Goal: Task Accomplishment & Management: Manage account settings

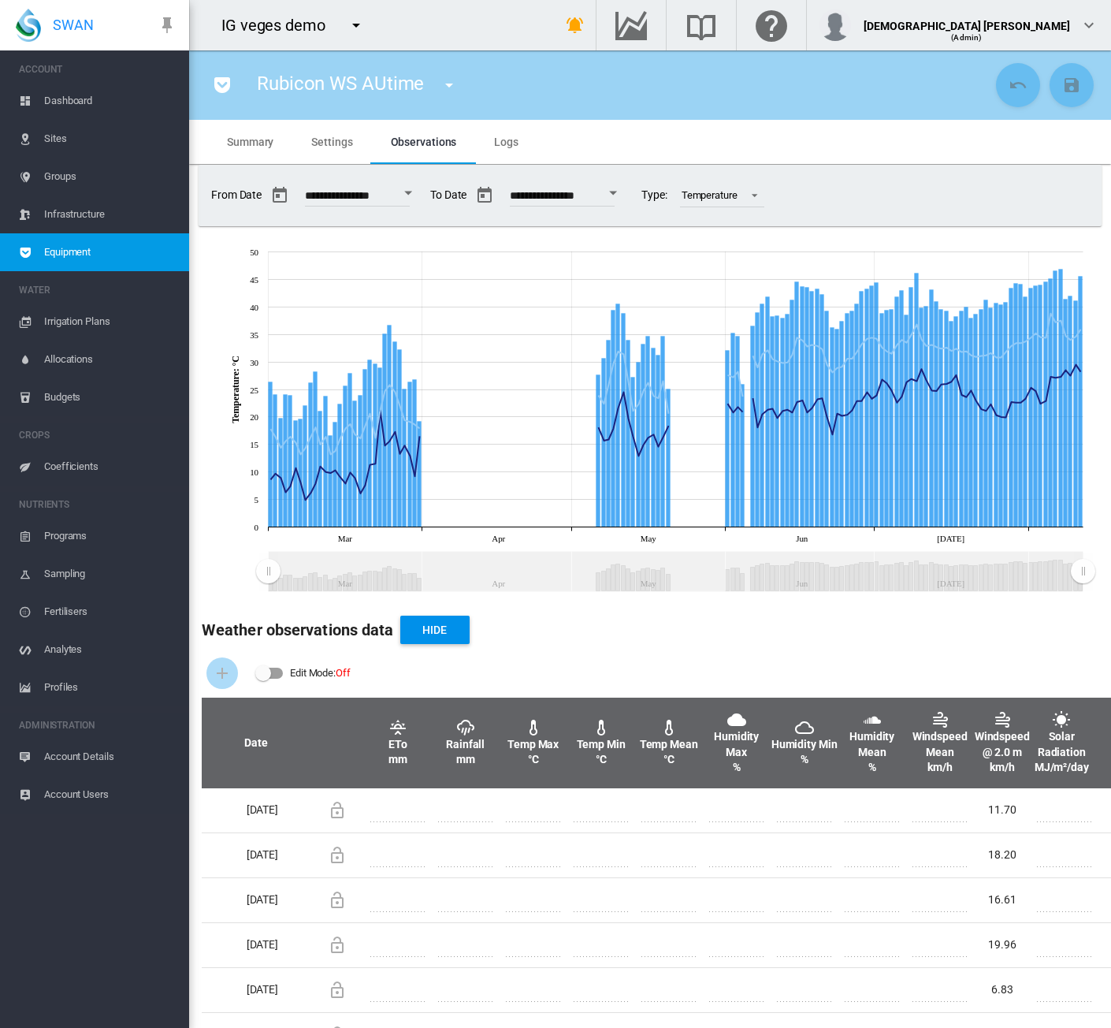
drag, startPoint x: 66, startPoint y: 917, endPoint x: 105, endPoint y: 743, distance: 177.7
click at [66, 917] on ms-navigation "ACCOUNT Dashboard Sites Groups Infrastructure Equipment WATER Irrigation Plans" at bounding box center [94, 538] width 189 height 977
click at [232, 152] on md-tab-item "Summary" at bounding box center [250, 142] width 84 height 44
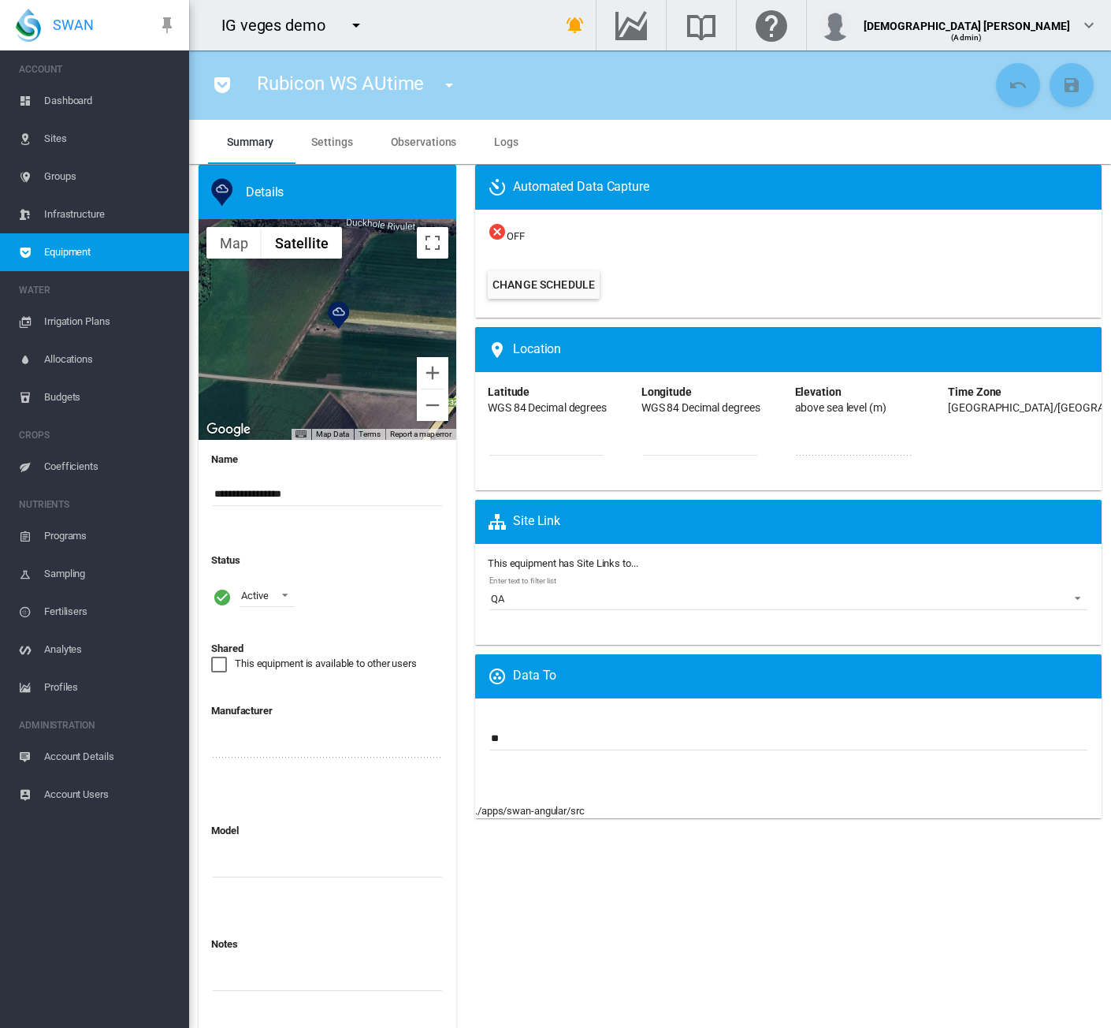
click at [87, 248] on span "Equipment" at bounding box center [110, 252] width 132 height 38
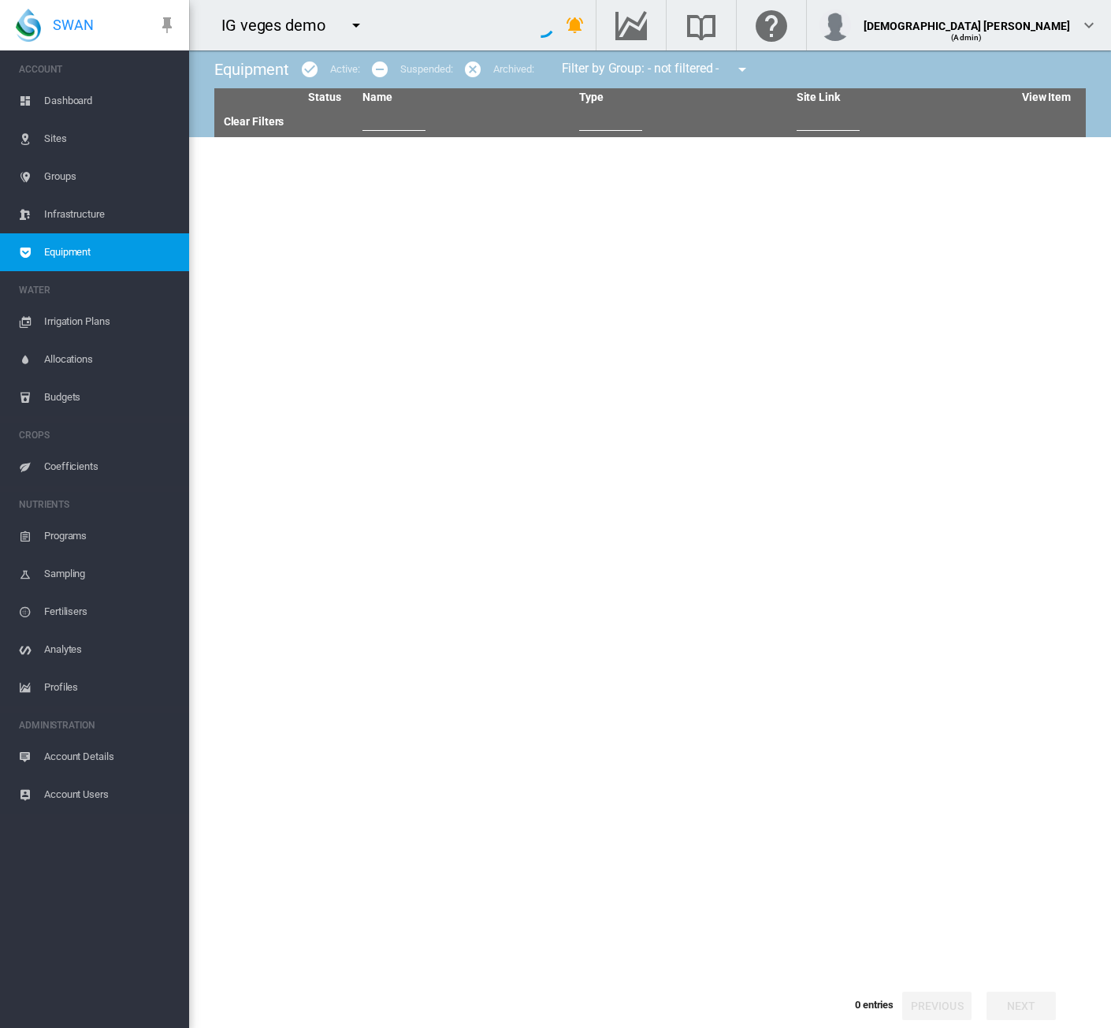
type input "**"
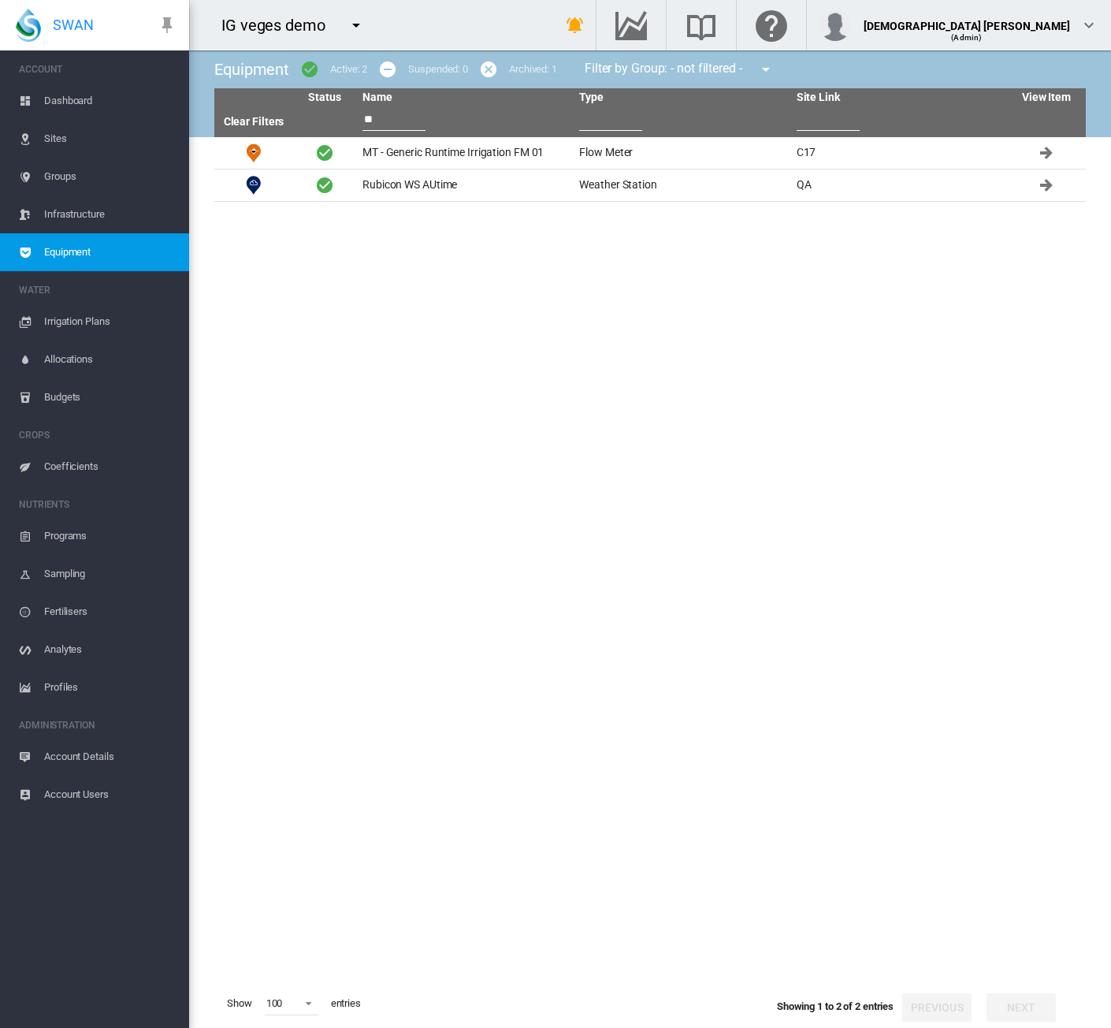
click at [359, 28] on md-icon "icon-menu-down" at bounding box center [356, 25] width 19 height 19
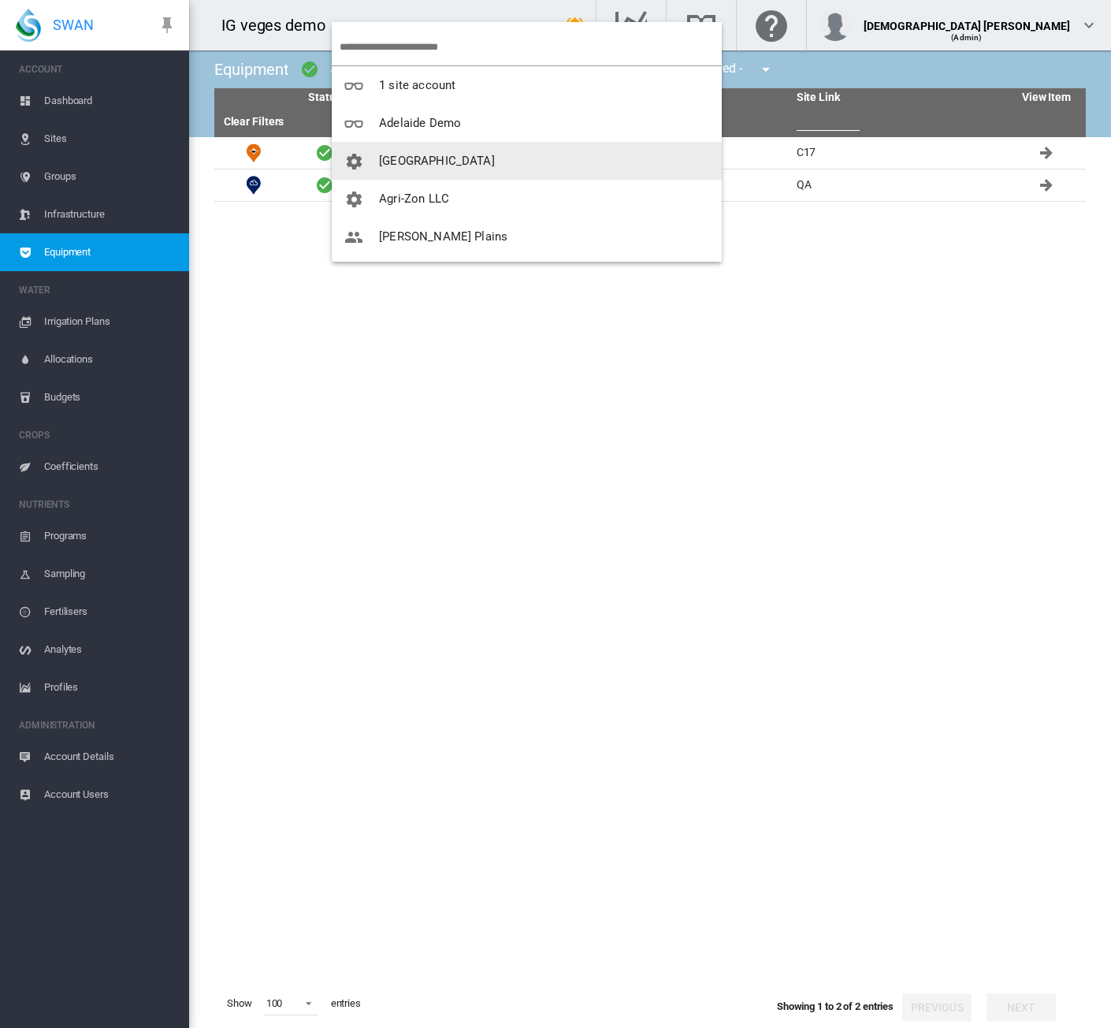
click at [378, 146] on button "[GEOGRAPHIC_DATA]" at bounding box center [527, 161] width 390 height 38
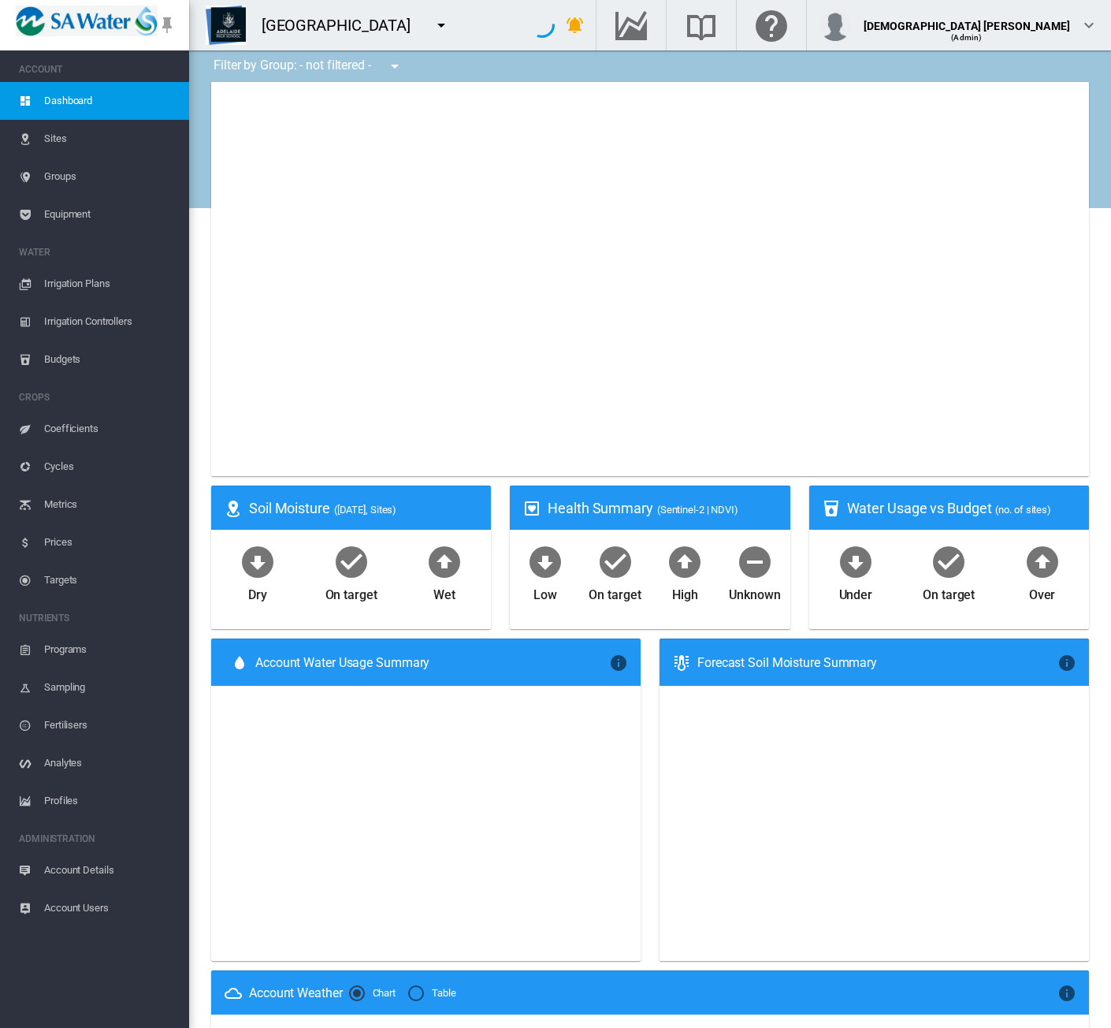
click at [77, 216] on span "Equipment" at bounding box center [110, 214] width 132 height 38
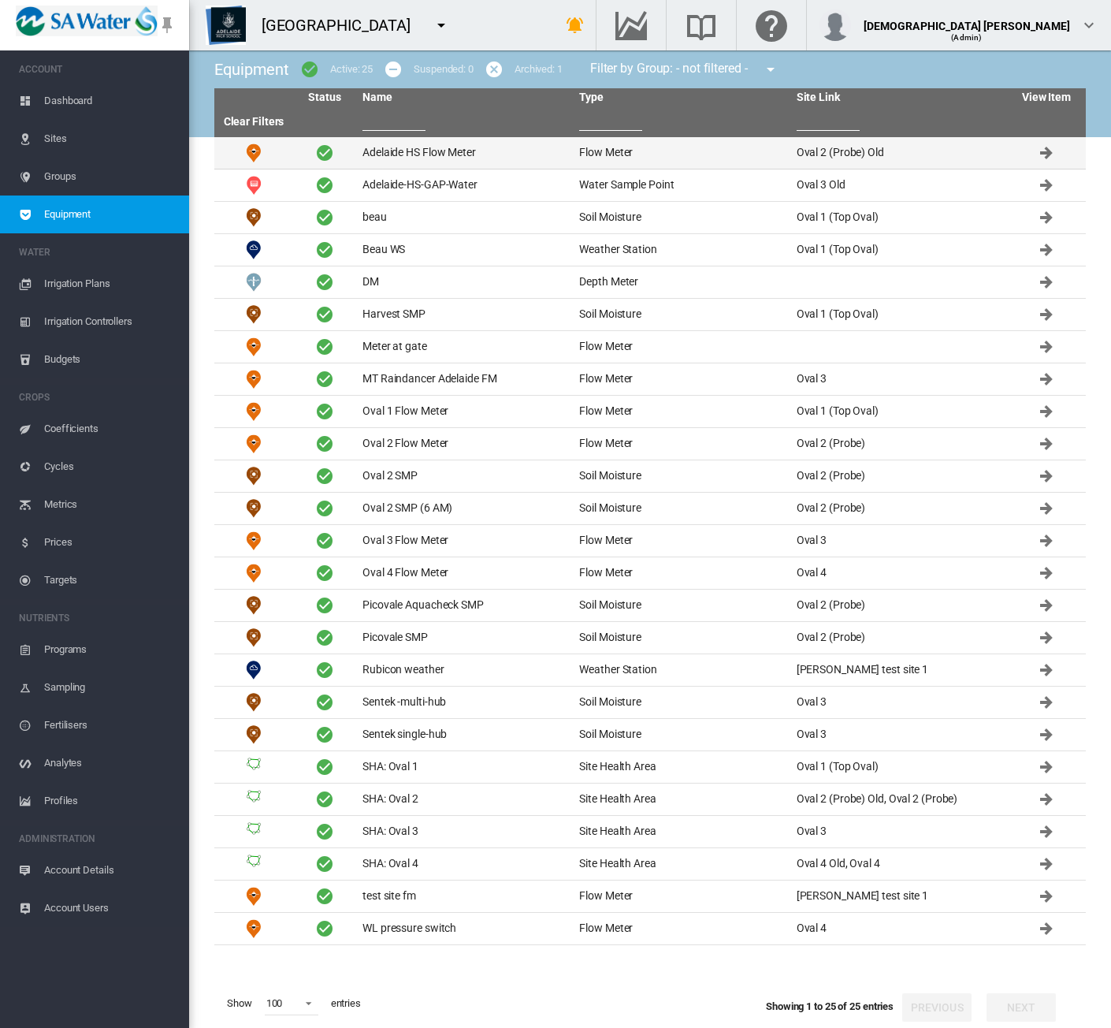
click at [409, 155] on td "Adelaide HS Flow Meter" at bounding box center [464, 153] width 217 height 32
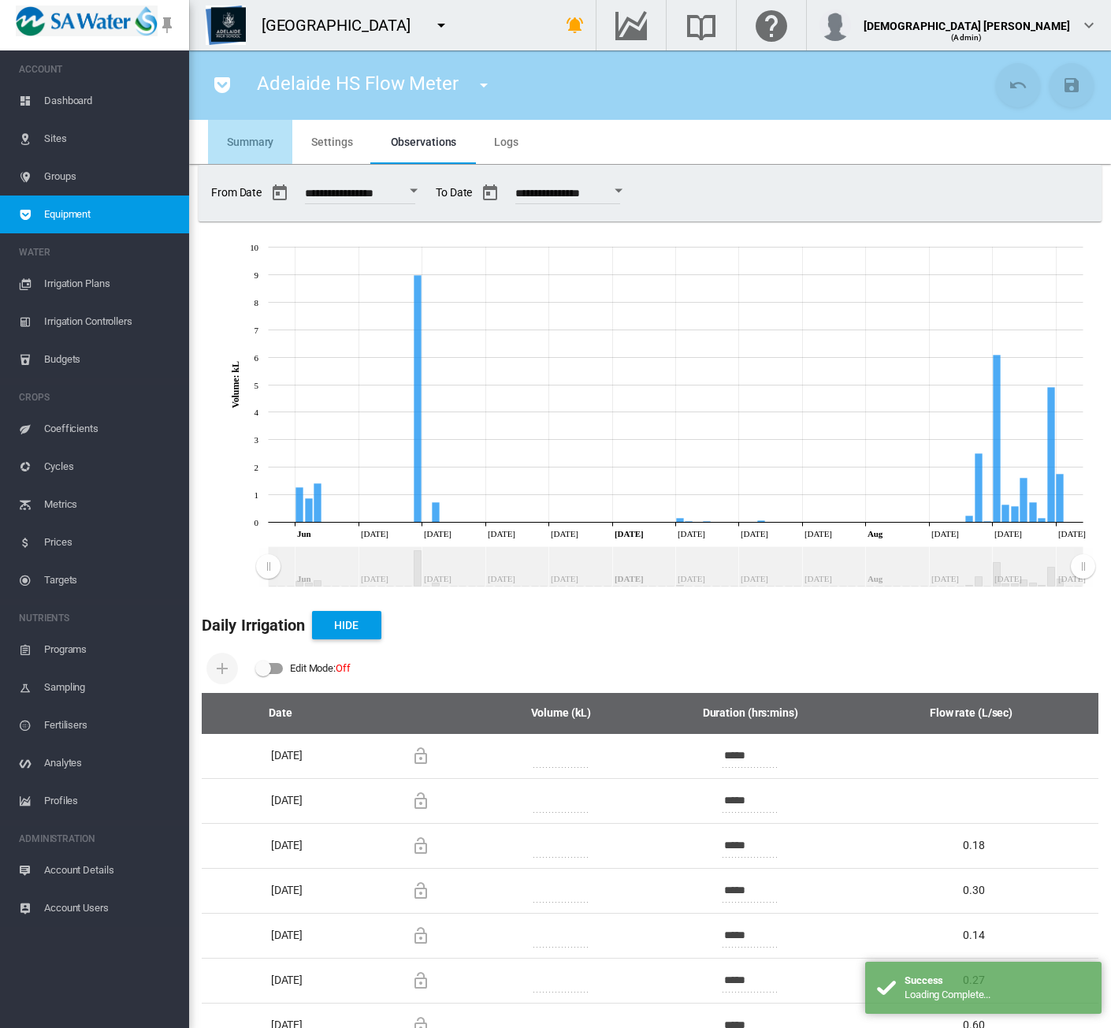
click at [247, 138] on span "Summary" at bounding box center [250, 142] width 47 height 13
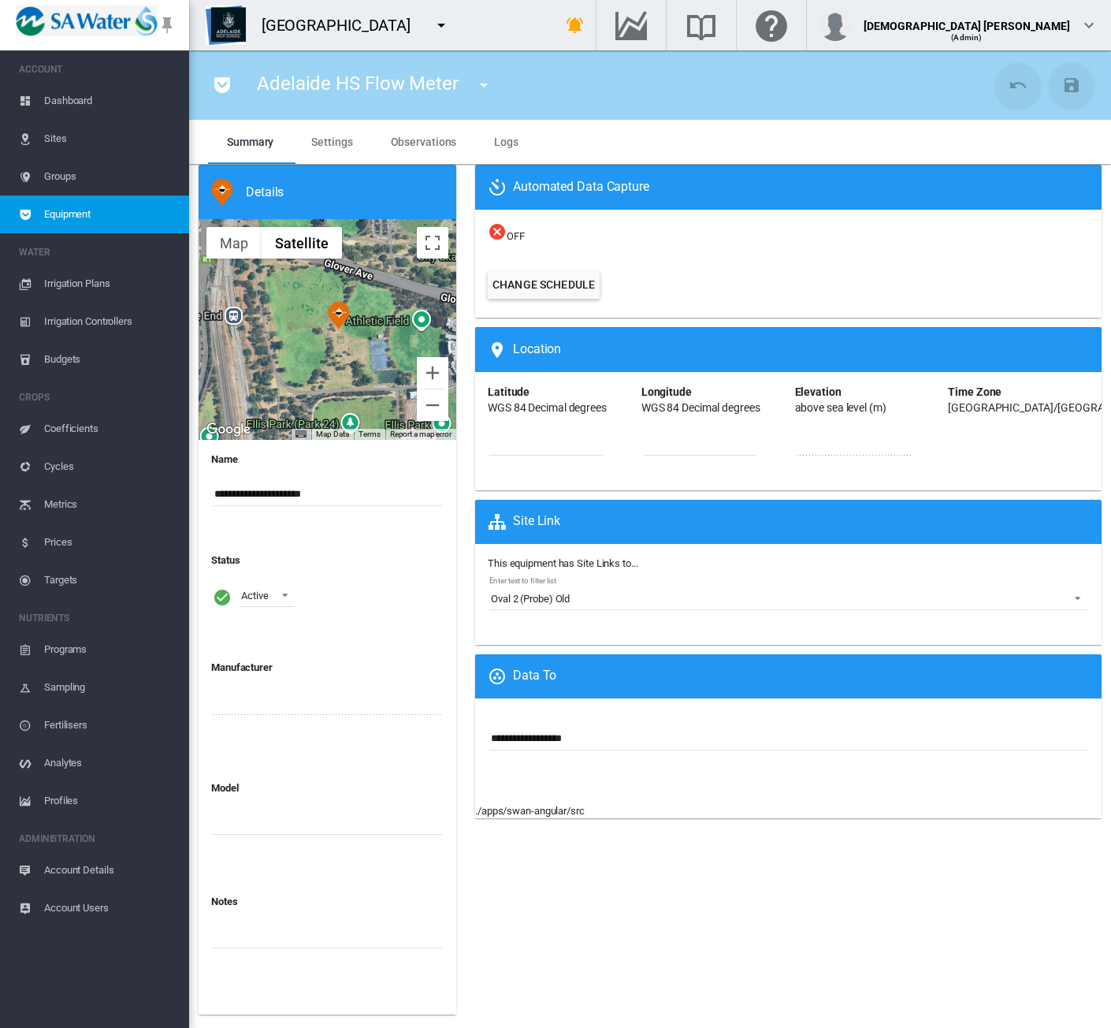
click at [706, 907] on div "Automated Data Capture OFF Change Schedule Latitude" at bounding box center [789, 594] width 646 height 859
click at [432, 28] on md-icon "icon-menu-down" at bounding box center [441, 25] width 19 height 19
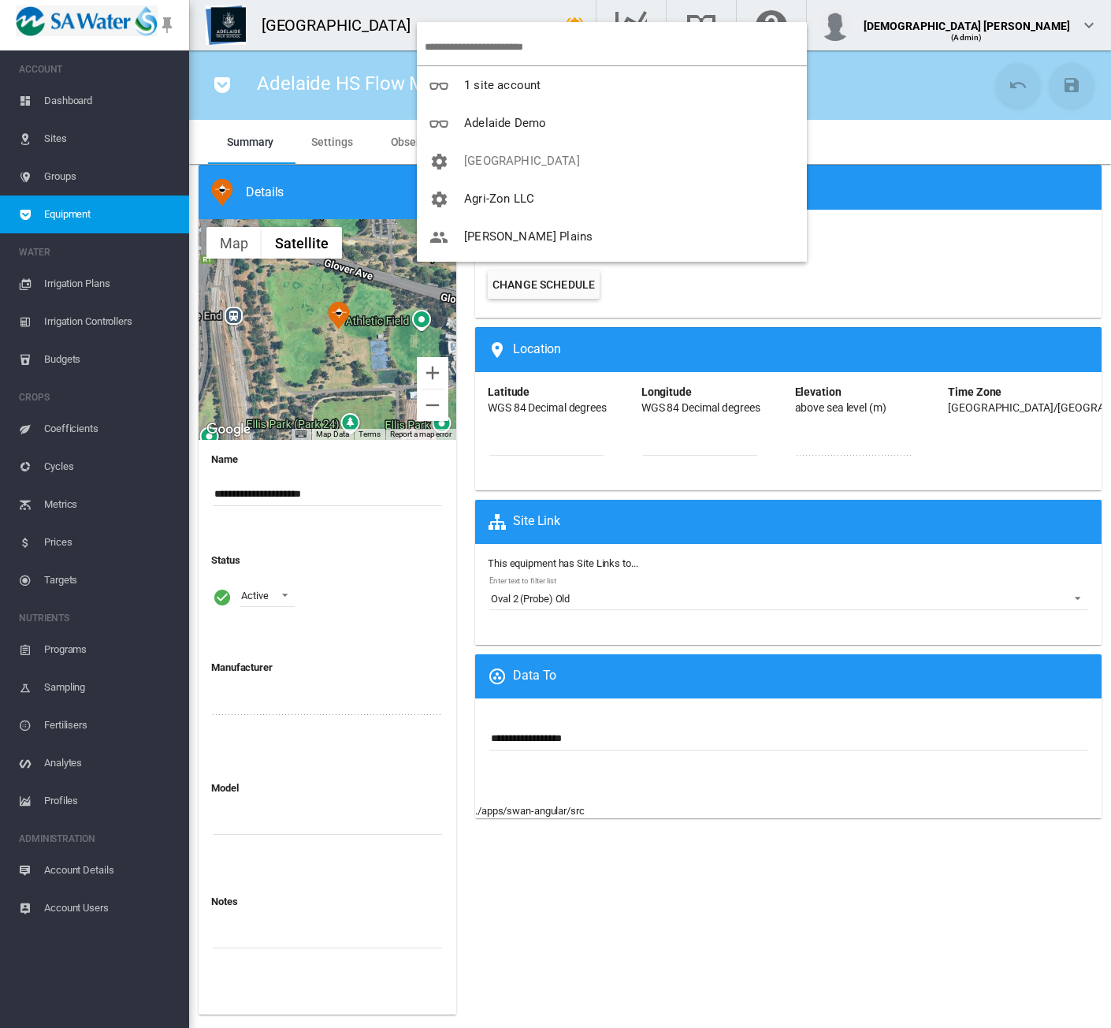
click at [452, 45] on input "search" at bounding box center [616, 46] width 382 height 37
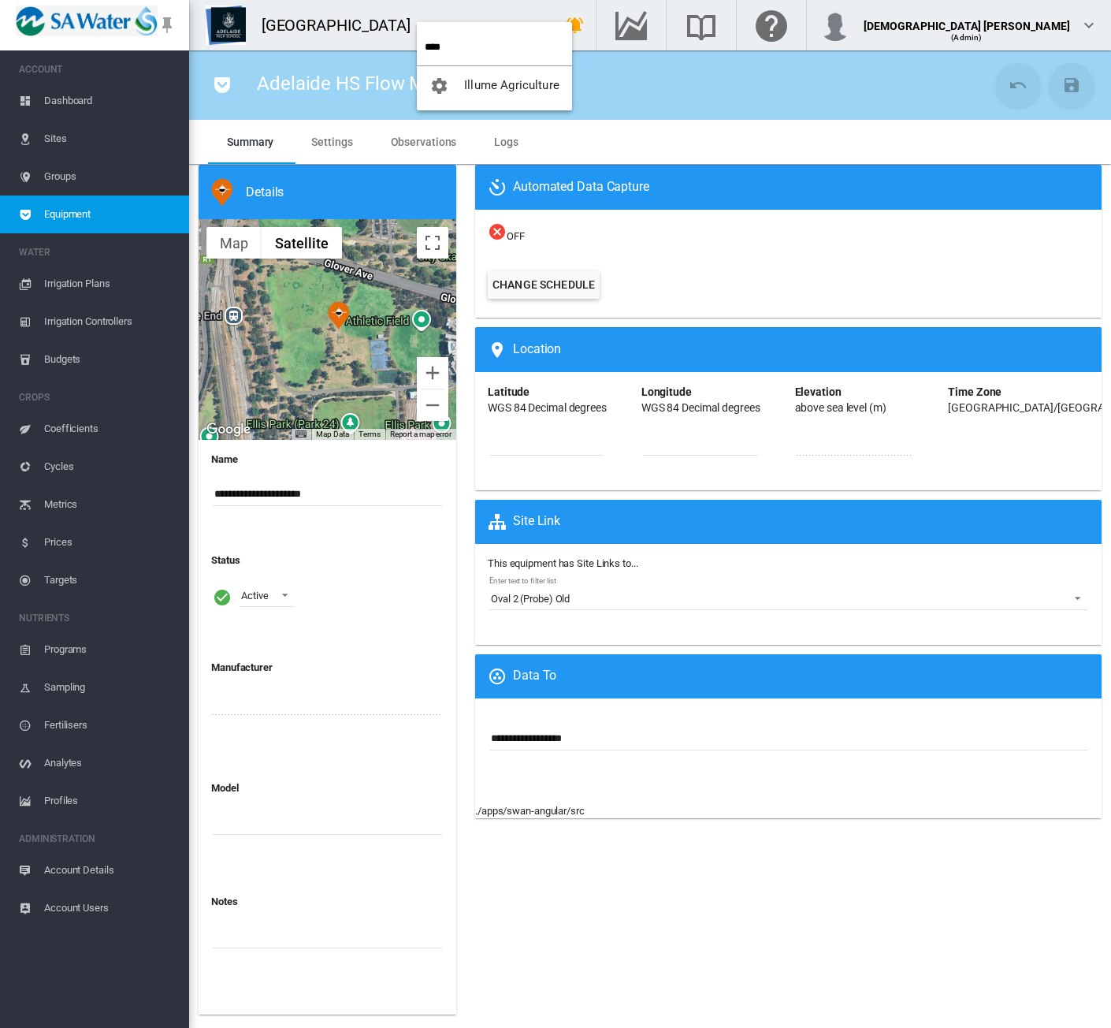
type input "****"
click at [517, 95] on button "Illume Agriculture" at bounding box center [494, 85] width 155 height 38
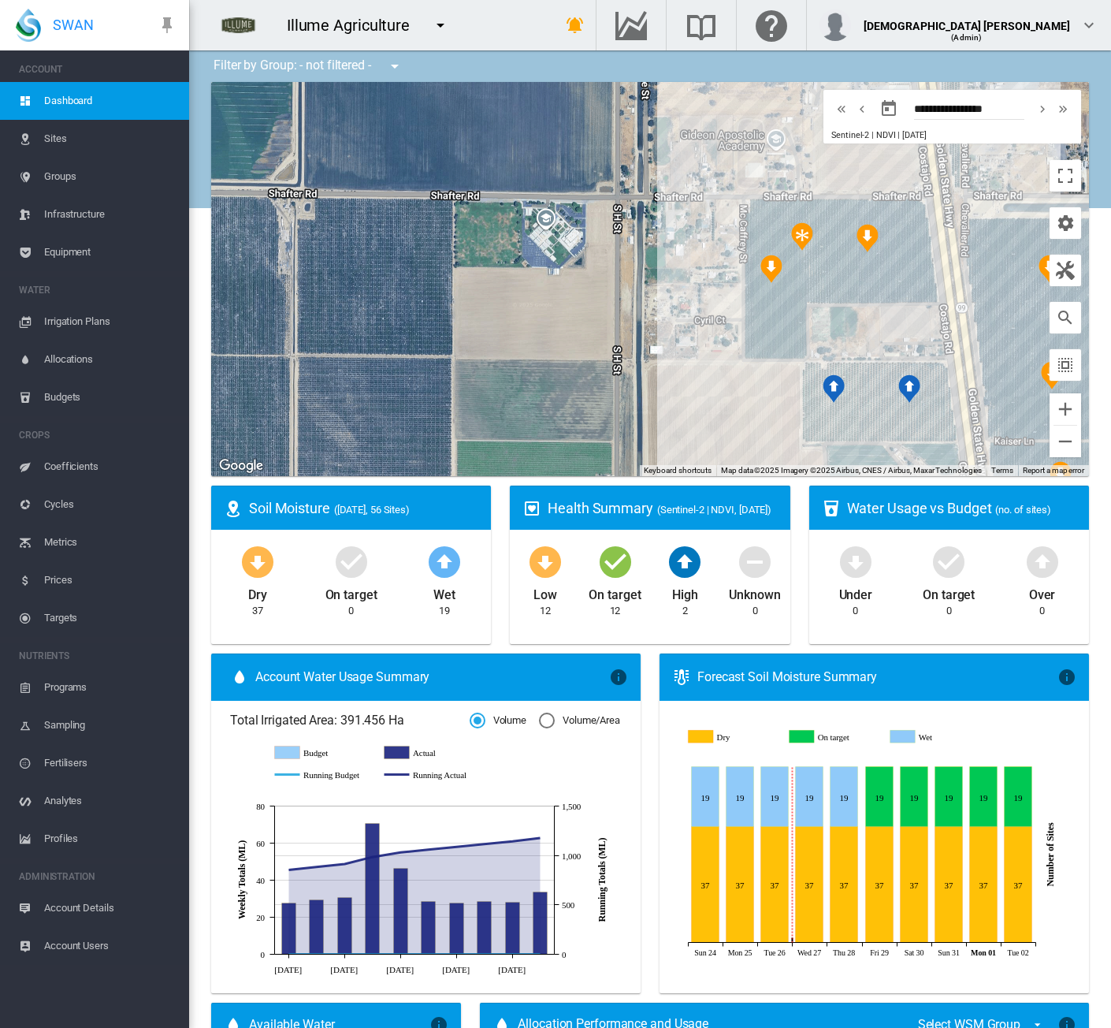
click at [52, 257] on span "Equipment" at bounding box center [110, 252] width 132 height 38
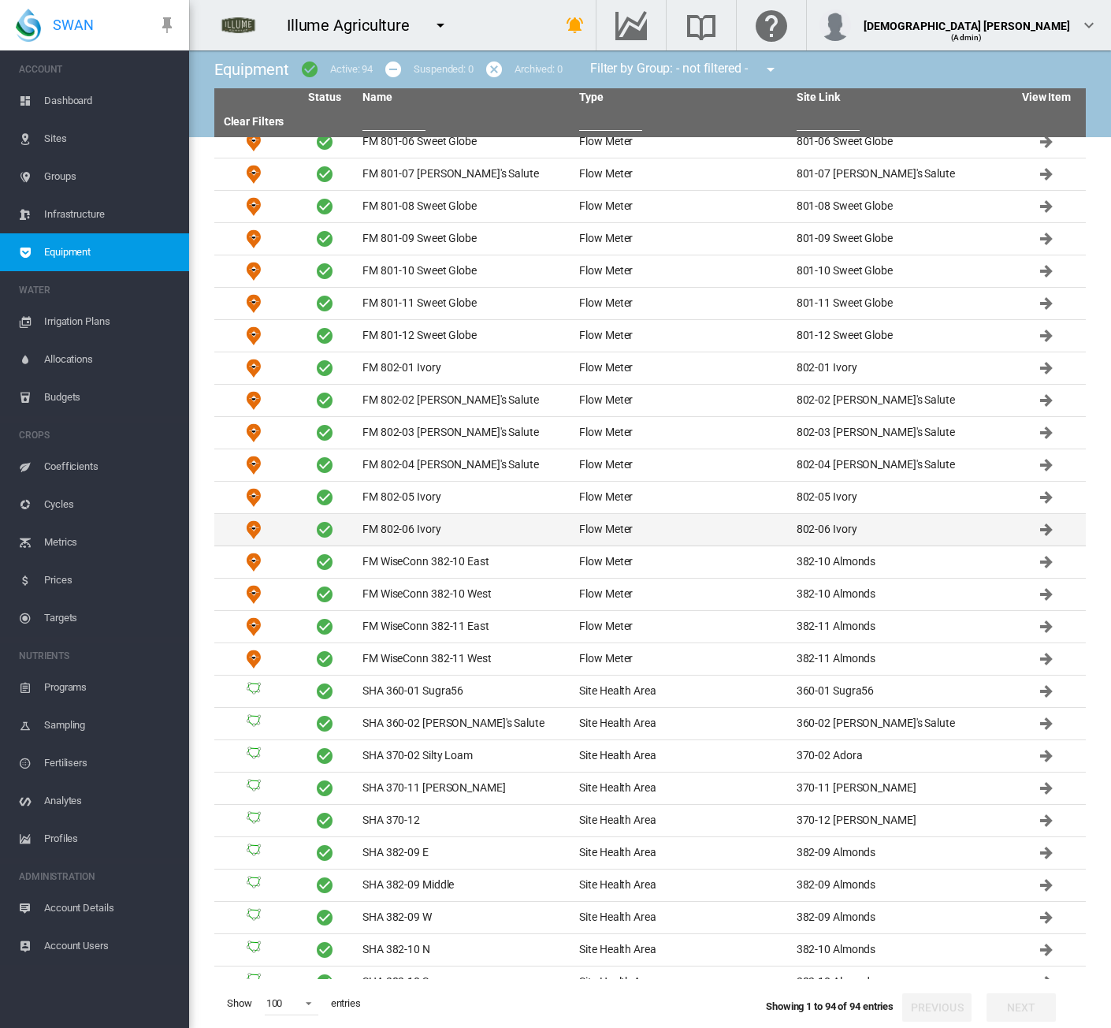
scroll to position [1498, 0]
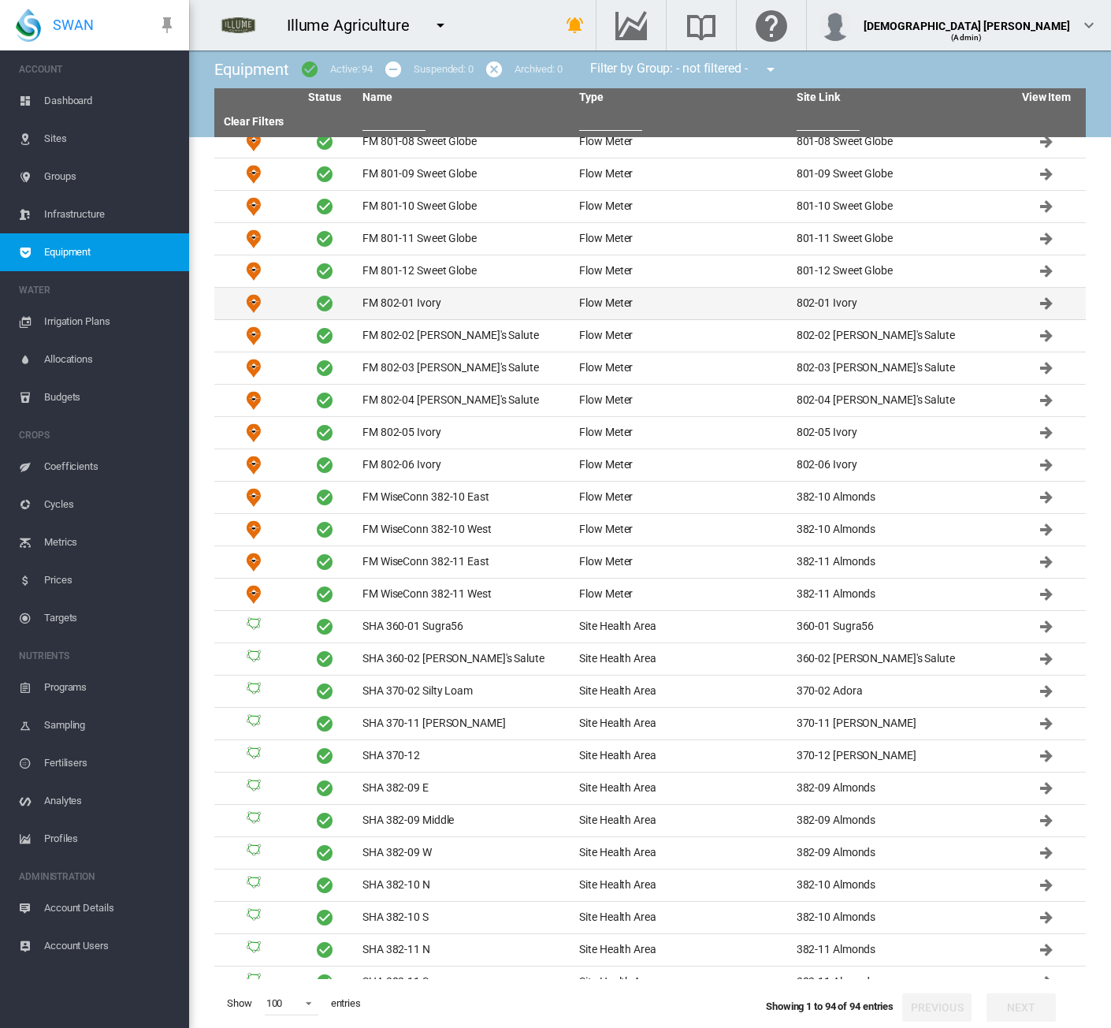
click at [509, 289] on td "FM 802-01 Ivory" at bounding box center [464, 304] width 217 height 32
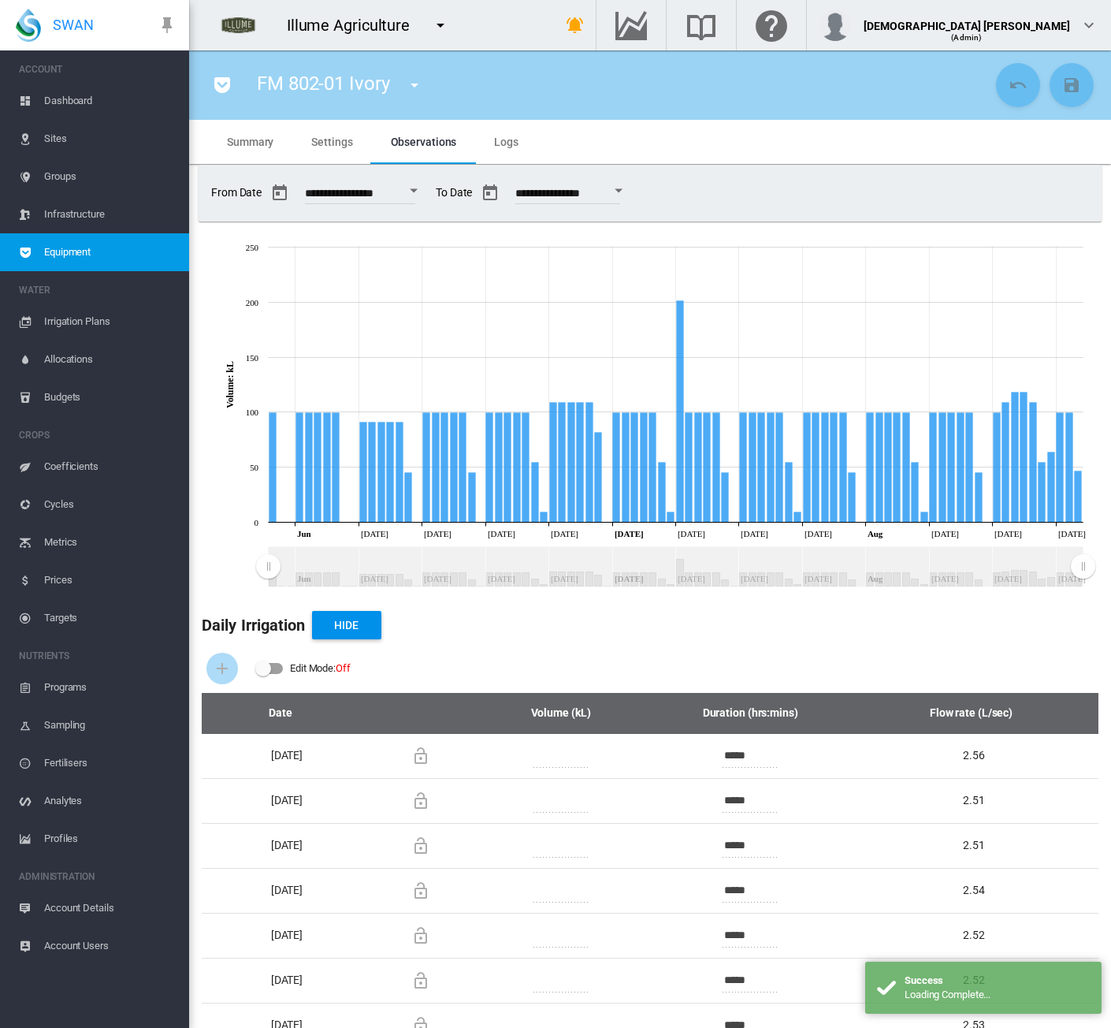
click at [120, 251] on span "Equipment" at bounding box center [110, 252] width 132 height 38
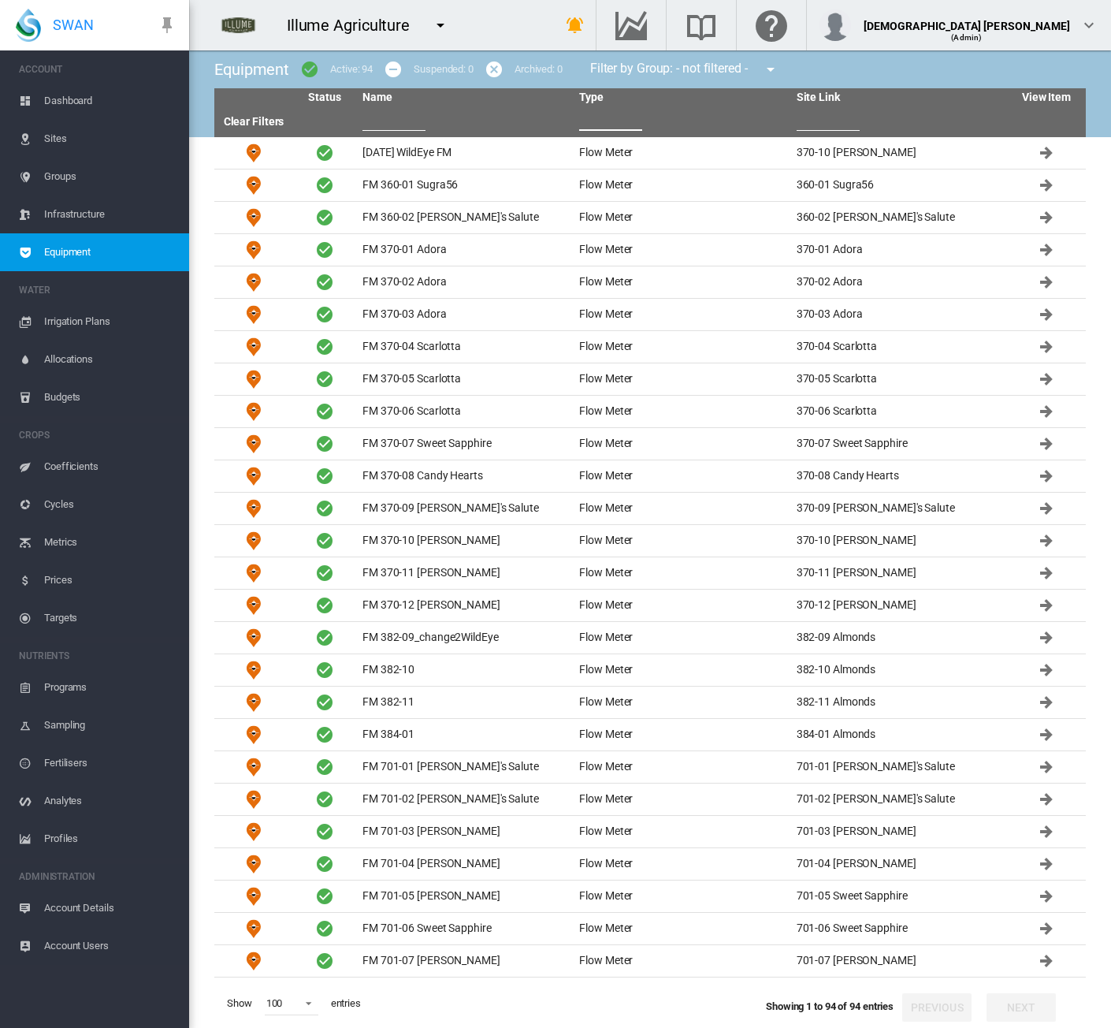
click at [612, 117] on input "text" at bounding box center [610, 119] width 63 height 24
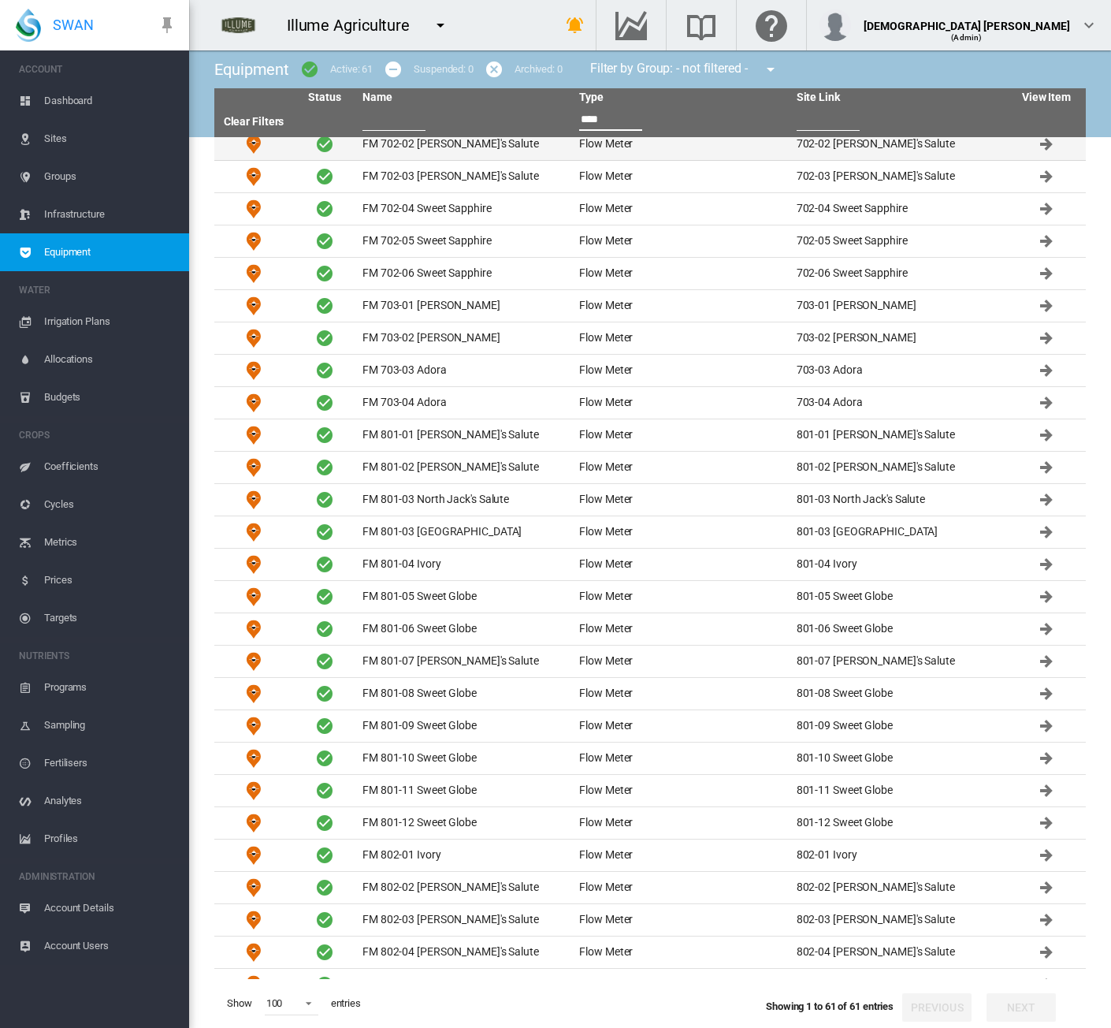
scroll to position [1113, 0]
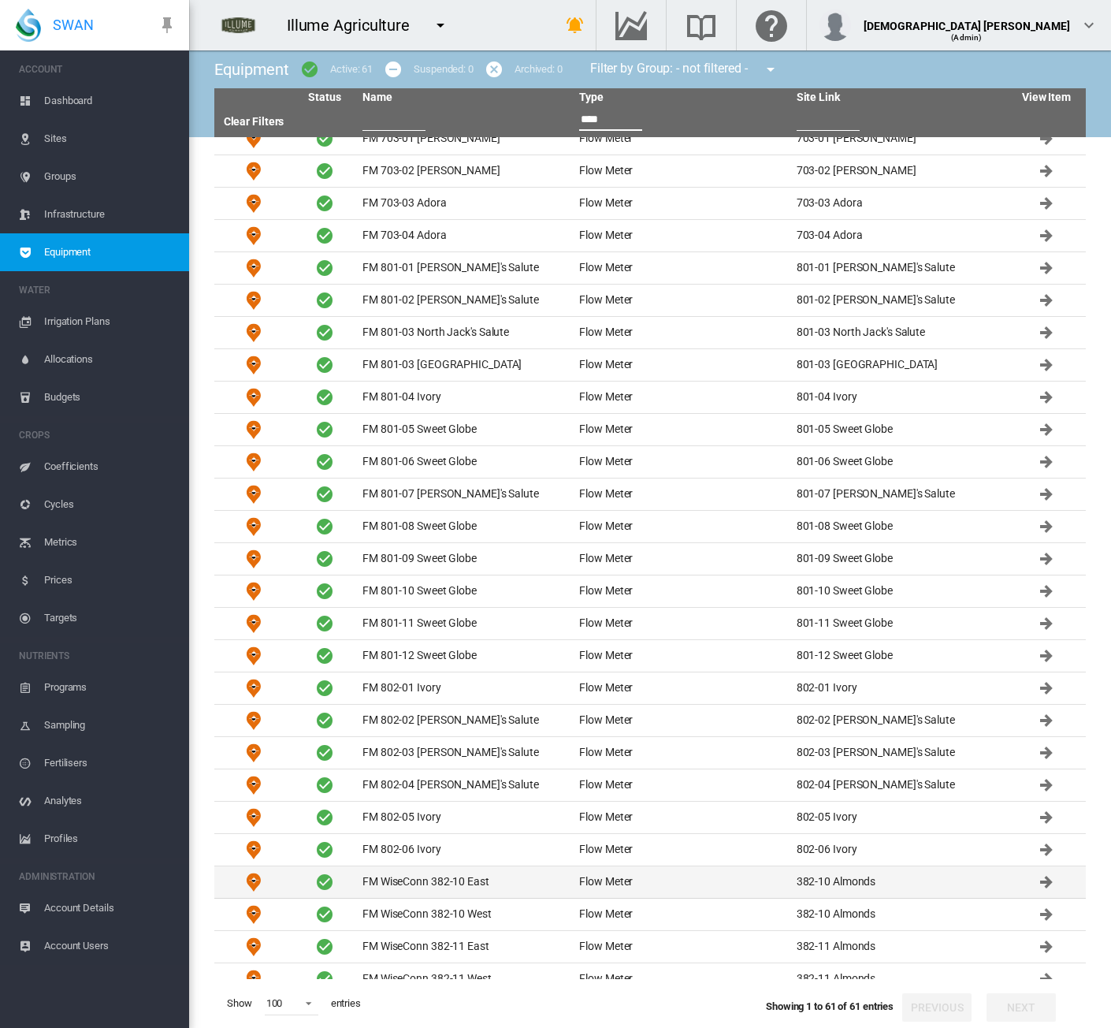
type input "****"
click at [724, 868] on td "Flow Meter" at bounding box center [681, 882] width 217 height 32
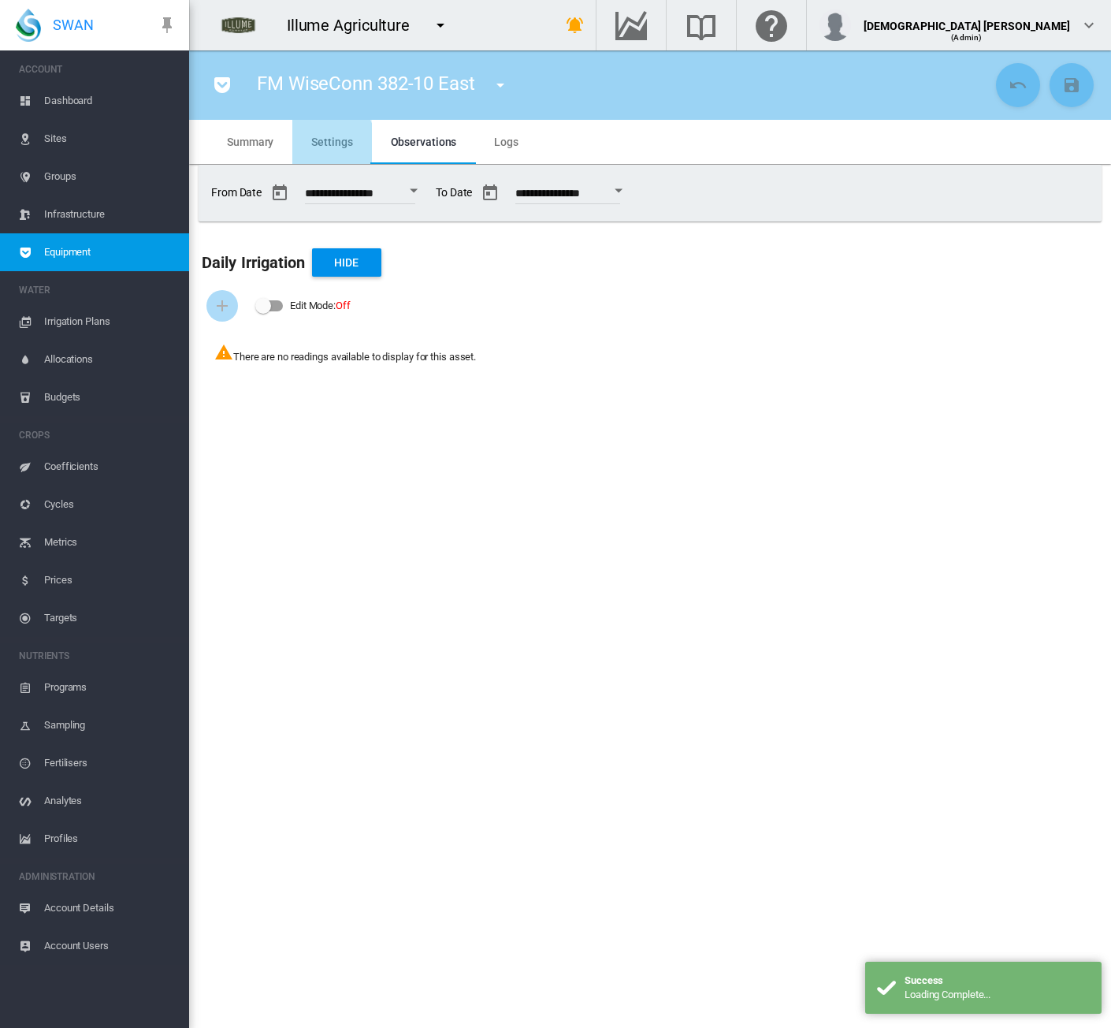
click at [325, 143] on span "Settings" at bounding box center [331, 142] width 41 height 13
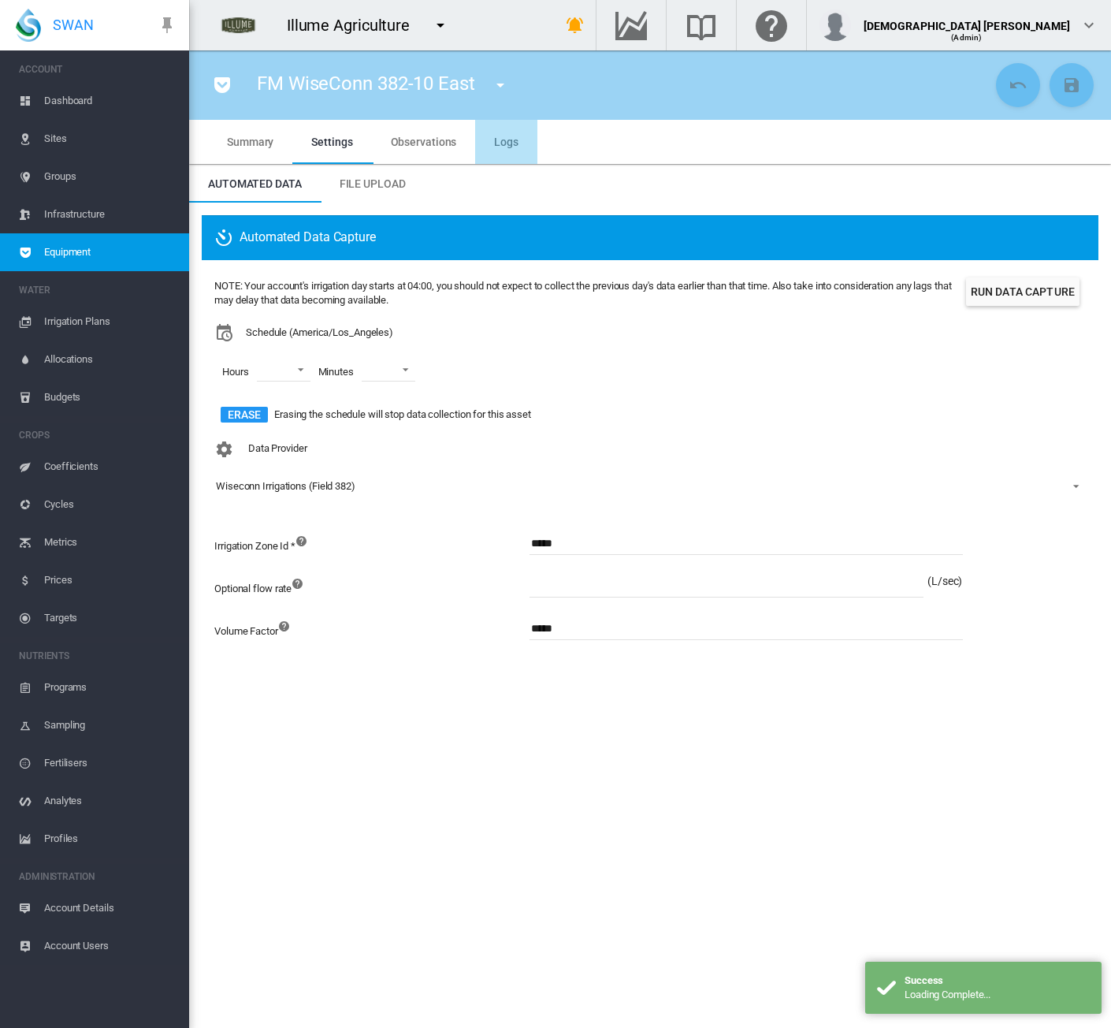
click at [504, 128] on md-tab-item "Logs" at bounding box center [506, 142] width 62 height 44
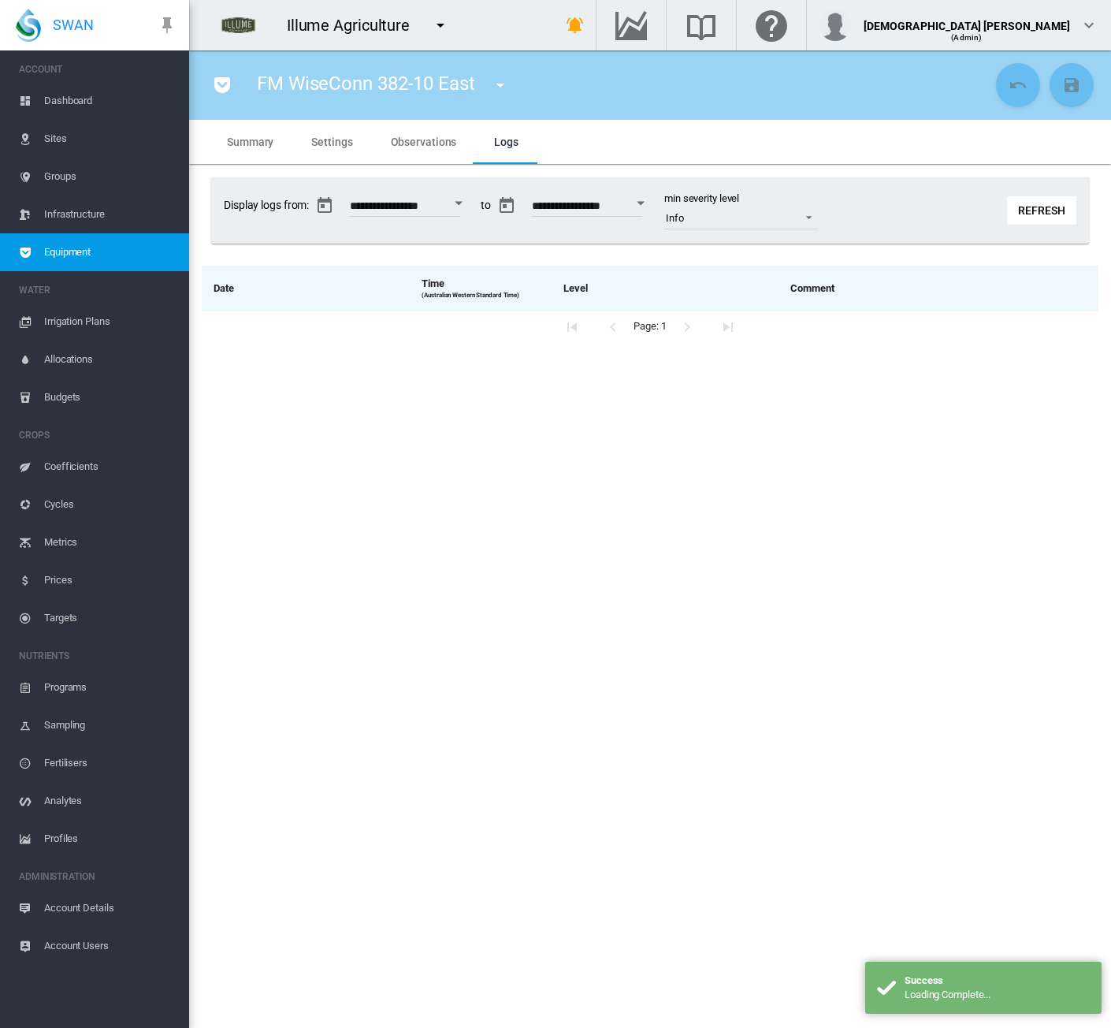
click at [325, 144] on span "Settings" at bounding box center [331, 142] width 41 height 13
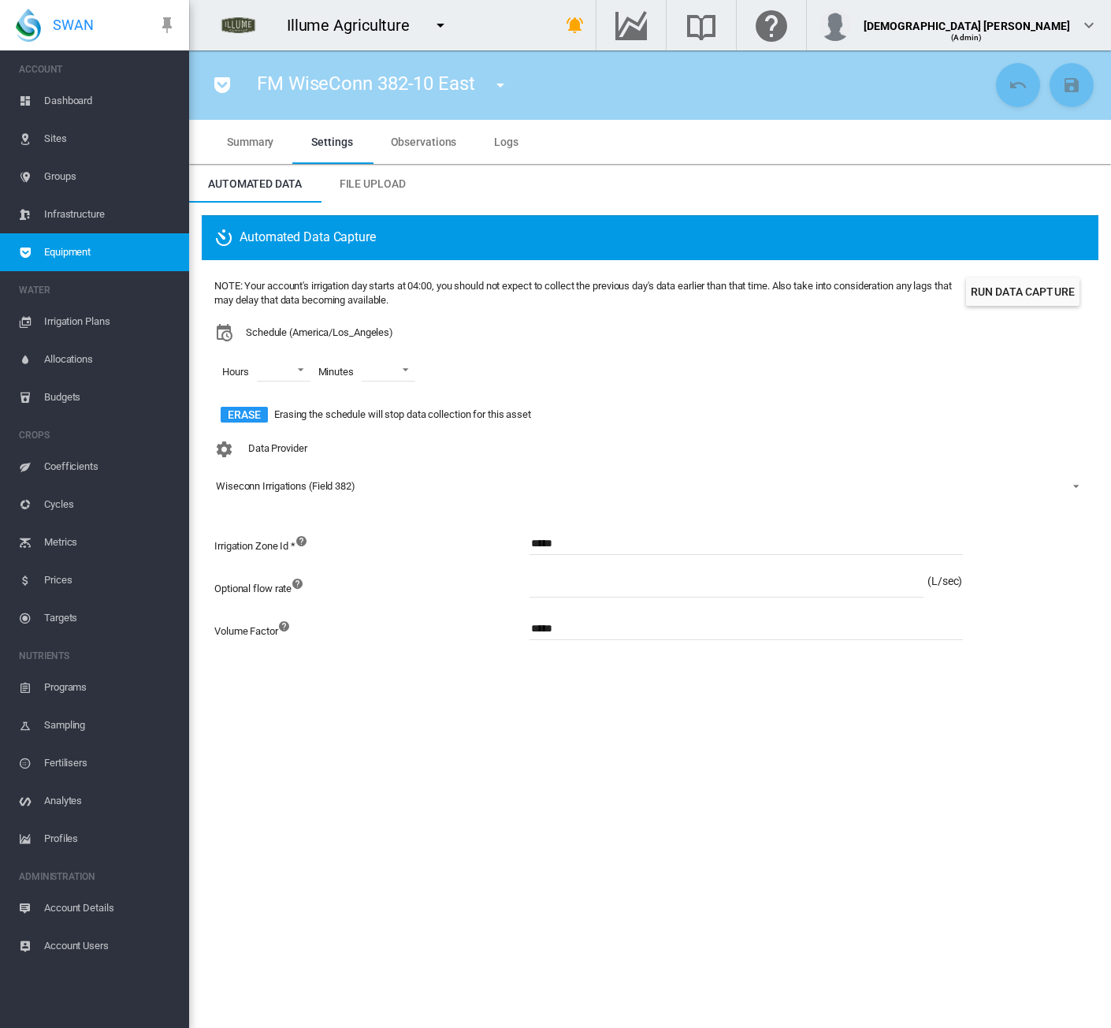
click at [131, 246] on span "Equipment" at bounding box center [110, 252] width 132 height 38
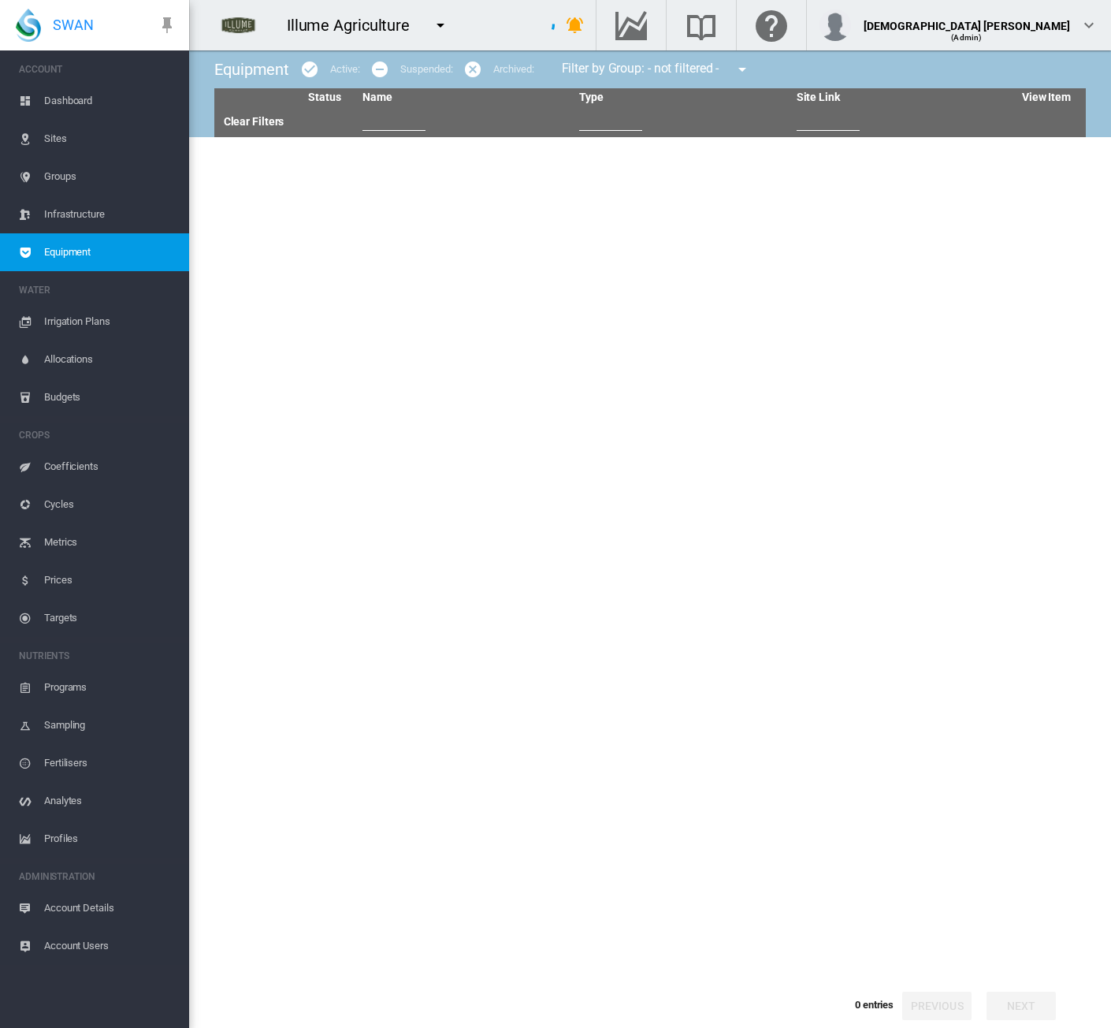
type input "****"
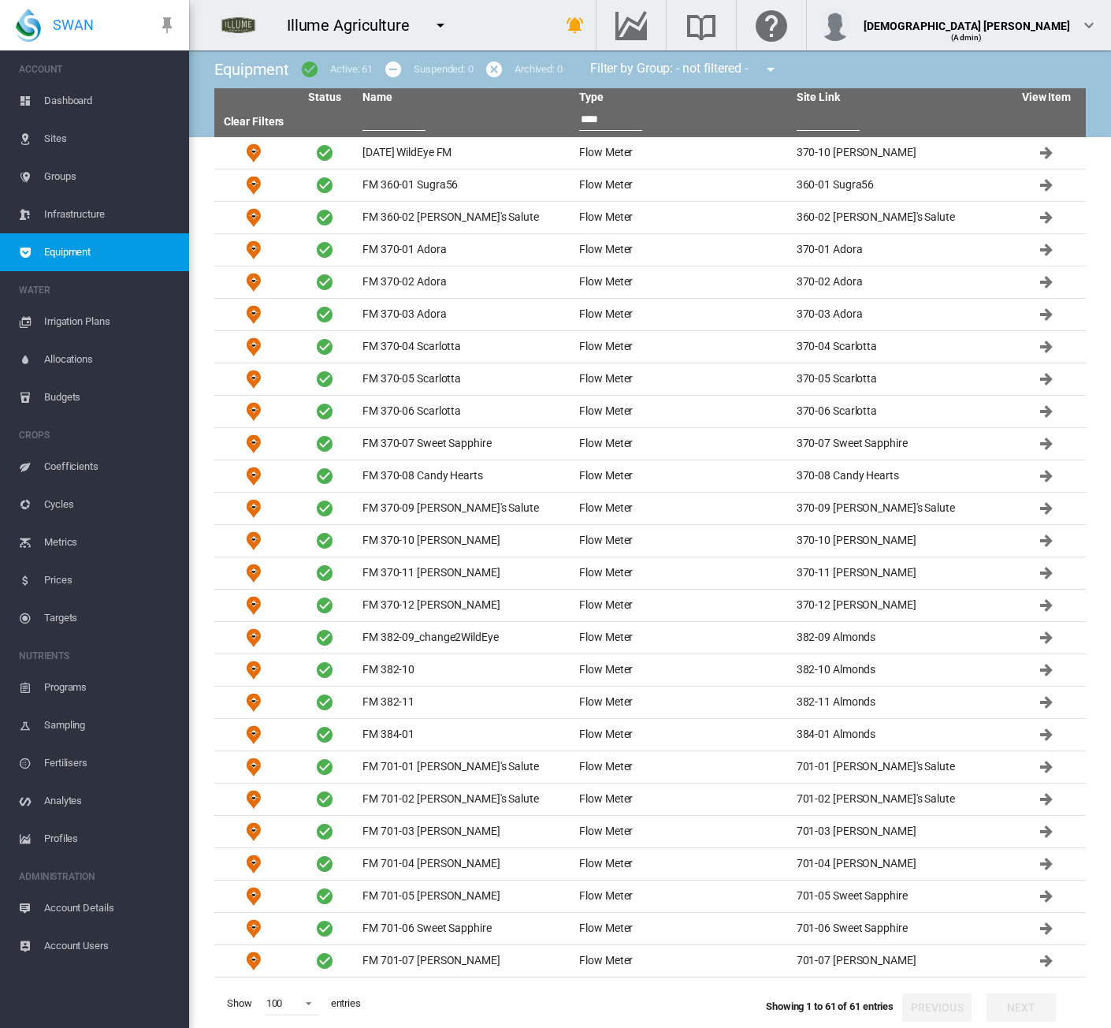
click at [69, 136] on span "Sites" at bounding box center [110, 139] width 132 height 38
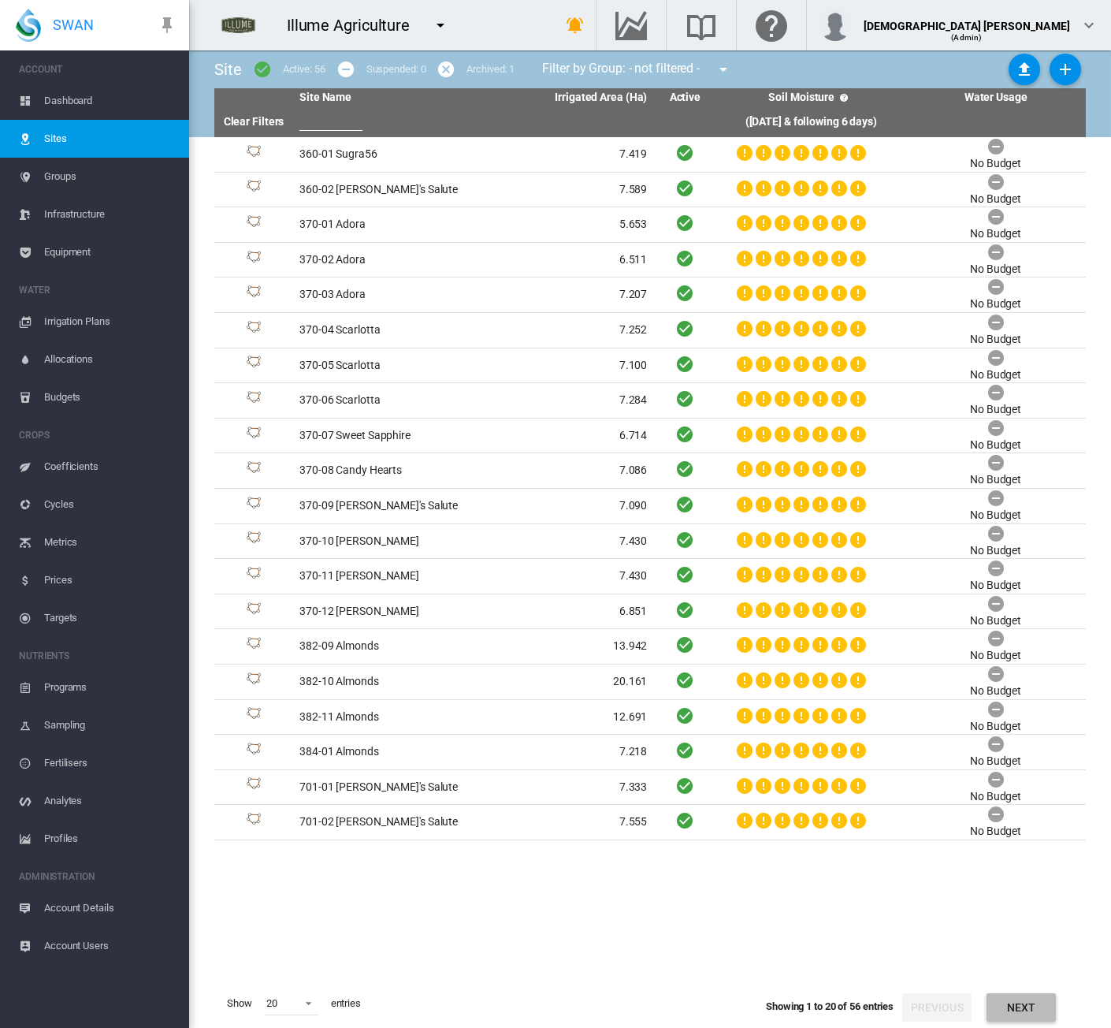
click at [1046, 1004] on button "Next" at bounding box center [1021, 1007] width 69 height 28
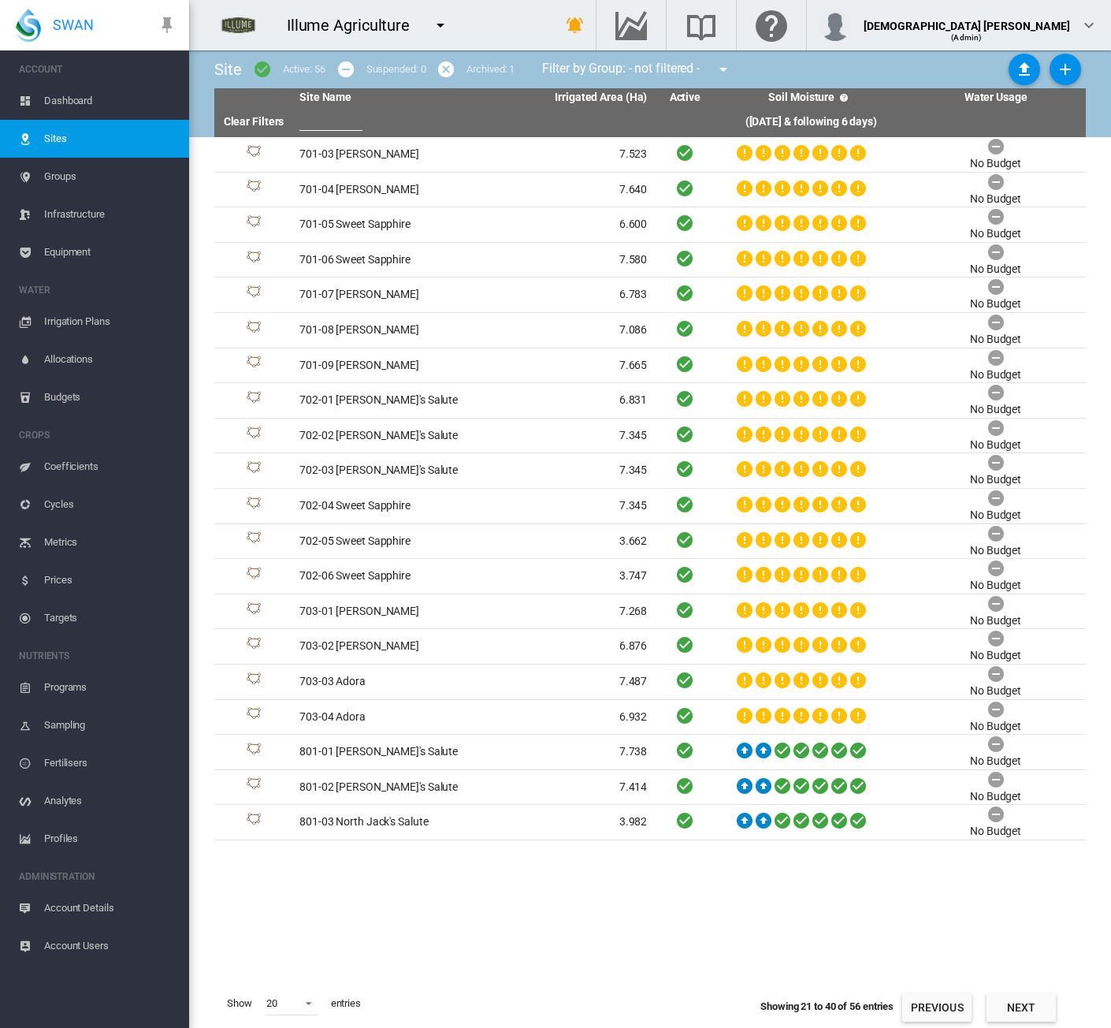
click at [1046, 1004] on button "Next" at bounding box center [1021, 1007] width 69 height 28
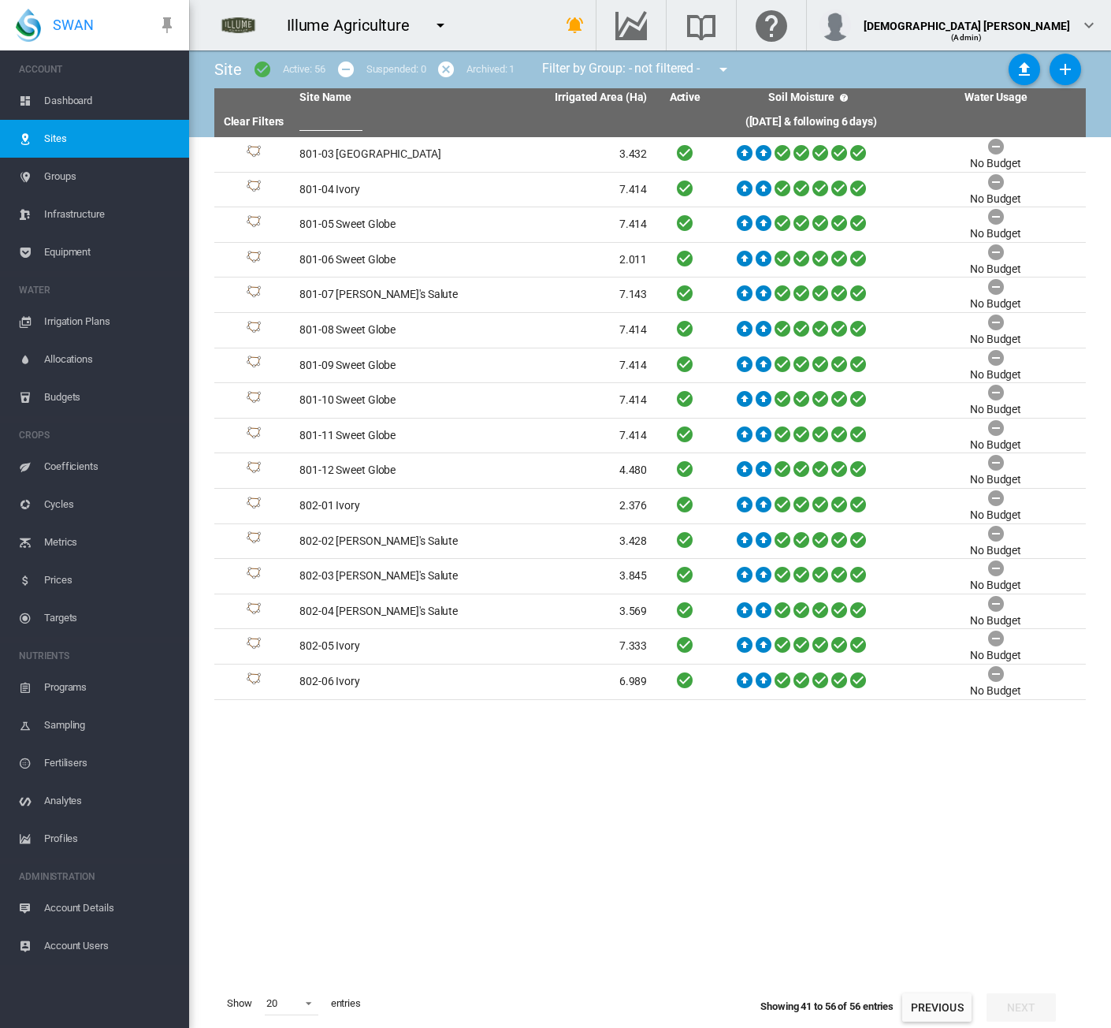
click at [941, 1003] on button "Previous" at bounding box center [937, 1007] width 69 height 28
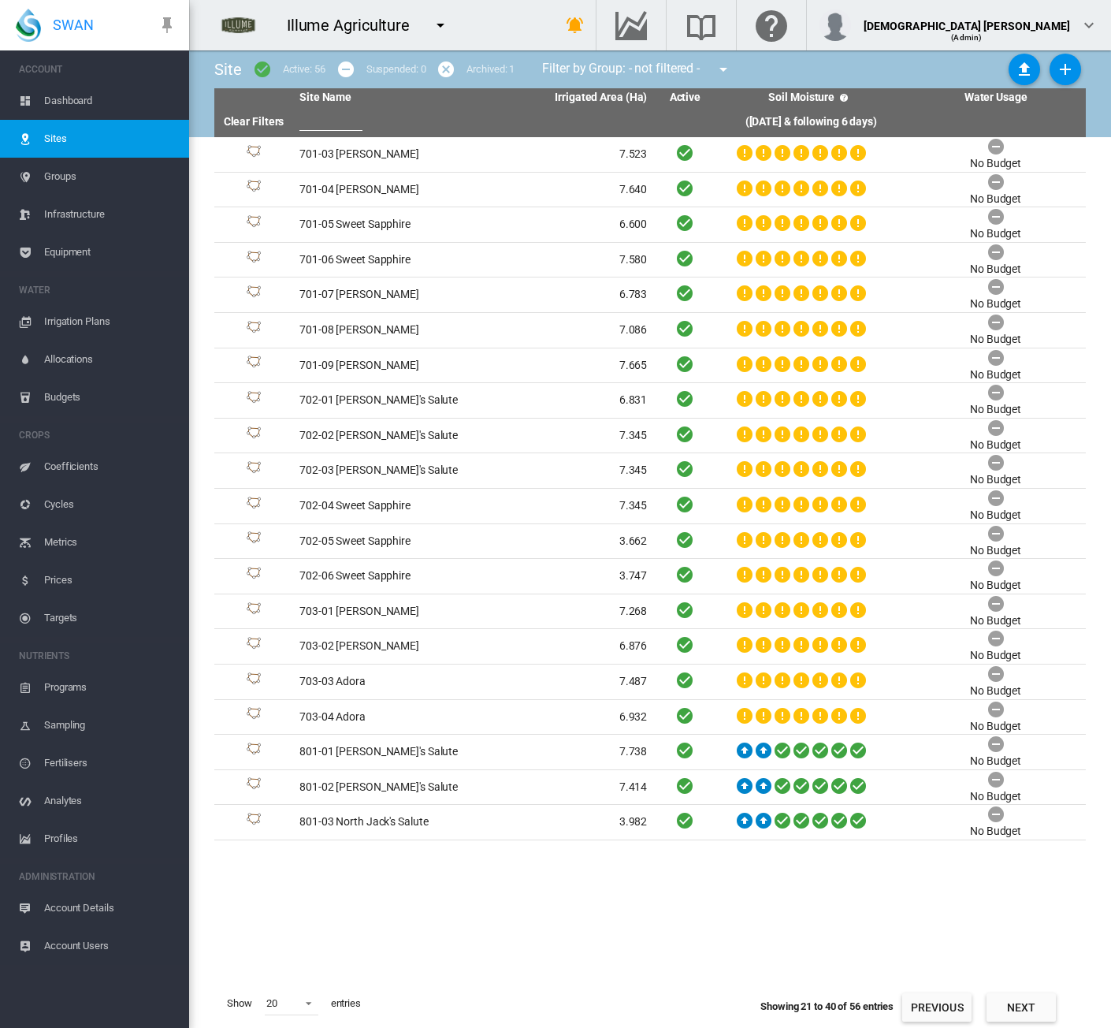
click at [941, 1003] on button "Previous" at bounding box center [937, 1007] width 69 height 28
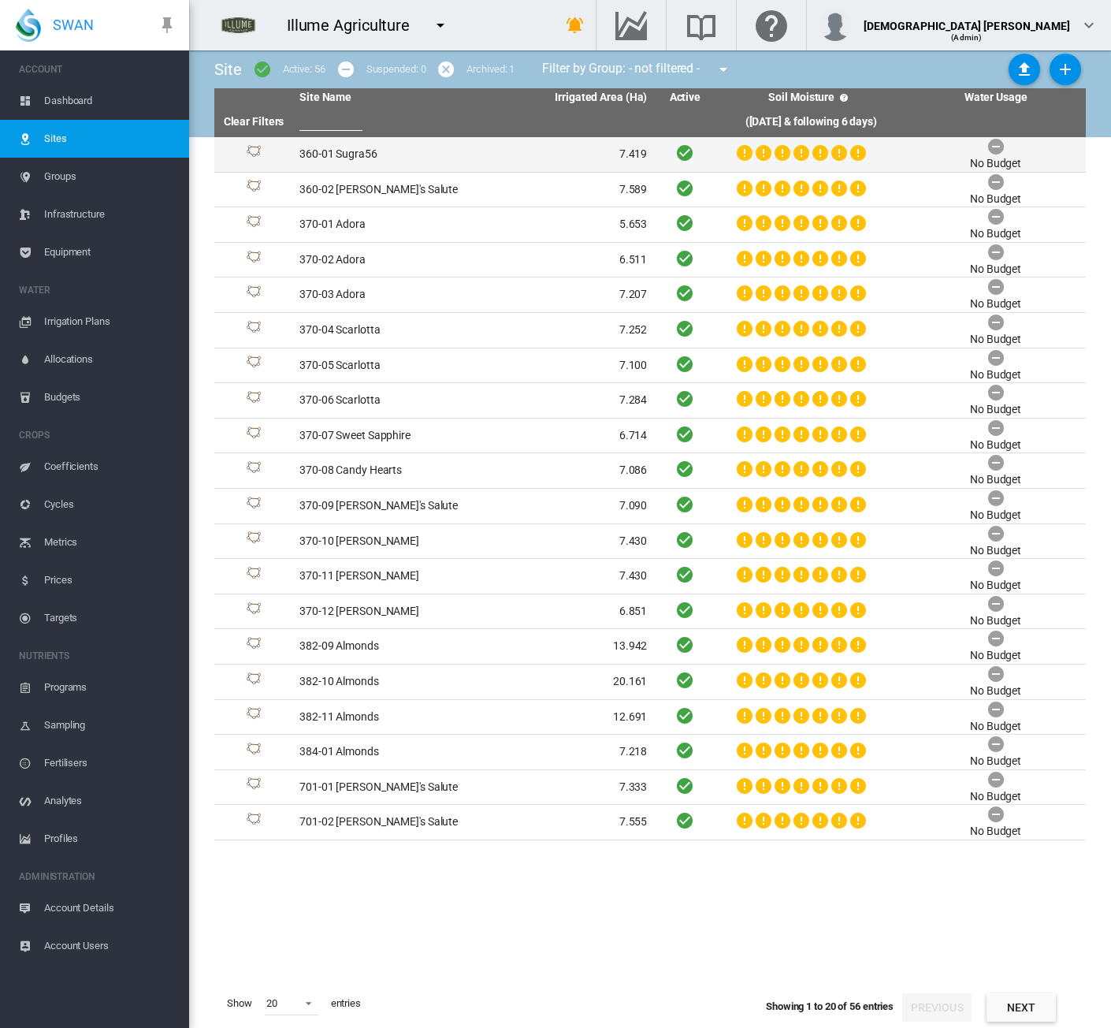
click at [364, 158] on td "360-01 Sugra56" at bounding box center [383, 154] width 181 height 35
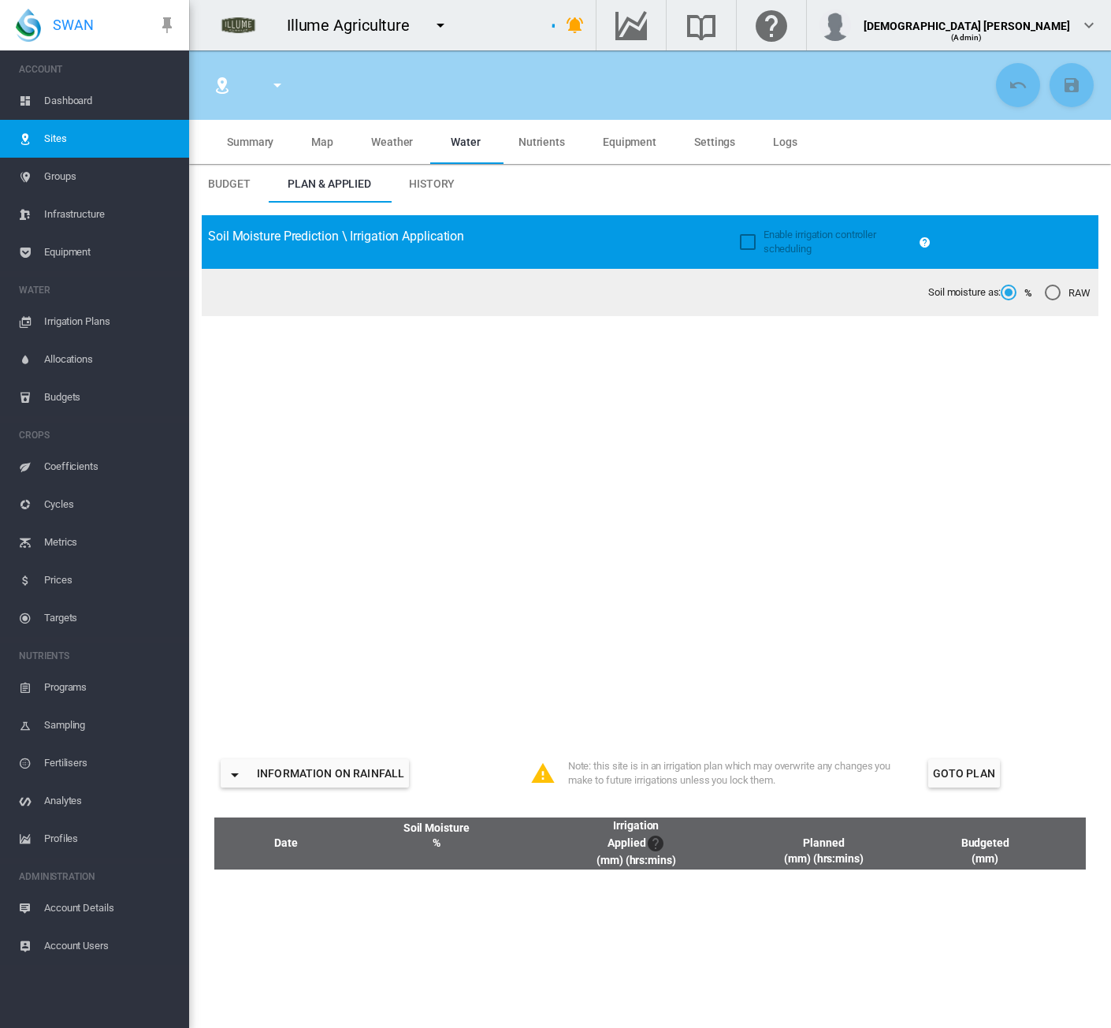
type input "*****"
type input "**********"
type input "********"
type input "**********"
type input "**"
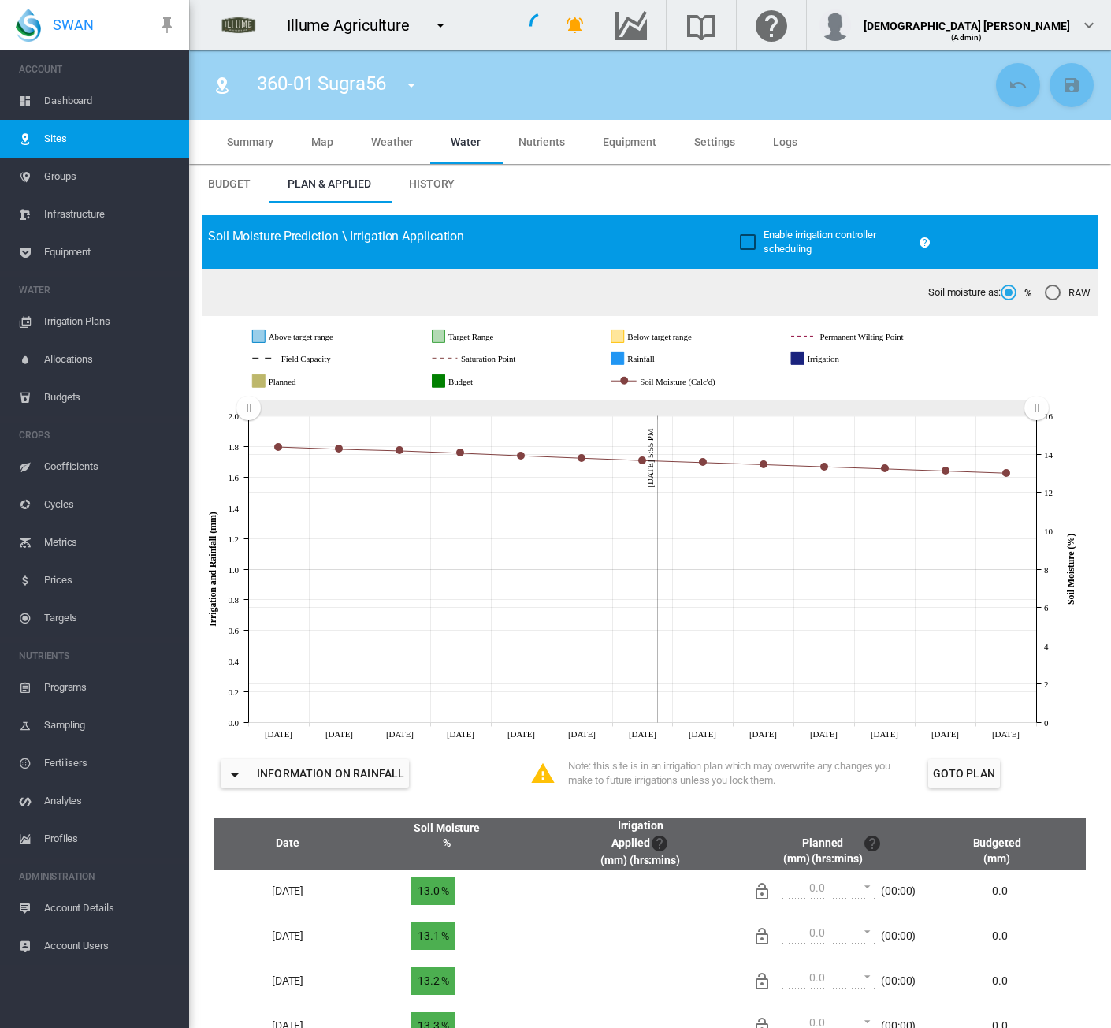
click at [620, 149] on md-tab-item "Equipment" at bounding box center [629, 142] width 91 height 44
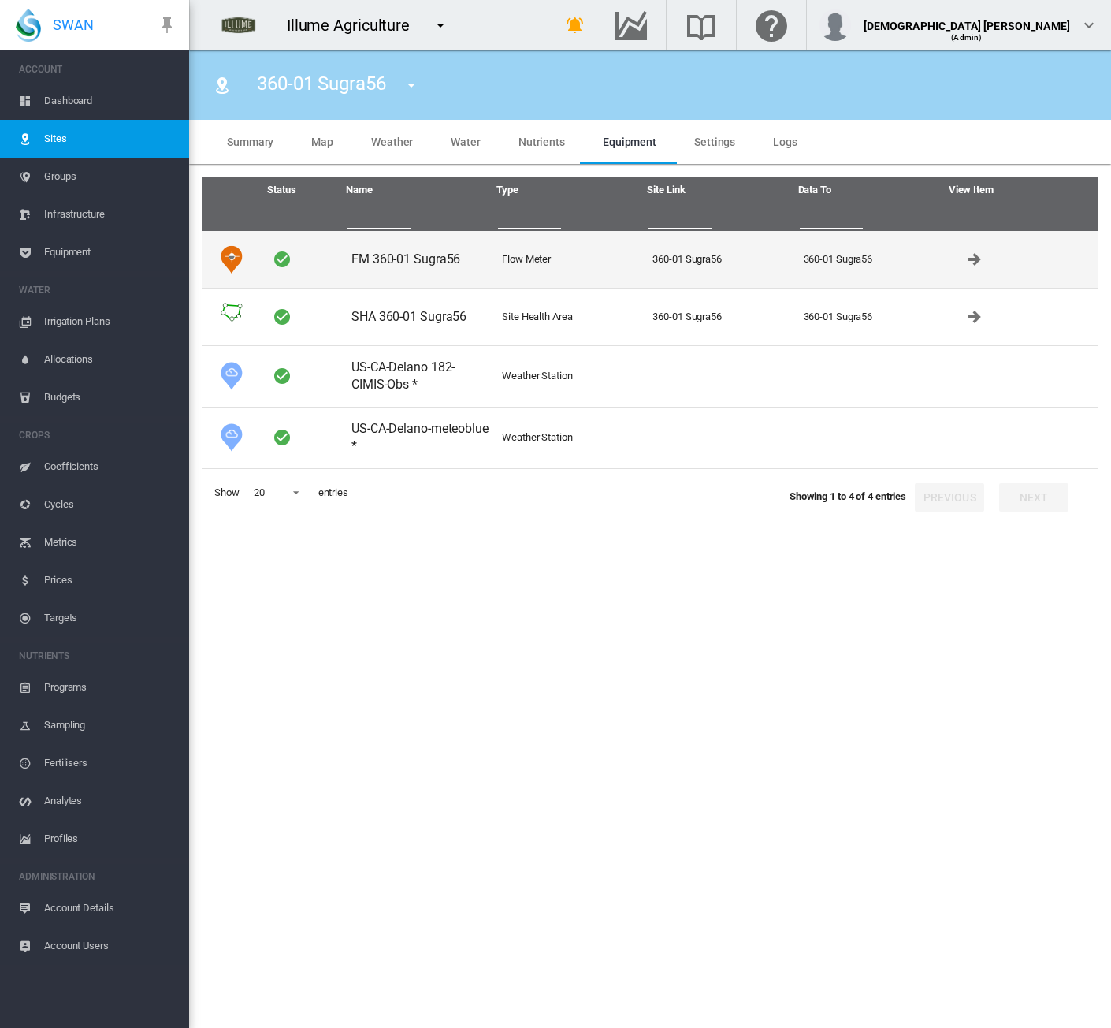
click at [617, 250] on td "Flow Meter" at bounding box center [571, 259] width 151 height 57
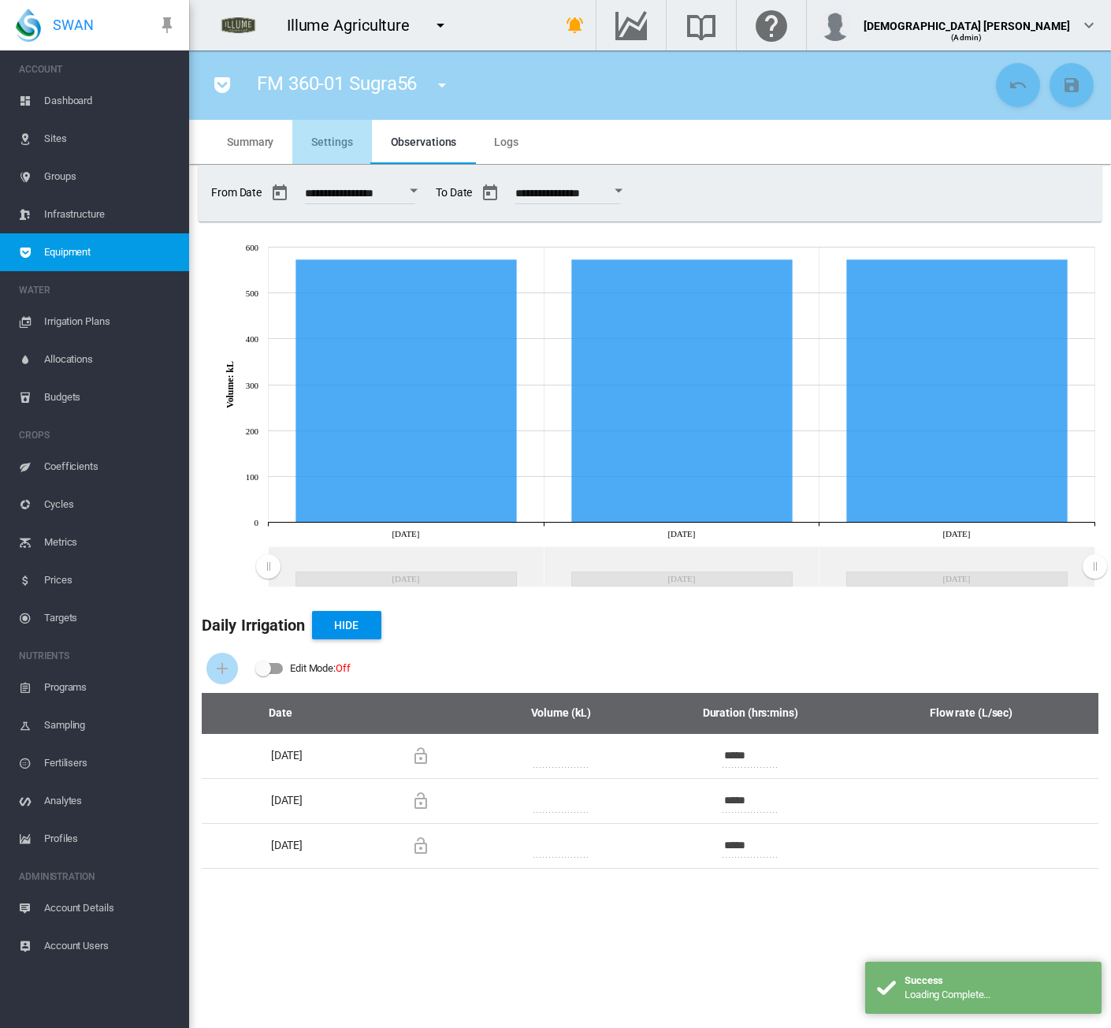
click at [342, 144] on span "Settings" at bounding box center [331, 142] width 41 height 13
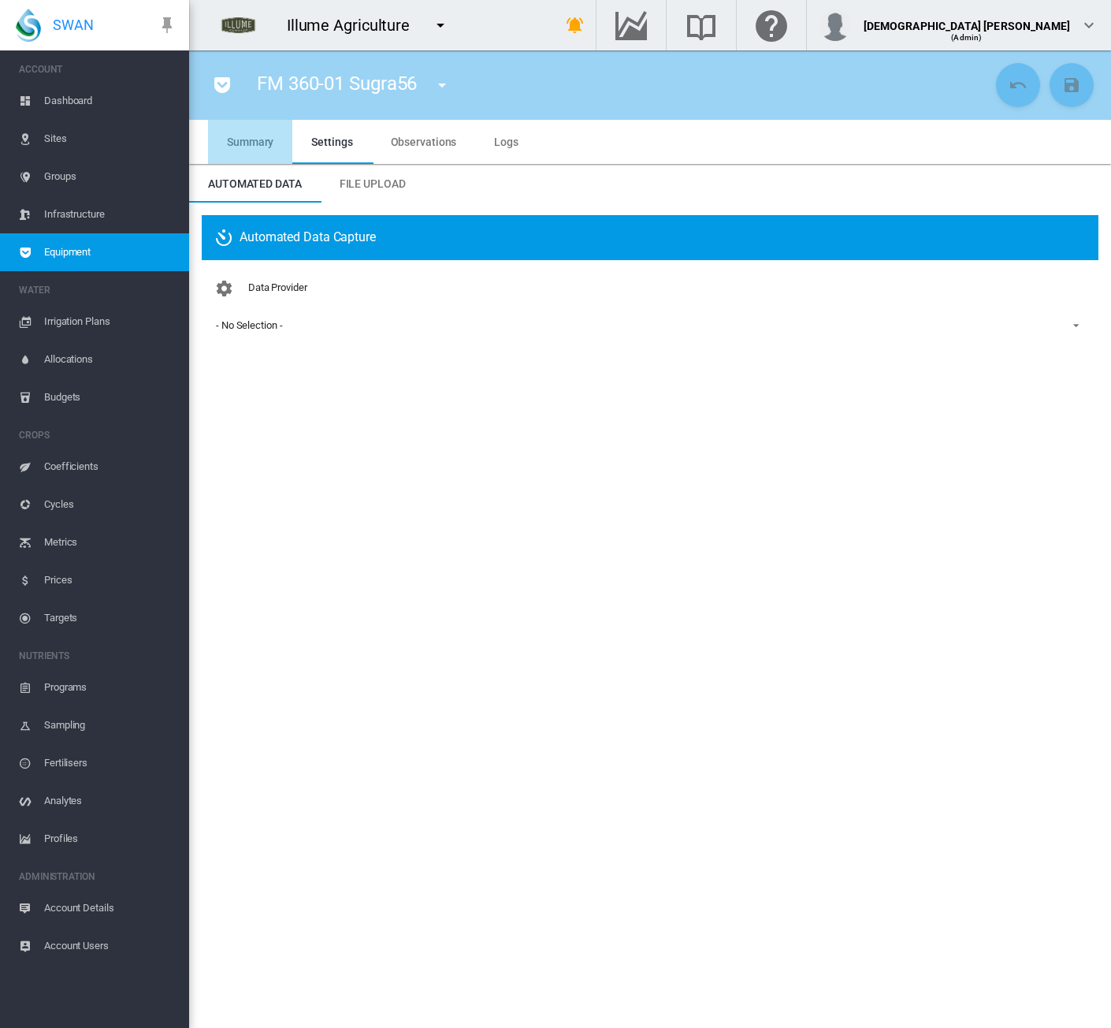
click at [250, 133] on md-tab-item "Summary" at bounding box center [250, 142] width 84 height 44
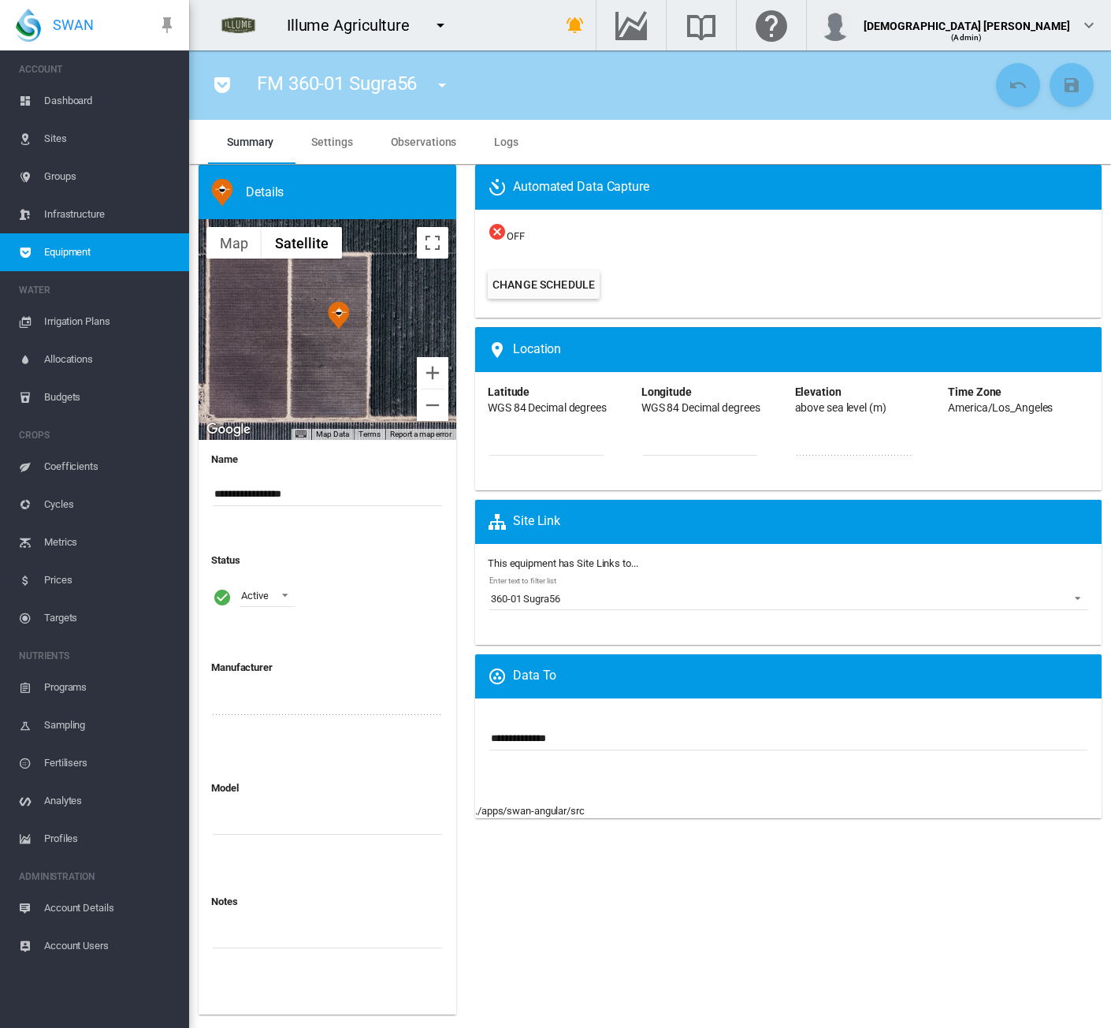
click at [58, 141] on span "Sites" at bounding box center [110, 139] width 132 height 38
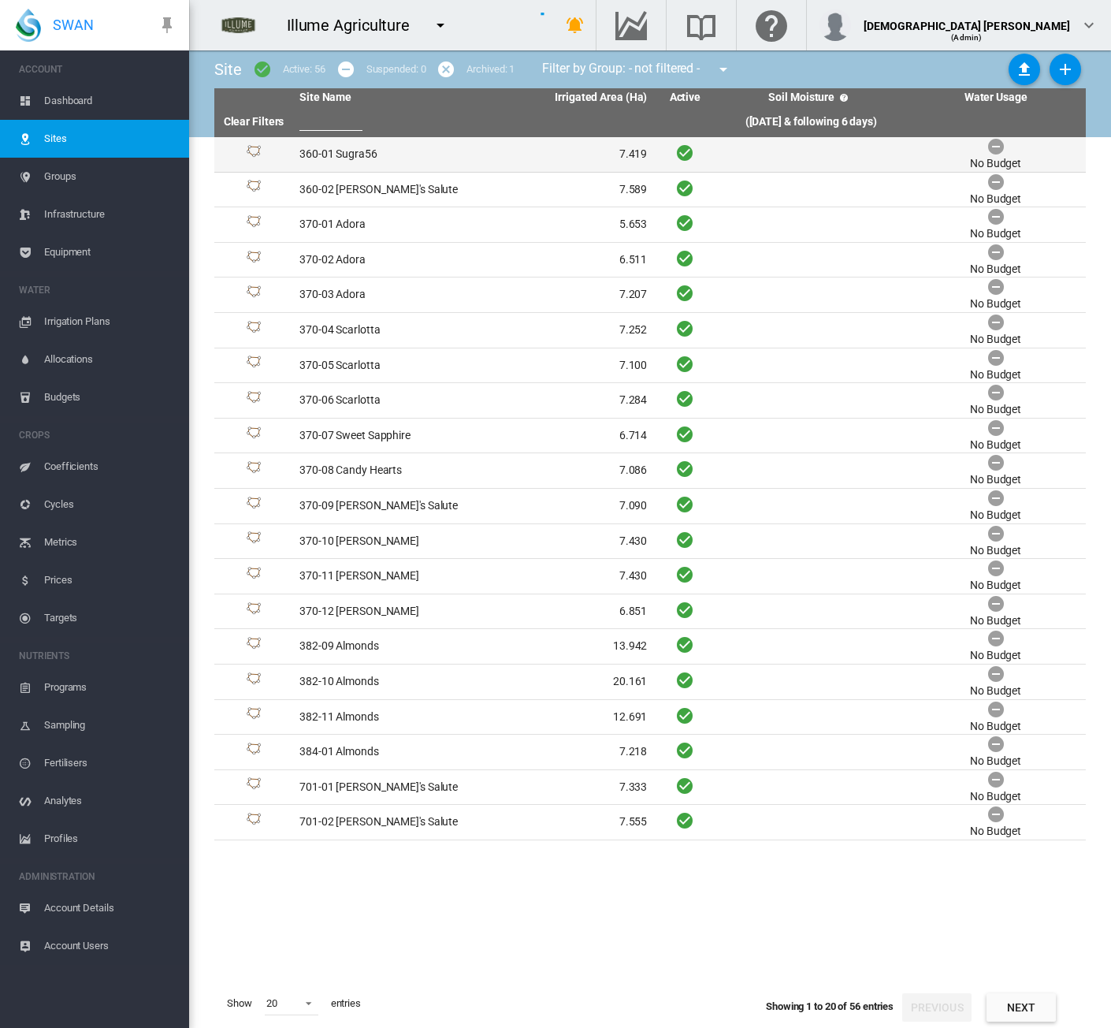
click at [488, 158] on td "7.419" at bounding box center [564, 154] width 181 height 35
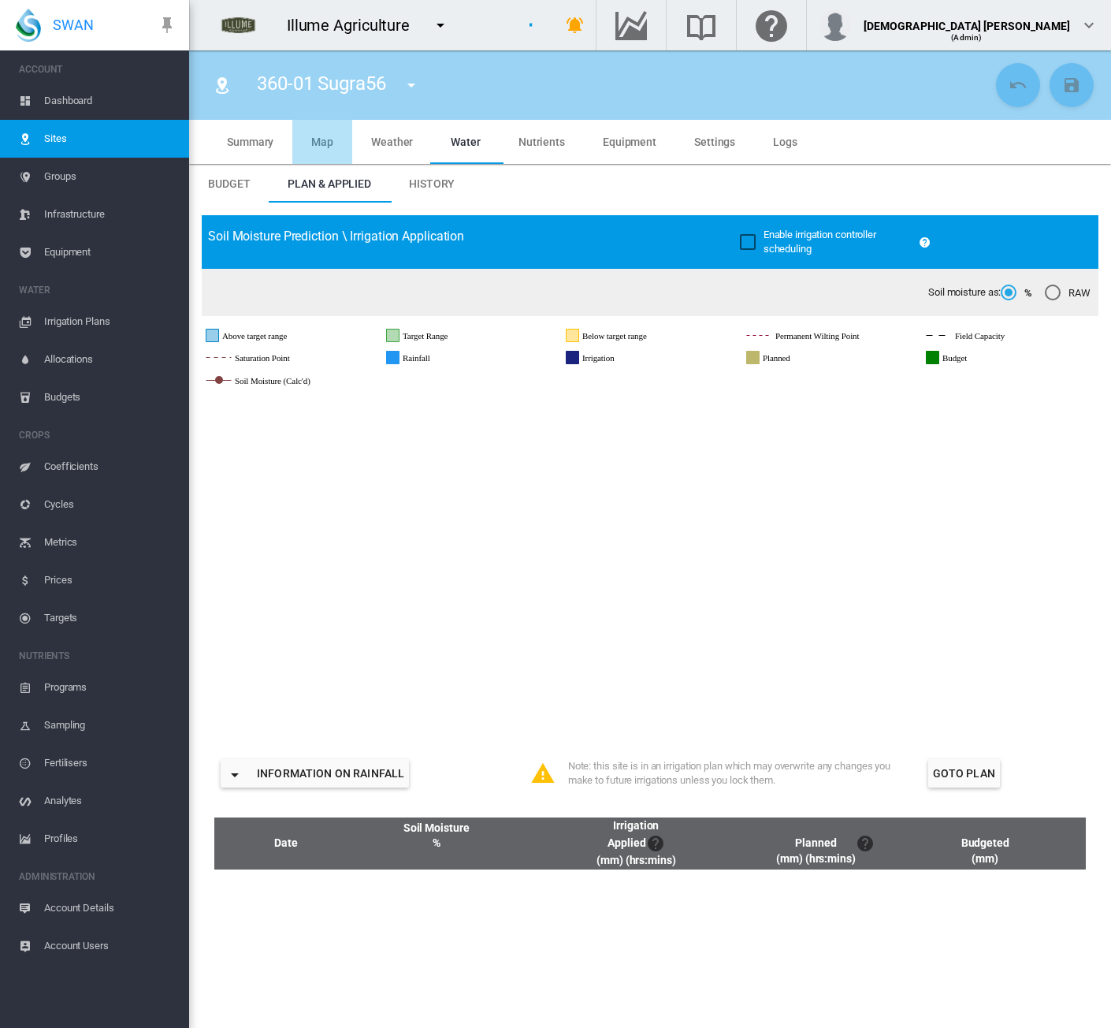
click at [322, 144] on span "Map" at bounding box center [322, 142] width 22 height 13
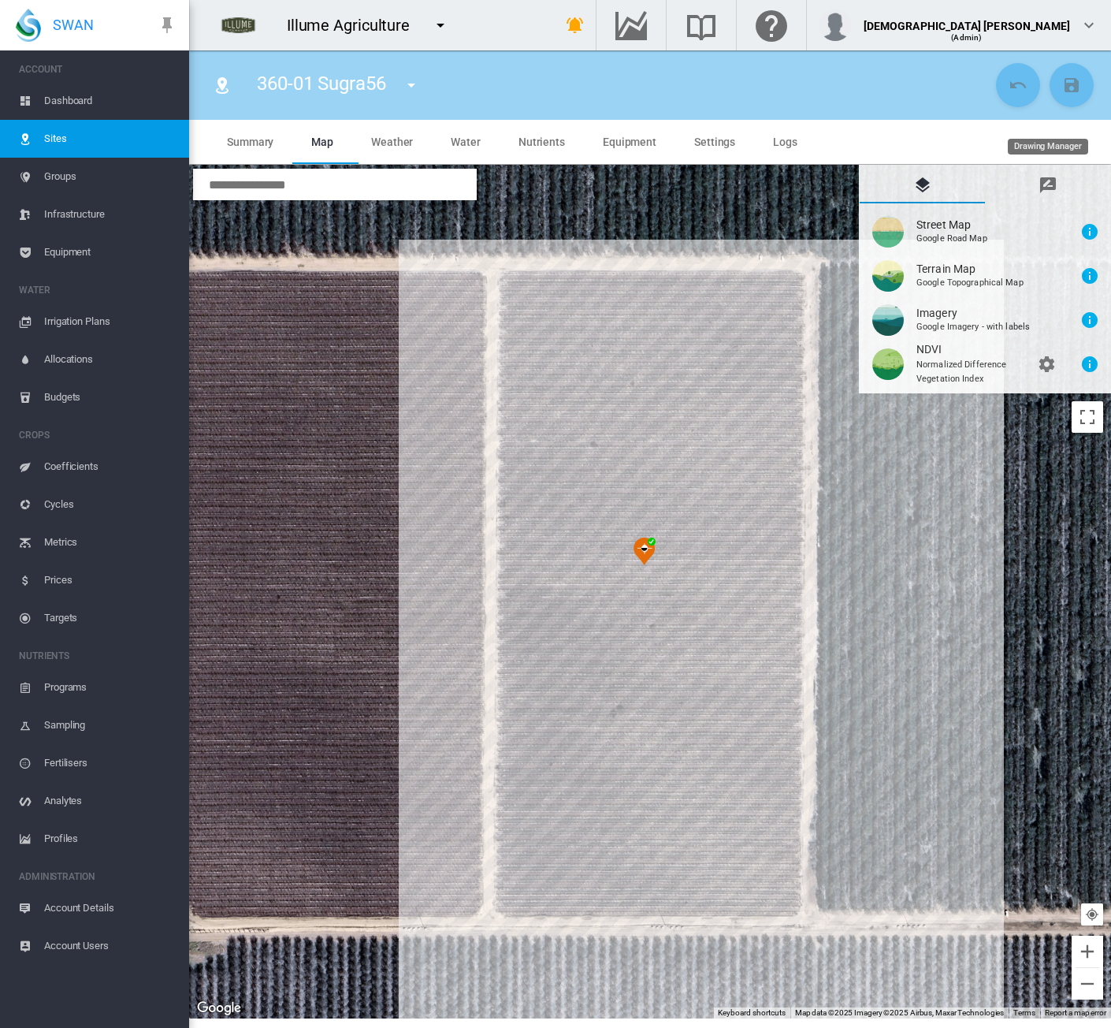
click at [1051, 185] on md-icon "icon-message-draw" at bounding box center [1048, 185] width 19 height 19
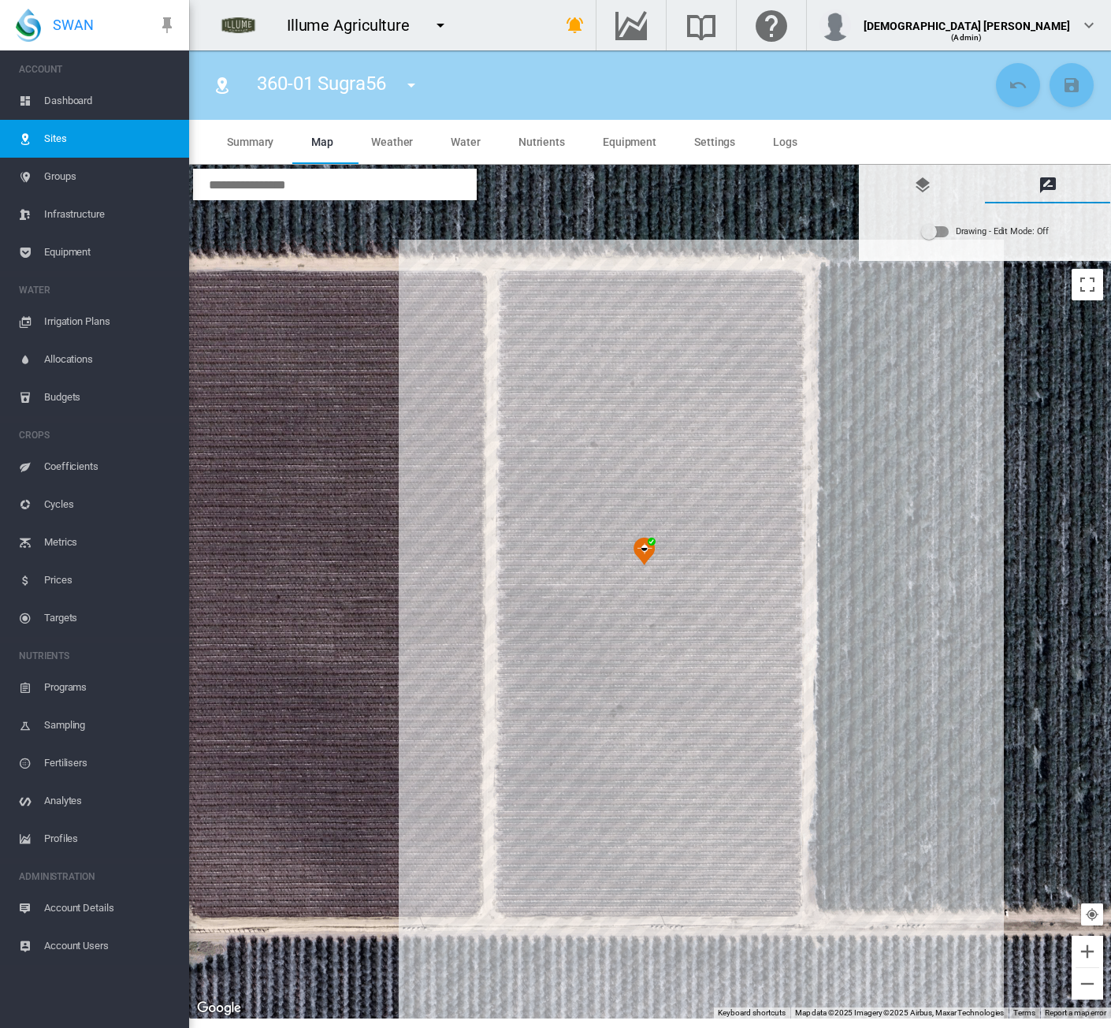
click at [955, 230] on md-switch "Drawing - Edit Mode: Off" at bounding box center [985, 232] width 128 height 24
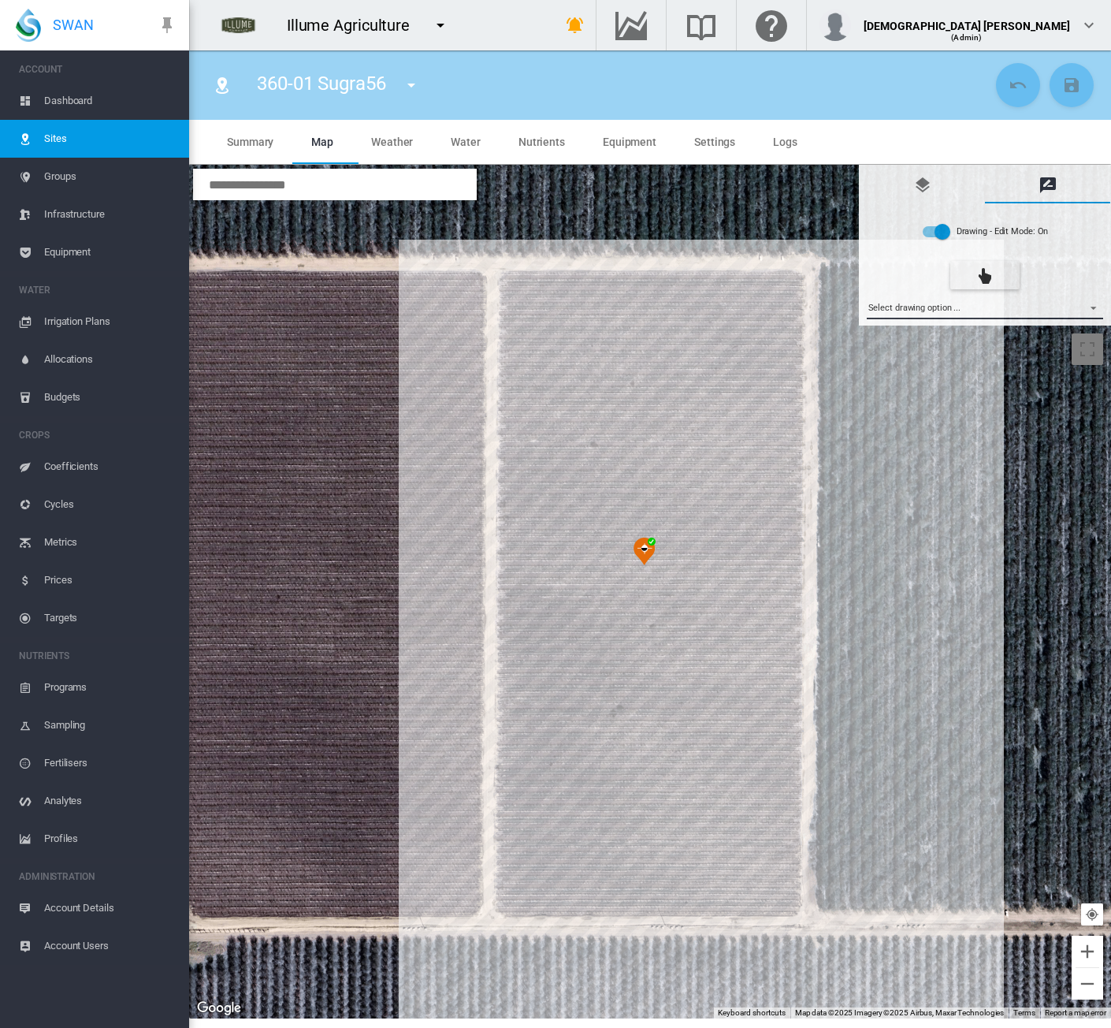
click at [996, 313] on md-select "Select drawing option ... None Site (IMU) Site Health Area Flow Meter Weather S…" at bounding box center [985, 308] width 237 height 24
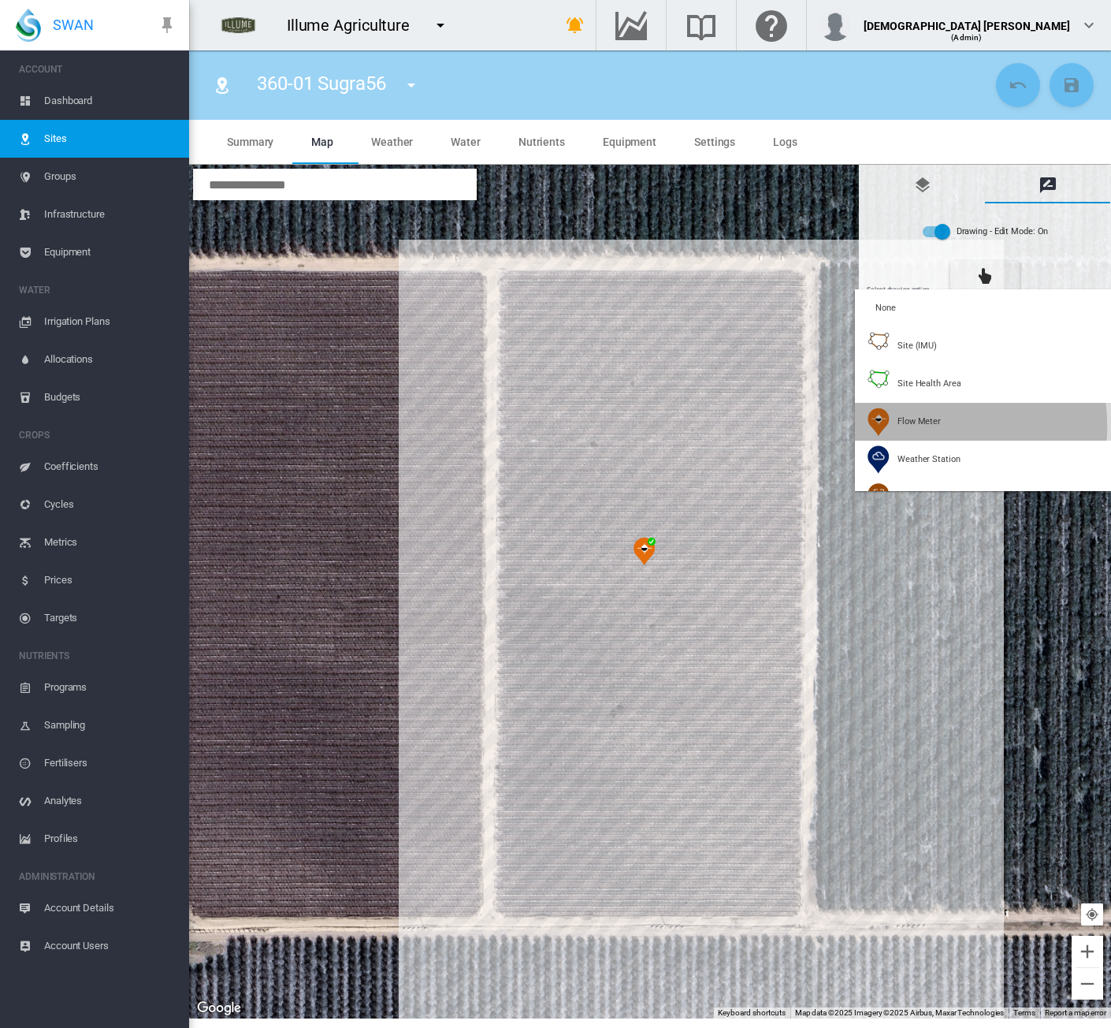
click at [921, 426] on span "Flow Meter" at bounding box center [919, 421] width 43 height 12
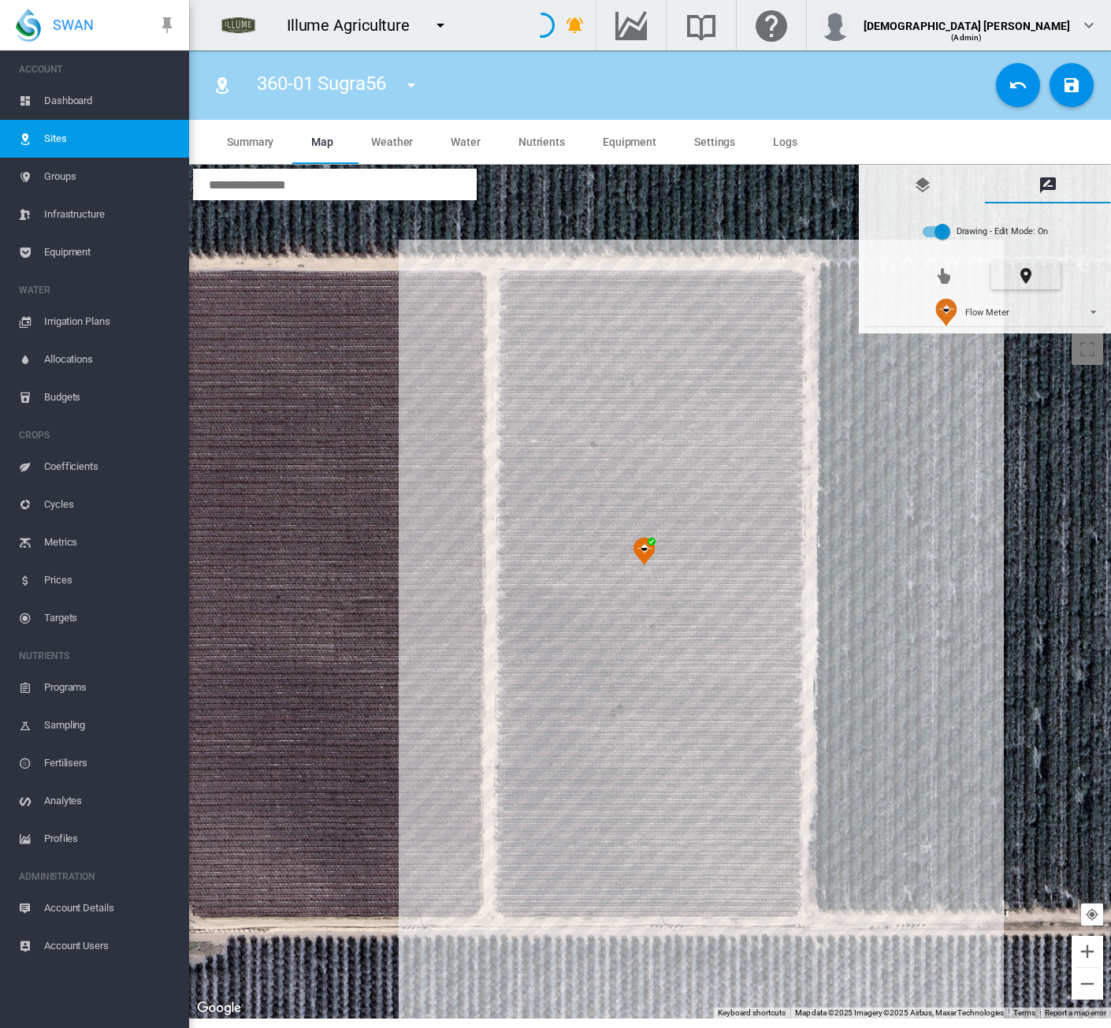
type input "***"
type input "****"
type input "********"
type input "*****"
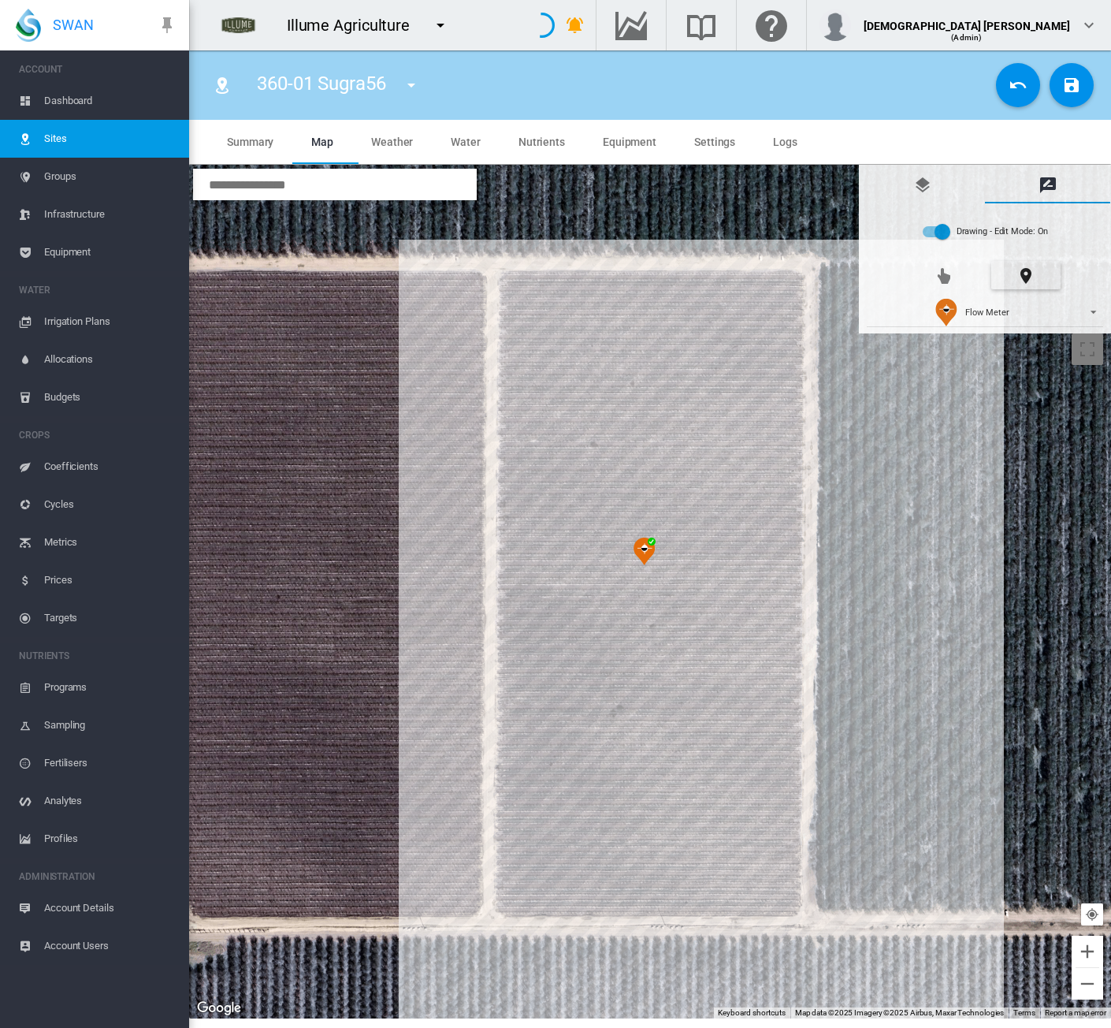
type input "***"
type input "*****"
drag, startPoint x: 664, startPoint y: 772, endPoint x: 683, endPoint y: 752, distance: 27.3
click at [664, 772] on div at bounding box center [650, 592] width 922 height 854
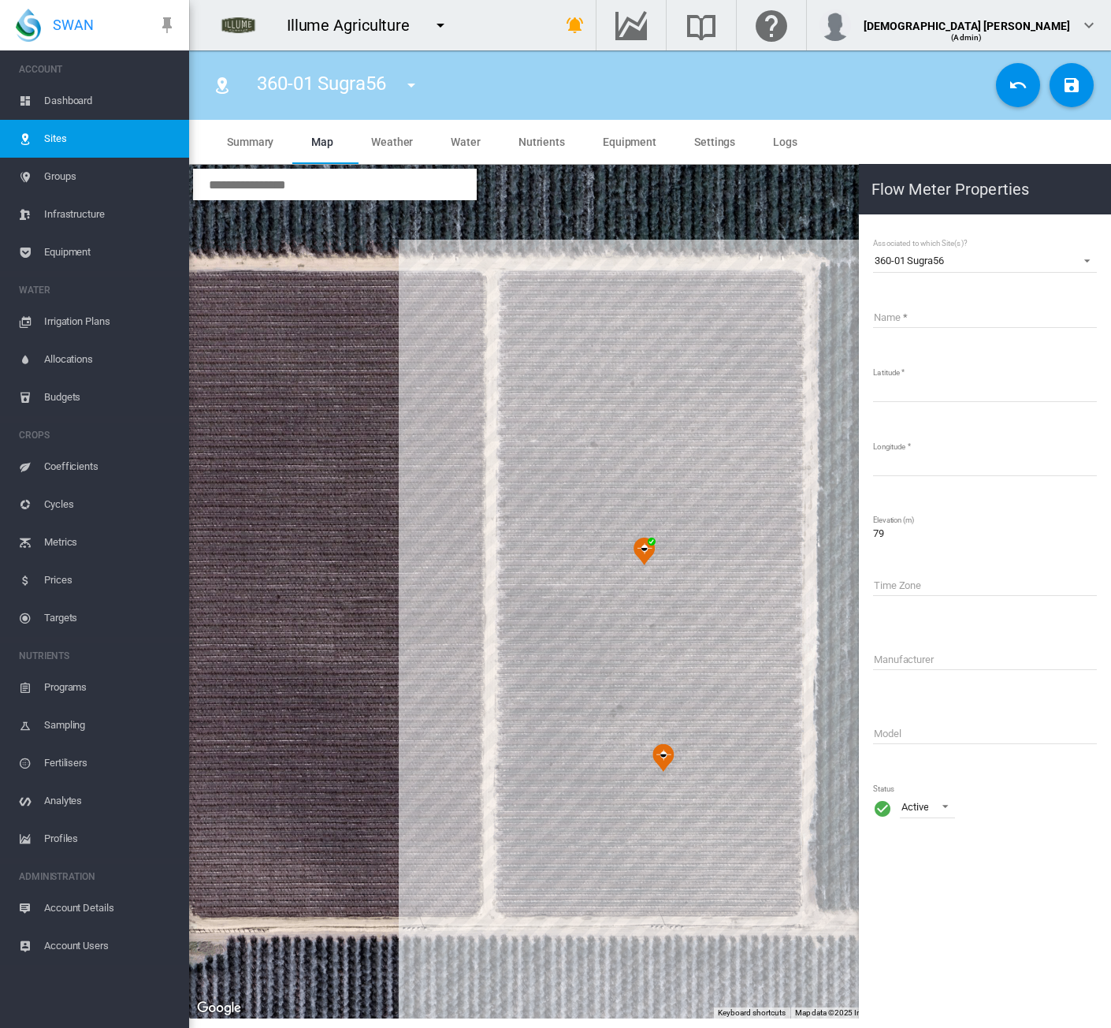
click at [939, 318] on input "Name" at bounding box center [985, 316] width 224 height 24
type input "*"
type input "*******"
click at [1074, 96] on button "Save Changes" at bounding box center [1072, 85] width 44 height 44
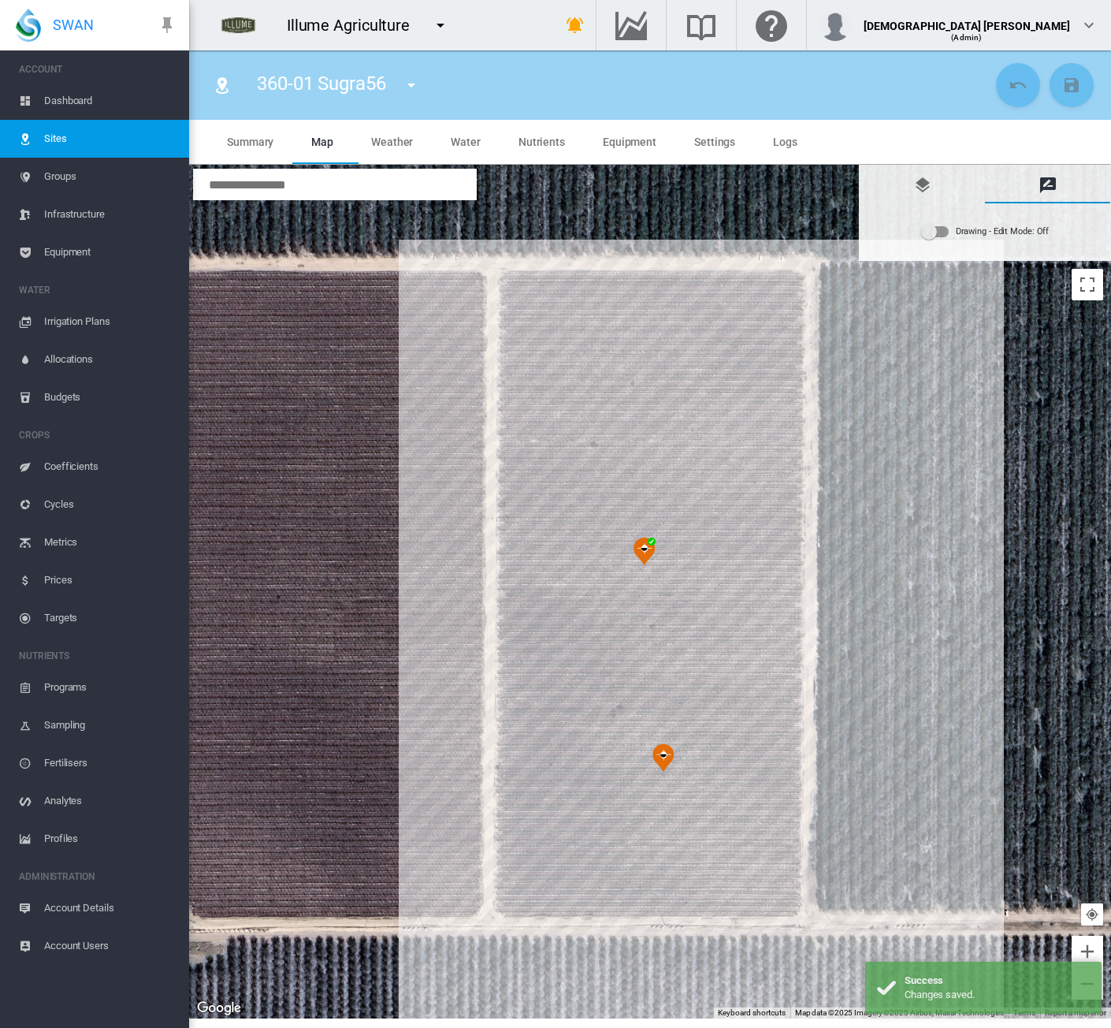
click at [87, 256] on span "Equipment" at bounding box center [110, 252] width 132 height 38
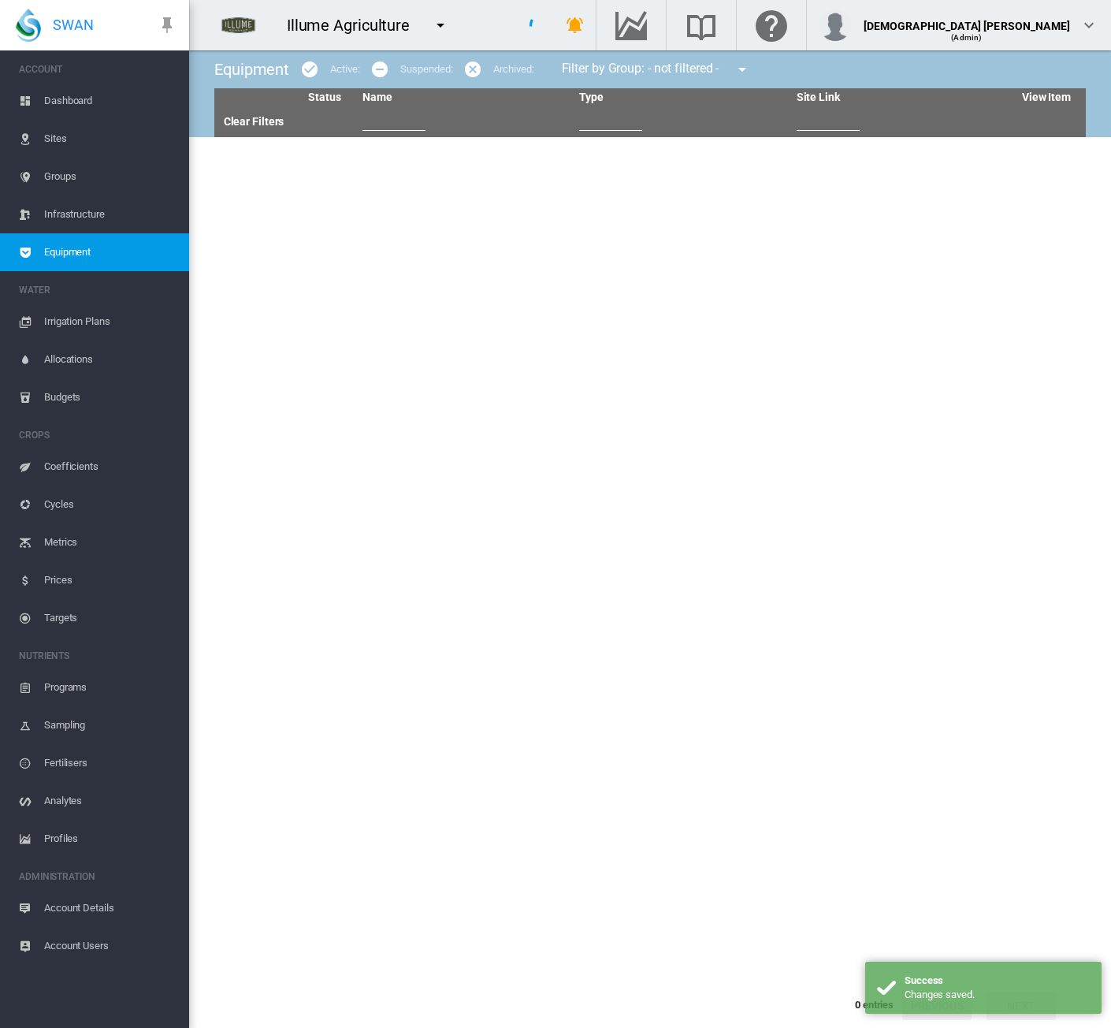
type input "****"
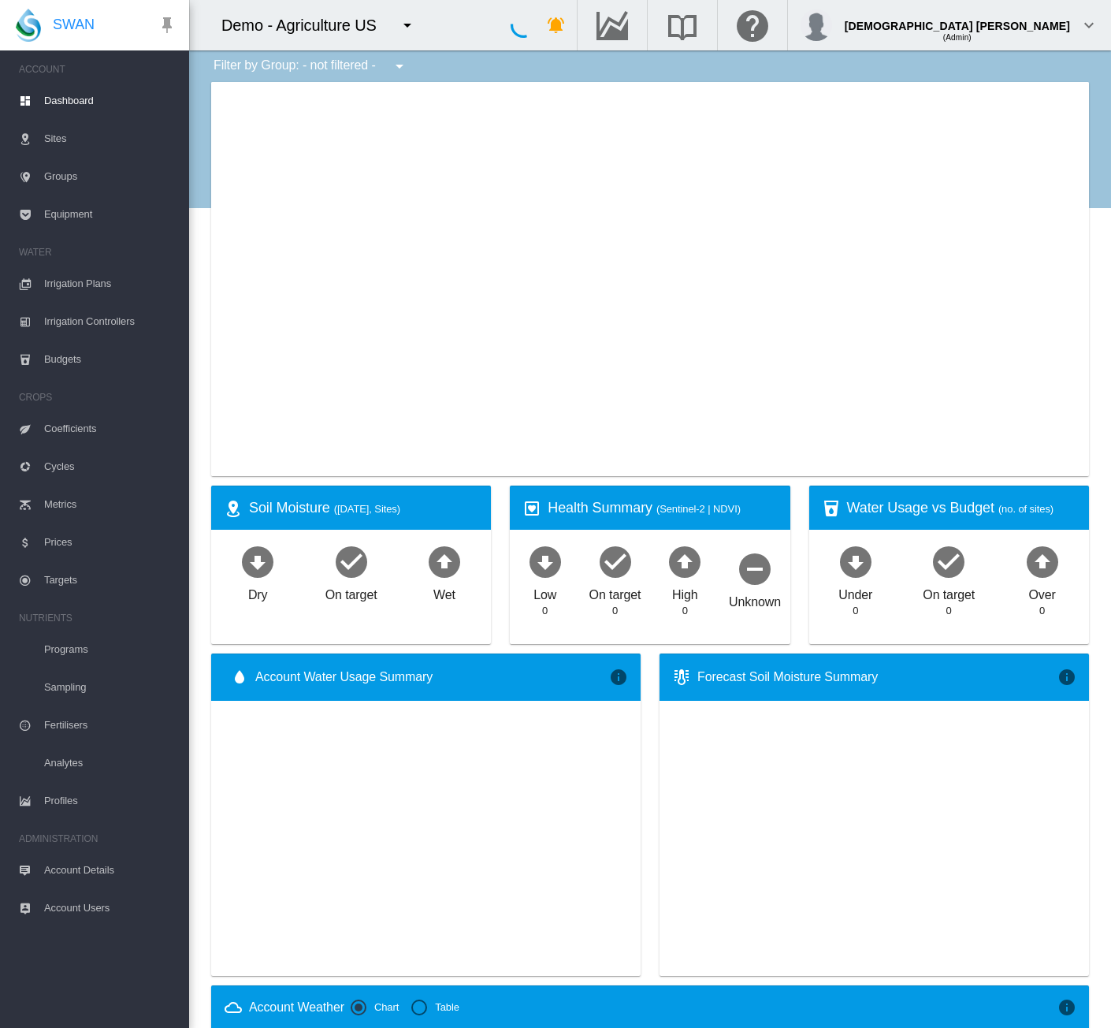
type input "**********"
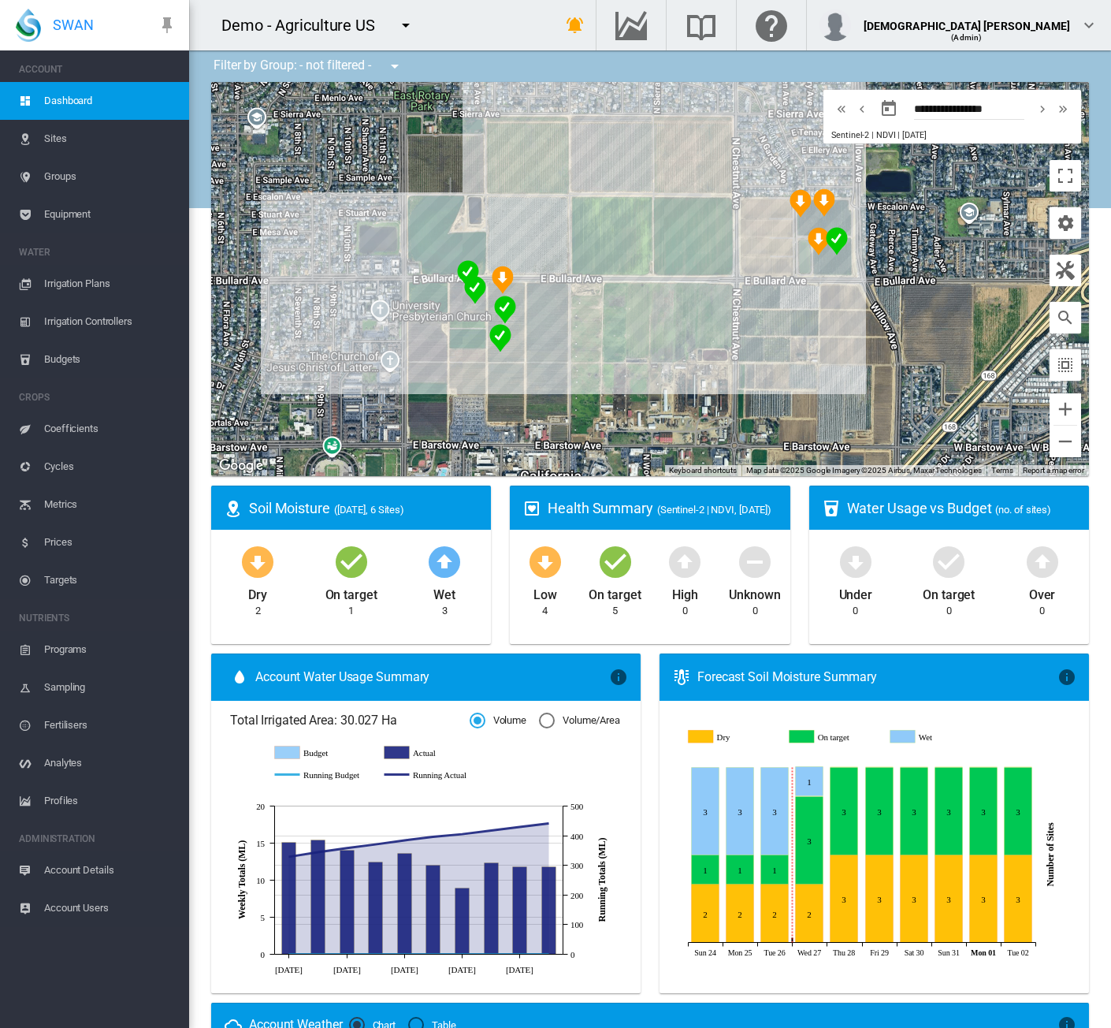
click at [113, 865] on span "Account Details" at bounding box center [110, 870] width 132 height 38
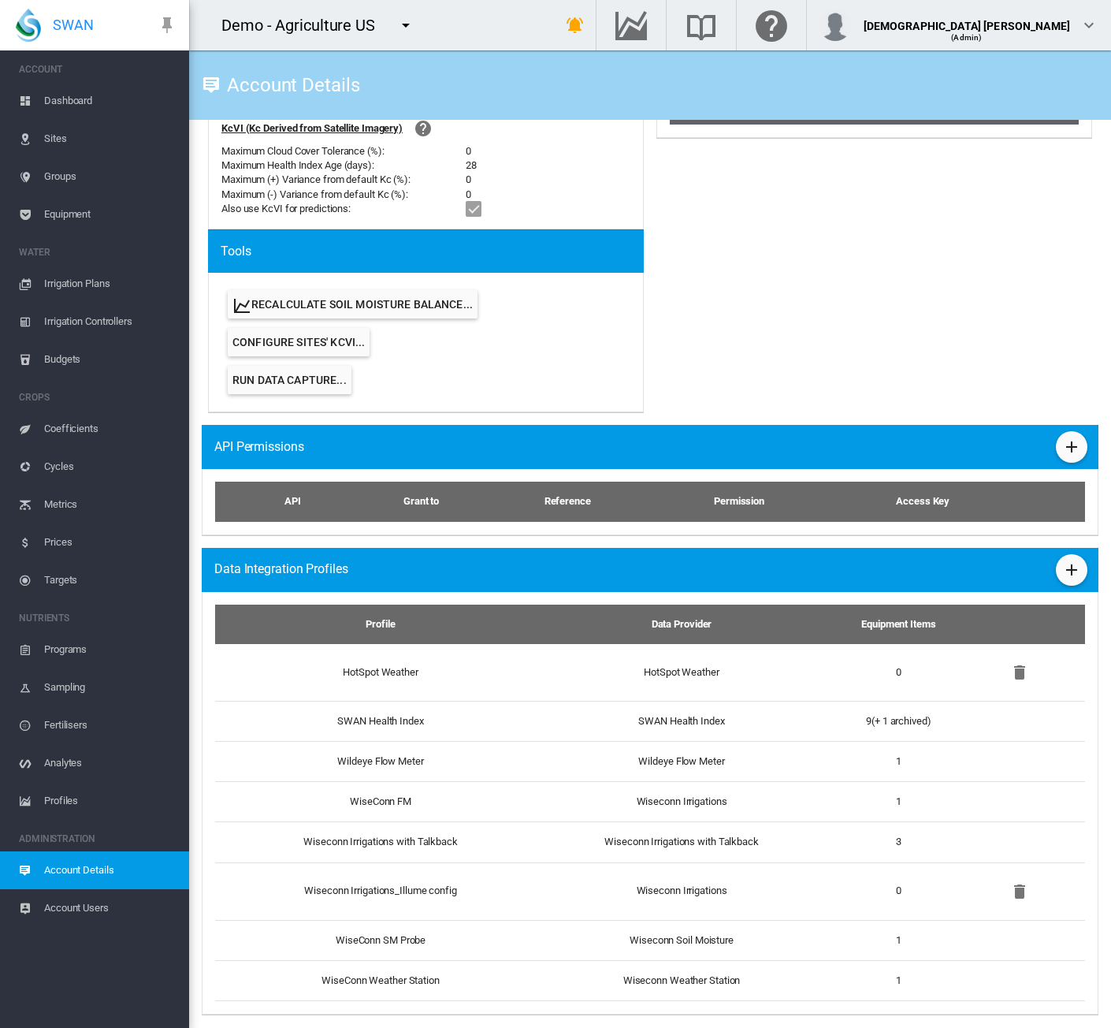
scroll to position [796, 0]
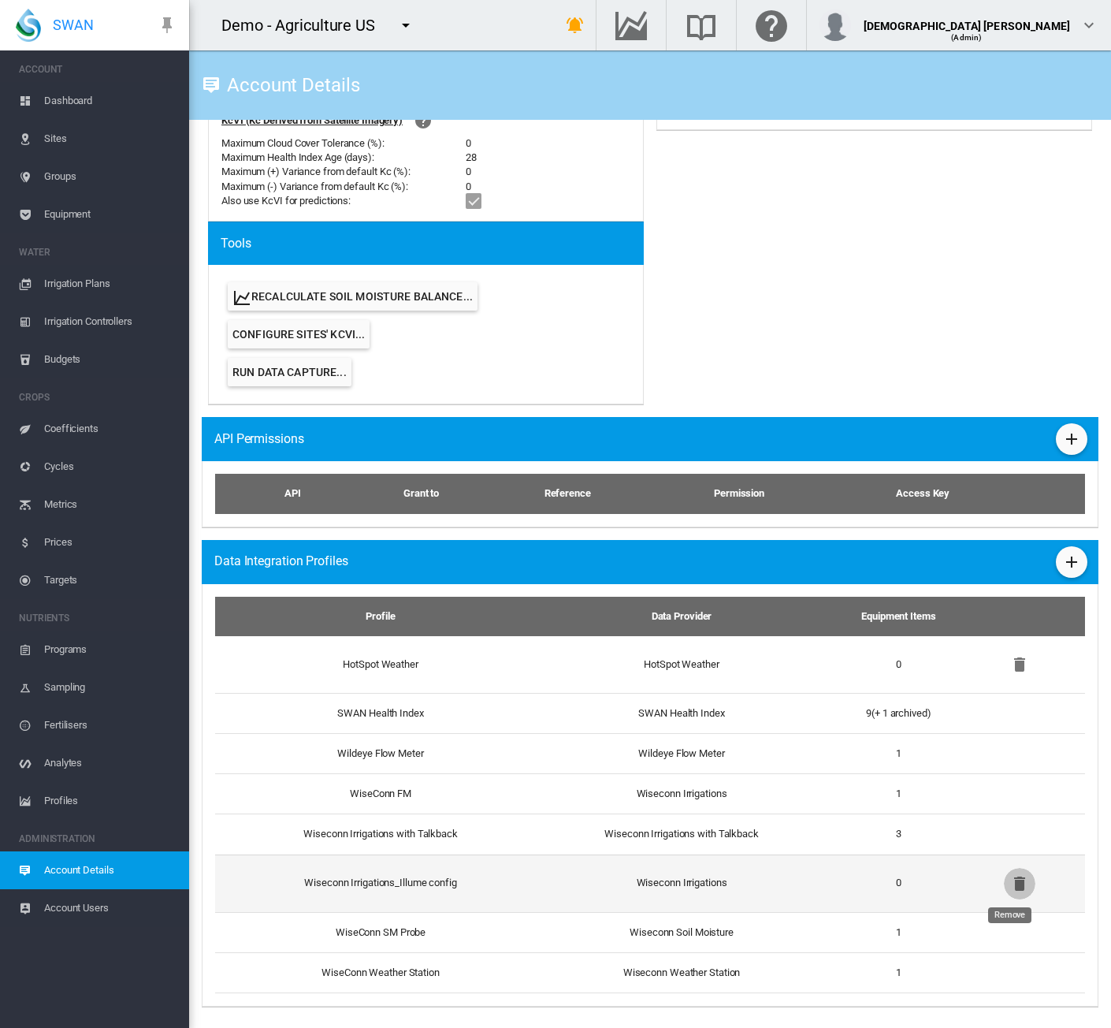
click at [1010, 885] on md-icon "icon-delete" at bounding box center [1019, 883] width 19 height 19
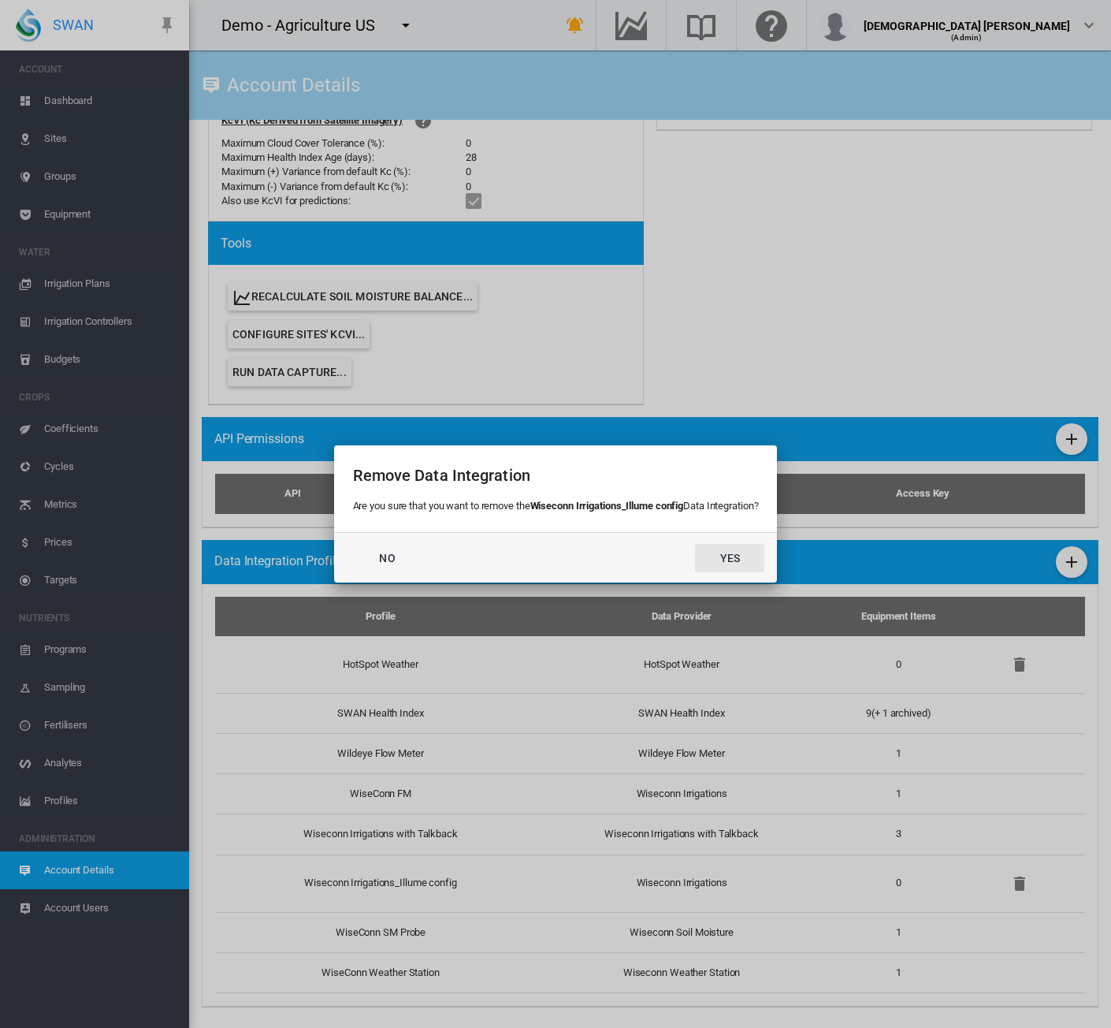
click at [718, 568] on button "Yes" at bounding box center [729, 558] width 69 height 28
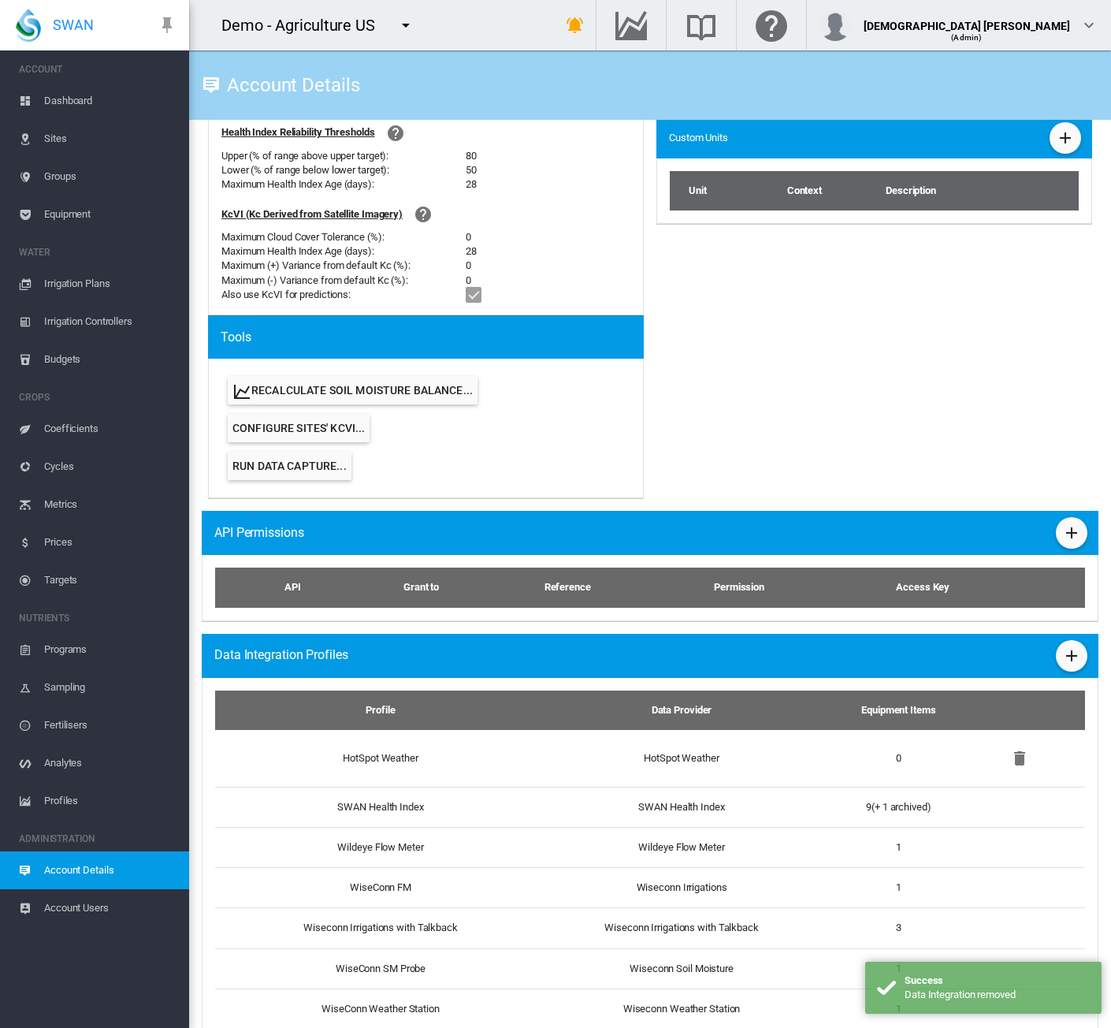
scroll to position [739, 0]
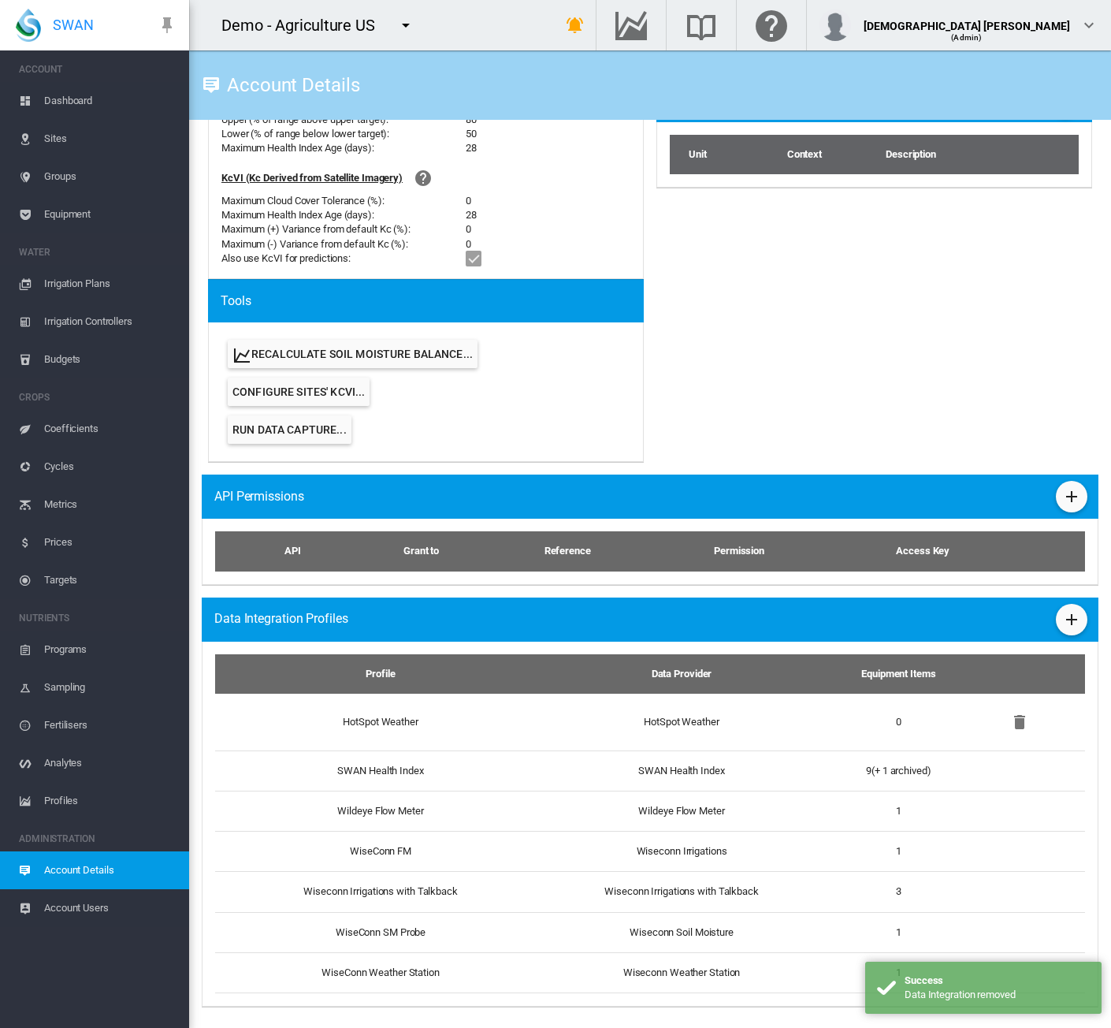
click at [409, 21] on md-icon "icon-menu-down" at bounding box center [405, 25] width 19 height 19
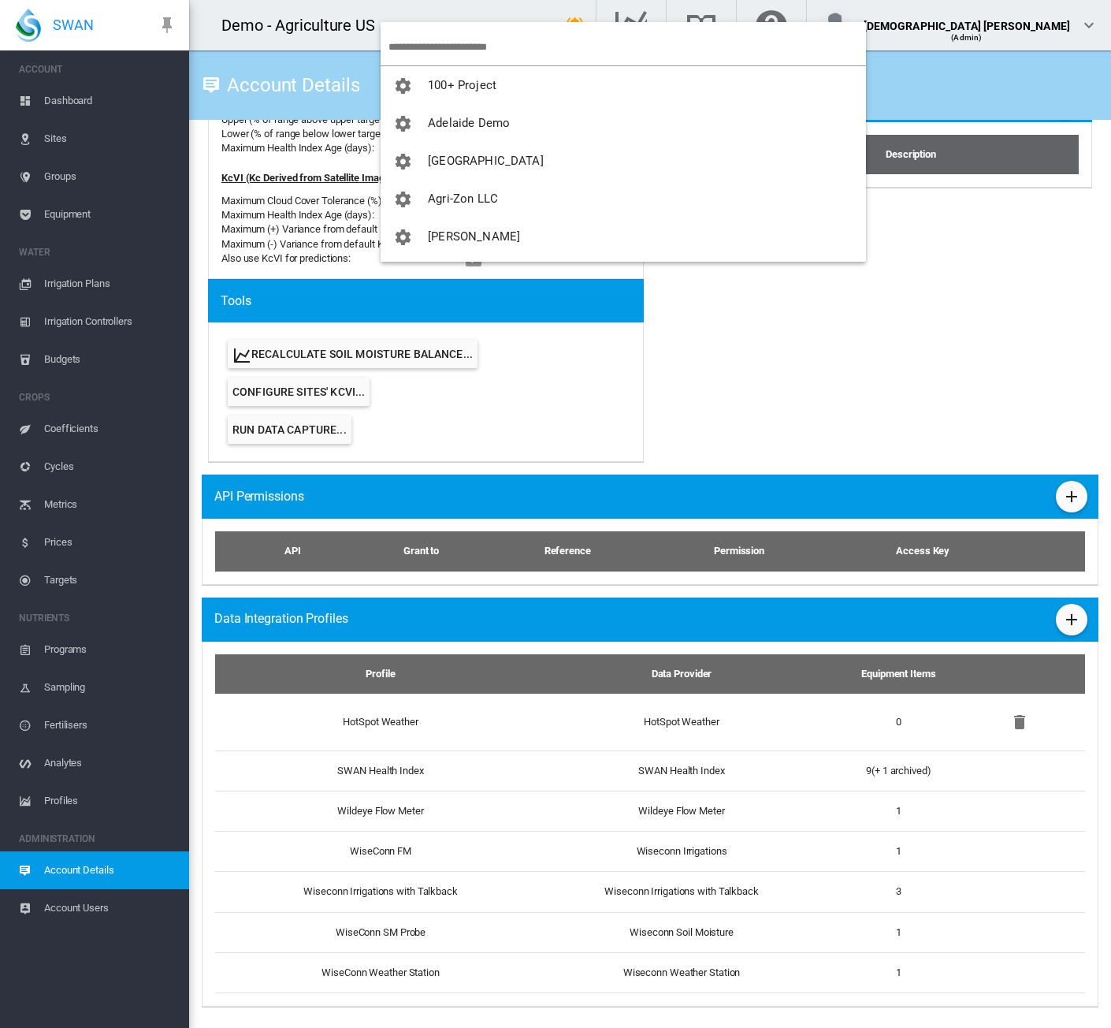
click at [421, 45] on input "search" at bounding box center [628, 46] width 478 height 37
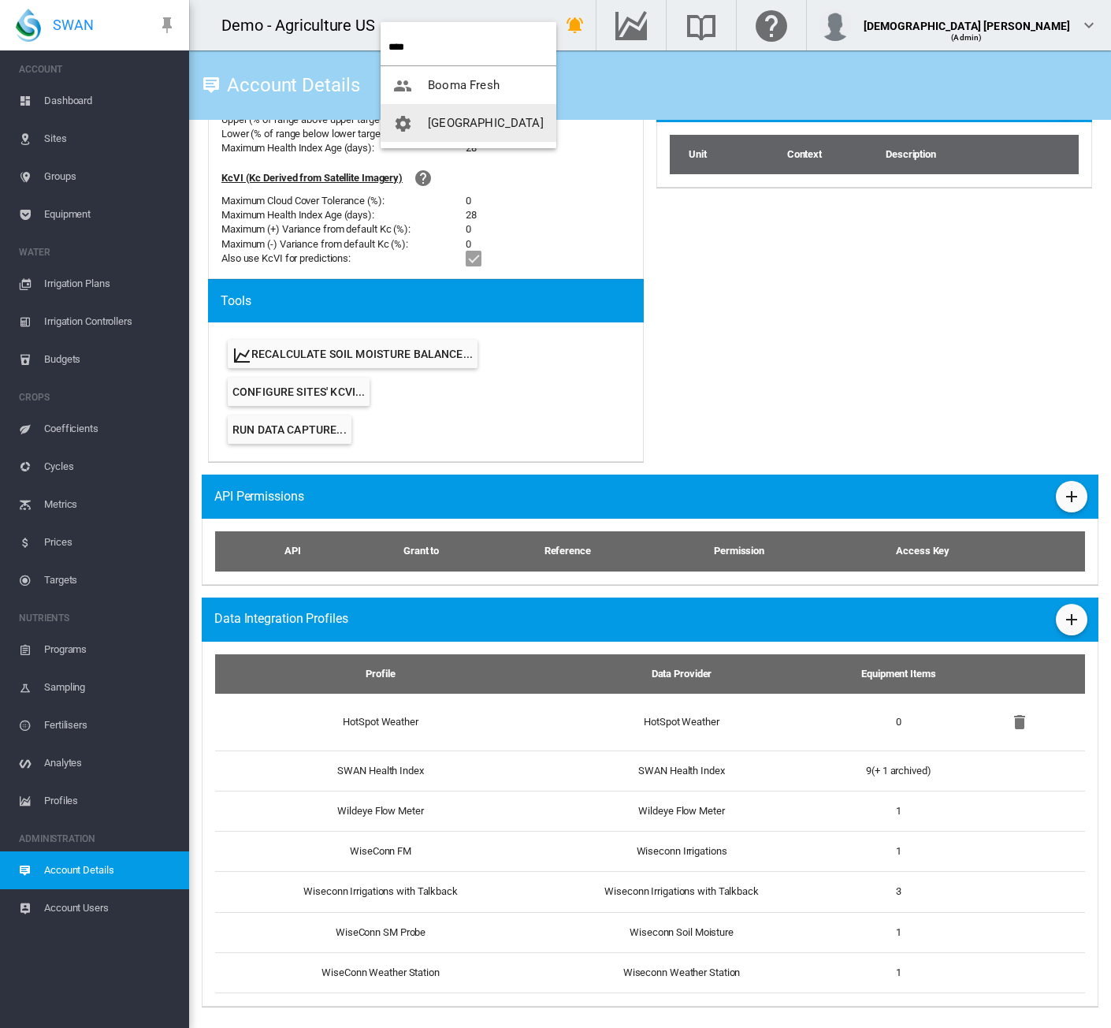
type input "****"
click at [486, 128] on span "[GEOGRAPHIC_DATA]" at bounding box center [486, 123] width 116 height 14
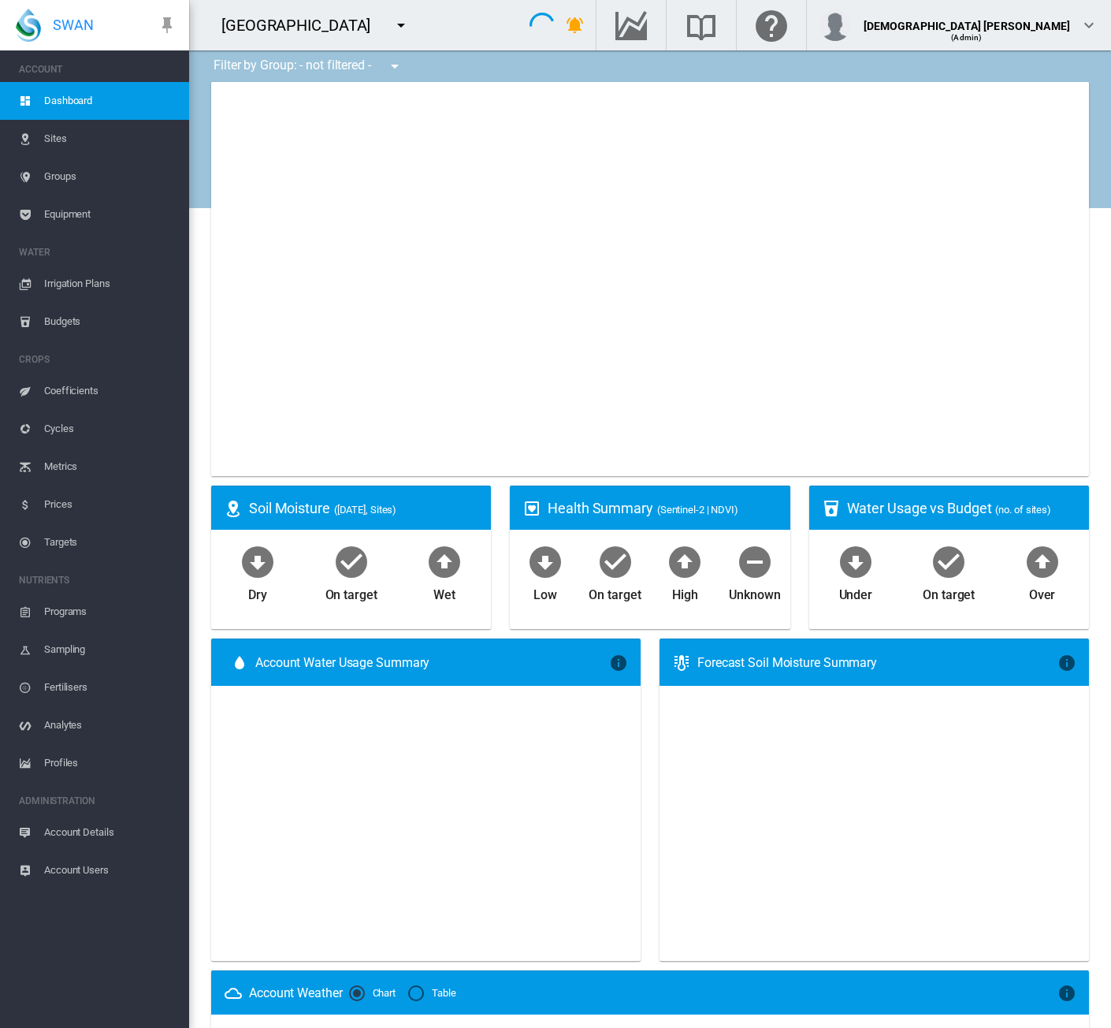
type input "**********"
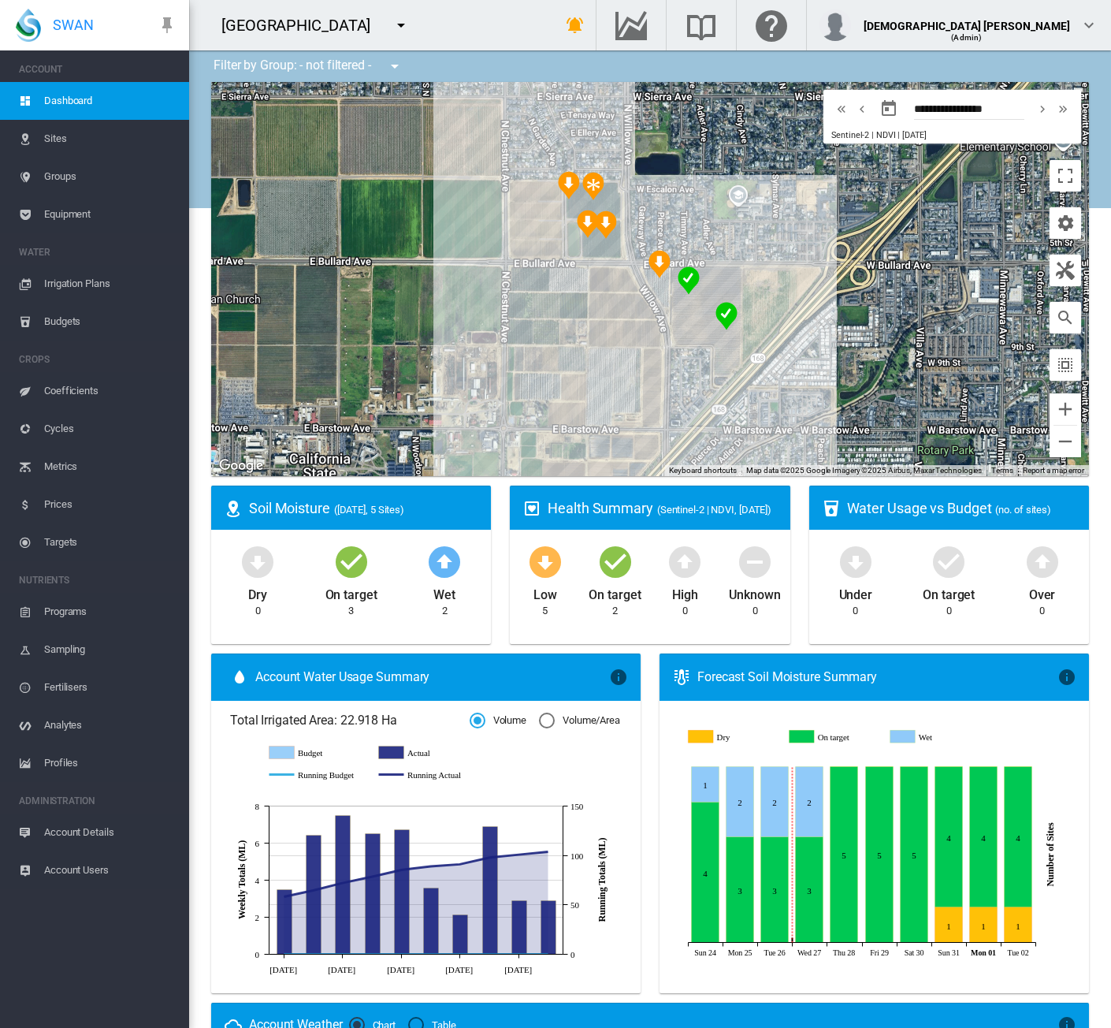
click at [121, 222] on span "Equipment" at bounding box center [110, 214] width 132 height 38
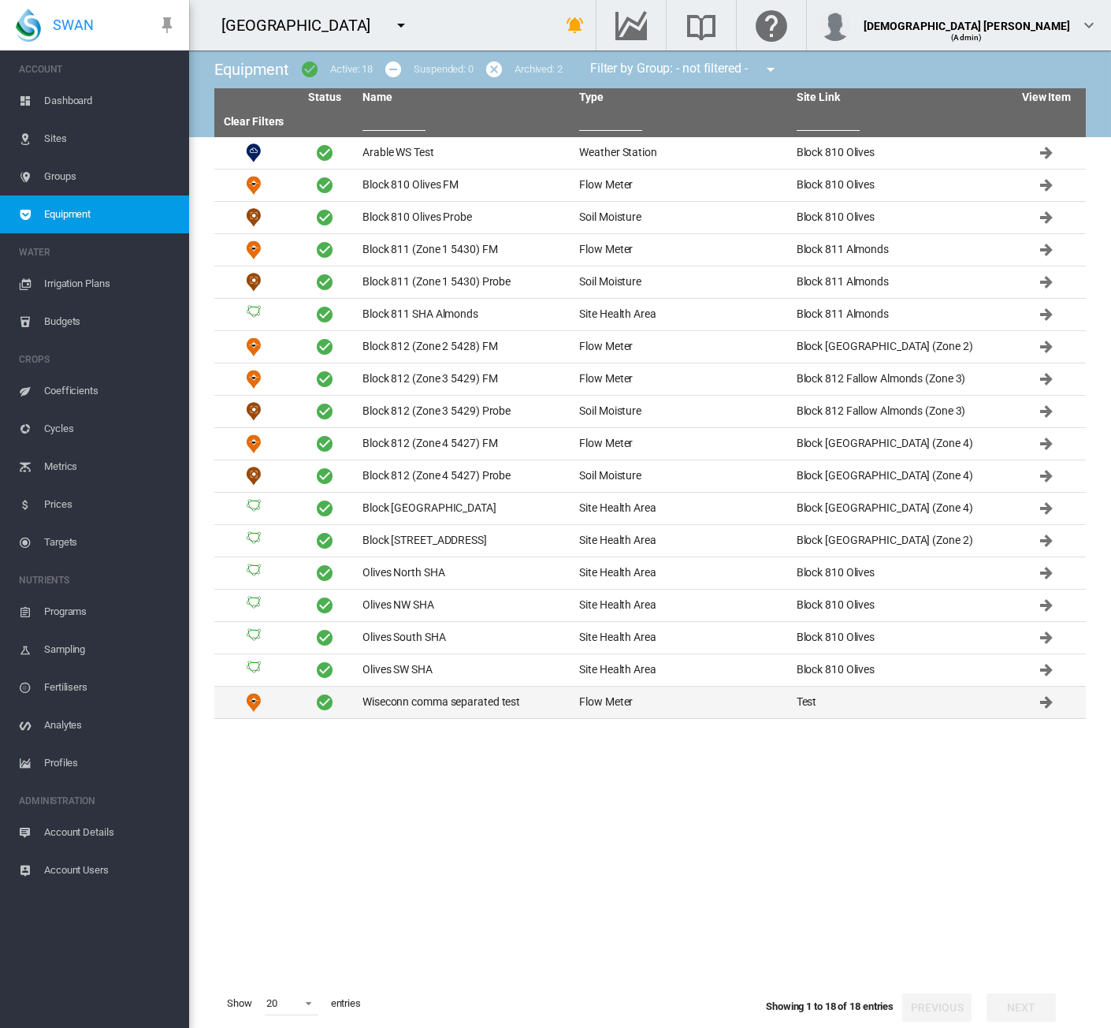
click at [568, 698] on td "Wiseconn comma separated test" at bounding box center [464, 703] width 217 height 32
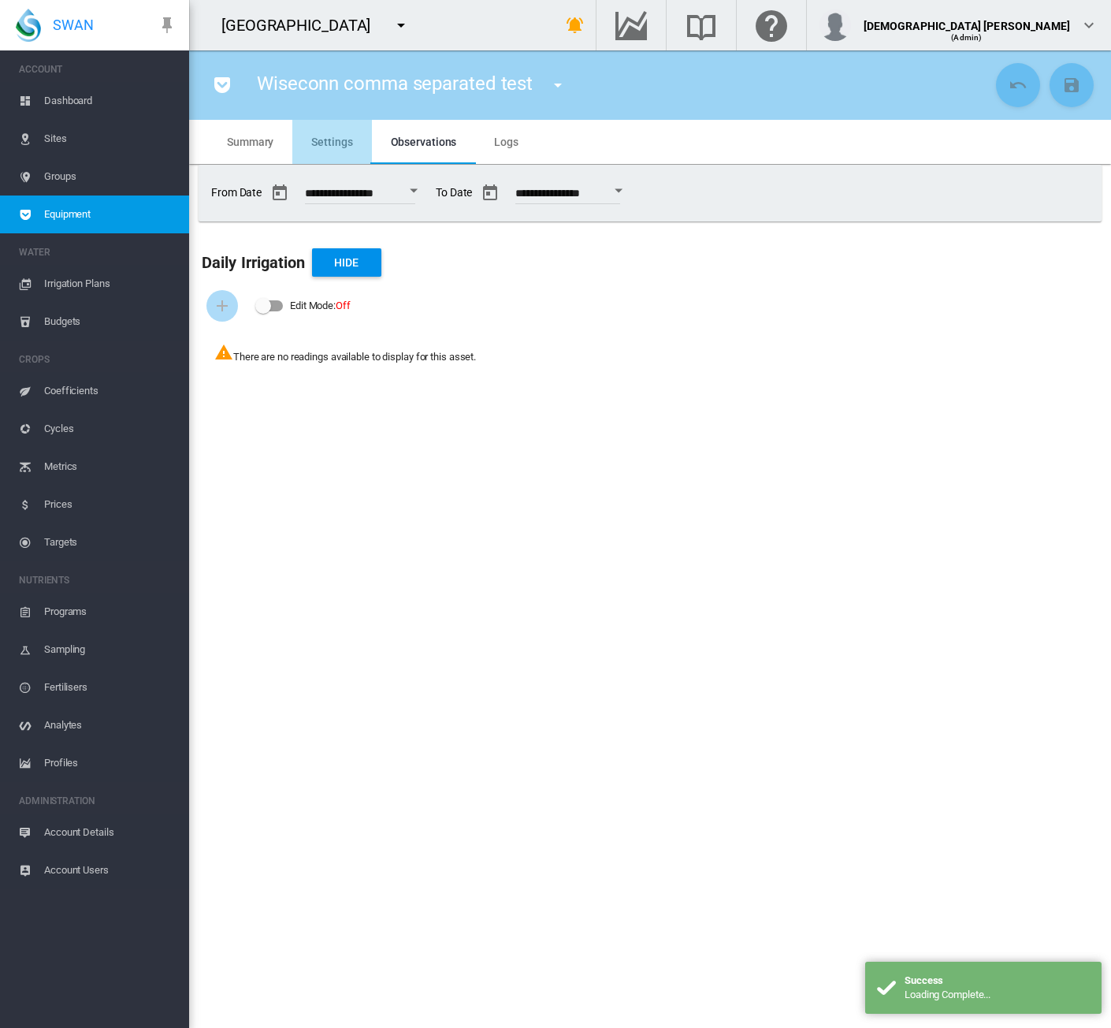
click at [341, 136] on span "Settings" at bounding box center [331, 142] width 41 height 13
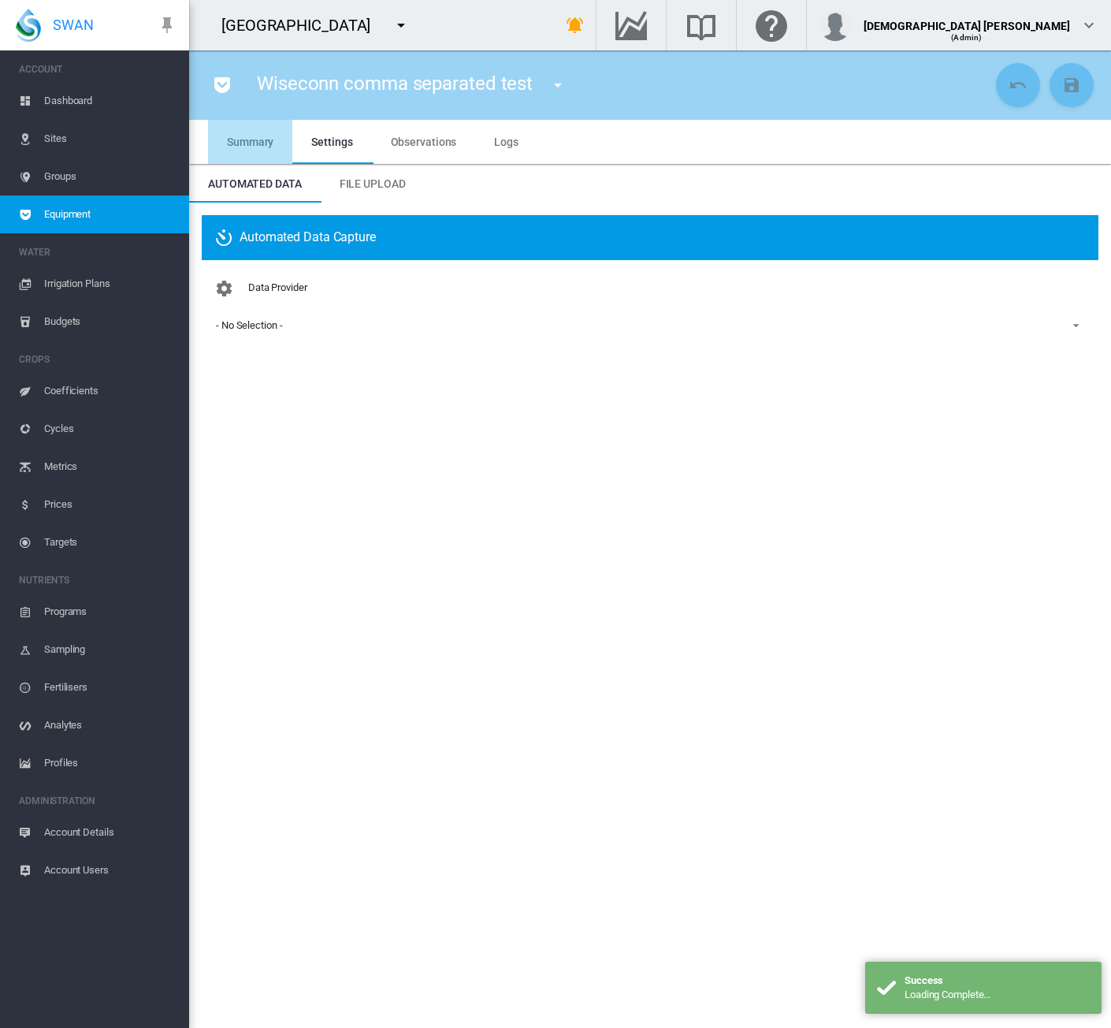
click at [241, 150] on md-tab-item "Summary" at bounding box center [250, 142] width 84 height 44
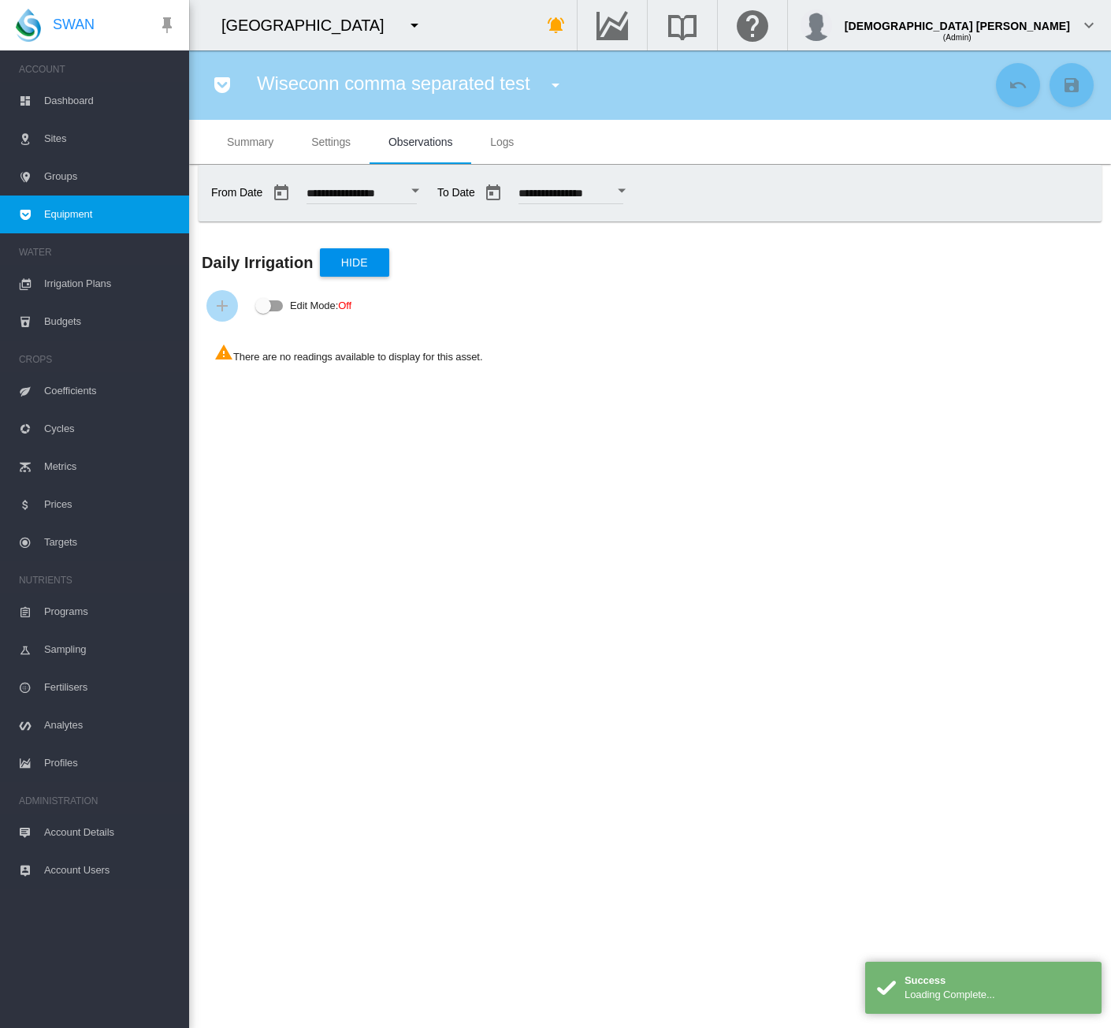
click at [255, 150] on md-tab-item "Summary" at bounding box center [250, 142] width 84 height 44
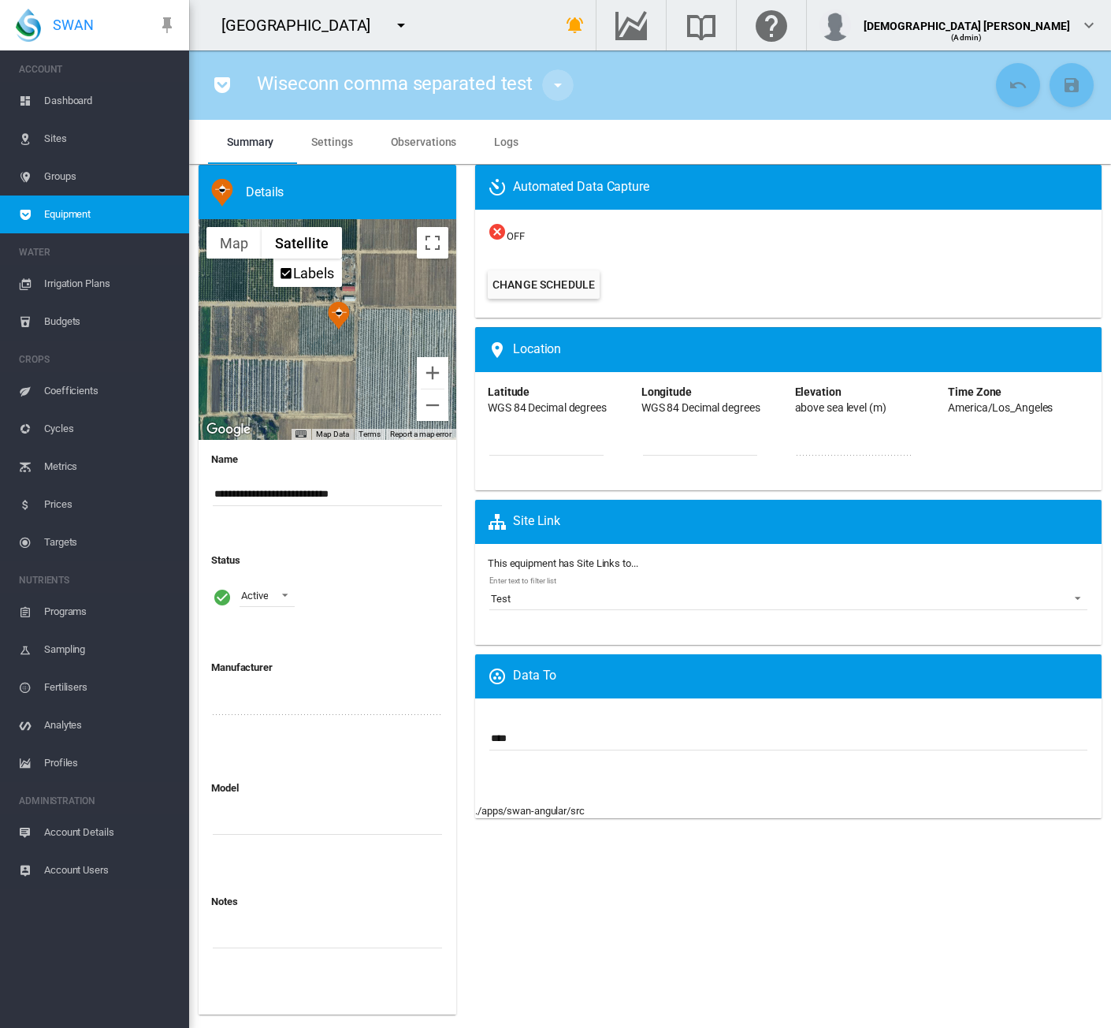
click at [561, 87] on md-icon "icon-menu-down" at bounding box center [558, 85] width 19 height 19
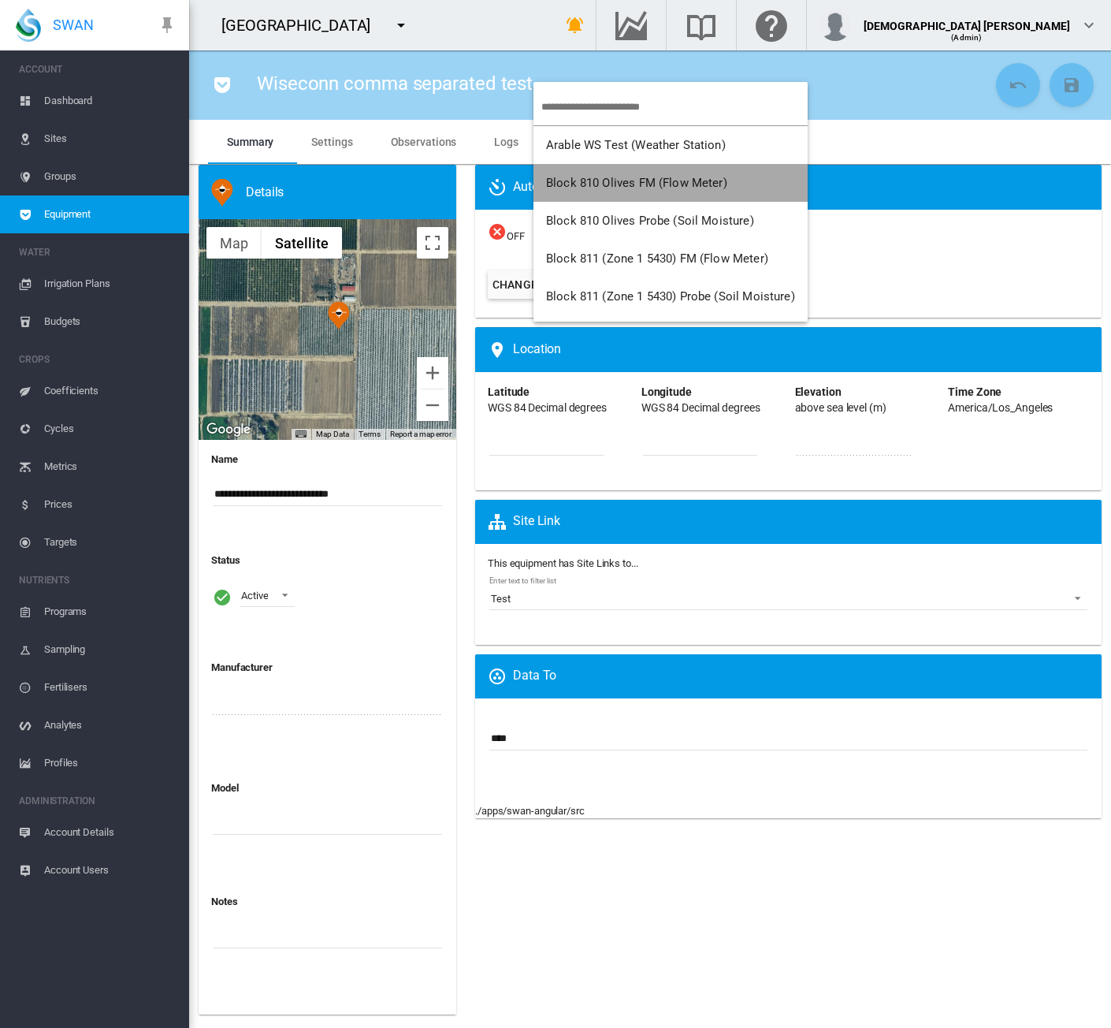
click at [561, 168] on button "Block 810 Olives FM (Flow Meter)" at bounding box center [671, 183] width 274 height 38
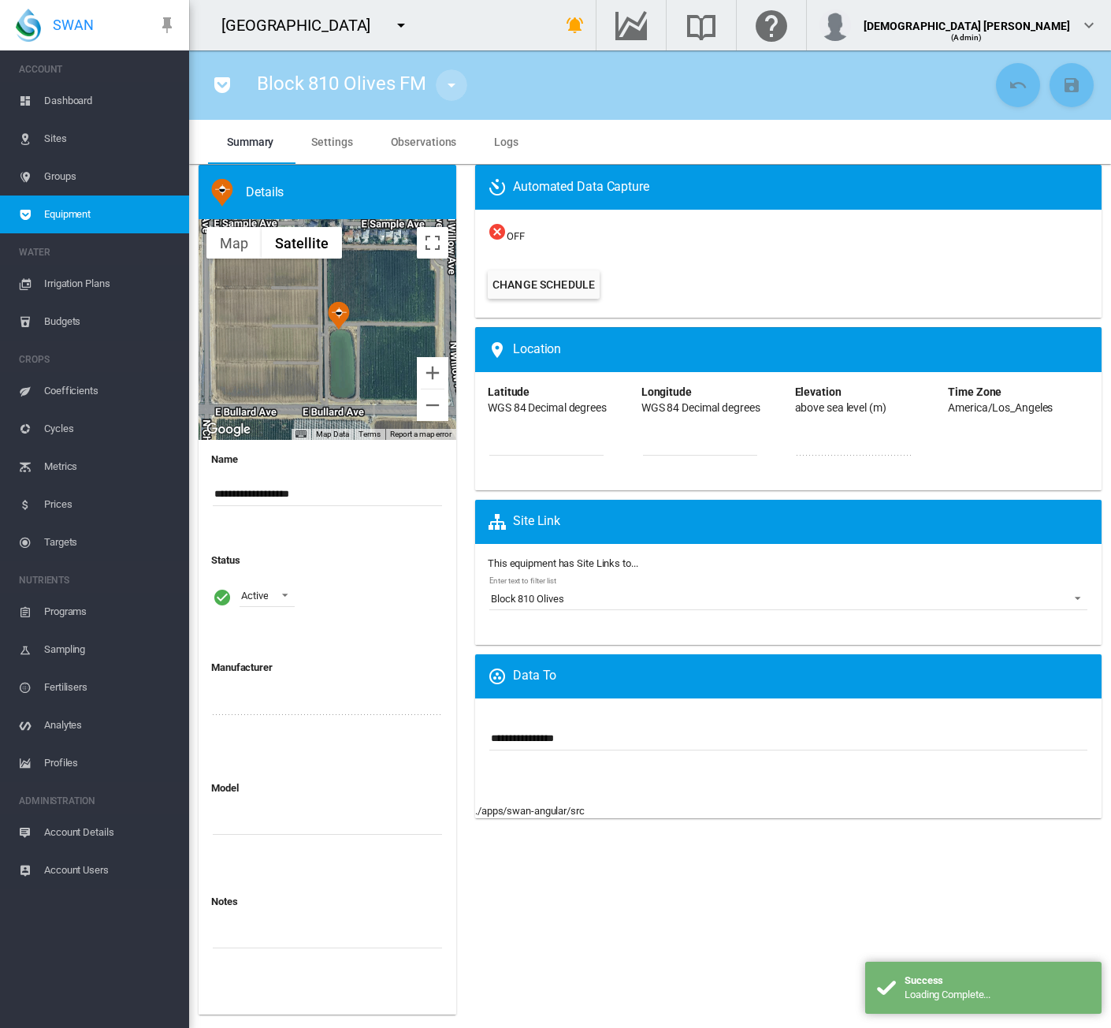
click at [452, 84] on md-icon "icon-menu-down" at bounding box center [451, 85] width 19 height 19
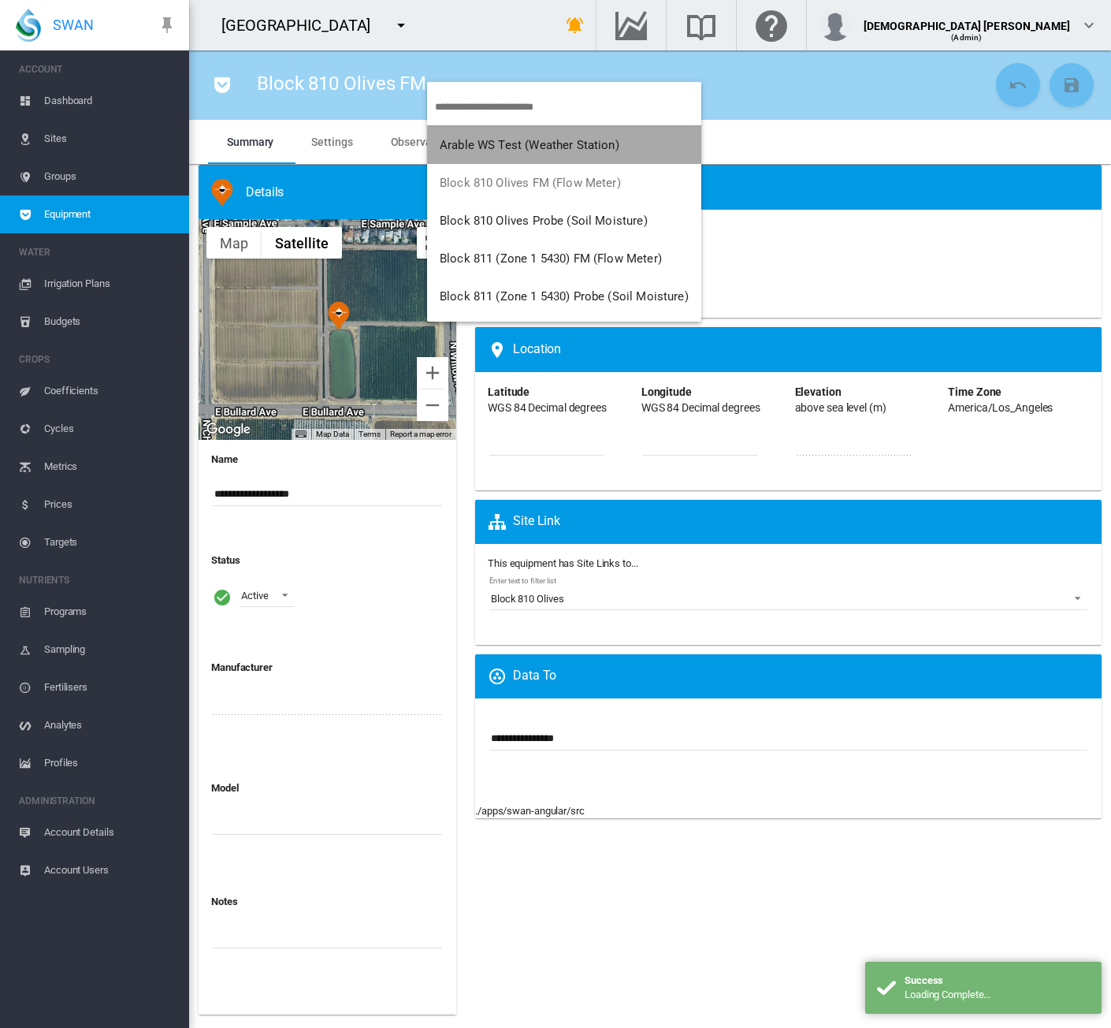
click at [467, 140] on span "Arable WS Test (Weather Station)" at bounding box center [530, 145] width 180 height 14
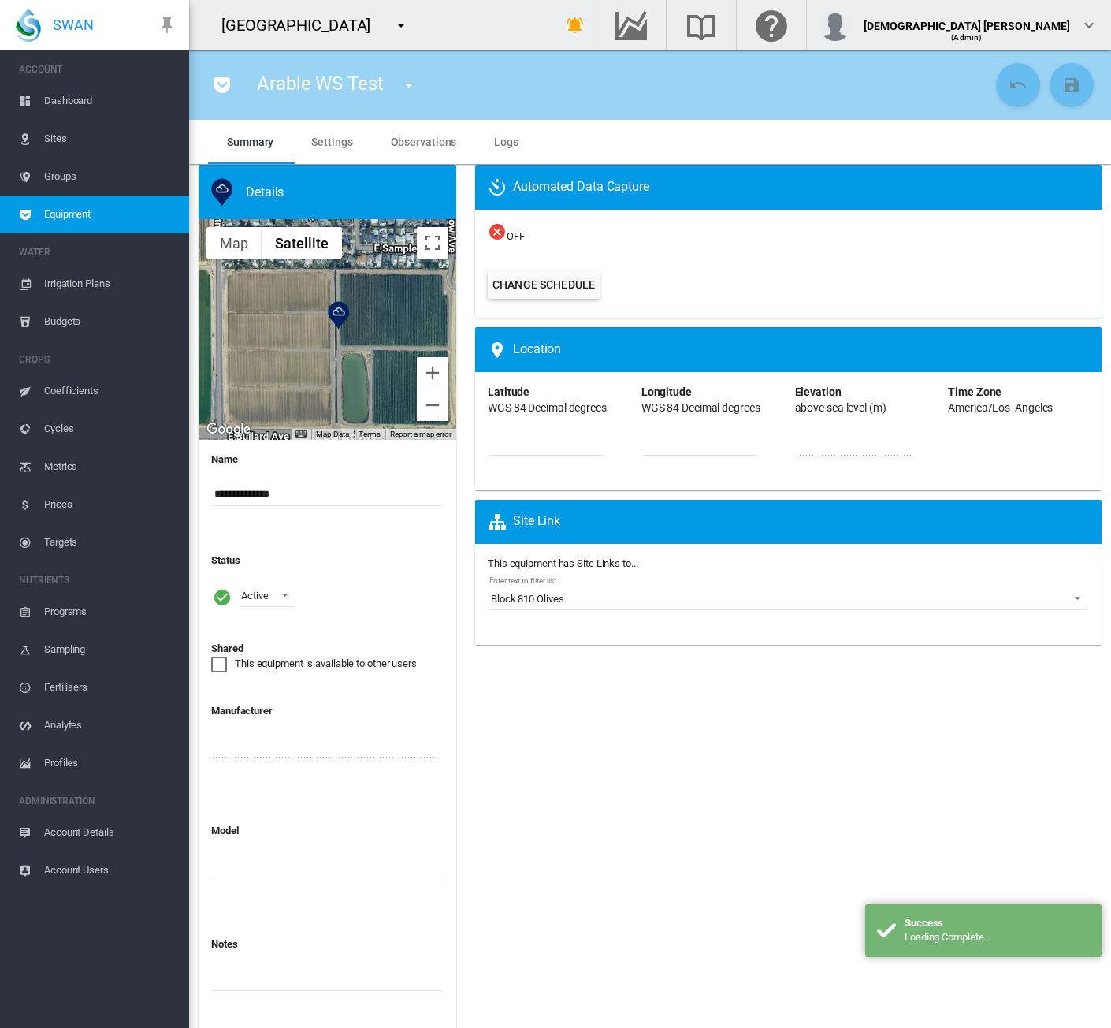
click at [225, 81] on md-icon "icon-pocket" at bounding box center [222, 85] width 19 height 19
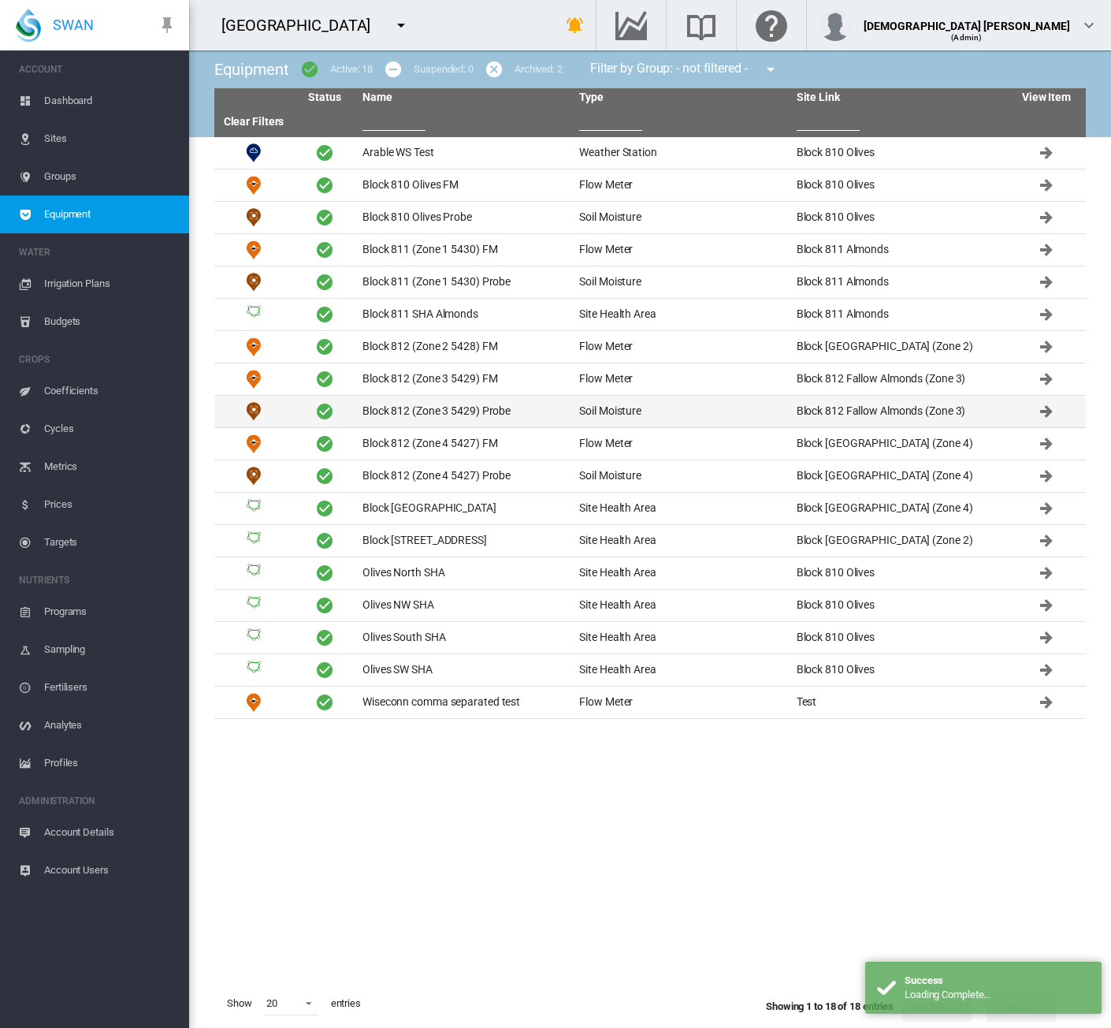
click at [423, 398] on td "Block 812 (Zone 3 5429) Probe" at bounding box center [464, 412] width 217 height 32
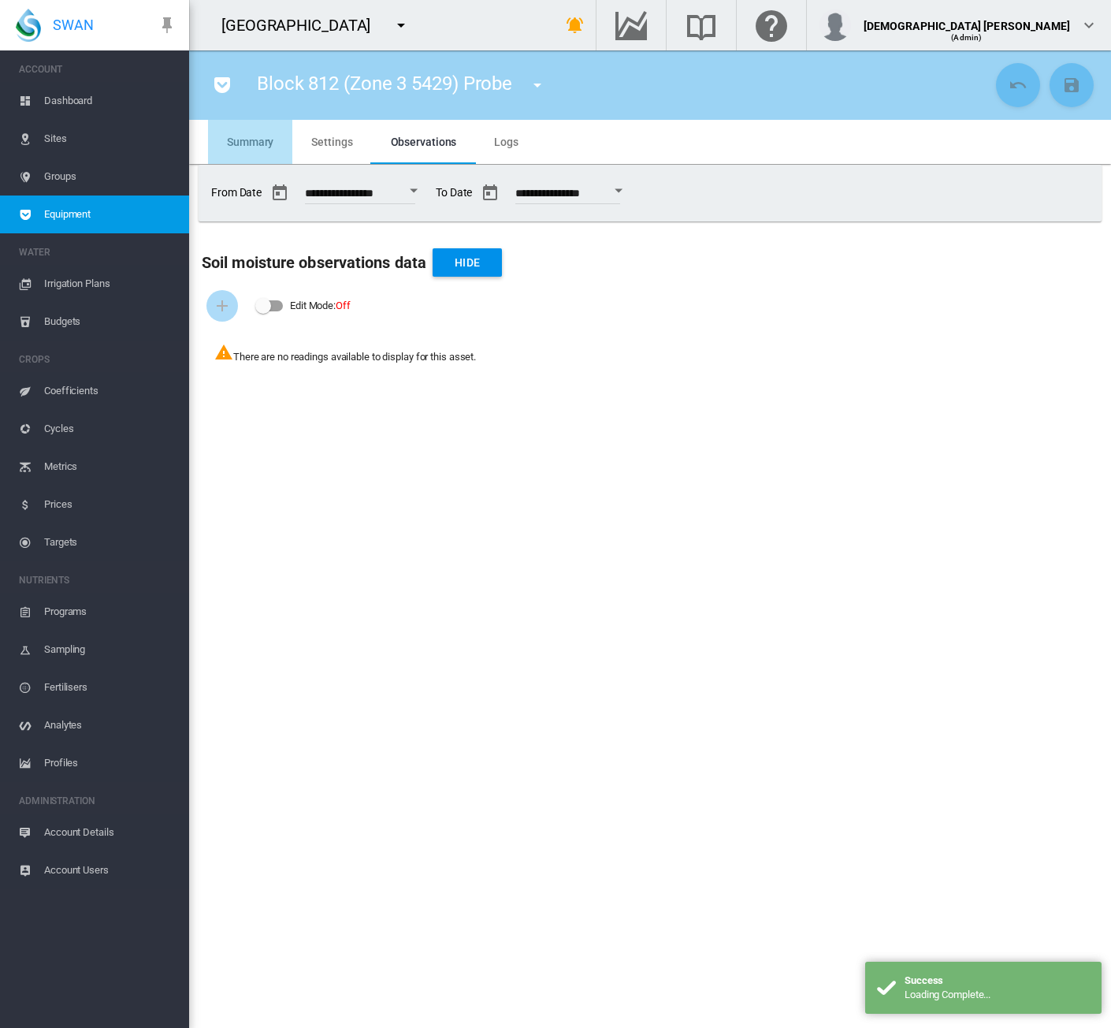
click at [251, 141] on span "Summary" at bounding box center [250, 142] width 47 height 13
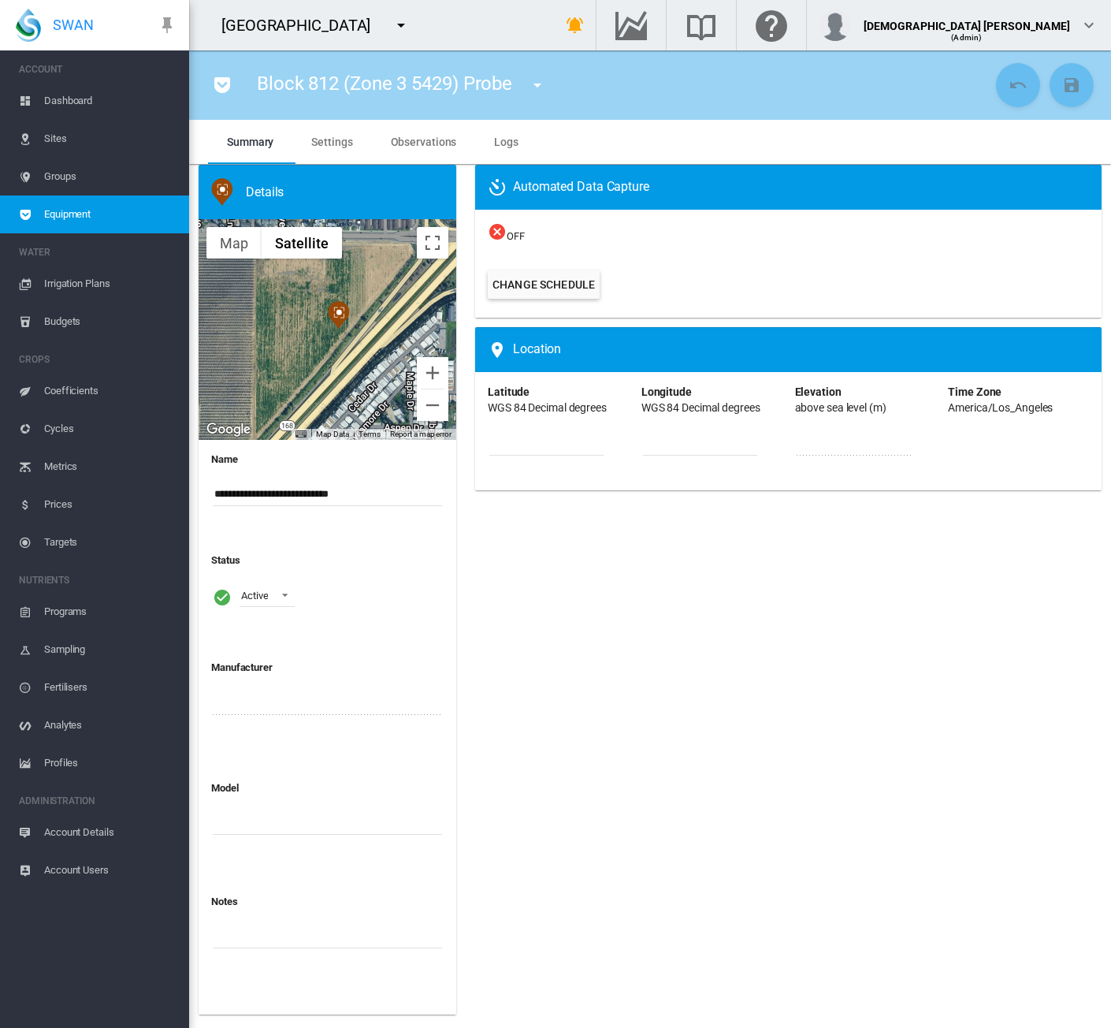
click at [57, 135] on span "Sites" at bounding box center [110, 139] width 132 height 38
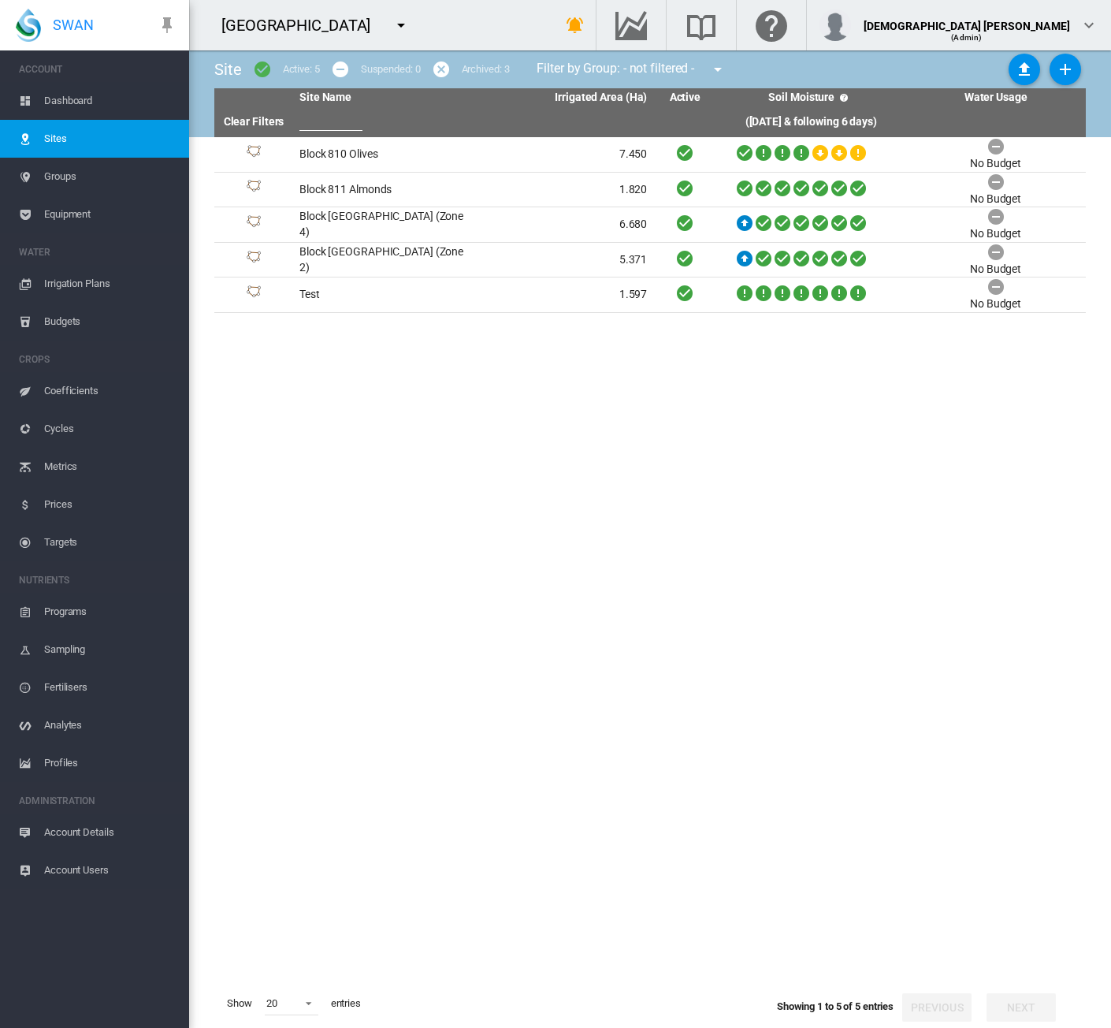
click at [68, 221] on span "Equipment" at bounding box center [110, 214] width 132 height 38
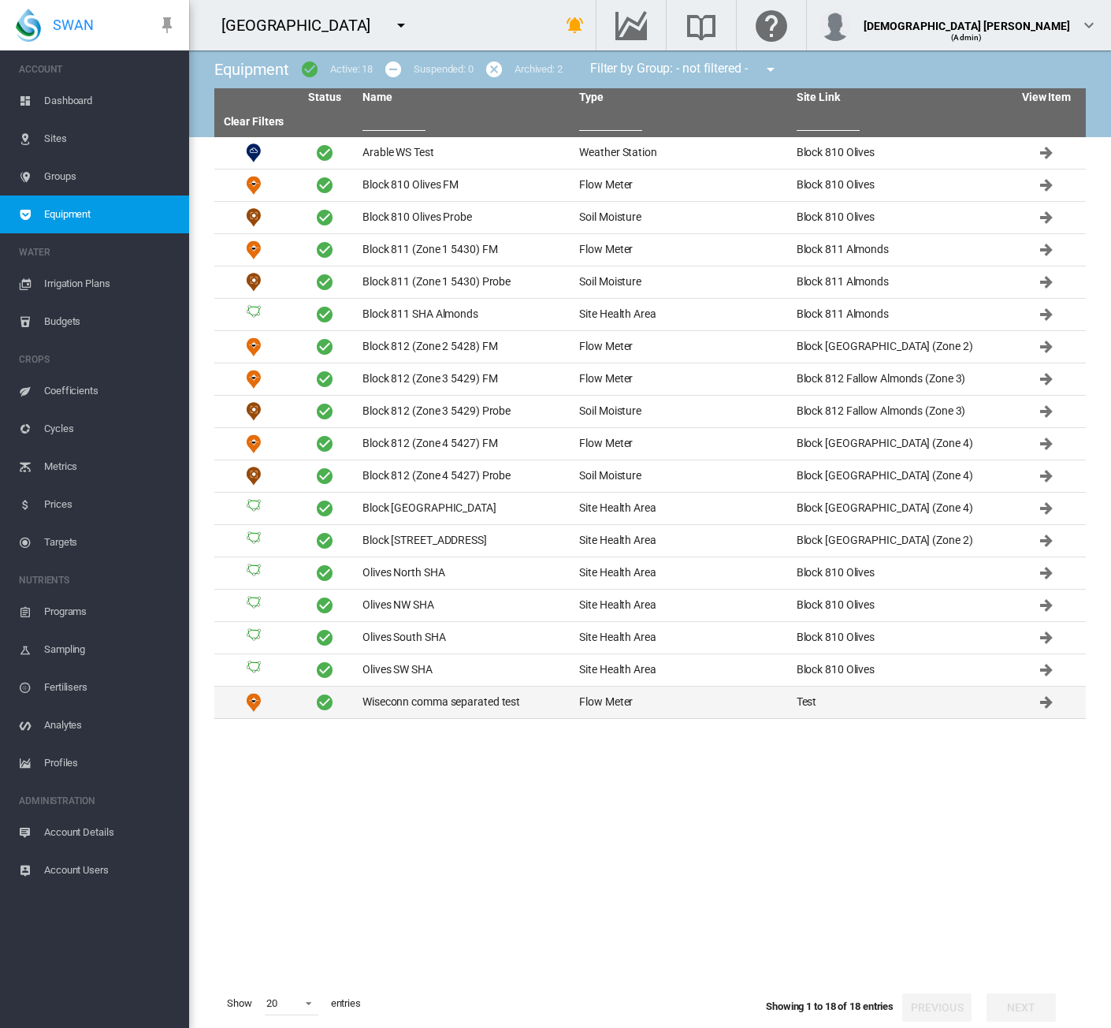
click at [454, 699] on td "Wiseconn comma separated test" at bounding box center [464, 703] width 217 height 32
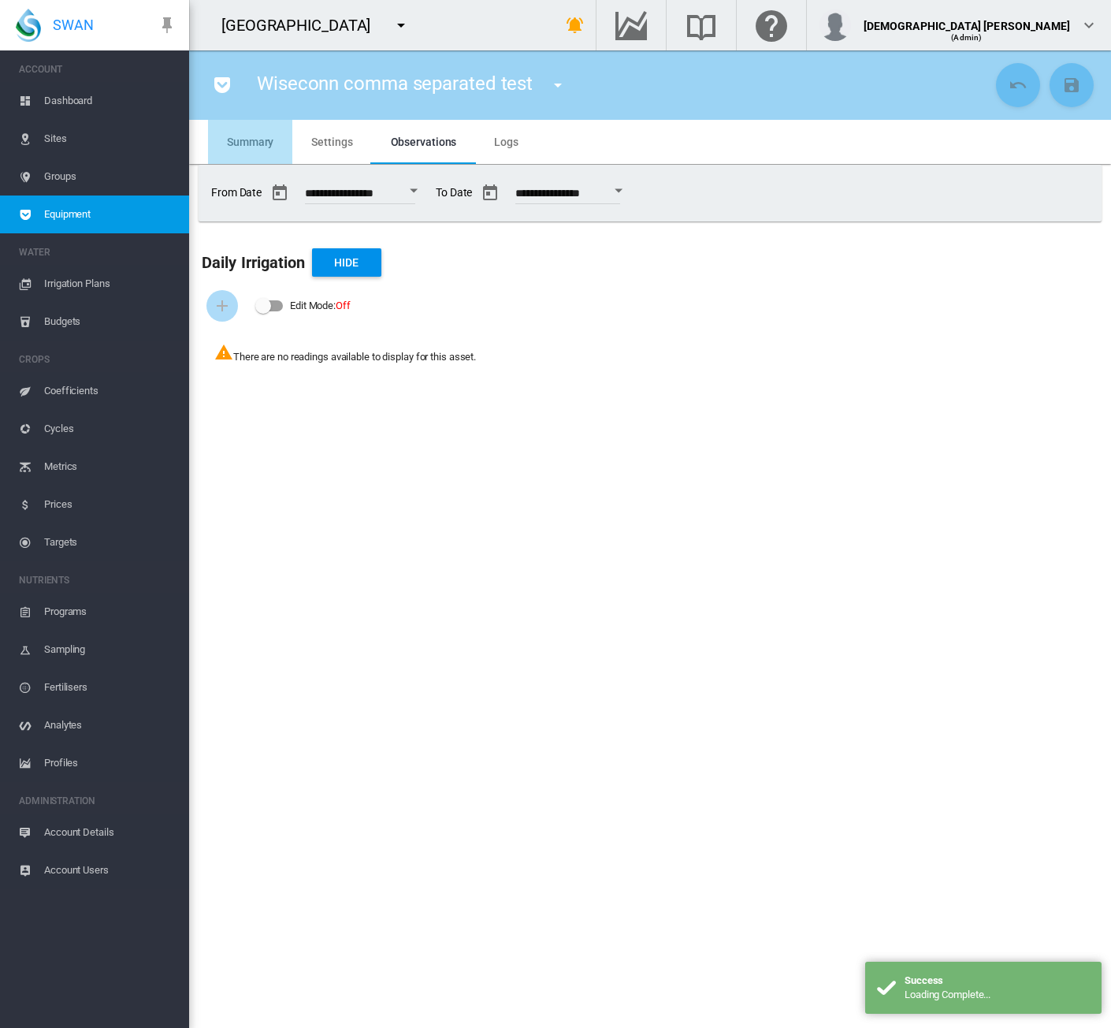
click at [262, 143] on span "Summary" at bounding box center [250, 142] width 47 height 13
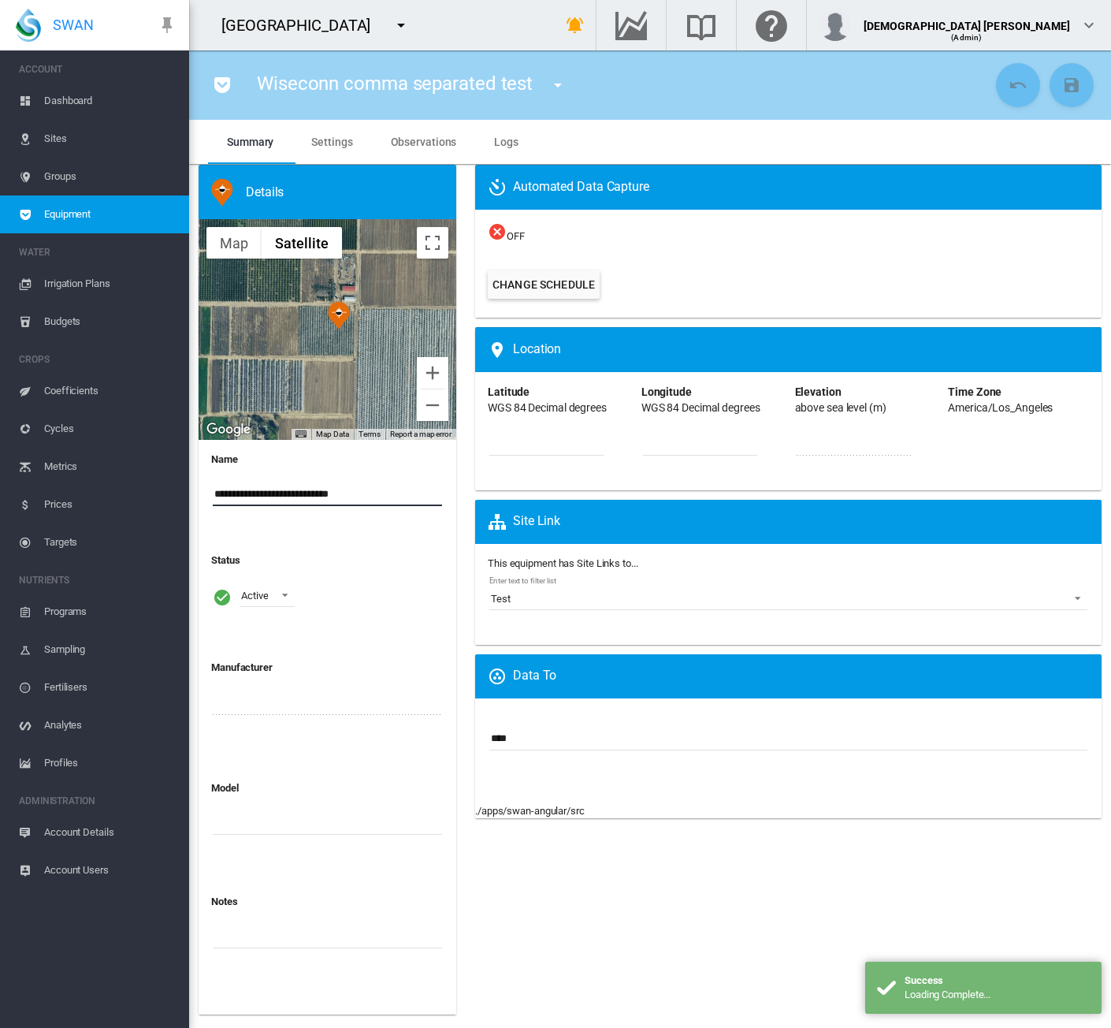
drag, startPoint x: 259, startPoint y: 498, endPoint x: 448, endPoint y: 497, distance: 189.2
click at [448, 497] on div "**********" at bounding box center [328, 727] width 258 height 575
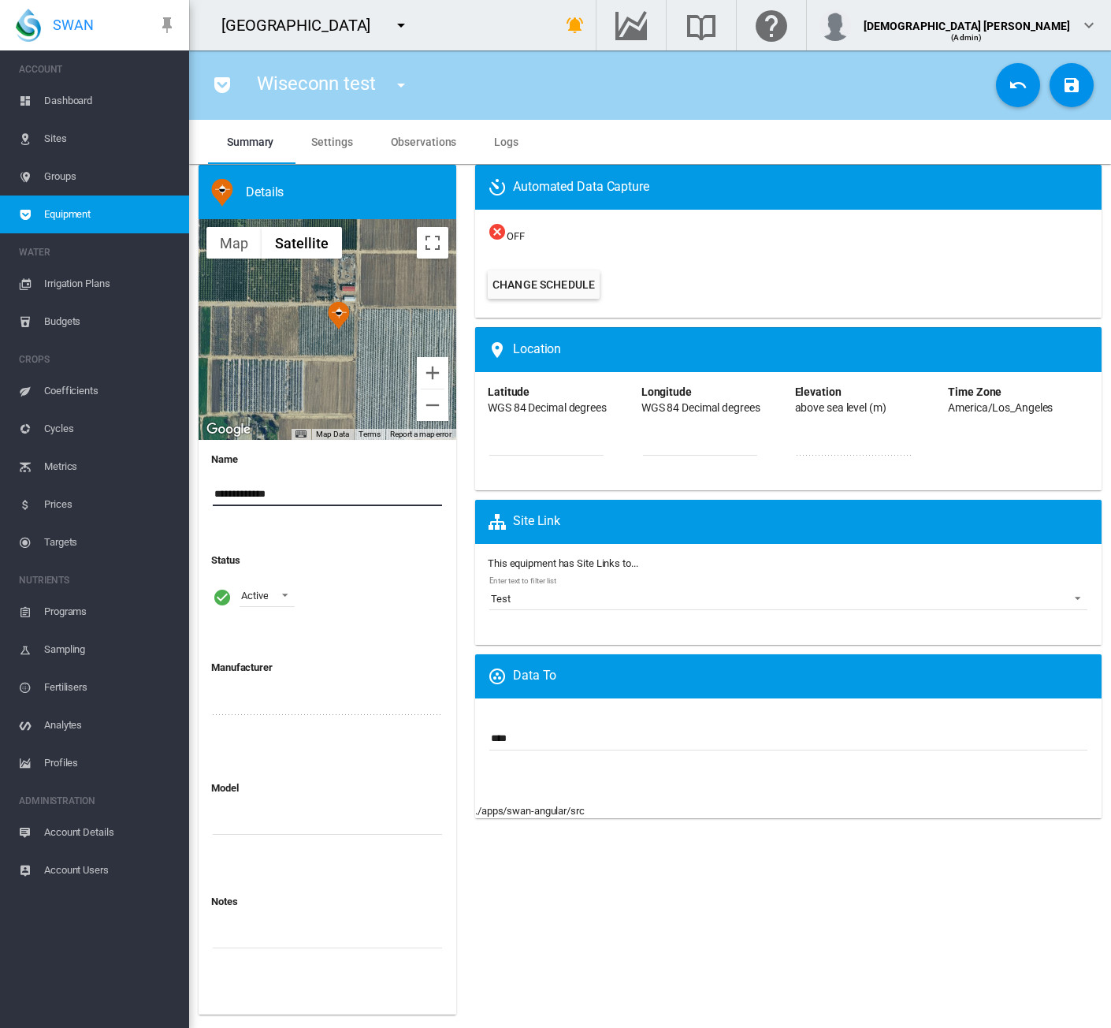
type input "**********"
click at [1066, 90] on md-icon "icon-content-save" at bounding box center [1072, 85] width 19 height 19
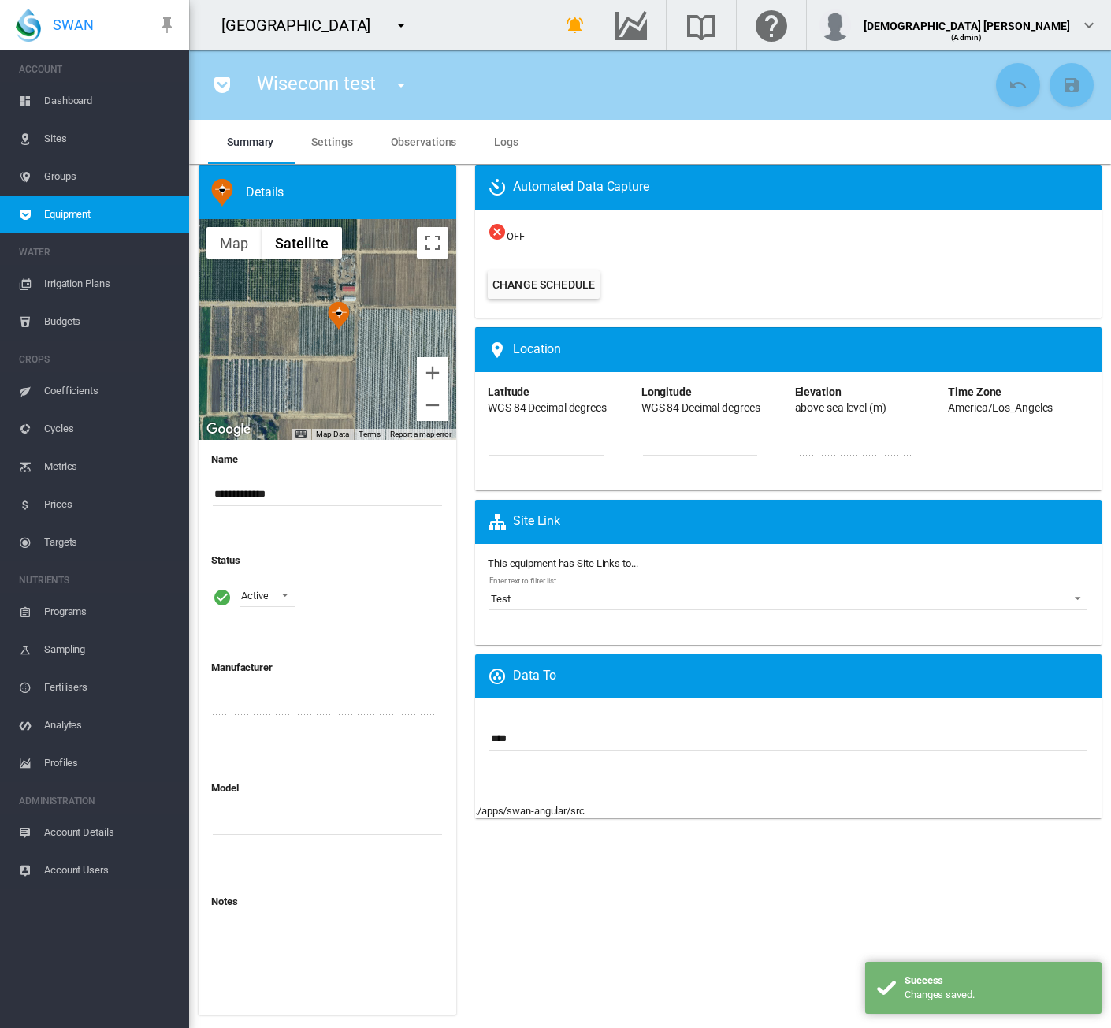
click at [88, 829] on span "Account Details" at bounding box center [110, 832] width 132 height 38
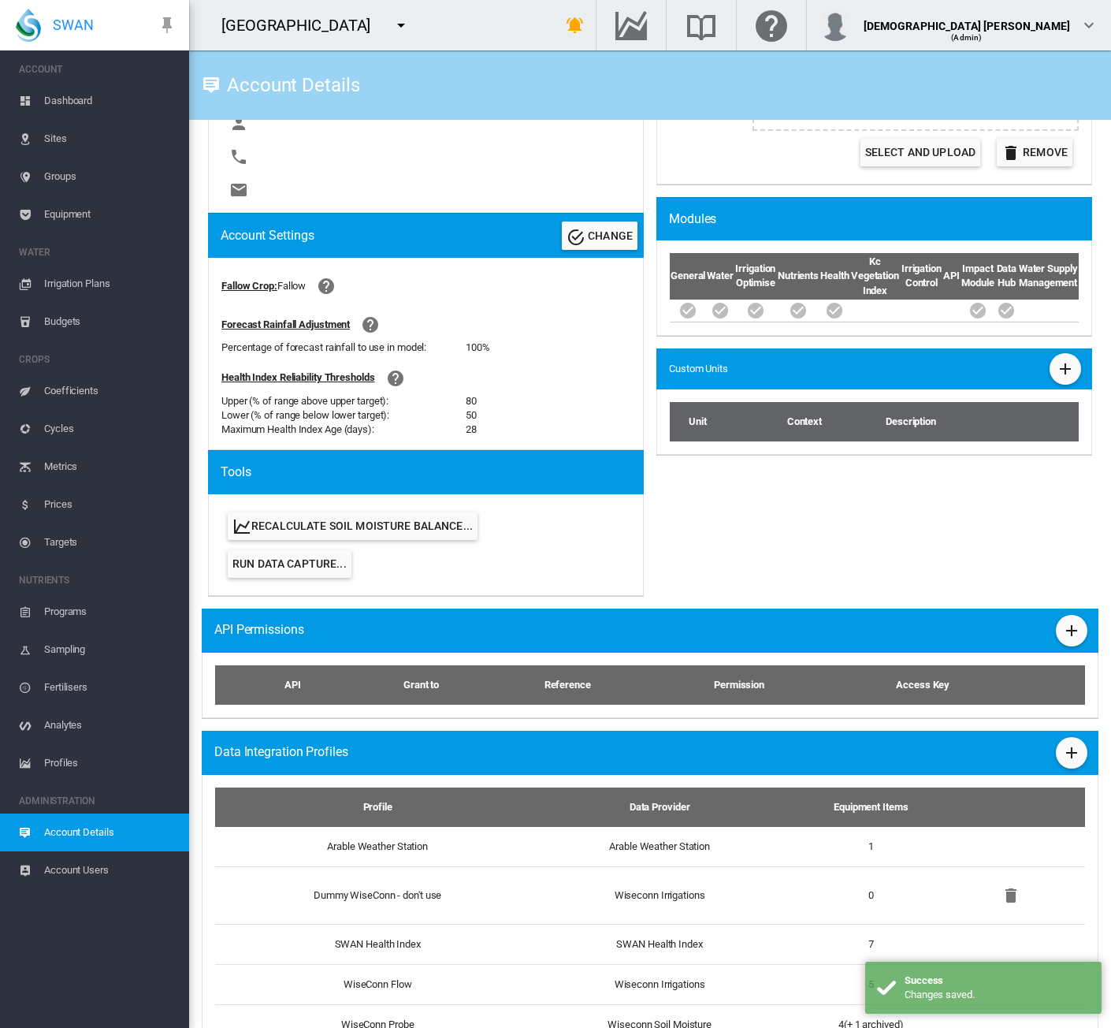
scroll to position [550, 0]
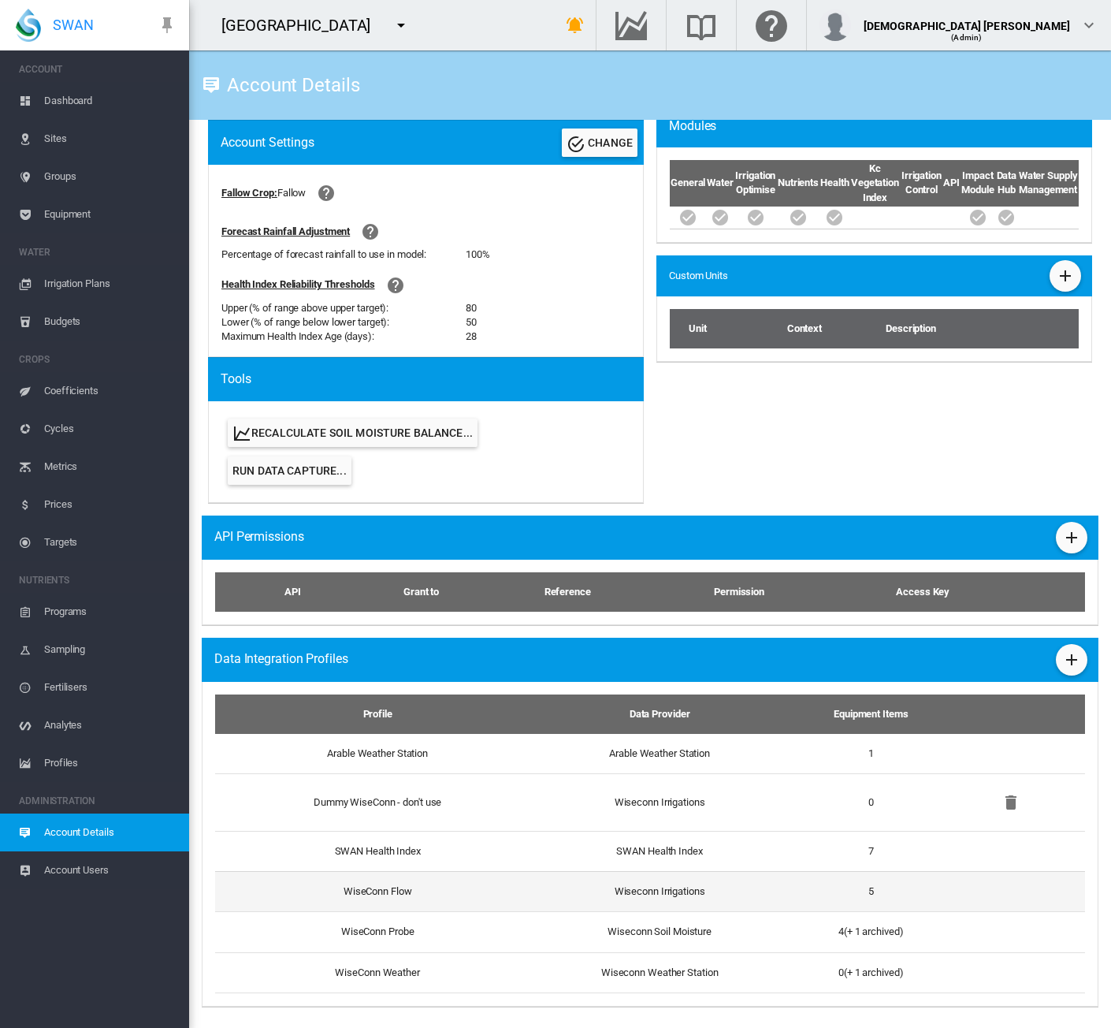
click at [668, 892] on td "Wiseconn Irrigations" at bounding box center [659, 891] width 265 height 40
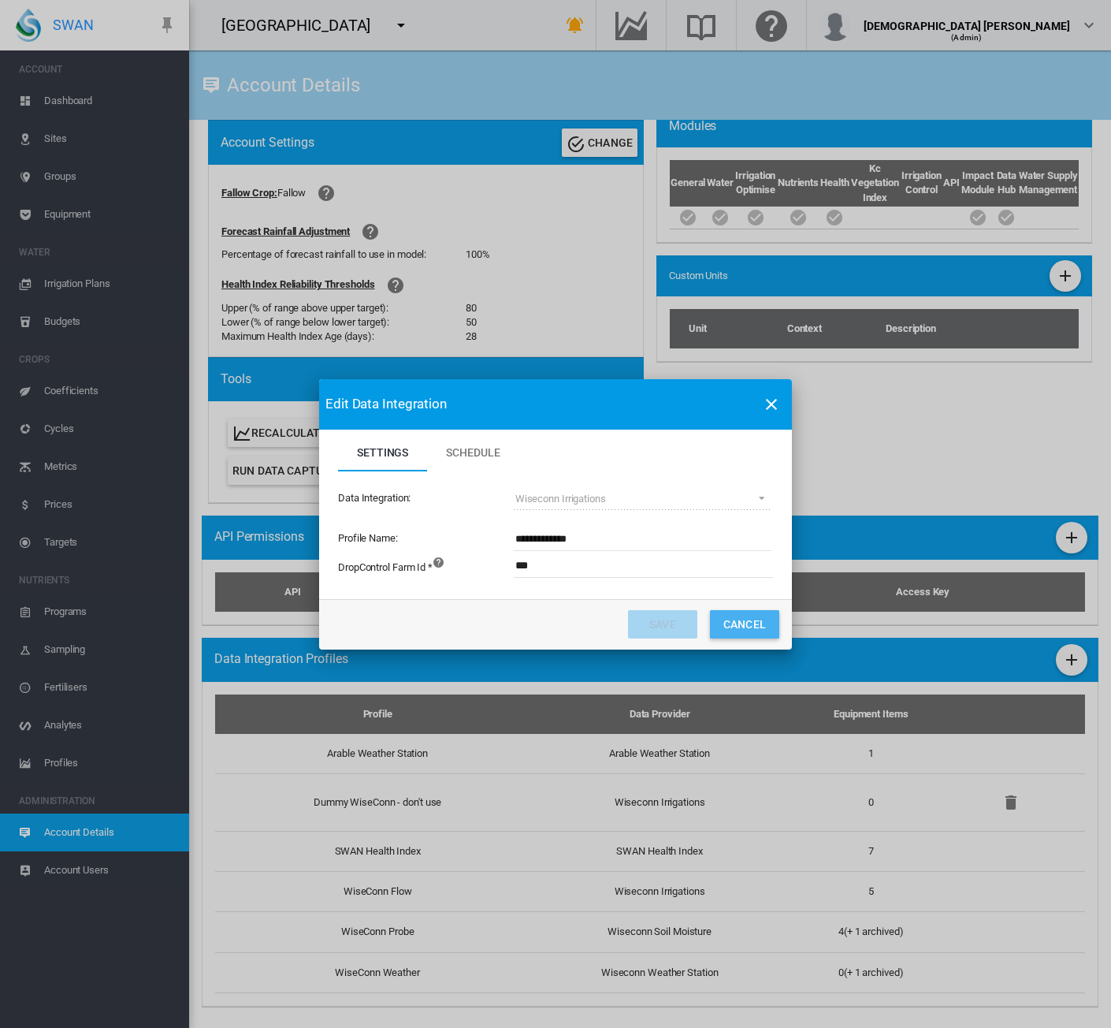
click at [732, 619] on button "Cancel" at bounding box center [744, 624] width 69 height 28
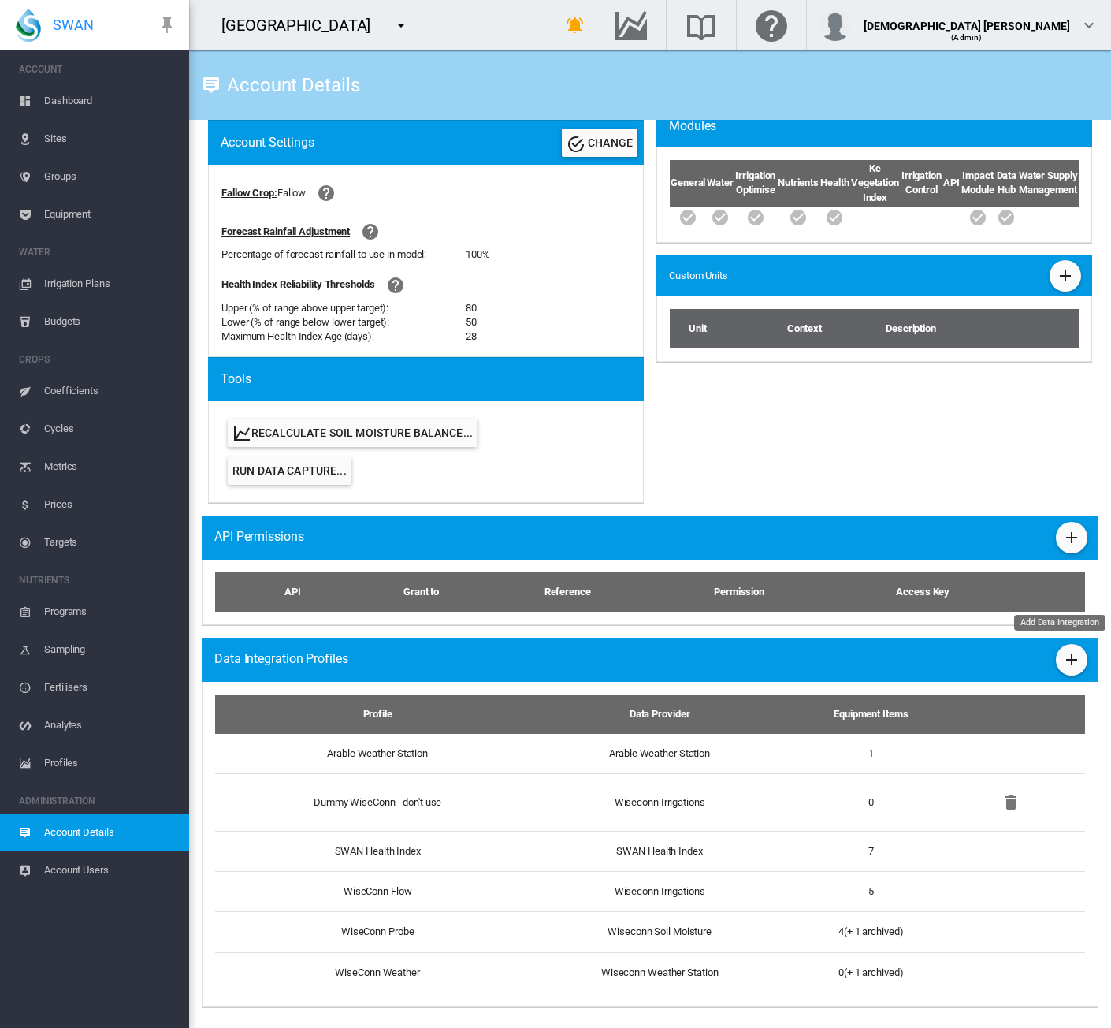
click at [1063, 658] on md-icon "icon-plus" at bounding box center [1072, 659] width 19 height 19
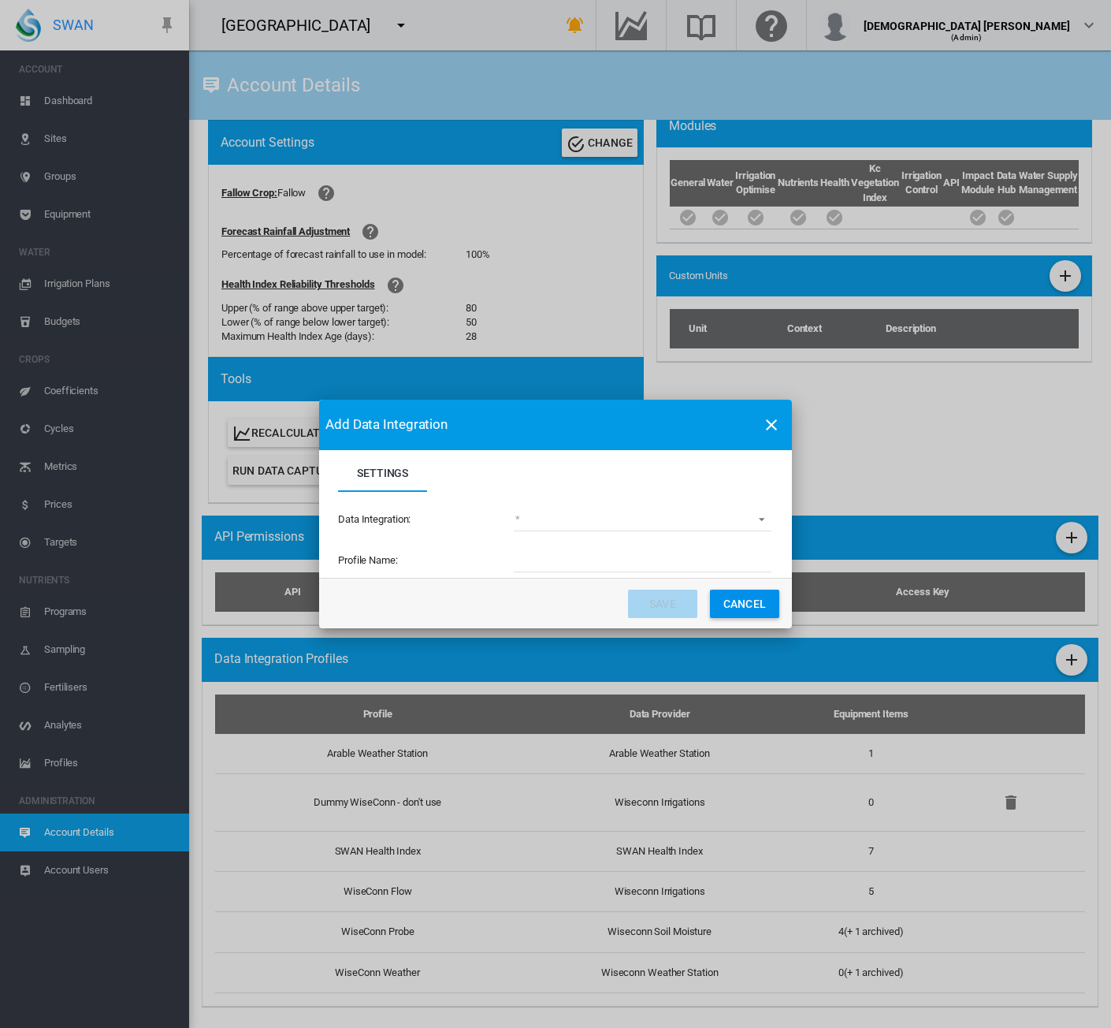
click at [537, 527] on md-select "(deprecated) Toro Lynx Course By Station Adcon Soil Moisture Aquacheck Soil Moi…" at bounding box center [643, 520] width 258 height 24
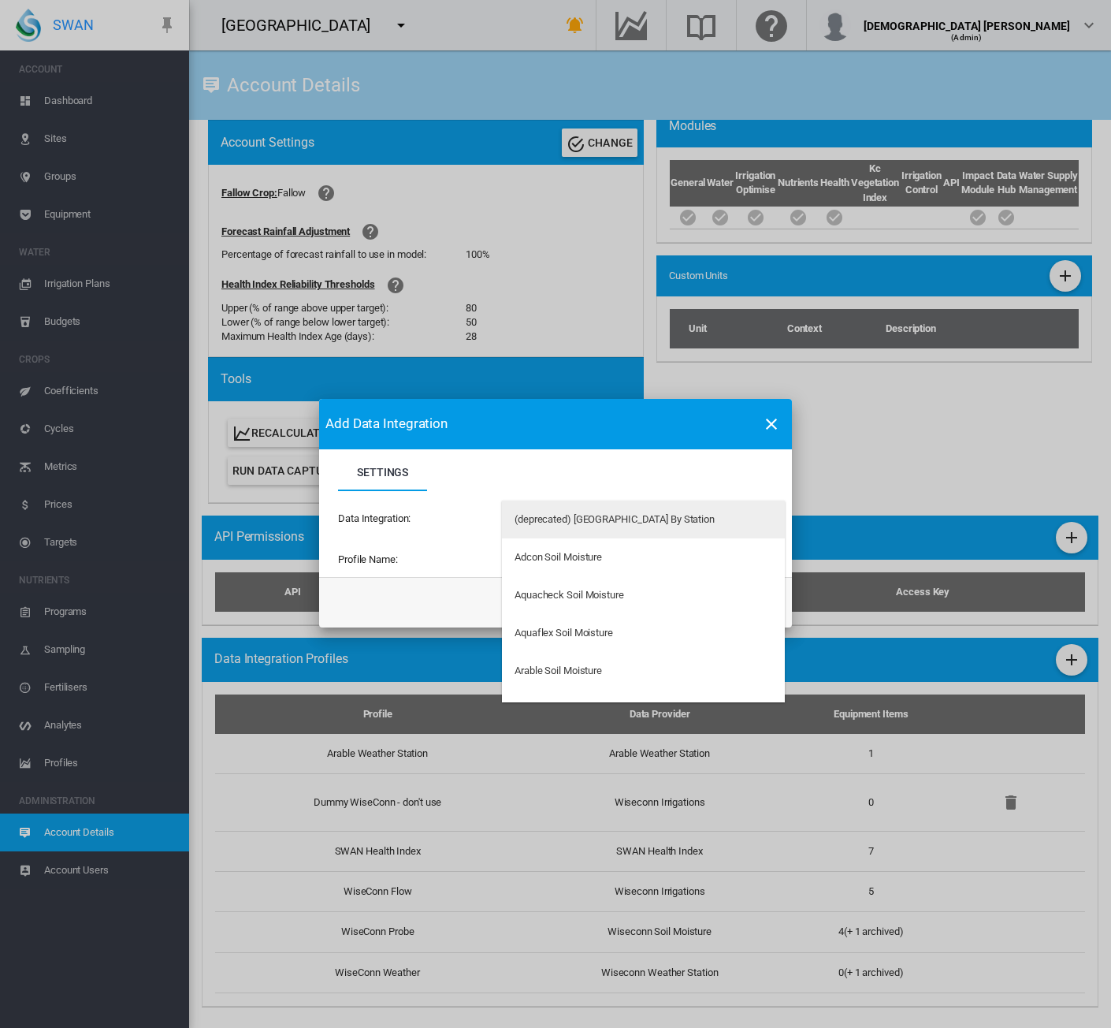
type md-option "34"
type md-option "50"
type md-option "197"
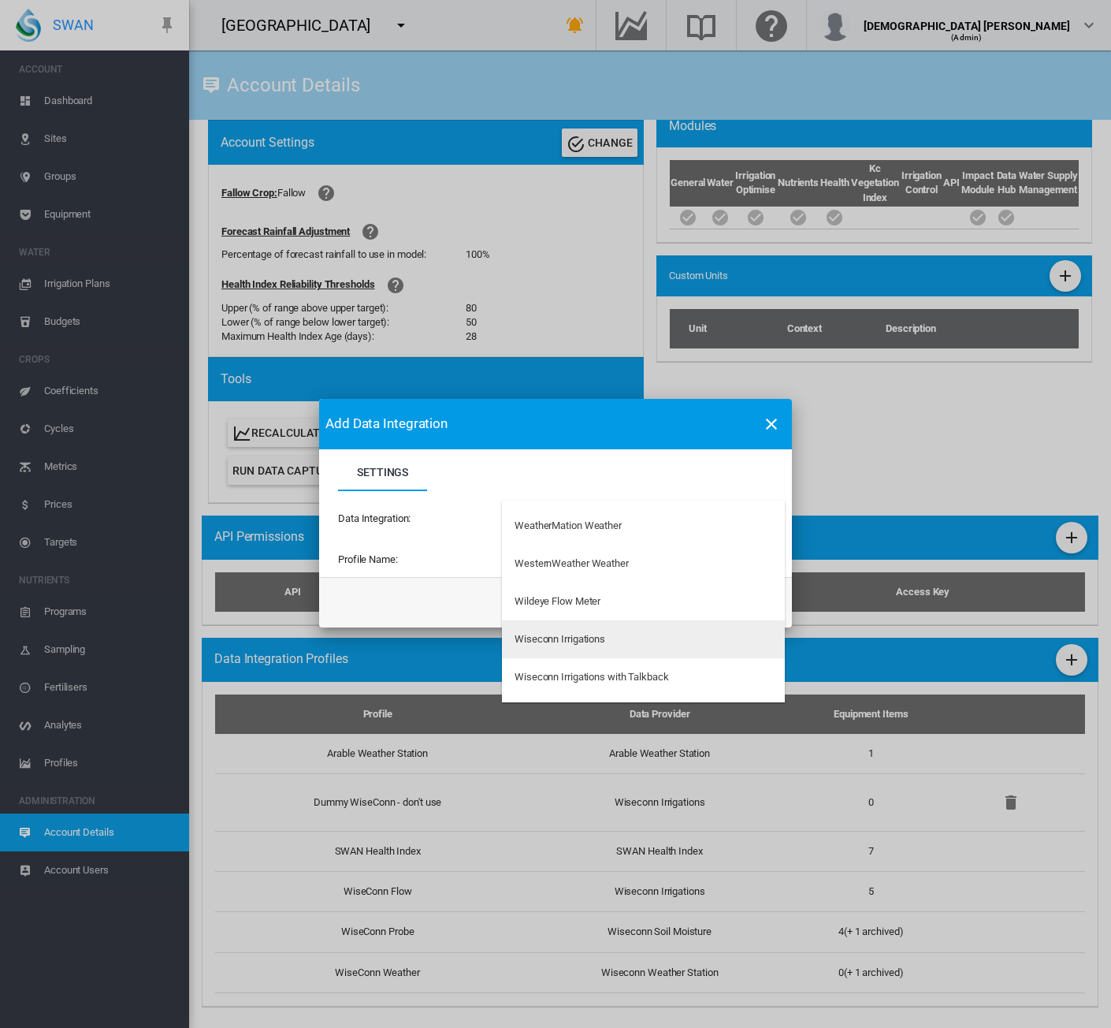
type md-option "147"
click at [549, 640] on div "Wiseconn Irrigations" at bounding box center [560, 639] width 91 height 14
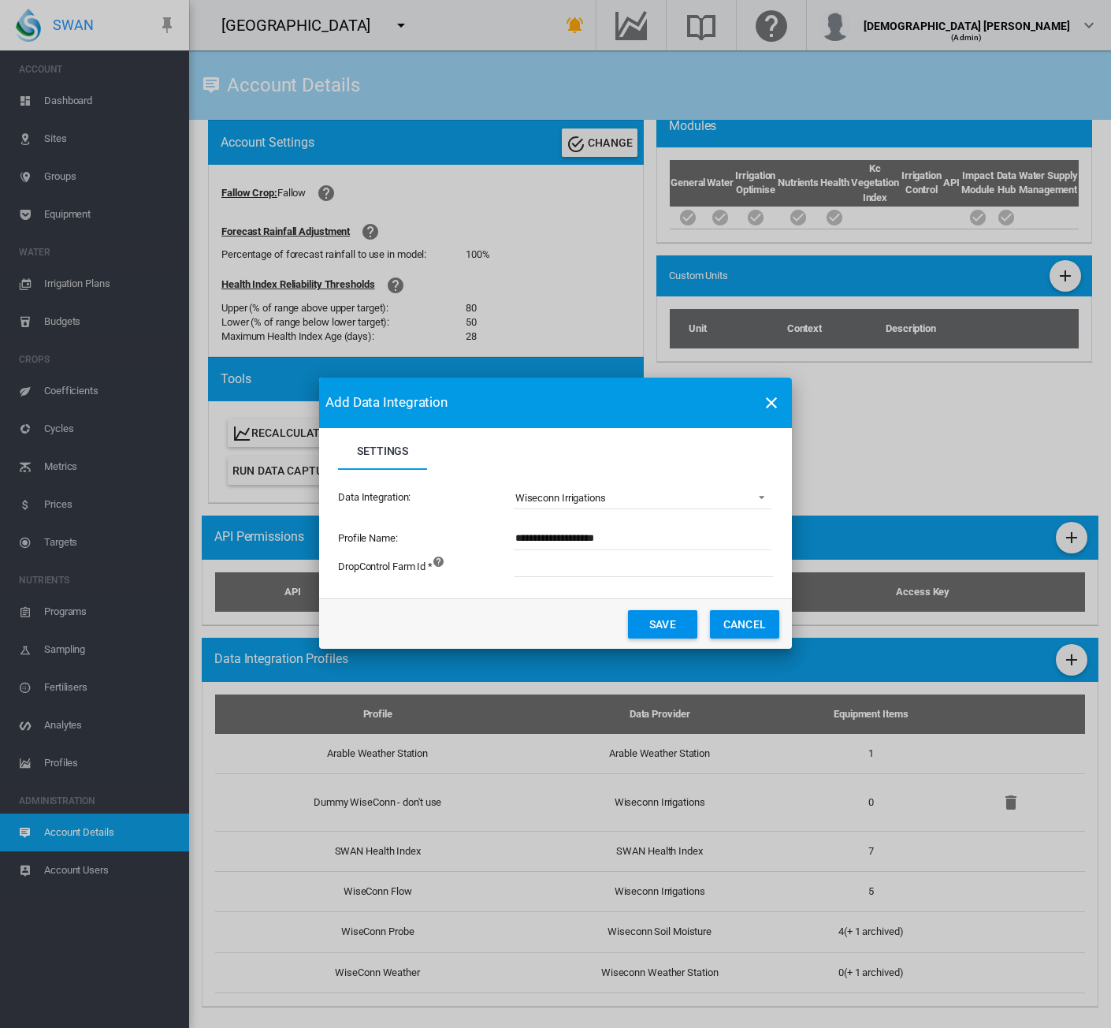
click at [613, 538] on input "**********" at bounding box center [643, 539] width 258 height 24
type input "**********"
click at [596, 573] on input "Settings Settings ..." at bounding box center [731, 565] width 434 height 24
type input "****"
click at [679, 620] on button "Save" at bounding box center [662, 624] width 69 height 28
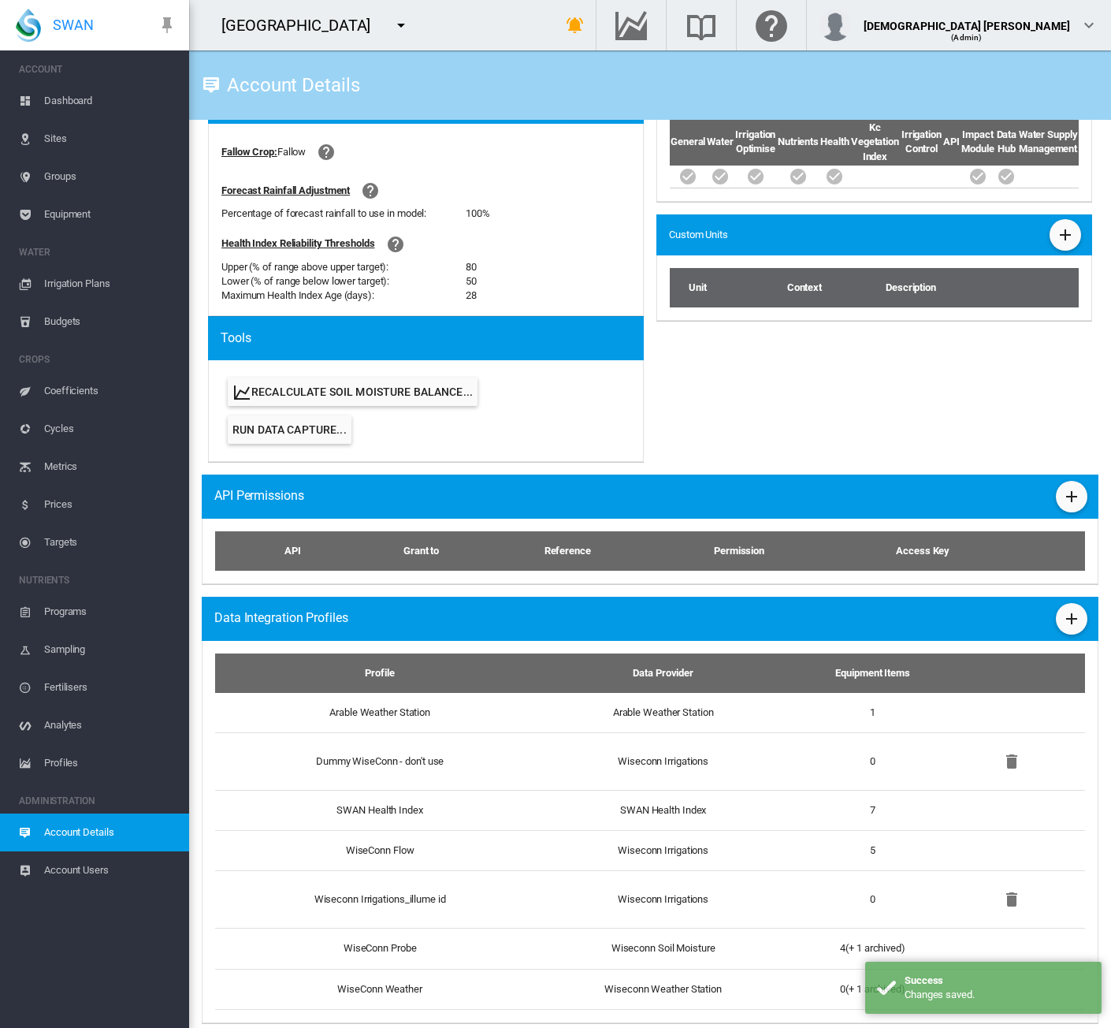
scroll to position [608, 0]
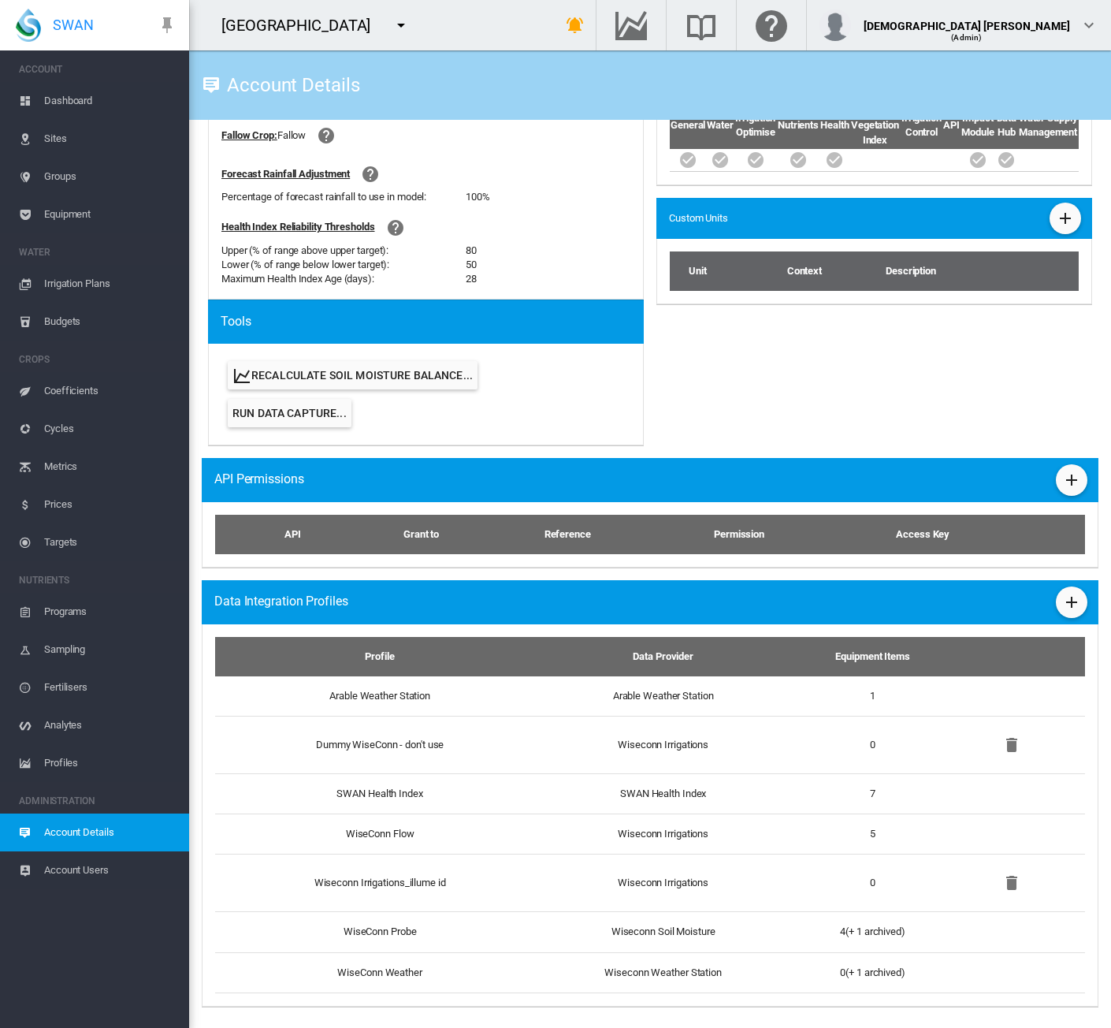
click at [81, 217] on span "Equipment" at bounding box center [110, 214] width 132 height 38
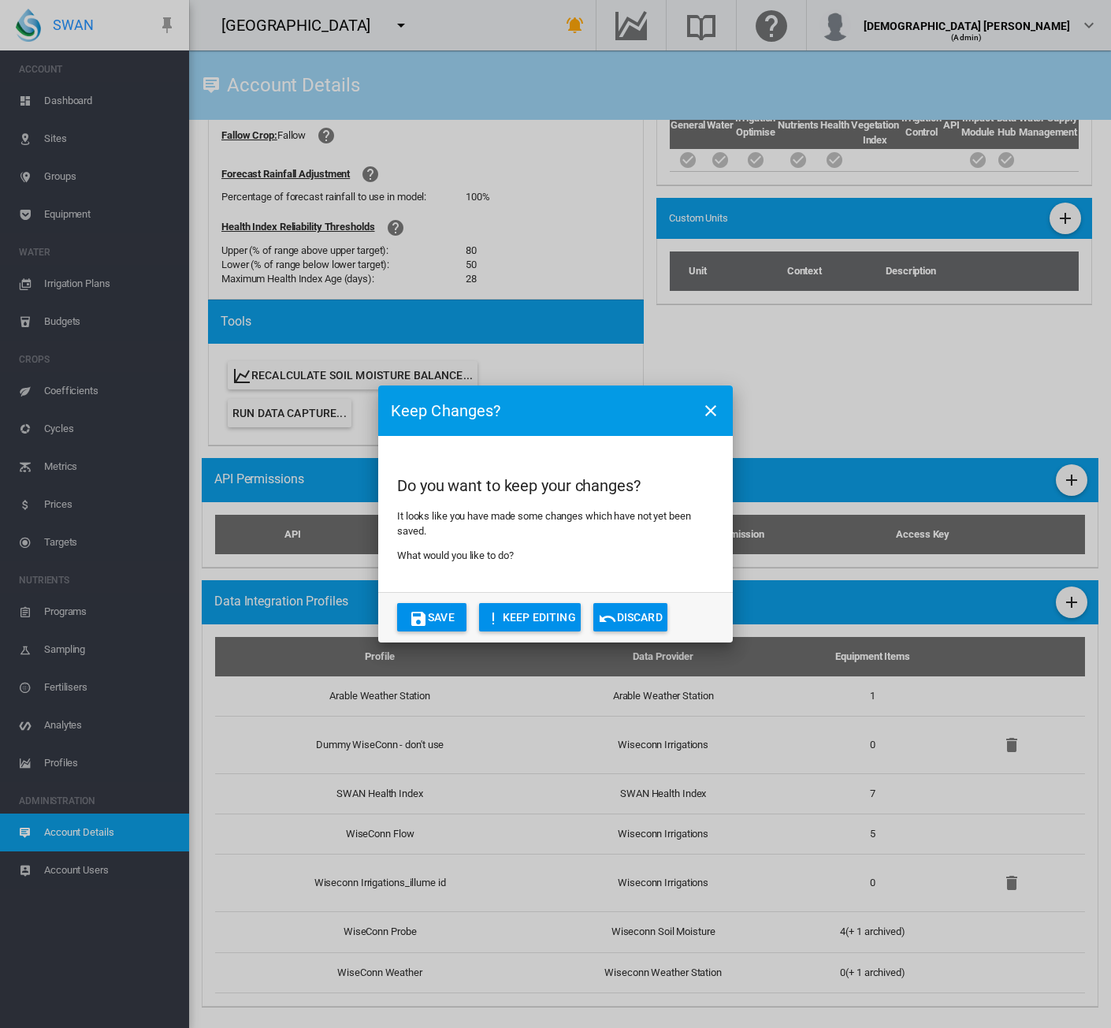
click at [409, 619] on md-icon "icon-content-save" at bounding box center [418, 618] width 19 height 19
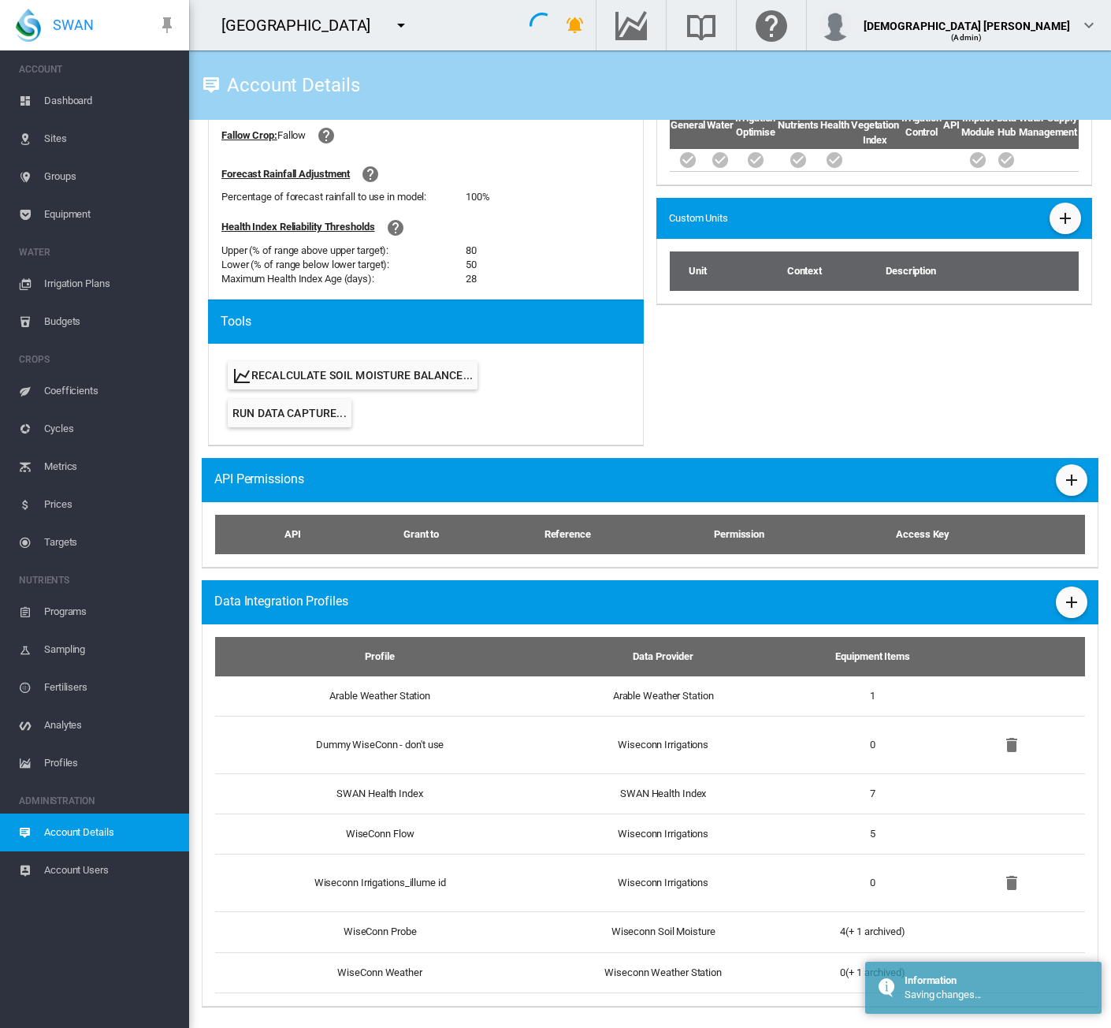
click at [49, 182] on span "Groups" at bounding box center [110, 177] width 132 height 38
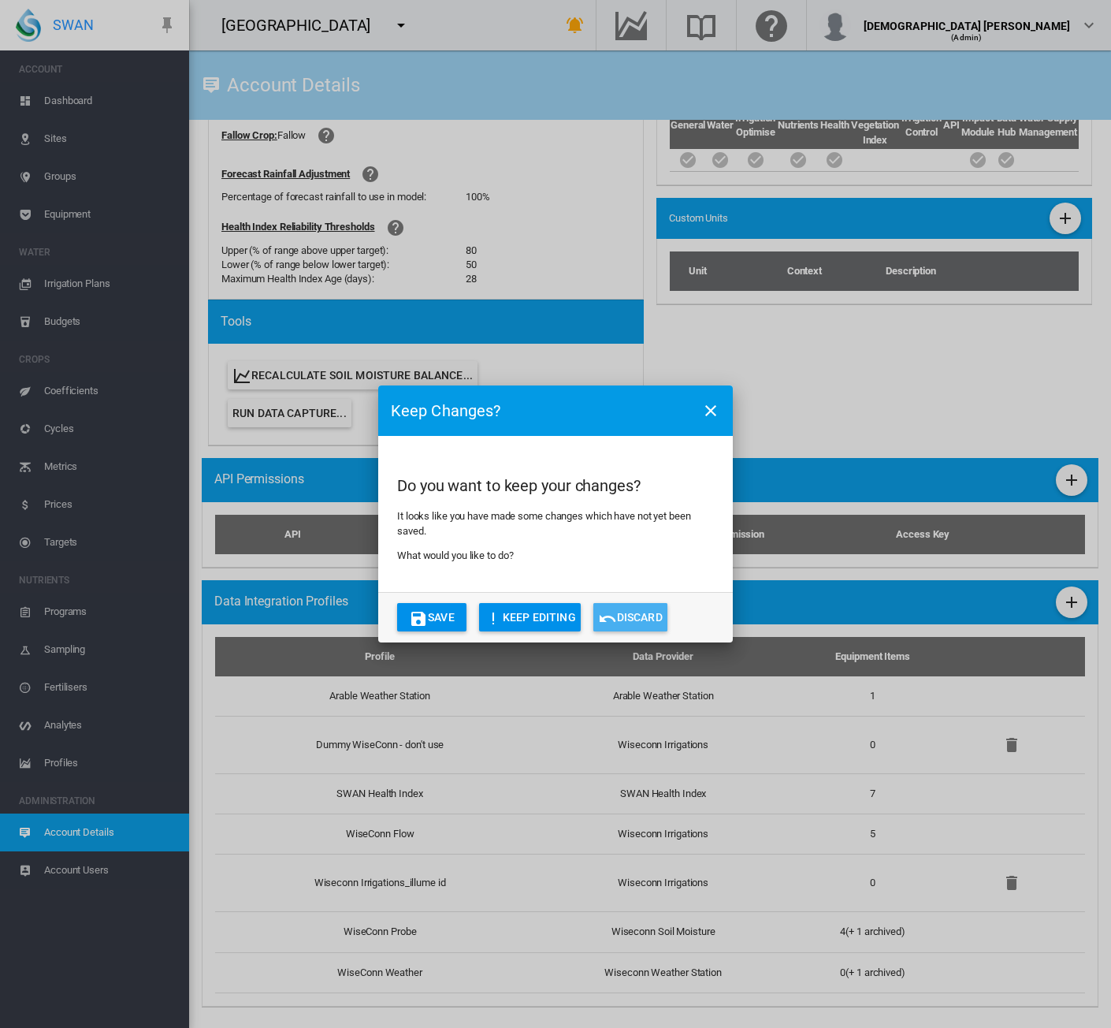
click at [648, 614] on button "Discard" at bounding box center [631, 617] width 74 height 28
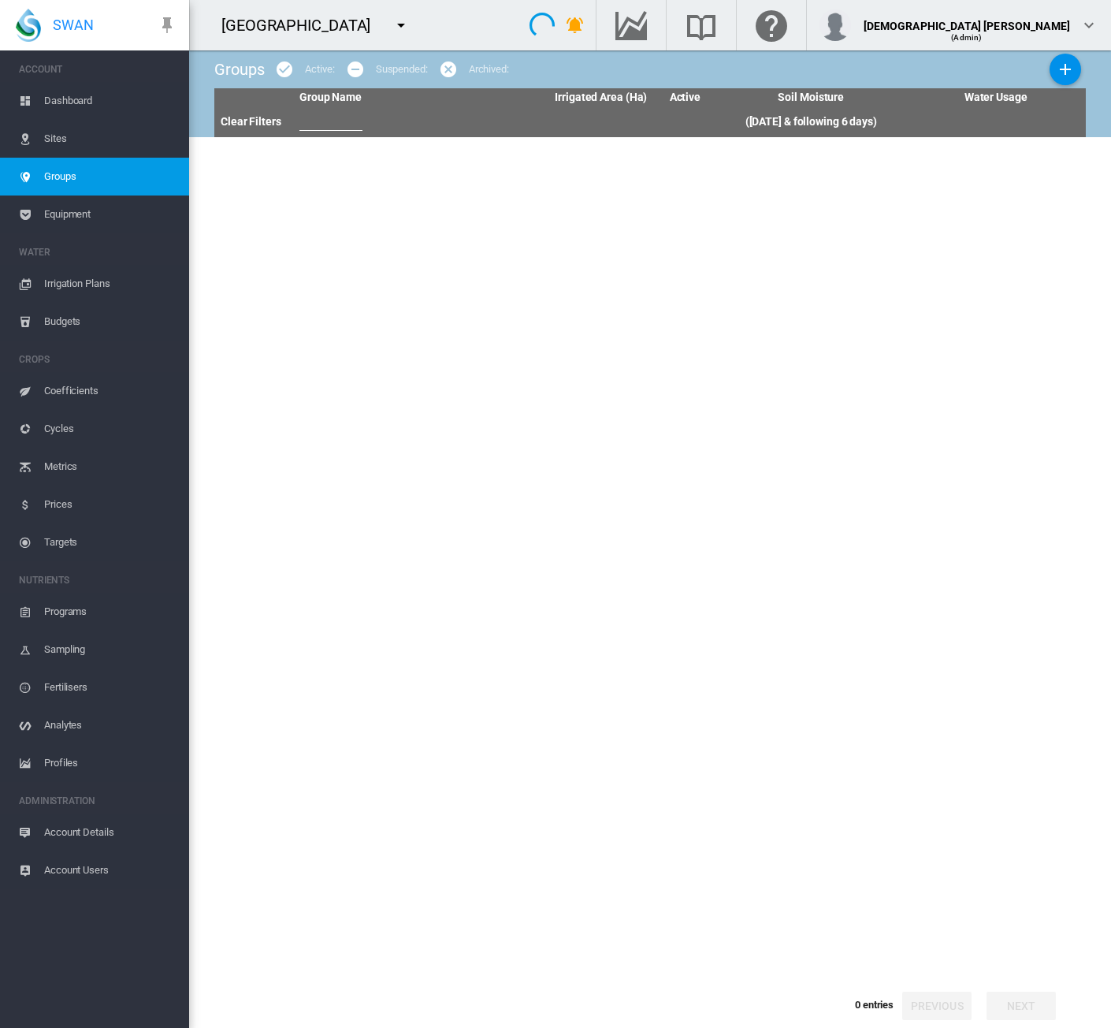
click at [79, 217] on span "Equipment" at bounding box center [110, 214] width 132 height 38
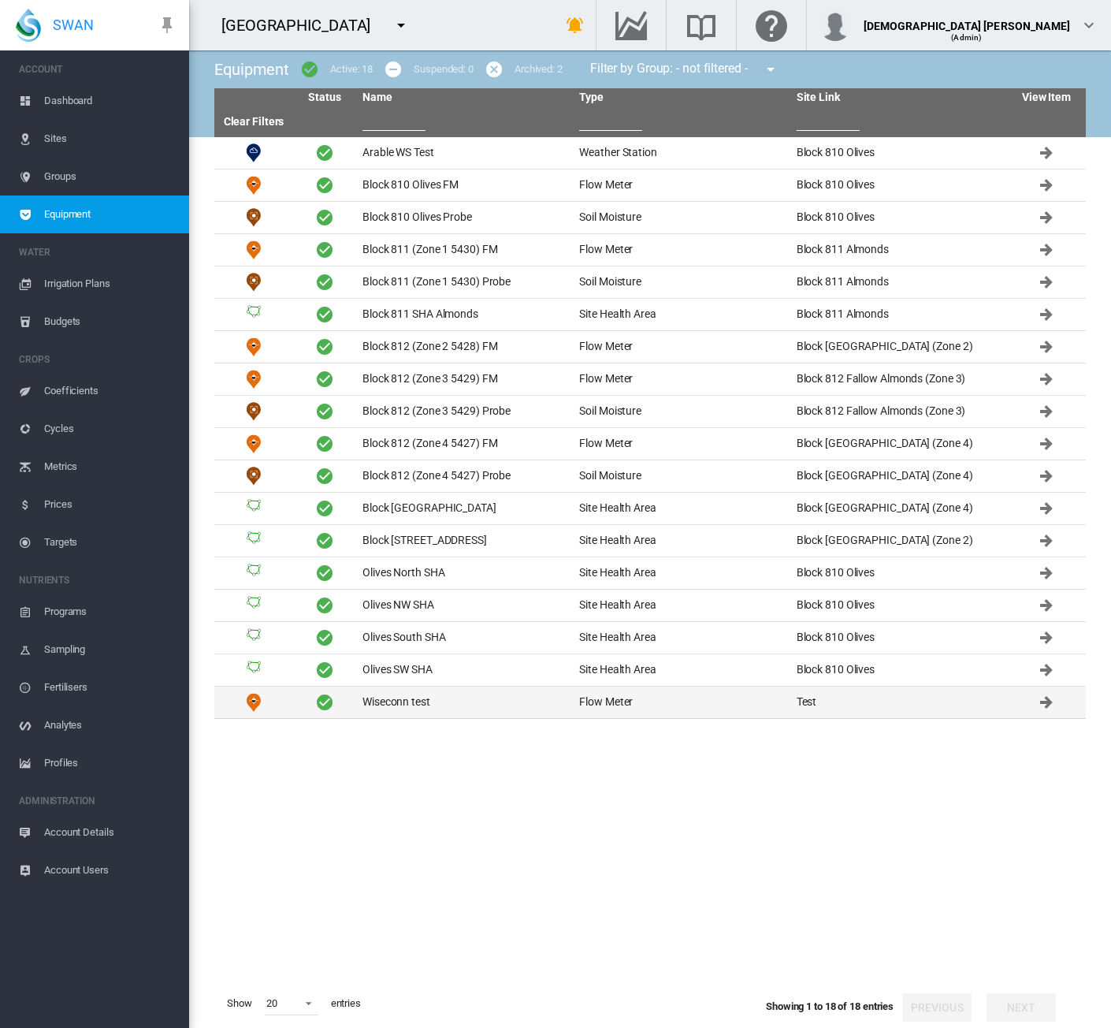
click at [419, 701] on td "Wiseconn test" at bounding box center [464, 703] width 217 height 32
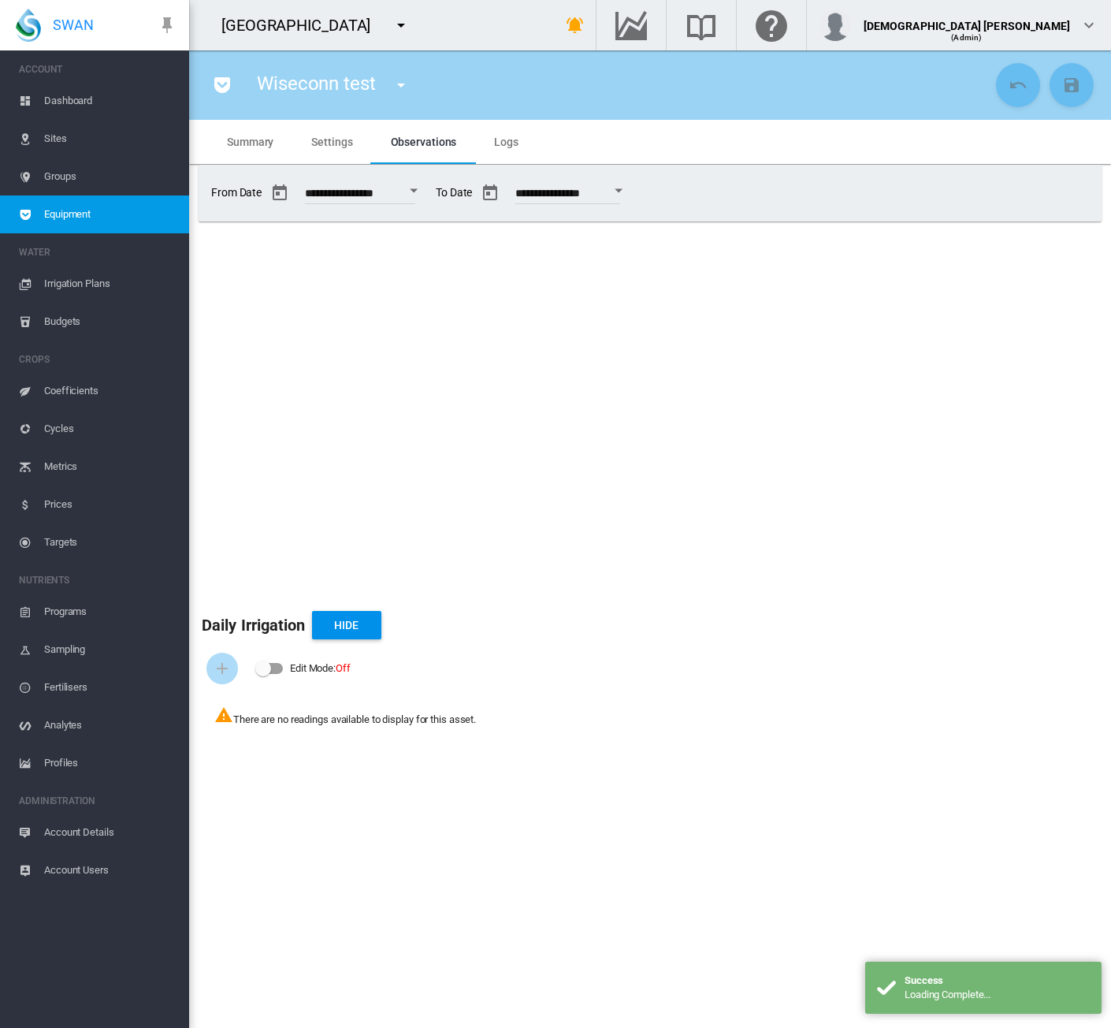
click at [72, 835] on span "Account Details" at bounding box center [110, 832] width 132 height 38
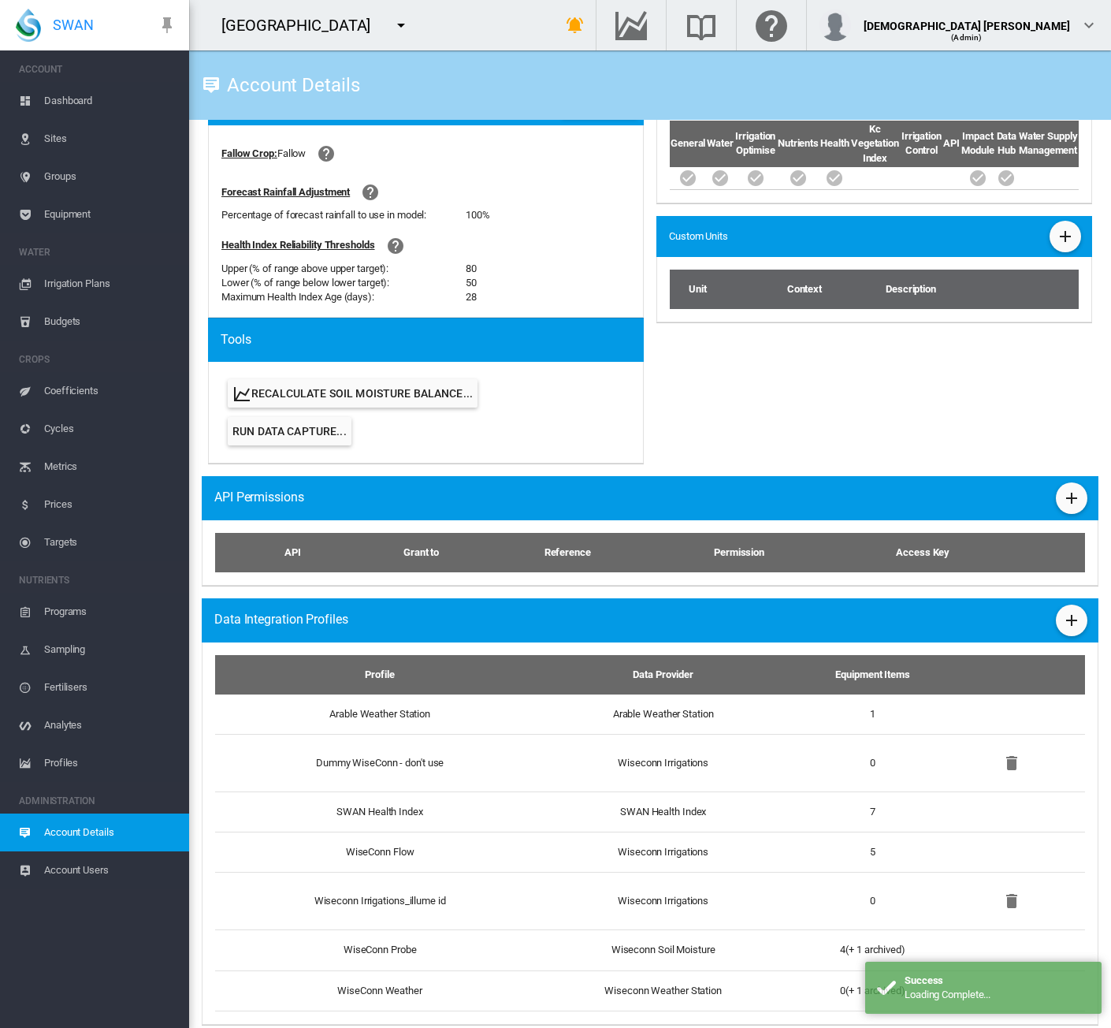
scroll to position [608, 0]
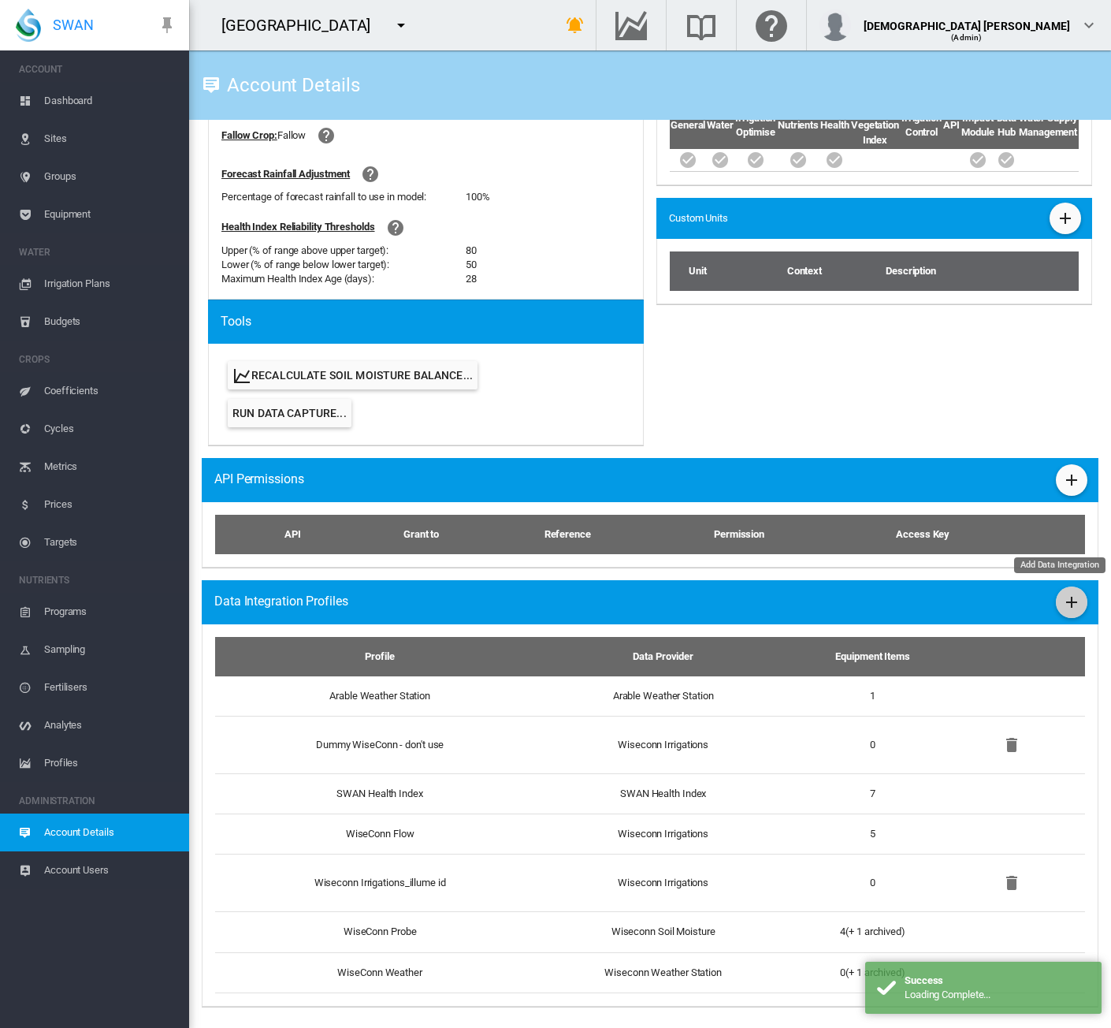
click at [1063, 594] on md-icon "icon-plus" at bounding box center [1072, 602] width 19 height 19
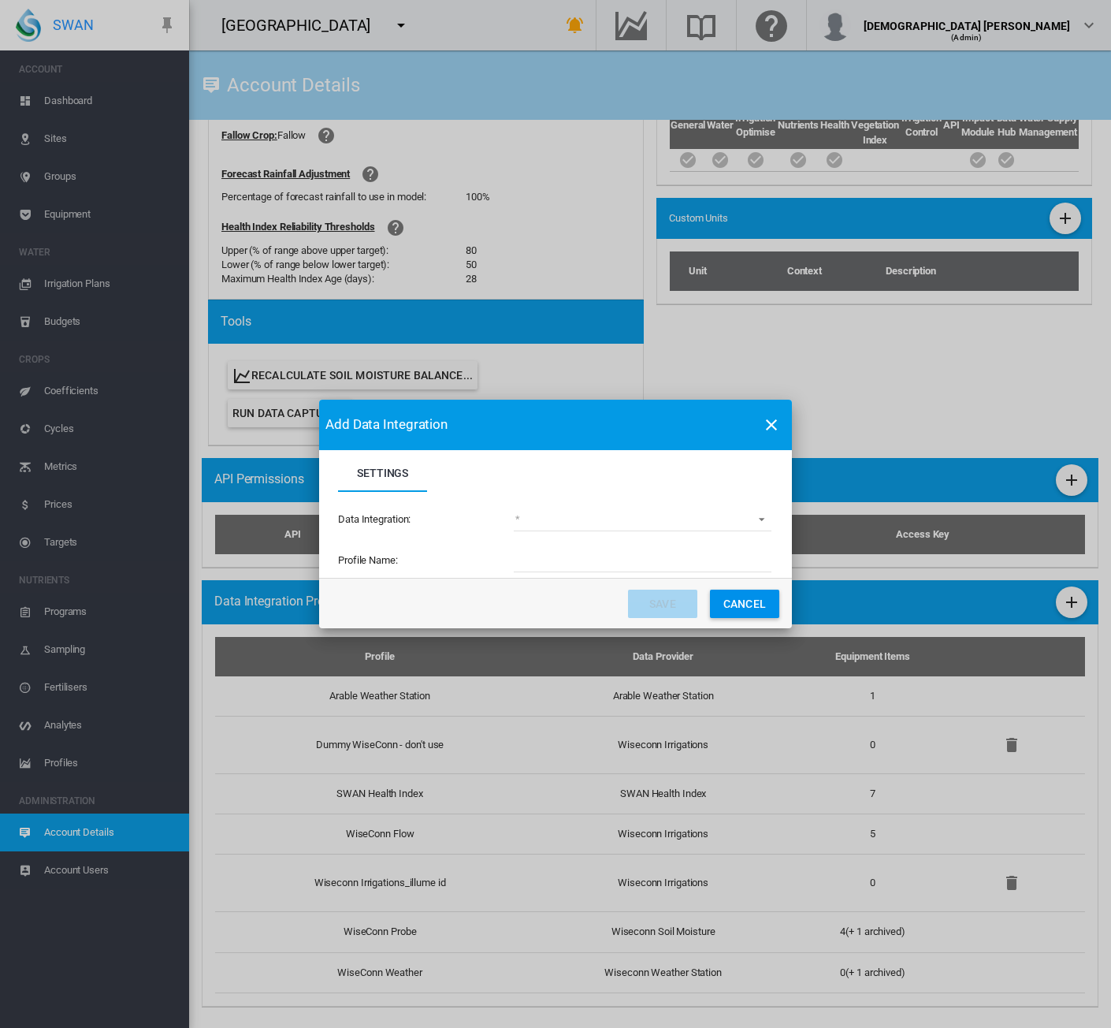
click at [752, 609] on button "Cancel" at bounding box center [744, 604] width 69 height 28
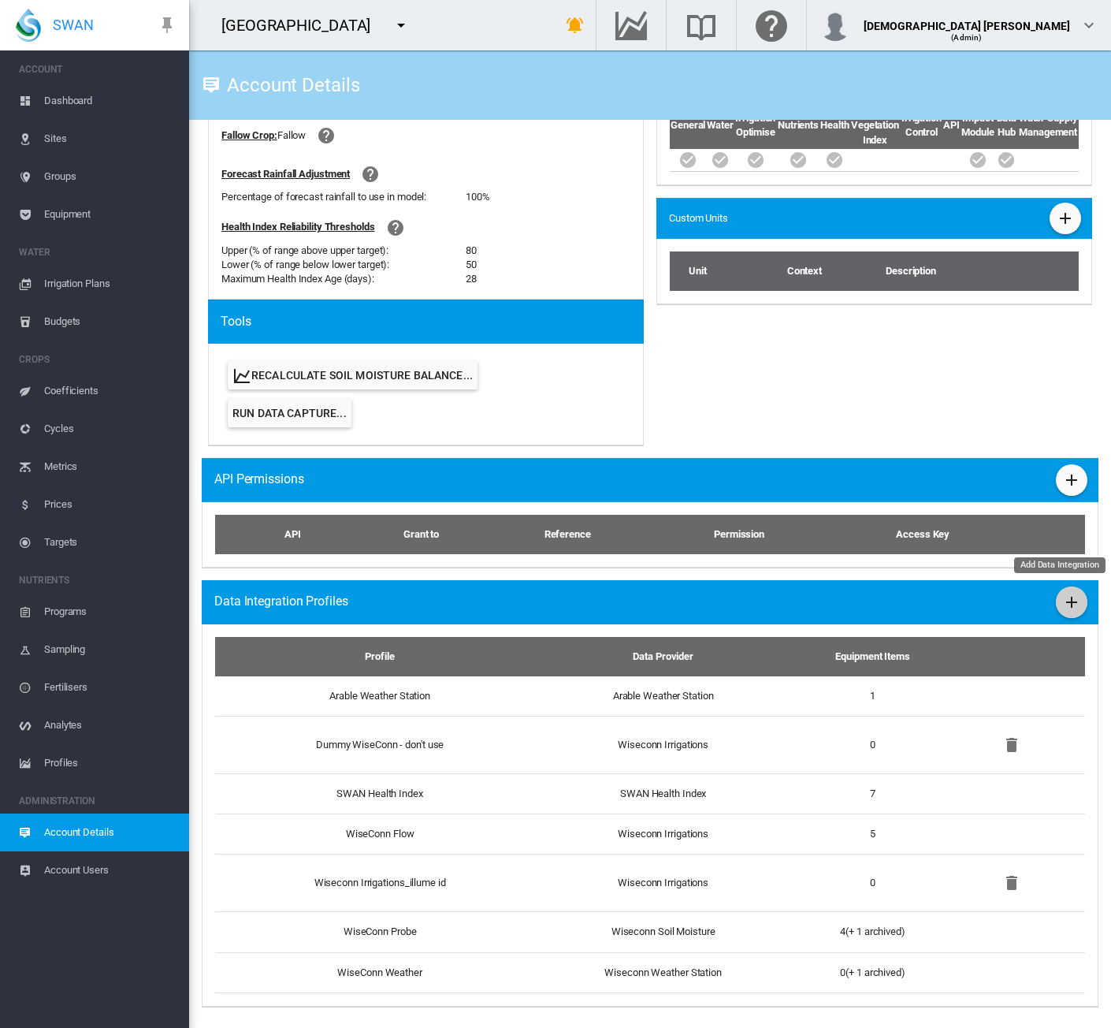
click at [1063, 608] on md-icon "icon-plus" at bounding box center [1072, 602] width 19 height 19
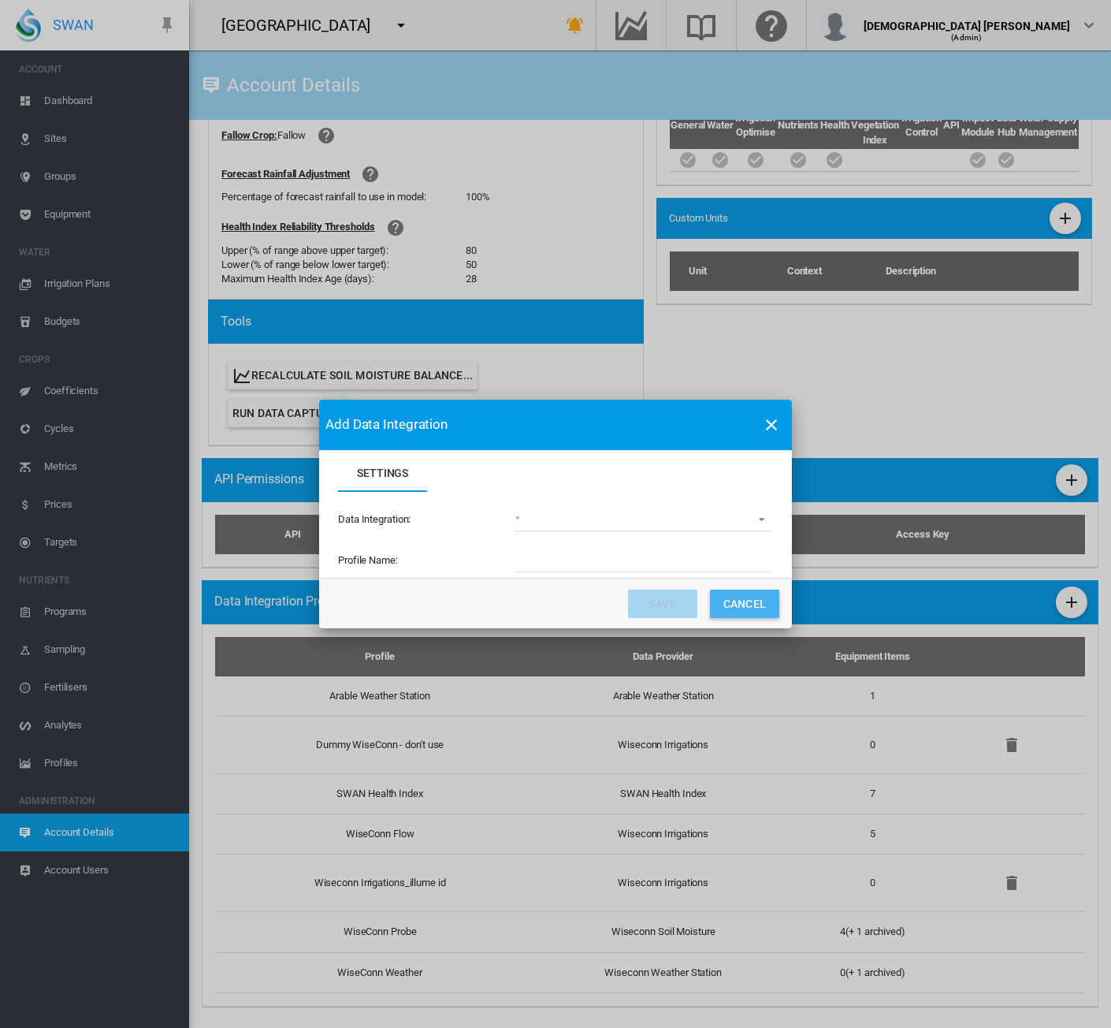
click at [746, 605] on button "Cancel" at bounding box center [744, 604] width 69 height 28
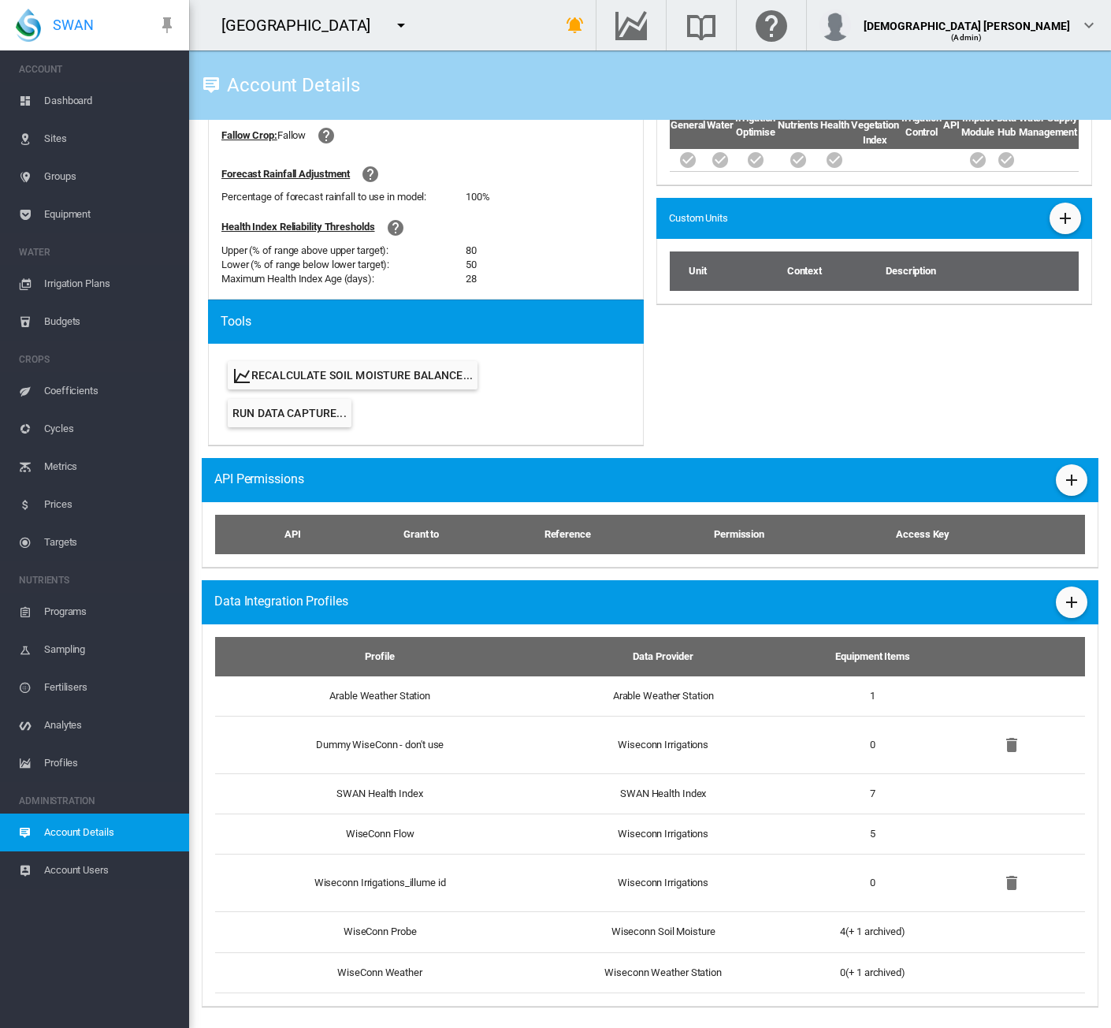
click at [71, 140] on span "Sites" at bounding box center [110, 139] width 132 height 38
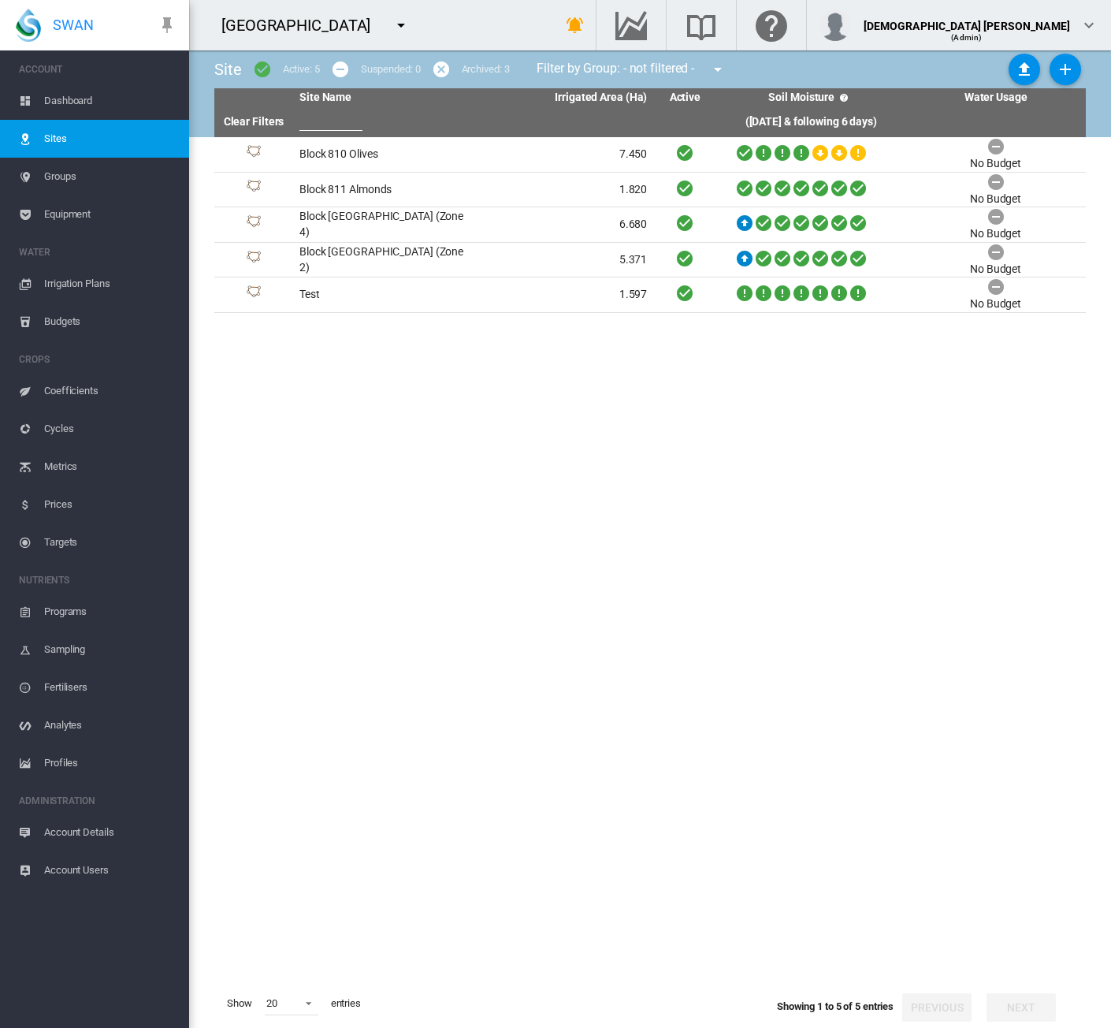
click at [78, 825] on span "Account Details" at bounding box center [110, 832] width 132 height 38
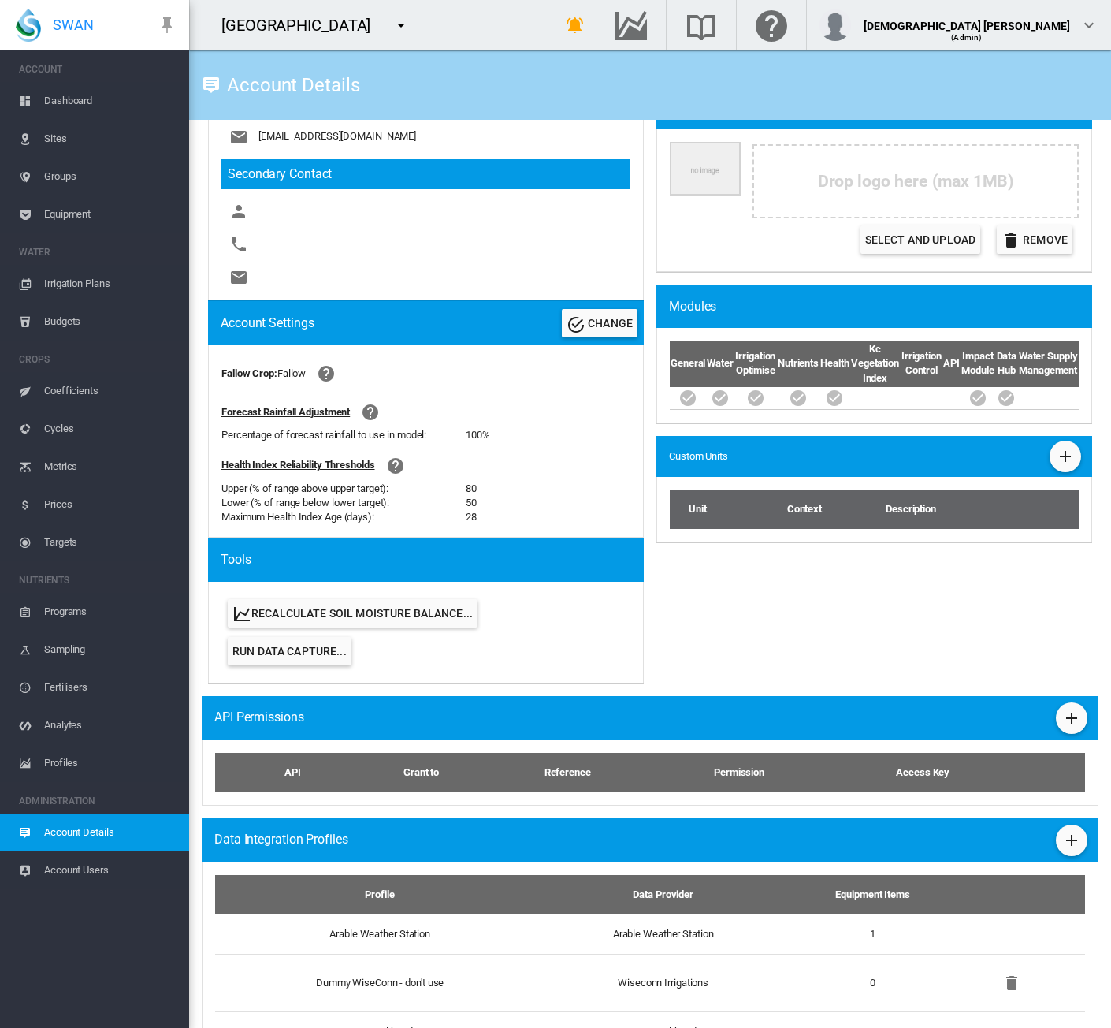
scroll to position [608, 0]
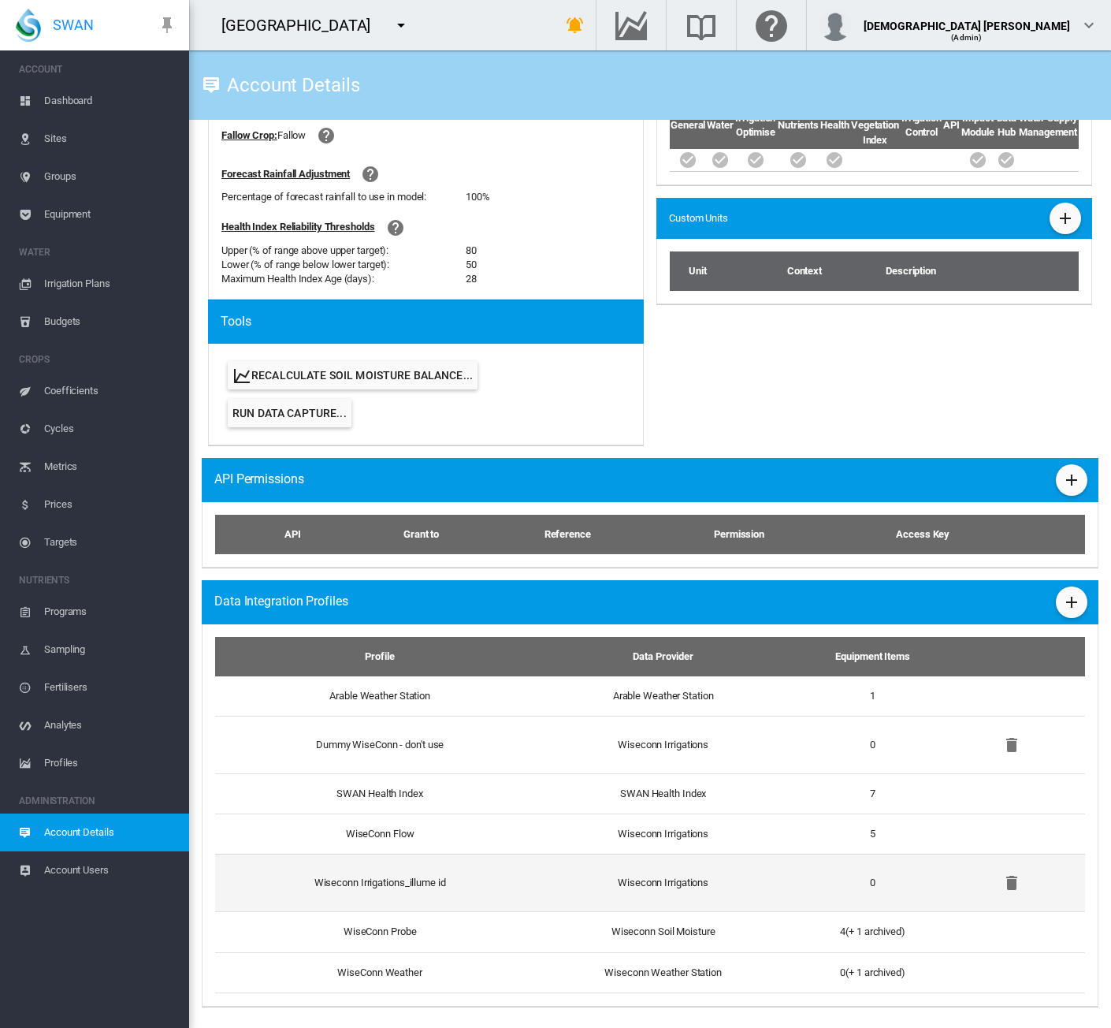
click at [496, 895] on td "Wiseconn Irrigations_illume id" at bounding box center [373, 883] width 317 height 58
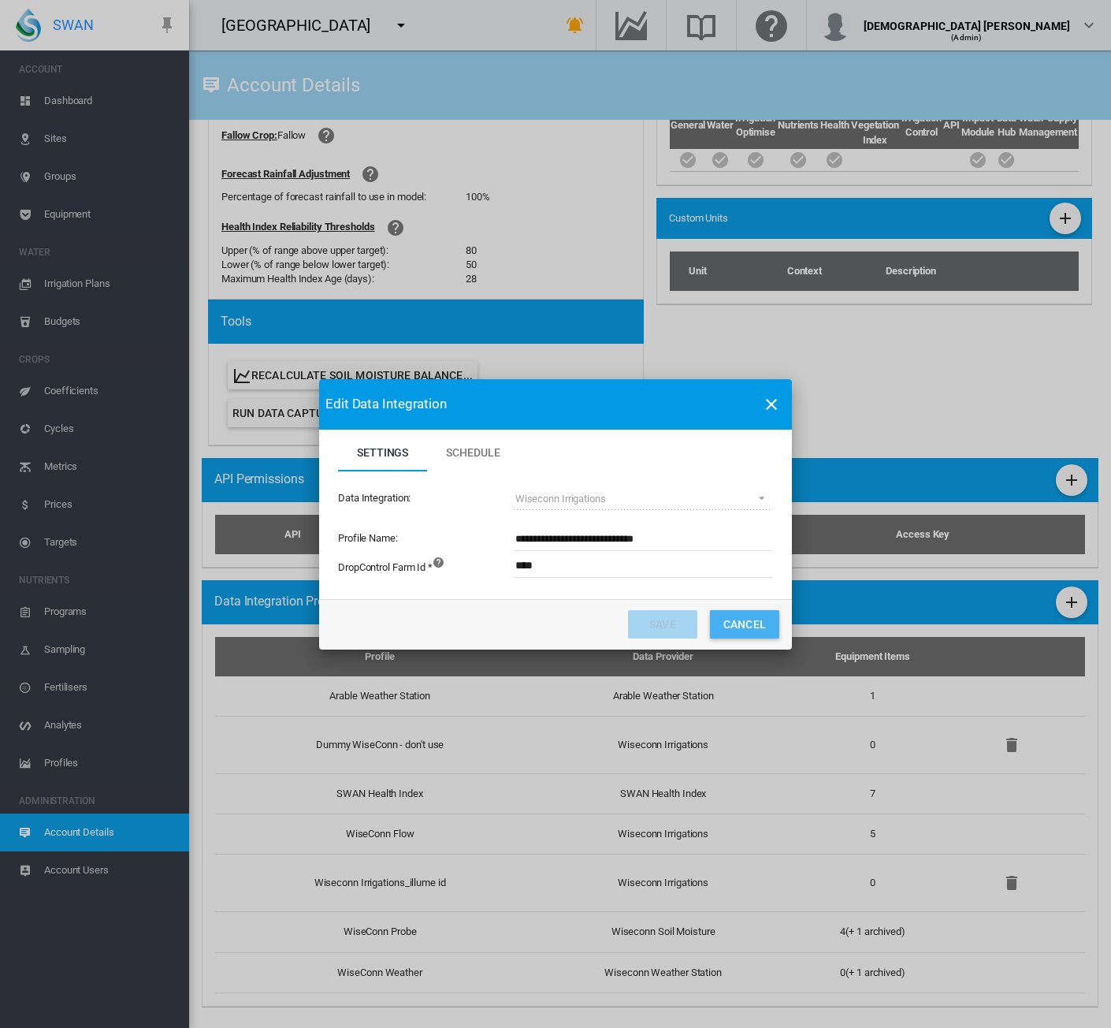
click at [773, 620] on button "Cancel" at bounding box center [744, 624] width 69 height 28
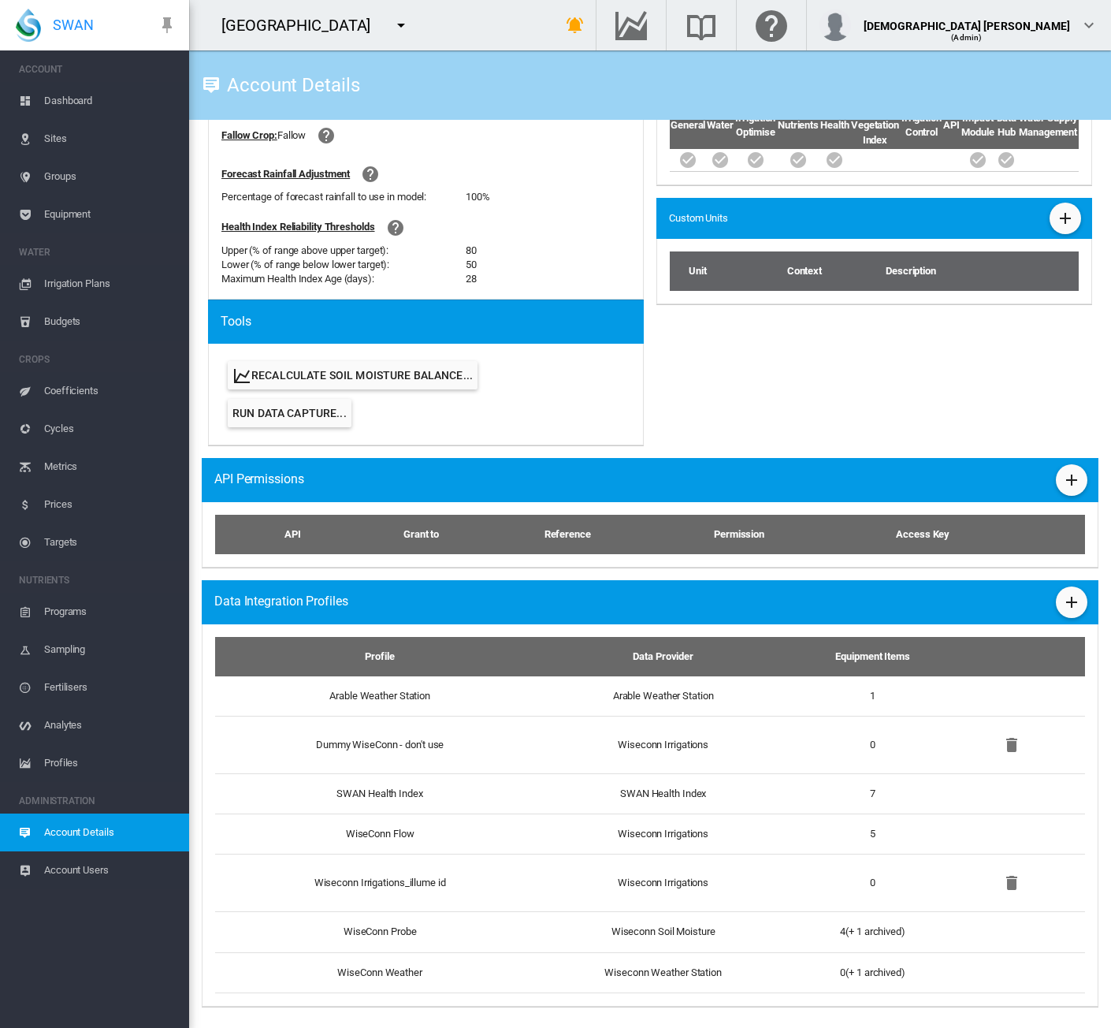
click at [67, 134] on span "Sites" at bounding box center [110, 139] width 132 height 38
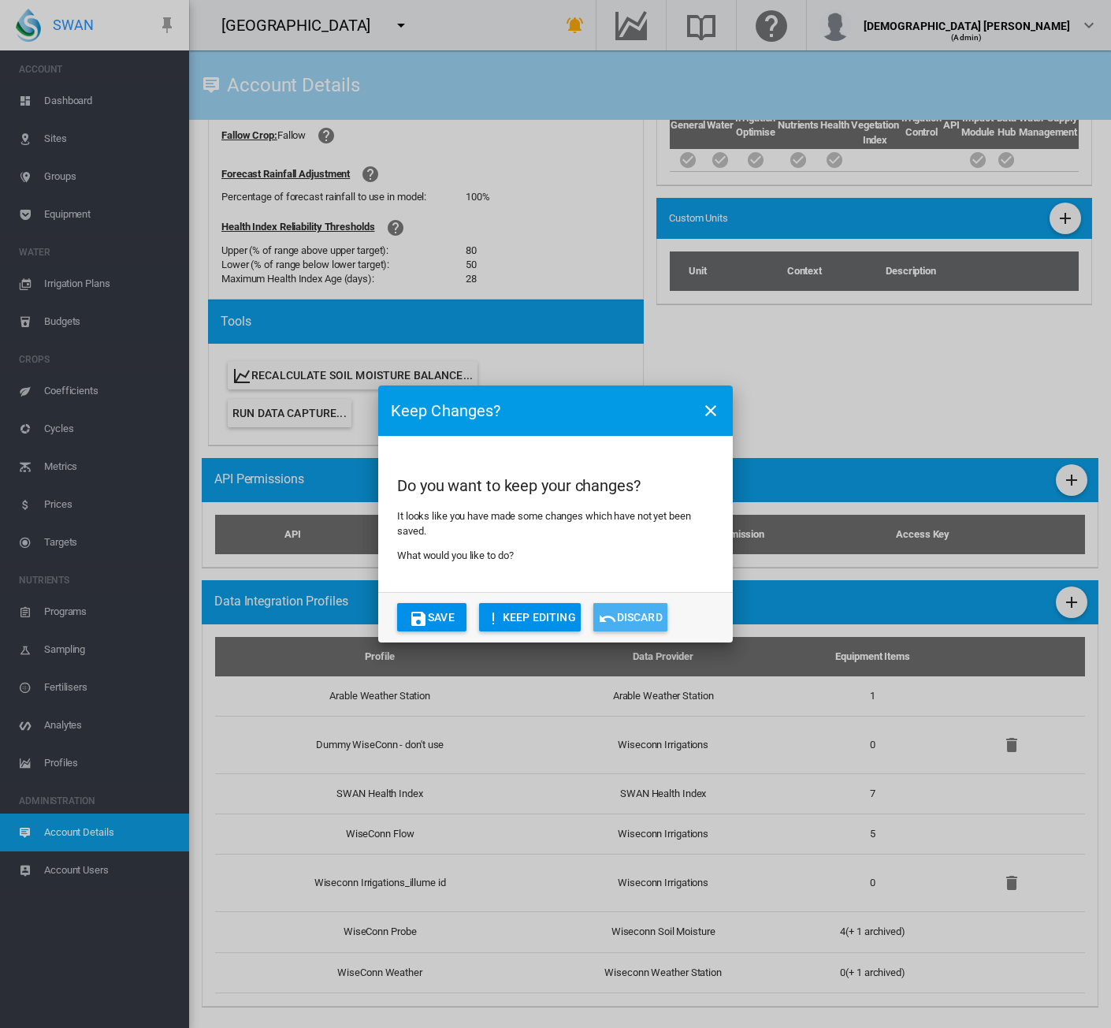
click at [624, 619] on button "Discard" at bounding box center [631, 617] width 74 height 28
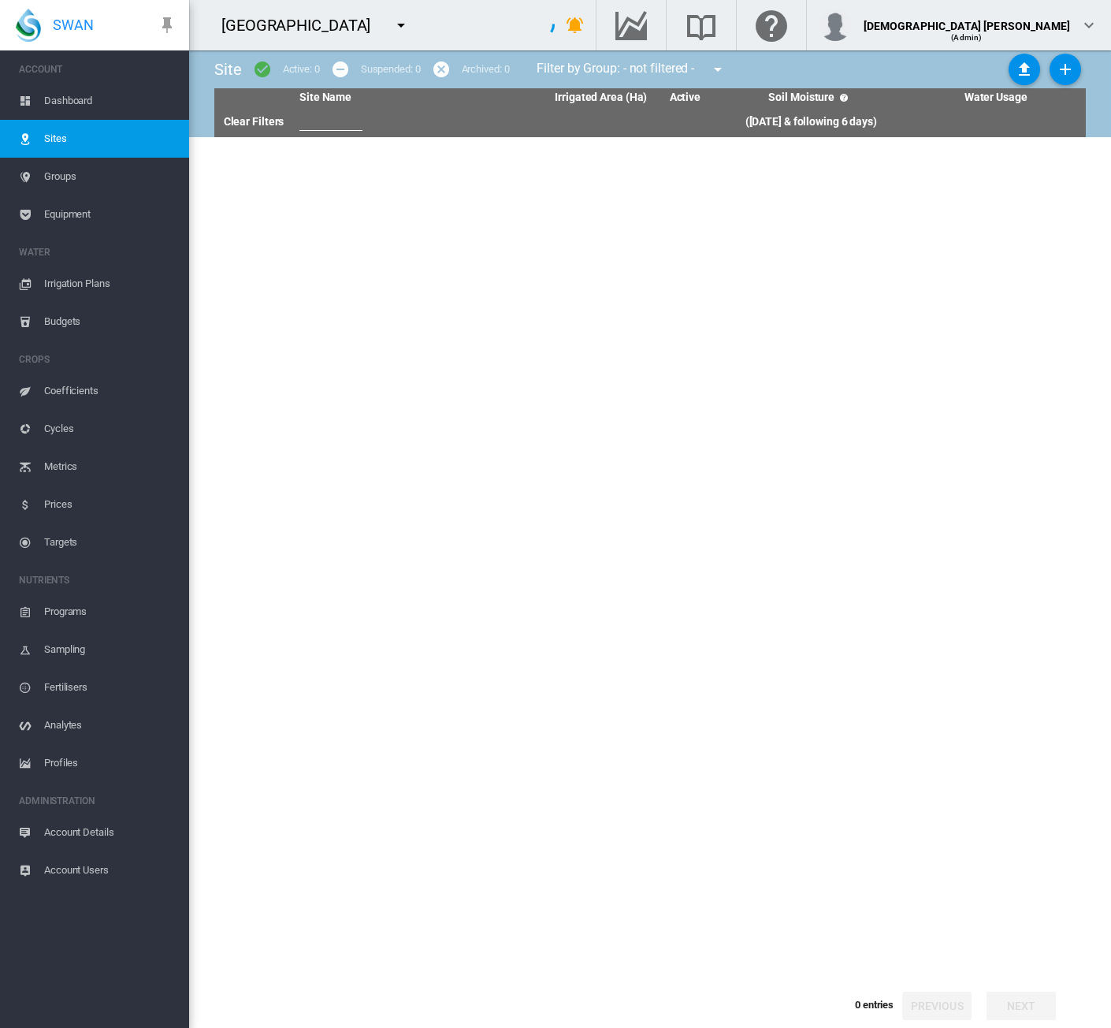
click at [626, 789] on tbody at bounding box center [650, 558] width 872 height 842
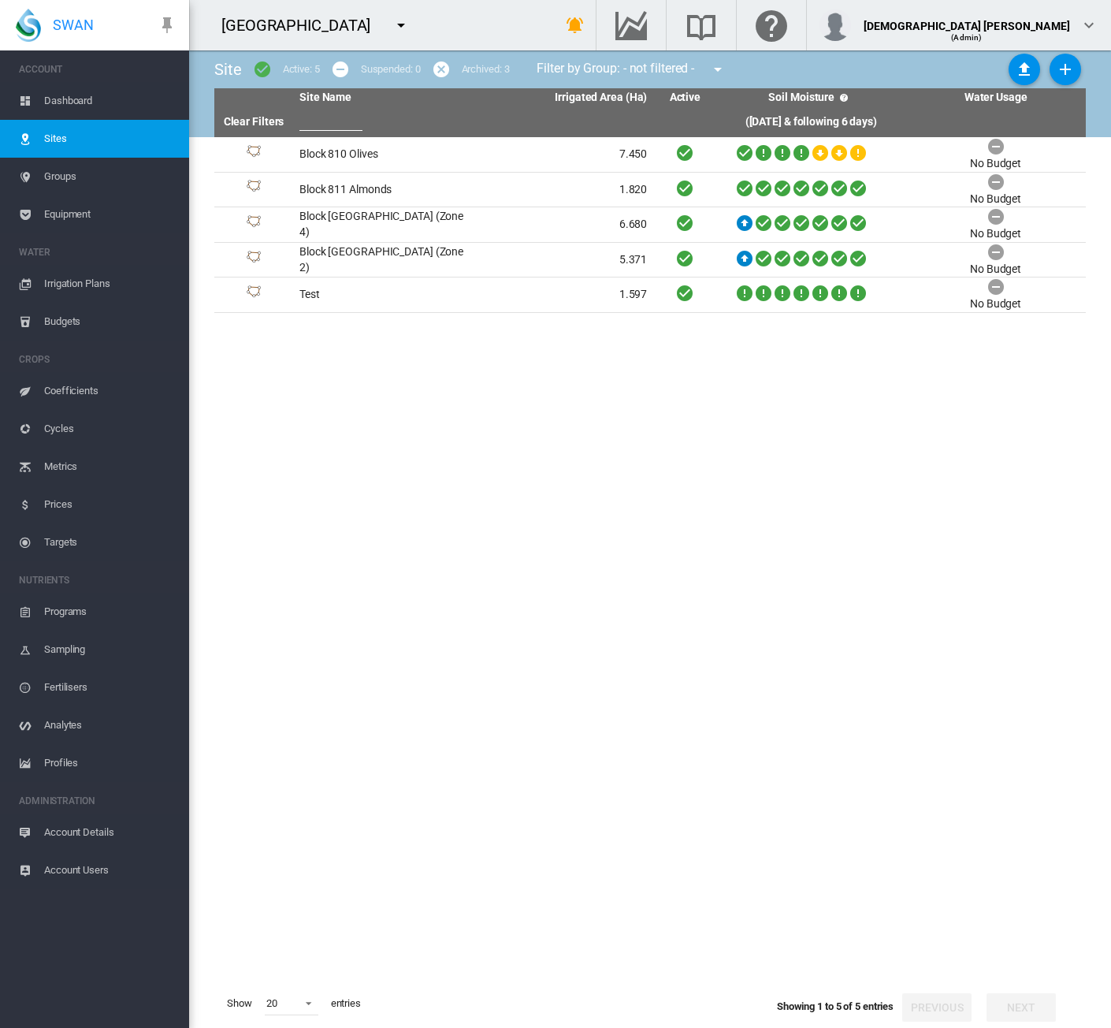
click at [85, 835] on span "Account Details" at bounding box center [110, 832] width 132 height 38
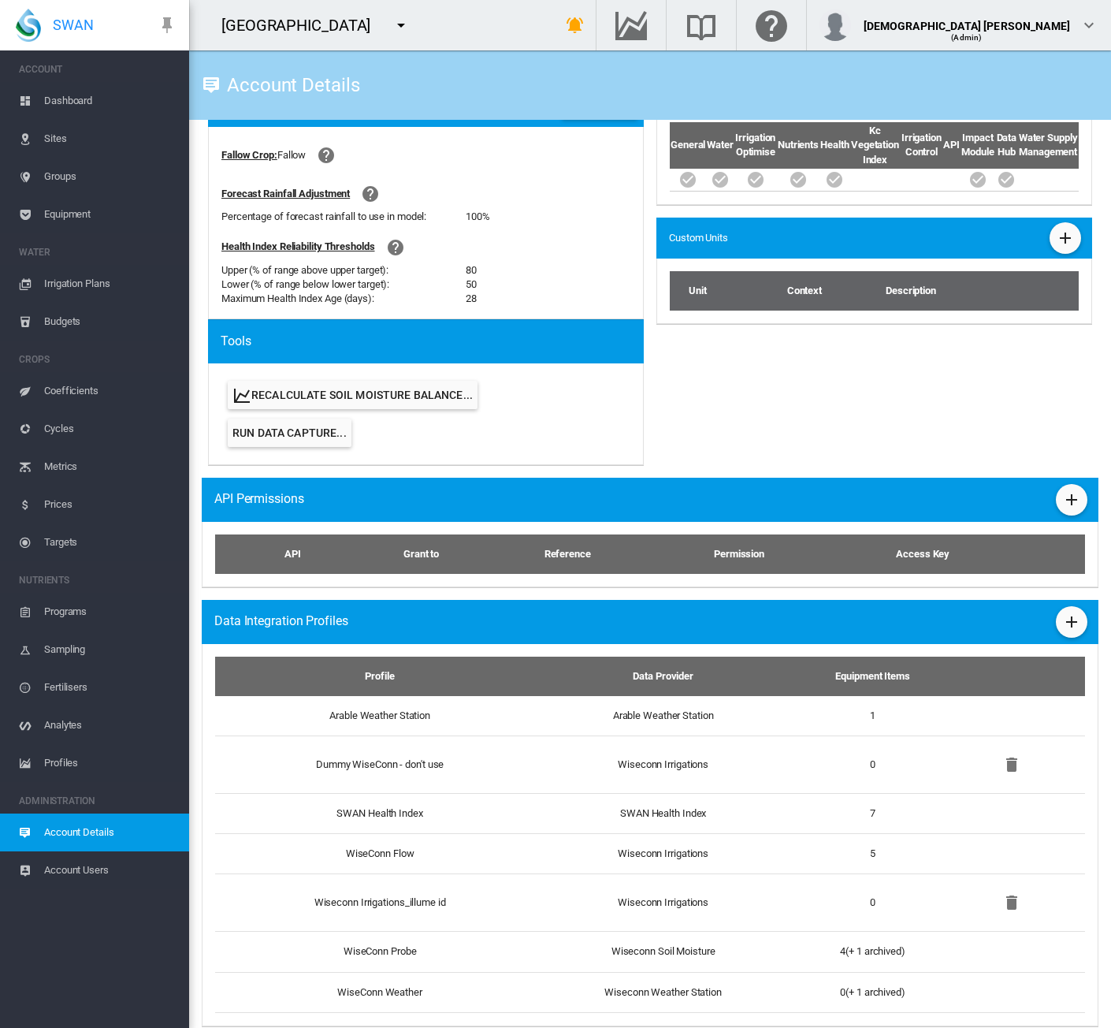
scroll to position [608, 0]
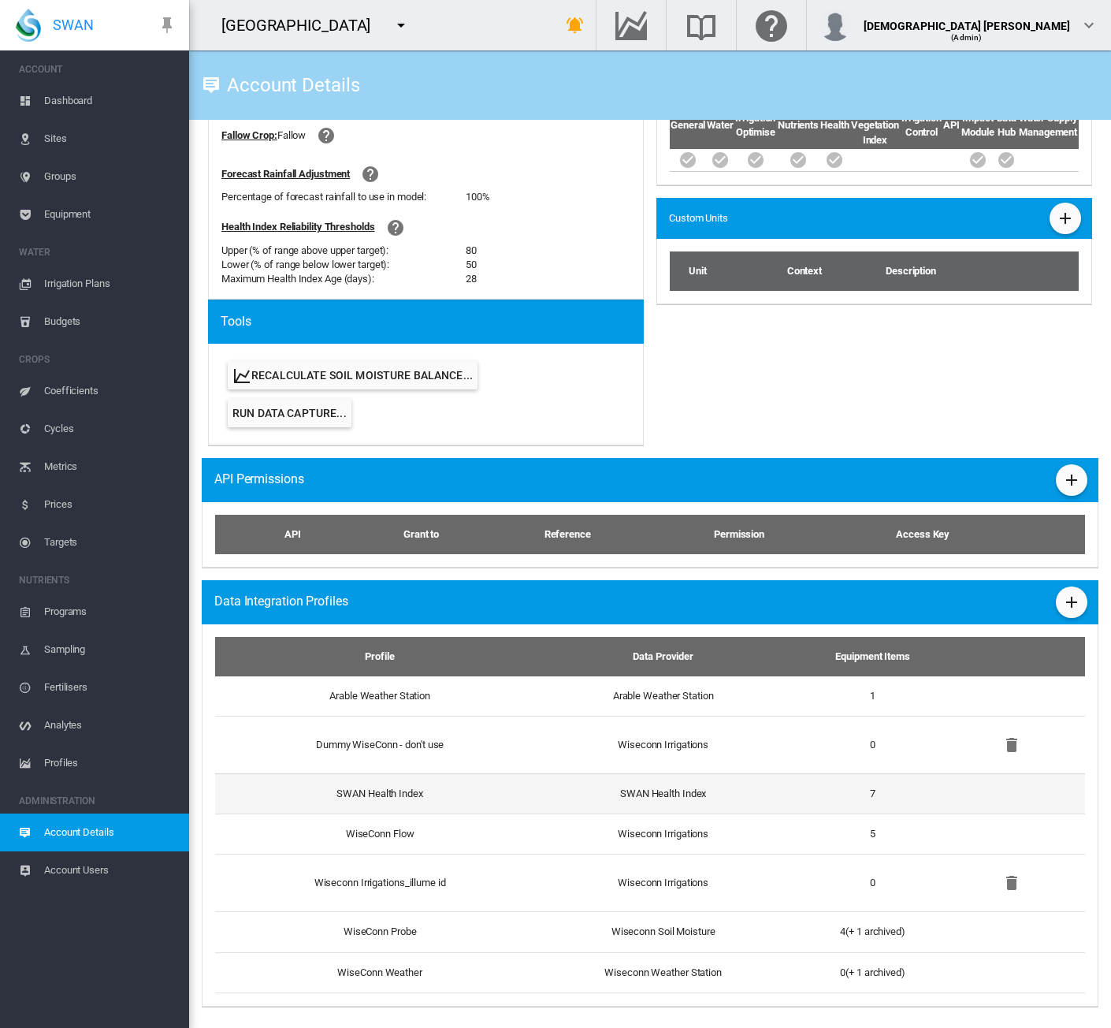
click at [562, 799] on td "SWAN Health Index" at bounding box center [663, 793] width 262 height 40
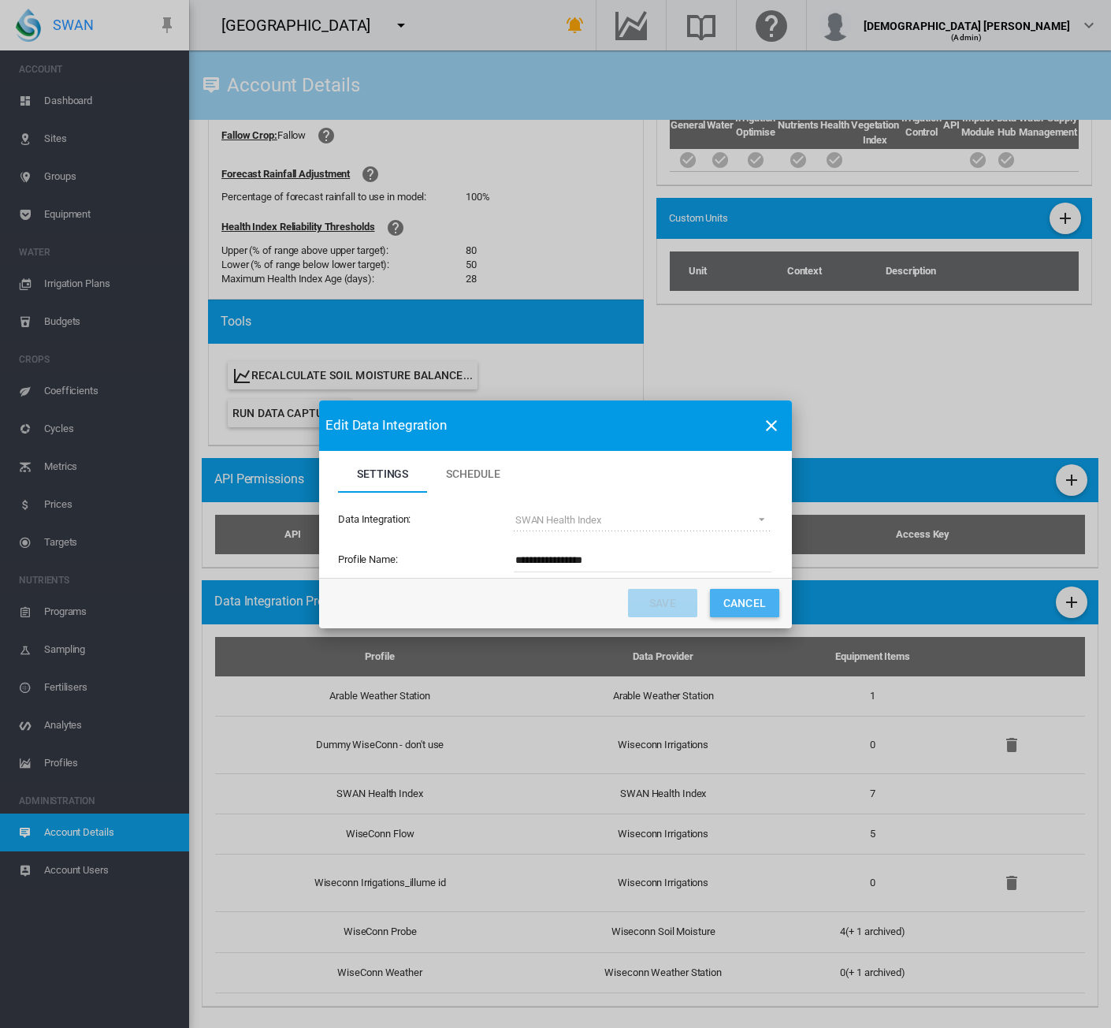
click at [732, 614] on button "Cancel" at bounding box center [744, 603] width 69 height 28
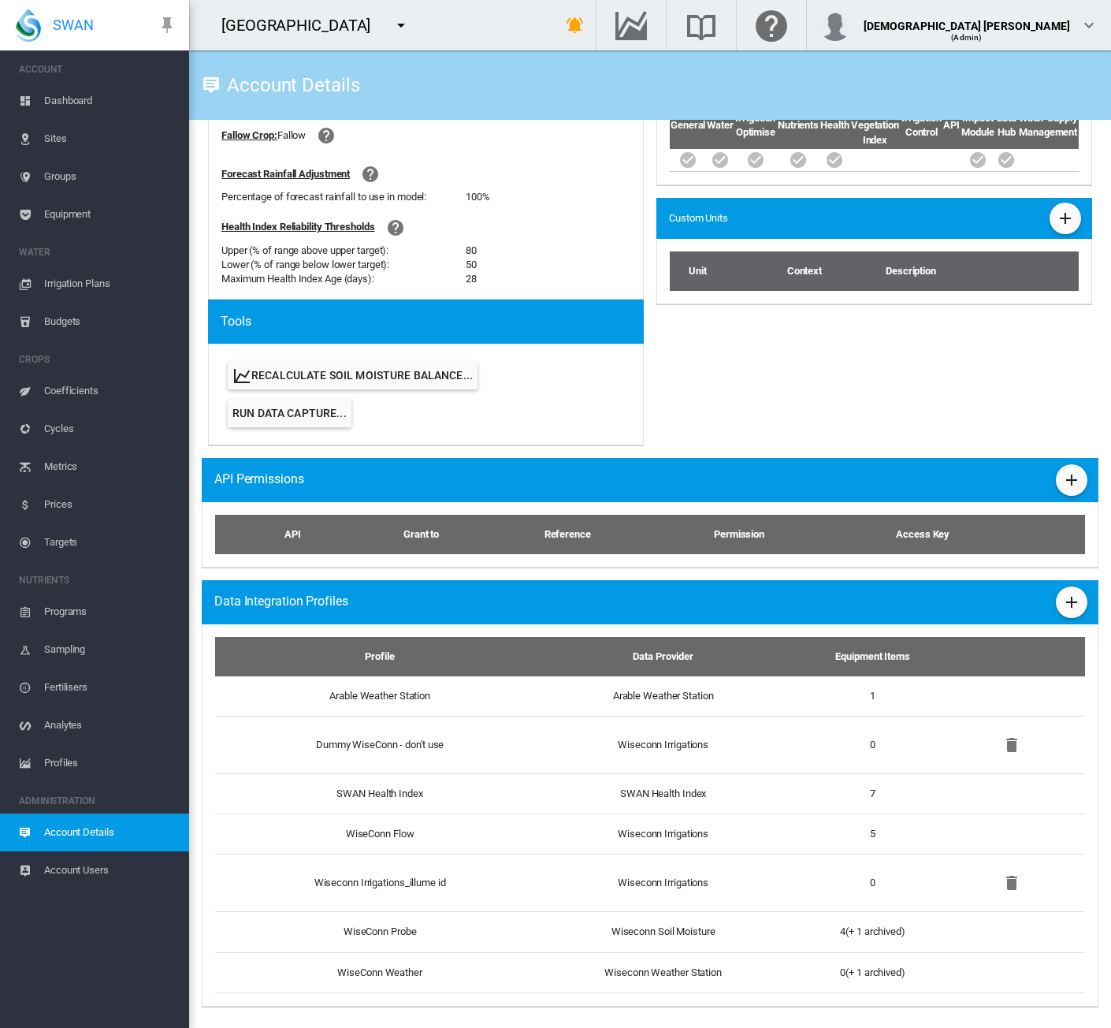
click at [69, 133] on span "Sites" at bounding box center [110, 139] width 132 height 38
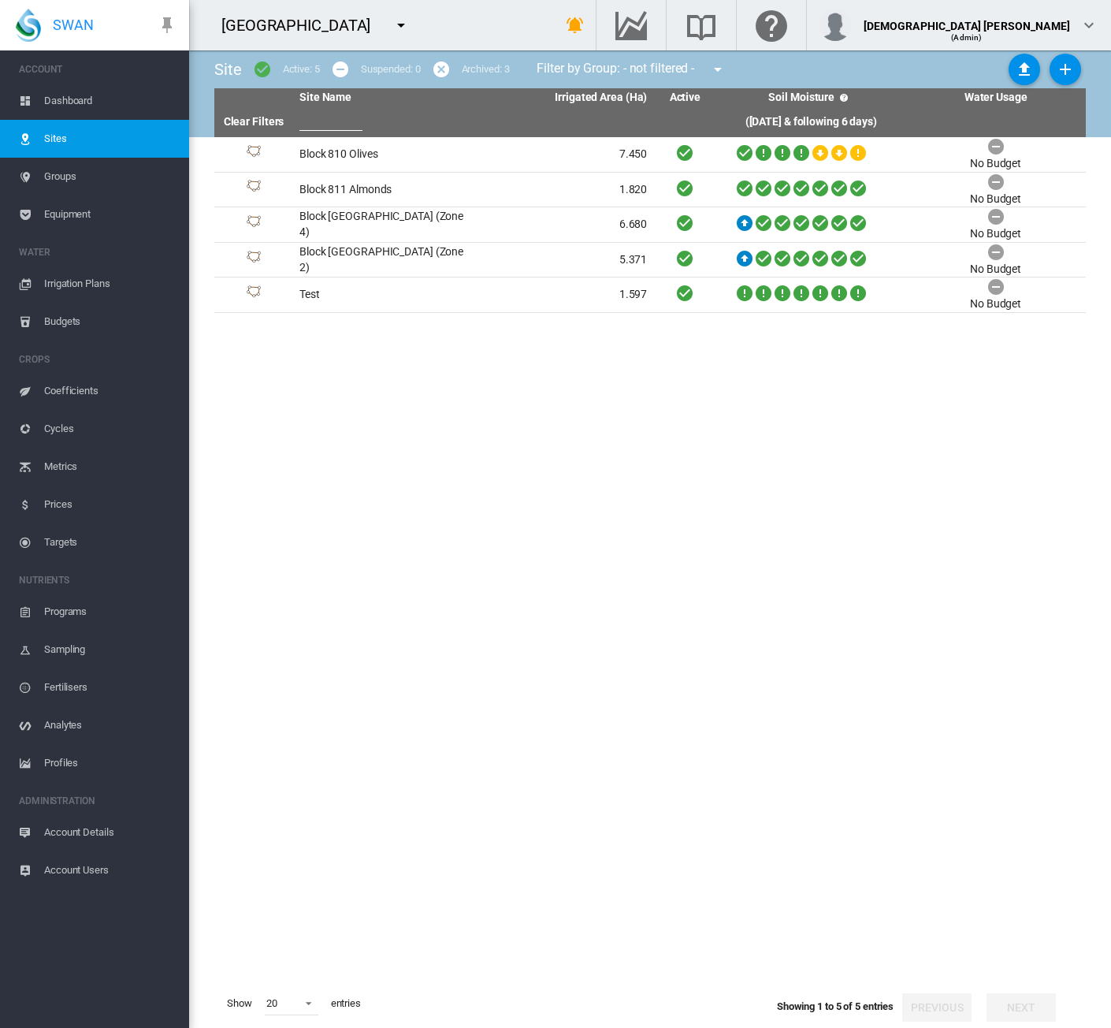
click at [84, 835] on span "Account Details" at bounding box center [110, 832] width 132 height 38
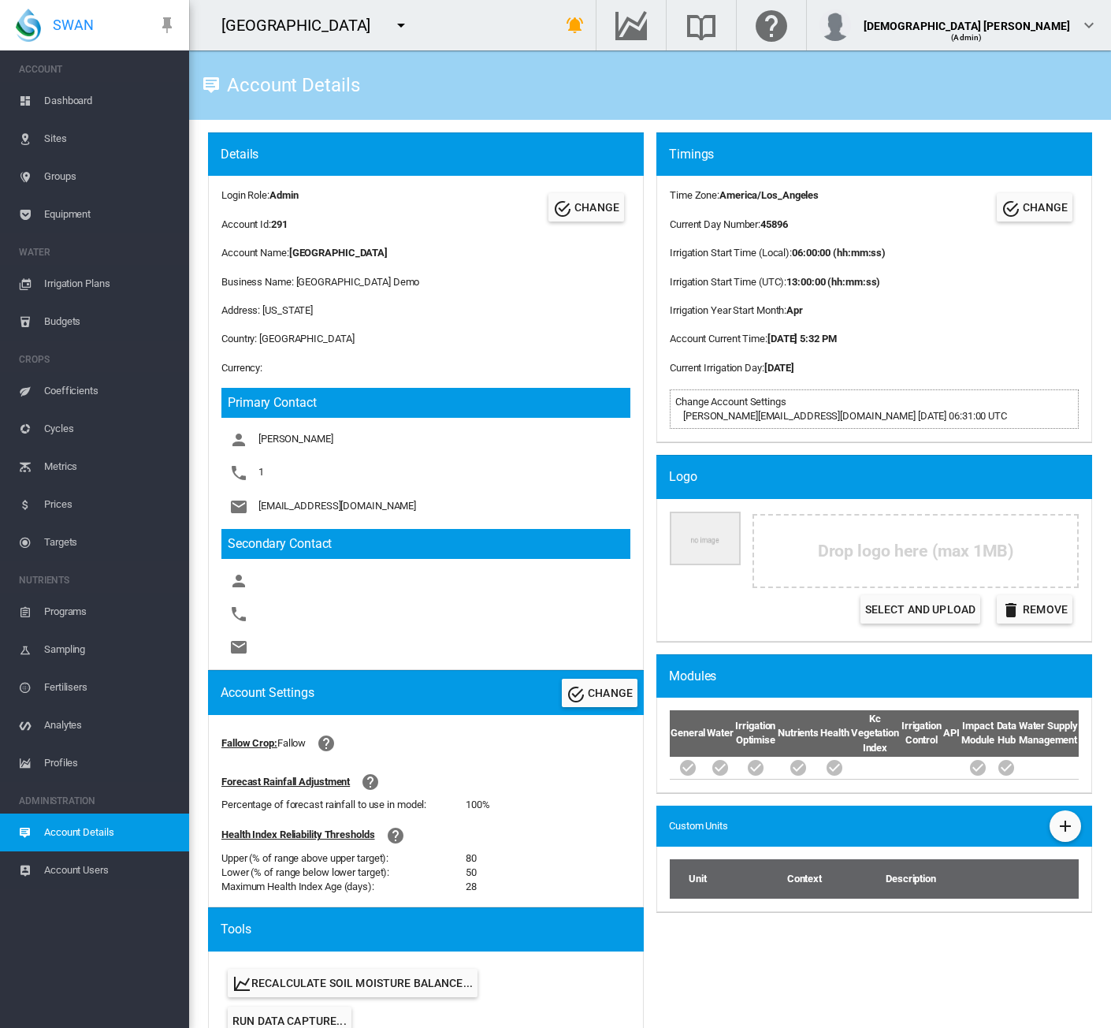
scroll to position [608, 0]
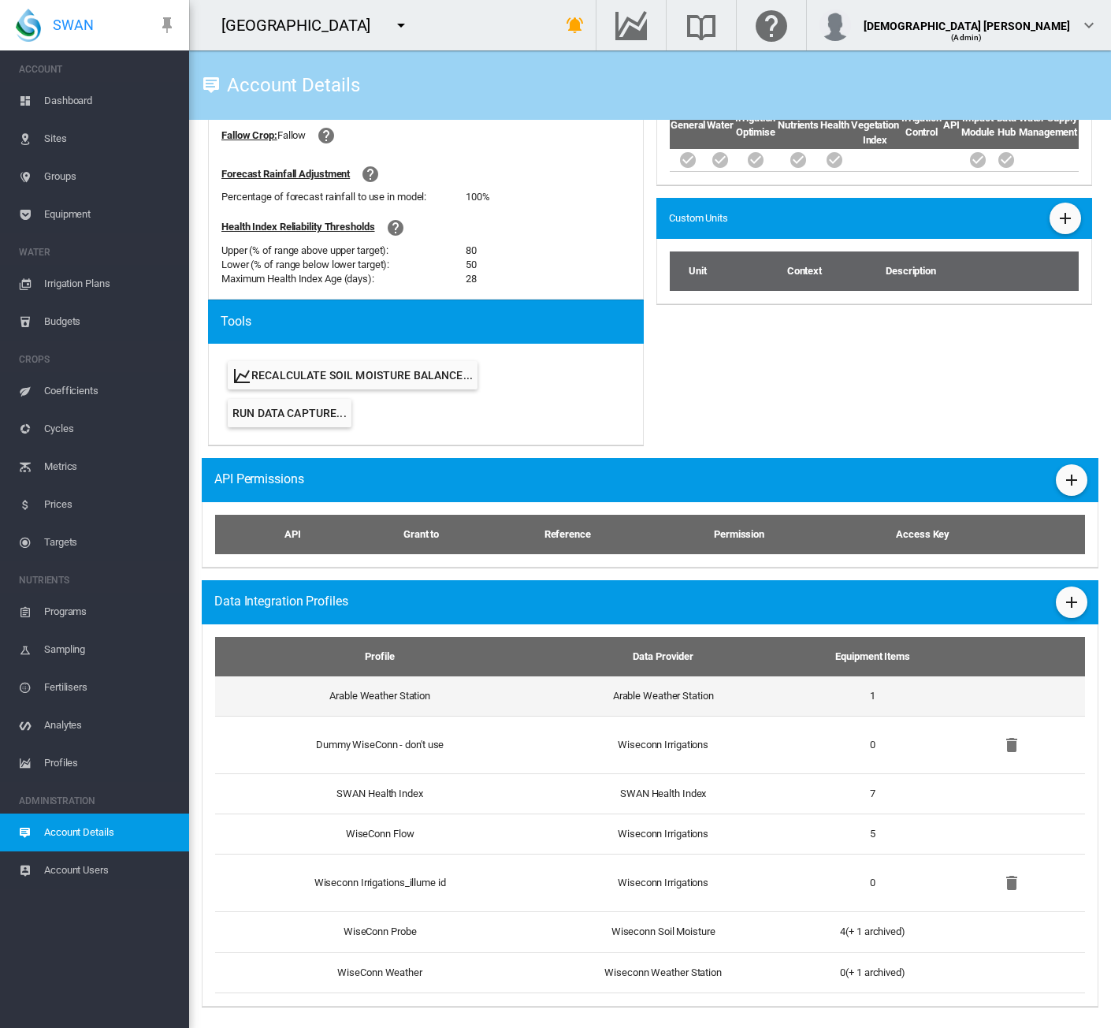
click at [645, 711] on td "Arable Weather Station" at bounding box center [663, 695] width 262 height 39
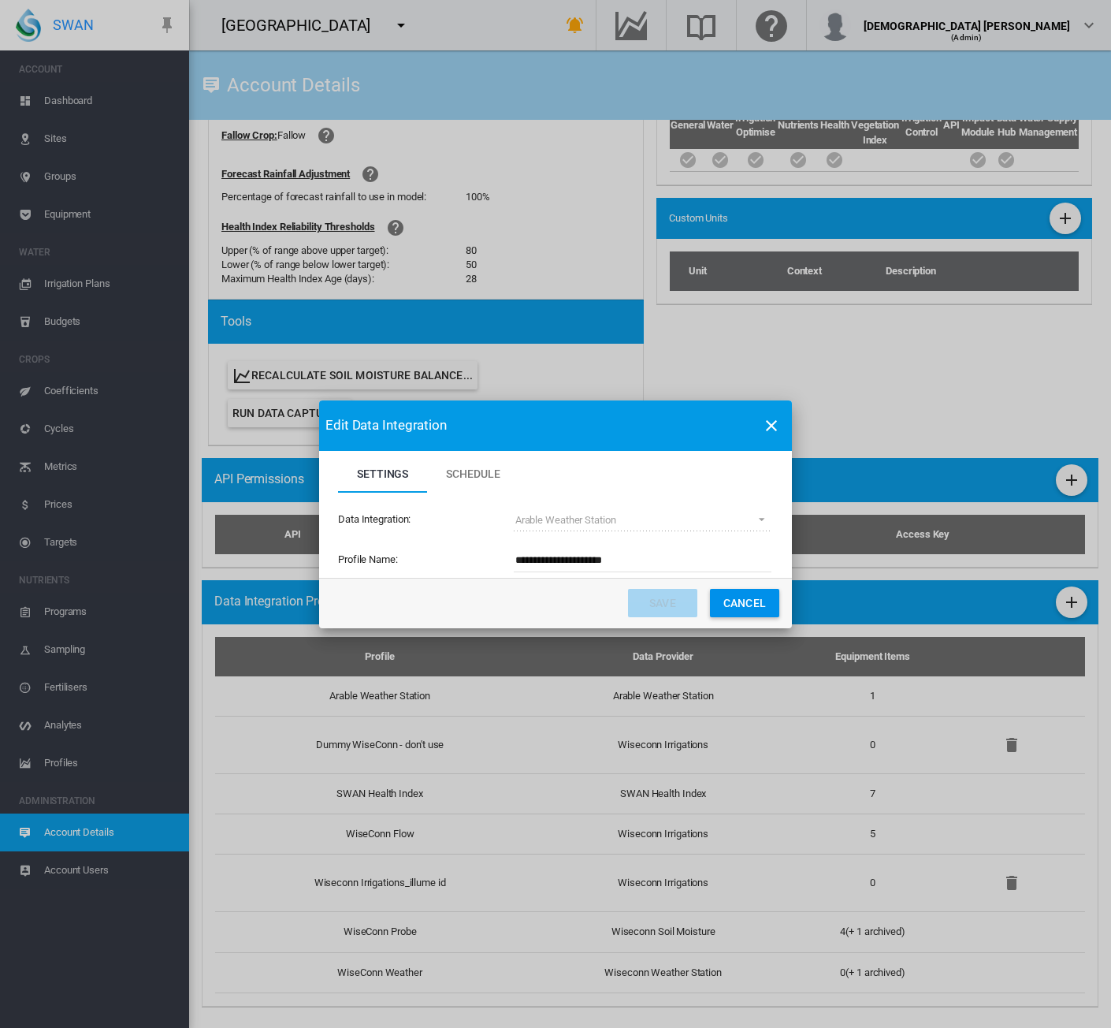
click at [753, 592] on button "Cancel" at bounding box center [744, 603] width 69 height 28
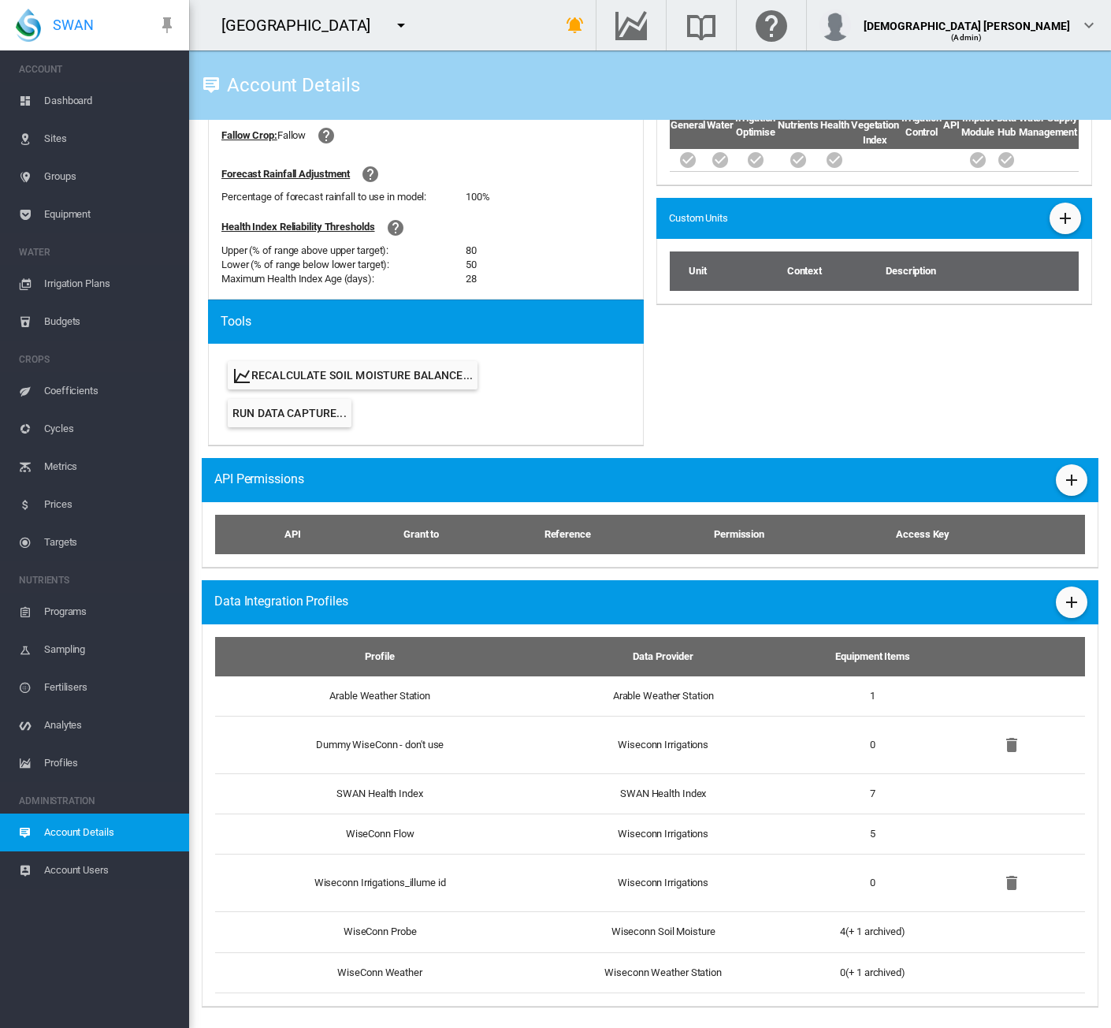
click at [72, 92] on span "Dashboard" at bounding box center [110, 101] width 132 height 38
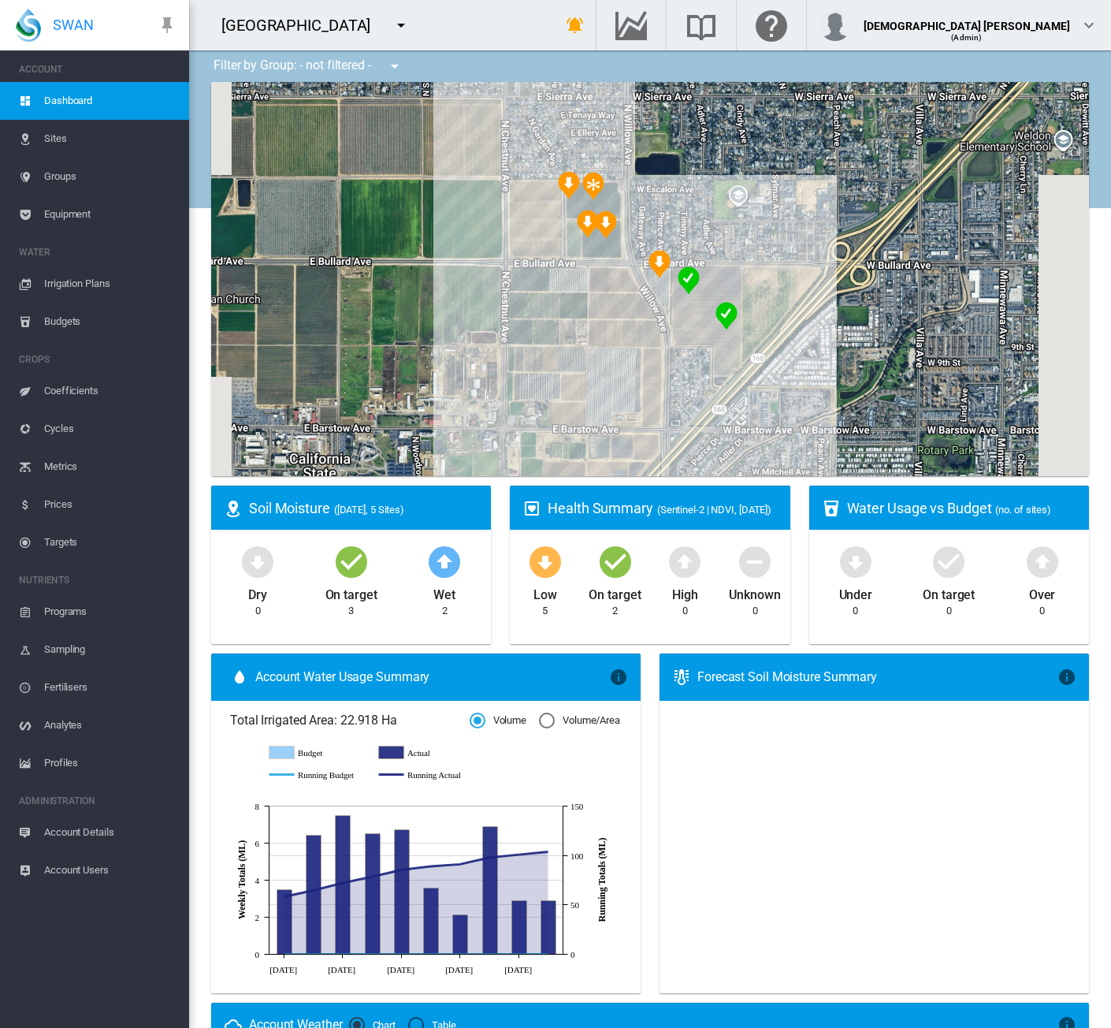
click at [61, 826] on span "Account Details" at bounding box center [110, 832] width 132 height 38
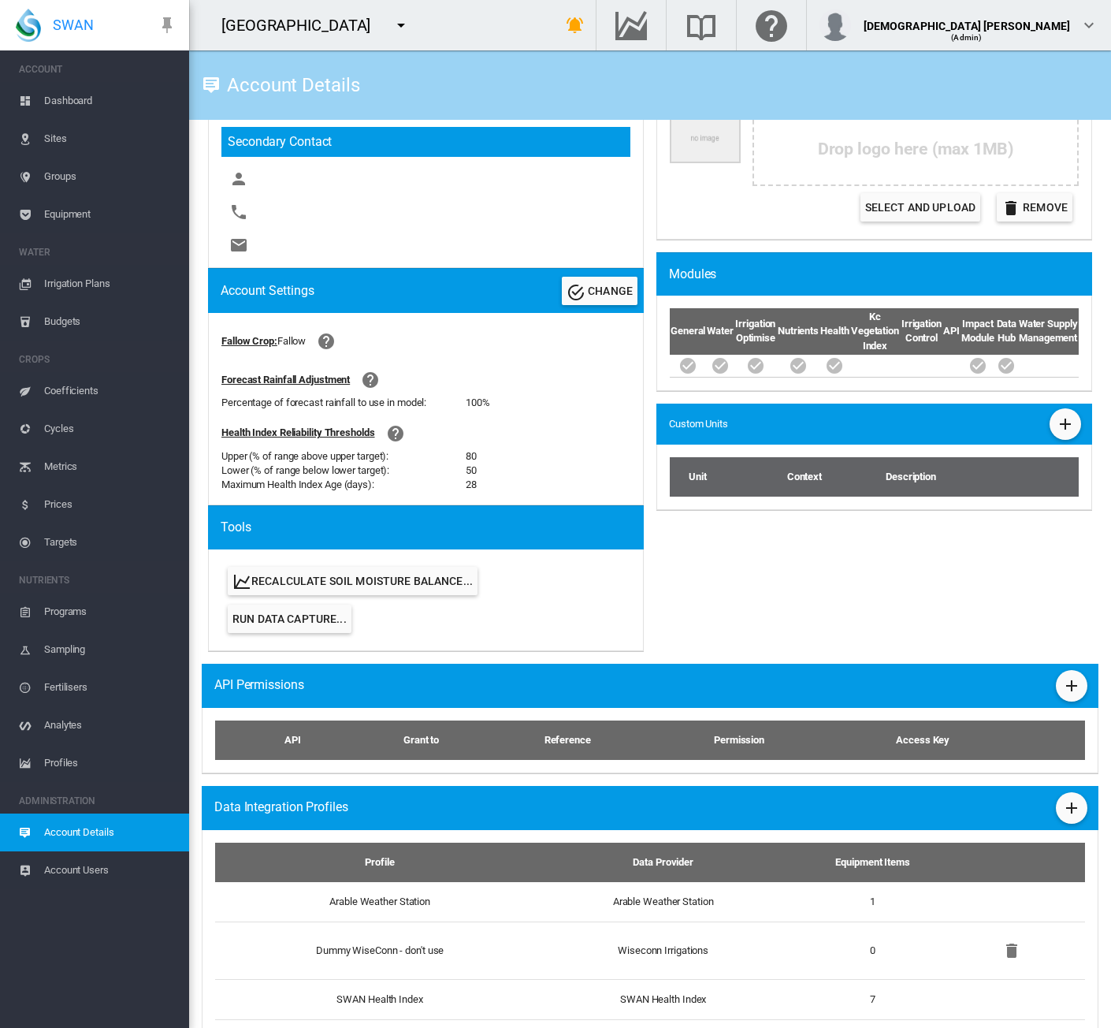
scroll to position [608, 0]
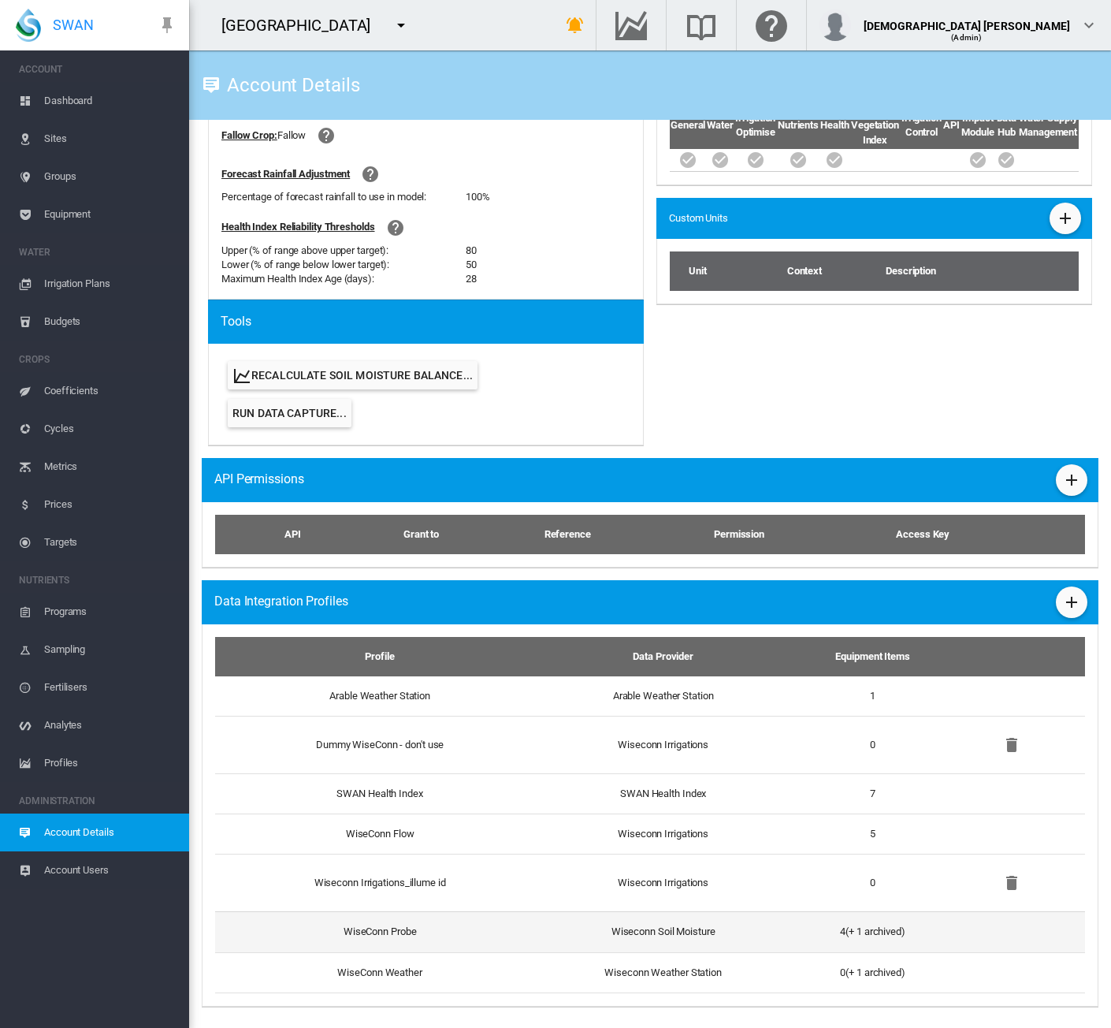
click at [511, 934] on td "WiseConn Probe" at bounding box center [373, 931] width 317 height 40
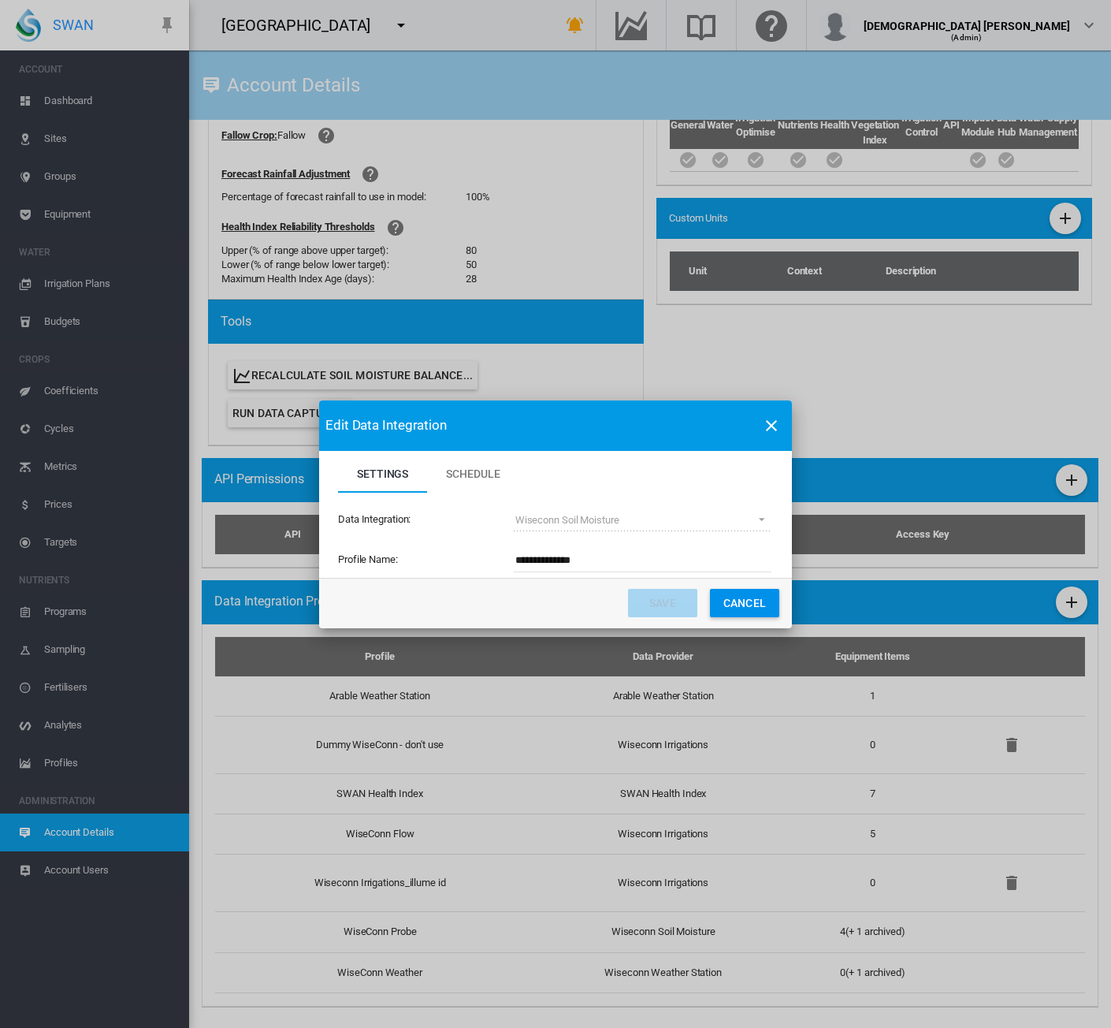
click at [749, 601] on button "Cancel" at bounding box center [744, 603] width 69 height 28
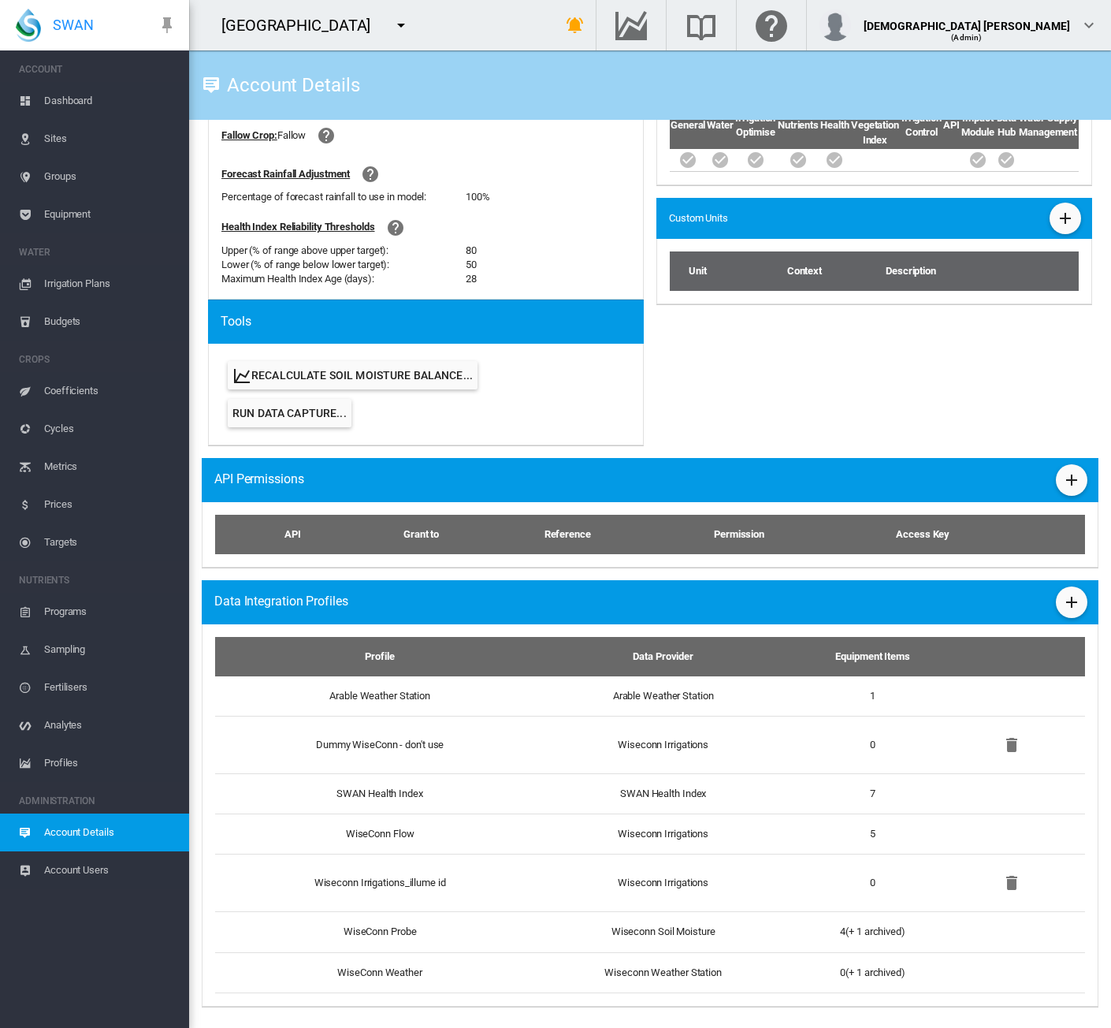
click at [68, 209] on span "Equipment" at bounding box center [110, 214] width 132 height 38
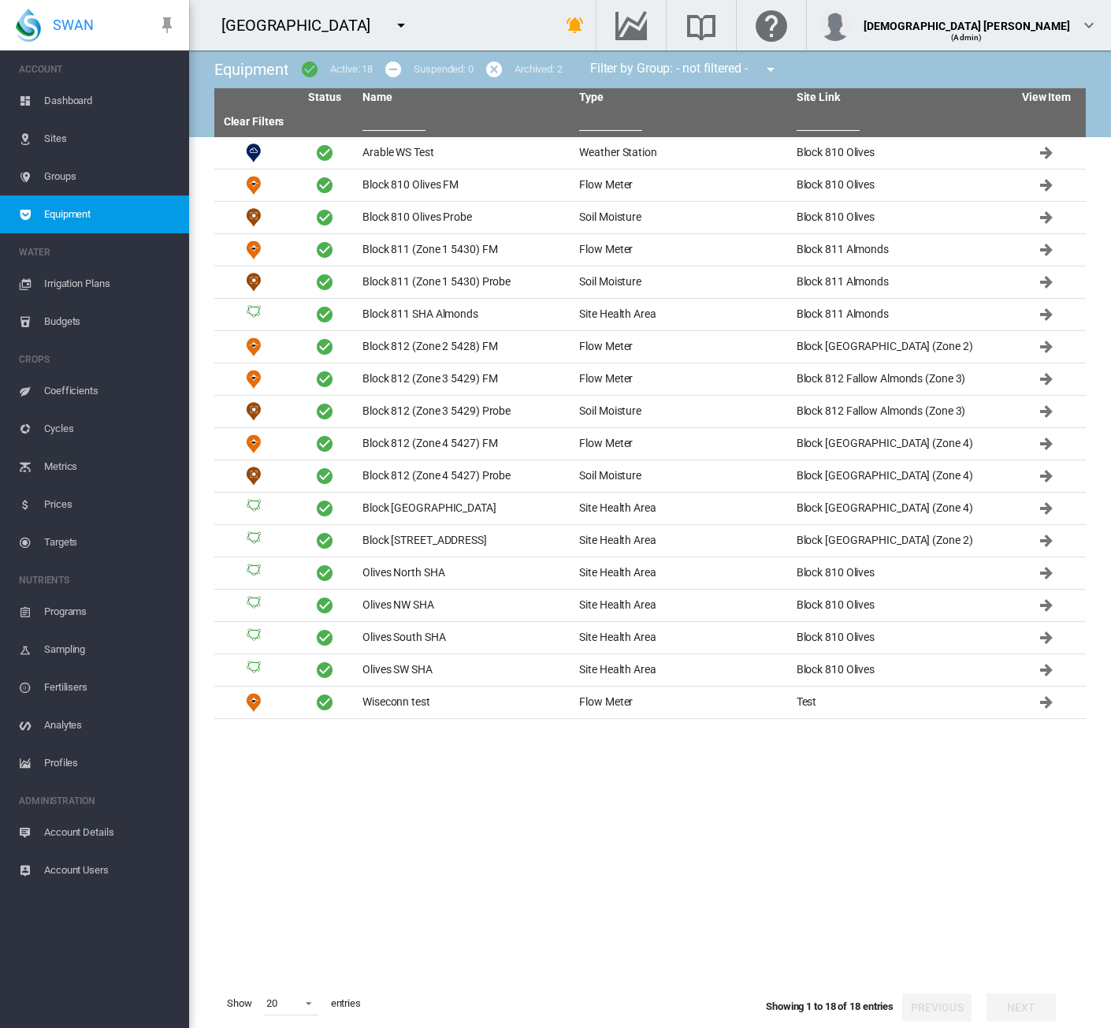
click at [73, 824] on span "Account Details" at bounding box center [110, 832] width 132 height 38
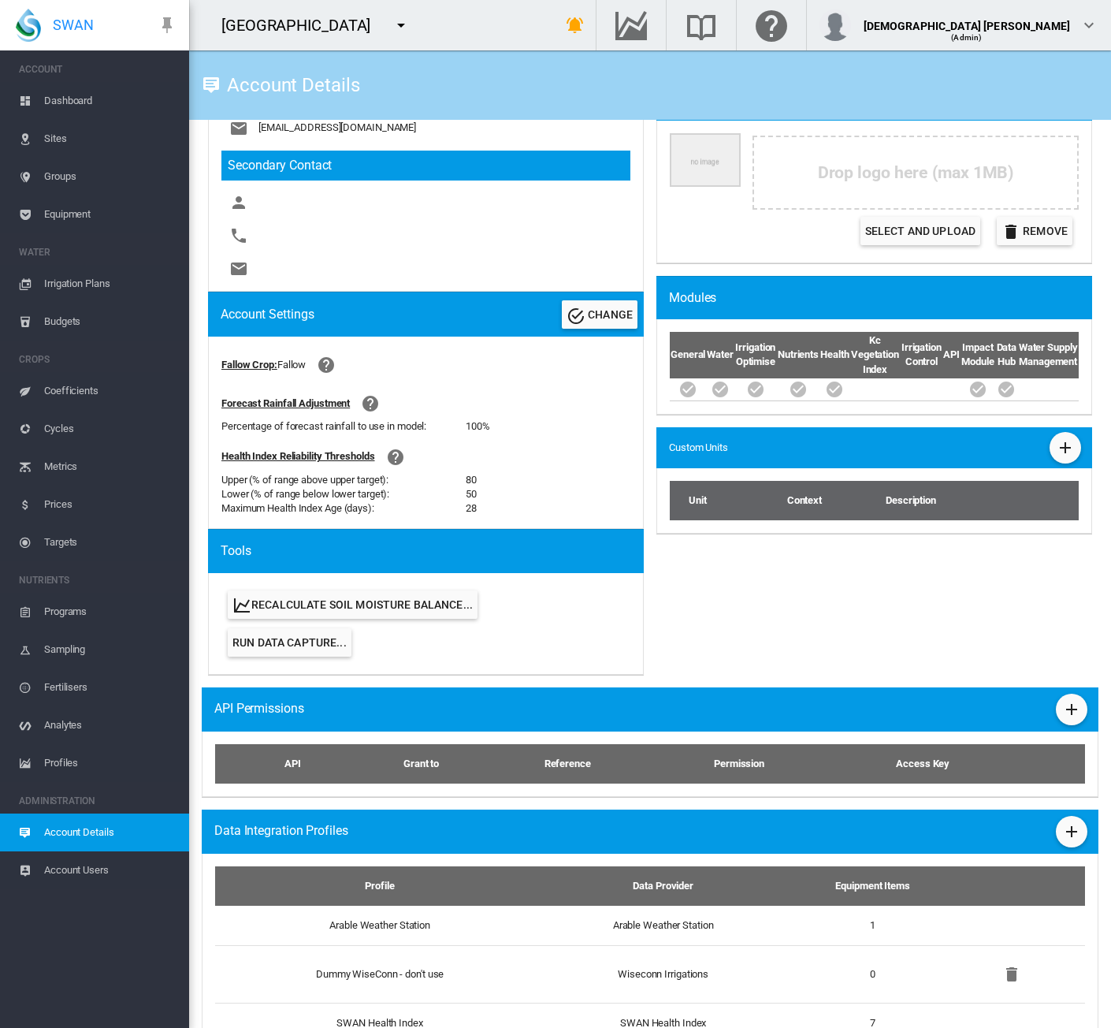
scroll to position [608, 0]
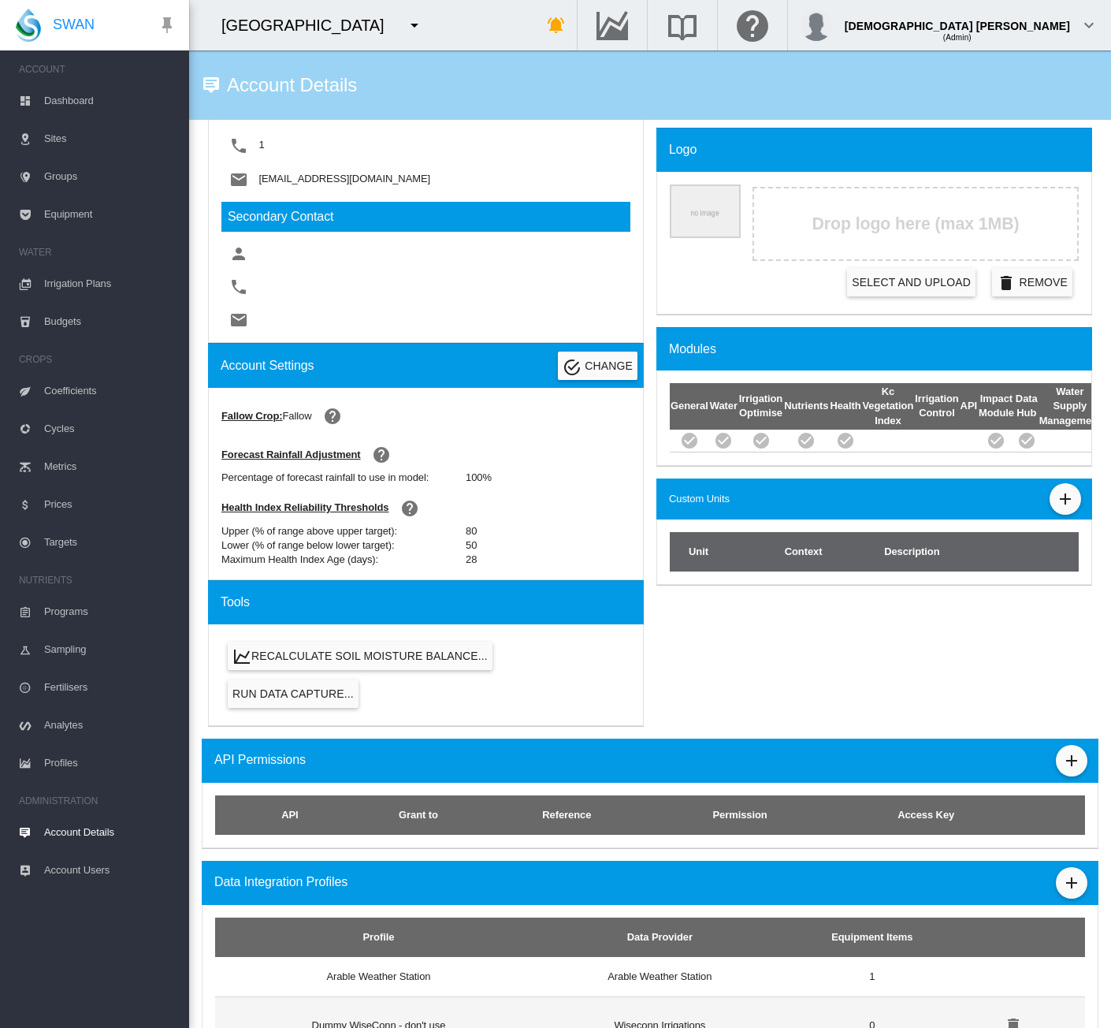
scroll to position [608, 0]
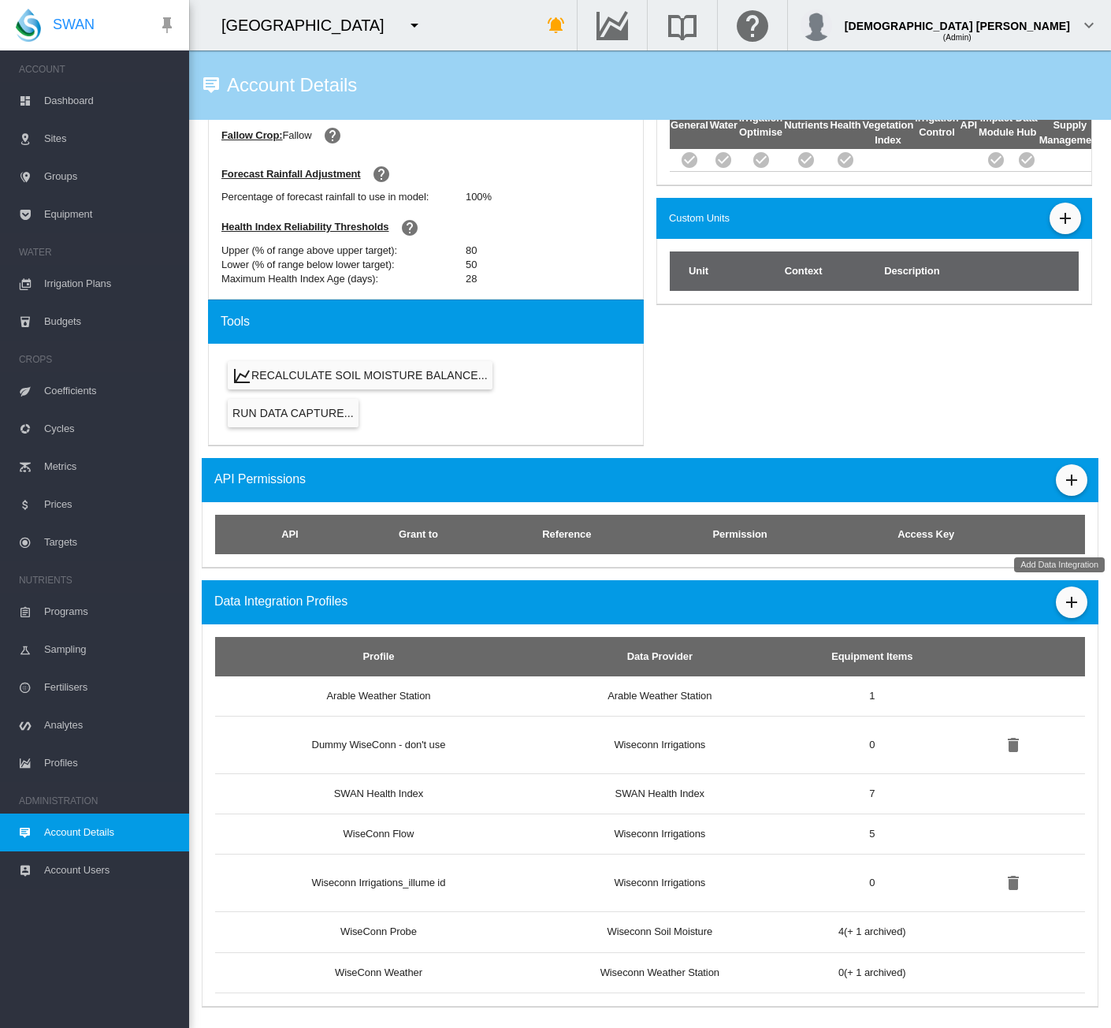
click at [1063, 605] on md-icon "icon-plus" at bounding box center [1072, 602] width 19 height 19
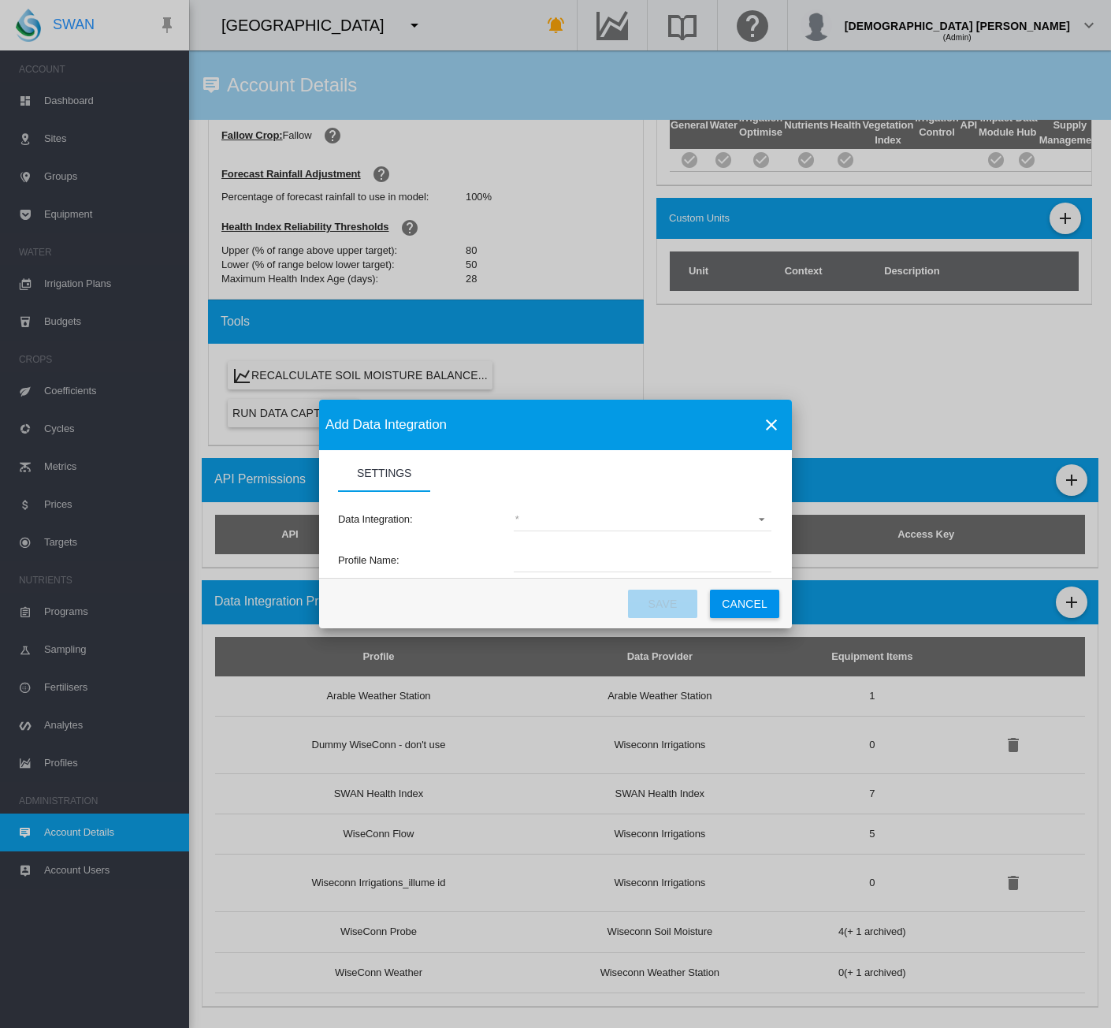
click at [601, 523] on md-select "(deprecated) Toro Lynx Course By Station Adcon Soil Moisture Aquacheck Soil Moi…" at bounding box center [643, 520] width 258 height 24
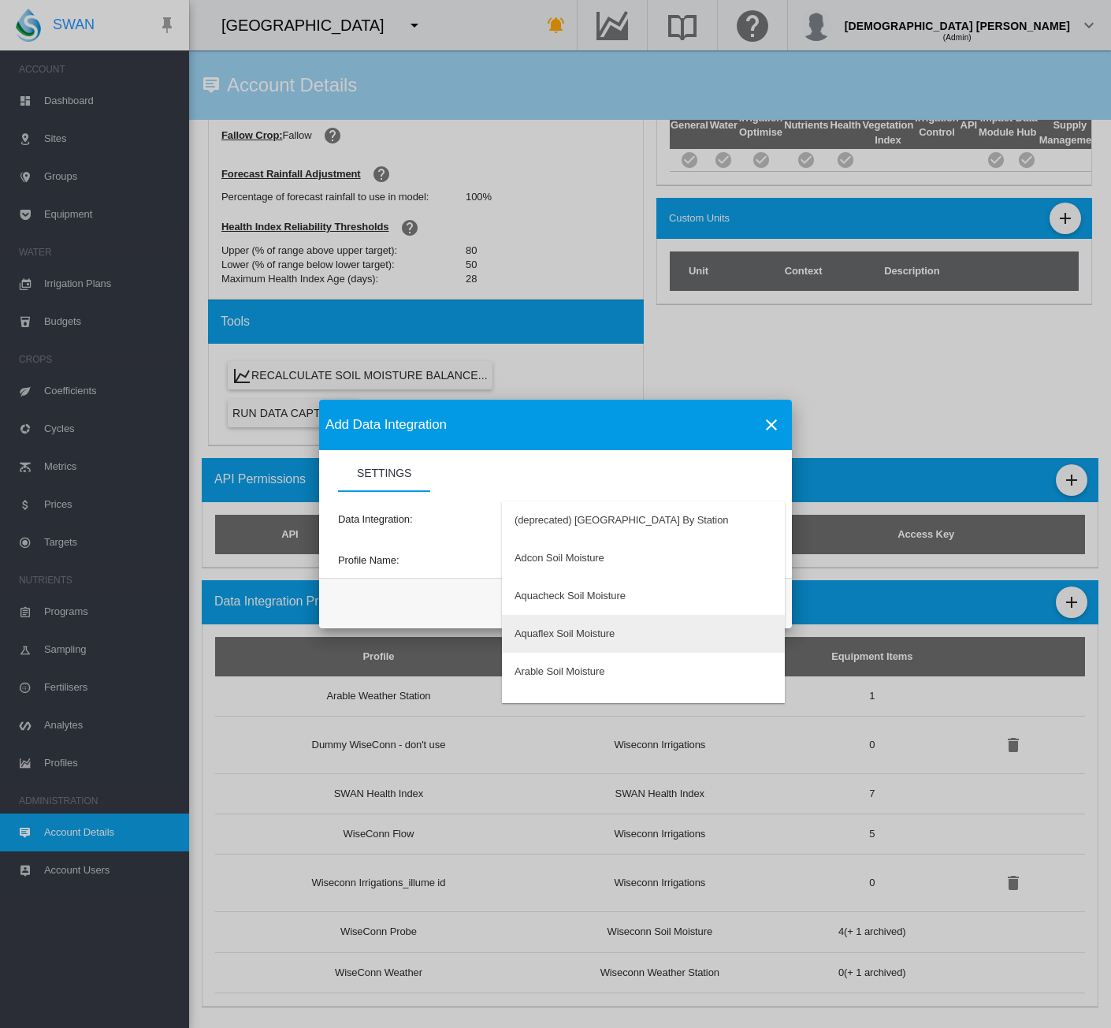
click at [575, 641] on div "Aquaflex Soil Moisture" at bounding box center [565, 634] width 100 height 14
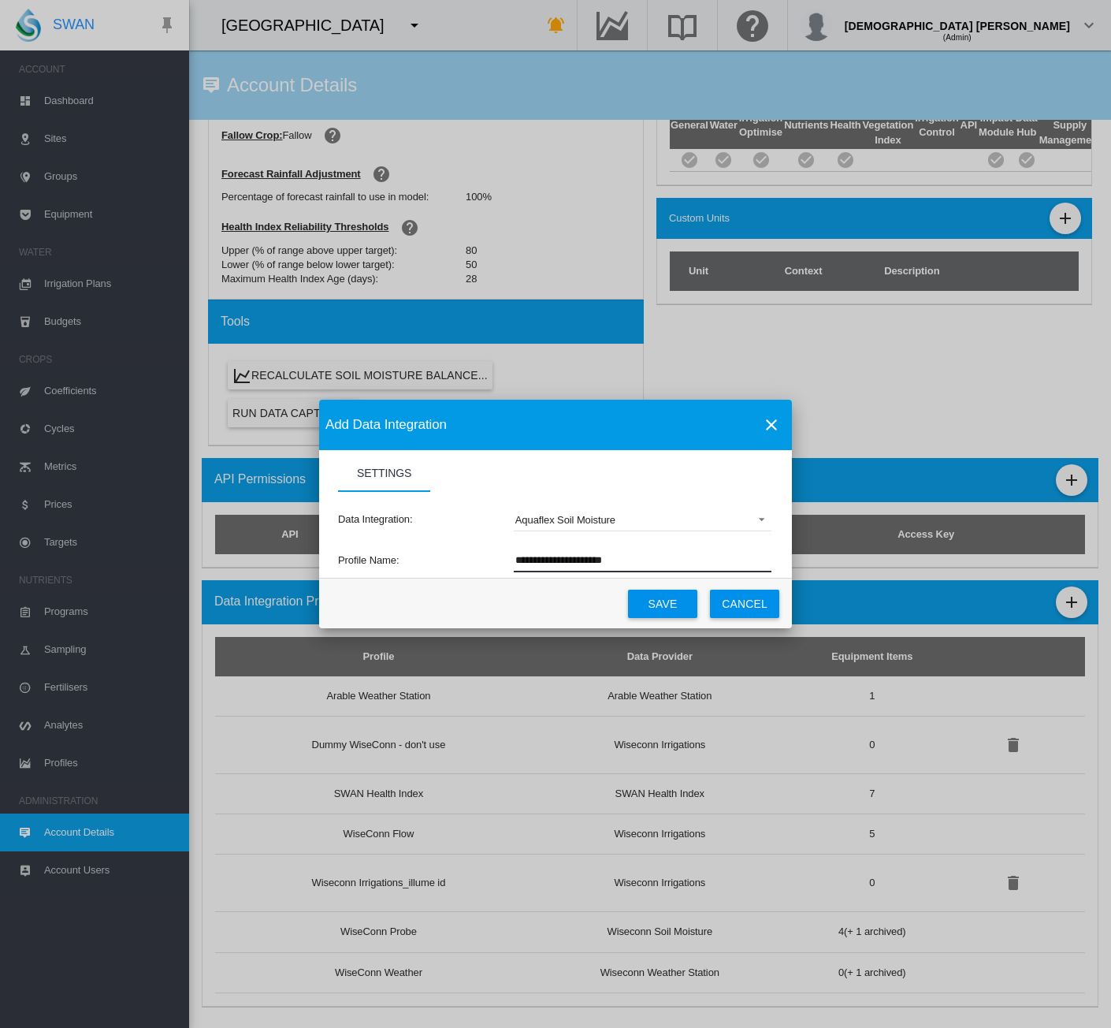
click at [654, 559] on input "**********" at bounding box center [643, 561] width 258 height 24
type input "**********"
click at [654, 606] on button "Save" at bounding box center [662, 604] width 69 height 28
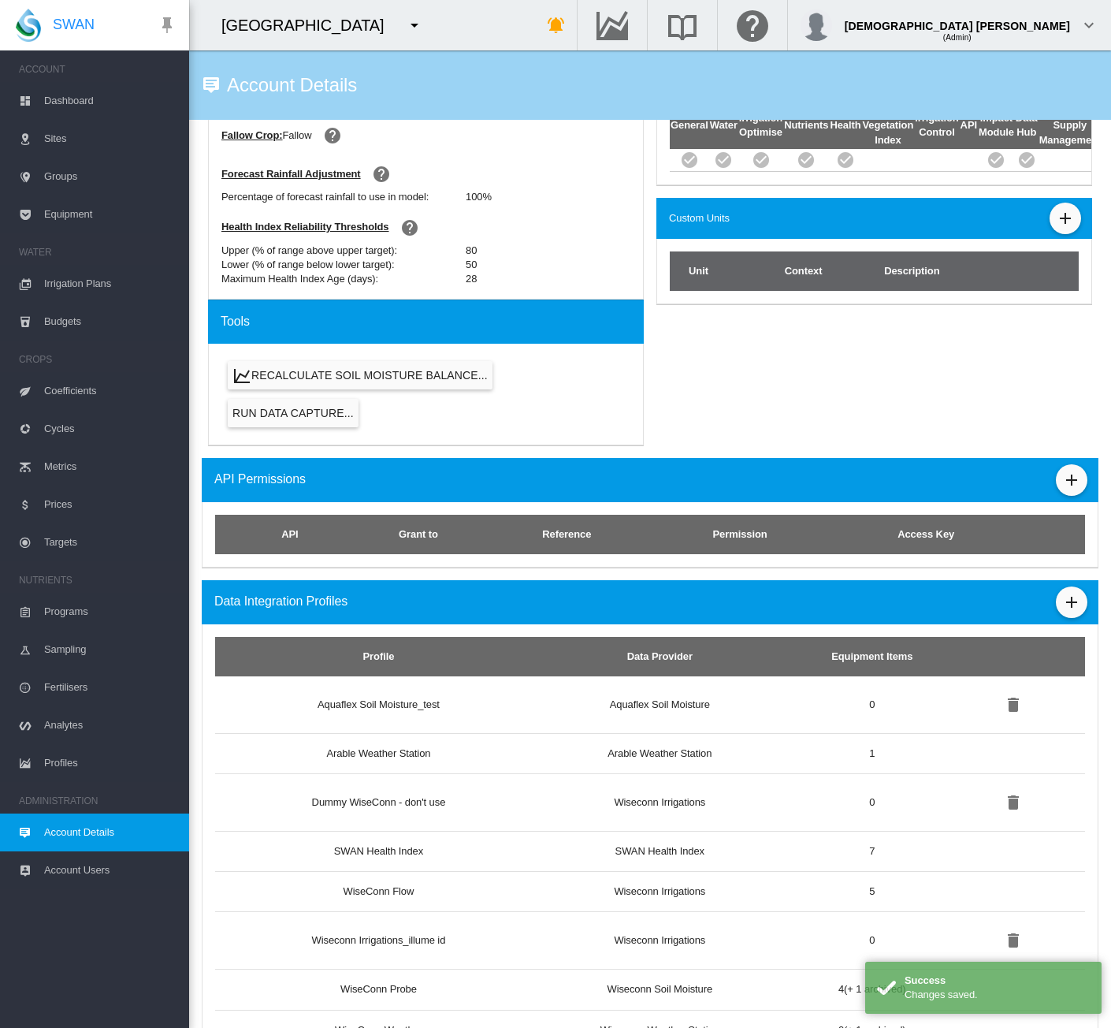
click at [66, 214] on span "Equipment" at bounding box center [110, 214] width 132 height 38
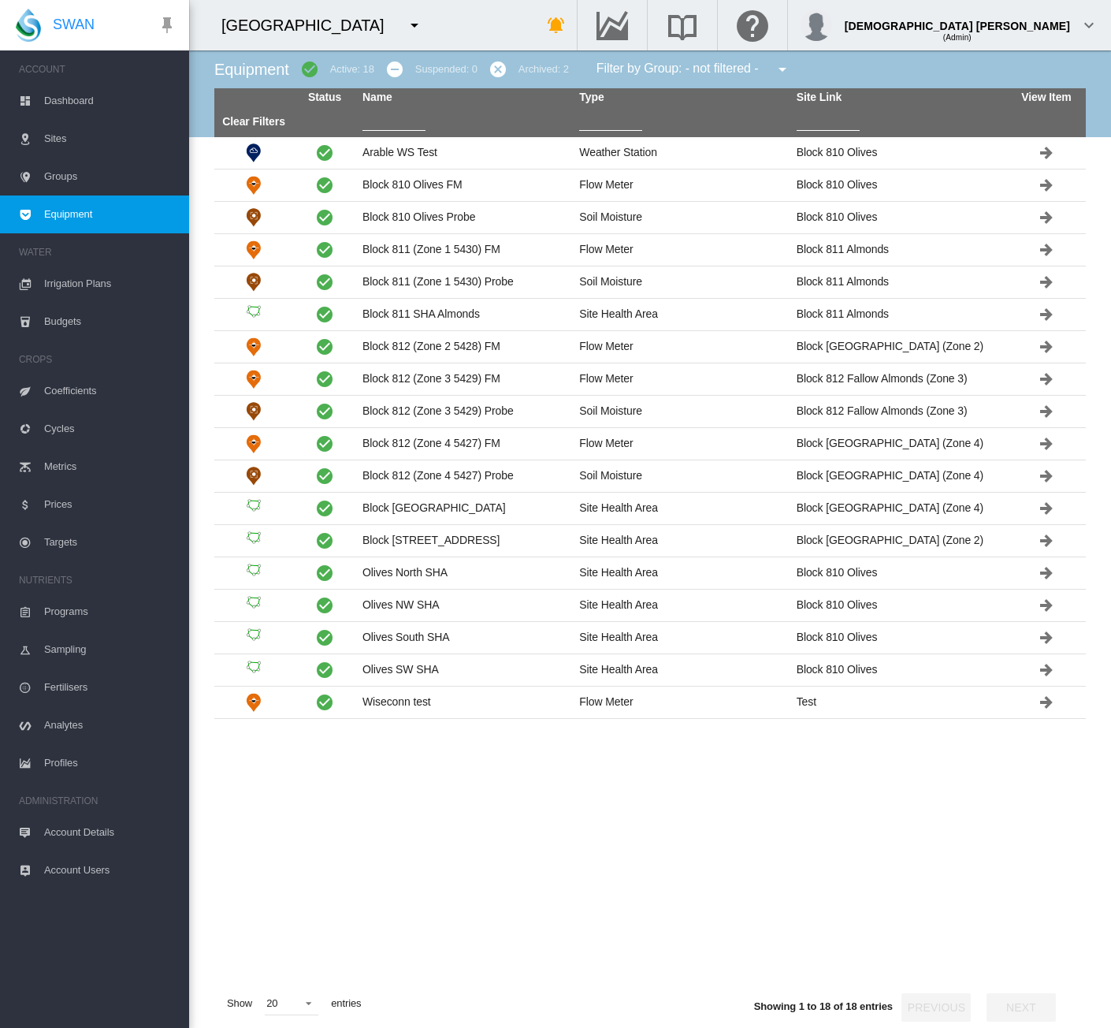
click at [84, 838] on span "Account Details" at bounding box center [110, 832] width 132 height 38
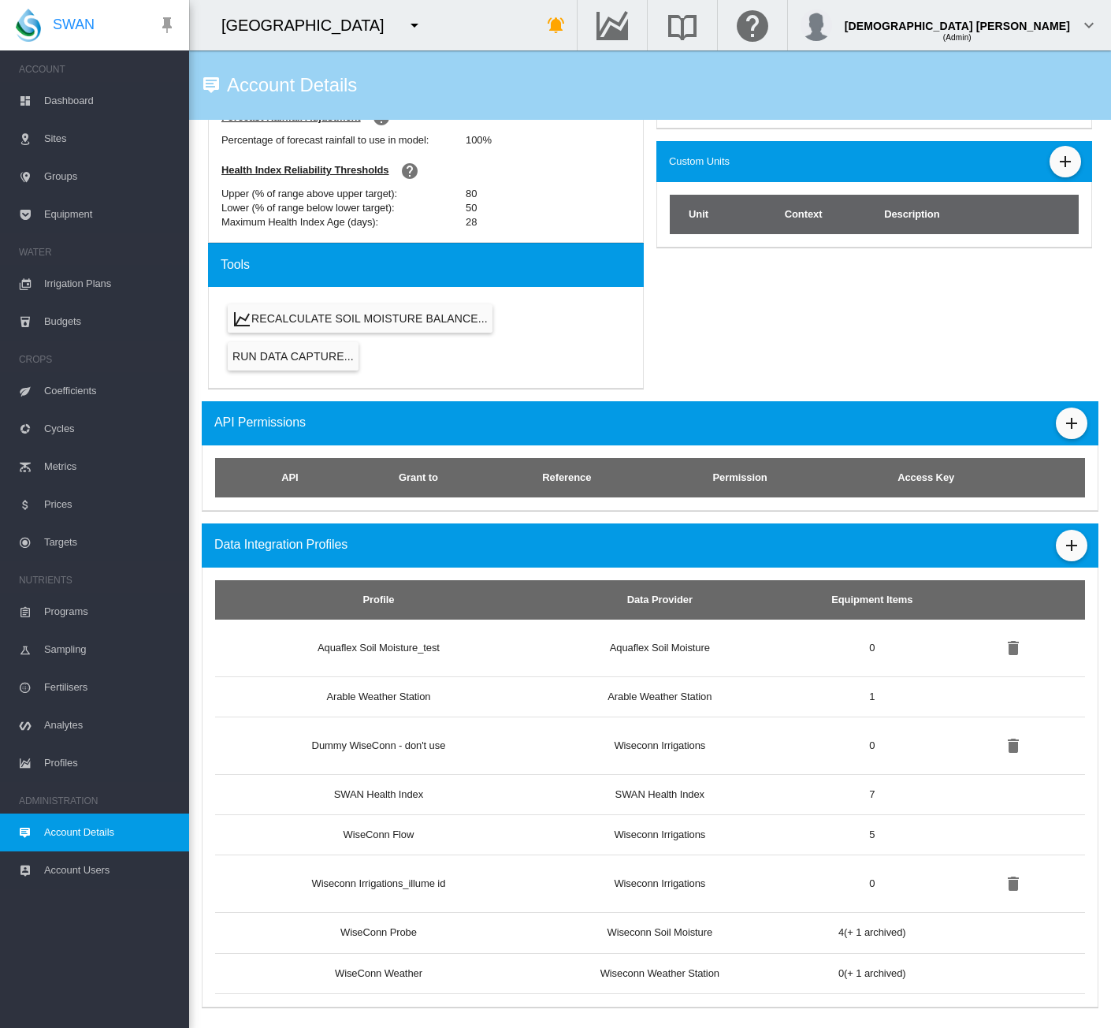
scroll to position [665, 0]
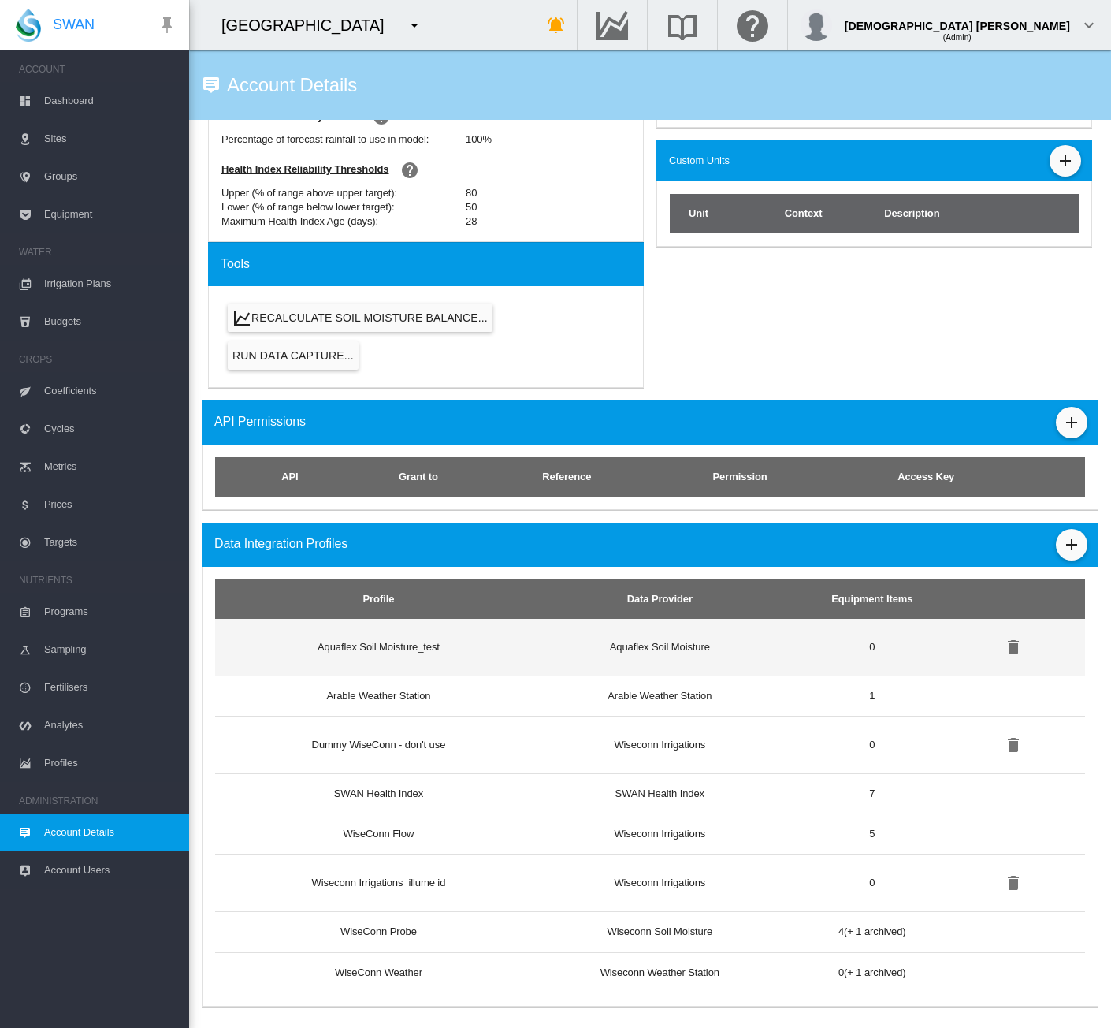
click at [455, 637] on td "Aquaflex Soil Moisture_test" at bounding box center [372, 647] width 314 height 57
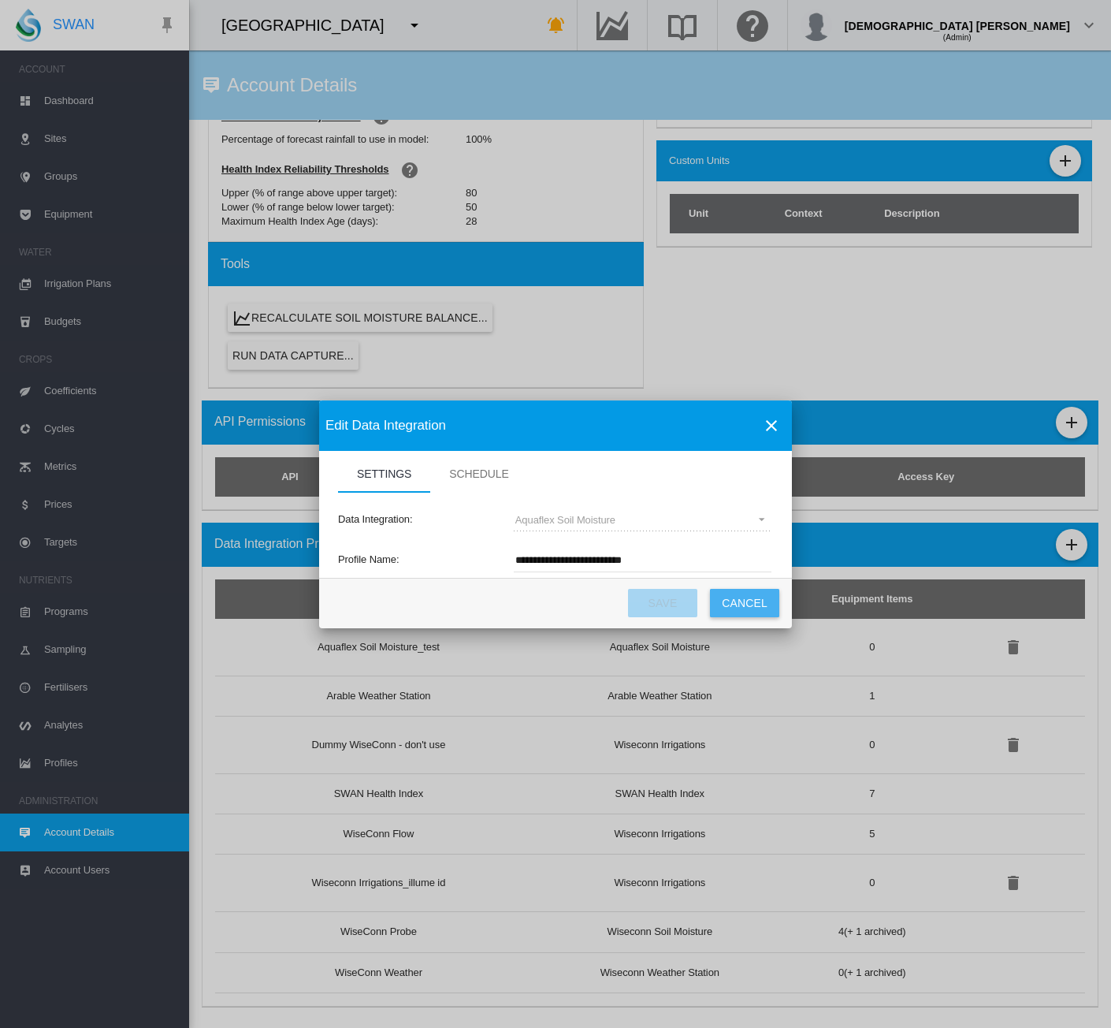
click at [757, 597] on button "Cancel" at bounding box center [744, 603] width 69 height 28
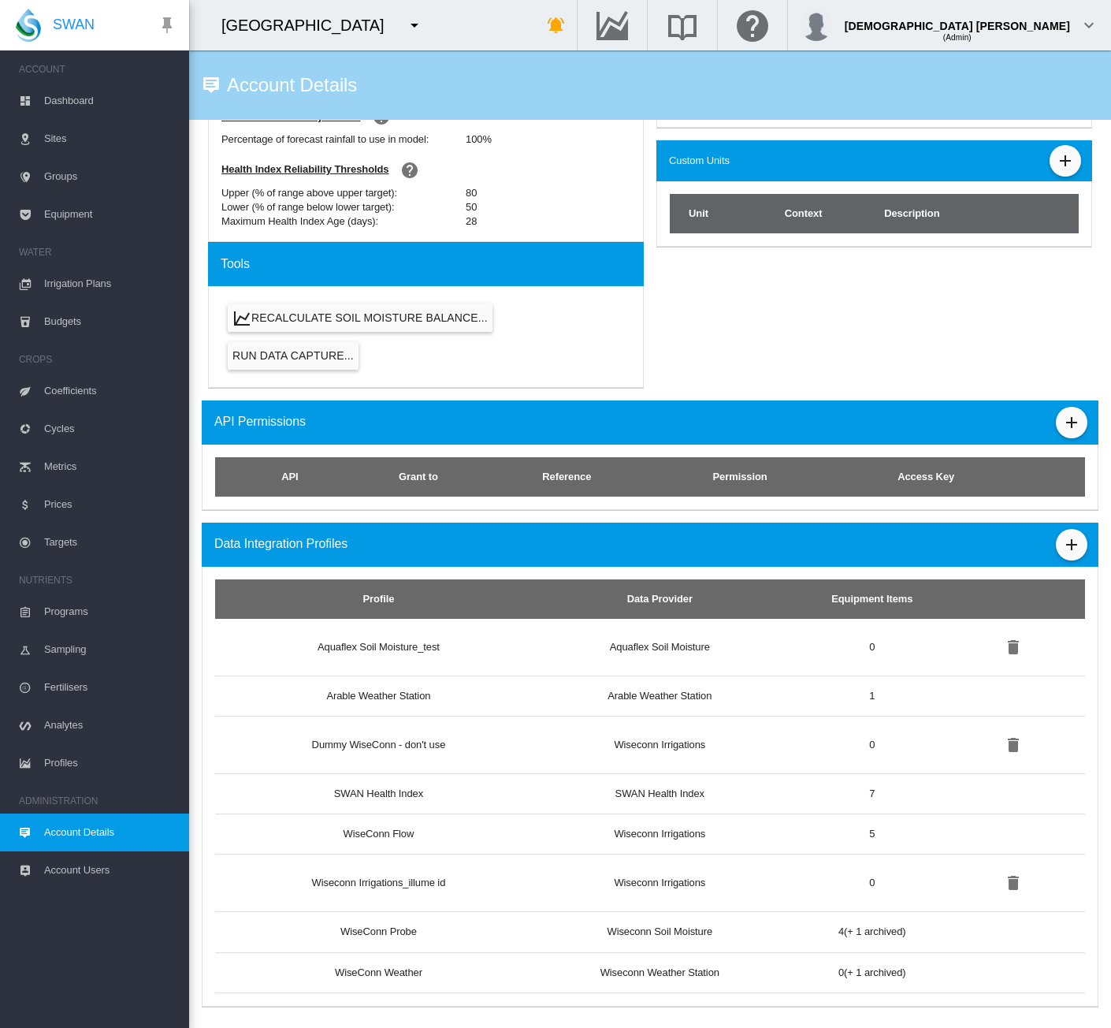
click at [81, 138] on span "Sites" at bounding box center [110, 139] width 132 height 38
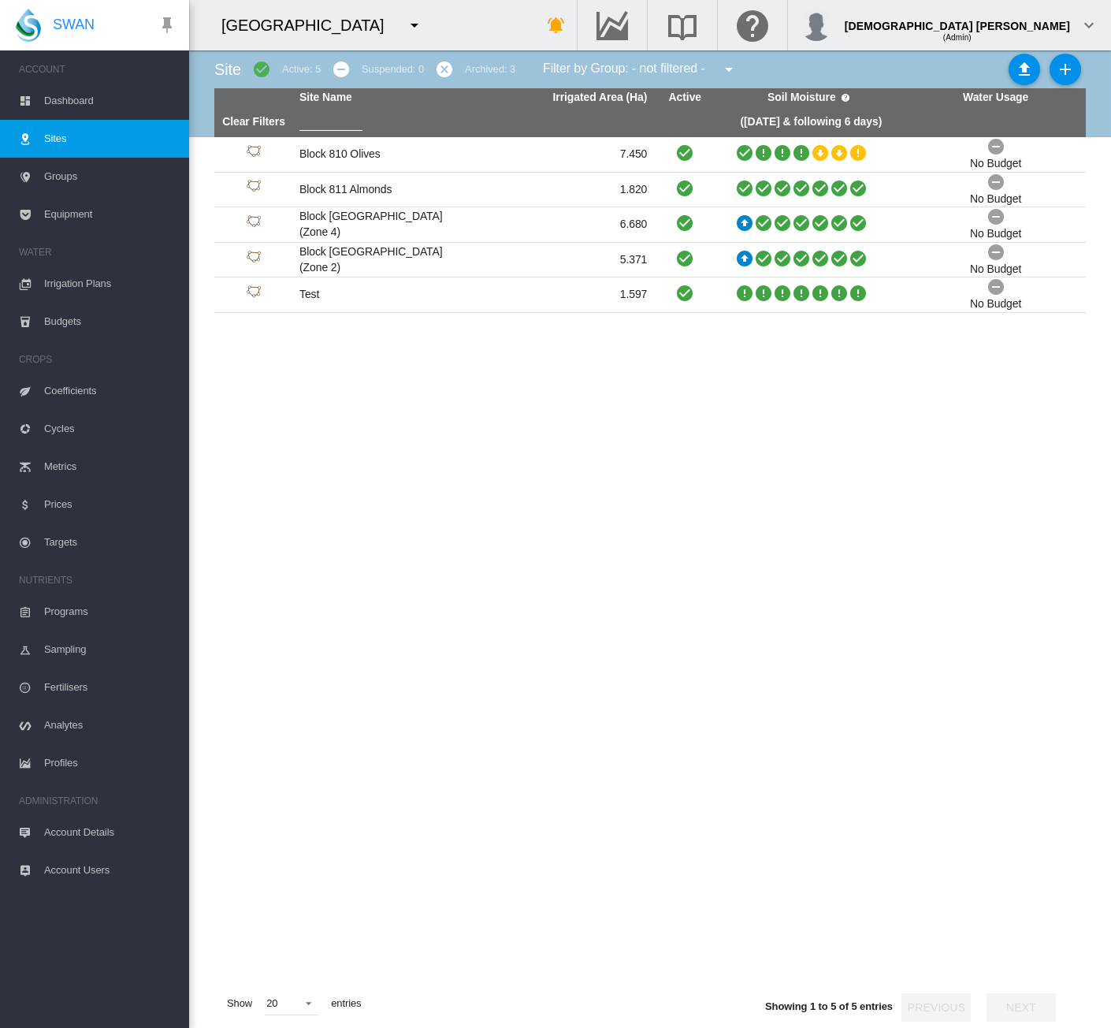
click at [74, 828] on span "Account Details" at bounding box center [110, 832] width 132 height 38
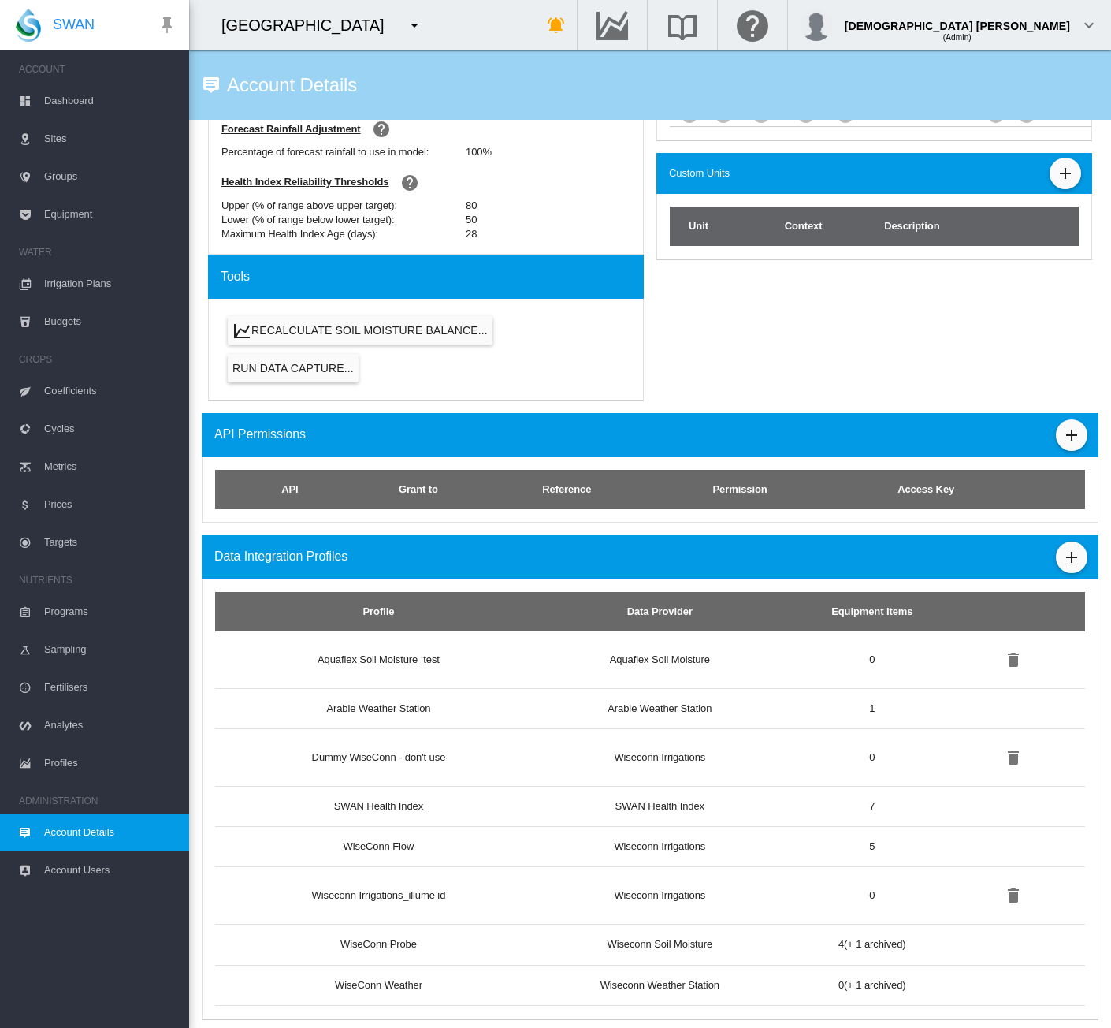
scroll to position [665, 0]
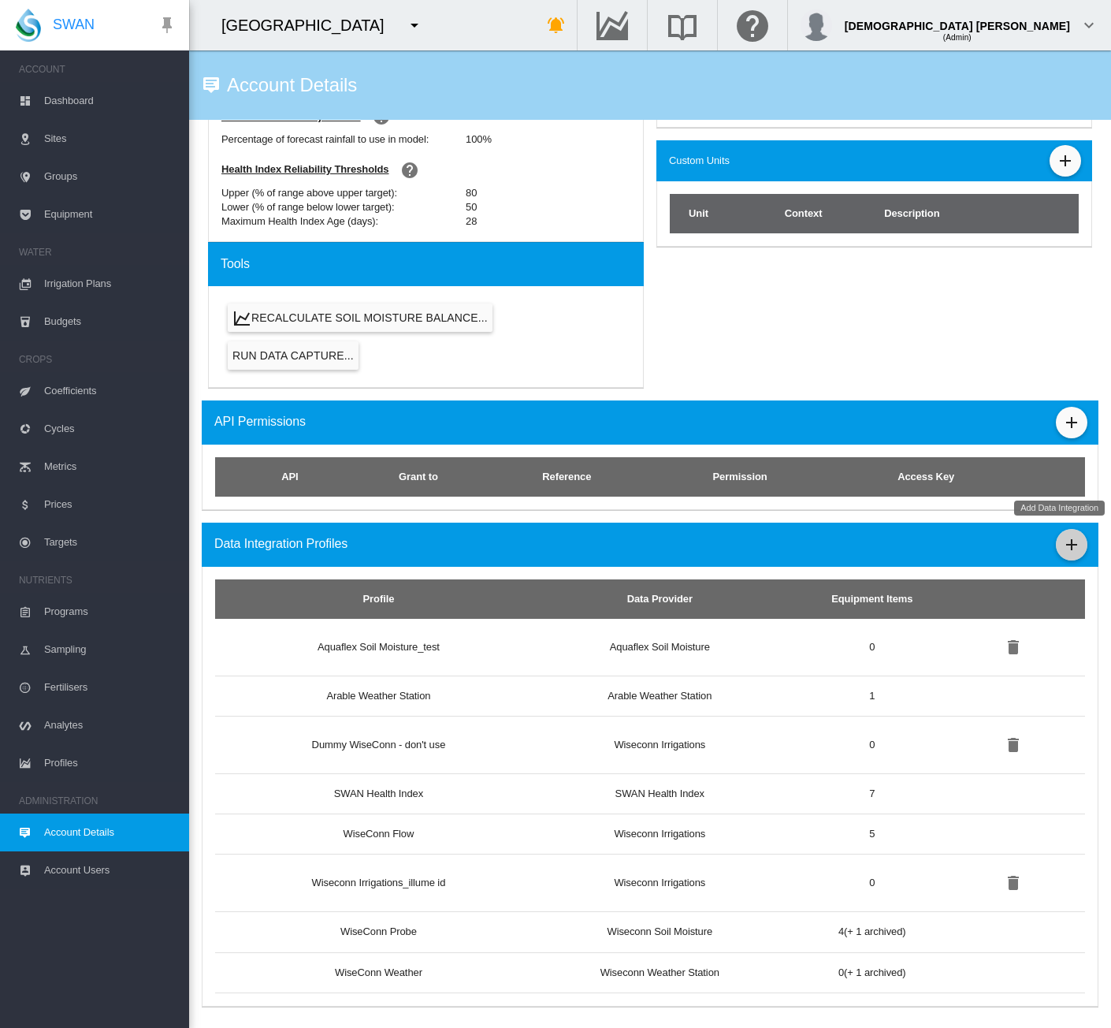
click at [1064, 536] on md-icon "icon-plus" at bounding box center [1072, 544] width 19 height 19
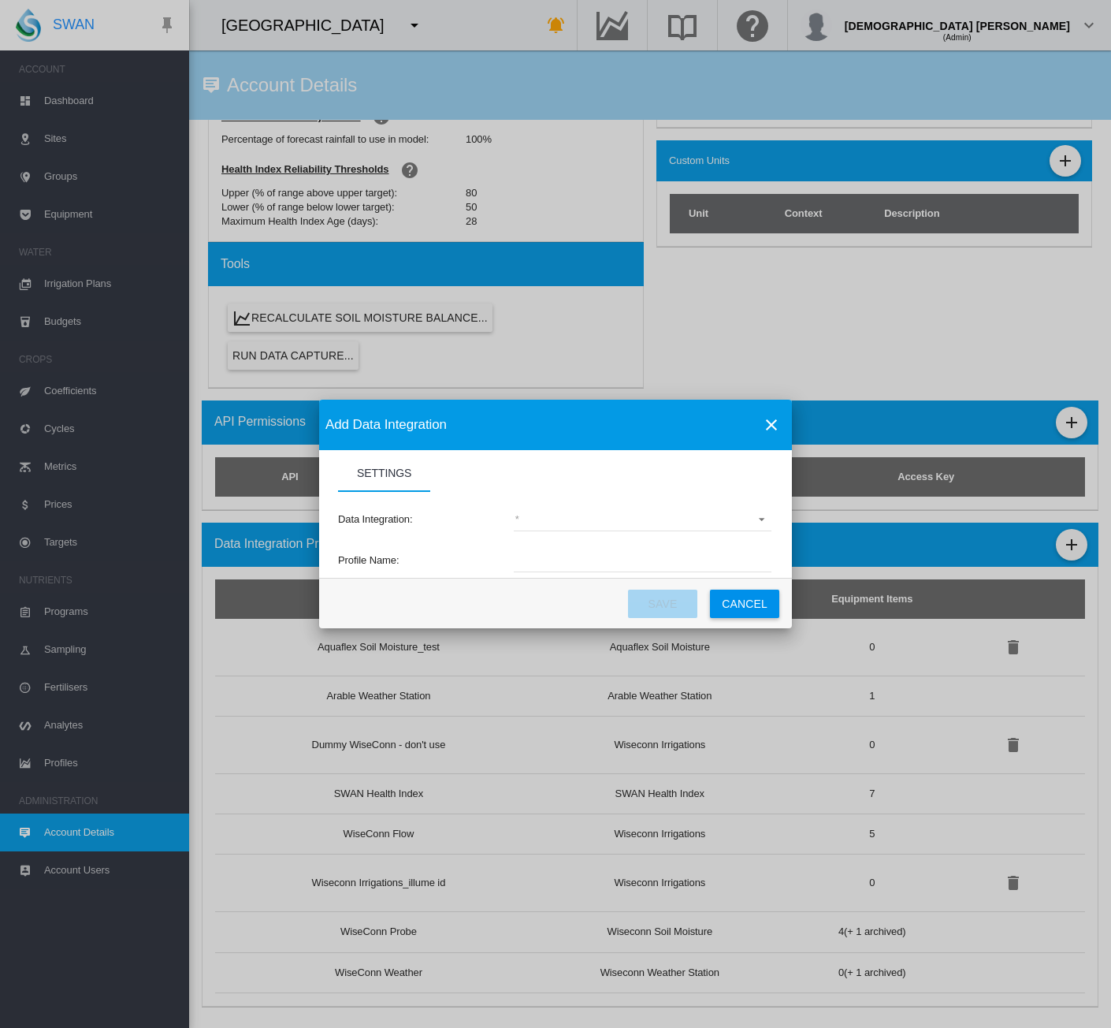
click at [534, 512] on md-select "(deprecated) Toro Lynx Course By Station Adcon Soil Moisture Aquacheck Soil Moi…" at bounding box center [643, 520] width 258 height 24
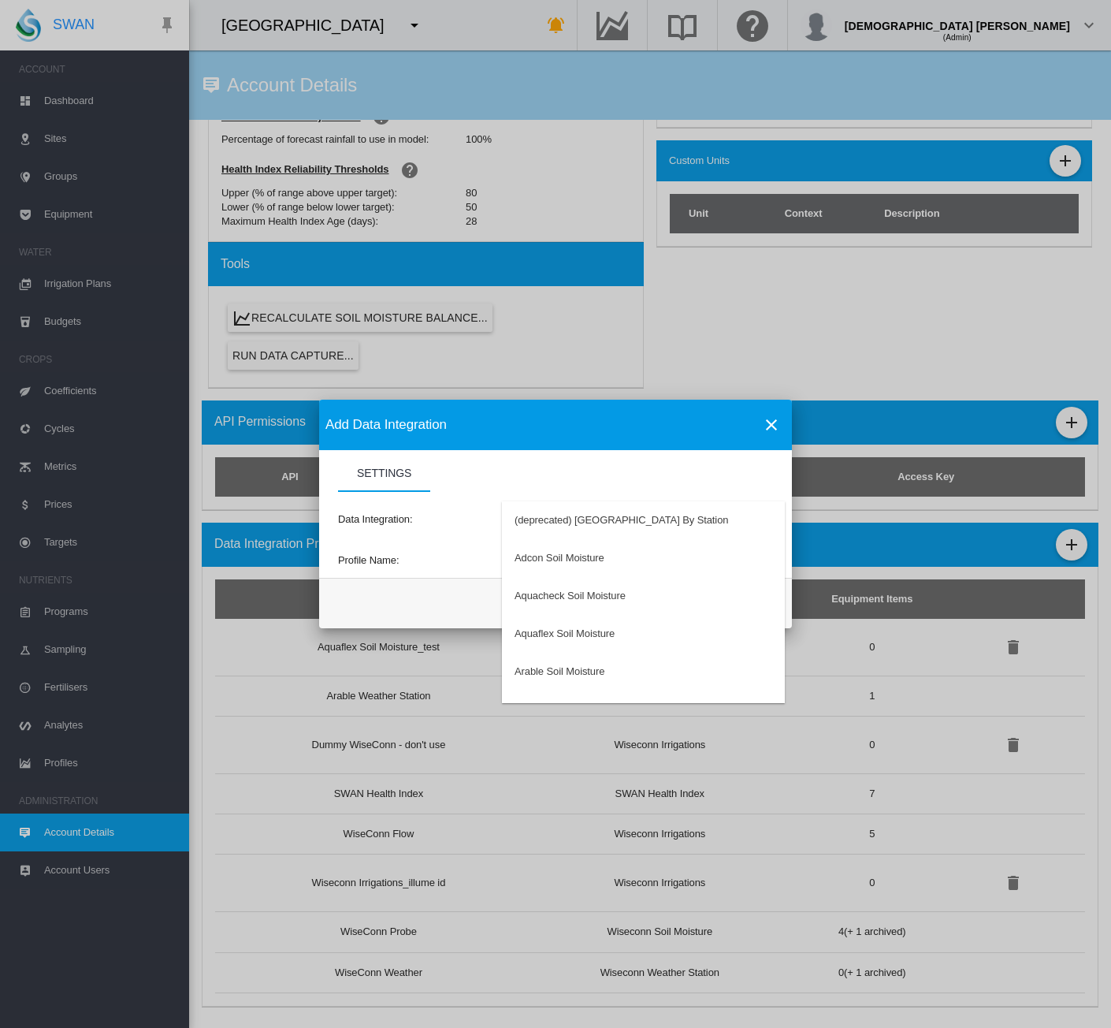
type md-option "34"
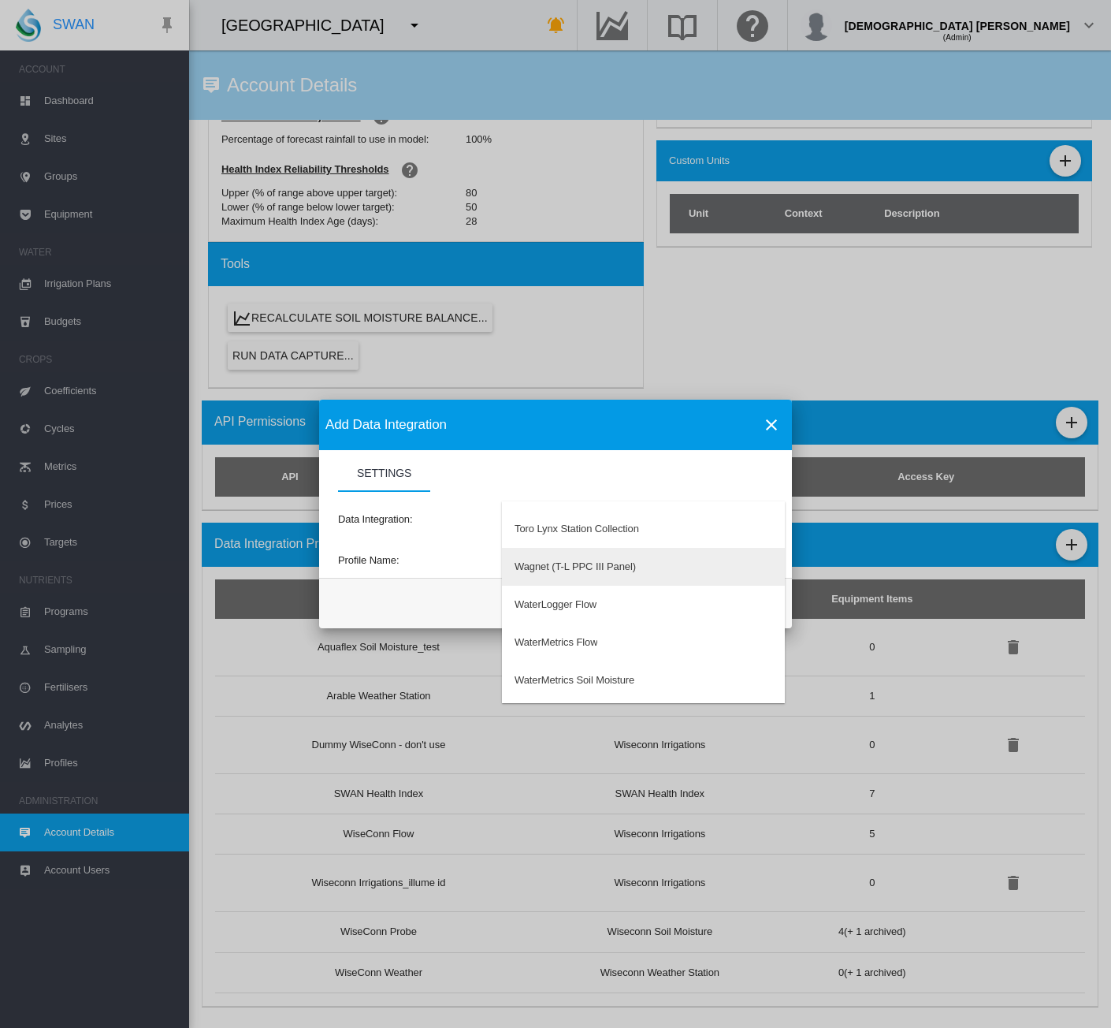
type md-option "50"
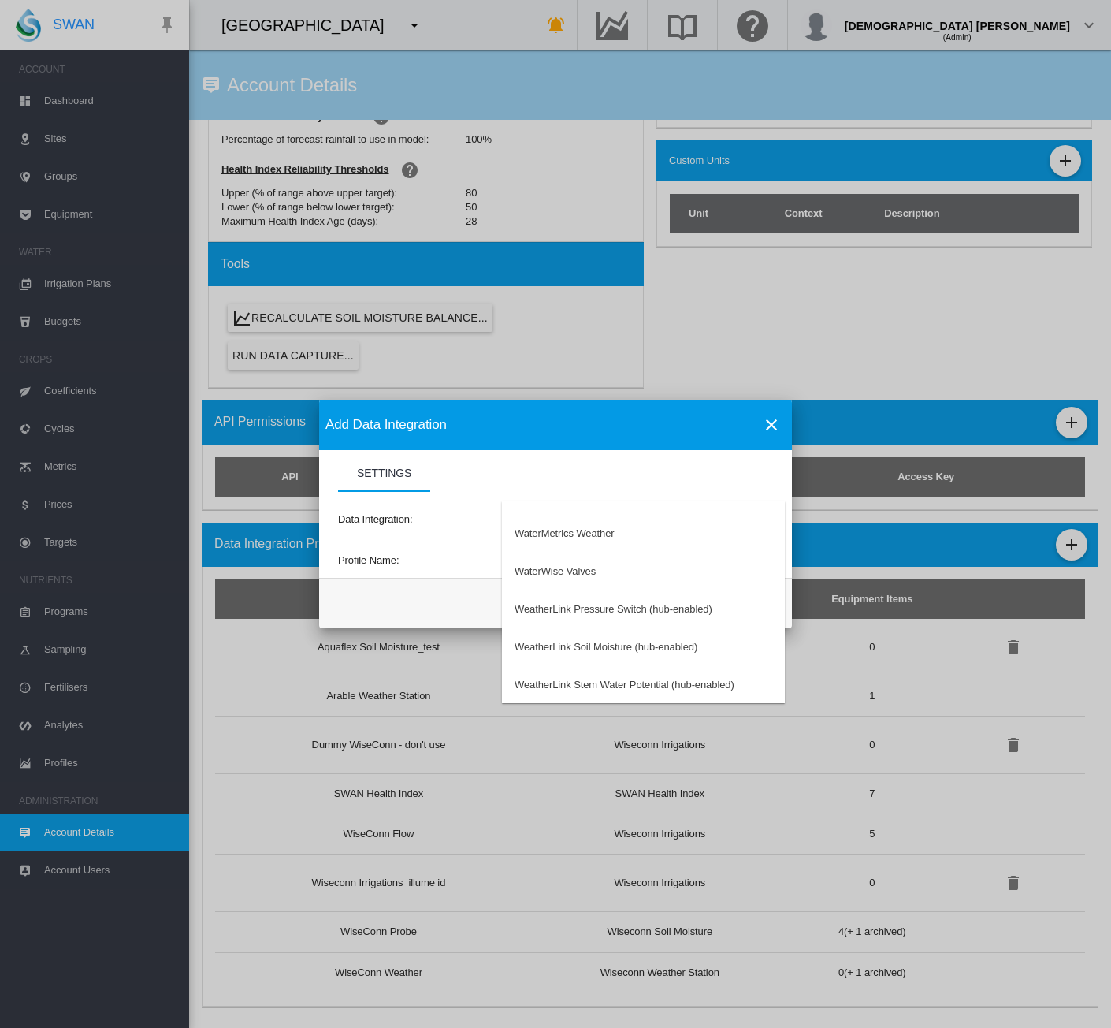
type md-option "197"
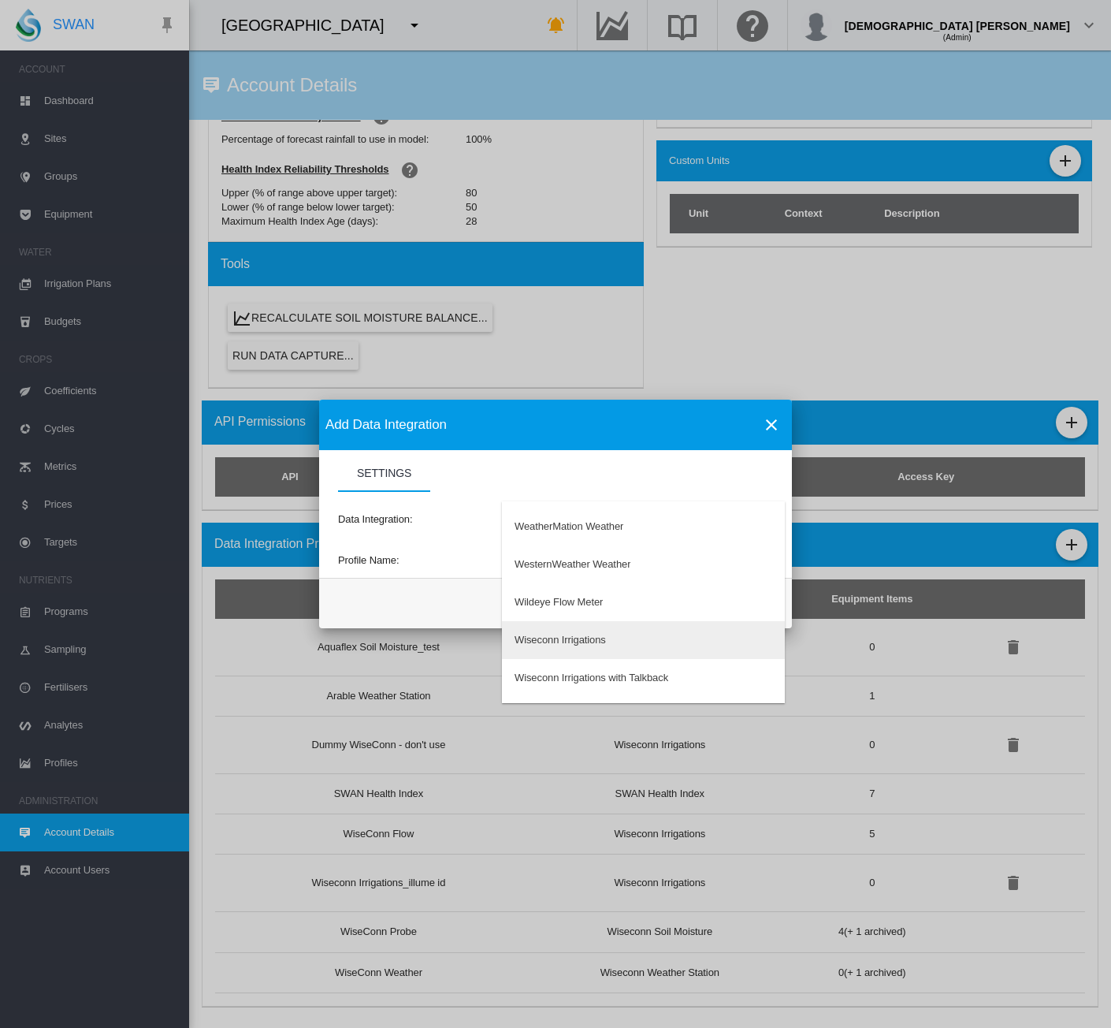
click at [553, 649] on md-option "Wiseconn Irrigations" at bounding box center [643, 640] width 283 height 38
type input "**********"
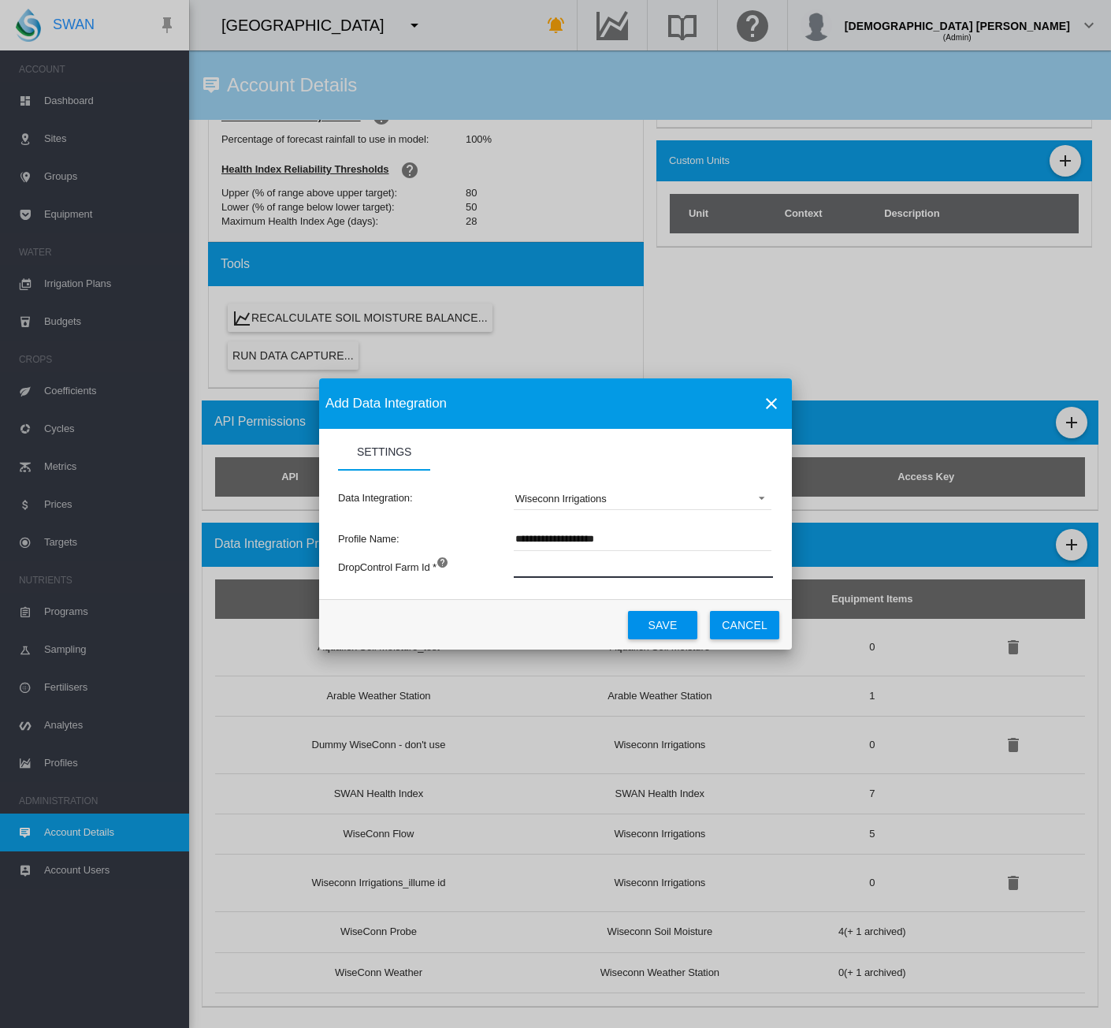
click at [571, 567] on input "Settings Settings ..." at bounding box center [731, 566] width 434 height 24
type input "****"
click at [635, 611] on button "Save" at bounding box center [662, 625] width 69 height 28
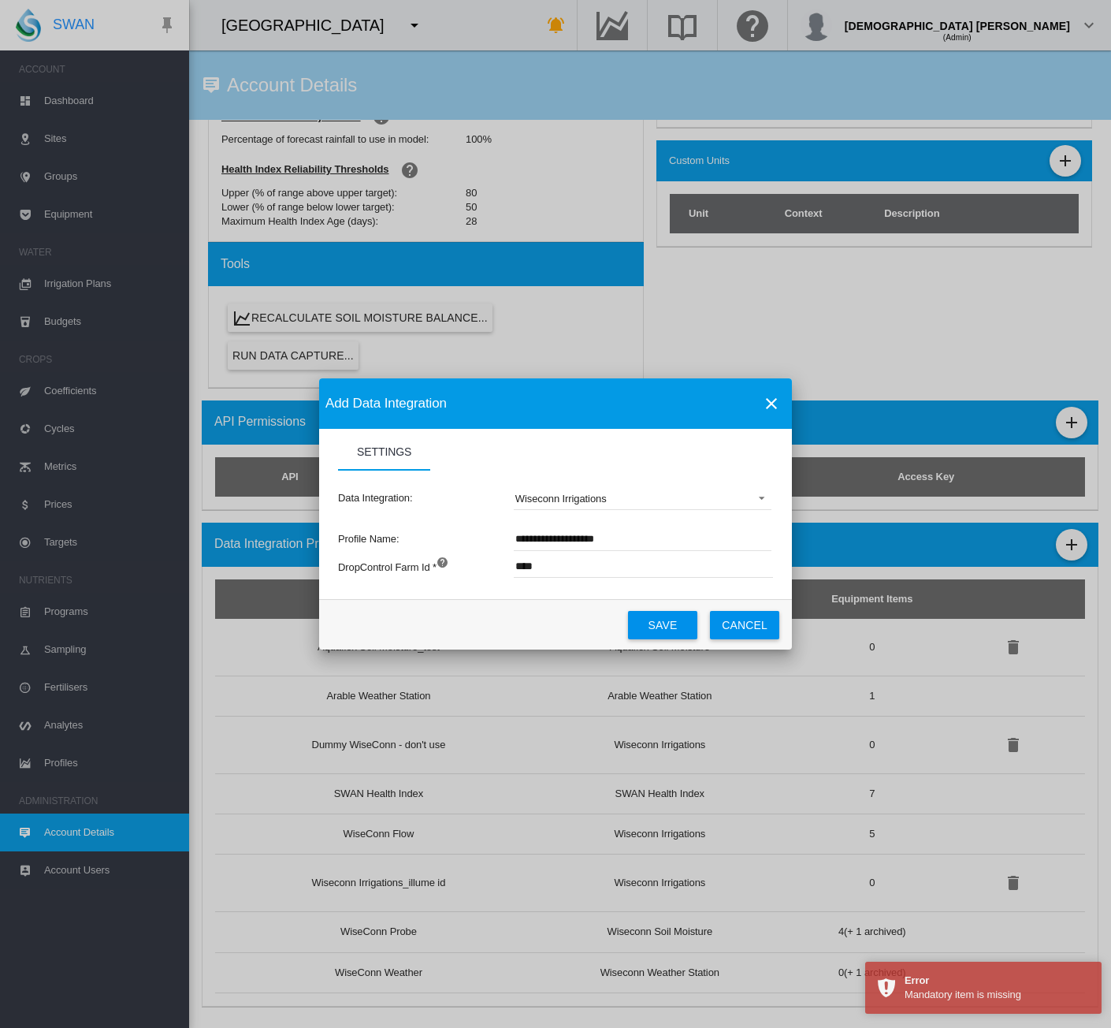
click at [617, 540] on input "**********" at bounding box center [643, 539] width 258 height 24
type input "**********"
click at [649, 620] on button "Save" at bounding box center [662, 625] width 69 height 28
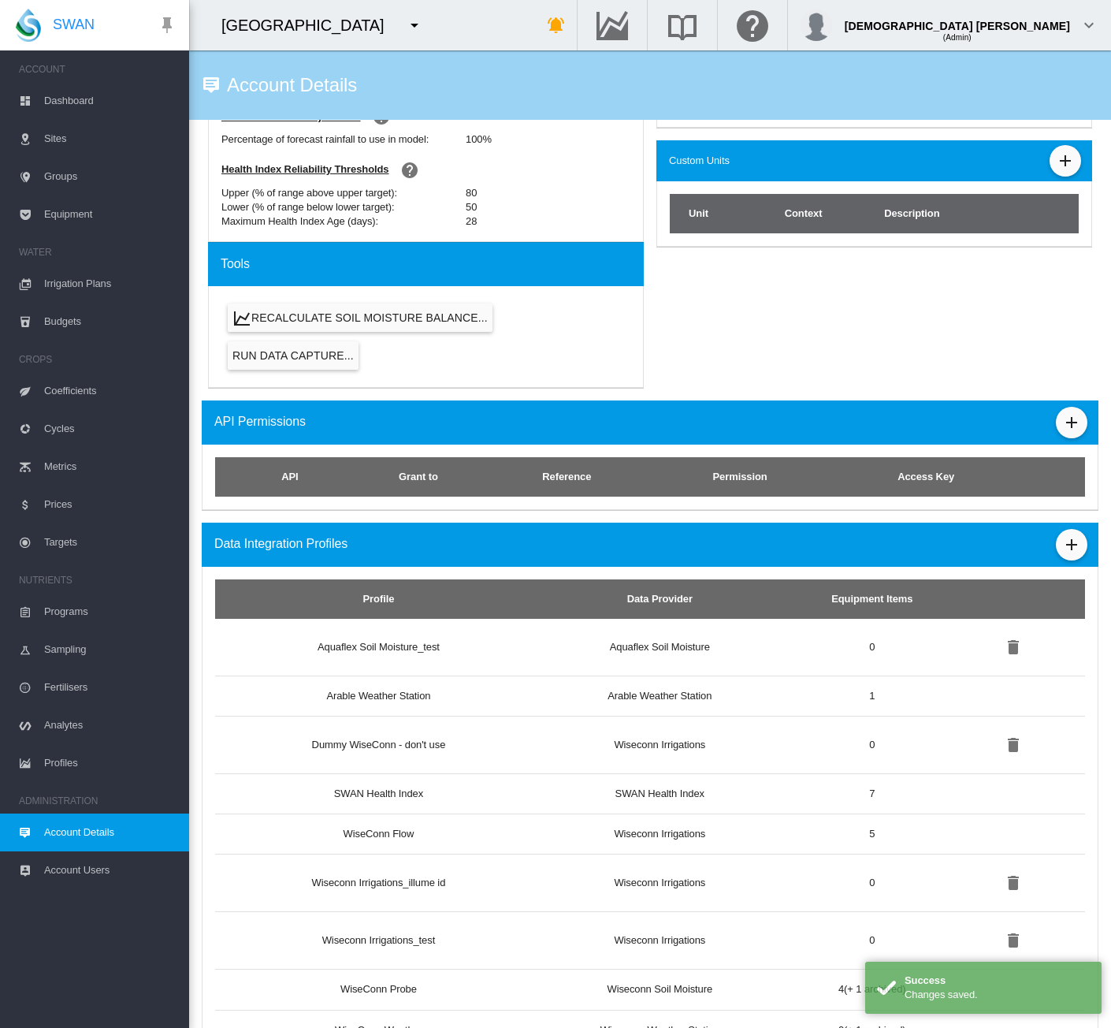
click at [69, 199] on span "Equipment" at bounding box center [110, 214] width 132 height 38
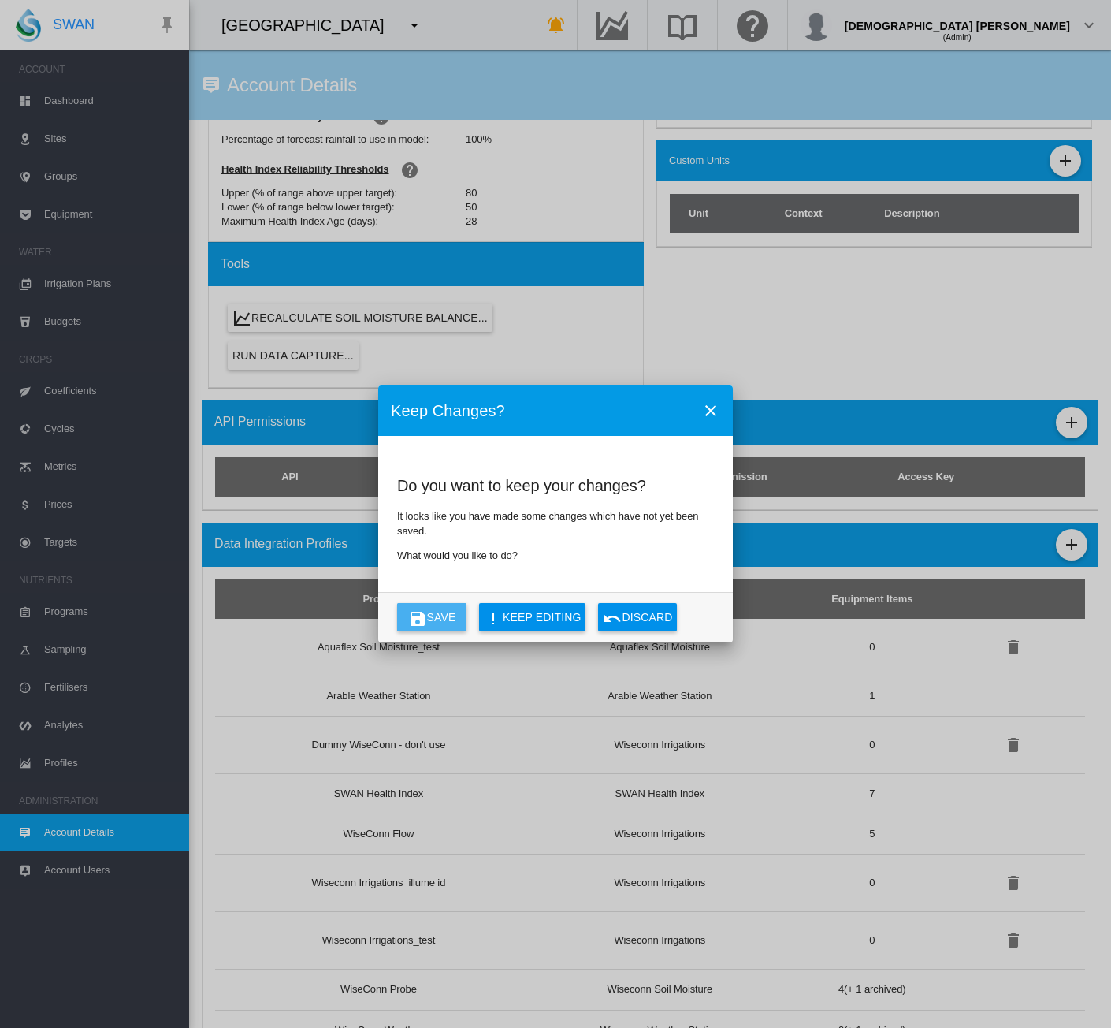
click at [435, 628] on button "Save" at bounding box center [431, 617] width 69 height 28
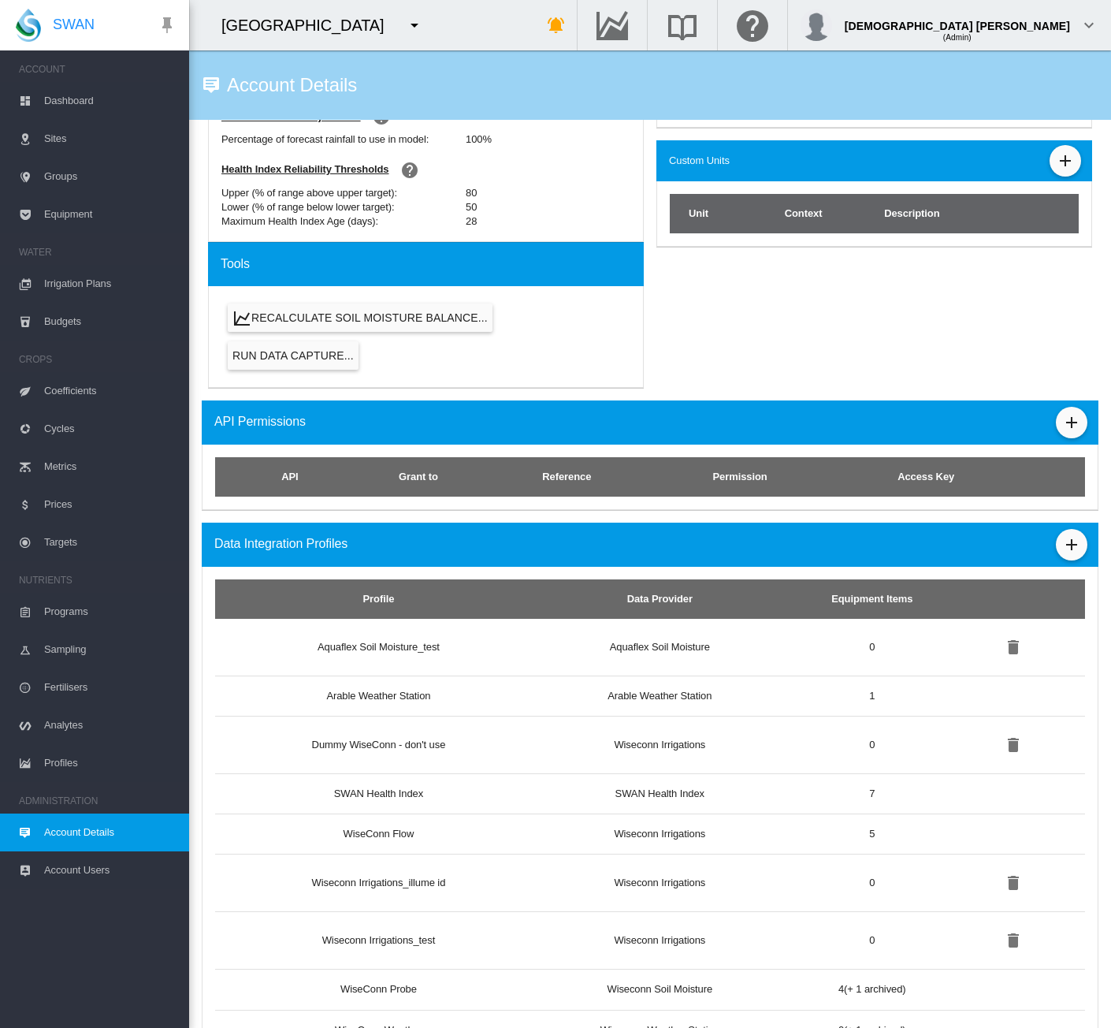
click at [80, 208] on span "Equipment" at bounding box center [110, 214] width 132 height 38
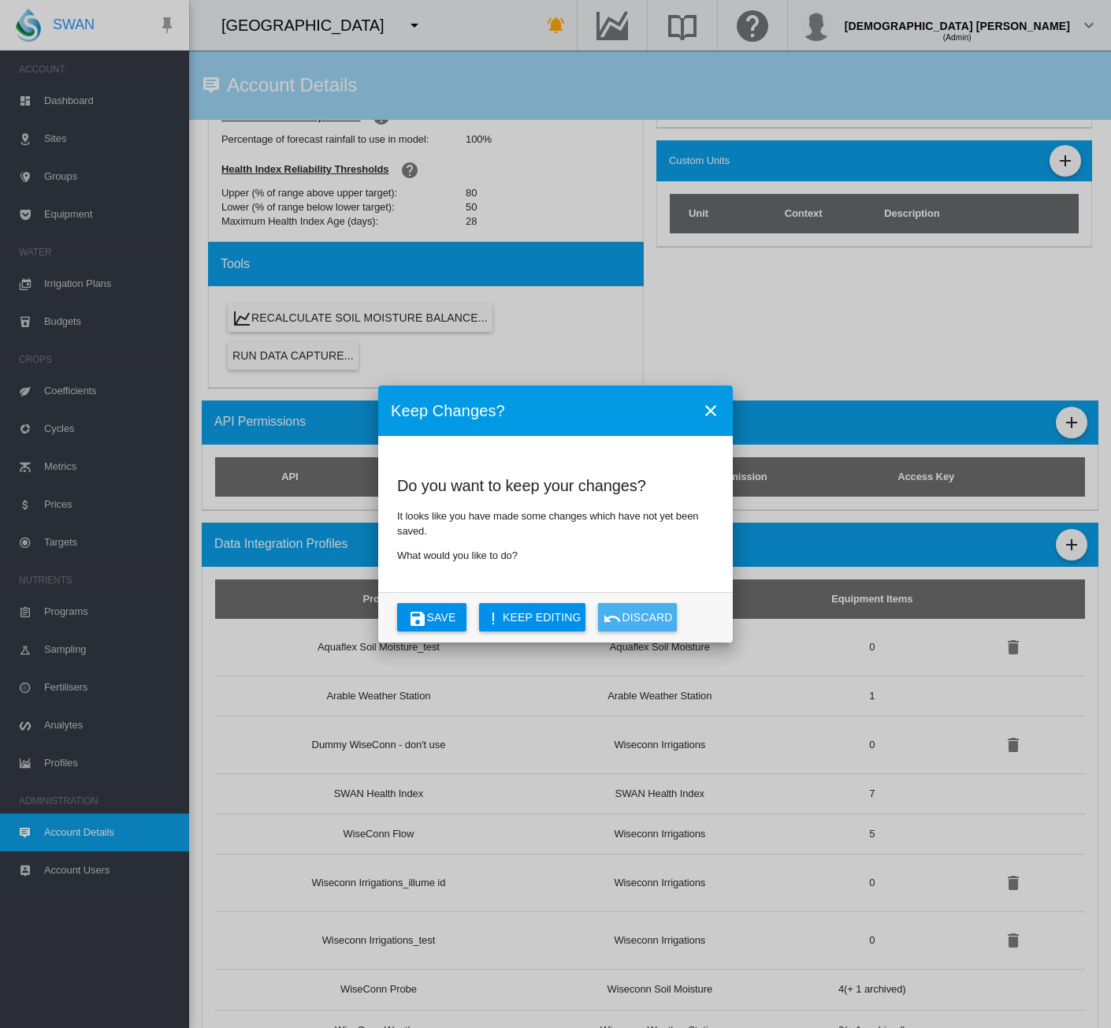
click at [648, 622] on button "Discard" at bounding box center [637, 617] width 79 height 28
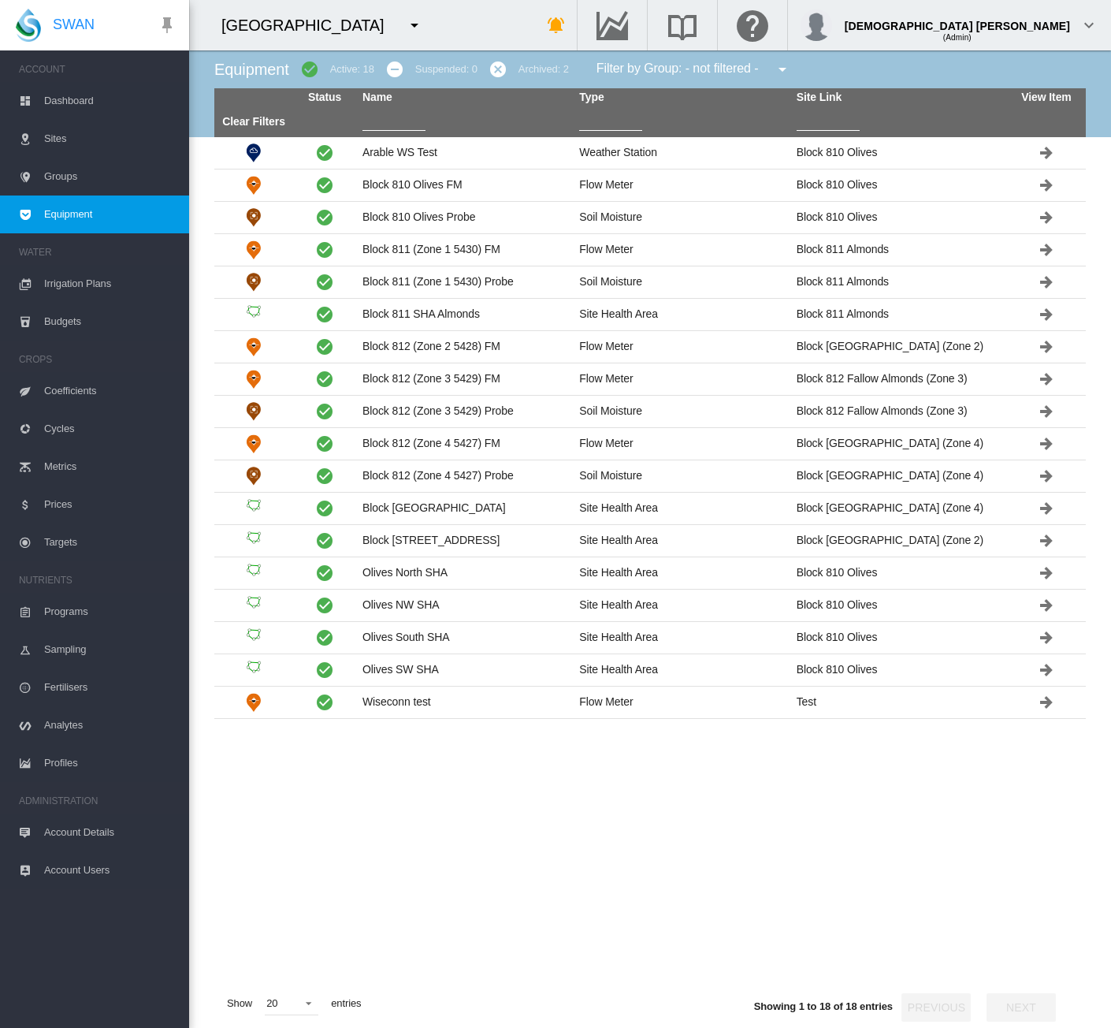
click at [61, 834] on span "Account Details" at bounding box center [110, 832] width 132 height 38
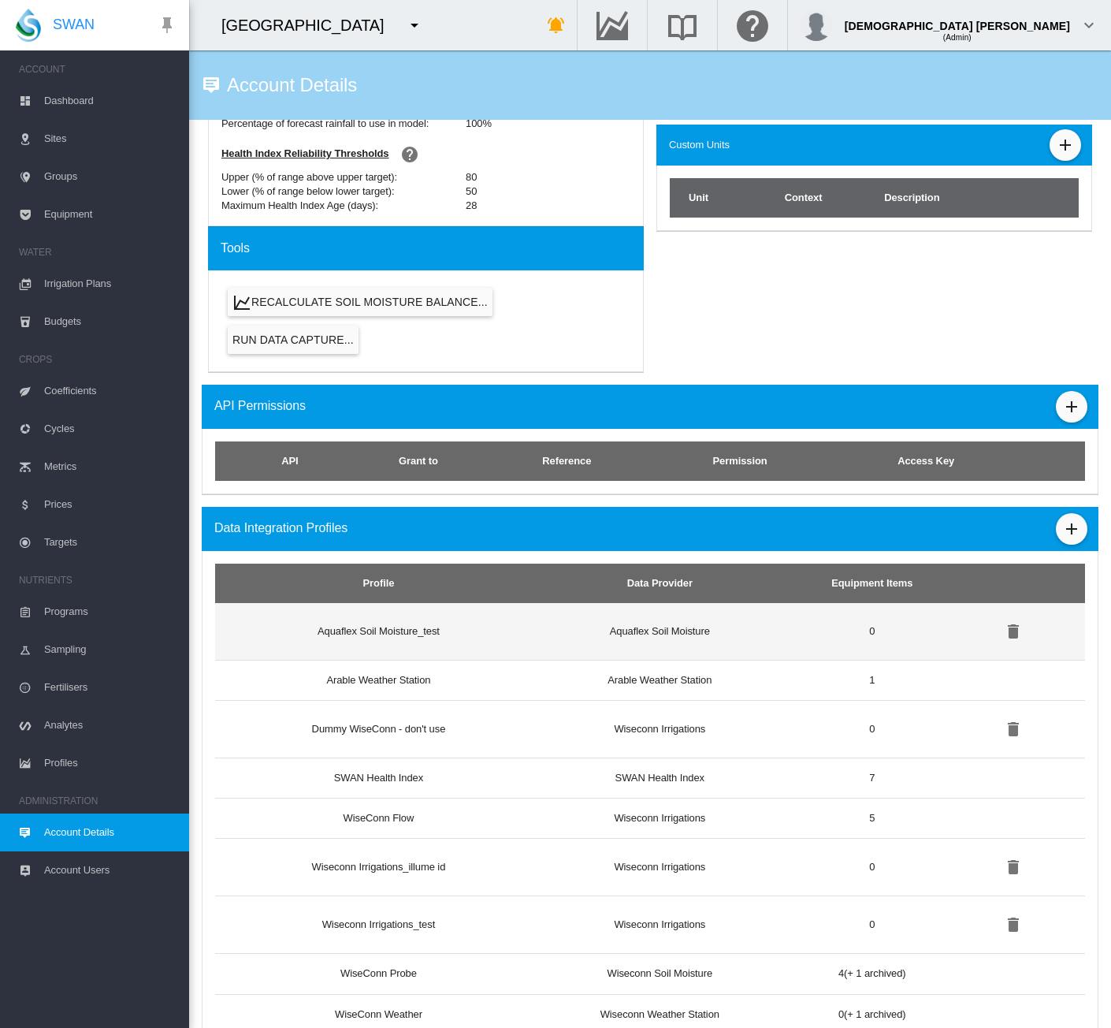
scroll to position [722, 0]
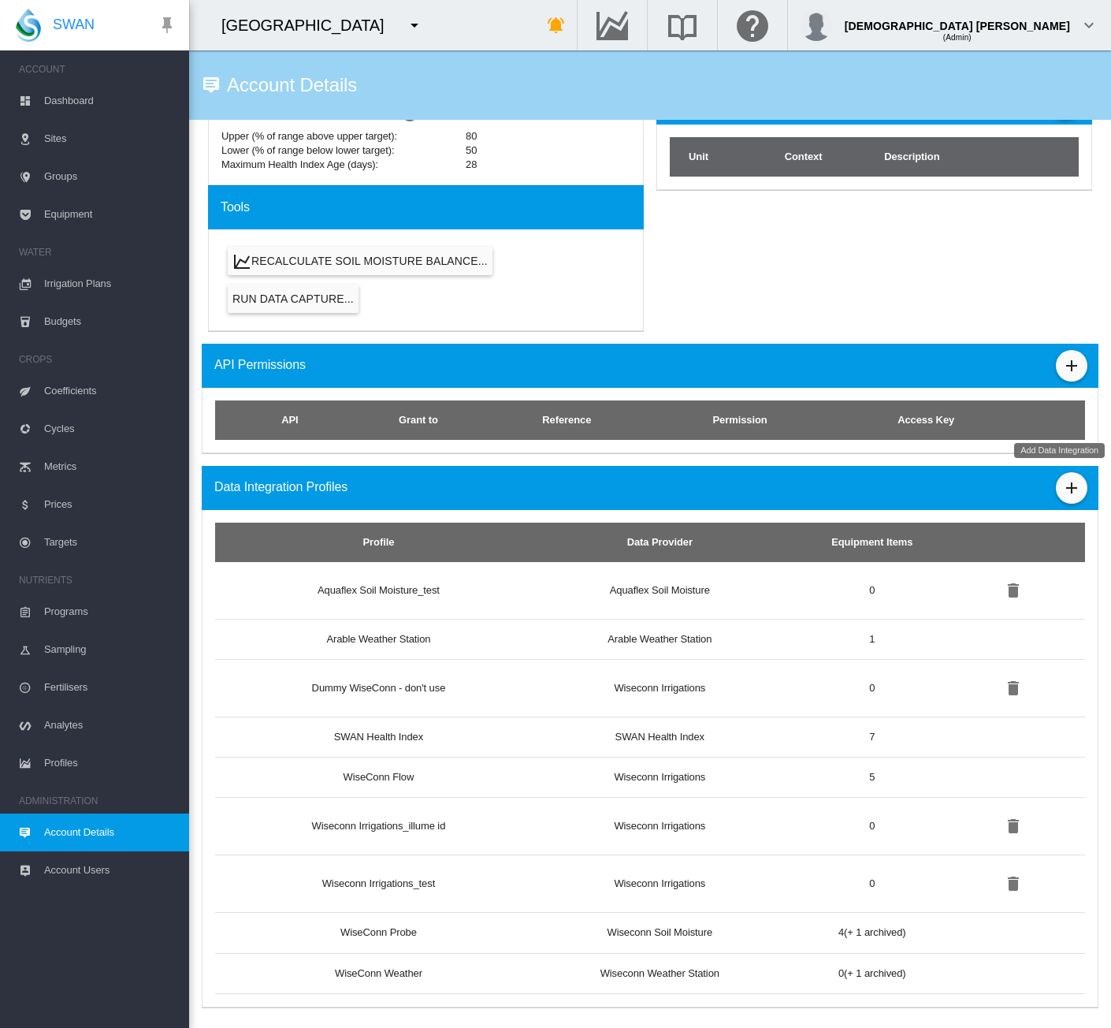
click at [1063, 489] on md-icon "icon-plus" at bounding box center [1072, 487] width 19 height 19
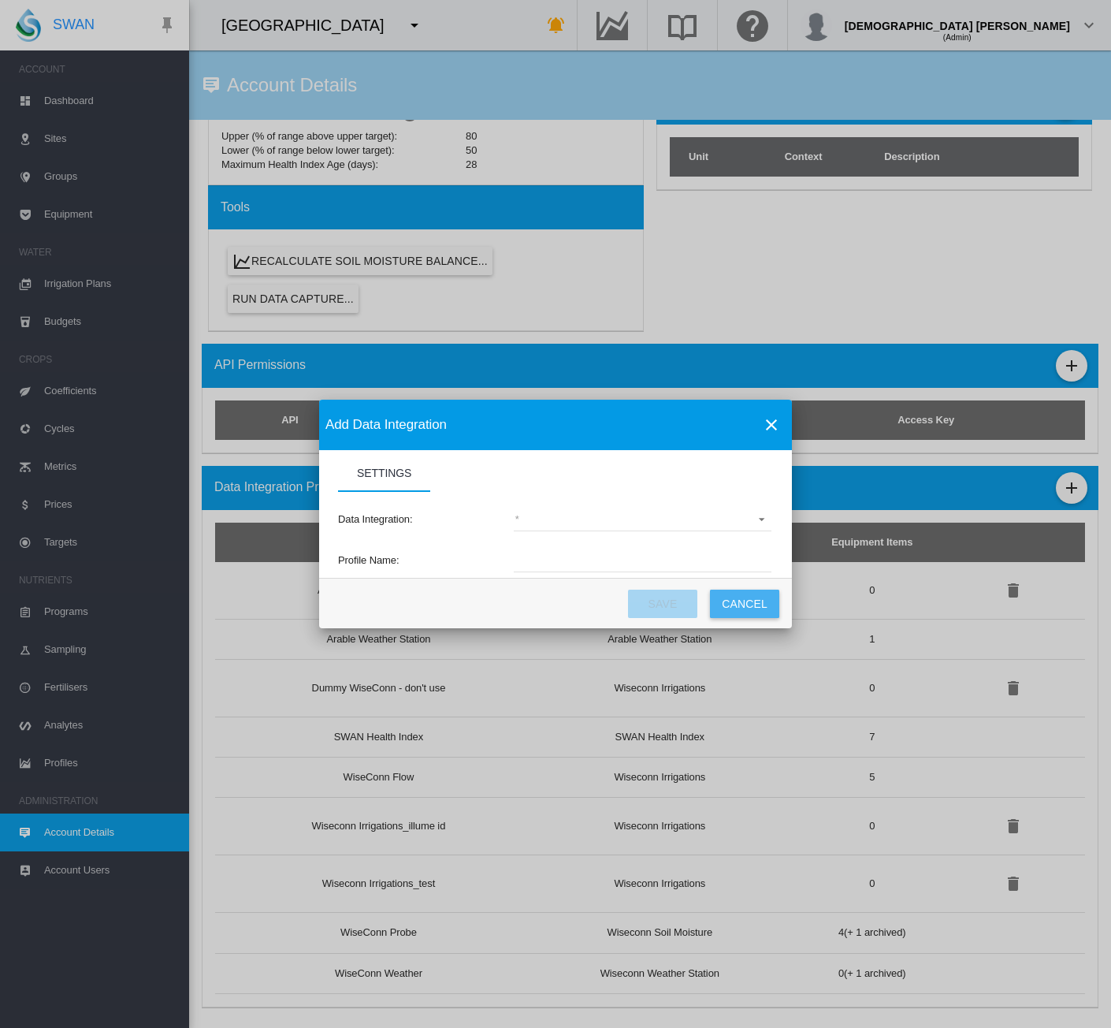
click at [755, 601] on button "Cancel" at bounding box center [744, 604] width 69 height 28
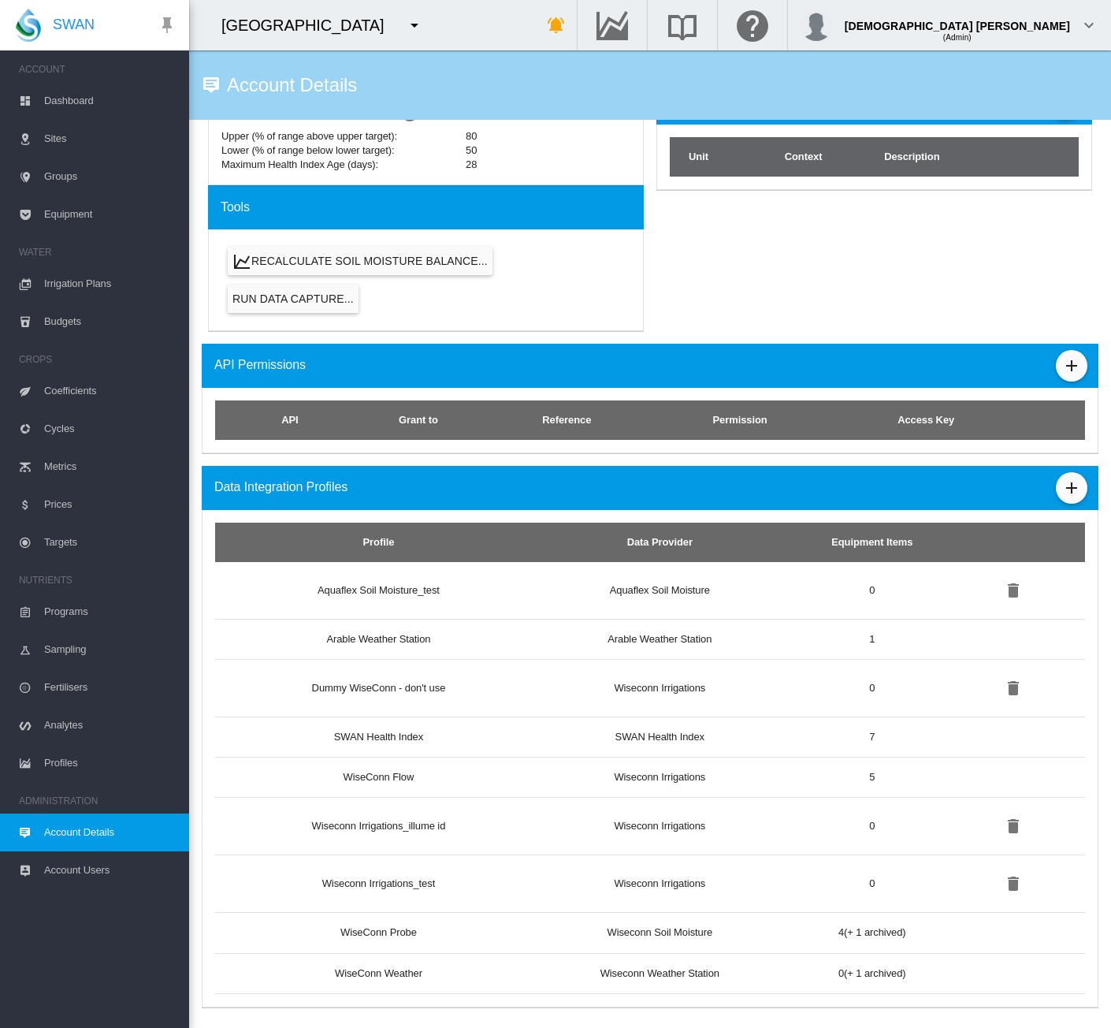
click at [38, 323] on link "Budgets" at bounding box center [94, 322] width 189 height 38
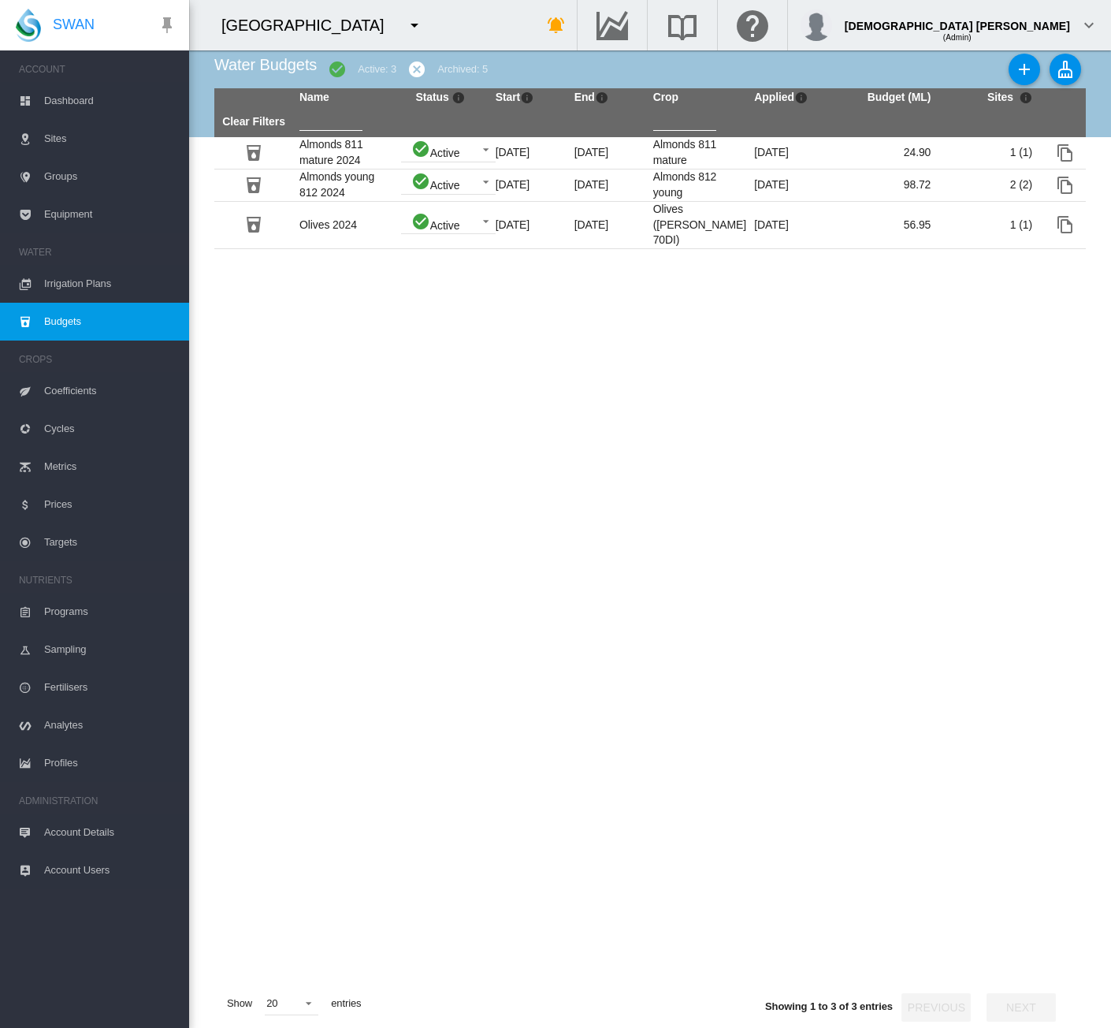
click at [113, 839] on span "Account Details" at bounding box center [110, 832] width 132 height 38
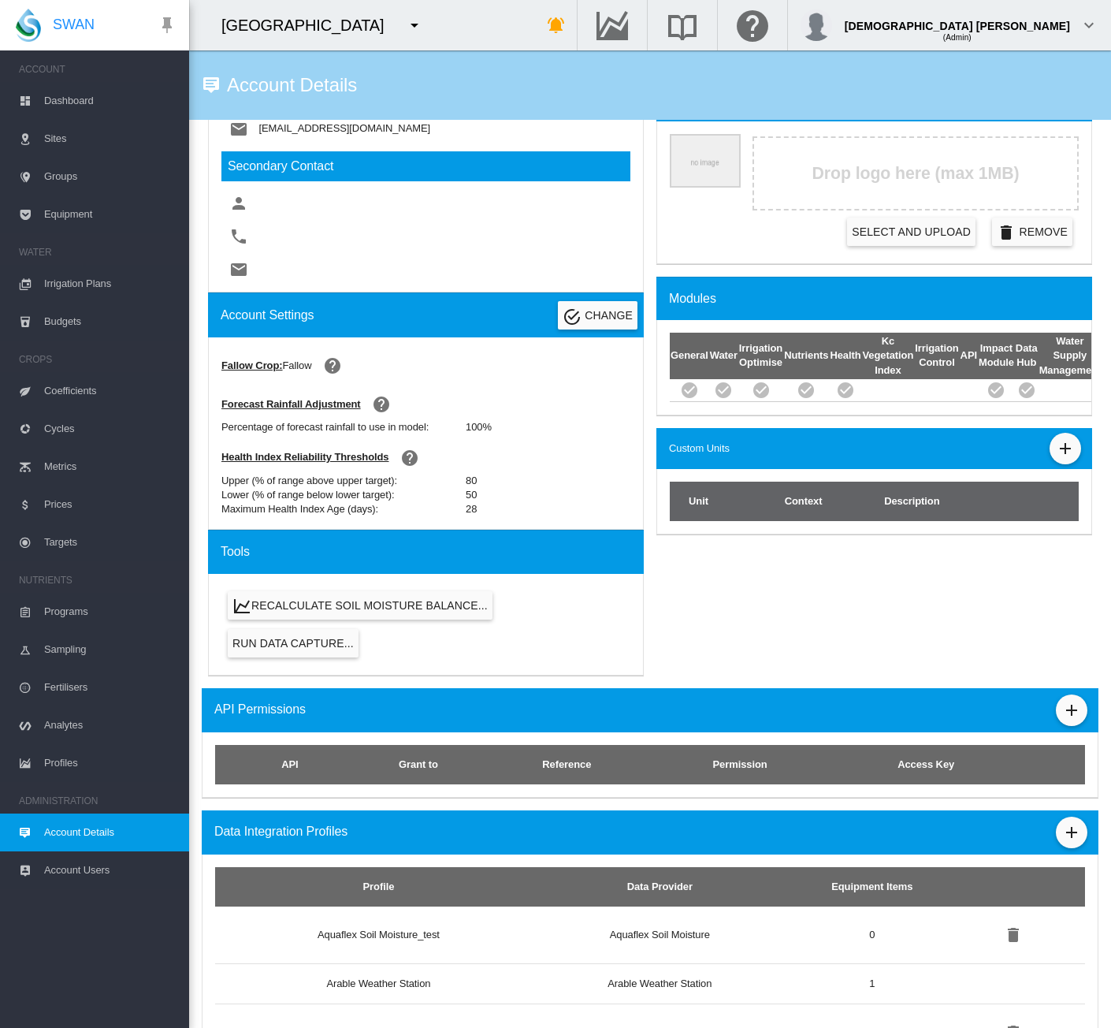
scroll to position [722, 0]
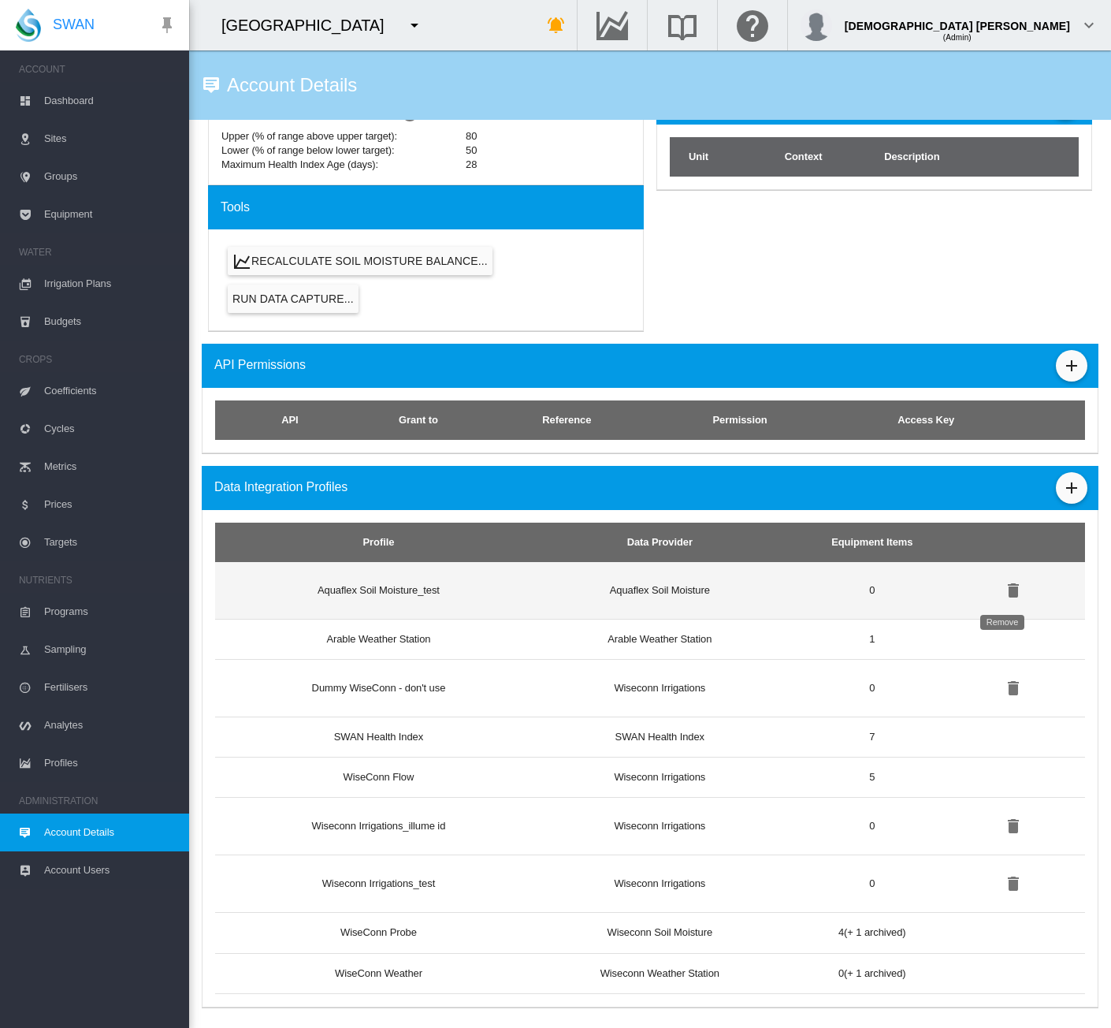
click at [1004, 587] on md-icon "icon-delete" at bounding box center [1013, 590] width 19 height 19
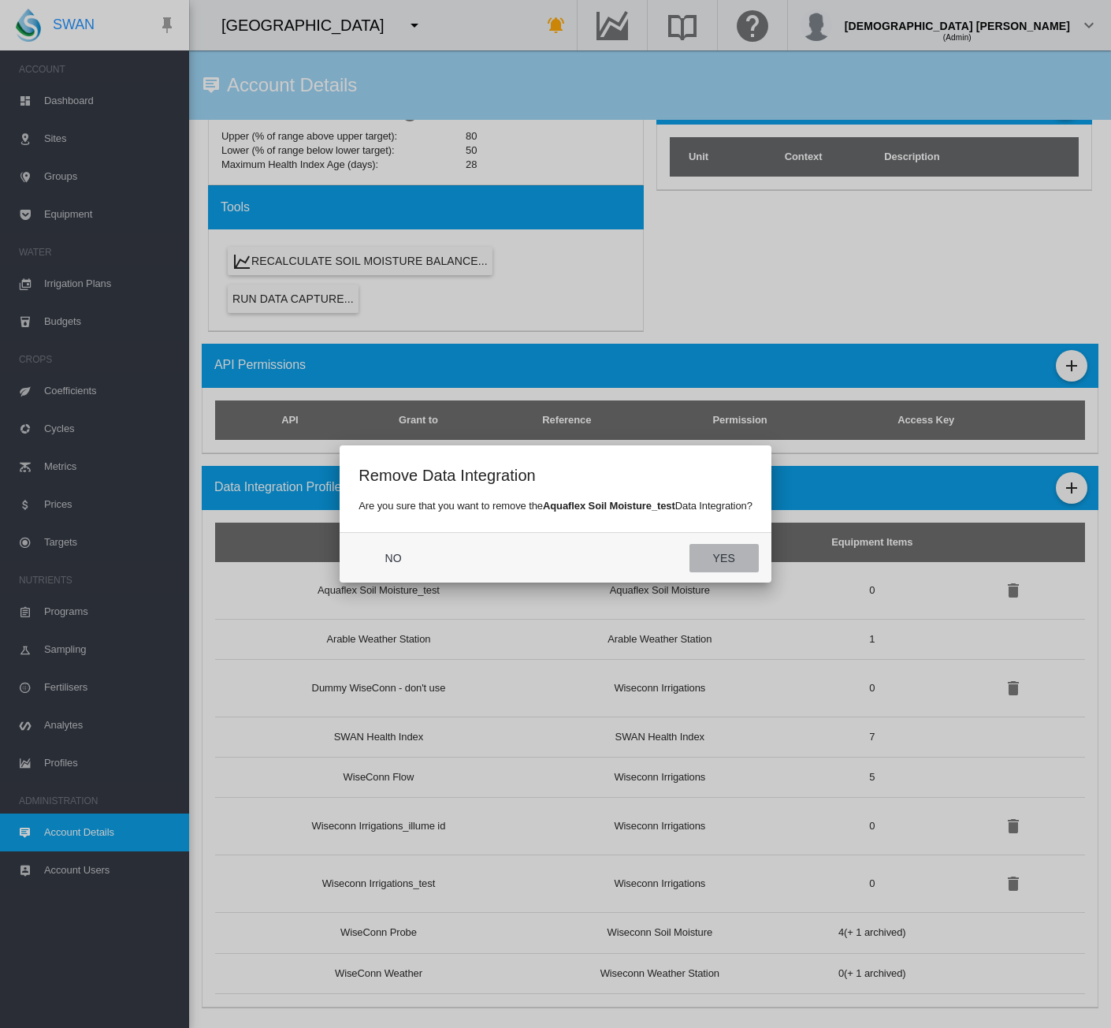
click at [719, 556] on button "Yes" at bounding box center [724, 558] width 69 height 28
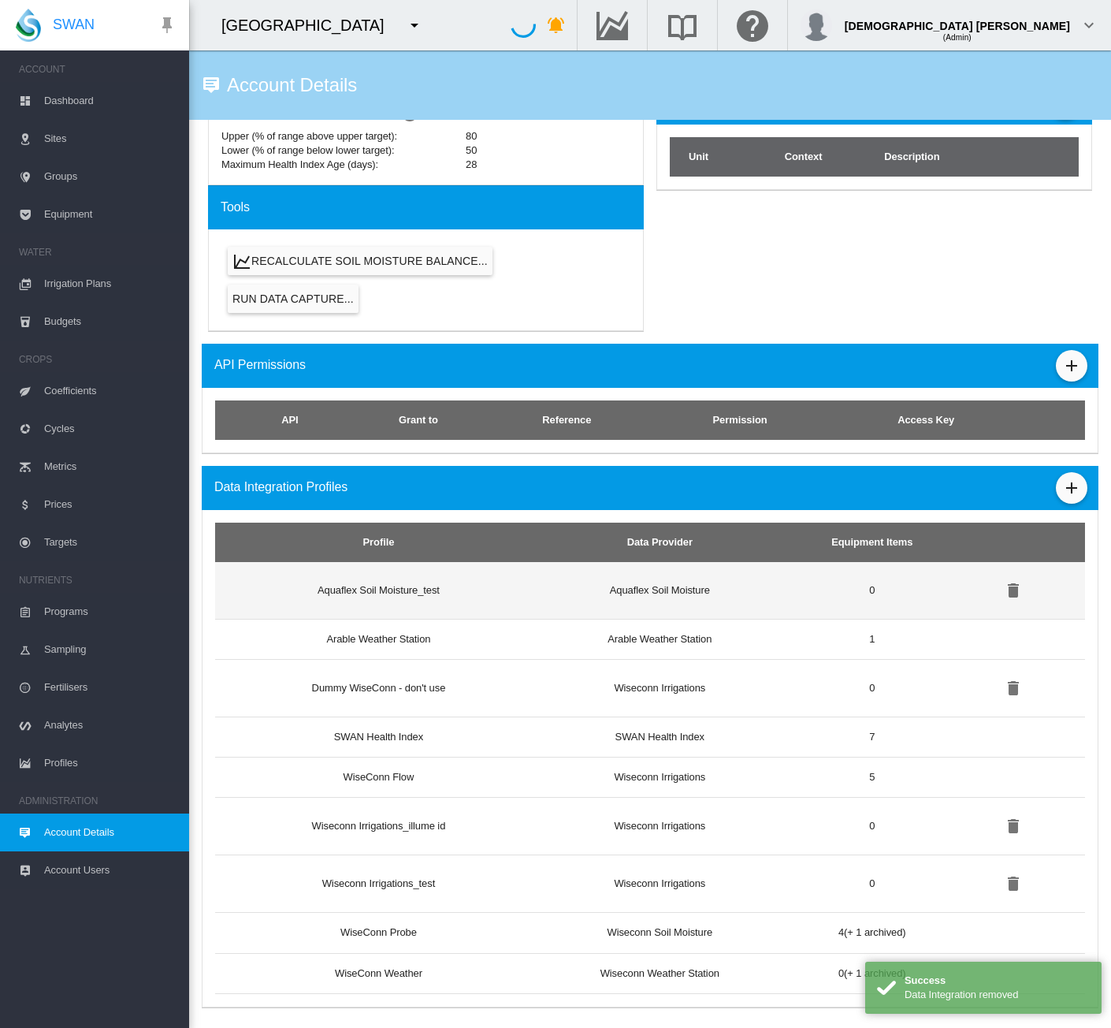
scroll to position [665, 0]
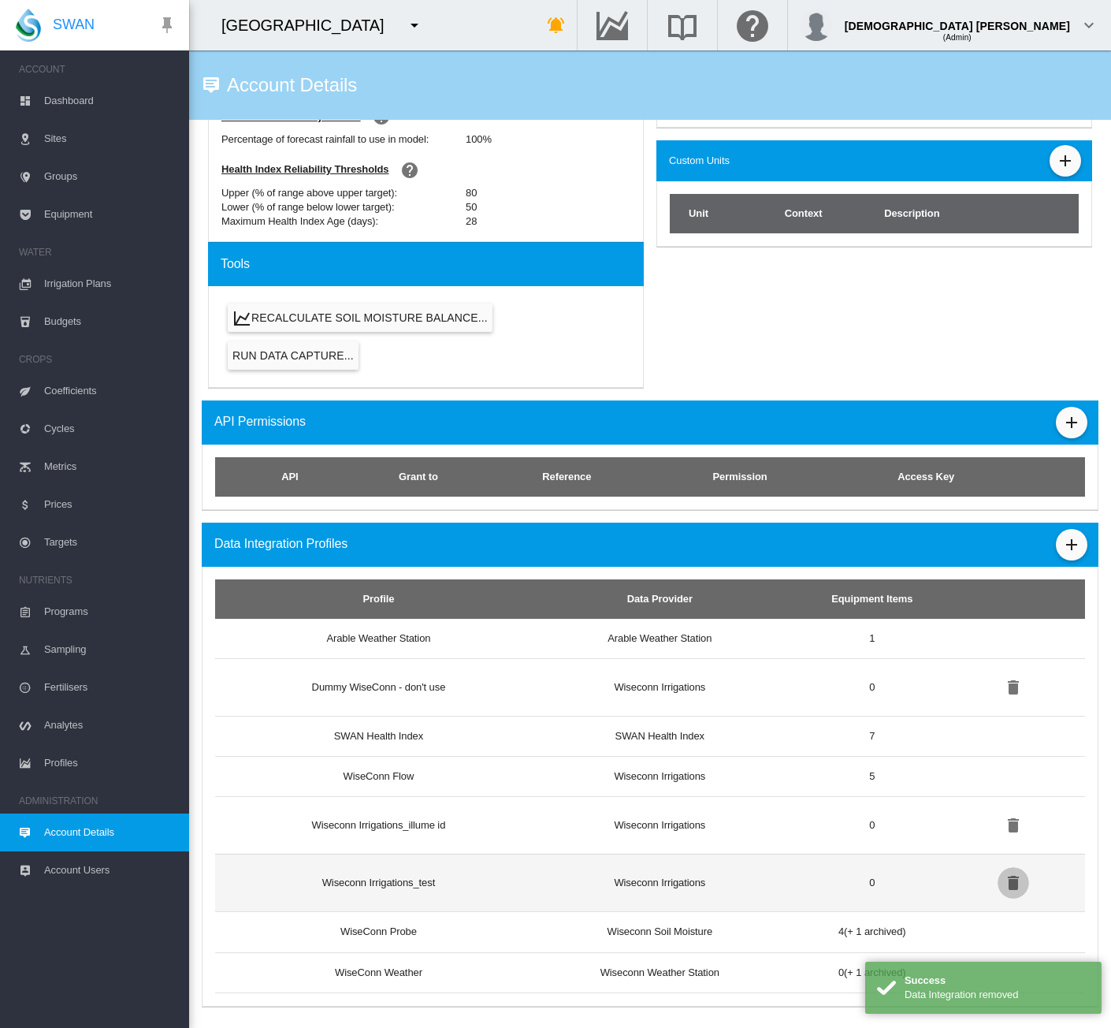
click at [1004, 881] on md-icon "icon-delete" at bounding box center [1013, 882] width 19 height 19
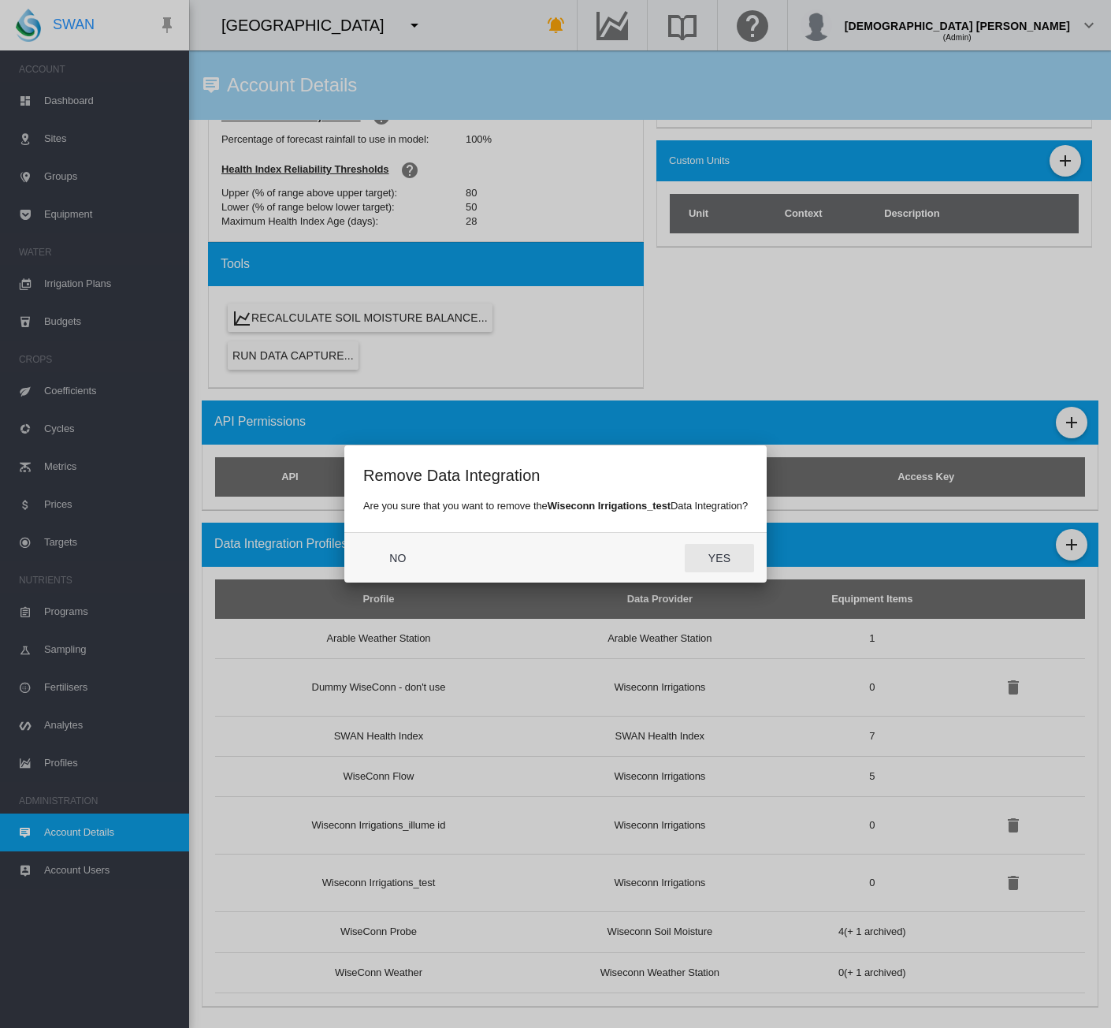
click at [719, 556] on button "Yes" at bounding box center [719, 558] width 69 height 28
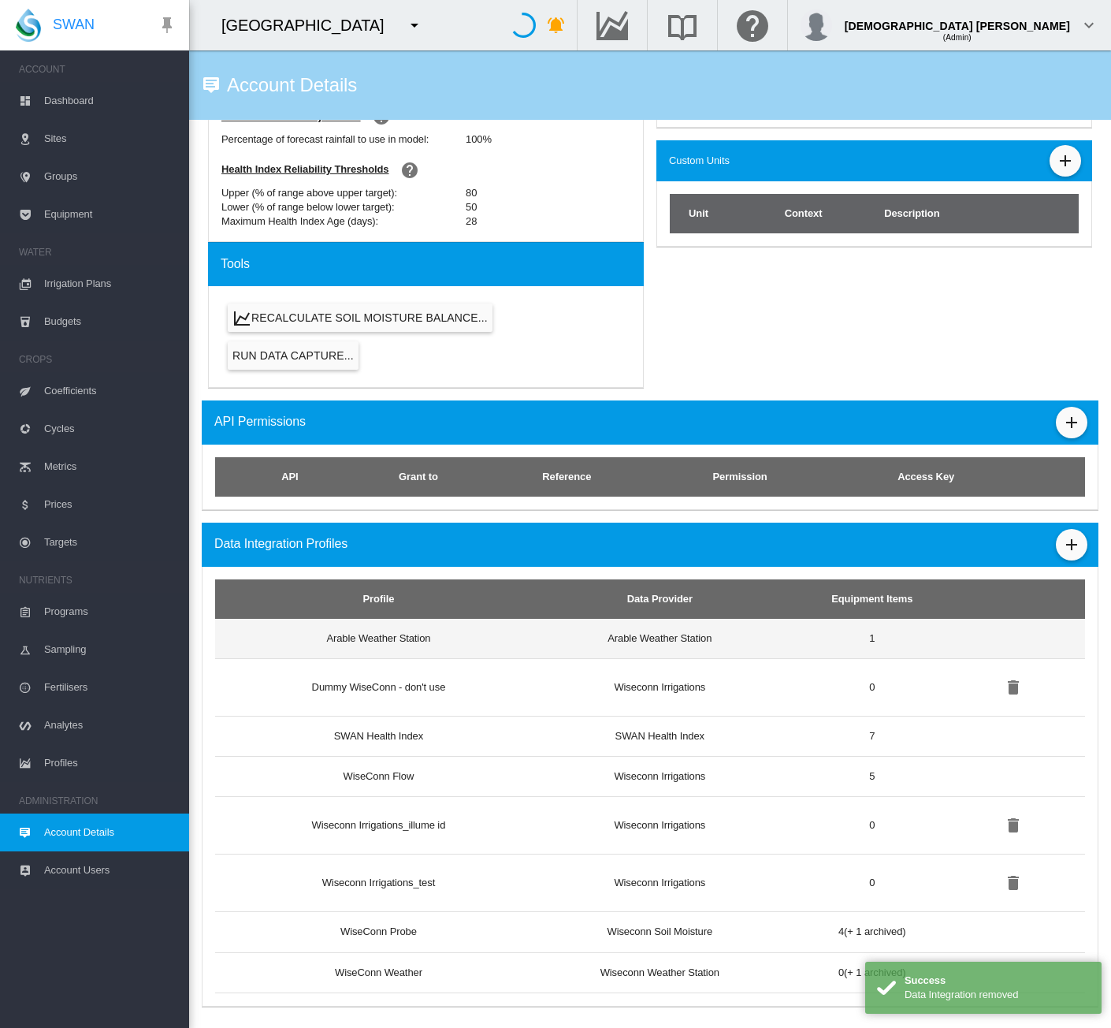
scroll to position [608, 0]
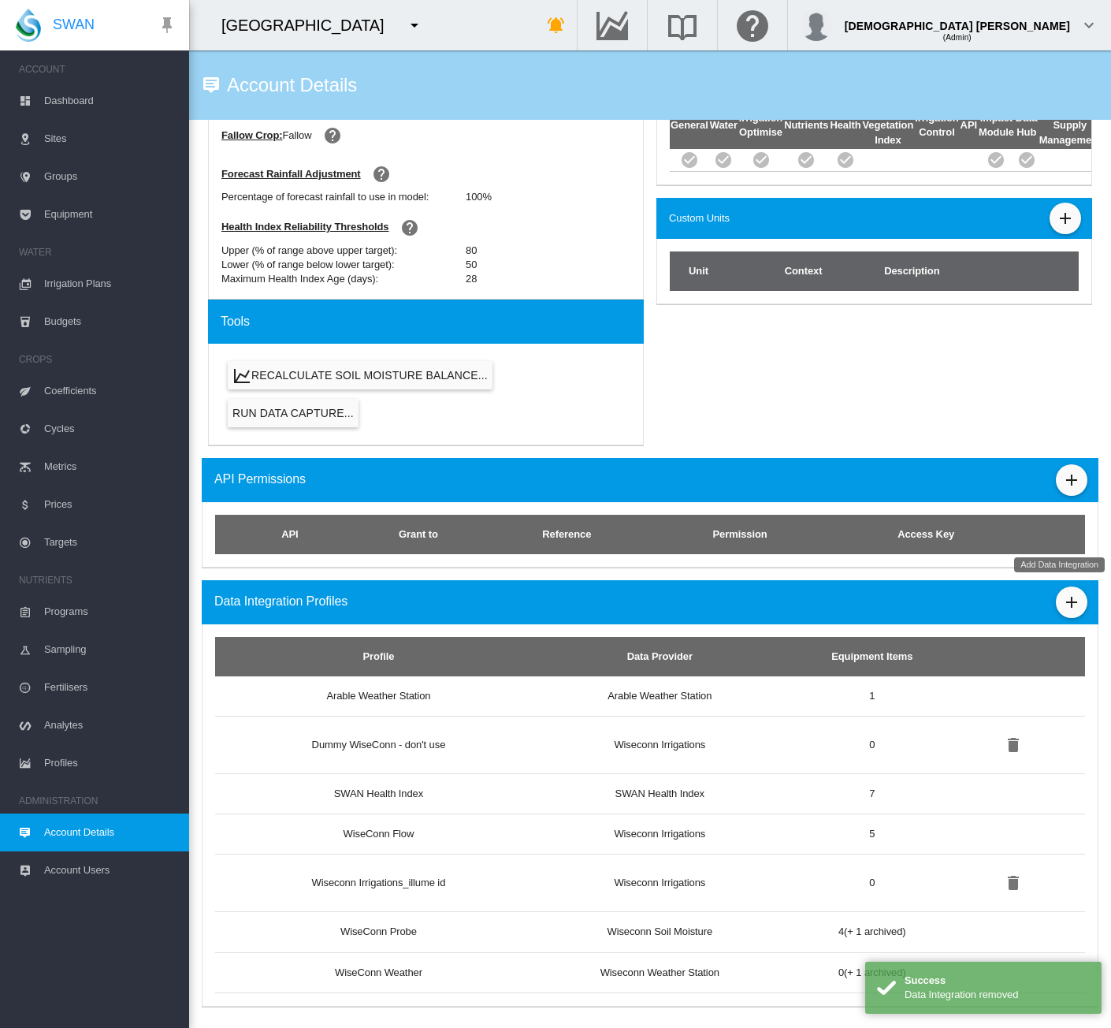
click at [1063, 595] on md-icon "icon-plus" at bounding box center [1072, 602] width 19 height 19
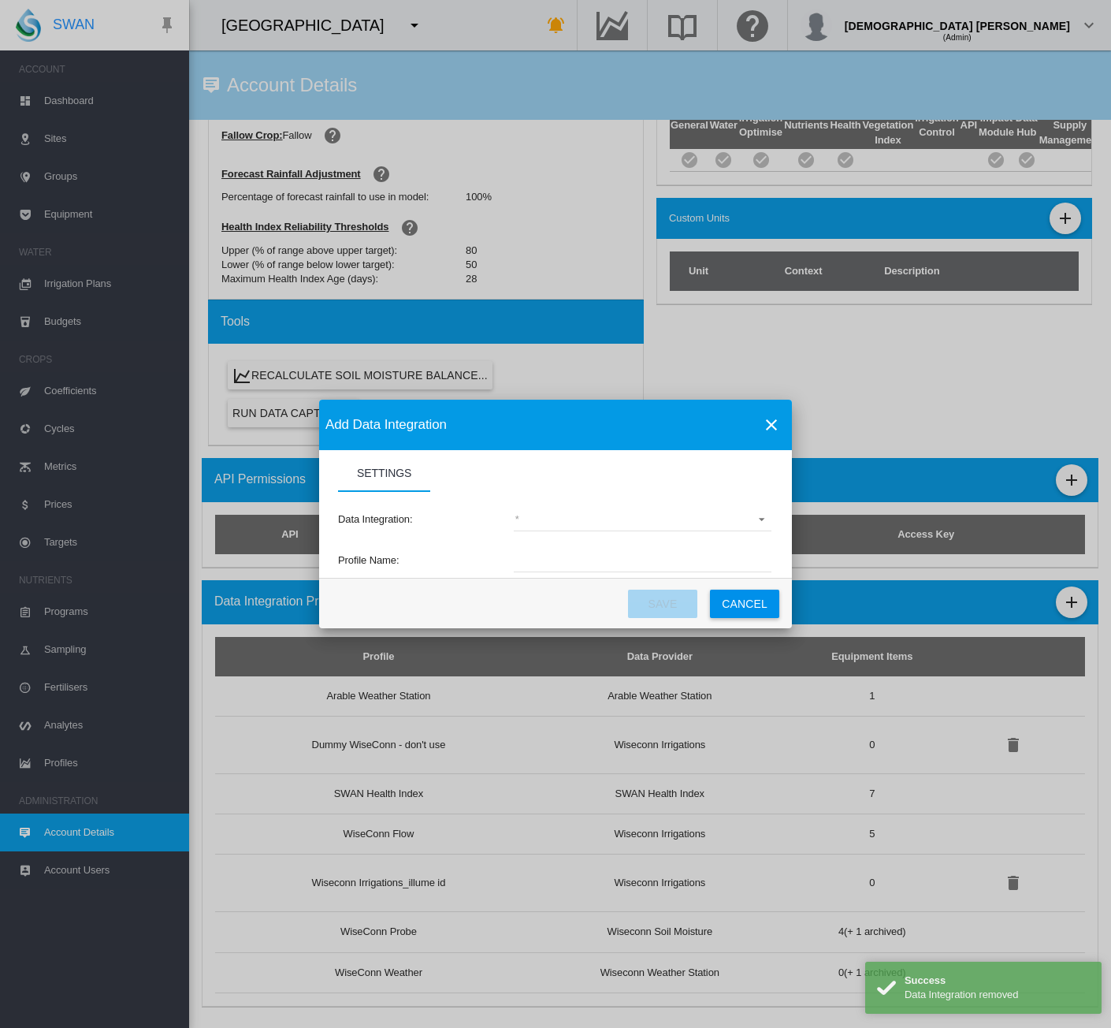
click at [597, 522] on md-select "(deprecated) Toro Lynx Course By Station Adcon Soil Moisture Aquacheck Soil Moi…" at bounding box center [643, 520] width 258 height 24
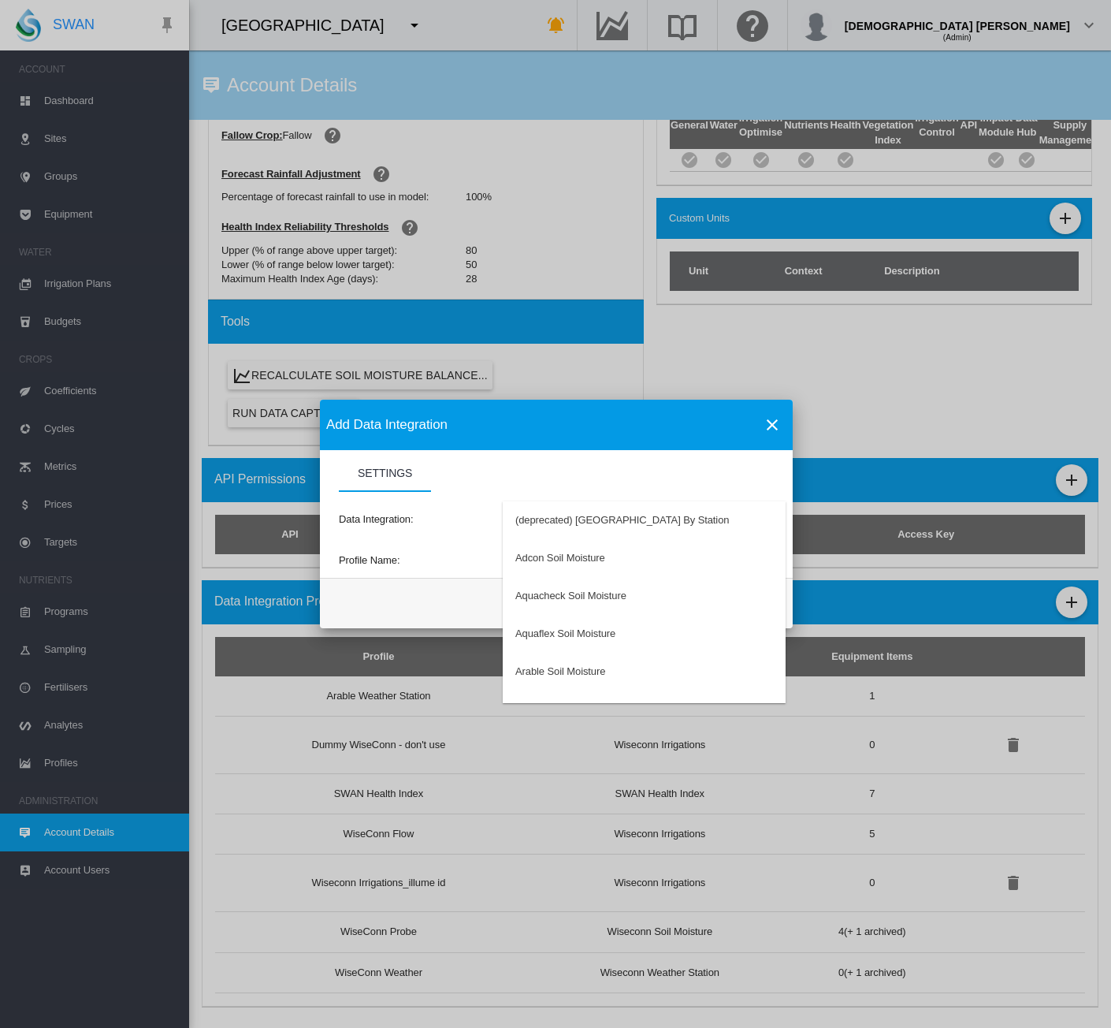
type md-option "34"
type md-option "50"
type md-option "197"
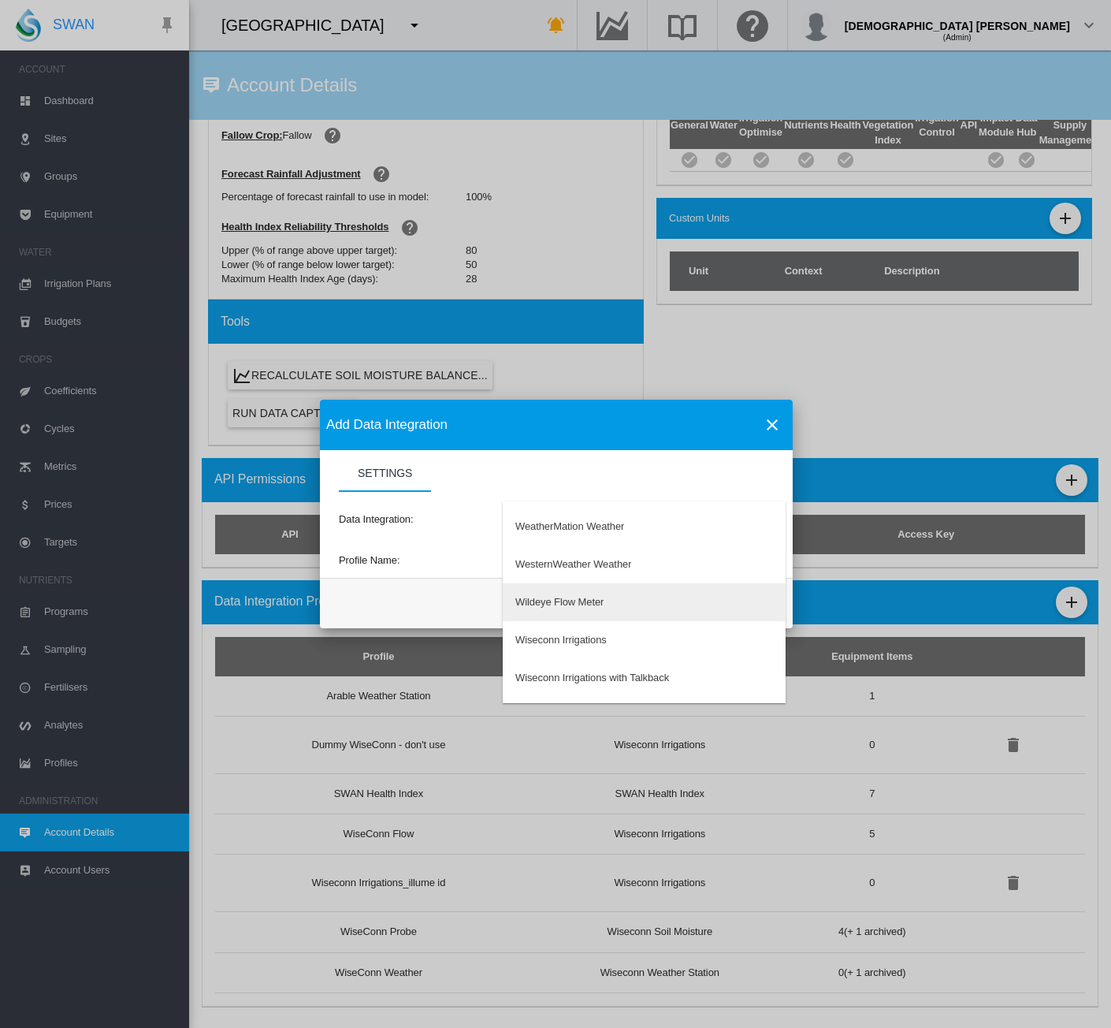
click at [591, 597] on div "Wildeye Flow Meter" at bounding box center [559, 602] width 88 height 14
type input "**********"
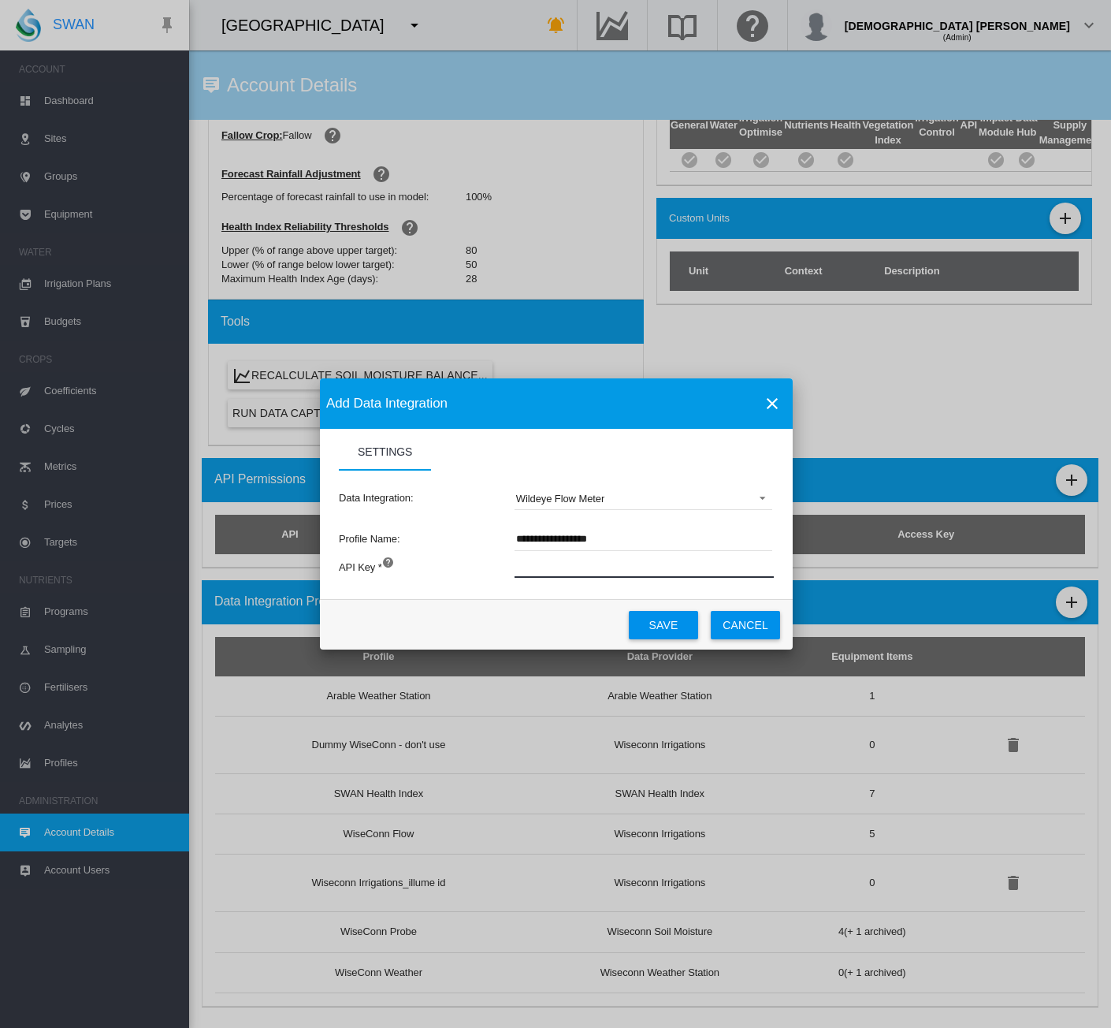
click at [571, 571] on input "Settings Settings ..." at bounding box center [732, 566] width 434 height 24
drag, startPoint x: 586, startPoint y: 573, endPoint x: 436, endPoint y: 576, distance: 150.6
click at [436, 576] on div "API Key * ******" at bounding box center [556, 574] width 435 height 43
type input "******"
click at [668, 620] on button "Save" at bounding box center [663, 625] width 69 height 28
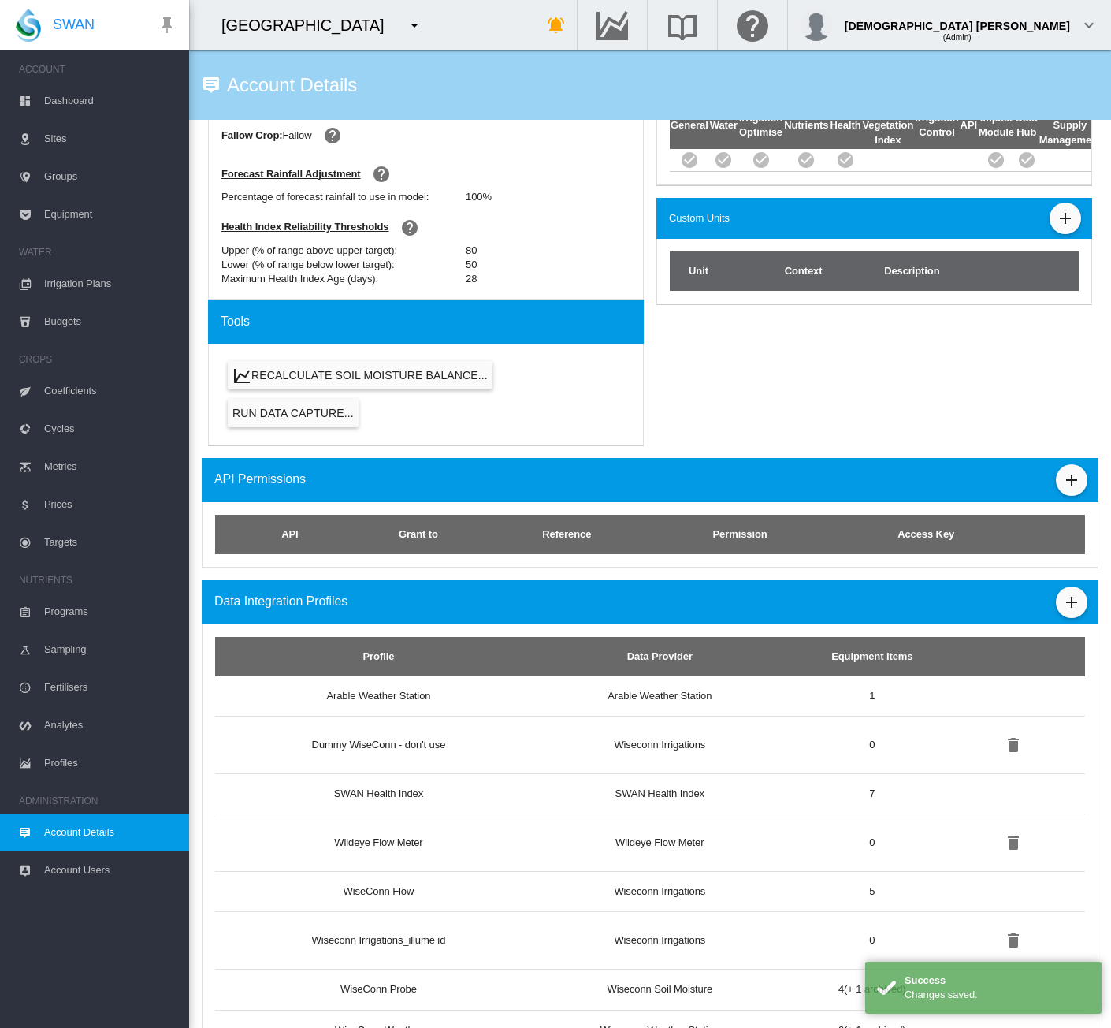
click at [92, 225] on span "Equipment" at bounding box center [110, 214] width 132 height 38
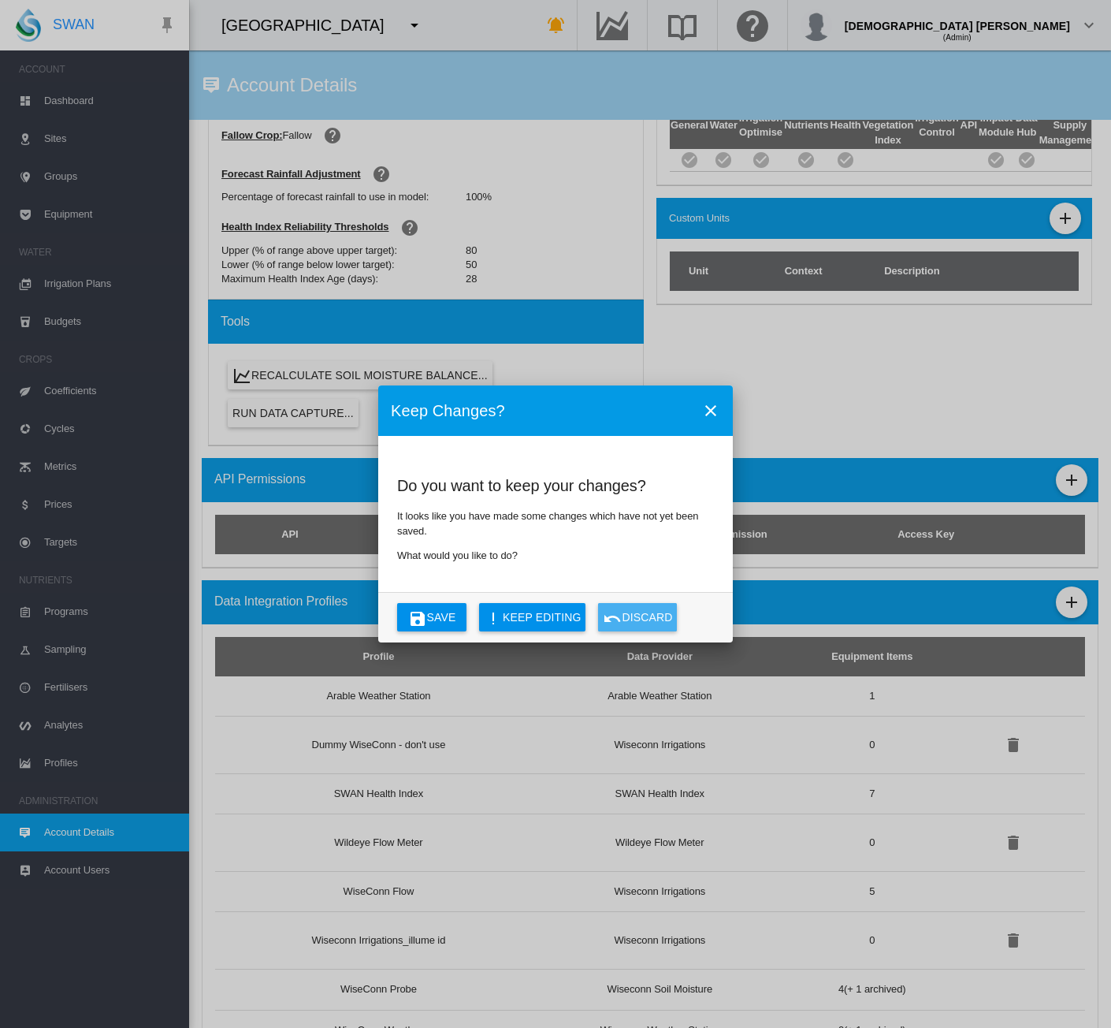
click at [645, 620] on button "Discard" at bounding box center [637, 617] width 79 height 28
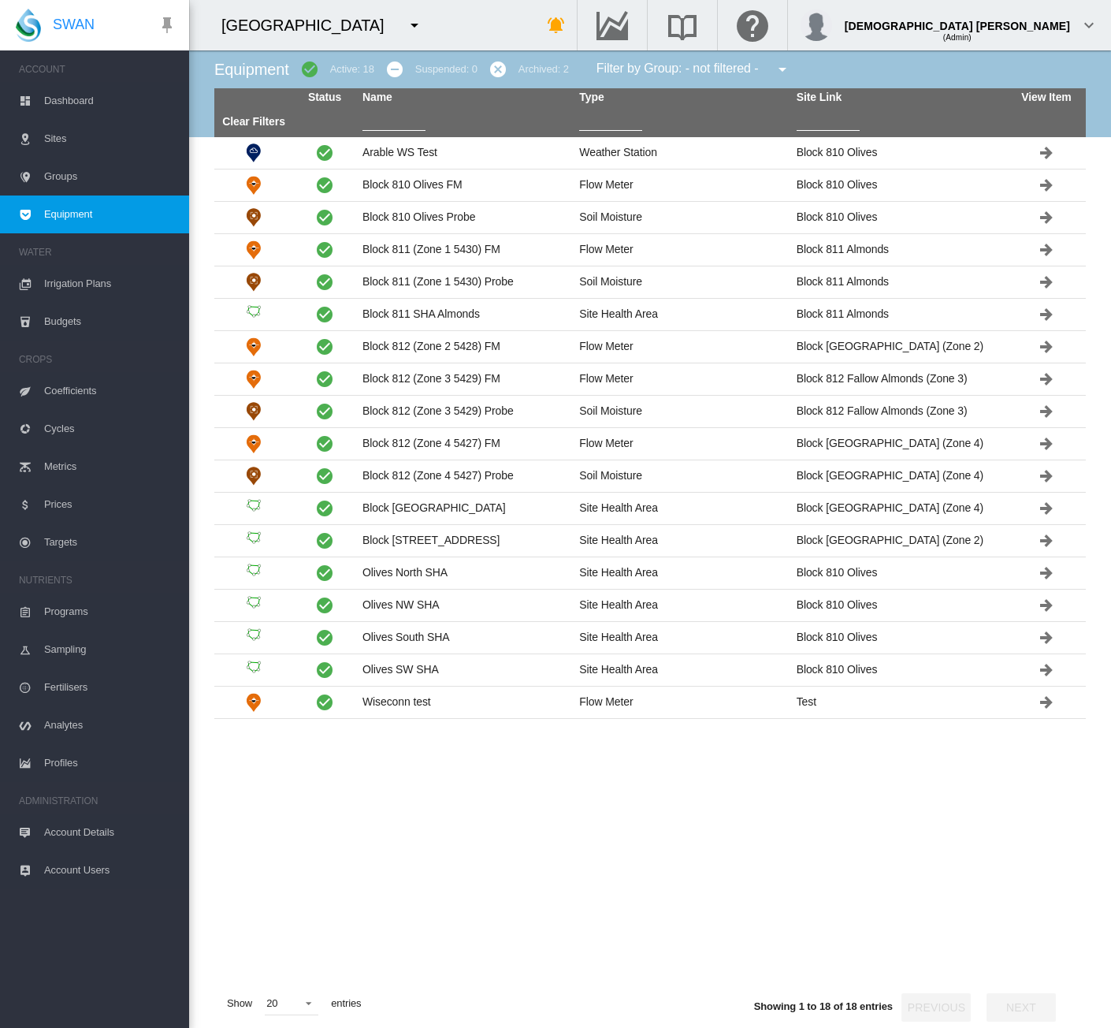
click at [86, 840] on span "Account Details" at bounding box center [110, 832] width 132 height 38
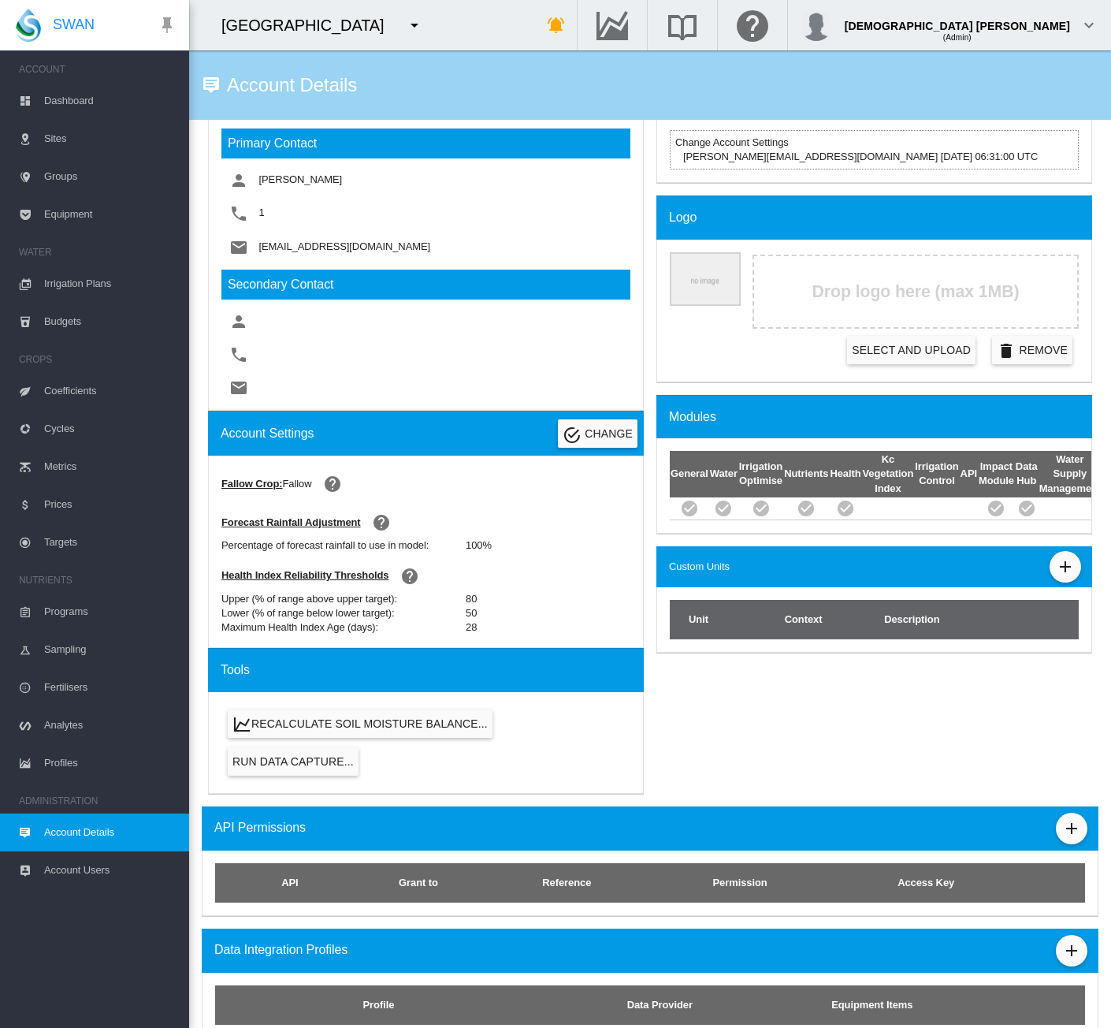
scroll to position [665, 0]
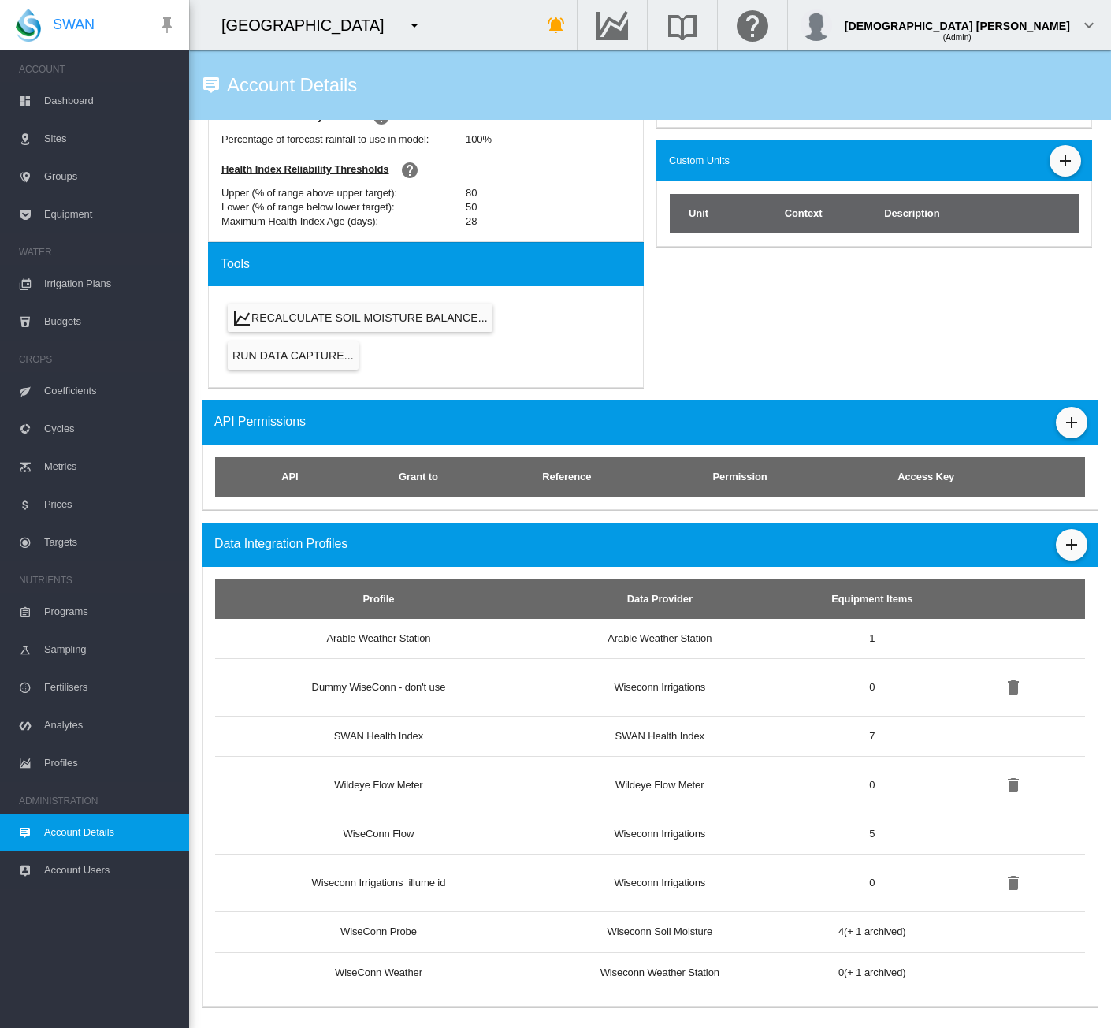
click at [1063, 538] on md-icon "icon-plus" at bounding box center [1072, 544] width 19 height 19
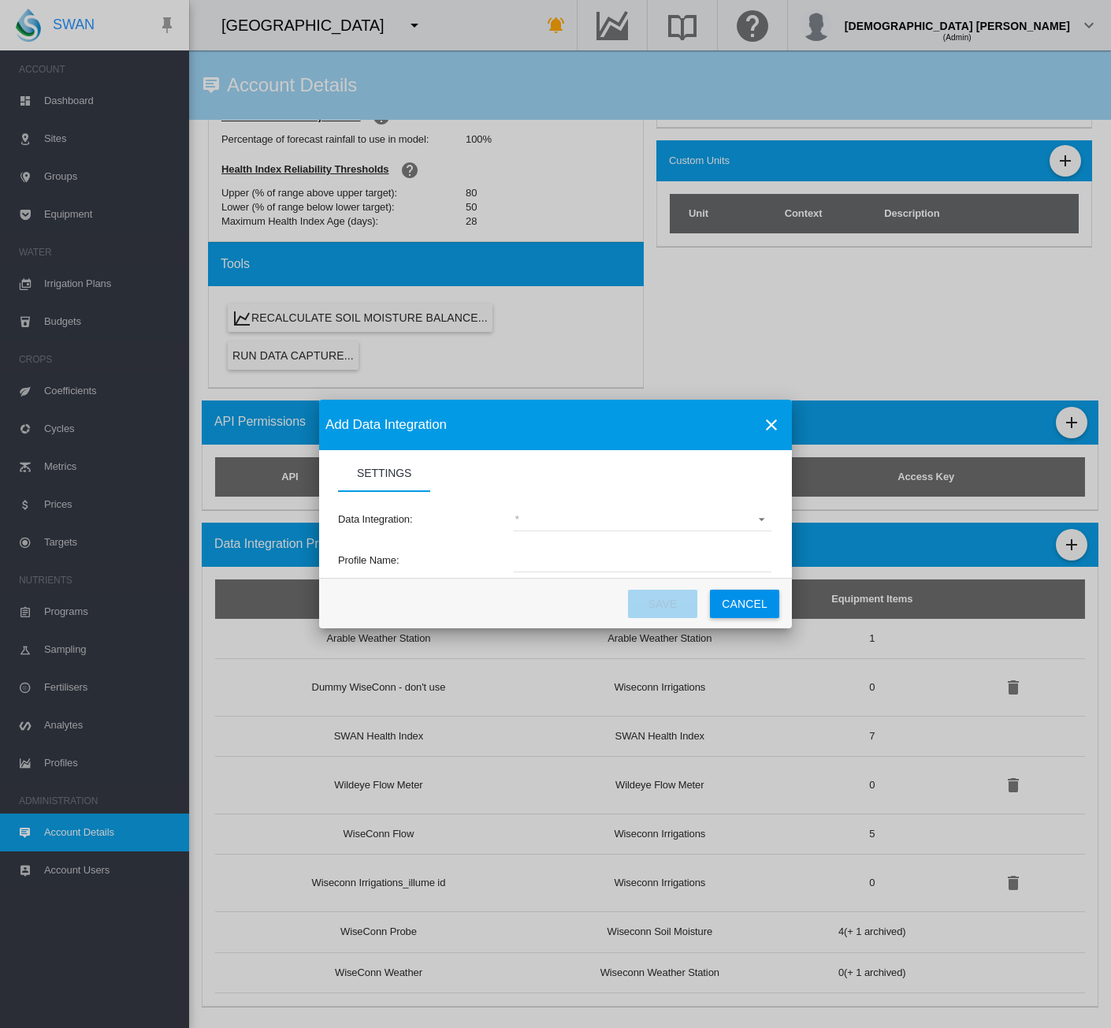
click at [739, 544] on div "Data Integration: (deprecated) Toro Lynx Course By Station Adcon Soil Moisture …" at bounding box center [555, 519] width 435 height 55
click at [736, 524] on md-select "(deprecated) Toro Lynx Course By Station Adcon Soil Moisture Aquacheck Soil Moi…" at bounding box center [643, 520] width 258 height 24
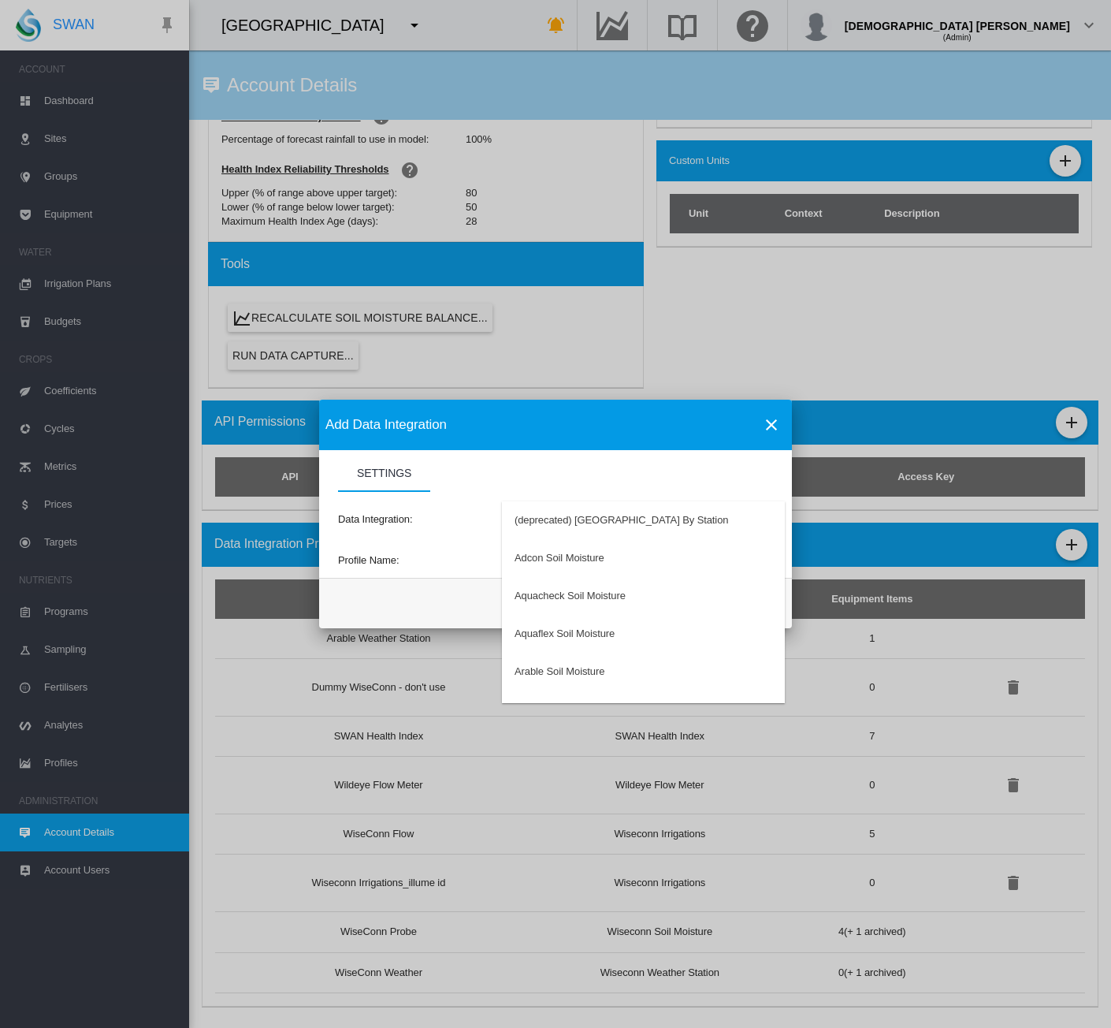
click at [735, 479] on md-backdrop at bounding box center [555, 514] width 1111 height 1028
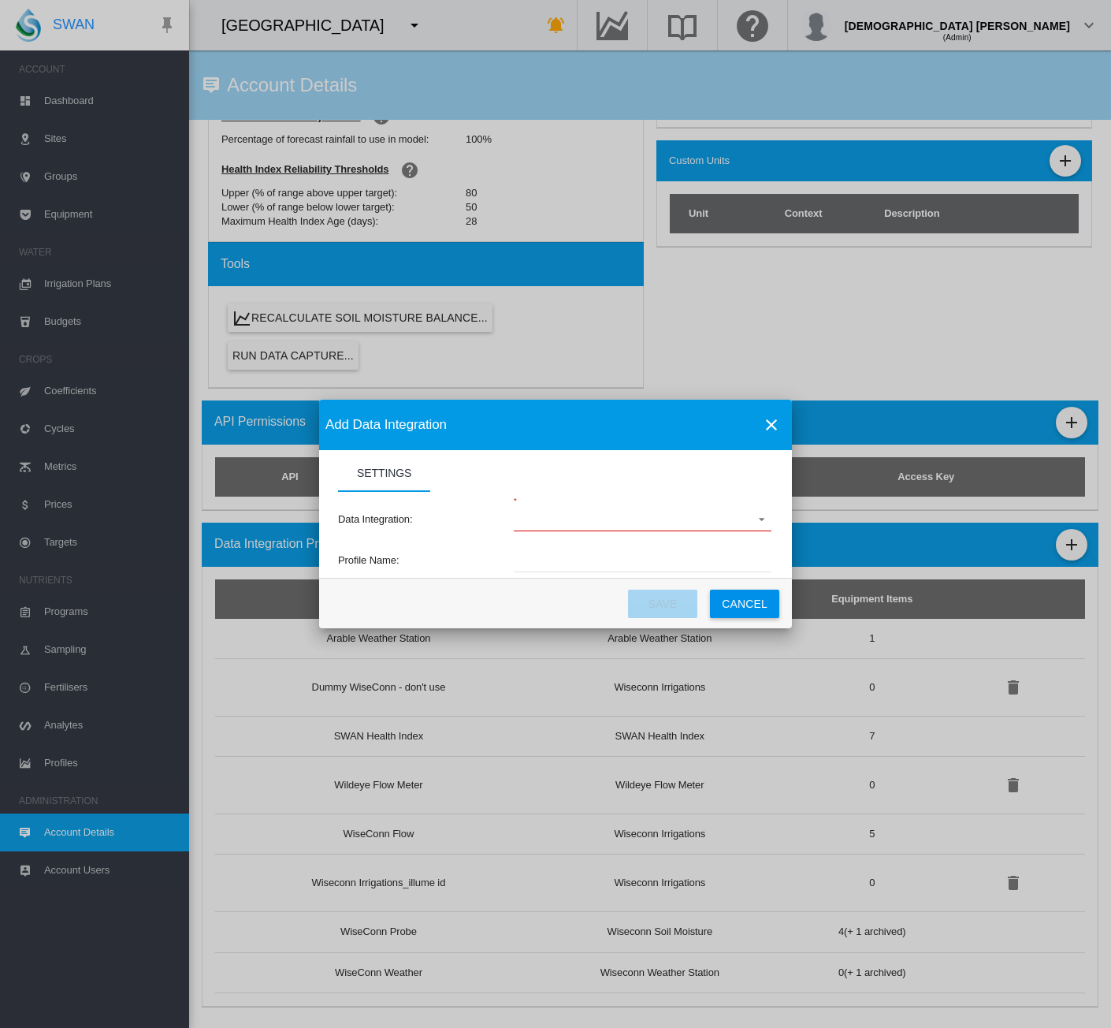
click at [754, 603] on button "Cancel" at bounding box center [744, 604] width 69 height 28
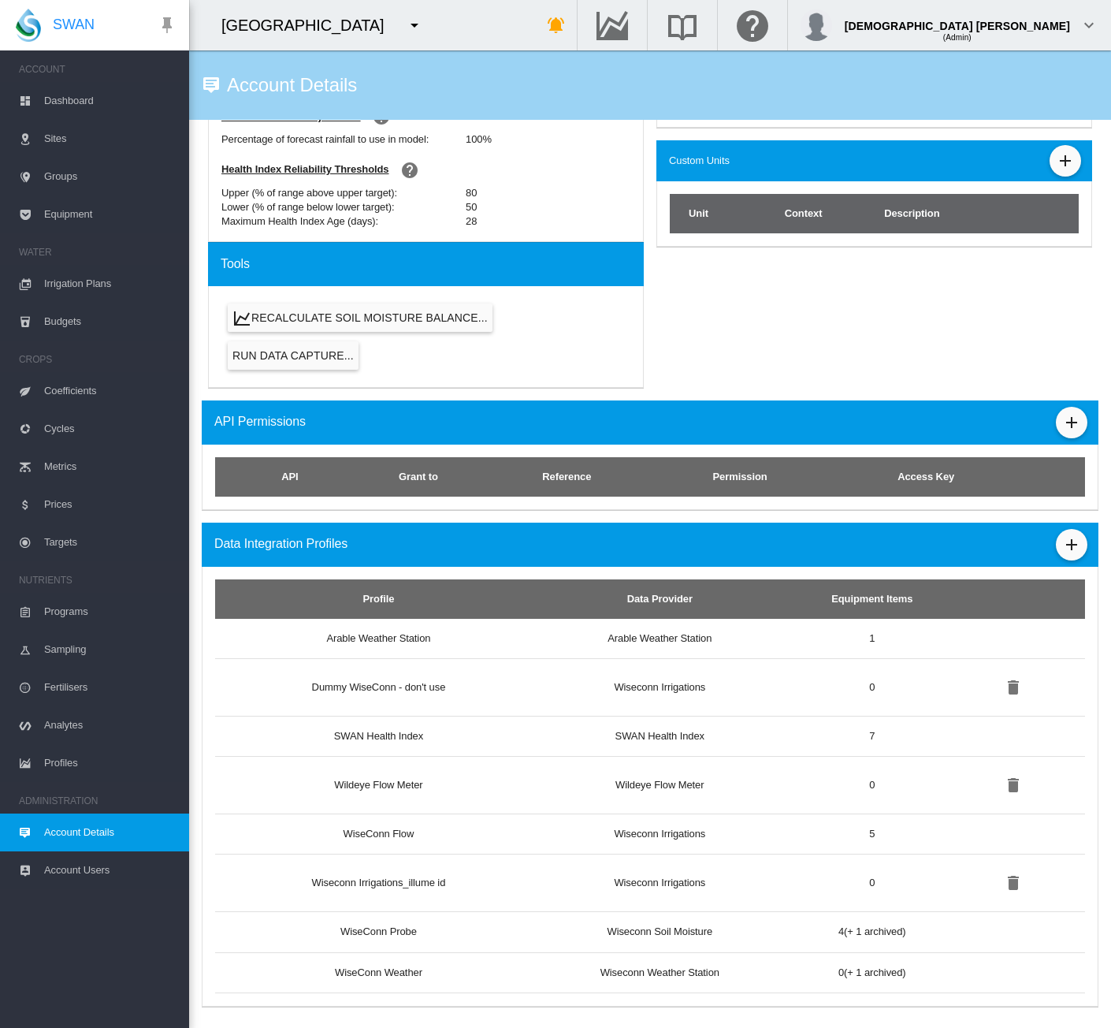
click at [49, 767] on span "Profiles" at bounding box center [110, 763] width 132 height 38
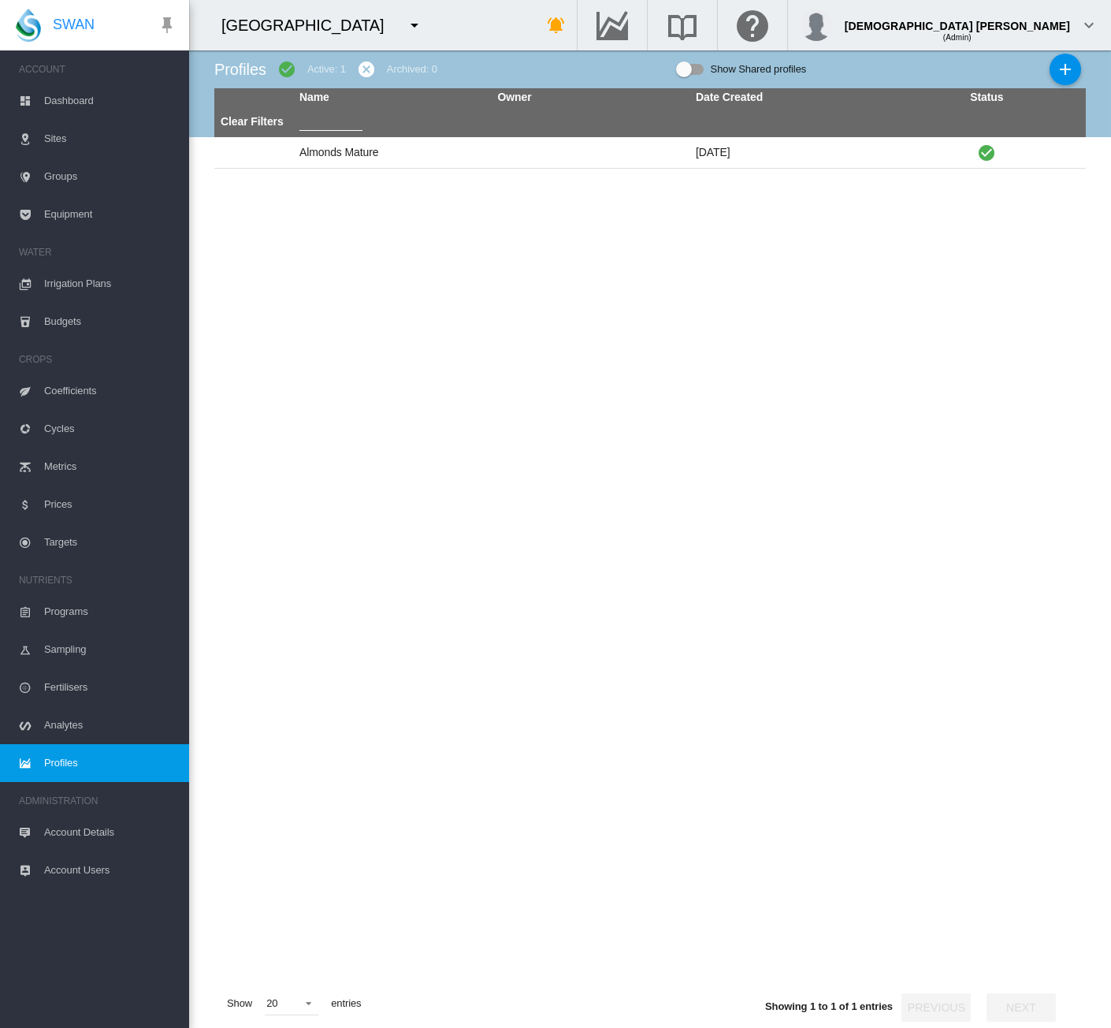
click at [65, 834] on span "Account Details" at bounding box center [110, 832] width 132 height 38
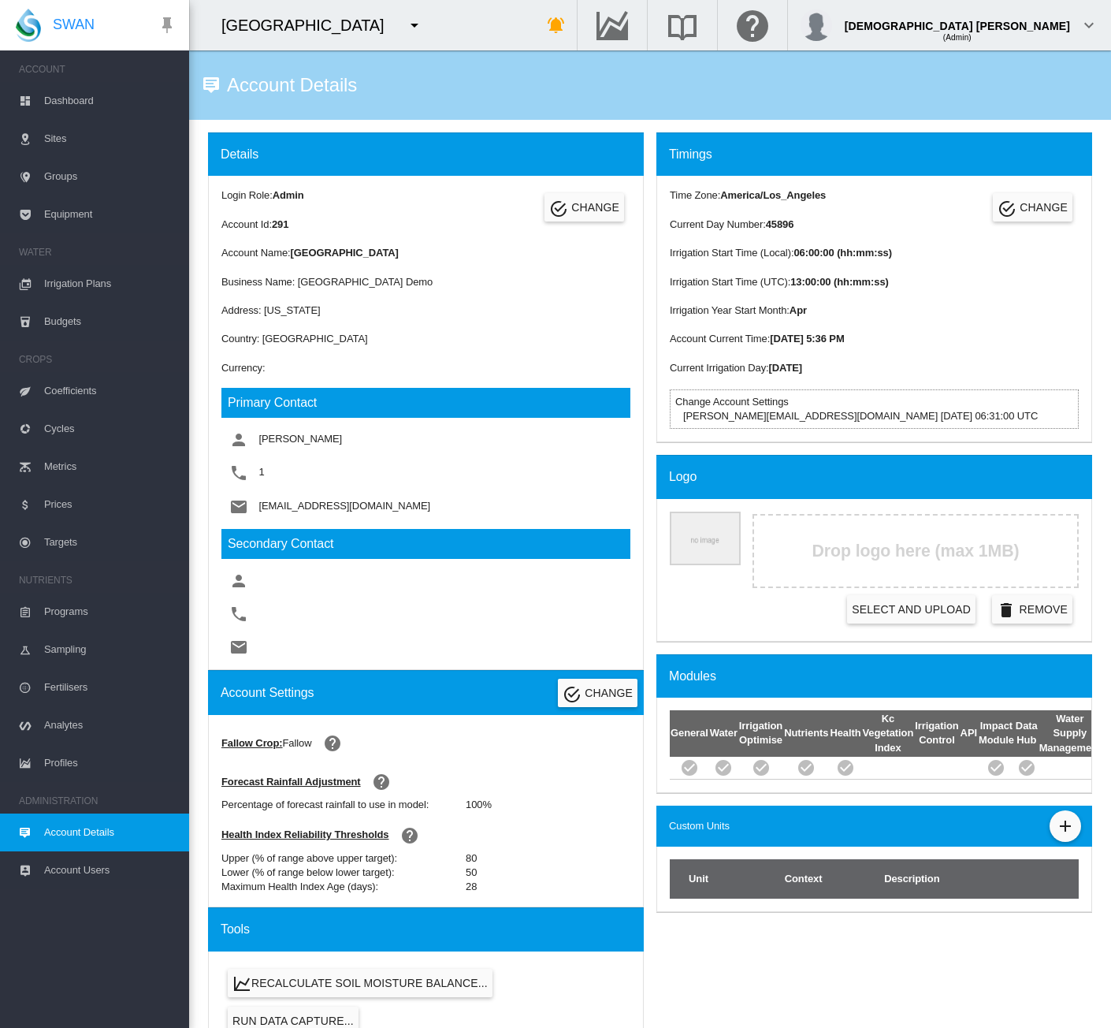
scroll to position [665, 0]
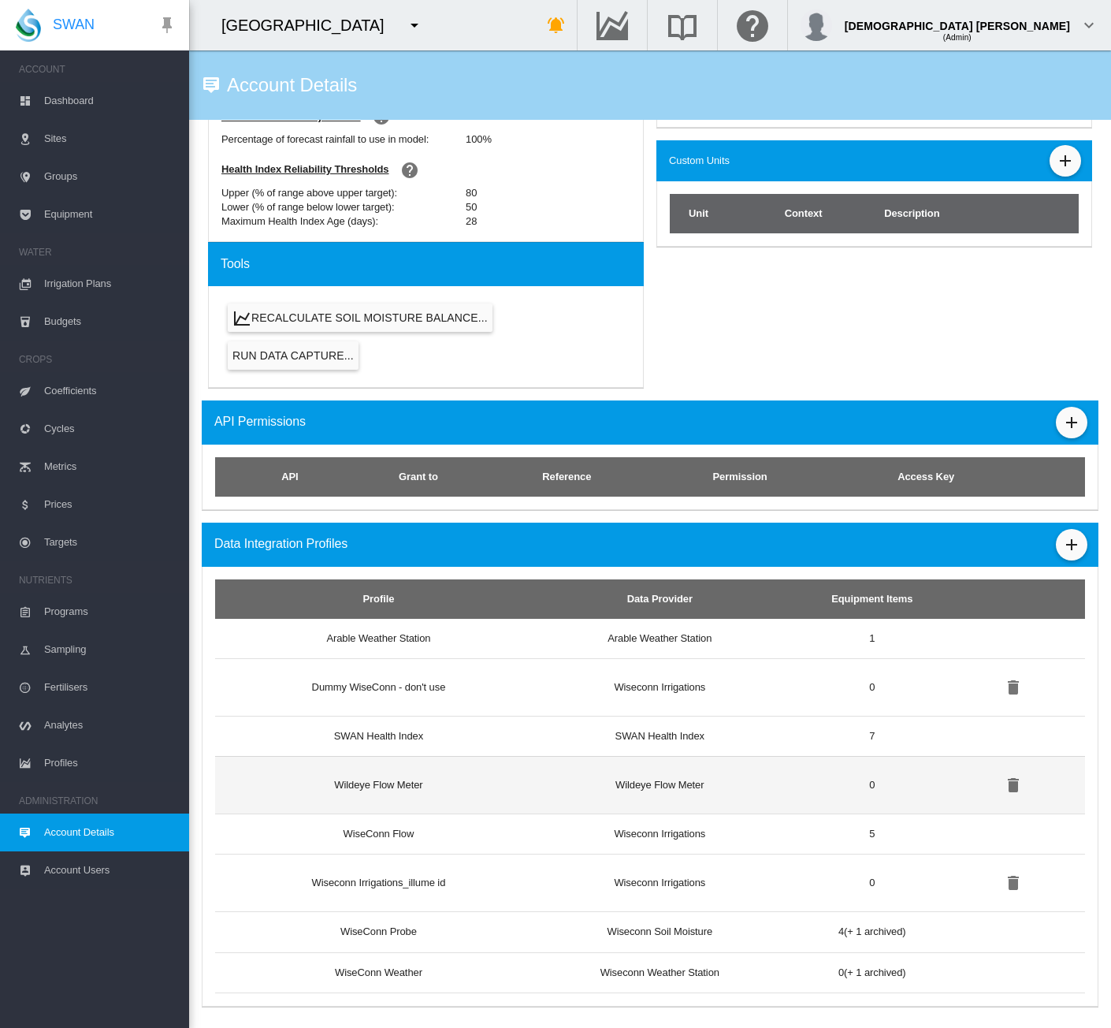
click at [642, 784] on td "Wildeye Flow Meter" at bounding box center [660, 785] width 261 height 58
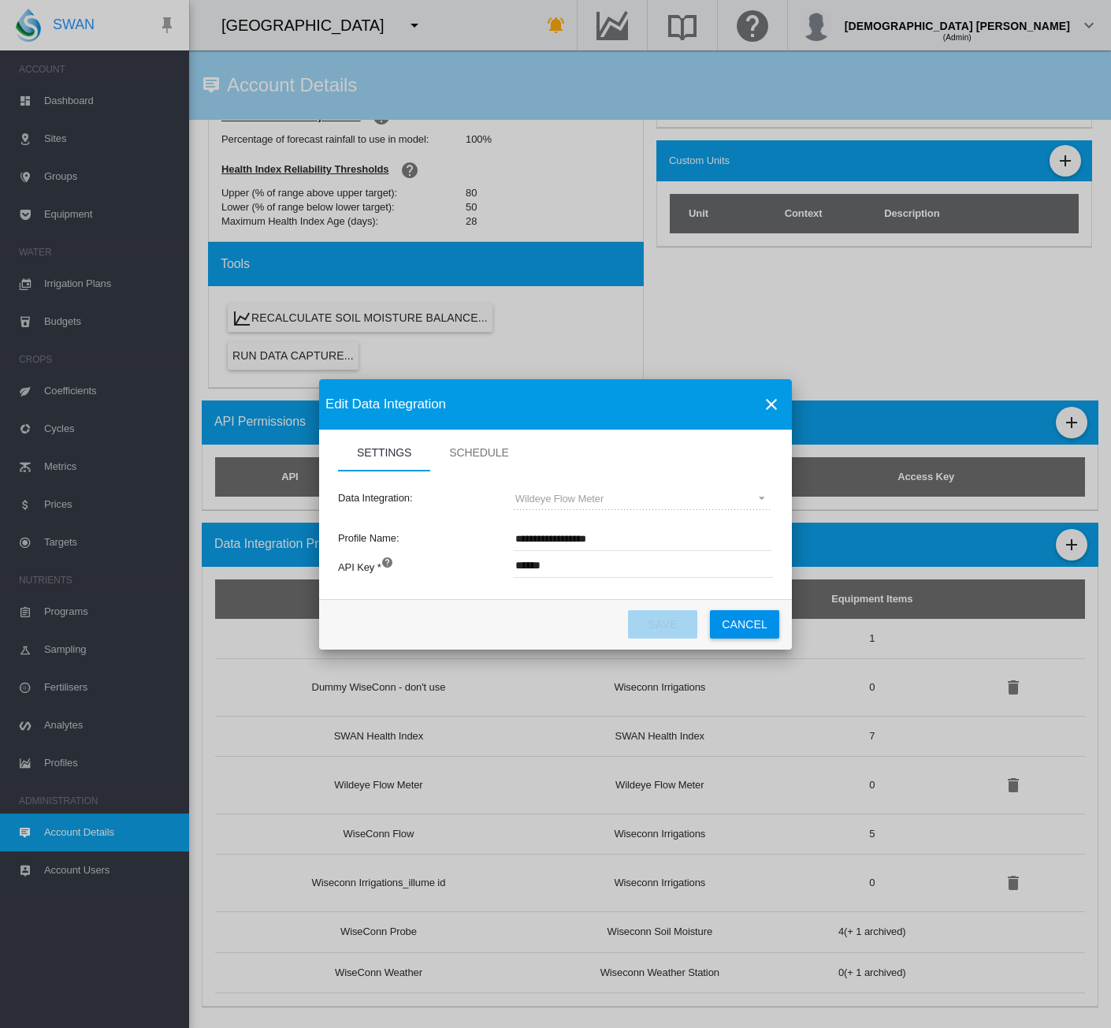
click at [729, 628] on button "Cancel" at bounding box center [744, 624] width 69 height 28
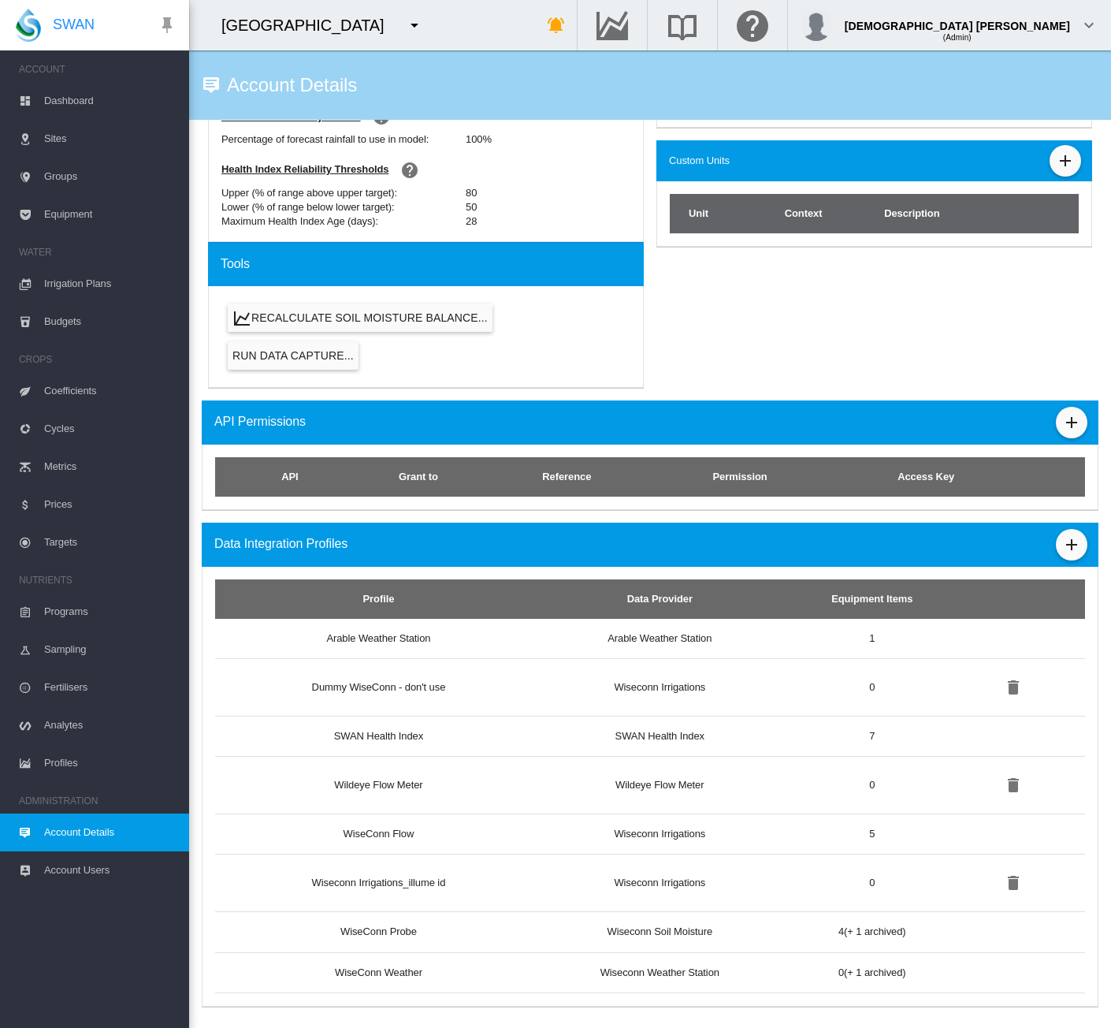
click at [80, 320] on span "Budgets" at bounding box center [110, 322] width 132 height 38
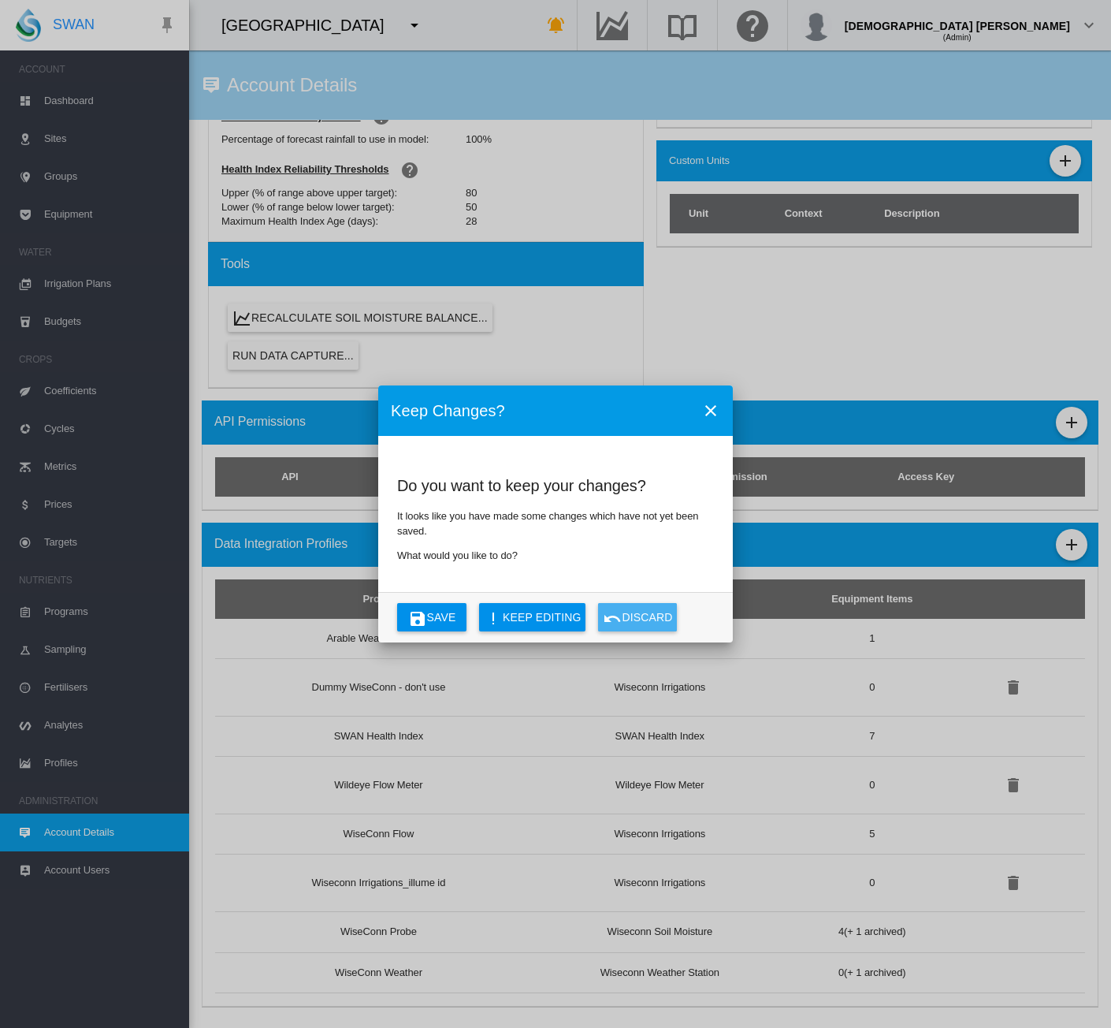
click at [653, 617] on button "Discard" at bounding box center [637, 617] width 79 height 28
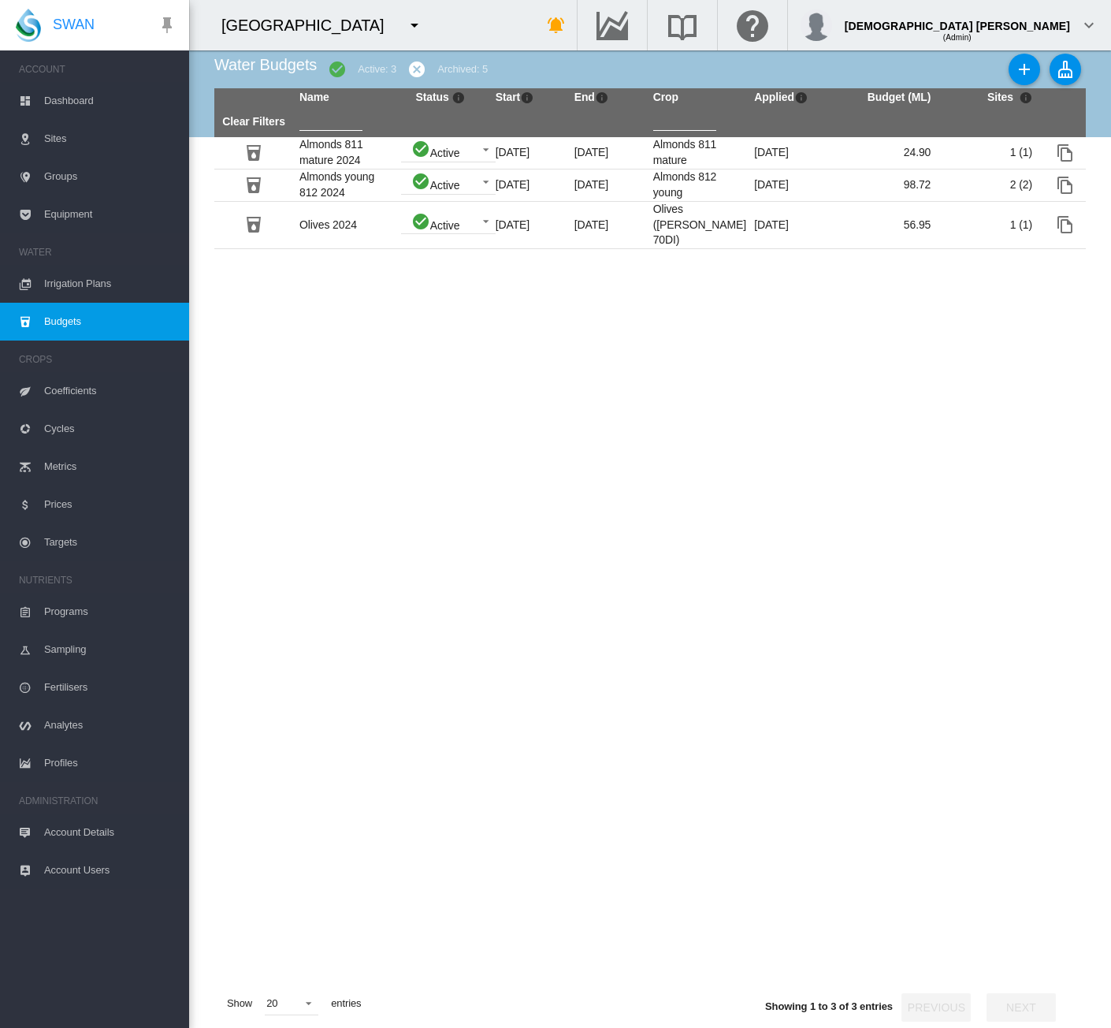
click at [86, 820] on span "Account Details" at bounding box center [110, 832] width 132 height 38
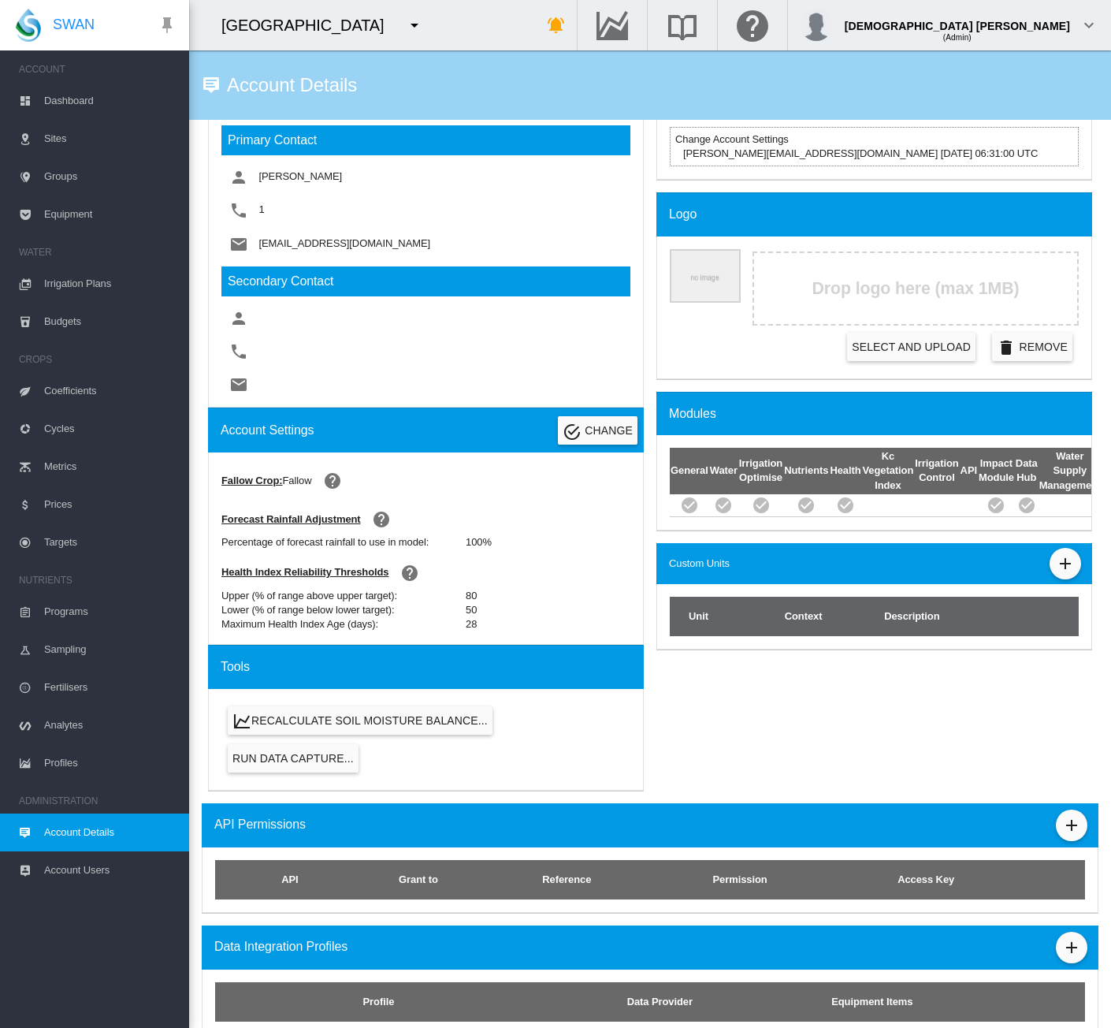
scroll to position [665, 0]
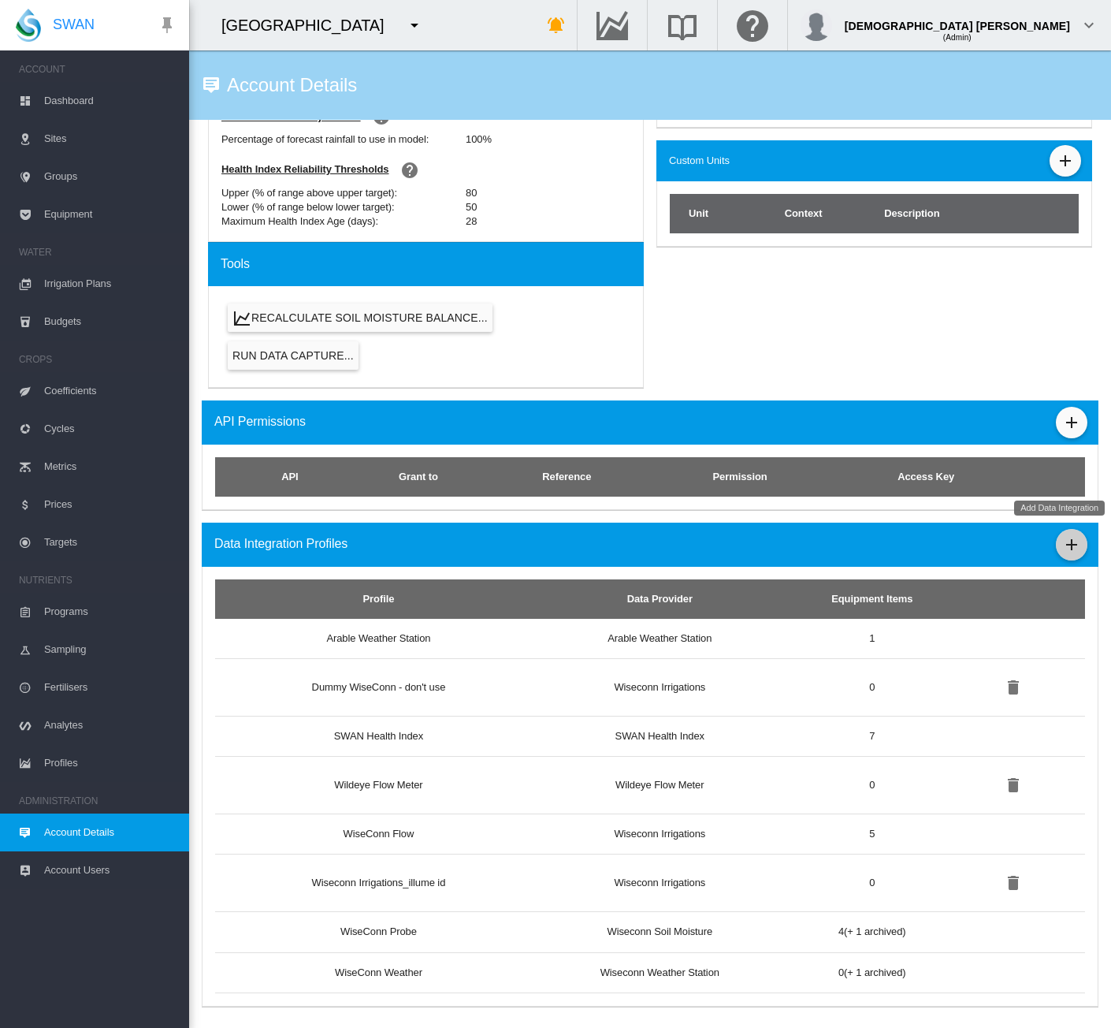
click at [1063, 551] on md-icon "icon-plus" at bounding box center [1072, 544] width 19 height 19
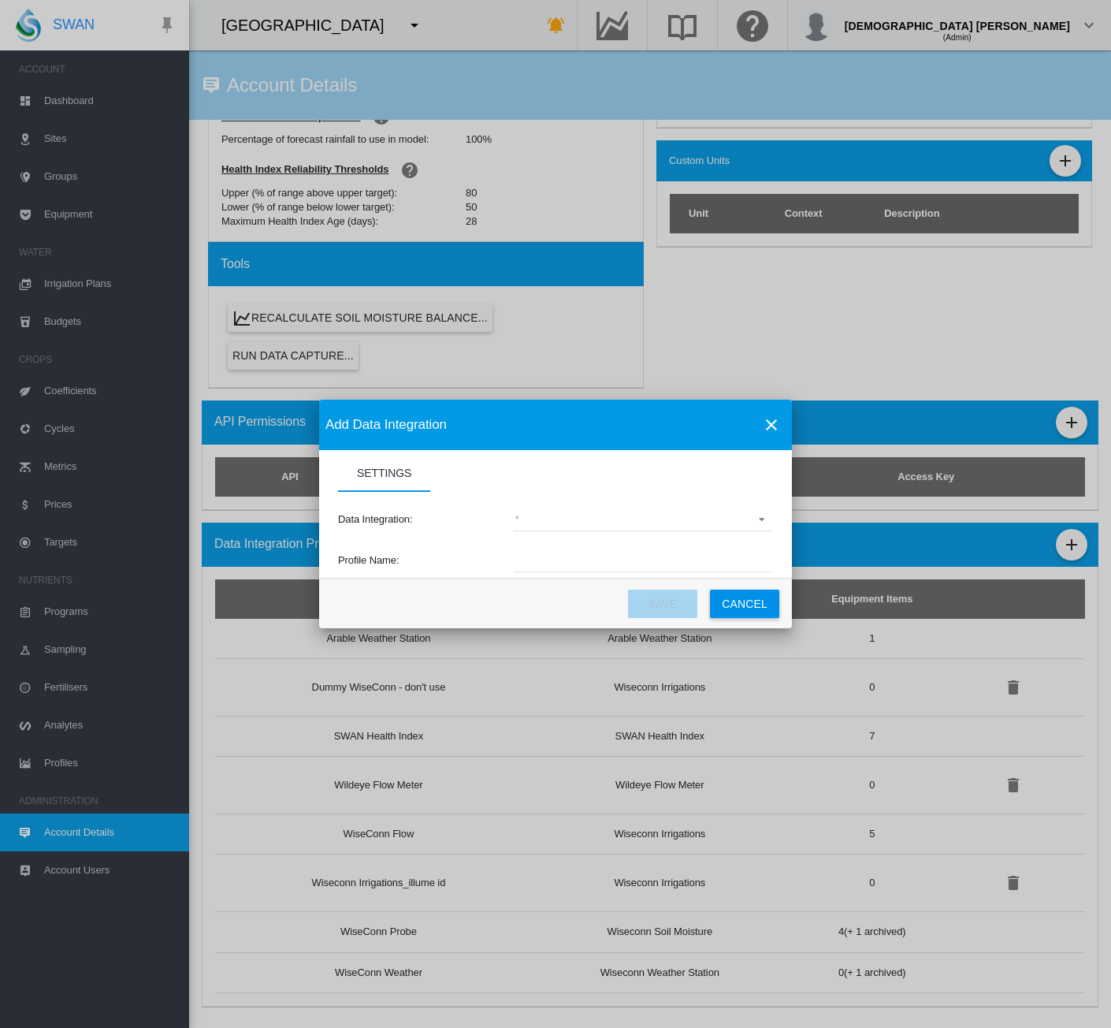
click at [561, 523] on md-select "(deprecated) Toro Lynx Course By Station Adcon Soil Moisture Aquacheck Soil Moi…" at bounding box center [643, 520] width 258 height 24
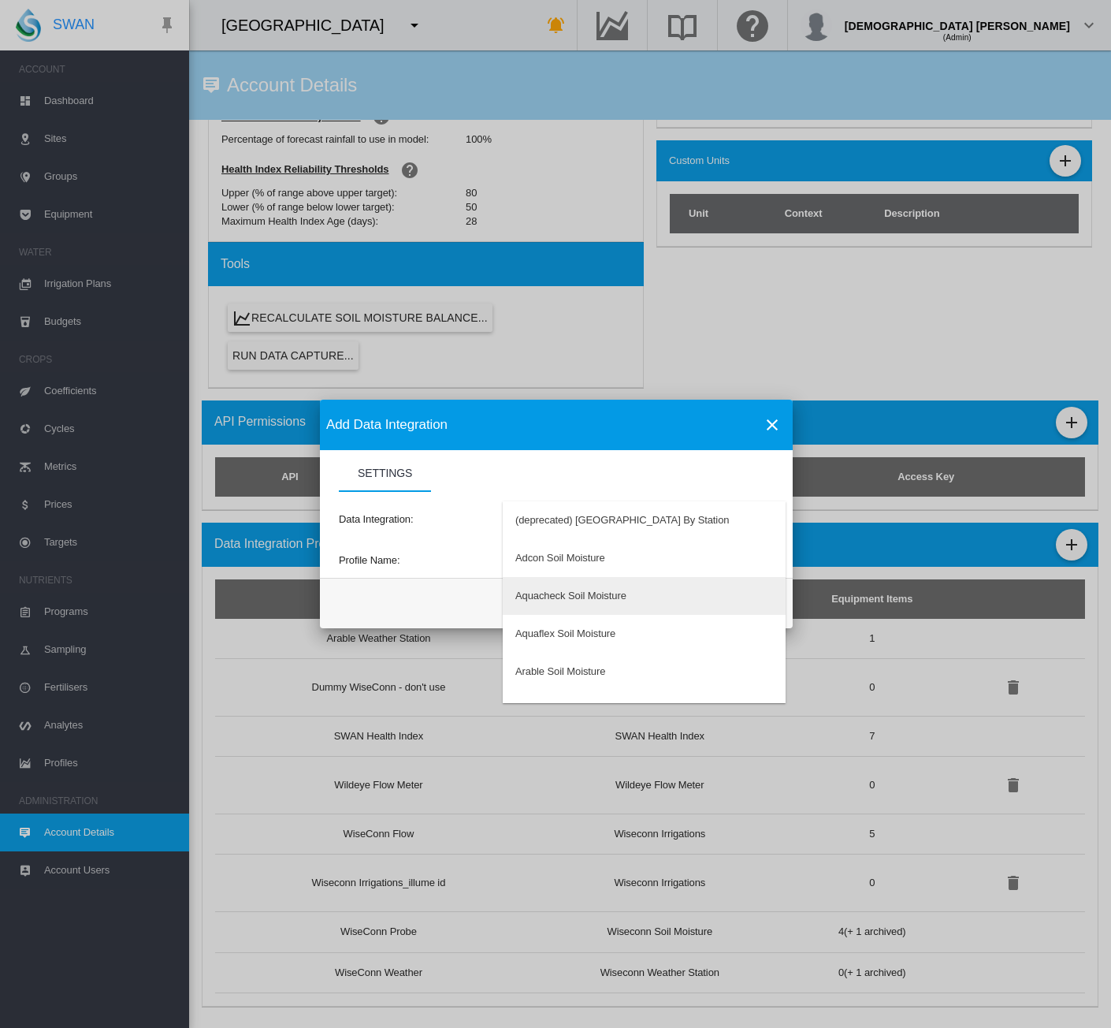
click at [557, 603] on md-option "Aquacheck Soil Moisture" at bounding box center [644, 596] width 283 height 38
type input "**********"
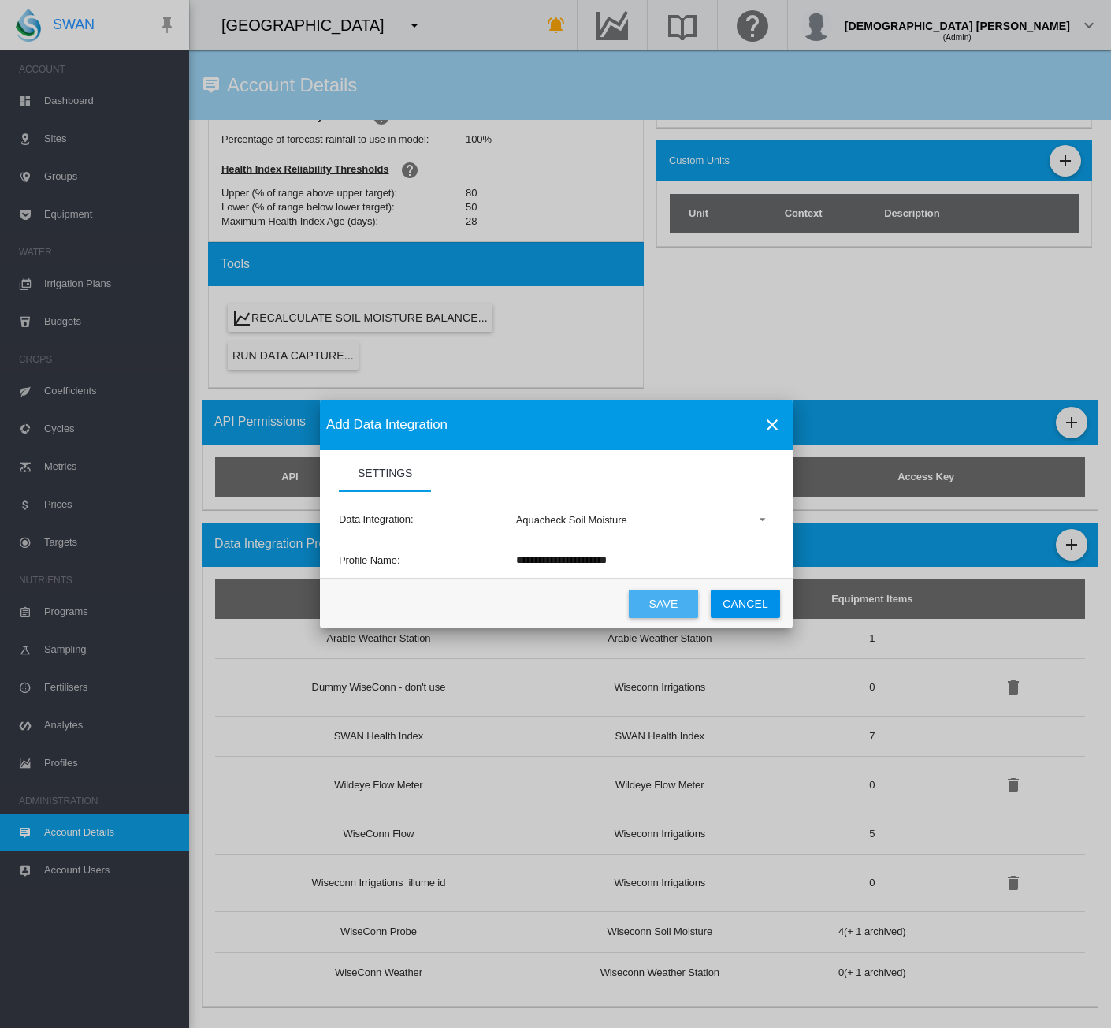
click at [672, 603] on button "Save" at bounding box center [663, 604] width 69 height 28
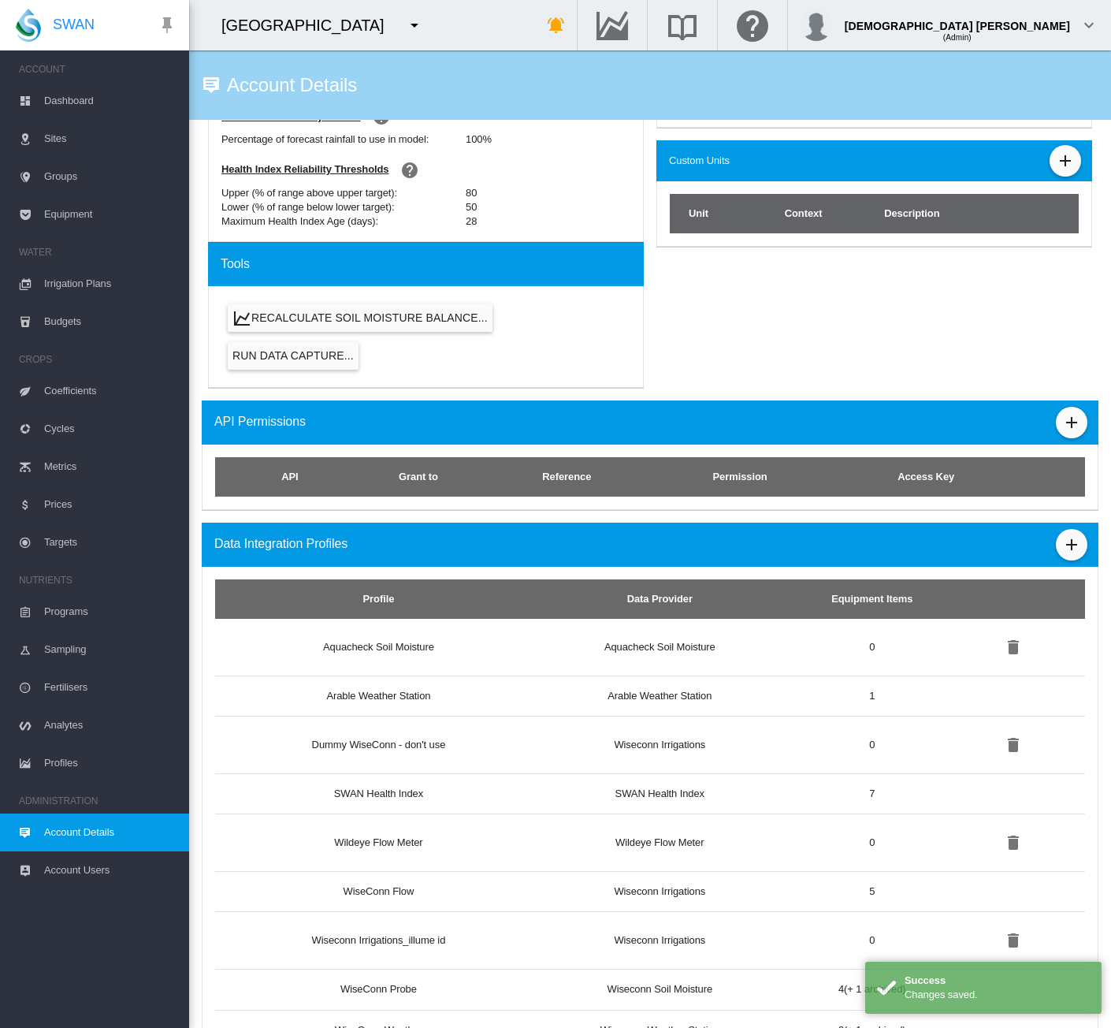
click at [68, 326] on span "Budgets" at bounding box center [110, 322] width 132 height 38
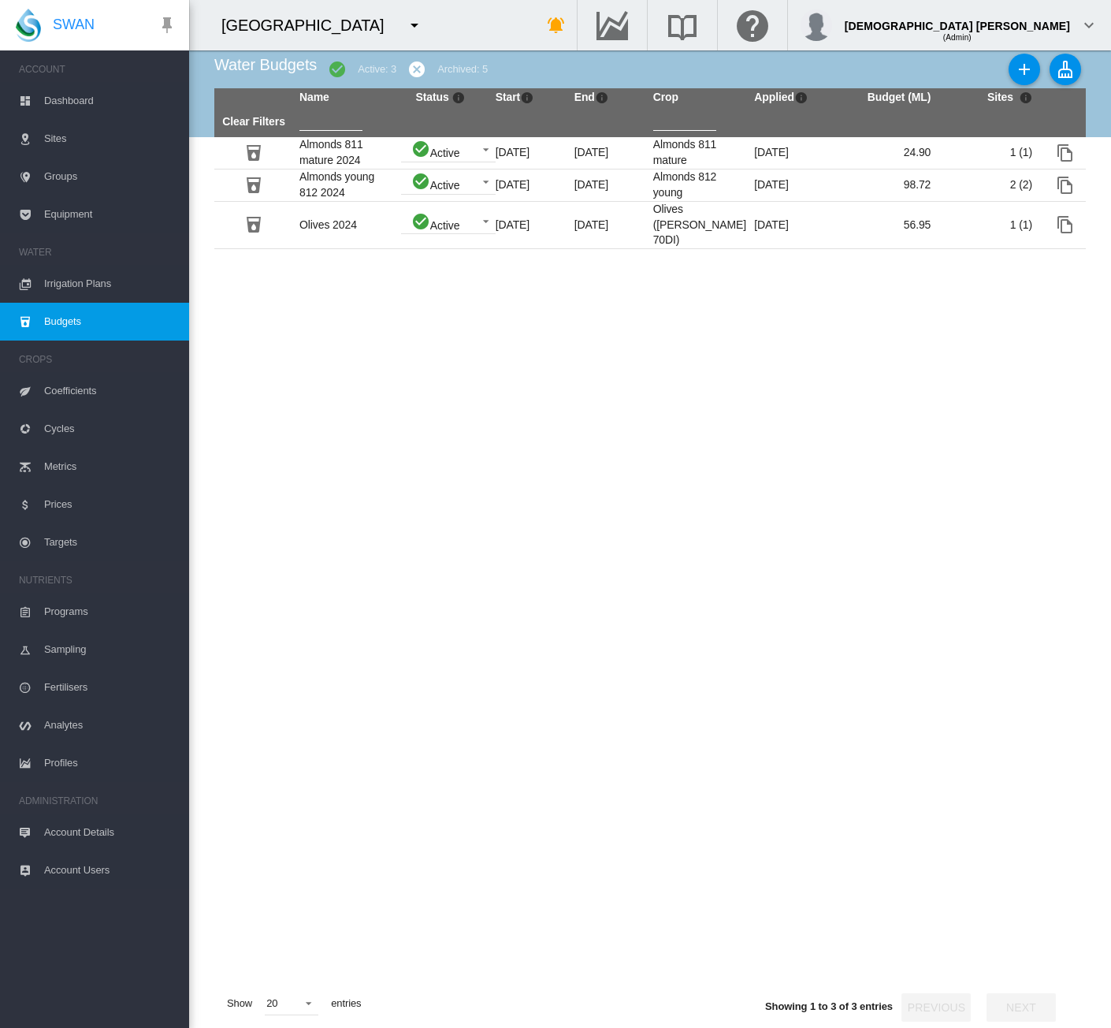
click at [72, 843] on span "Account Details" at bounding box center [110, 832] width 132 height 38
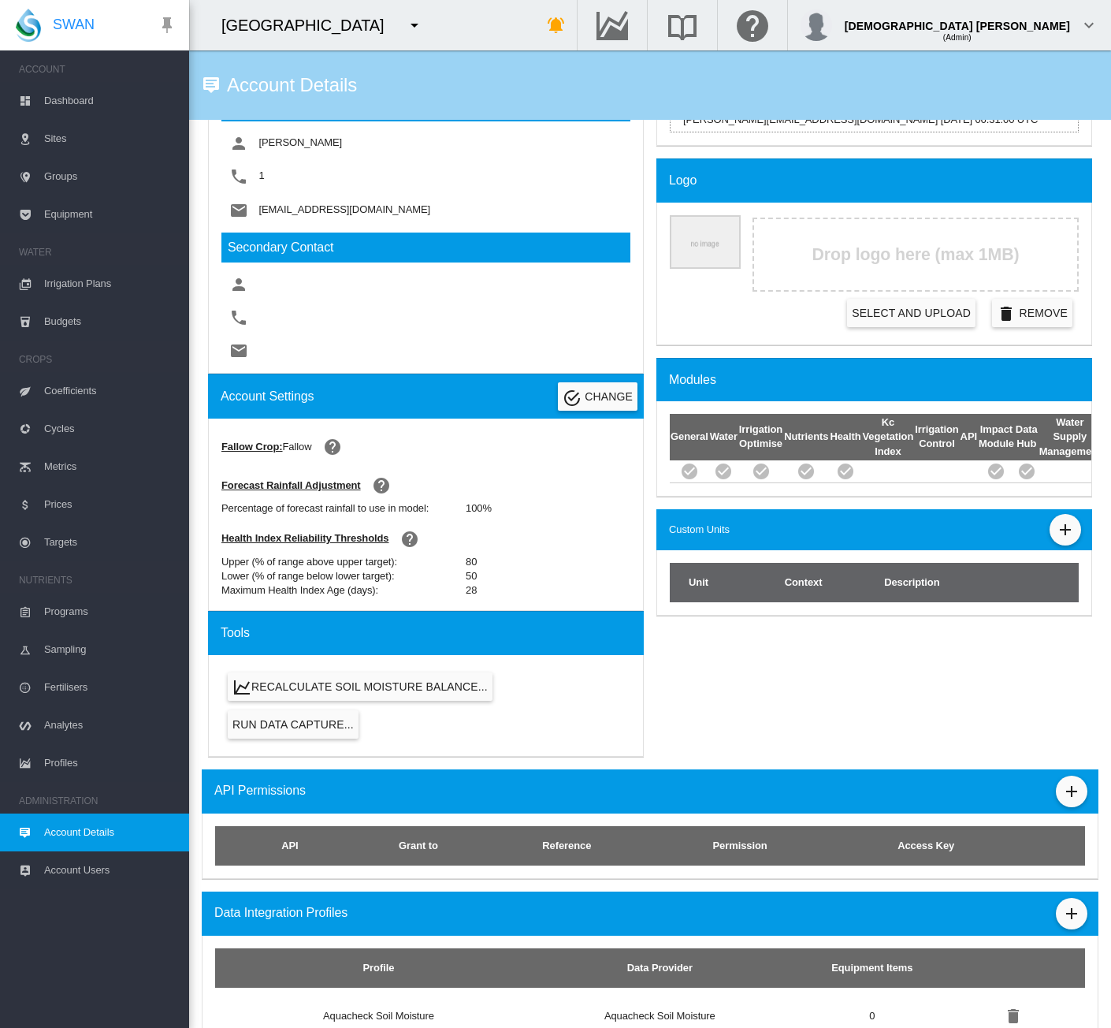
scroll to position [722, 0]
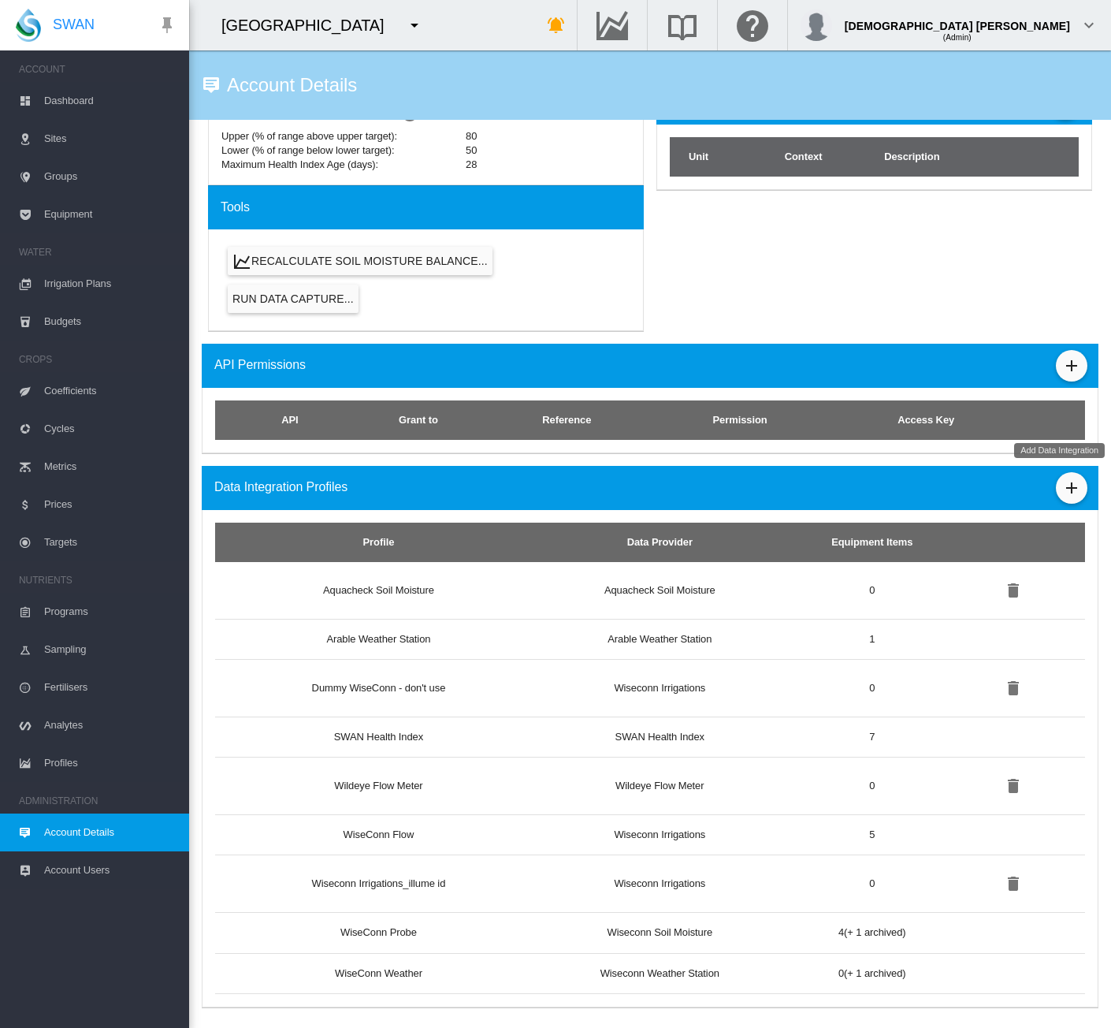
click at [1068, 478] on md-icon "icon-plus" at bounding box center [1072, 487] width 19 height 19
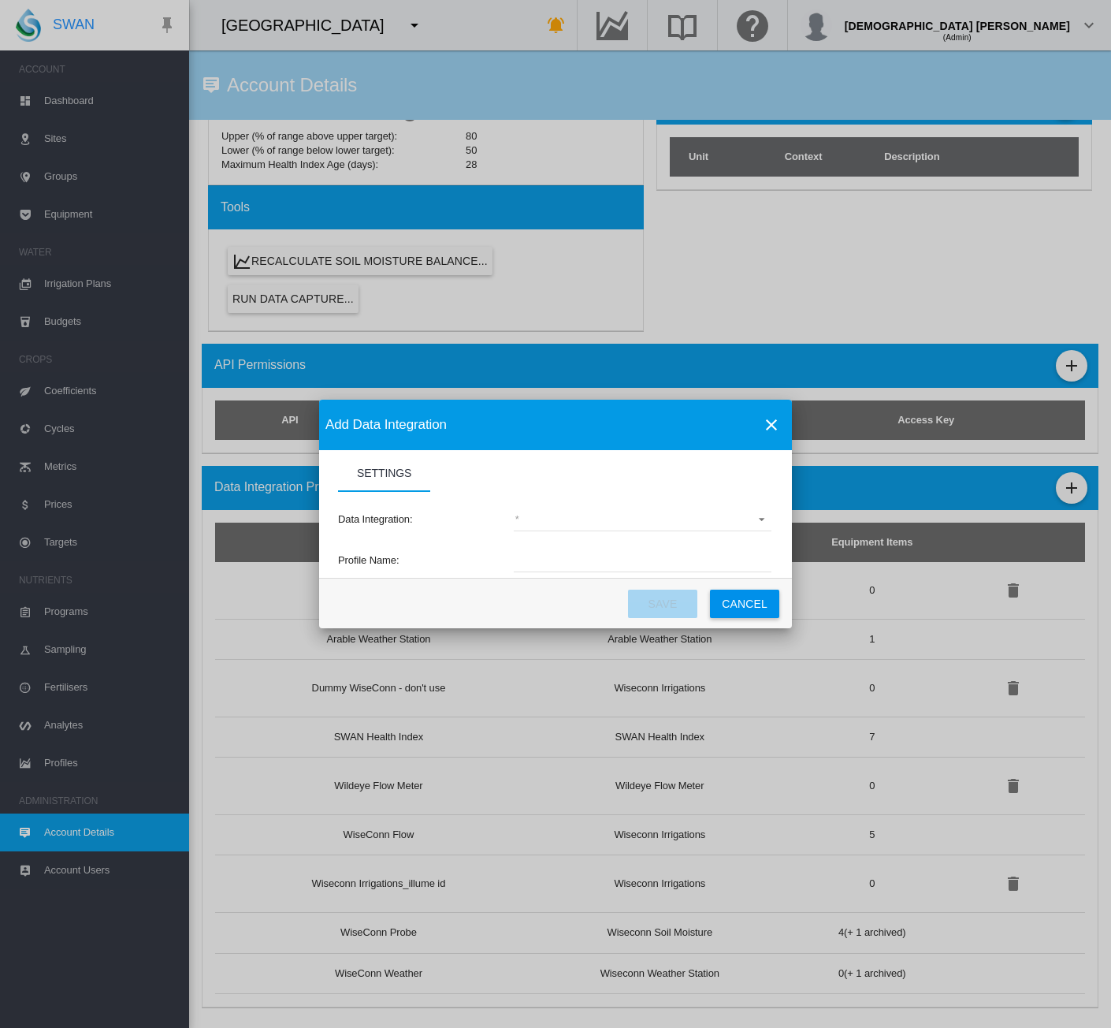
click at [605, 508] on md-select "(deprecated) Toro Lynx Course By Station Adcon Soil Moisture Aquacheck Soil Moi…" at bounding box center [643, 520] width 258 height 24
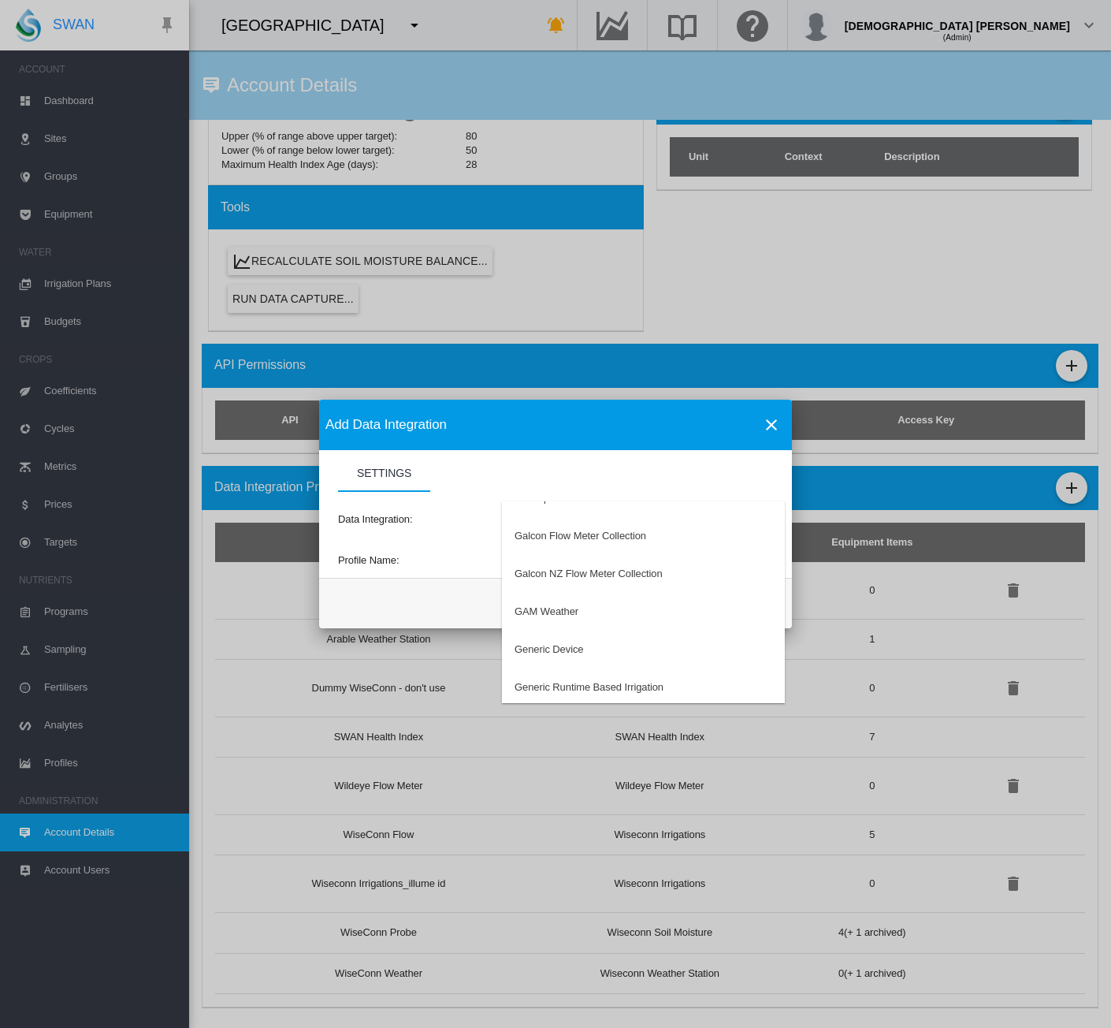
scroll to position [867, 0]
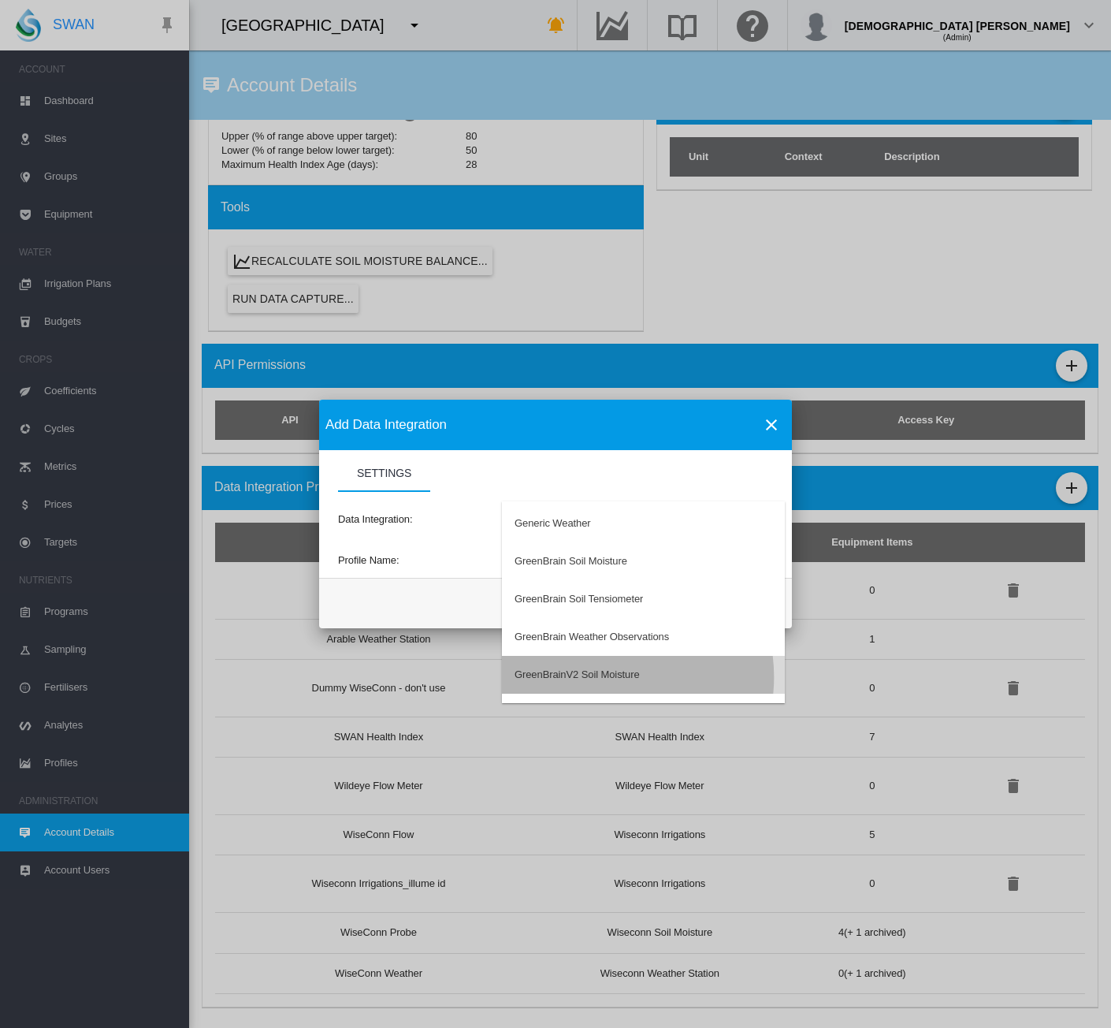
click at [601, 677] on div "GreenBrainV2 Soil Moisture" at bounding box center [577, 675] width 125 height 14
type input "**********"
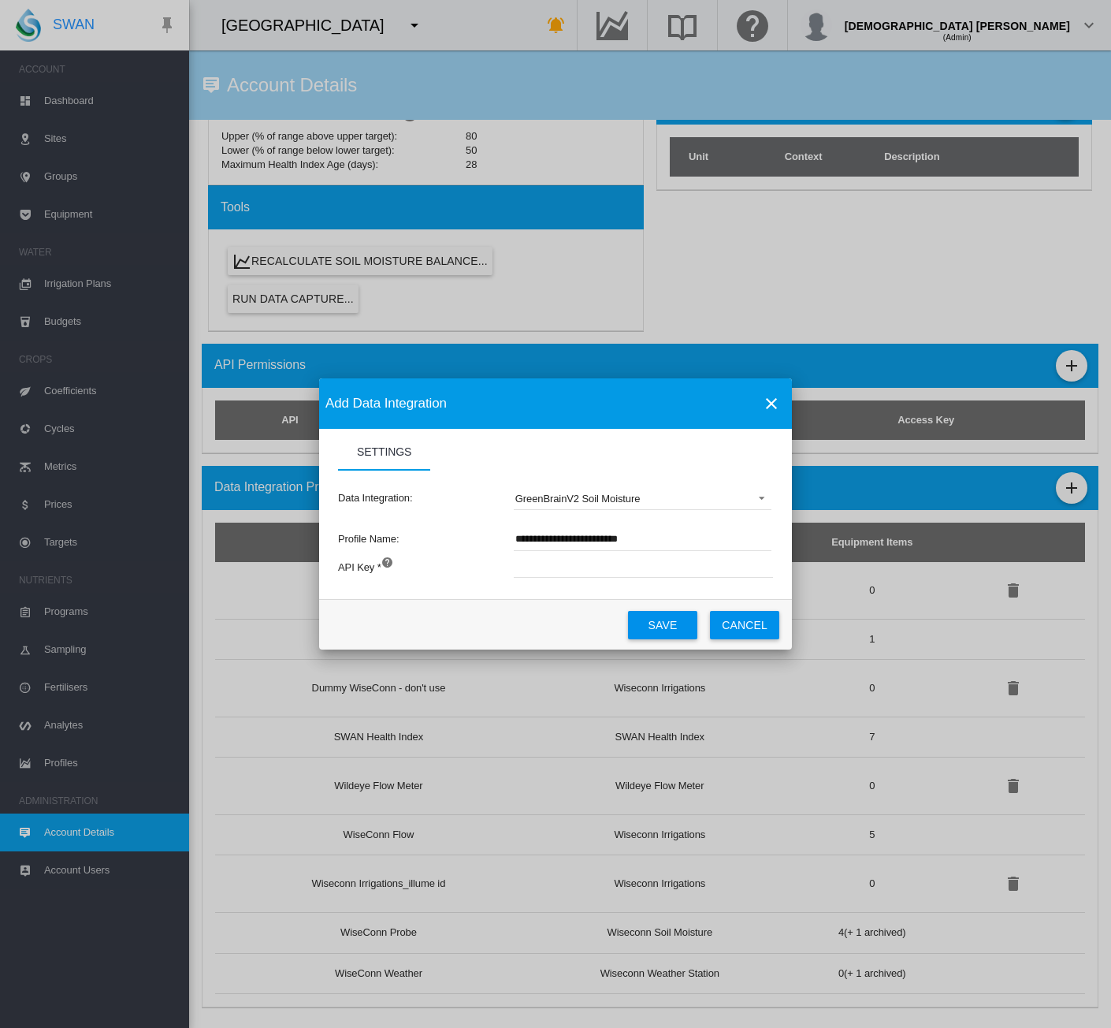
click at [576, 568] on input "Settings Settings ..." at bounding box center [731, 566] width 434 height 24
type input "****"
click at [540, 590] on md-input-container "****" at bounding box center [730, 574] width 437 height 43
click at [666, 623] on button "Save" at bounding box center [662, 625] width 69 height 28
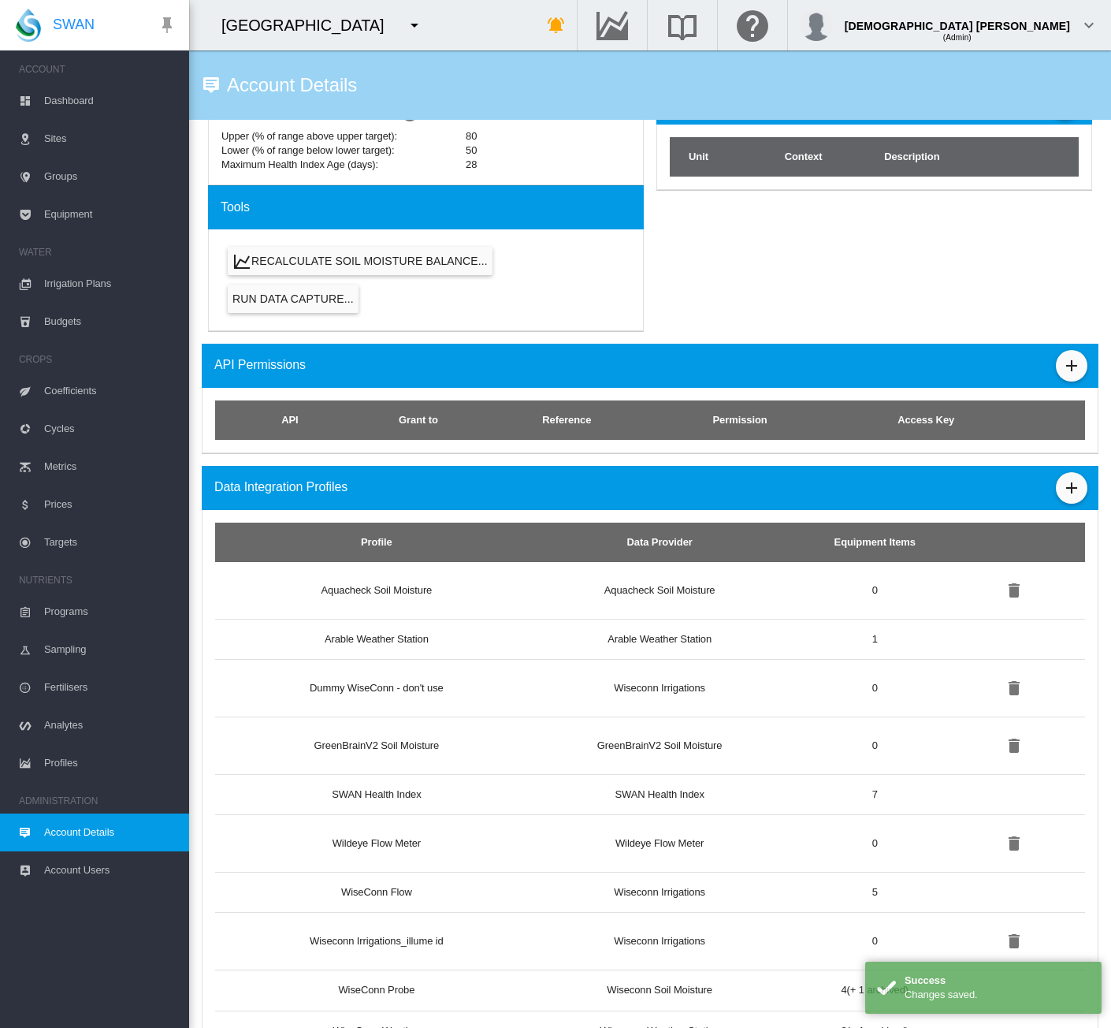
click at [61, 208] on span "Equipment" at bounding box center [110, 214] width 132 height 38
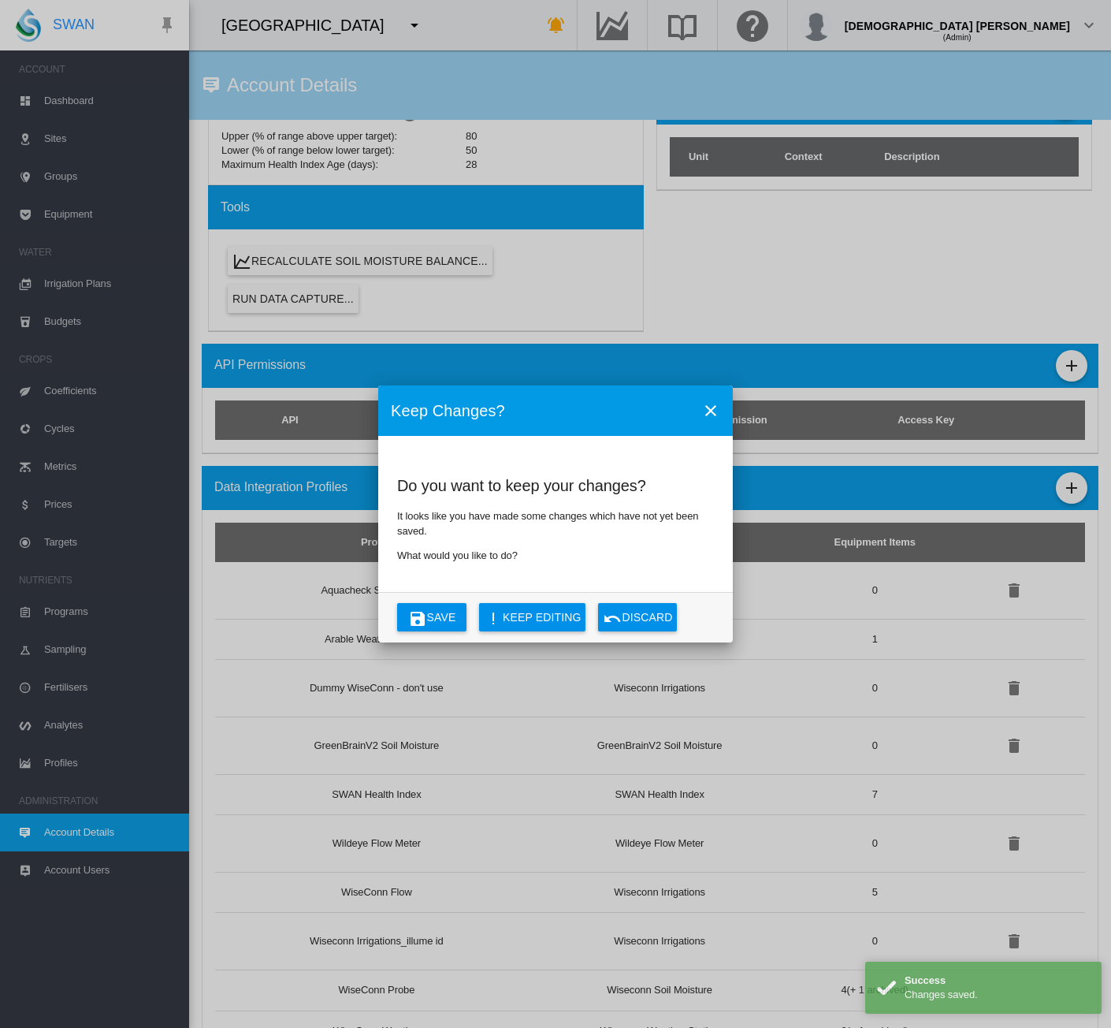
click at [672, 622] on button "Discard" at bounding box center [637, 617] width 79 height 28
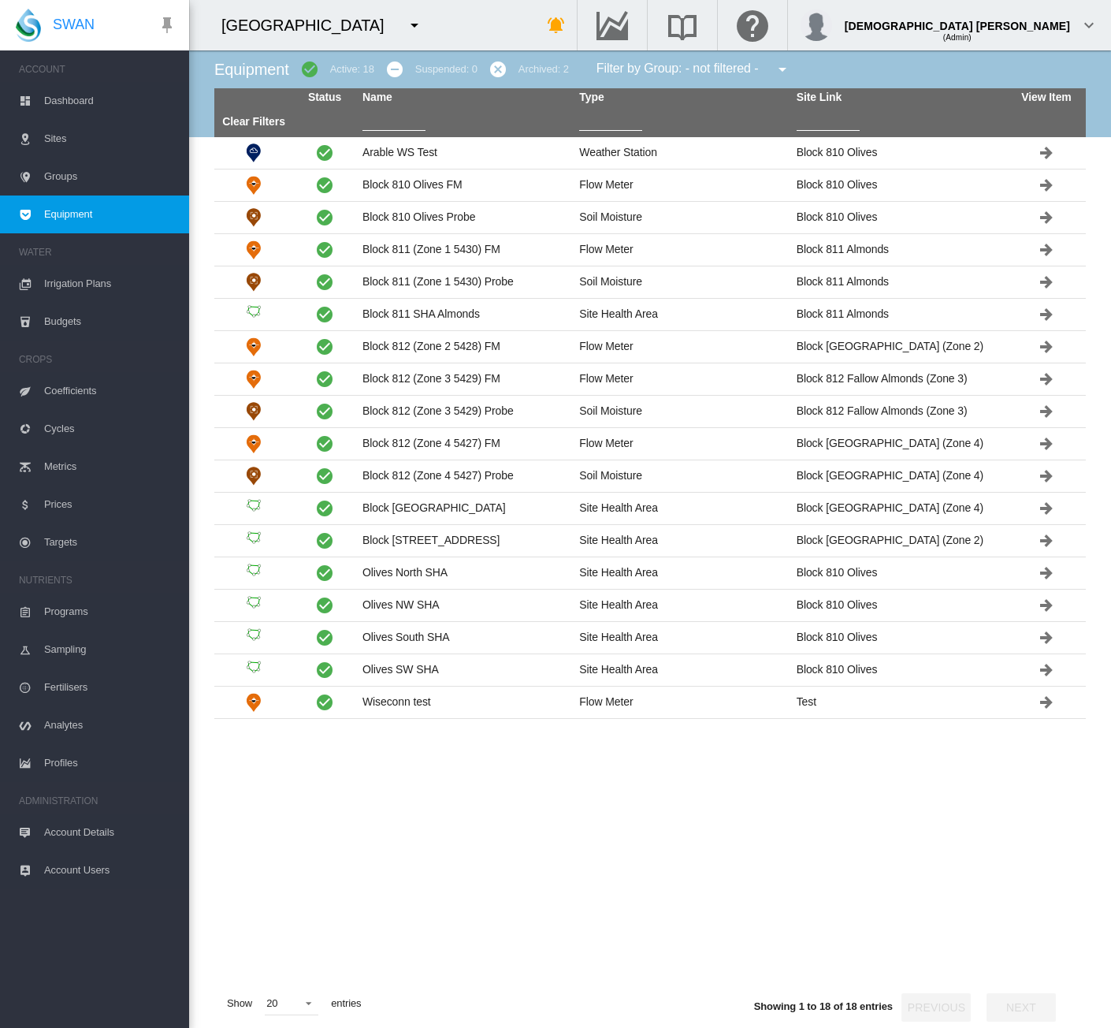
click at [43, 825] on link "Account Details" at bounding box center [94, 832] width 189 height 38
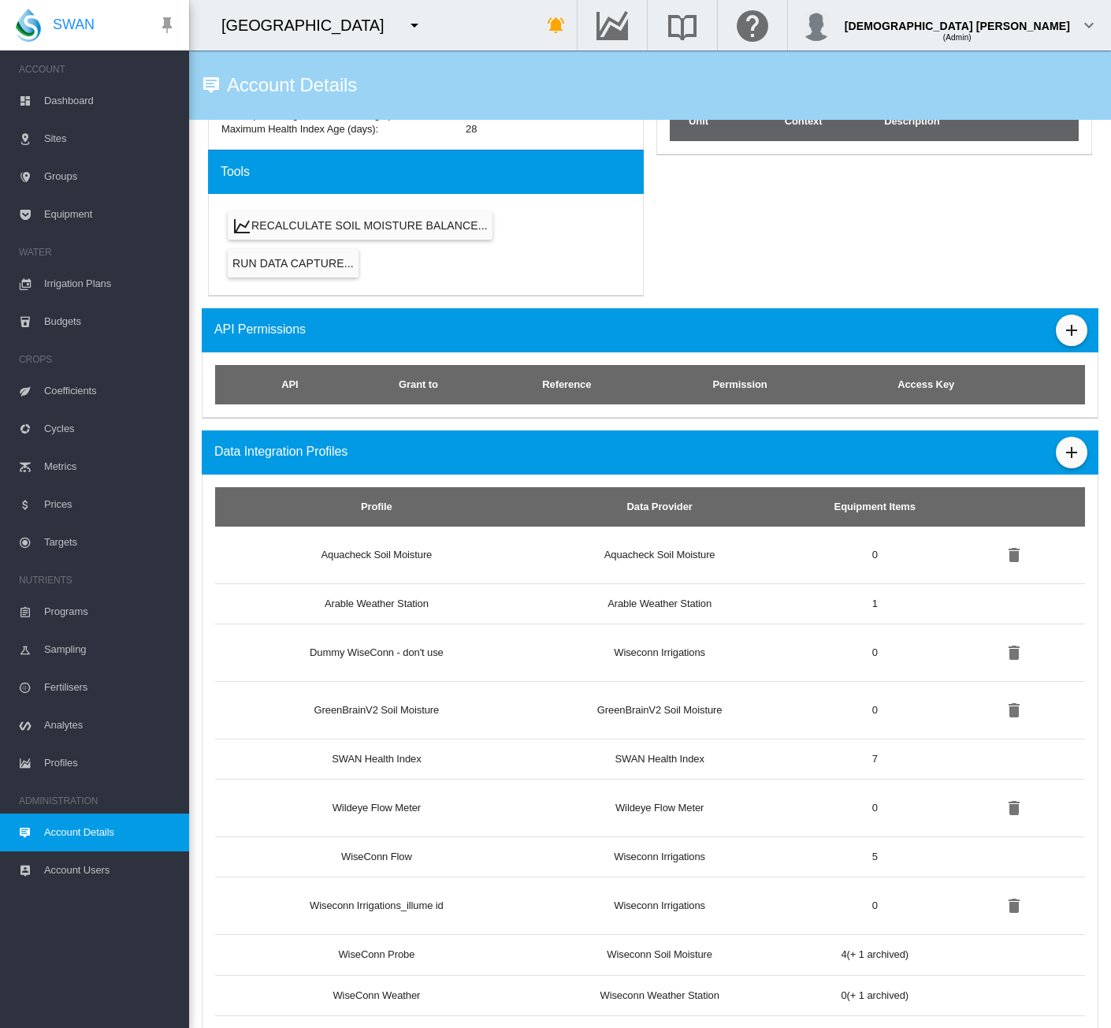
scroll to position [780, 0]
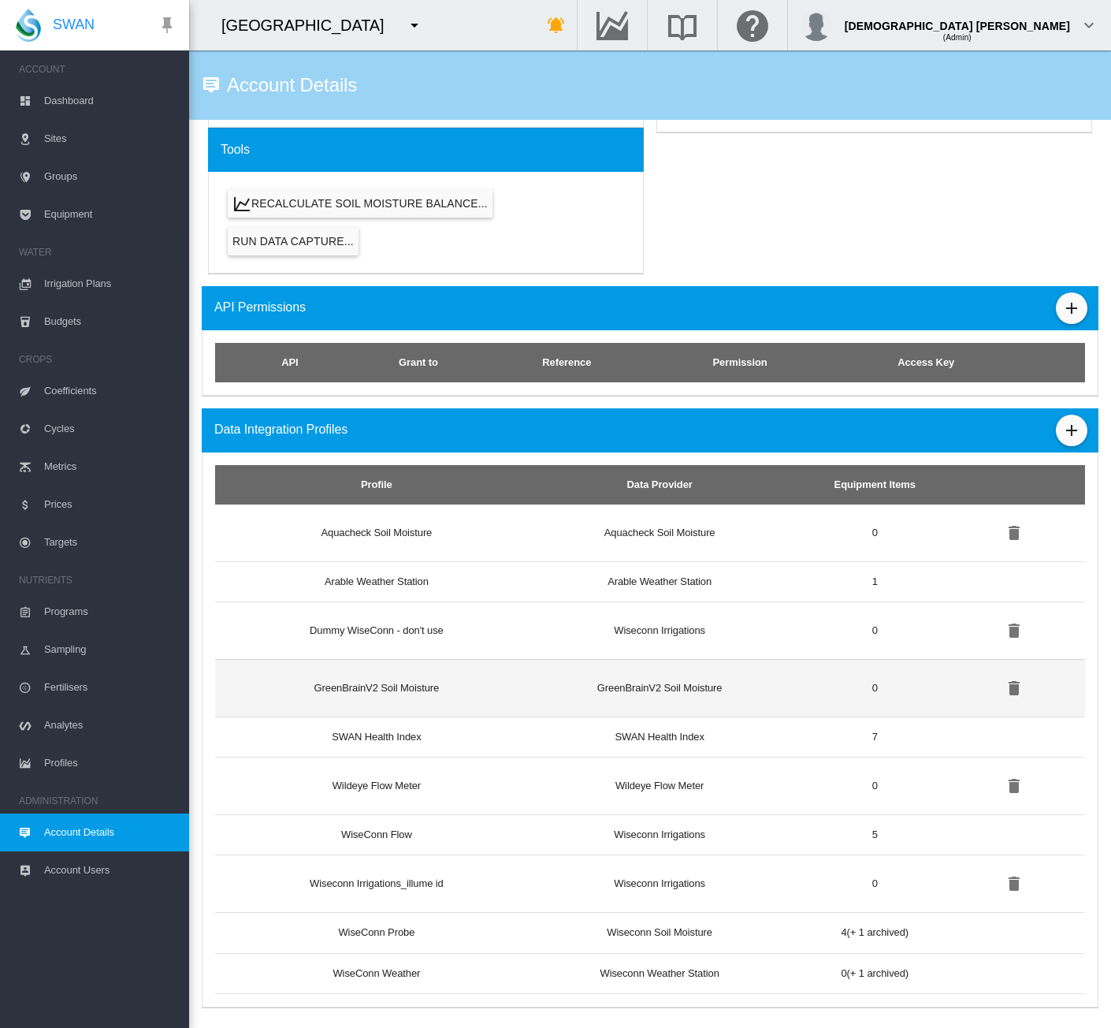
click at [494, 694] on td "GreenBrainV2 Soil Moisture" at bounding box center [370, 688] width 311 height 58
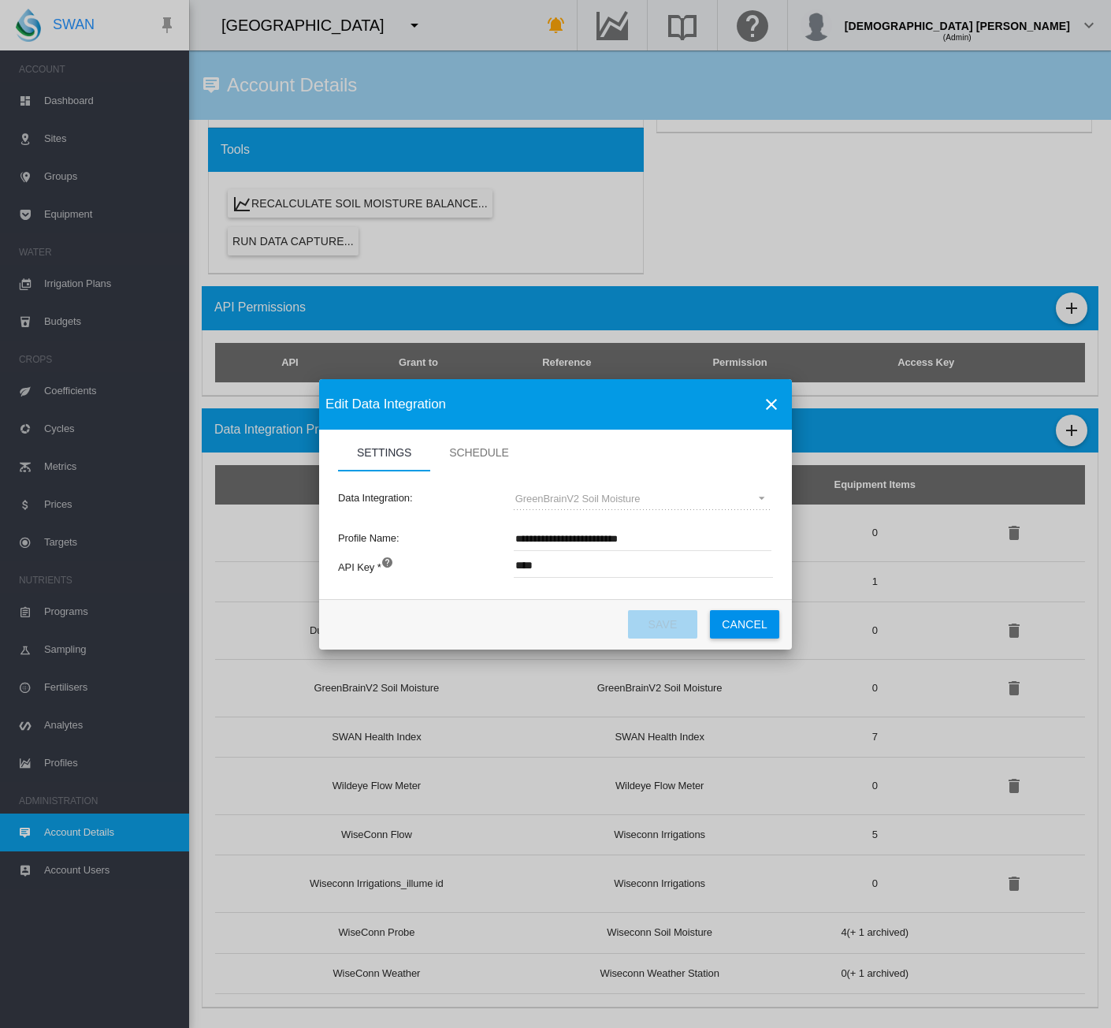
click at [747, 620] on button "Cancel" at bounding box center [744, 624] width 69 height 28
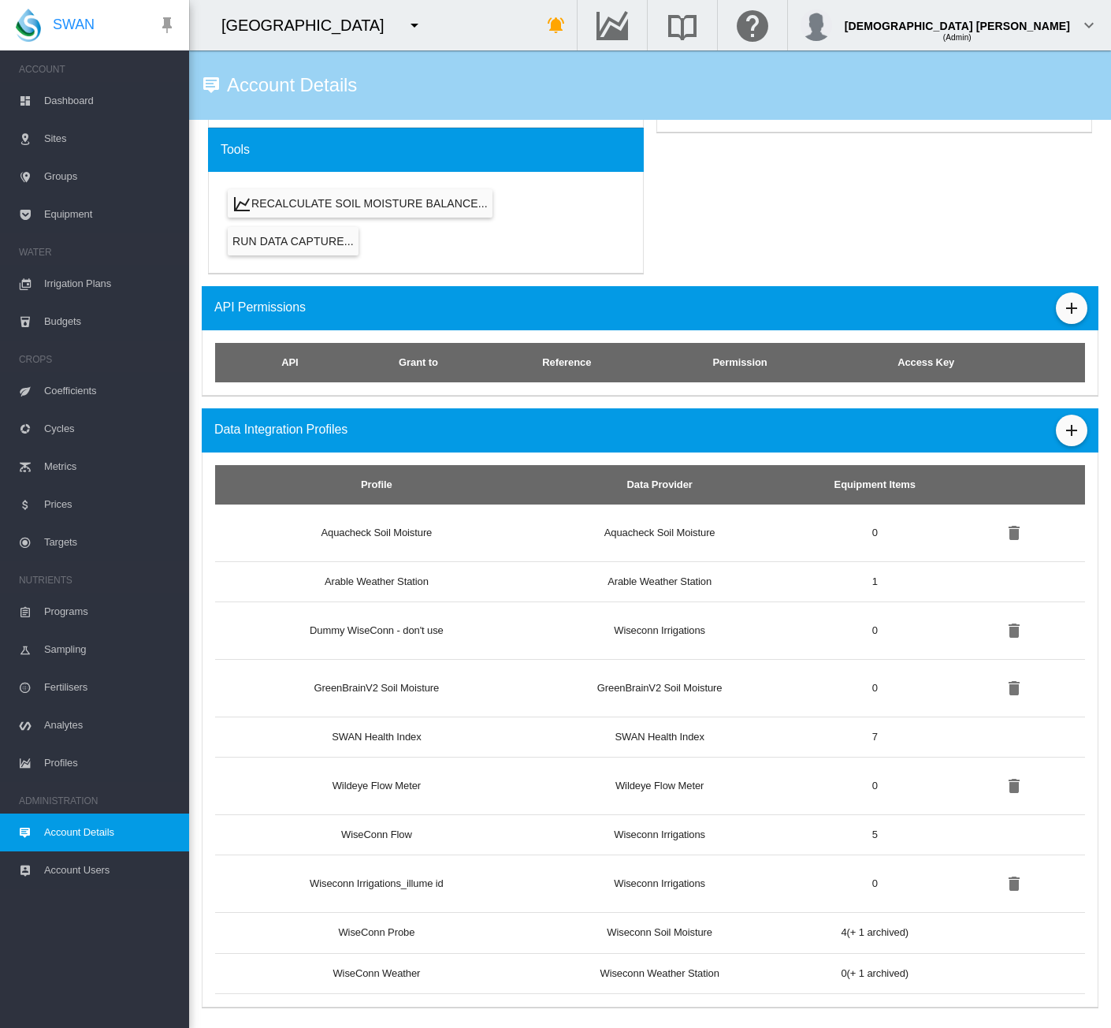
click at [58, 650] on span "Sampling" at bounding box center [110, 650] width 132 height 38
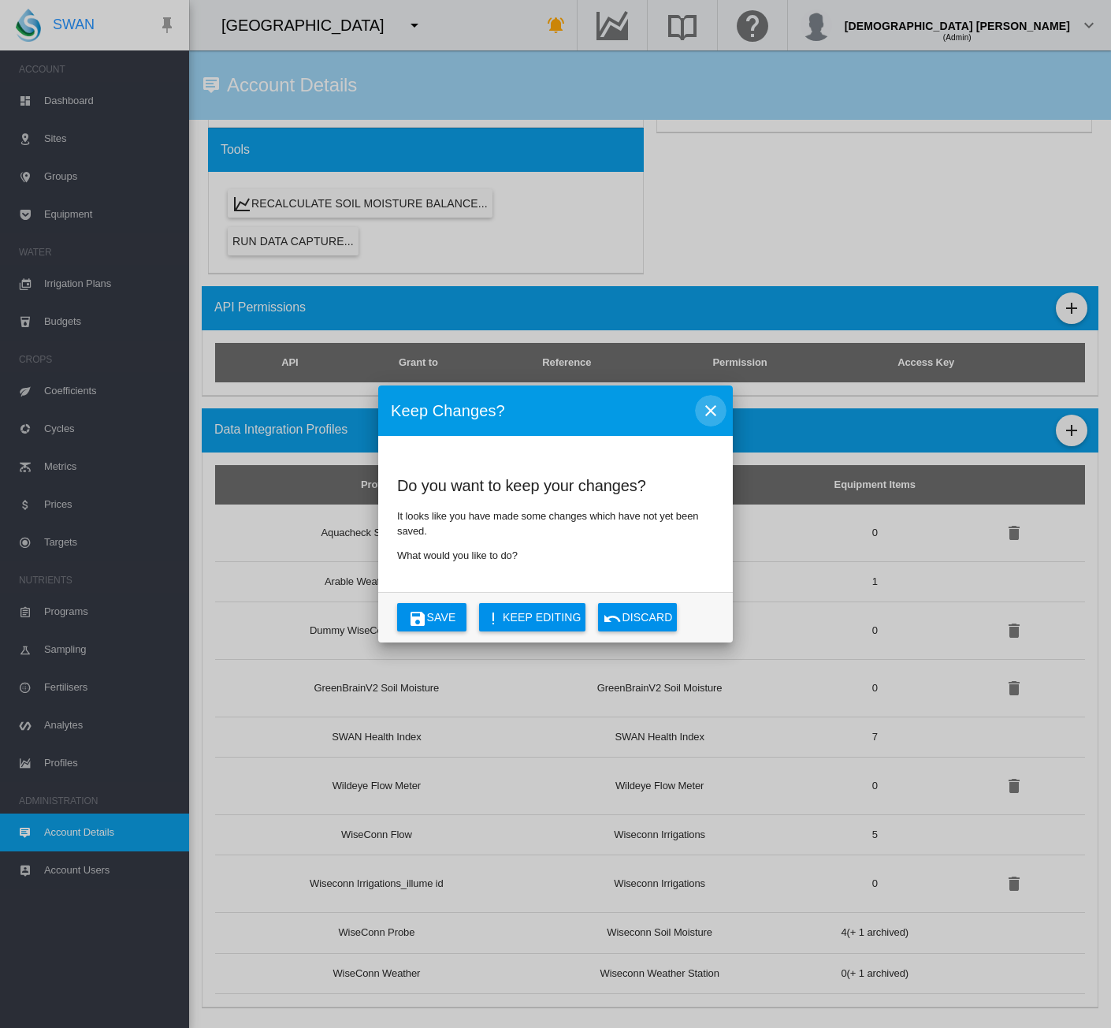
click at [713, 404] on md-icon "icon-close" at bounding box center [711, 410] width 19 height 19
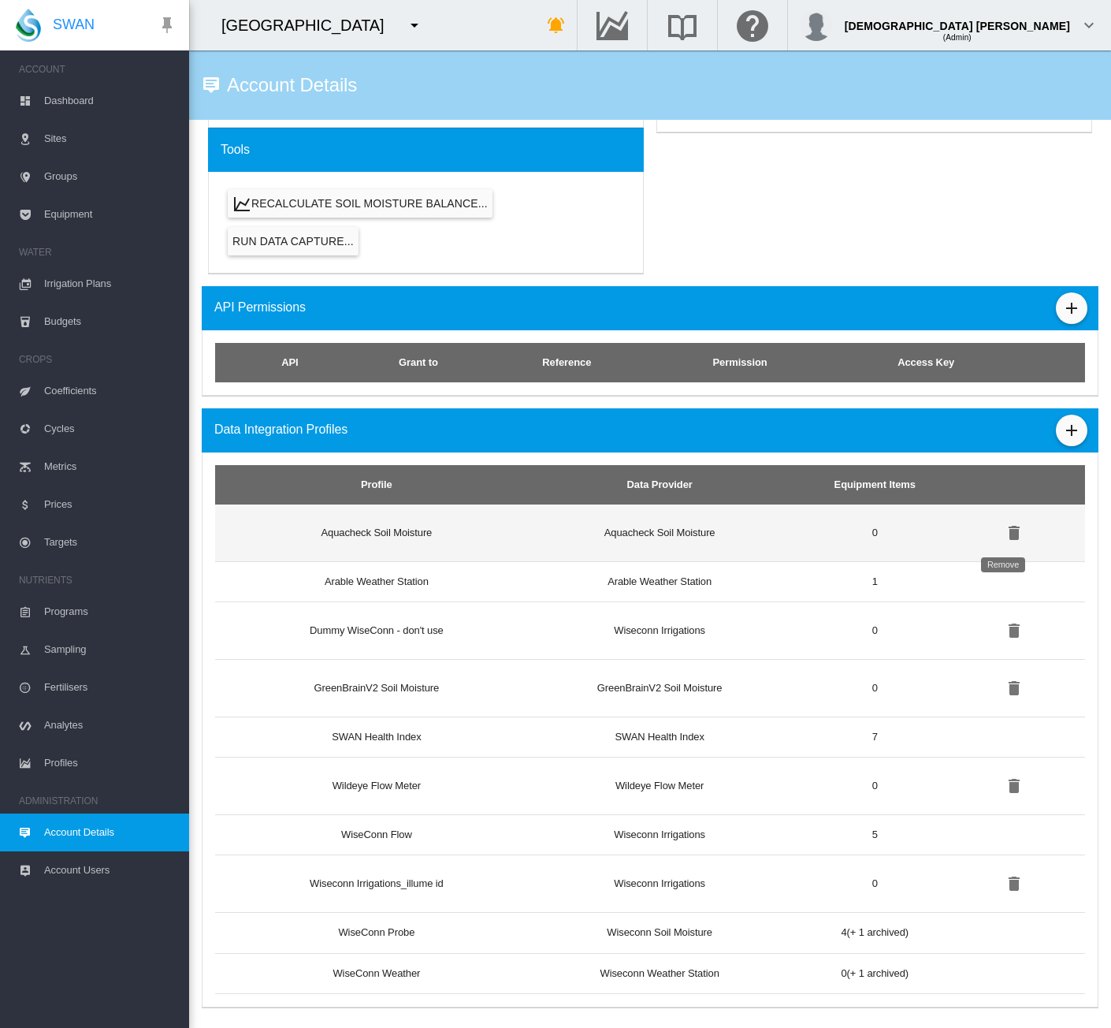
click at [1005, 532] on md-icon "icon-delete" at bounding box center [1014, 532] width 19 height 19
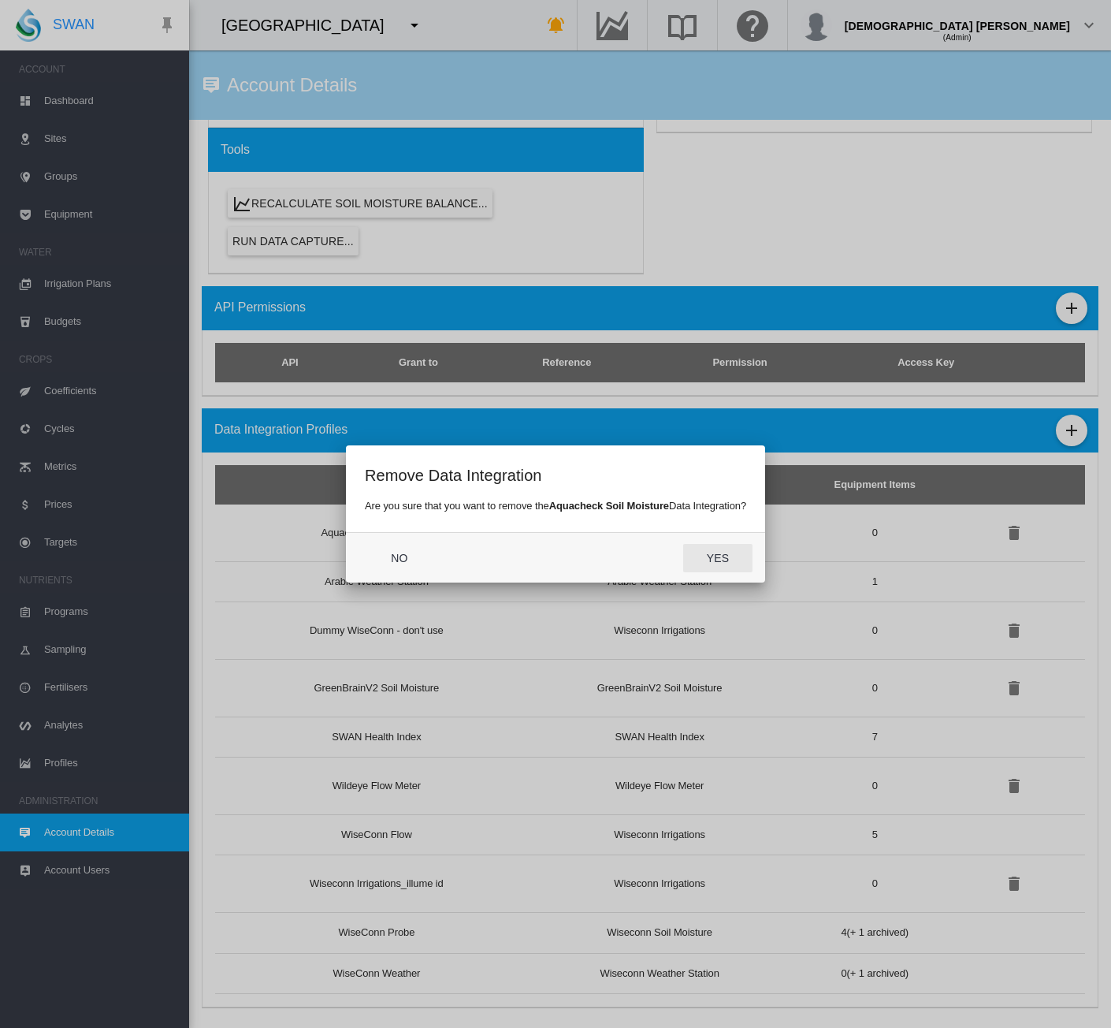
drag, startPoint x: 722, startPoint y: 559, endPoint x: 745, endPoint y: 570, distance: 25.4
click at [722, 559] on button "Yes" at bounding box center [717, 558] width 69 height 28
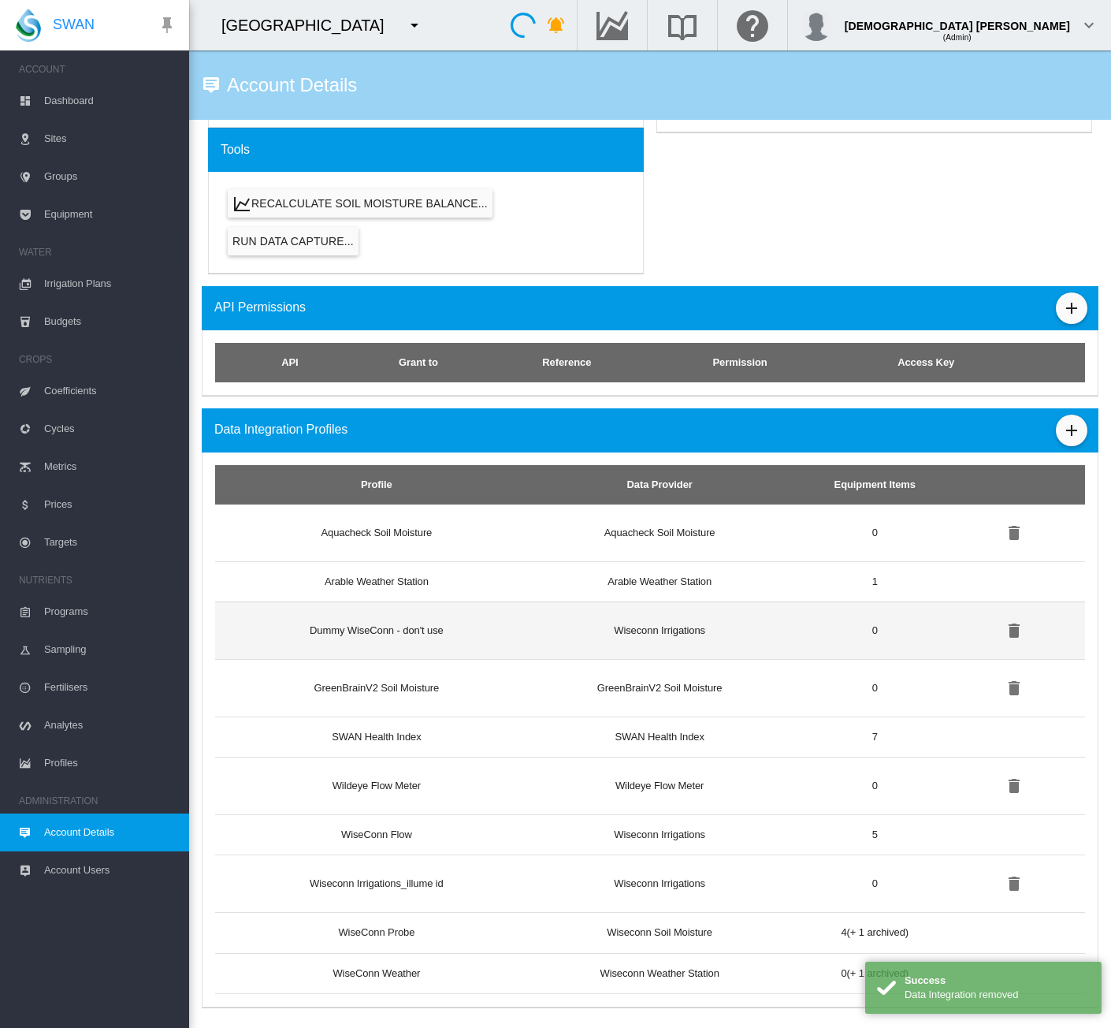
scroll to position [722, 0]
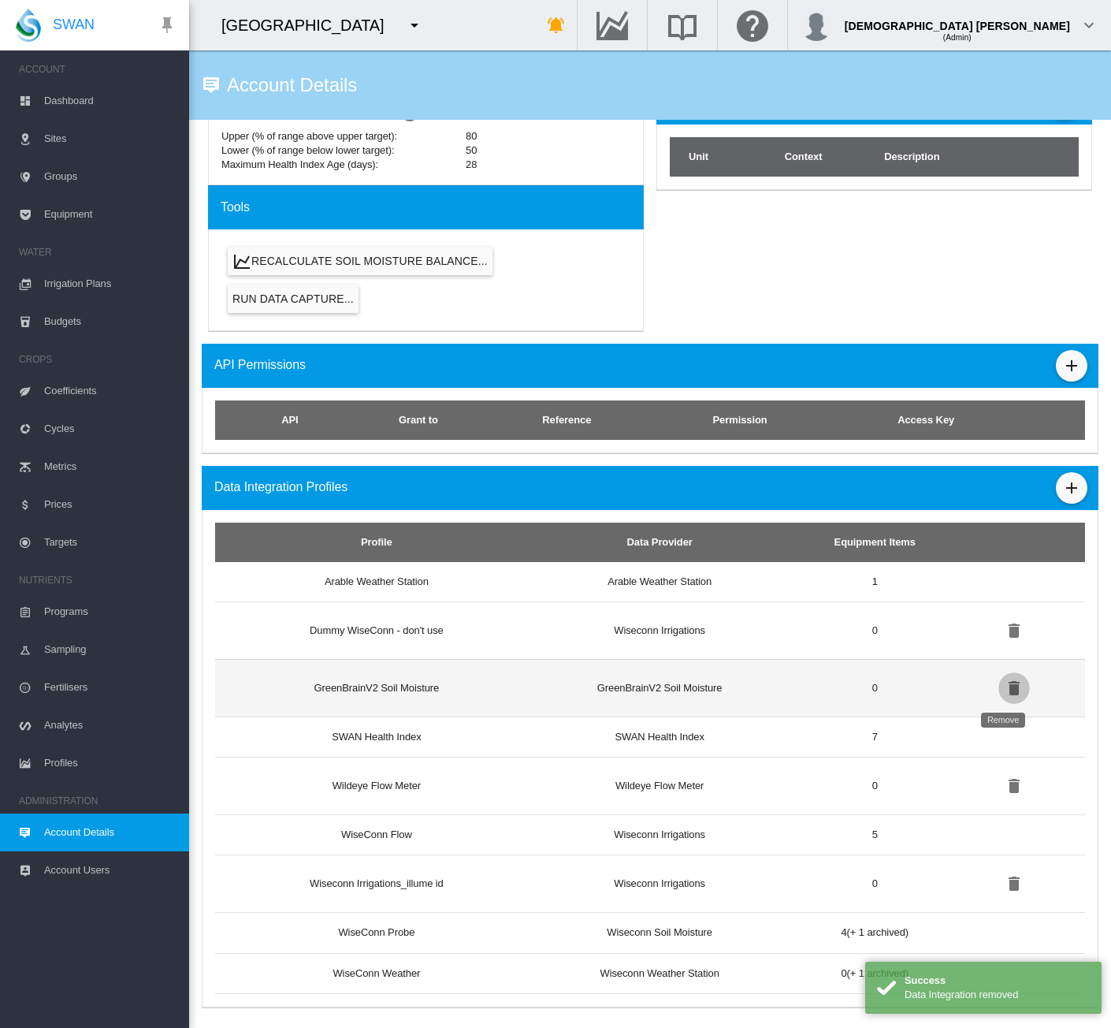
click at [1007, 694] on button "Remove" at bounding box center [1015, 688] width 32 height 32
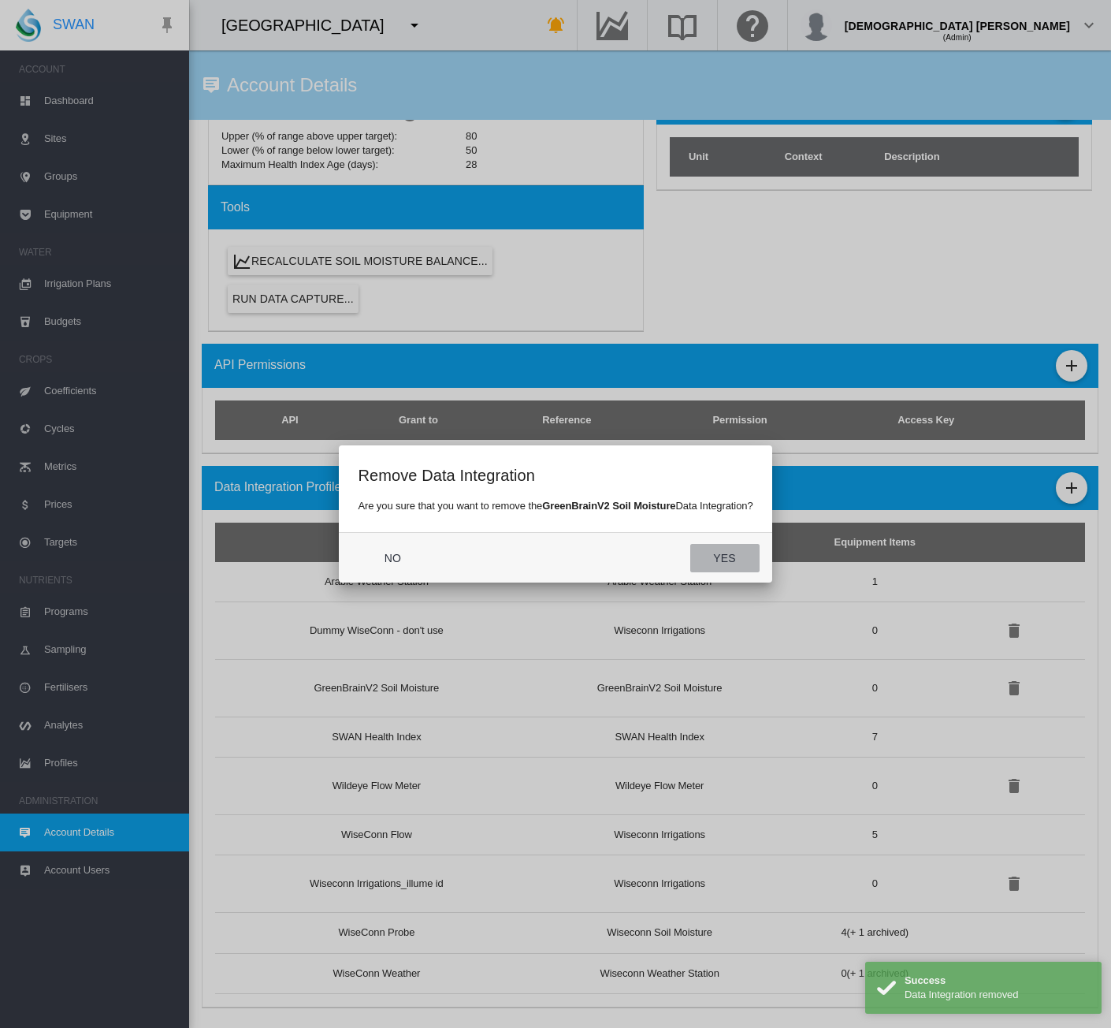
click at [725, 554] on button "Yes" at bounding box center [724, 558] width 69 height 28
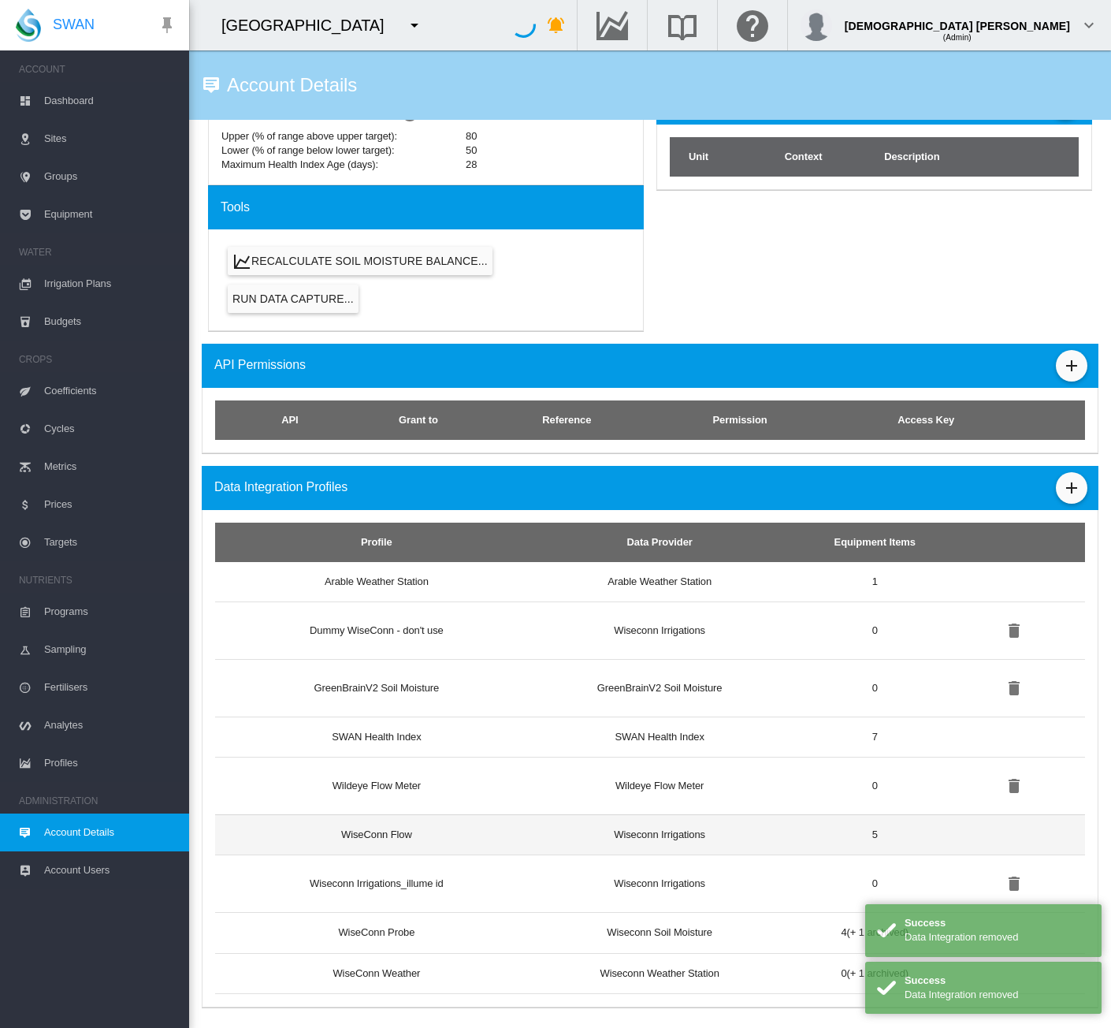
scroll to position [665, 0]
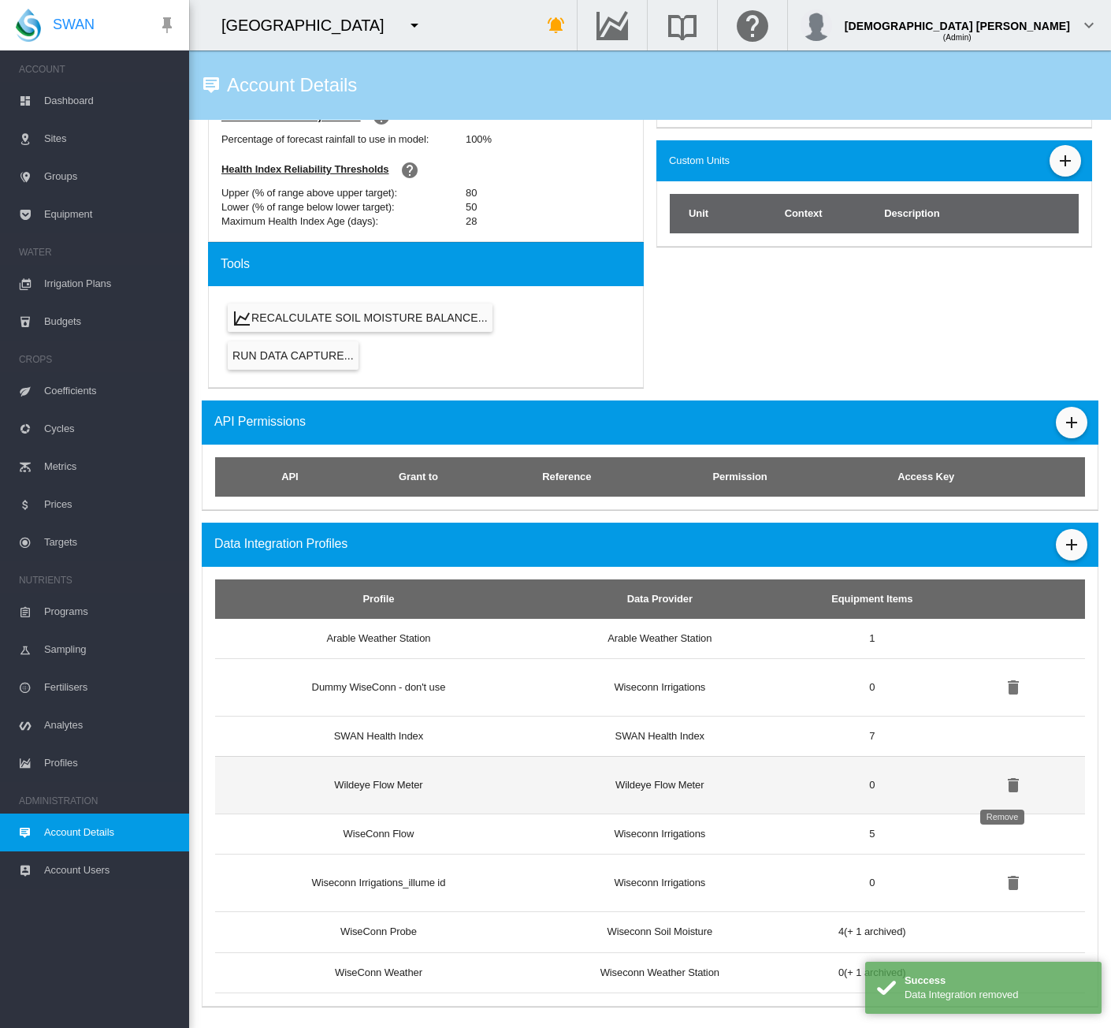
click at [1004, 783] on md-icon "icon-delete" at bounding box center [1013, 785] width 19 height 19
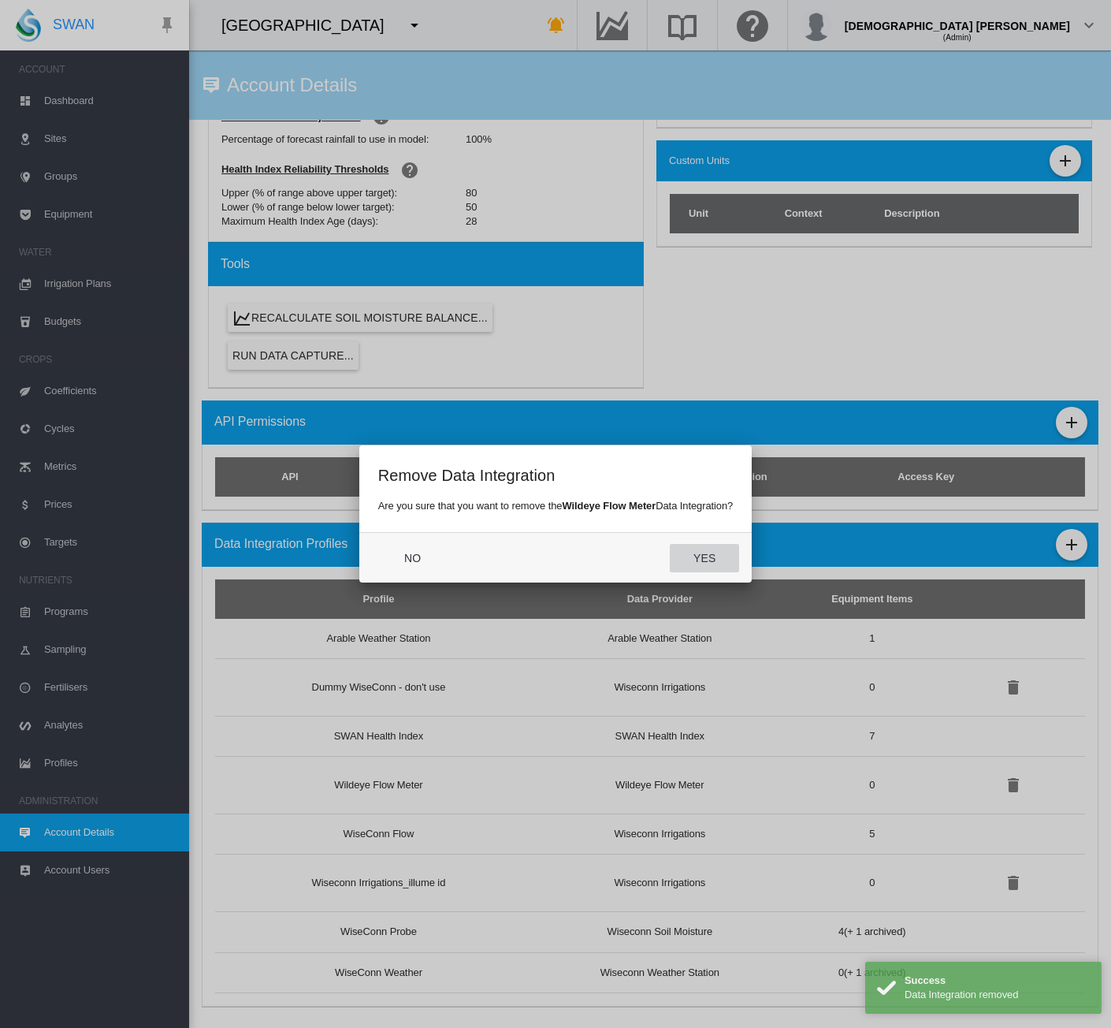
click at [698, 569] on button "Yes" at bounding box center [704, 558] width 69 height 28
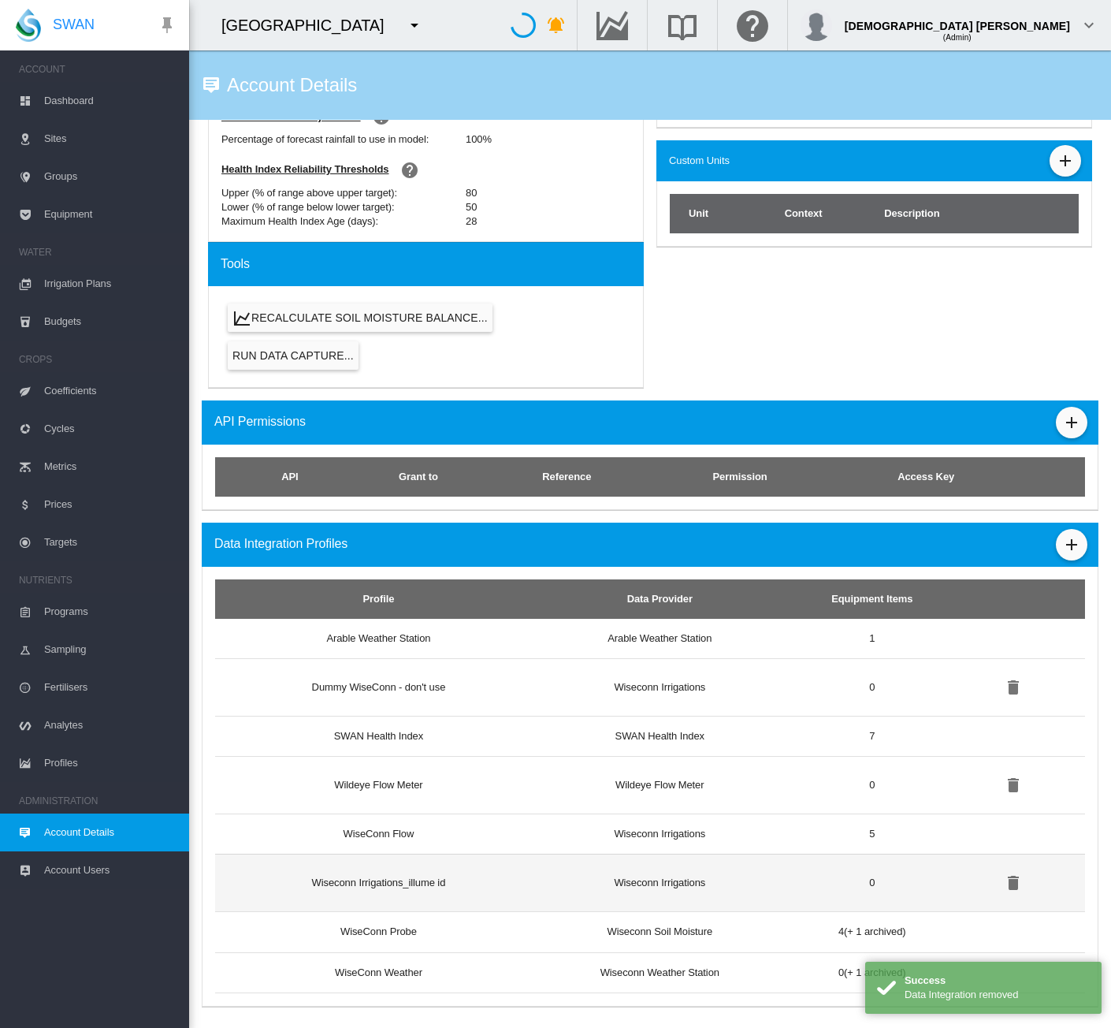
scroll to position [608, 0]
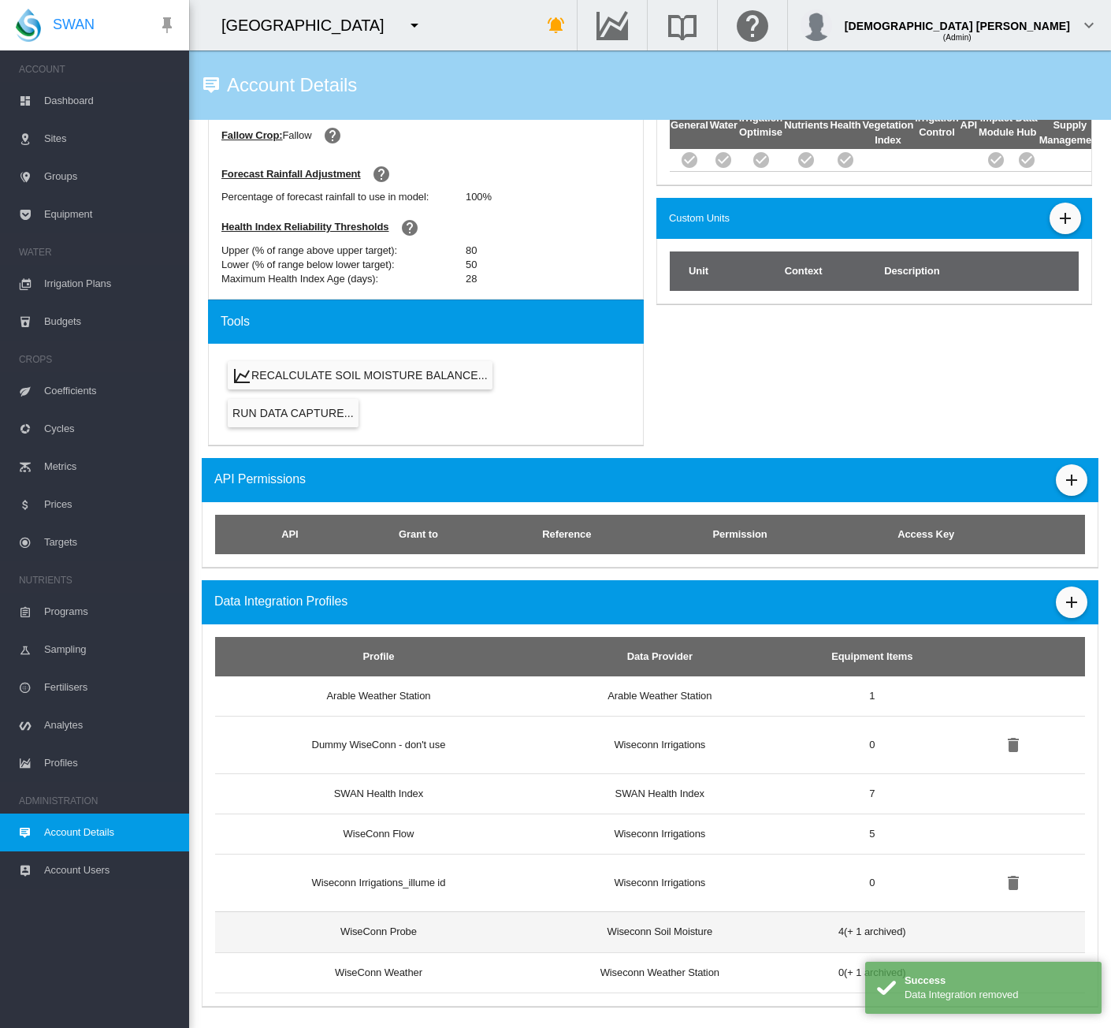
click at [690, 919] on td "Wiseconn Soil Moisture" at bounding box center [660, 931] width 261 height 40
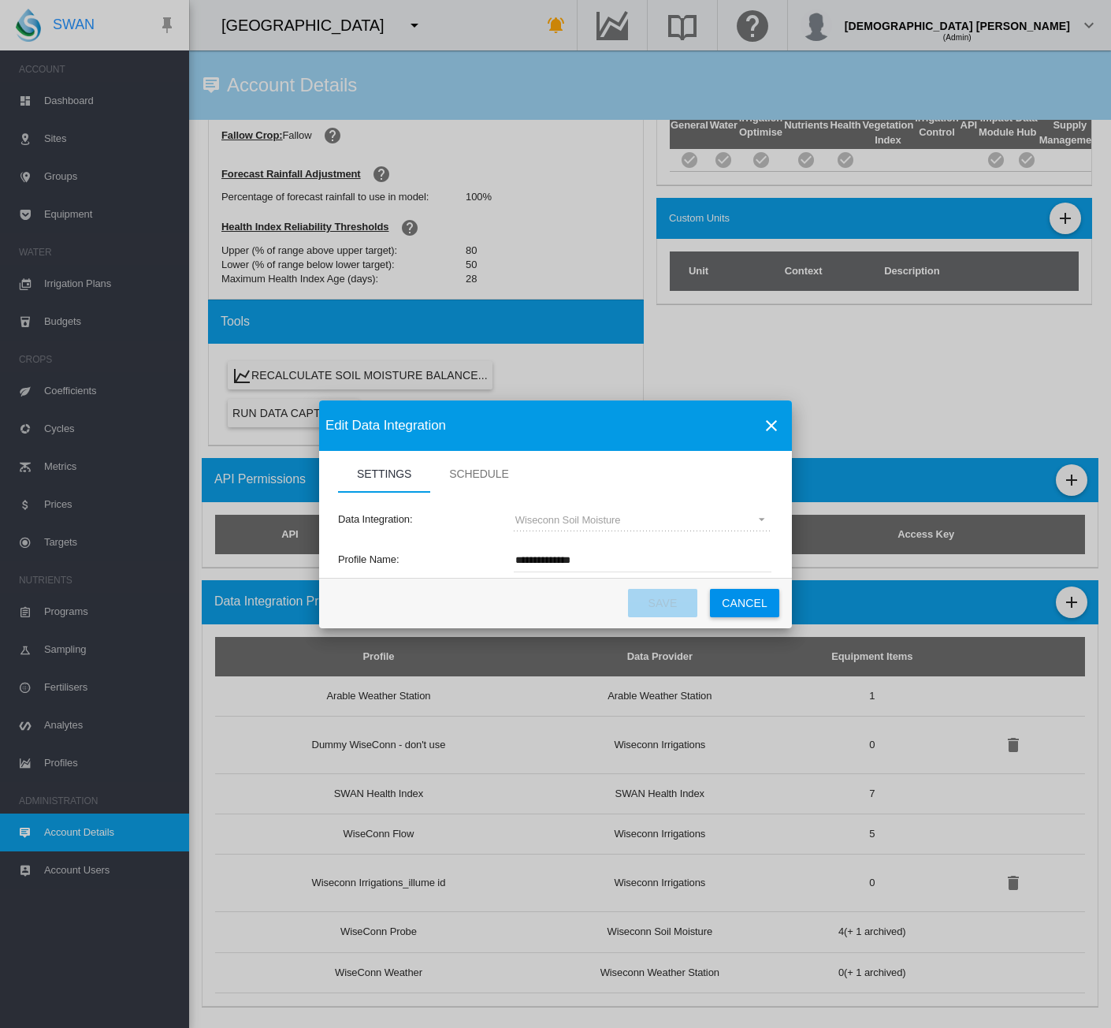
click at [739, 602] on button "Cancel" at bounding box center [744, 603] width 69 height 28
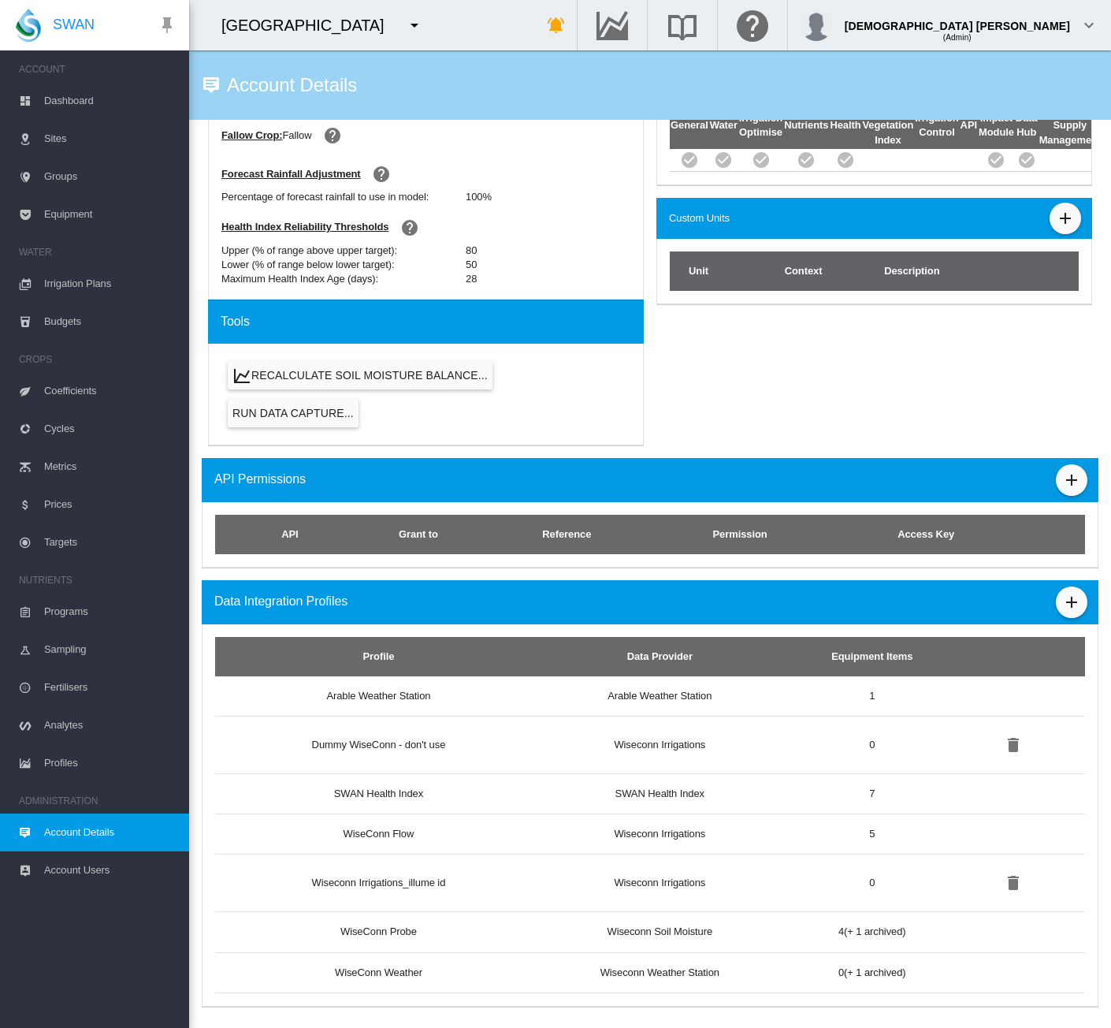
click at [89, 686] on span "Fertilisers" at bounding box center [110, 687] width 132 height 38
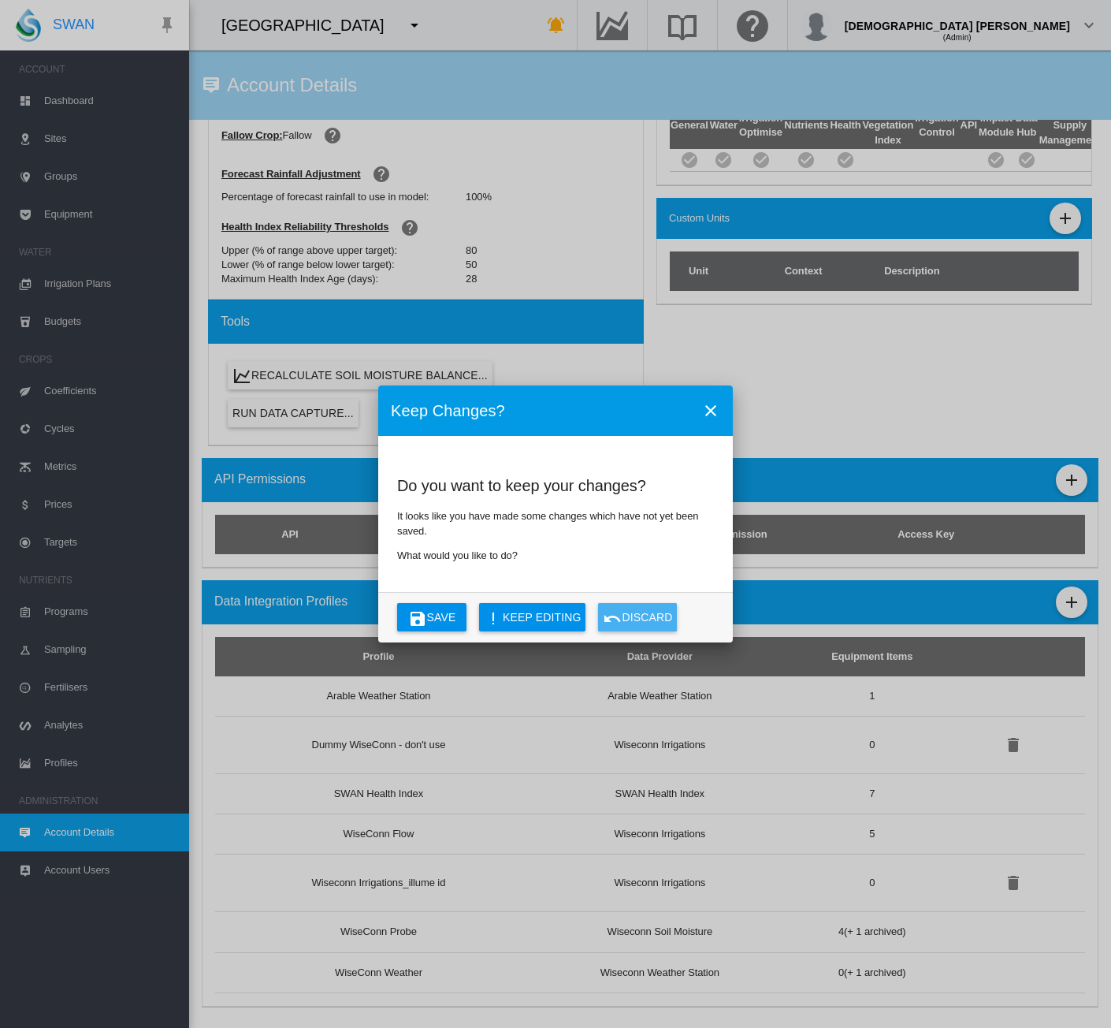
click at [631, 627] on button "Discard" at bounding box center [637, 617] width 79 height 28
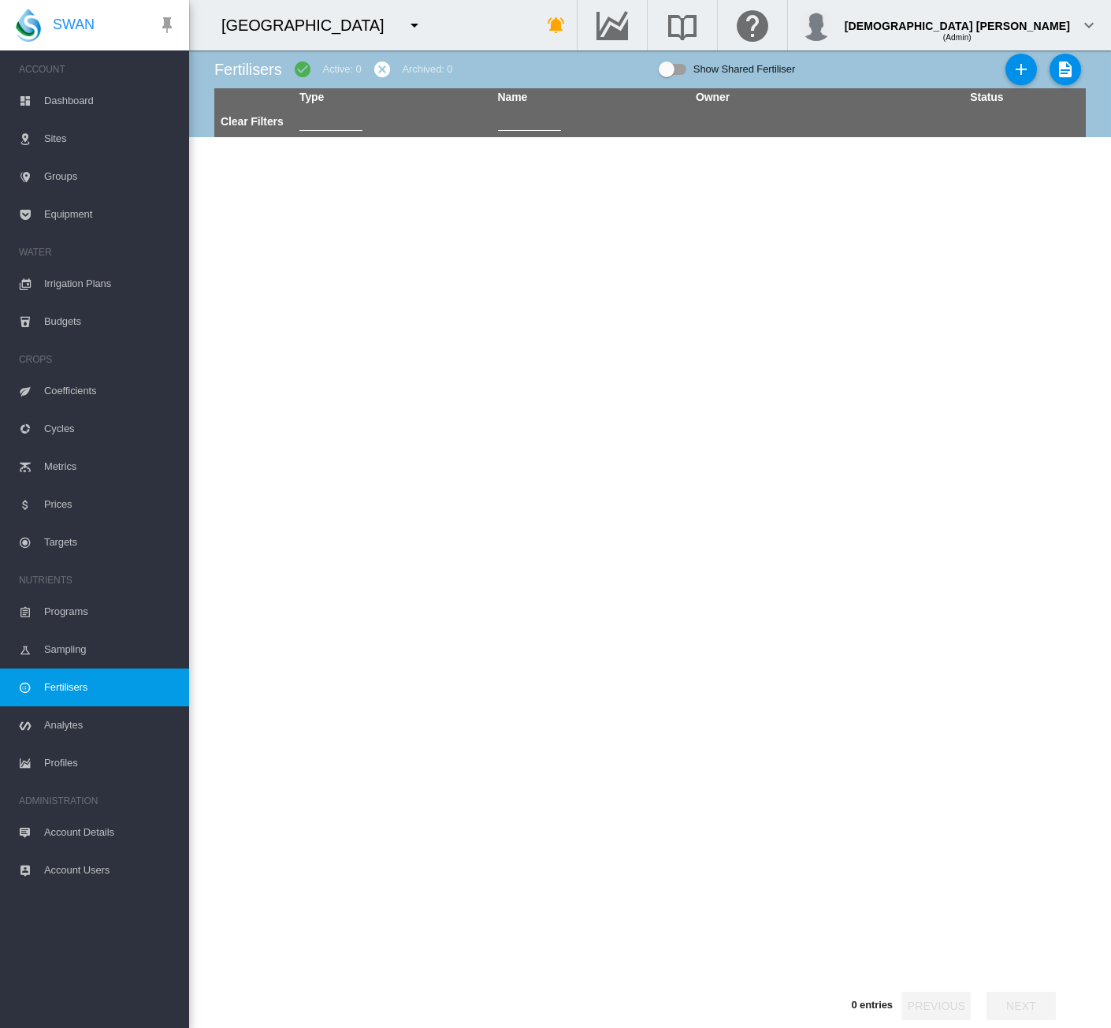
click at [73, 836] on span "Account Details" at bounding box center [110, 832] width 132 height 38
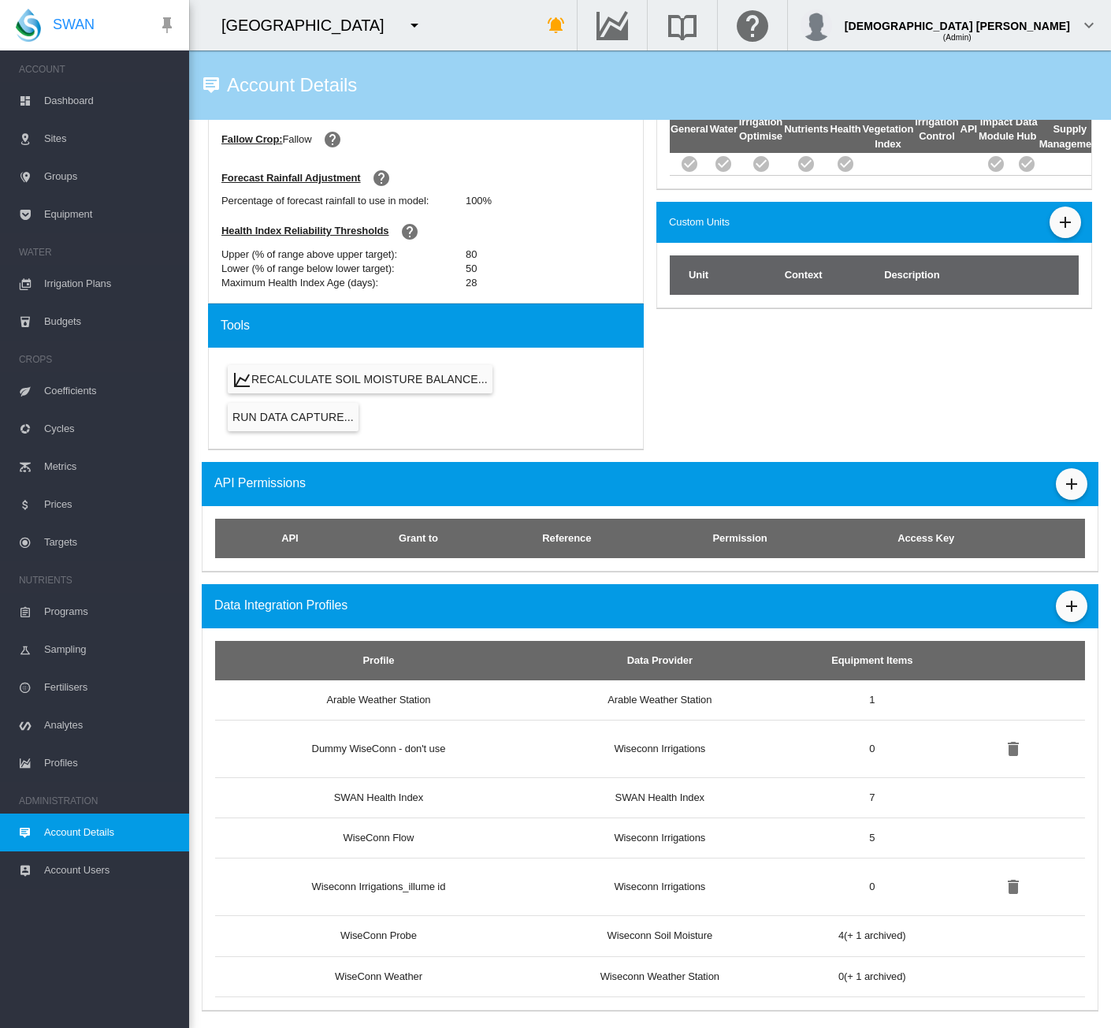
scroll to position [608, 0]
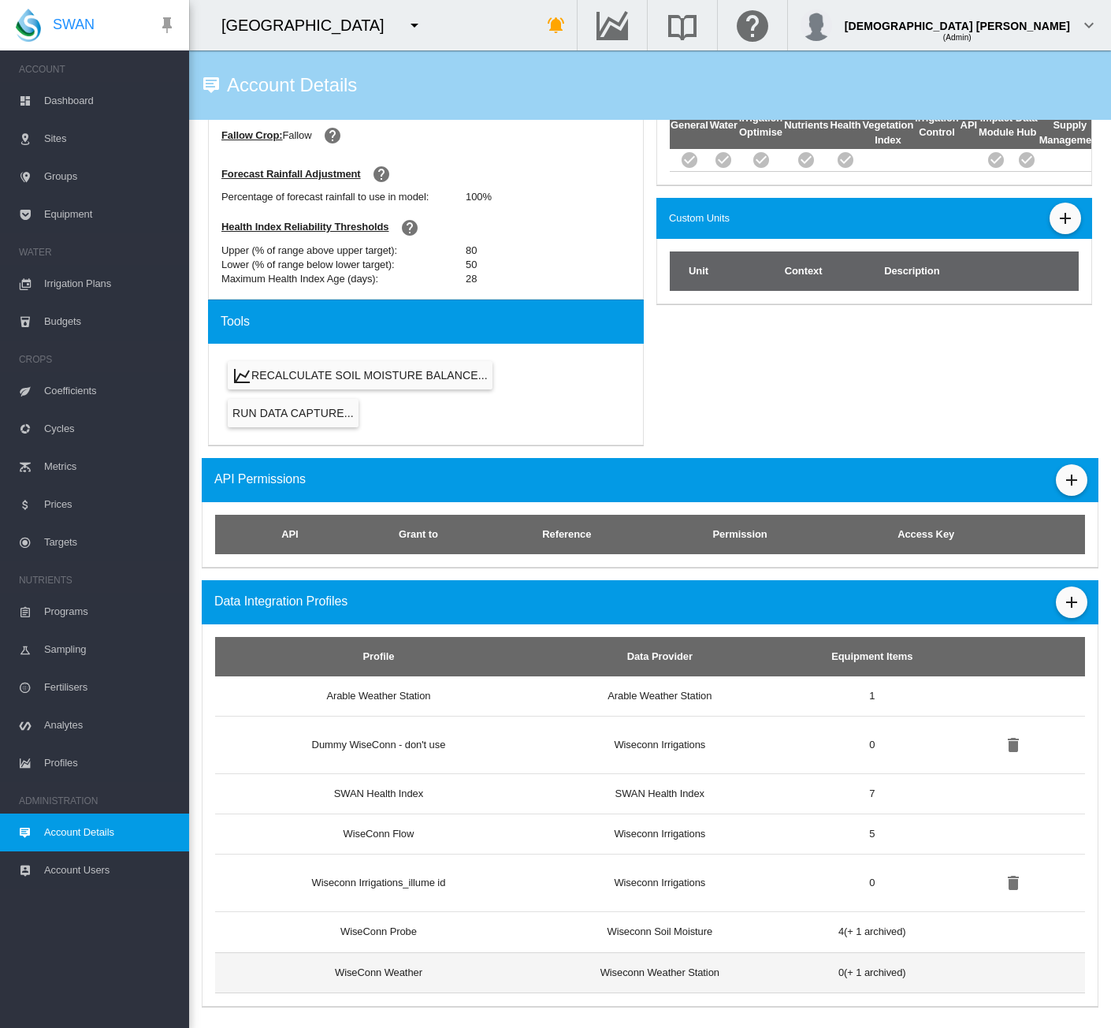
click at [553, 965] on td "Wiseconn Weather Station" at bounding box center [660, 972] width 261 height 41
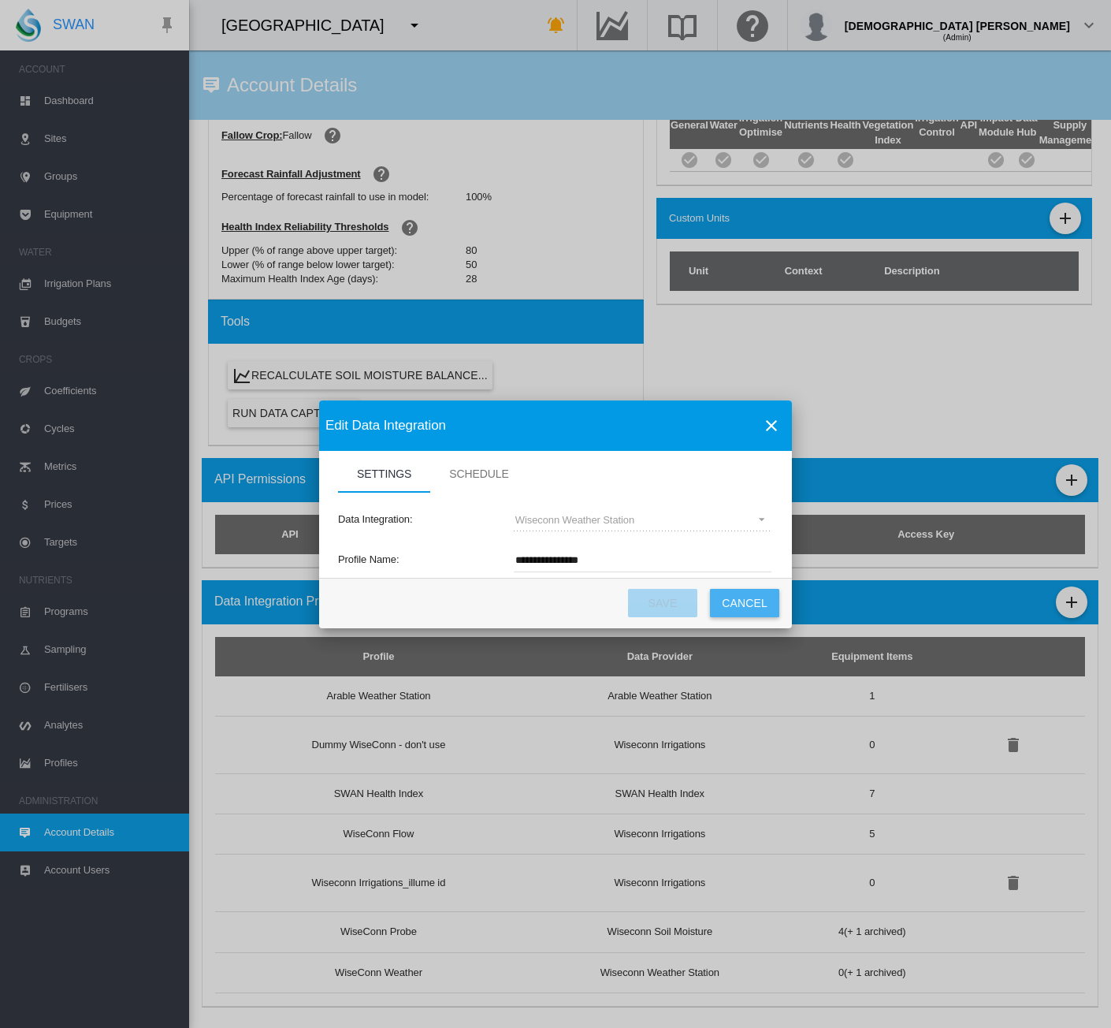
click at [743, 603] on button "Cancel" at bounding box center [744, 603] width 69 height 28
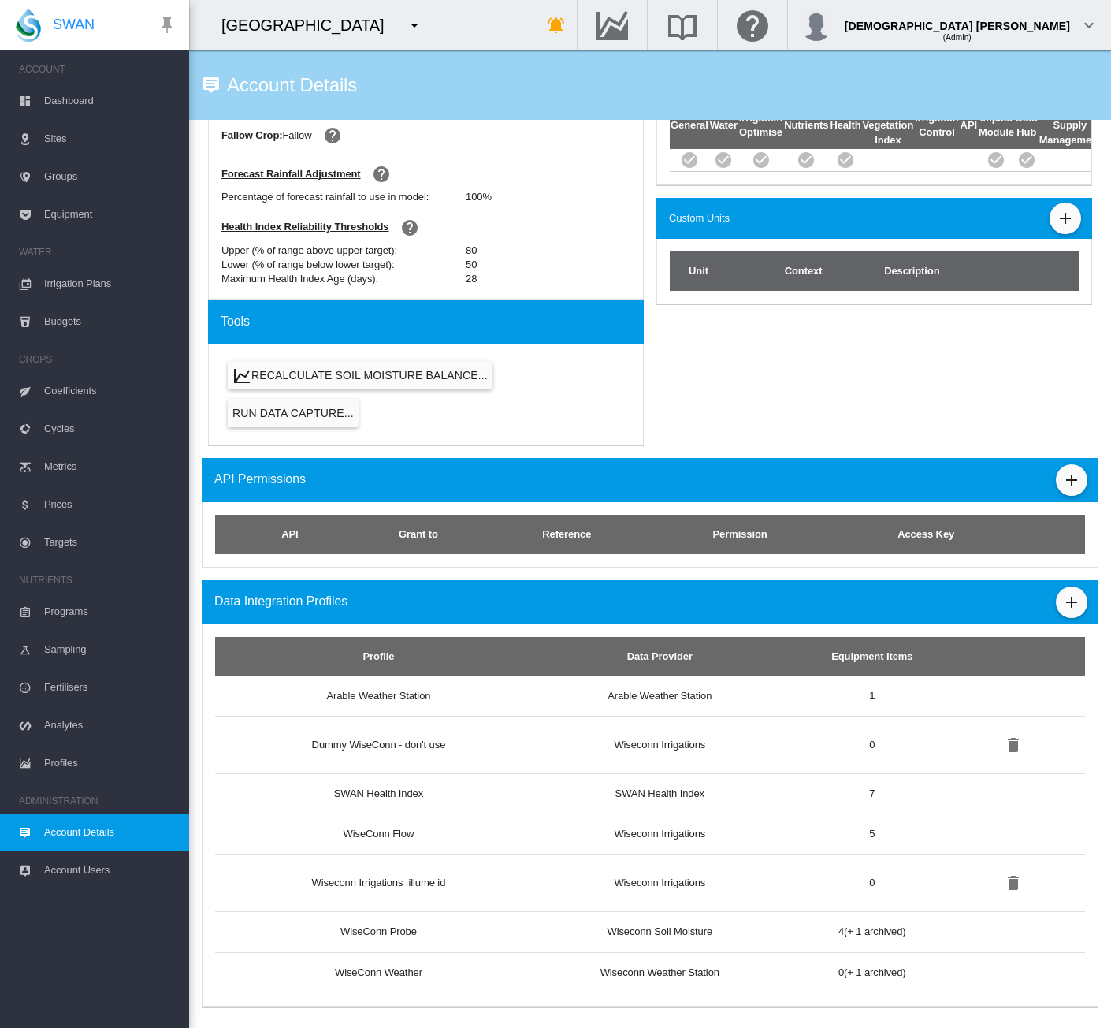
click at [56, 759] on span "Profiles" at bounding box center [110, 763] width 132 height 38
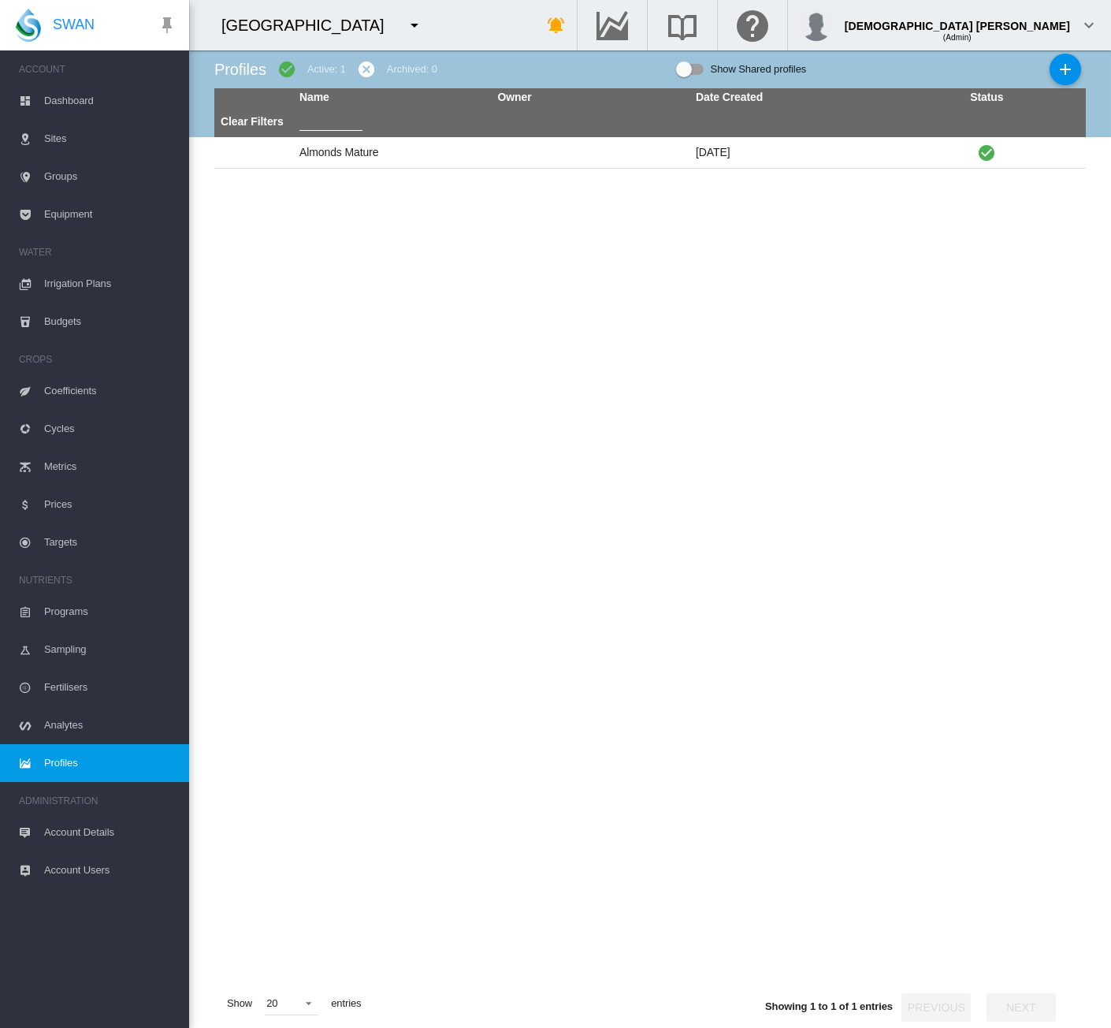
click at [68, 834] on span "Account Details" at bounding box center [110, 832] width 132 height 38
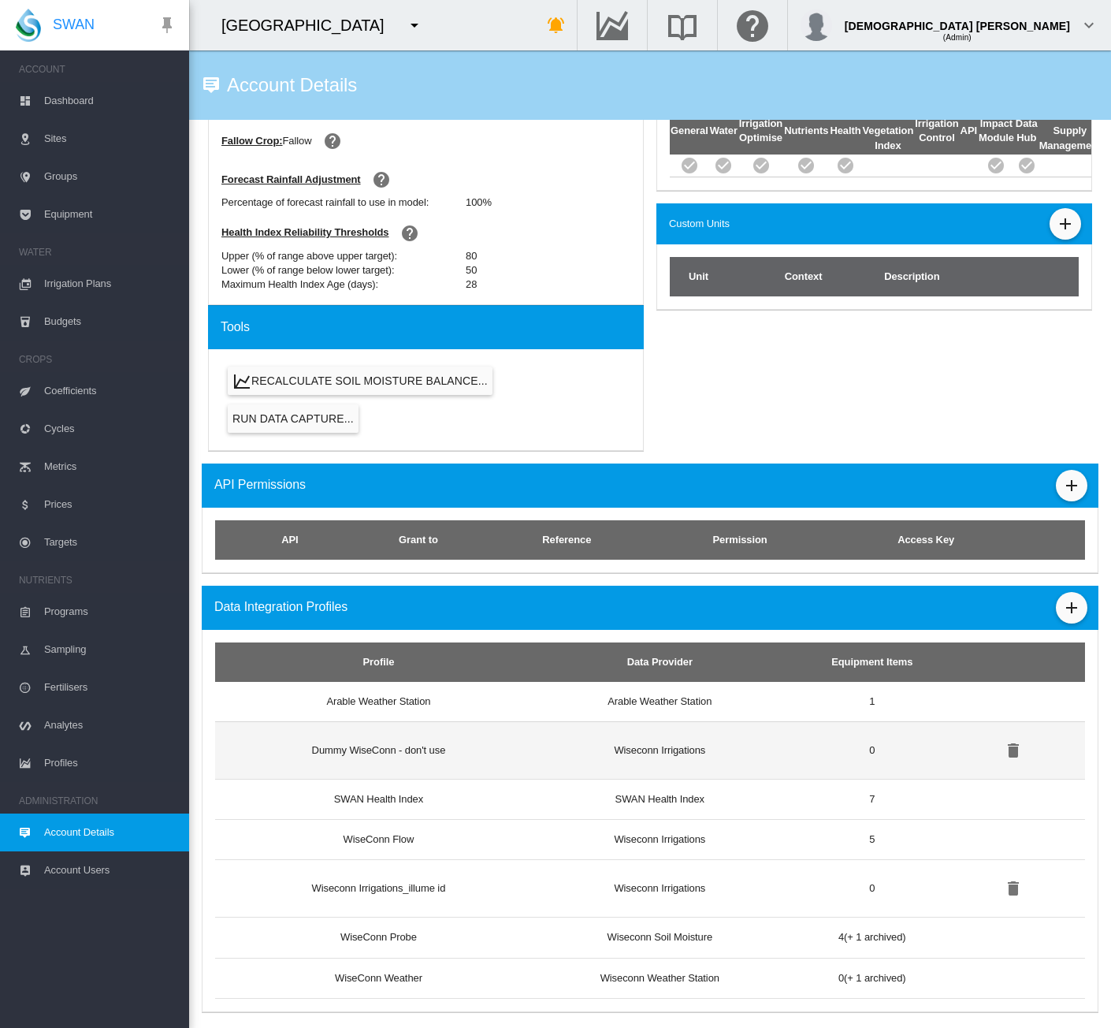
scroll to position [608, 0]
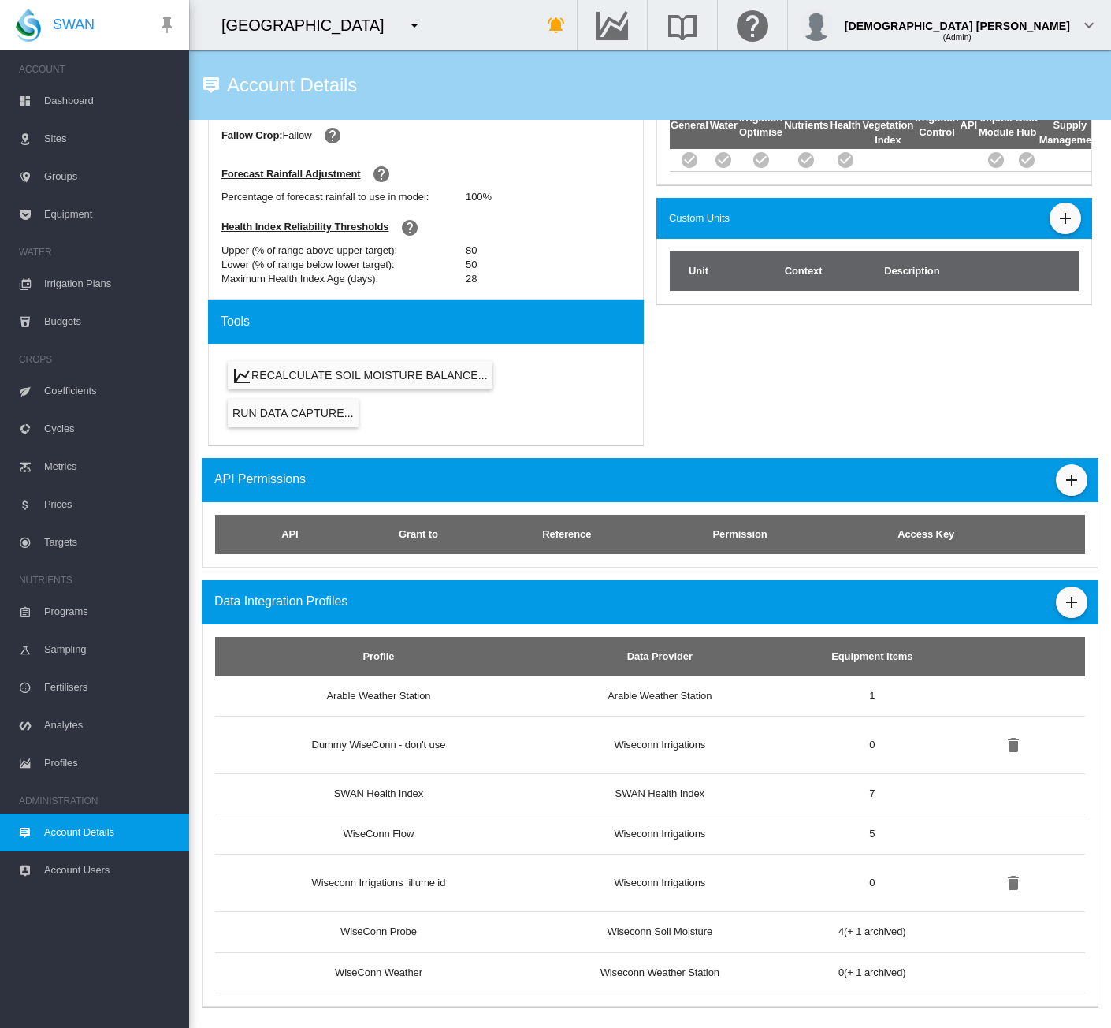
click at [95, 217] on span "Equipment" at bounding box center [110, 214] width 132 height 38
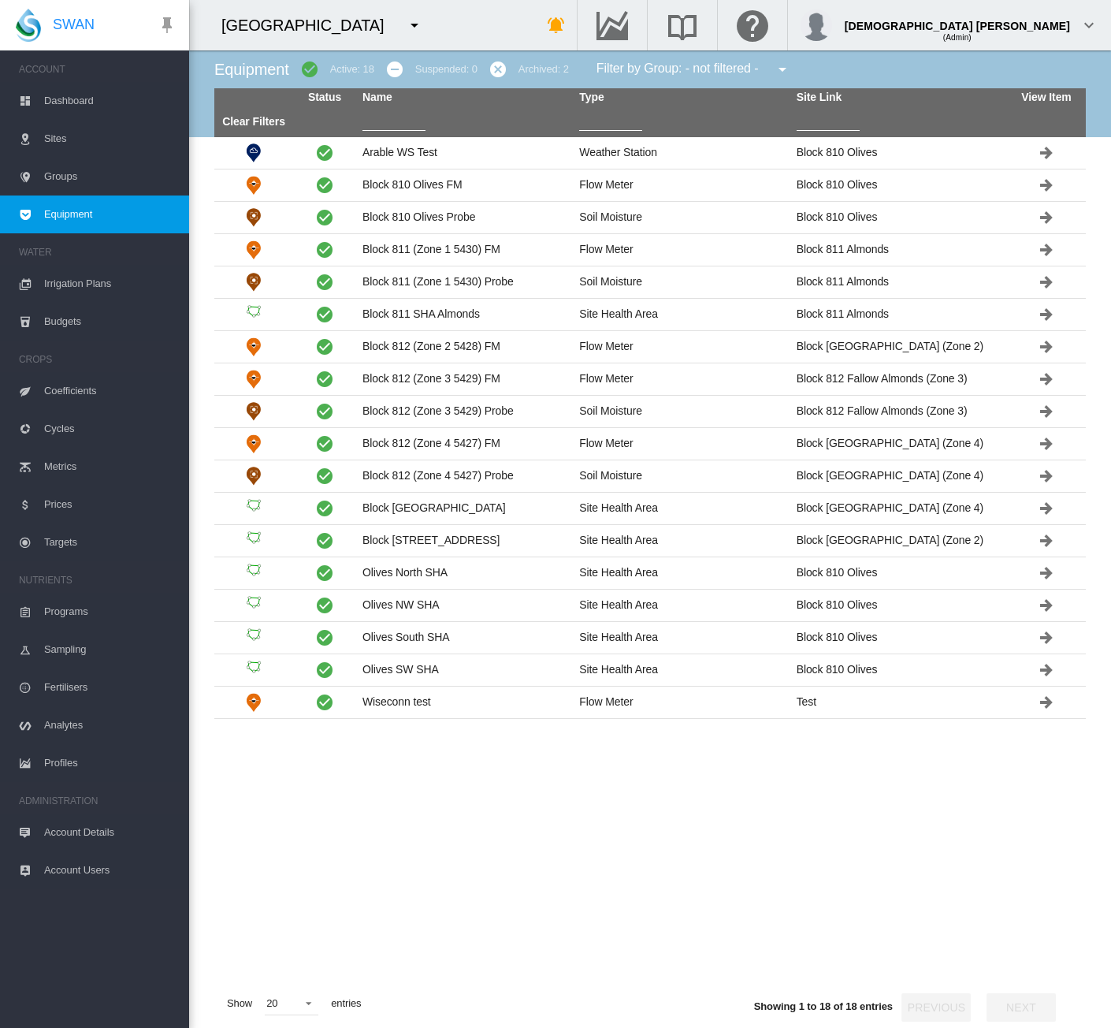
click at [451, 787] on tbody "Arable WS Test Weather Station Block 810 Olives" at bounding box center [650, 558] width 872 height 842
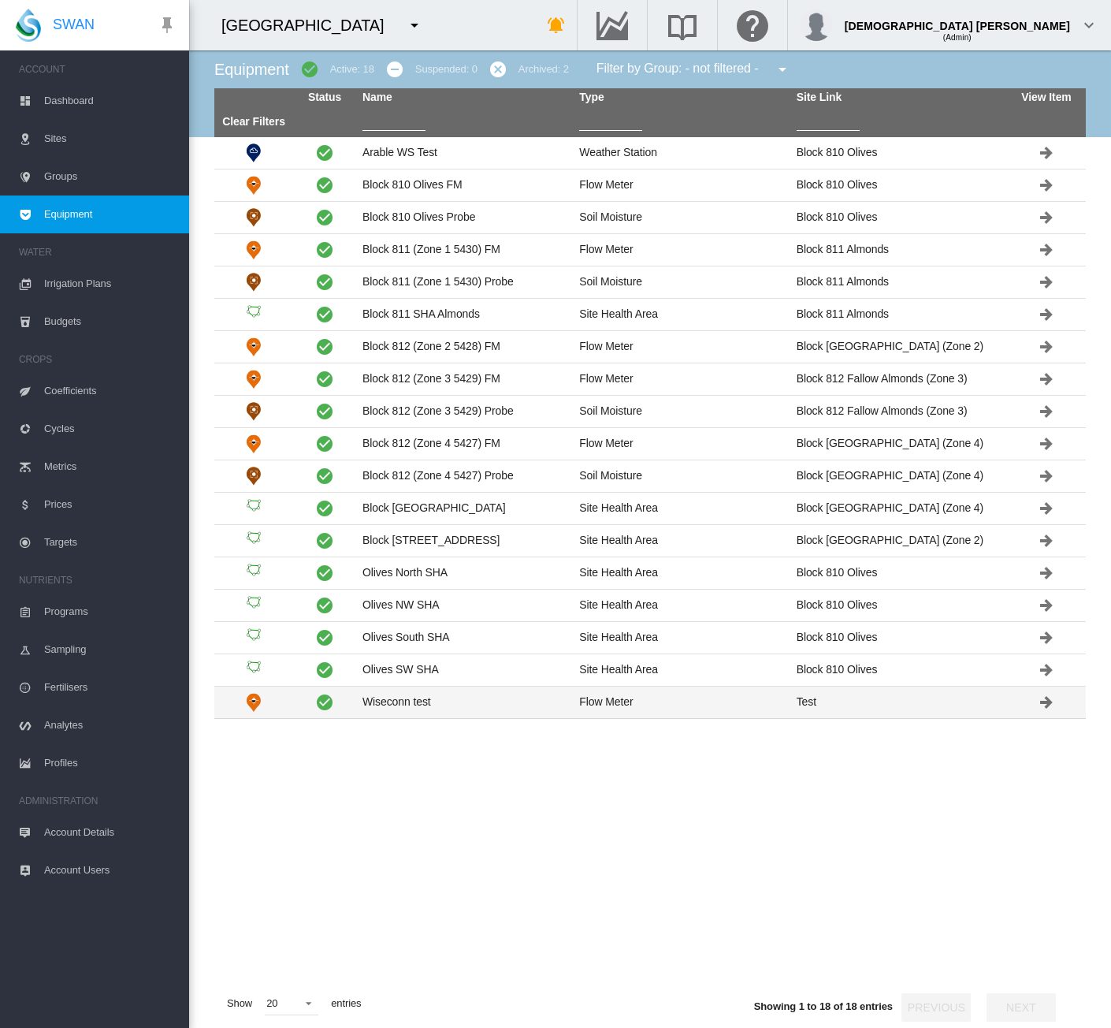
click at [426, 700] on td "Wiseconn test" at bounding box center [464, 703] width 217 height 32
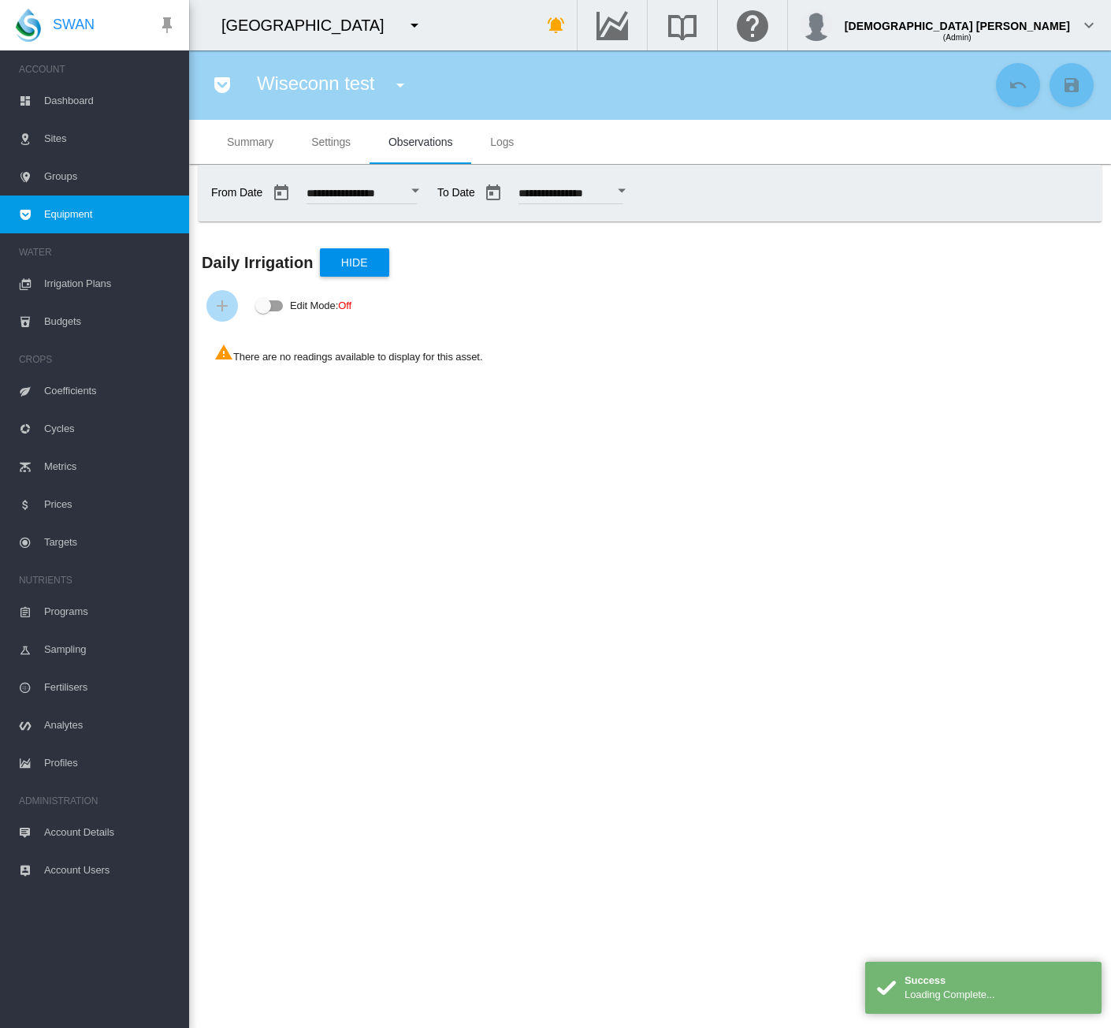
click at [263, 143] on span "Summary" at bounding box center [250, 142] width 47 height 13
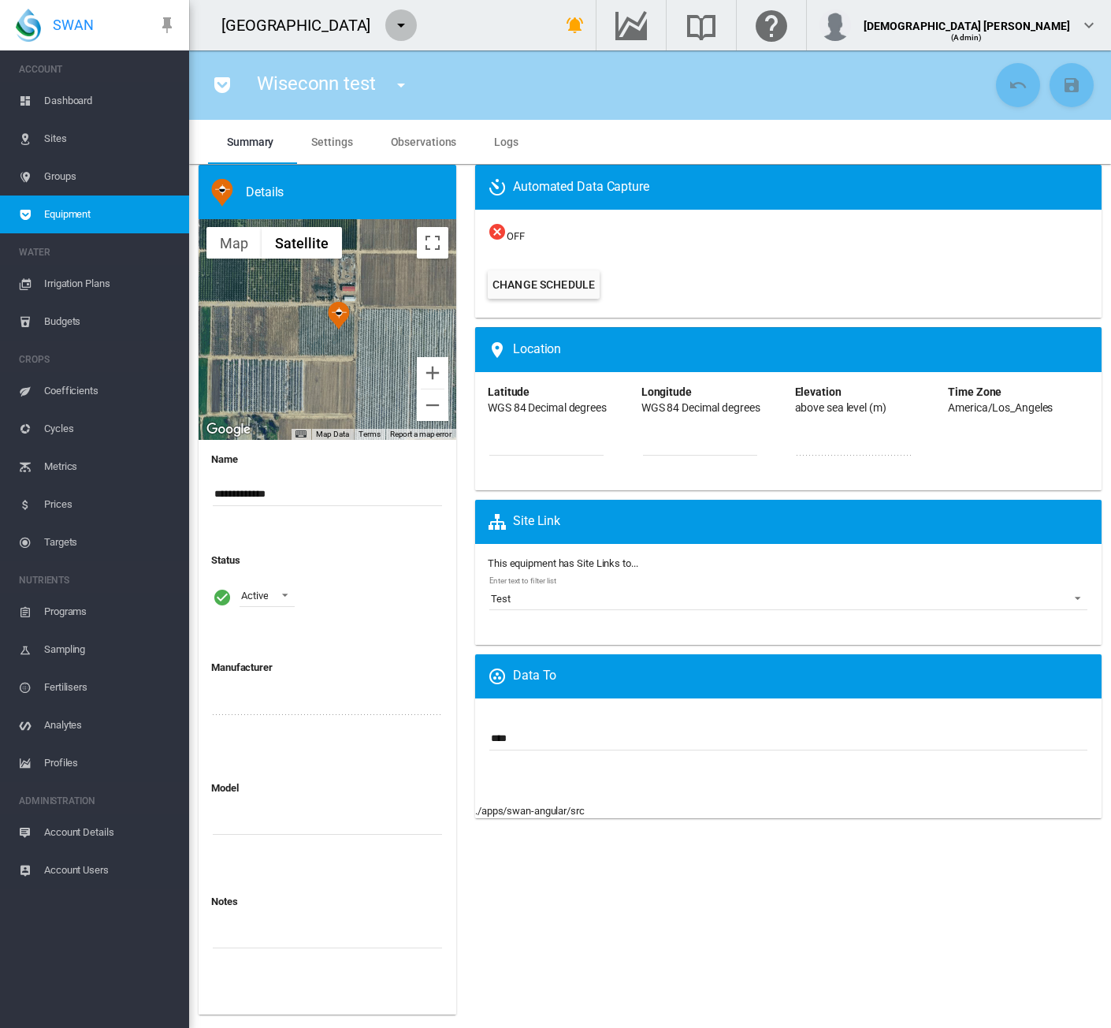
click at [392, 23] on md-icon "icon-menu-down" at bounding box center [401, 25] width 19 height 19
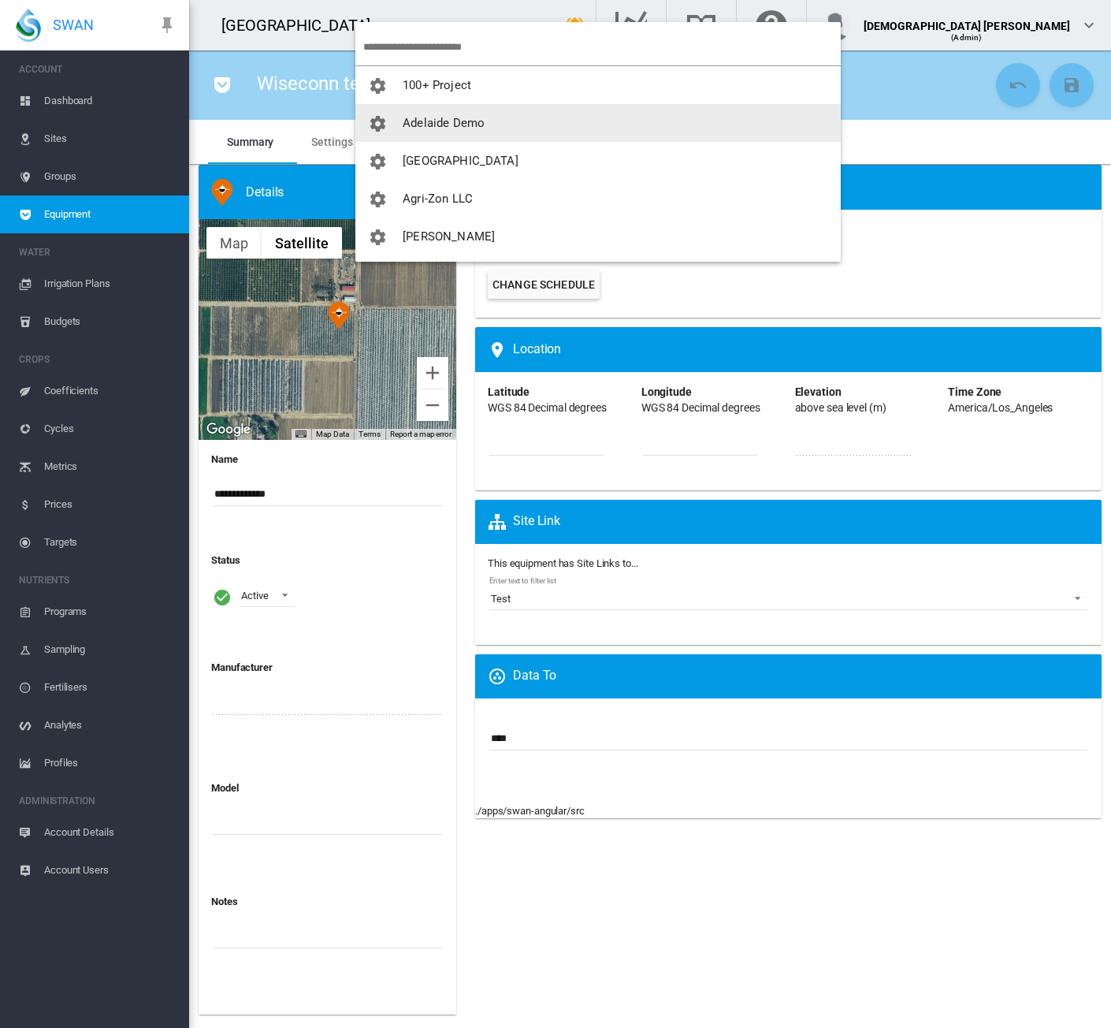
click at [418, 119] on span "Adelaide Demo" at bounding box center [444, 123] width 82 height 14
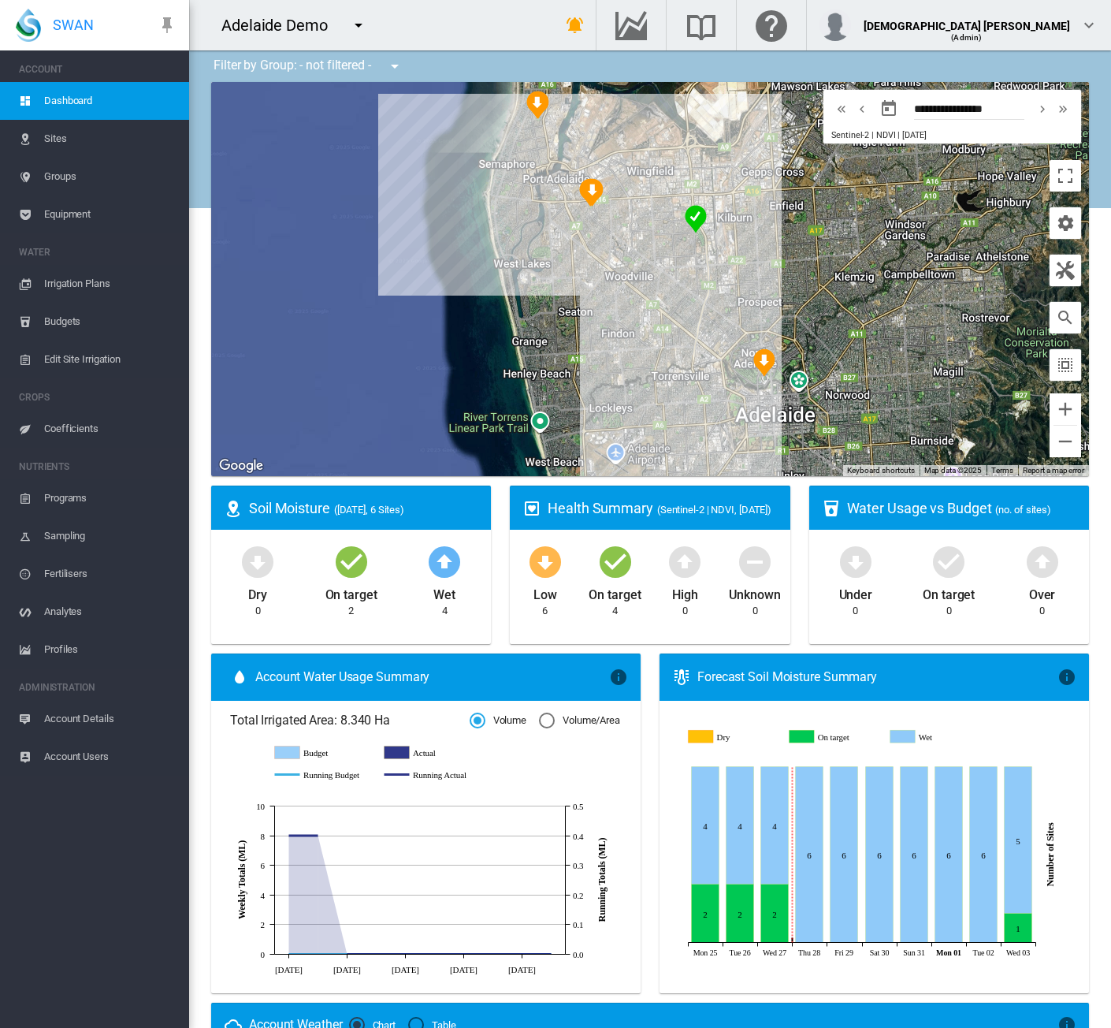
click at [358, 35] on button "button" at bounding box center [359, 25] width 32 height 32
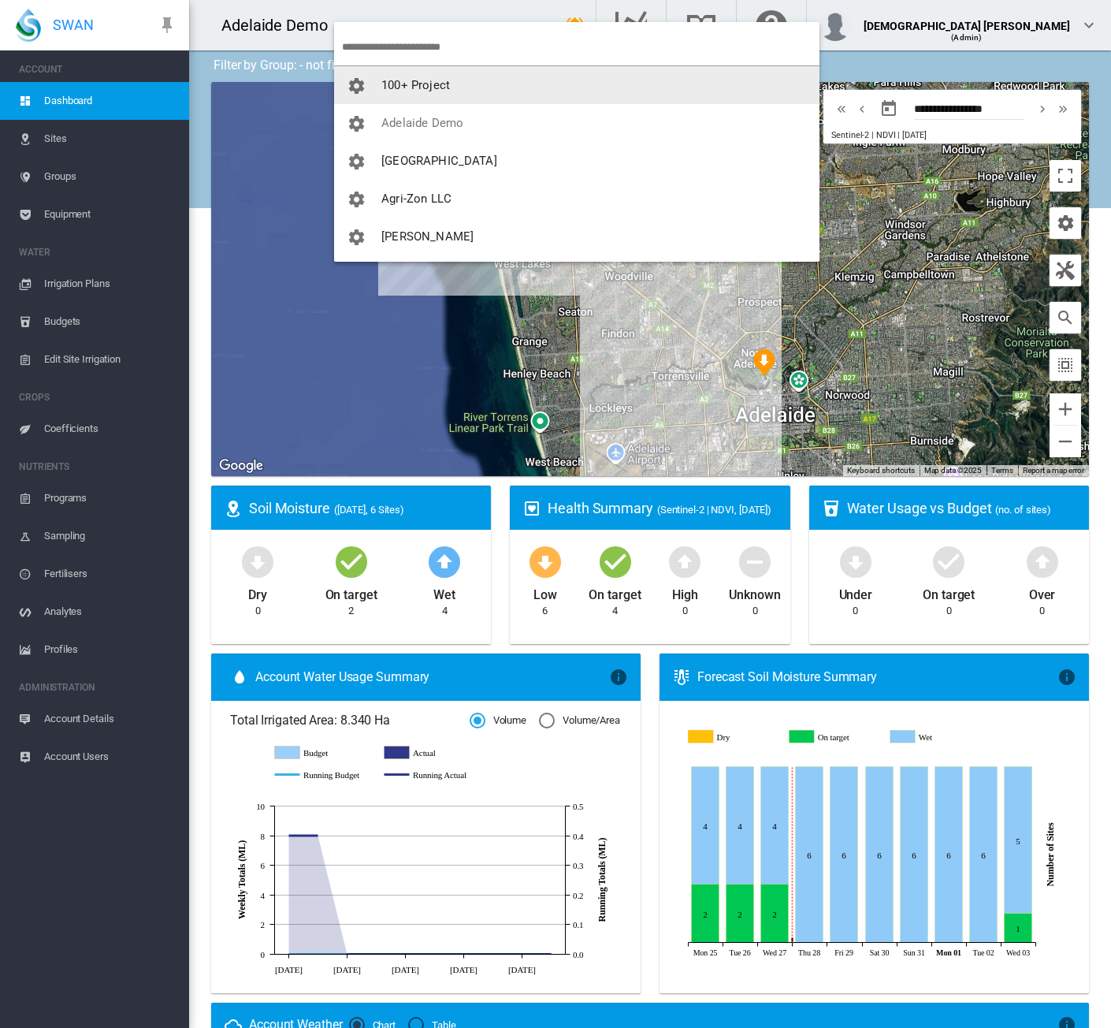
click at [391, 45] on input "search" at bounding box center [581, 46] width 478 height 37
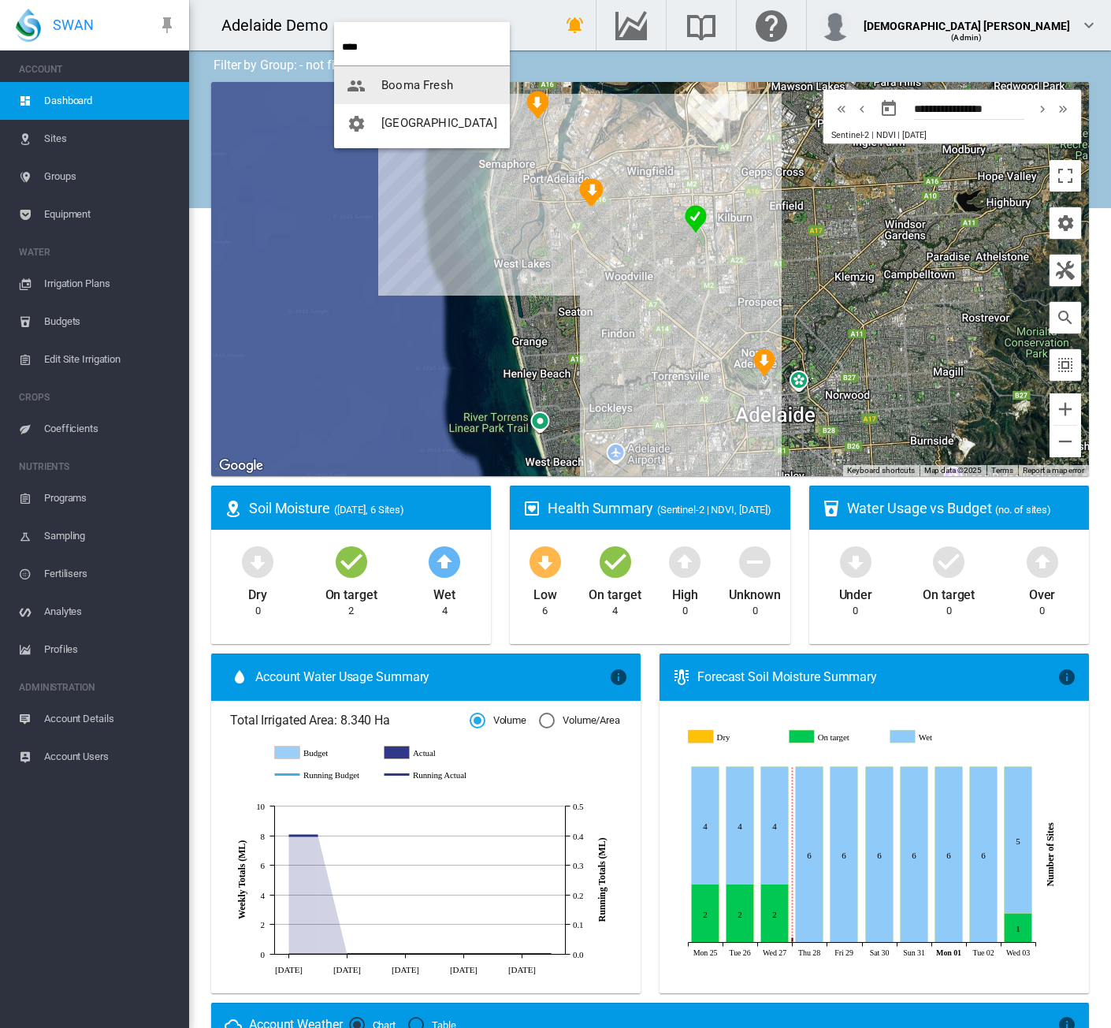
type input "****"
click at [385, 117] on span "[GEOGRAPHIC_DATA]" at bounding box center [439, 123] width 116 height 14
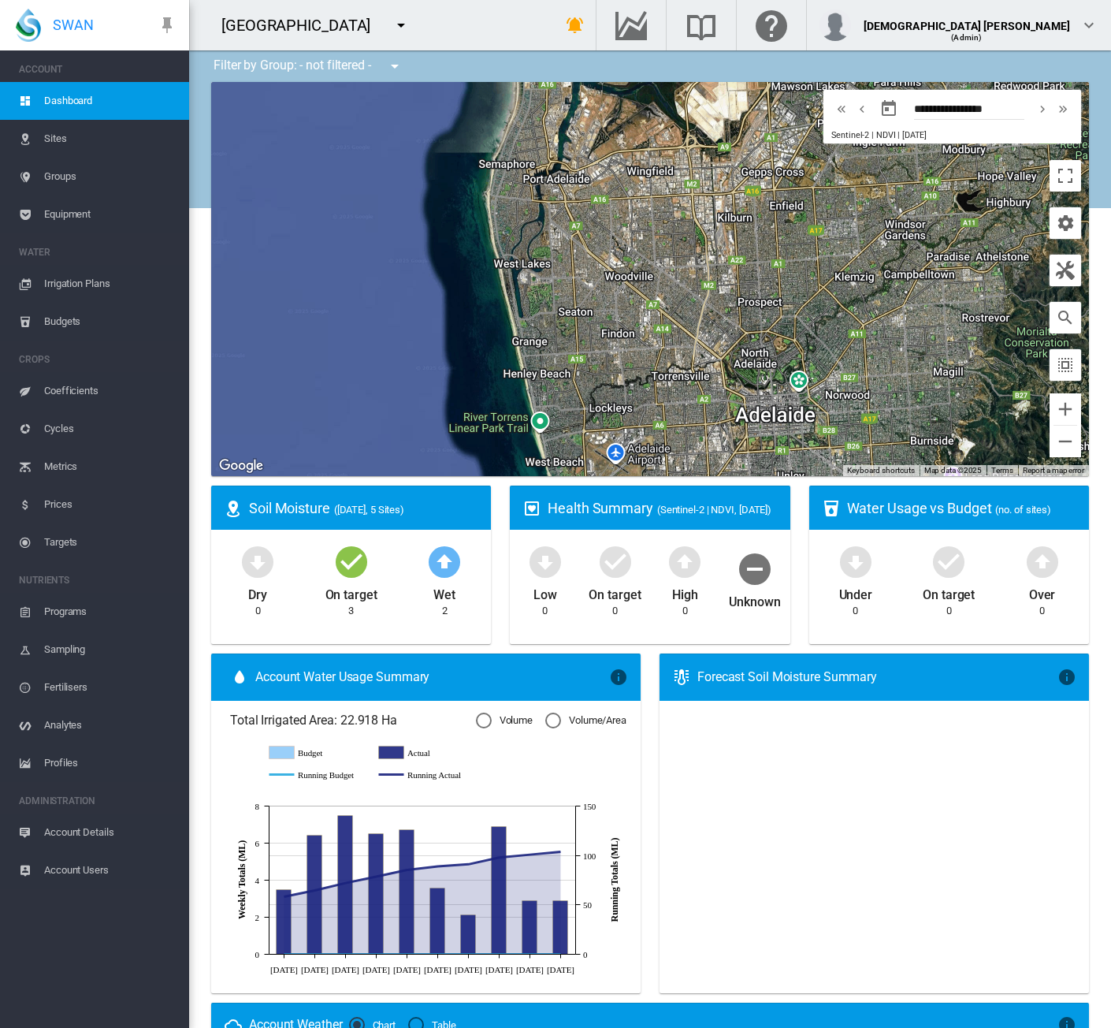
type input "**********"
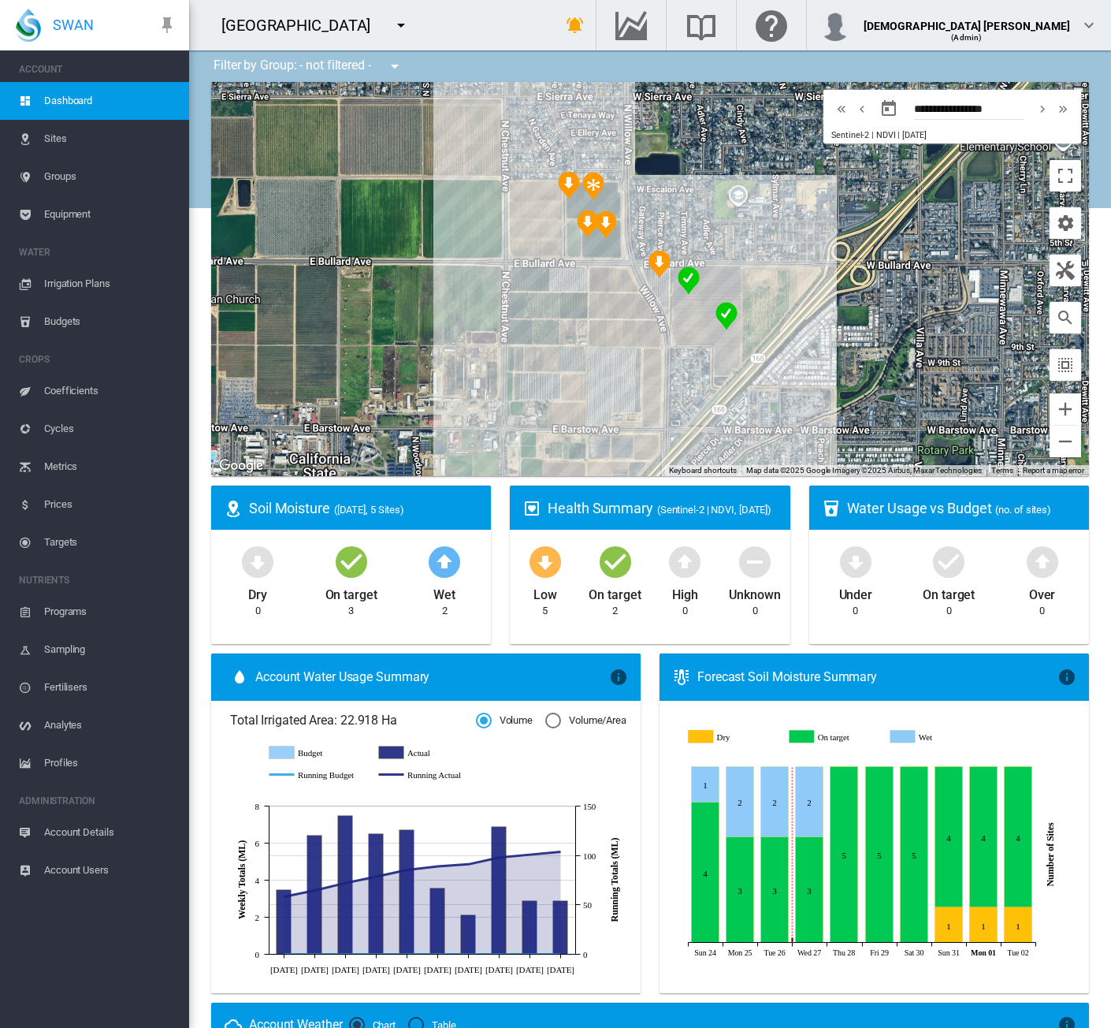
click at [95, 210] on span "Equipment" at bounding box center [110, 214] width 132 height 38
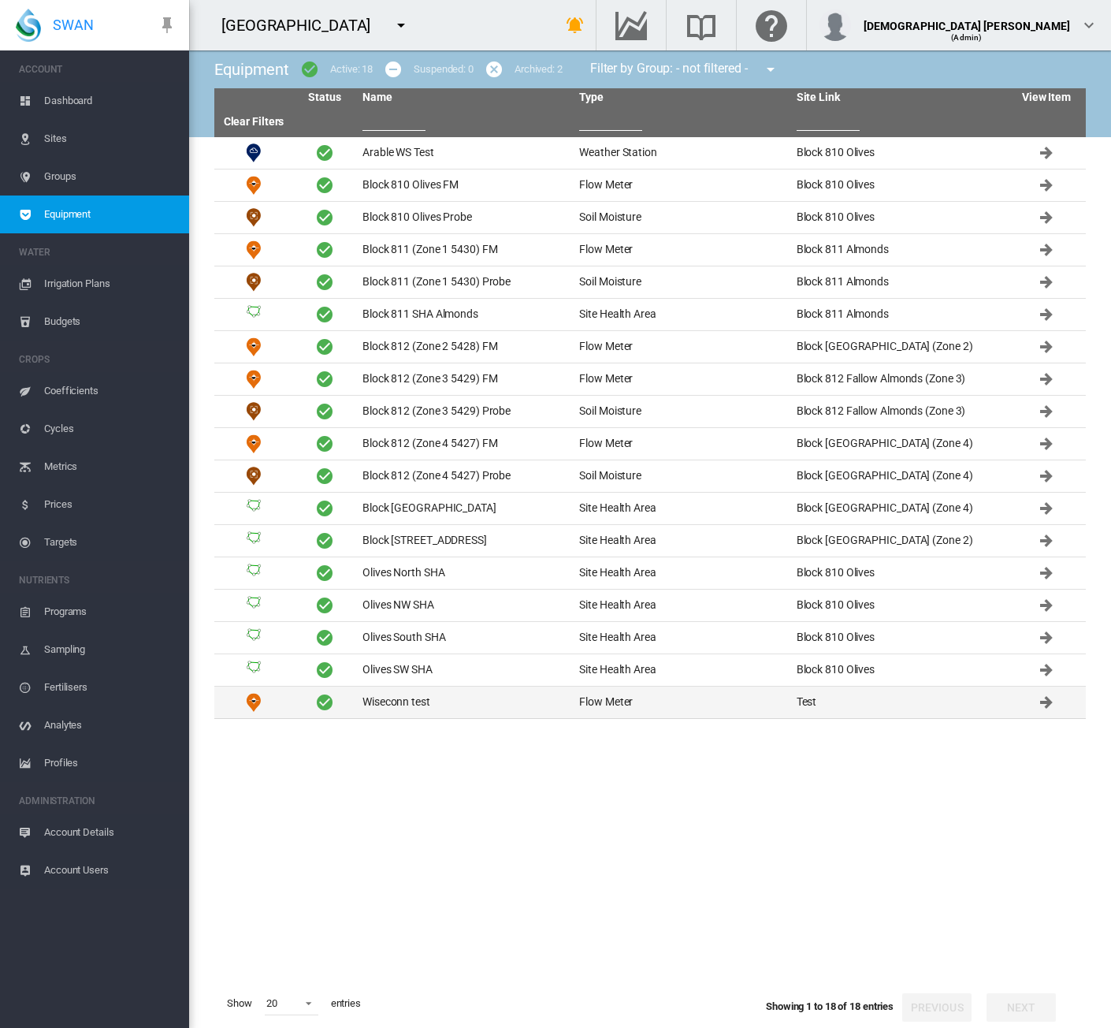
click at [409, 702] on td "Wiseconn test" at bounding box center [464, 703] width 217 height 32
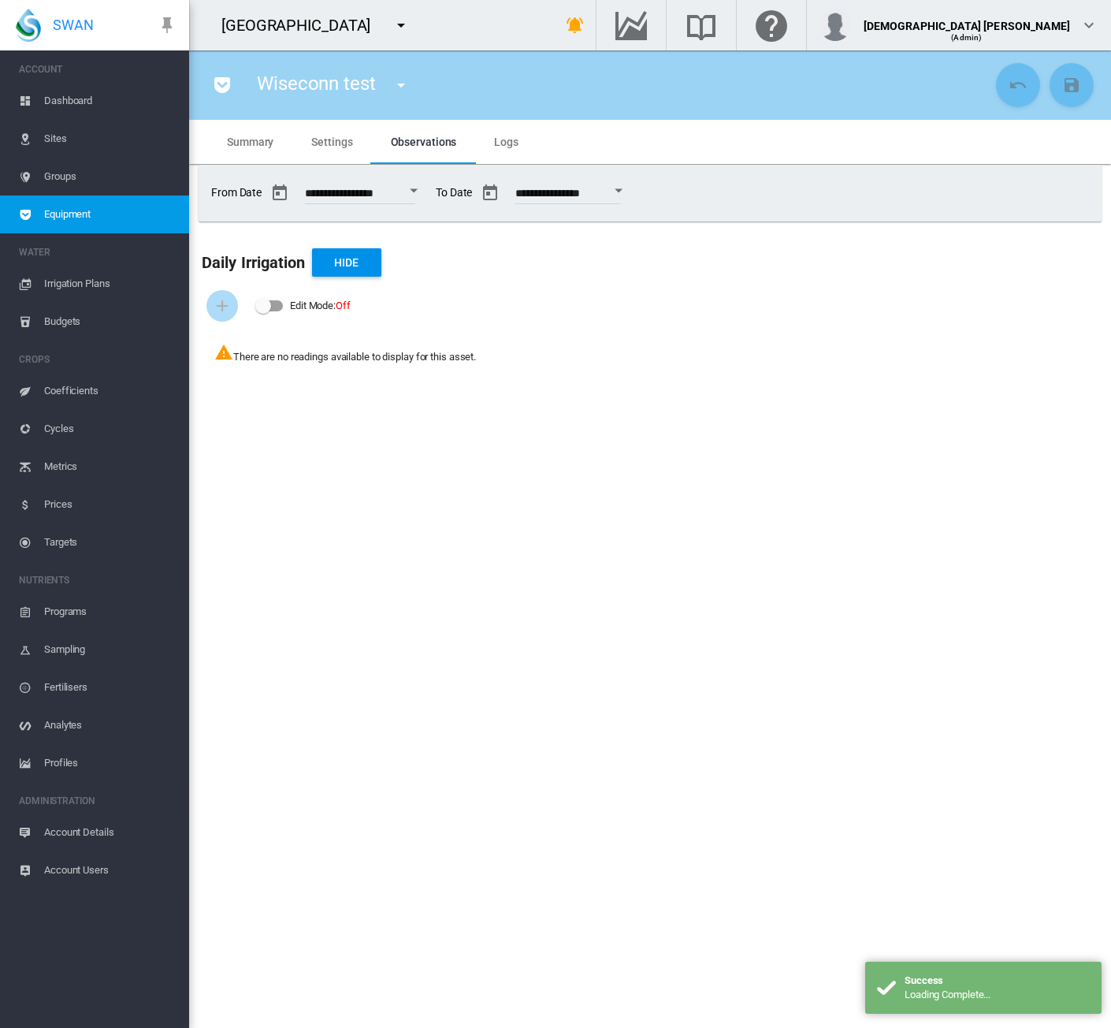
click at [339, 147] on span "Settings" at bounding box center [331, 142] width 41 height 13
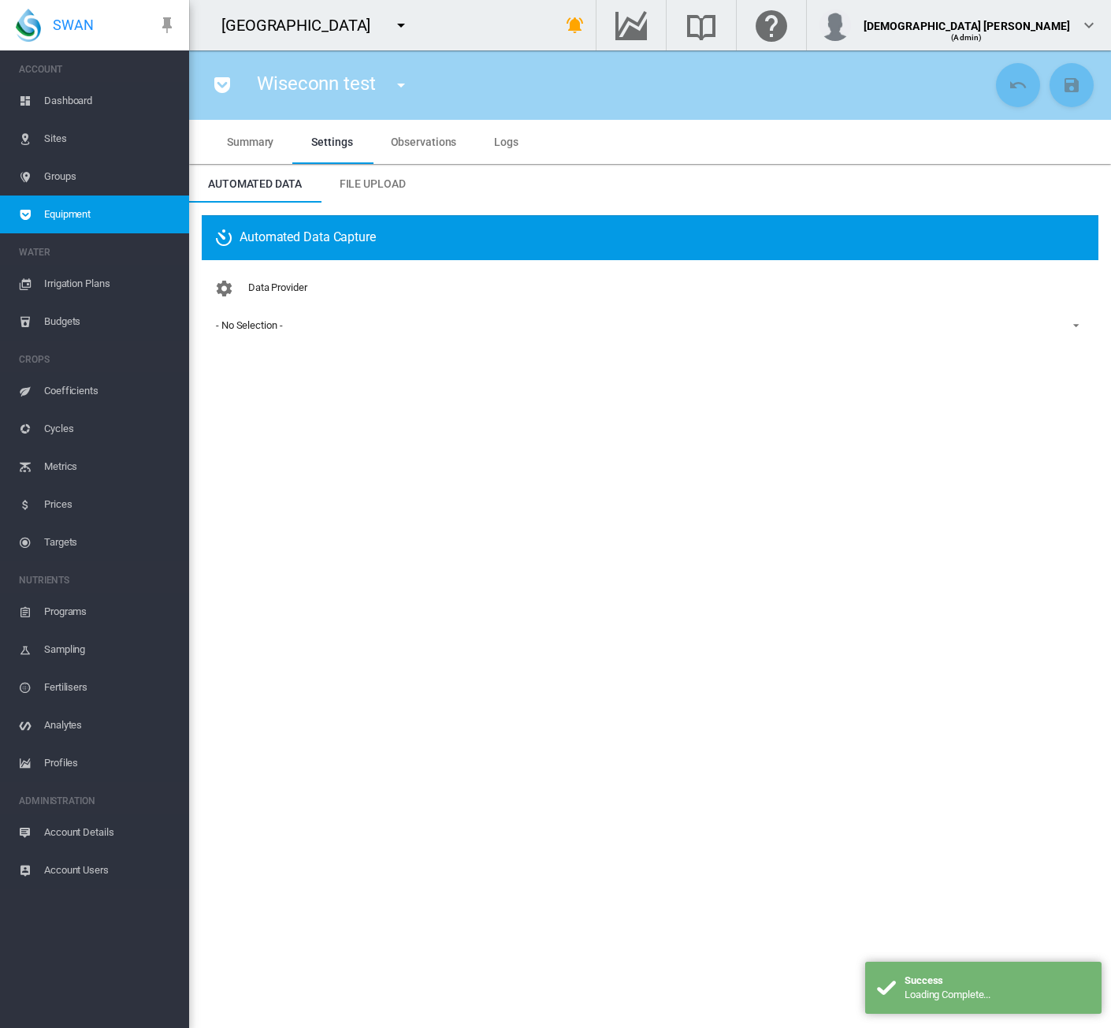
click at [288, 330] on span "- No Selection -" at bounding box center [637, 325] width 843 height 14
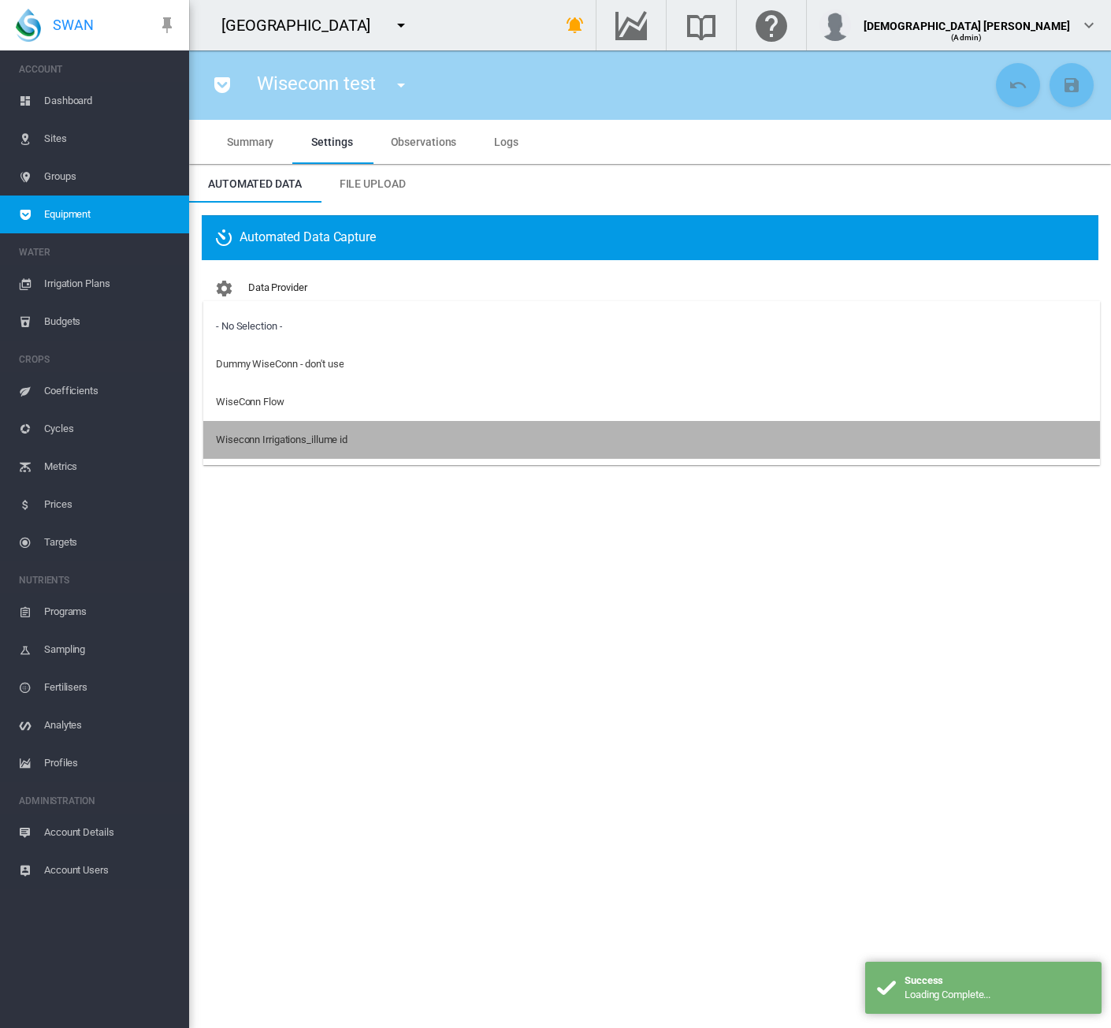
click at [277, 435] on div "Wiseconn Irrigations_illume id" at bounding box center [282, 440] width 132 height 14
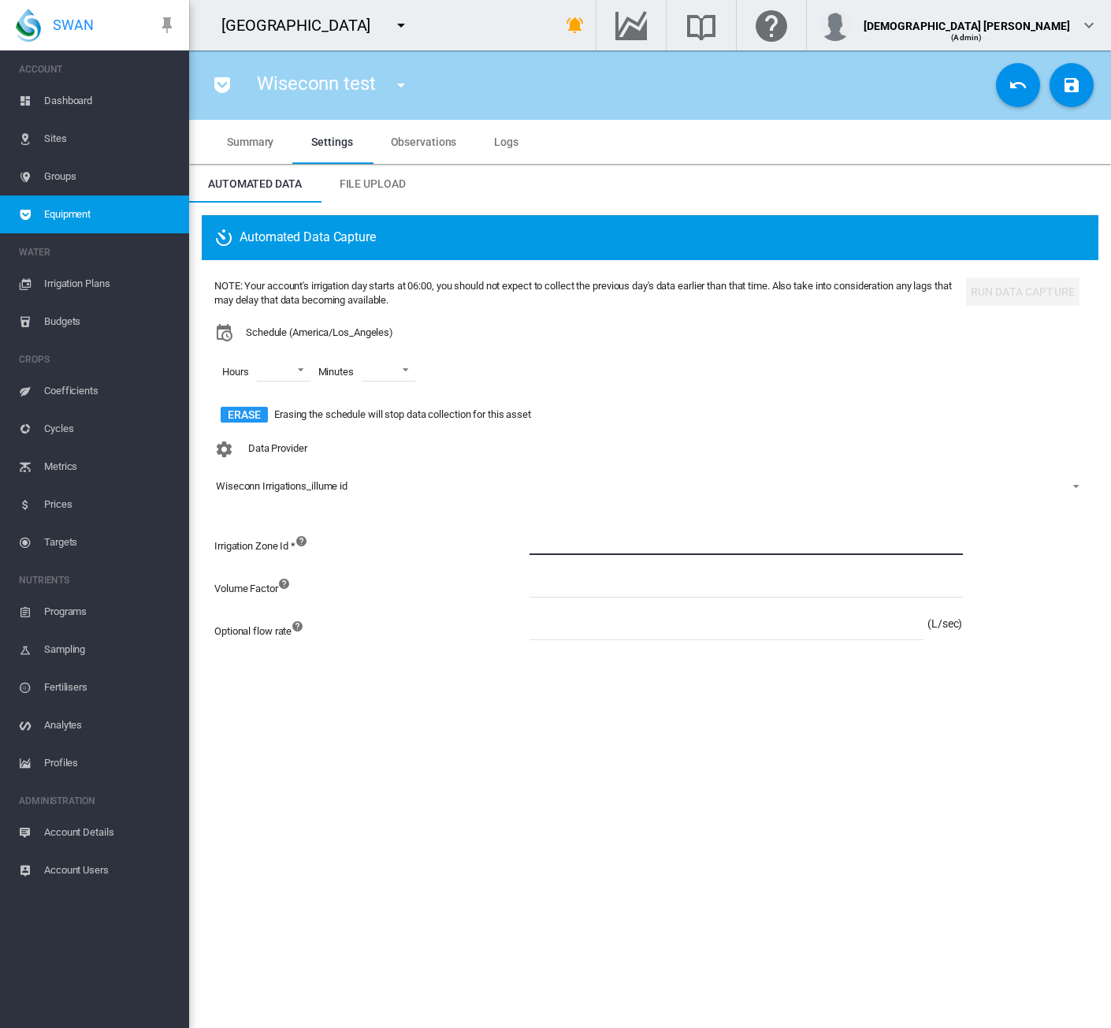
click at [593, 543] on input at bounding box center [747, 543] width 434 height 24
type input "*"
type input "******"
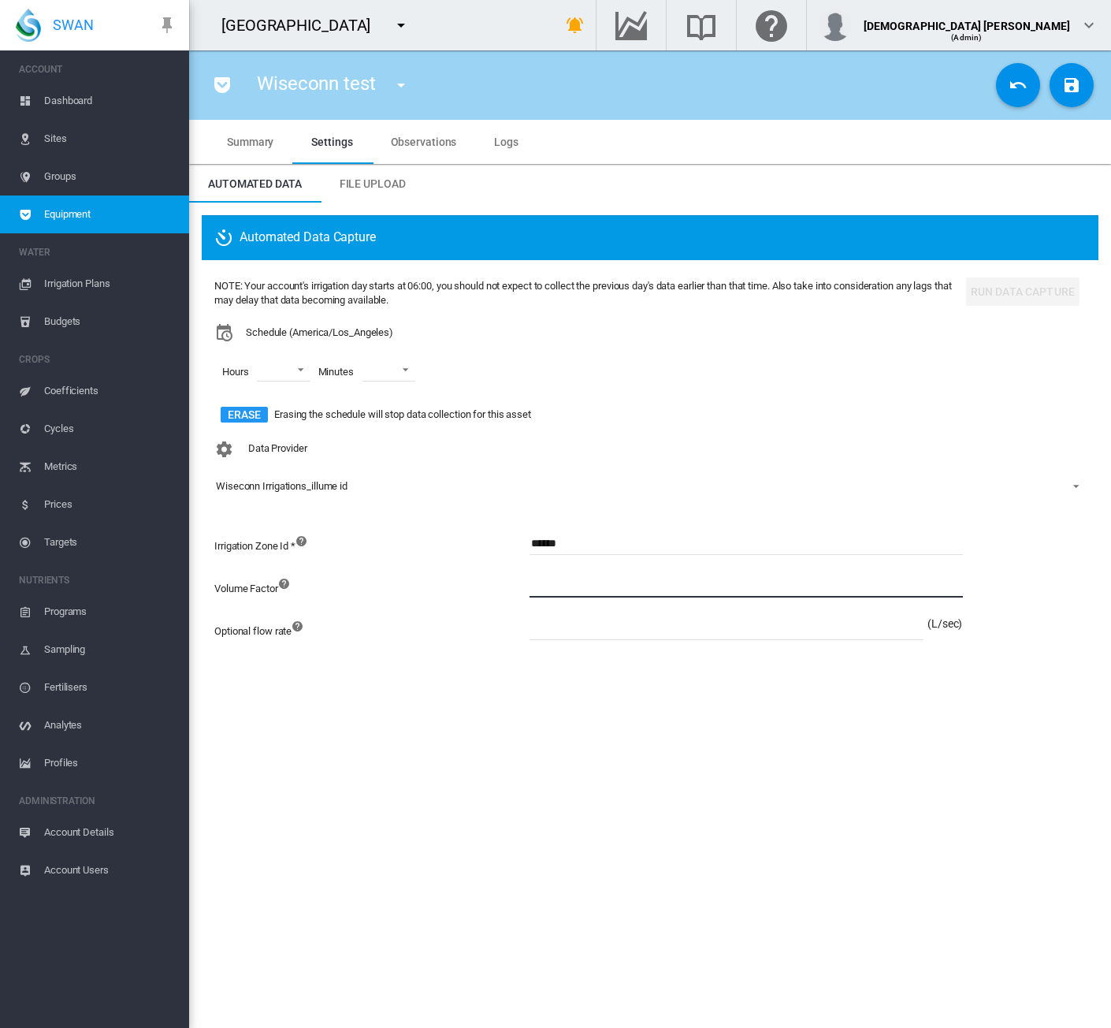
click at [597, 578] on input at bounding box center [747, 586] width 434 height 24
type input "****"
click at [586, 627] on input at bounding box center [727, 628] width 394 height 24
type input "******"
click at [1074, 80] on md-icon "icon-content-save" at bounding box center [1072, 85] width 19 height 19
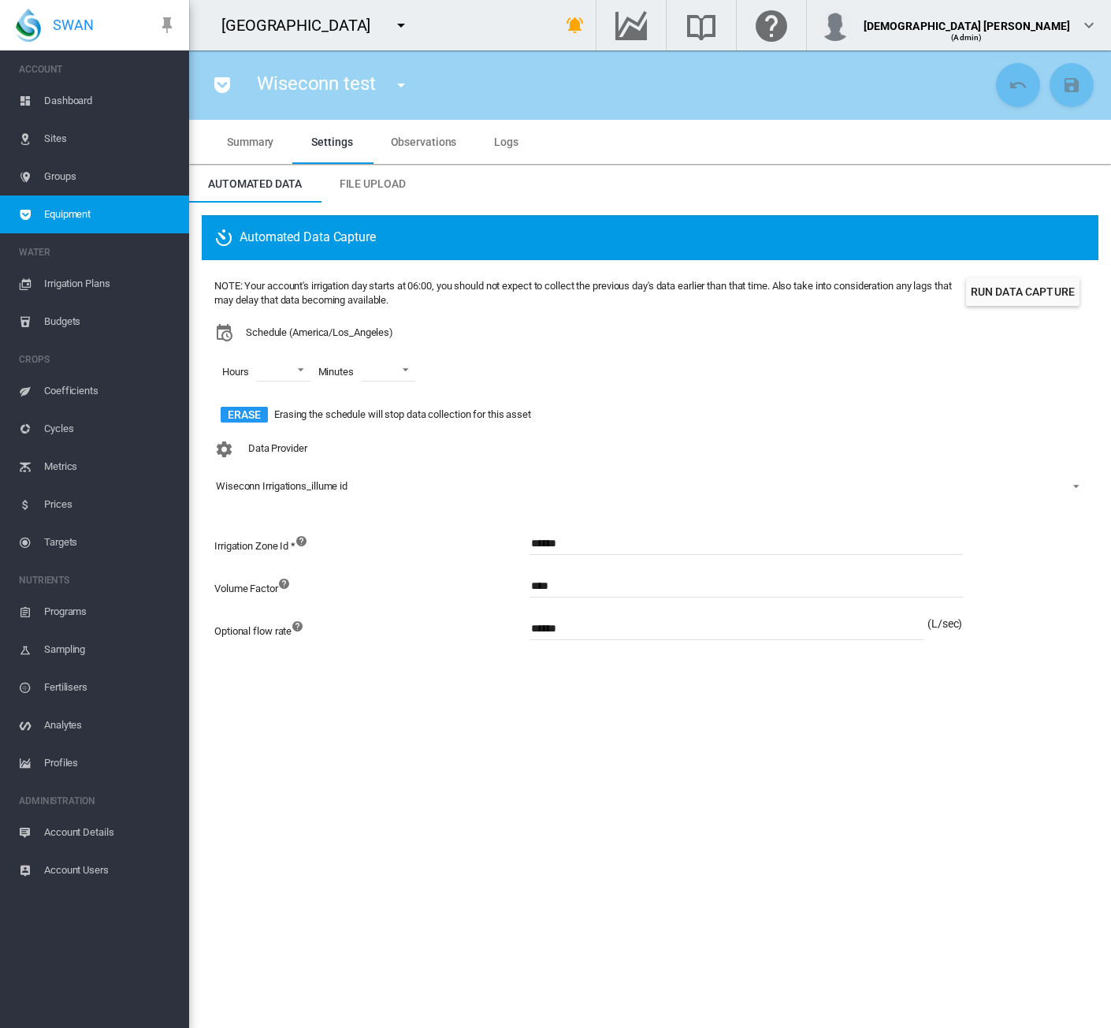
click at [610, 748] on section "Wiseconn test Arable WS Test (Weather Station) Block 810 Olives FM (Flow Meter)…" at bounding box center [650, 538] width 922 height 977
click at [656, 123] on md-tabs-canvas "Summary Settings Observations Logs Summary Settings Observations Logs" at bounding box center [650, 142] width 884 height 44
click at [75, 130] on span "Sites" at bounding box center [110, 139] width 132 height 38
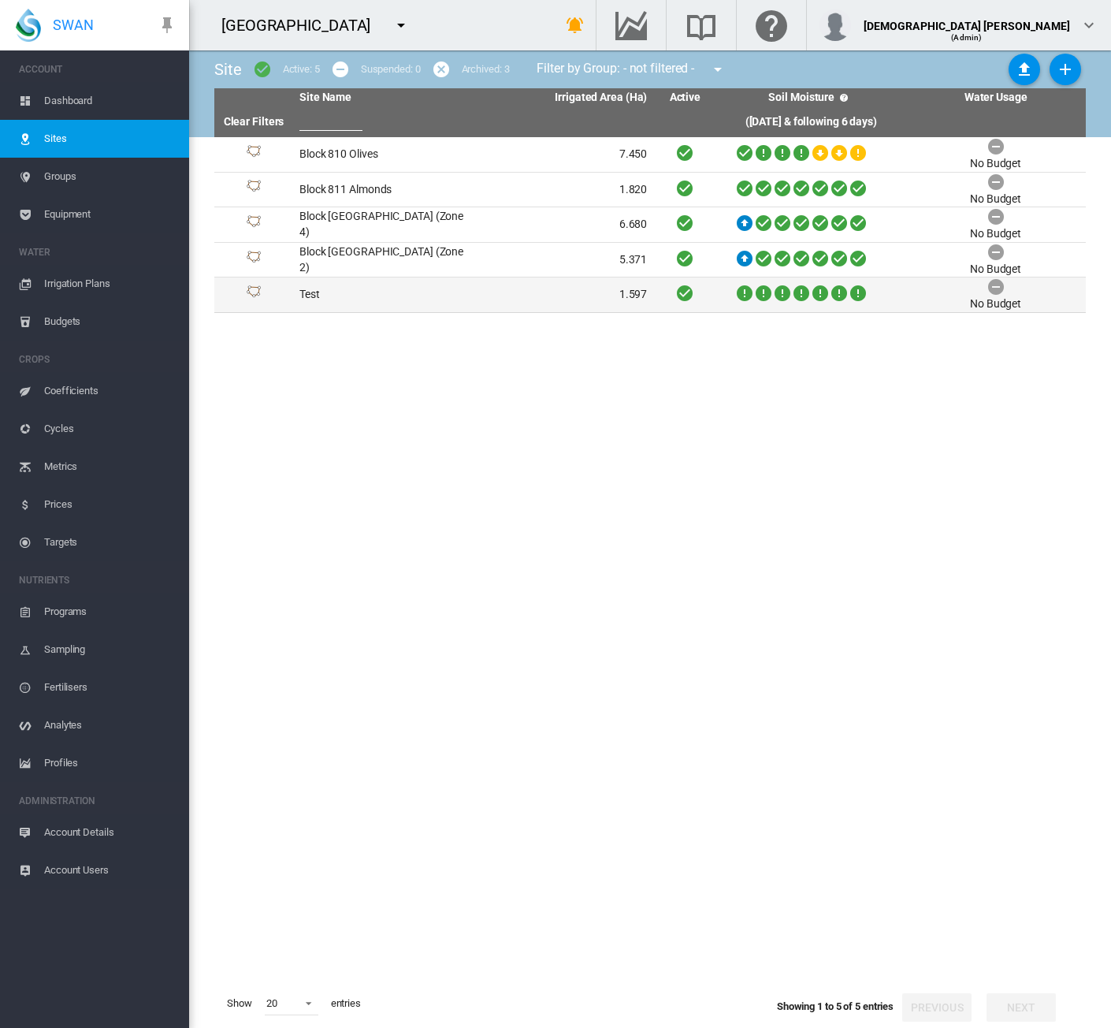
click at [367, 294] on td "Test" at bounding box center [383, 294] width 181 height 35
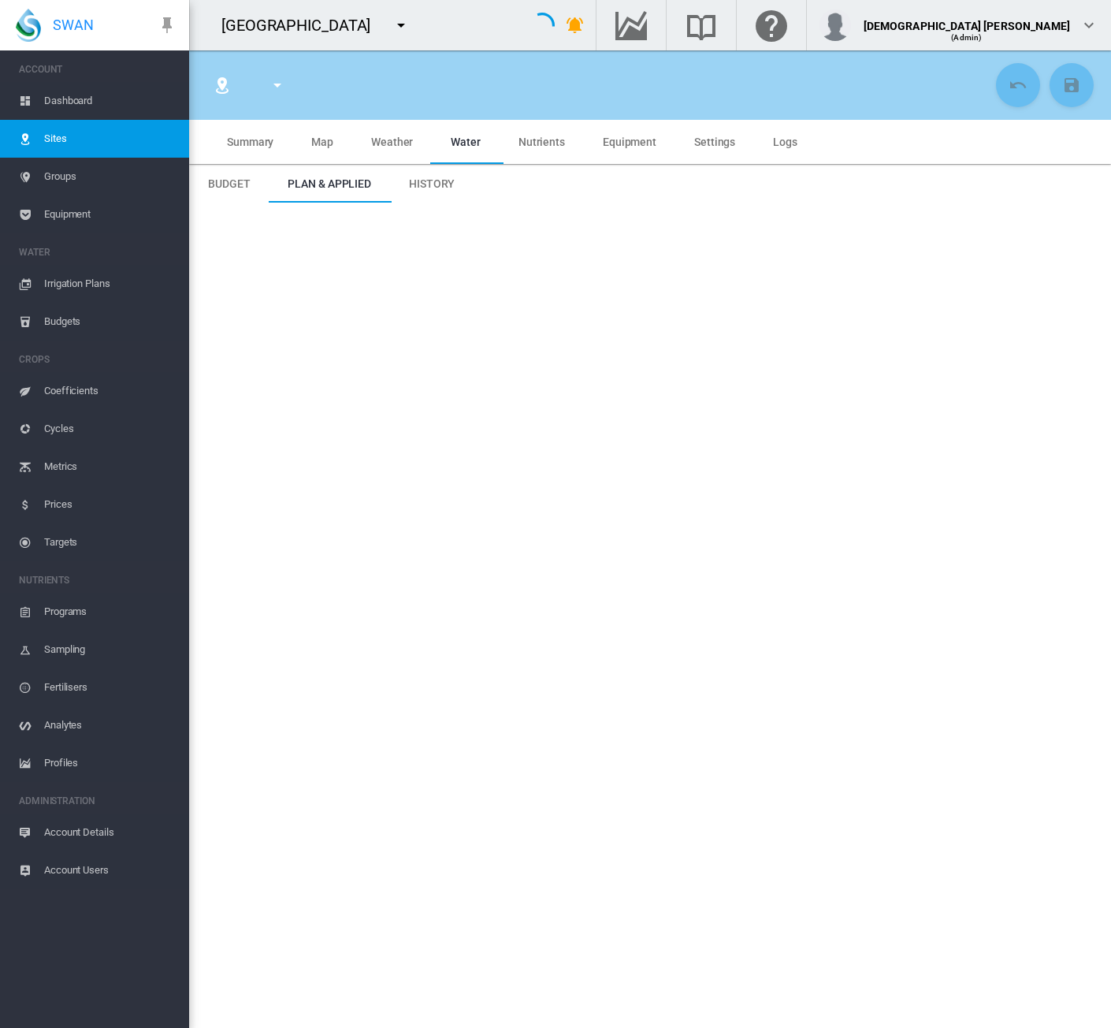
type input "****"
type input "********"
type input "**********"
type input "***"
type input "*****"
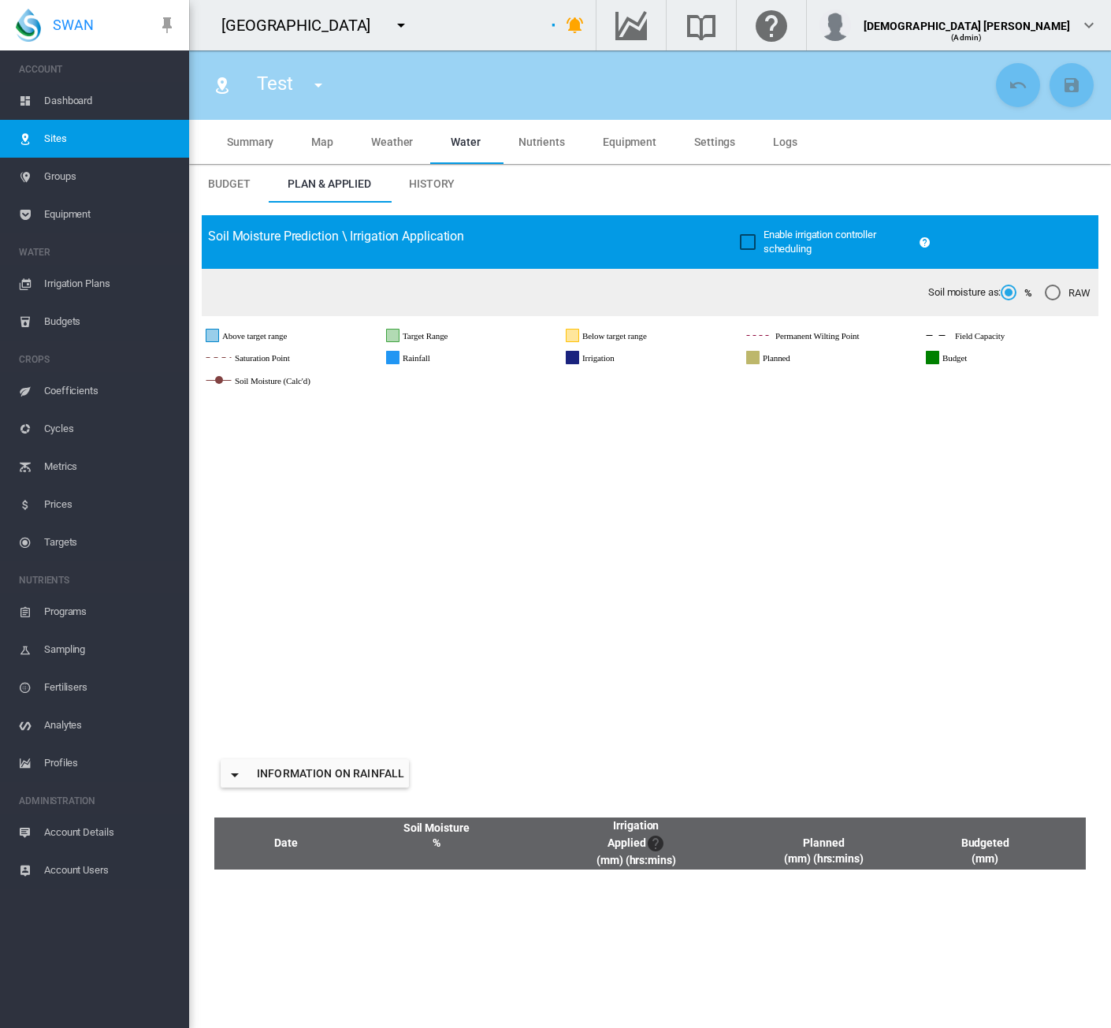
click at [607, 144] on span "Equipment" at bounding box center [630, 142] width 54 height 13
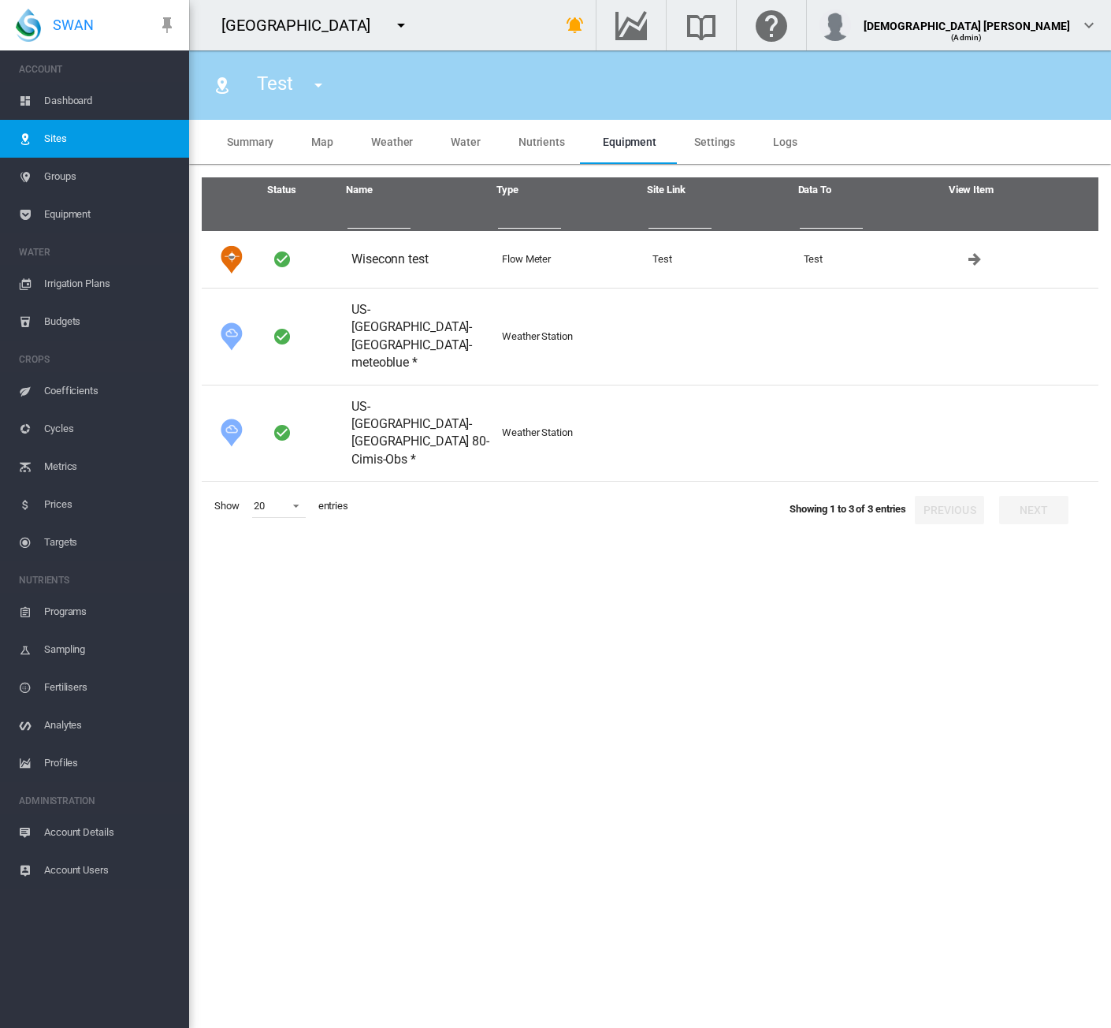
click at [322, 139] on span "Map" at bounding box center [322, 142] width 22 height 13
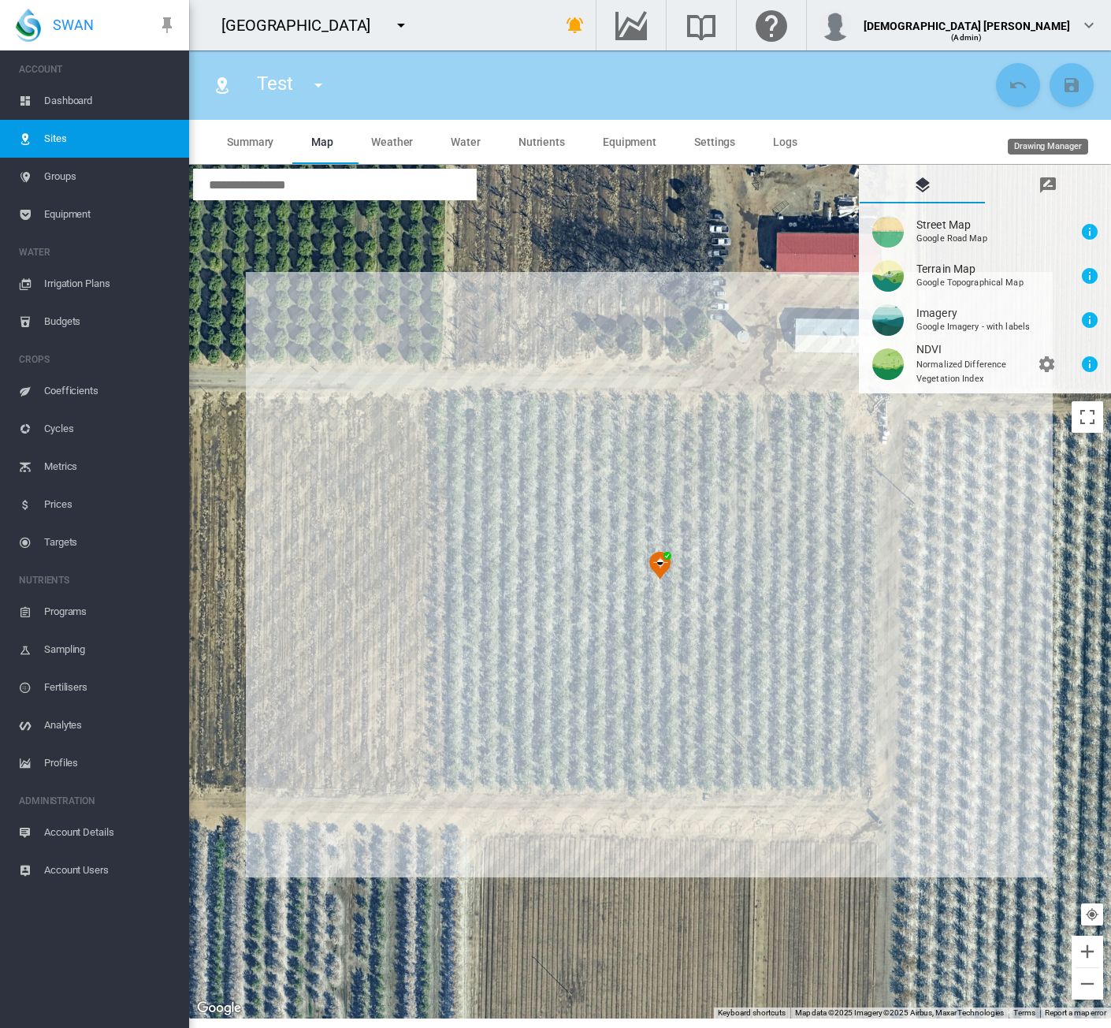
click at [1044, 181] on md-icon "icon-message-draw" at bounding box center [1048, 185] width 19 height 19
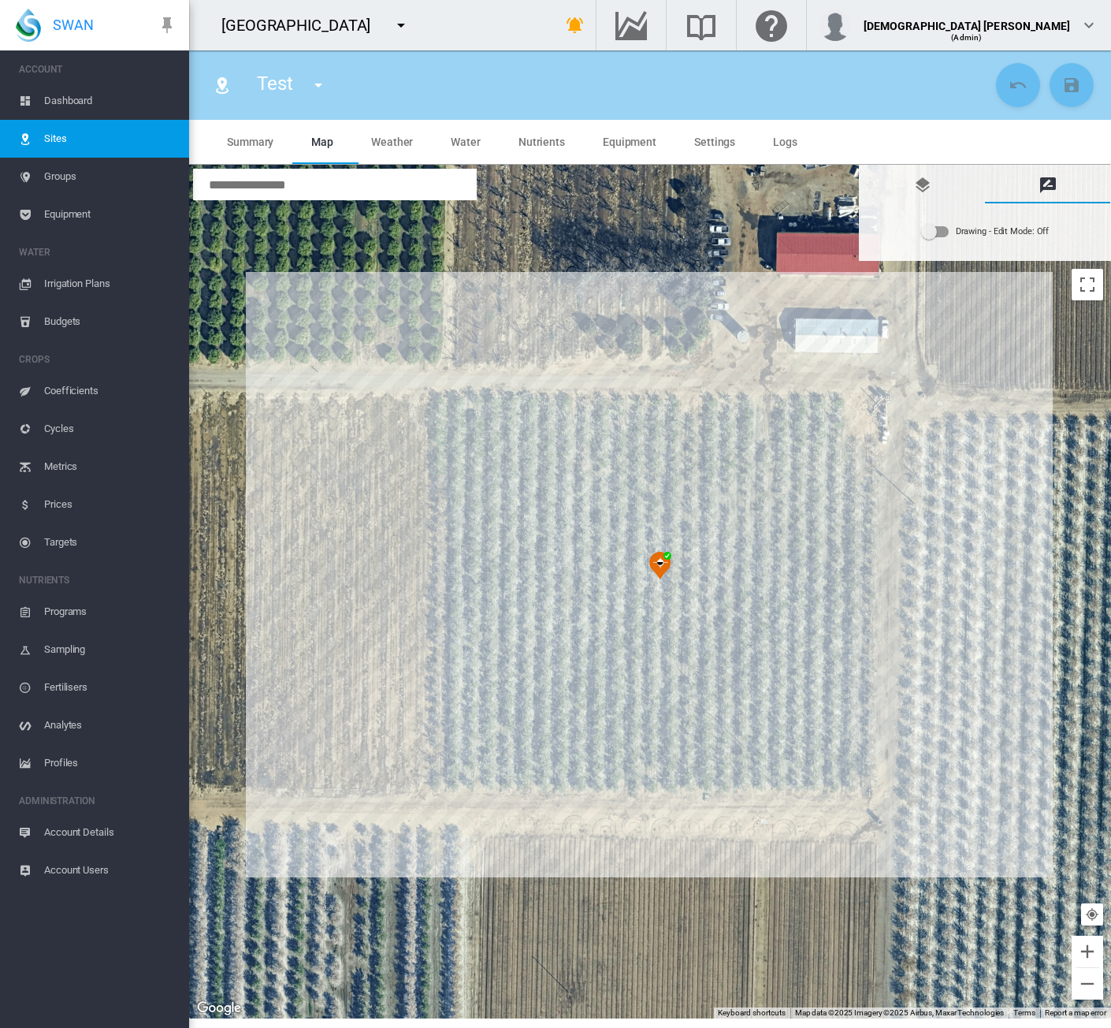
click at [947, 229] on div "Drawing - Edit Mode:\a Off" at bounding box center [935, 231] width 27 height 11
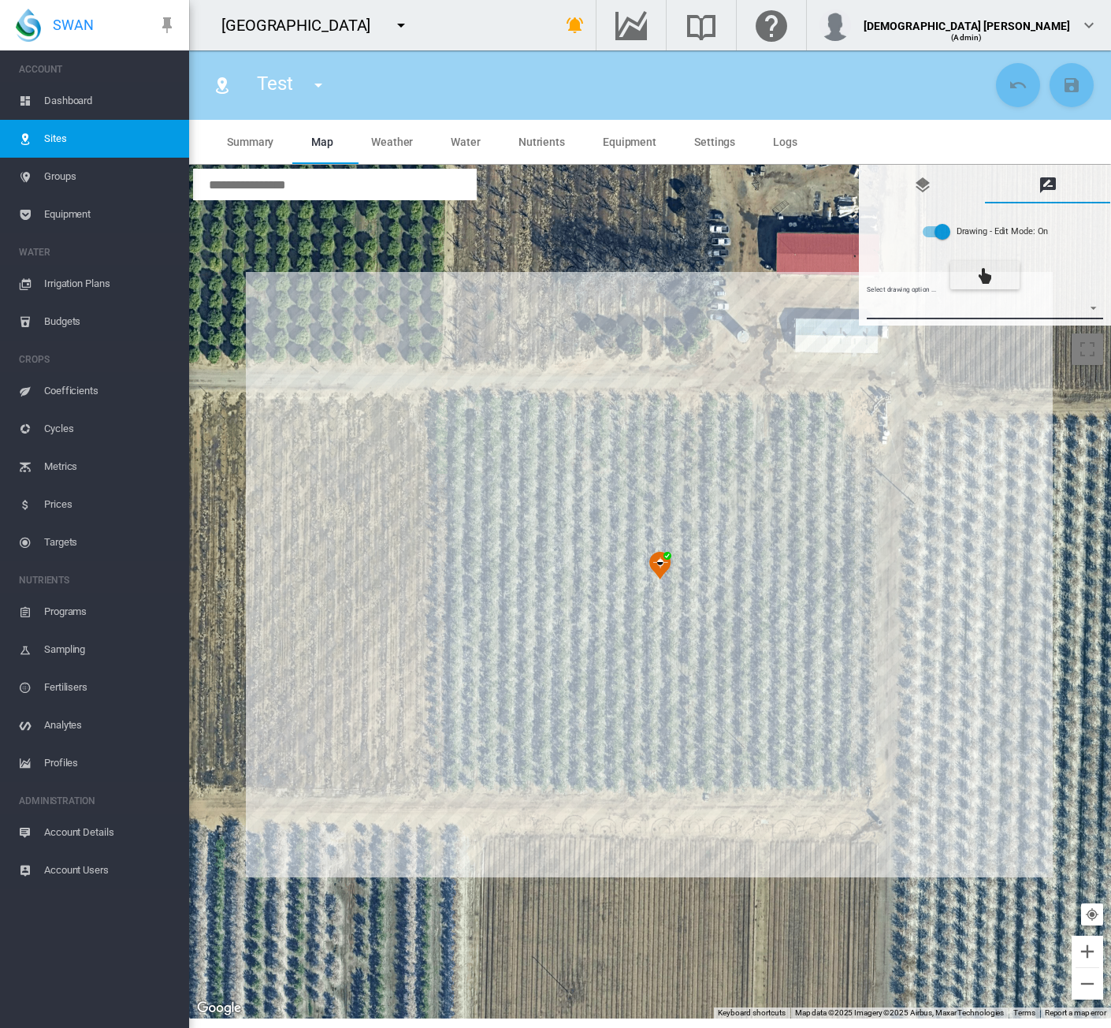
click at [916, 303] on md-select "Select drawing option ... None Site (IMU) Site Health Area Flow Meter Weather S…" at bounding box center [985, 308] width 237 height 24
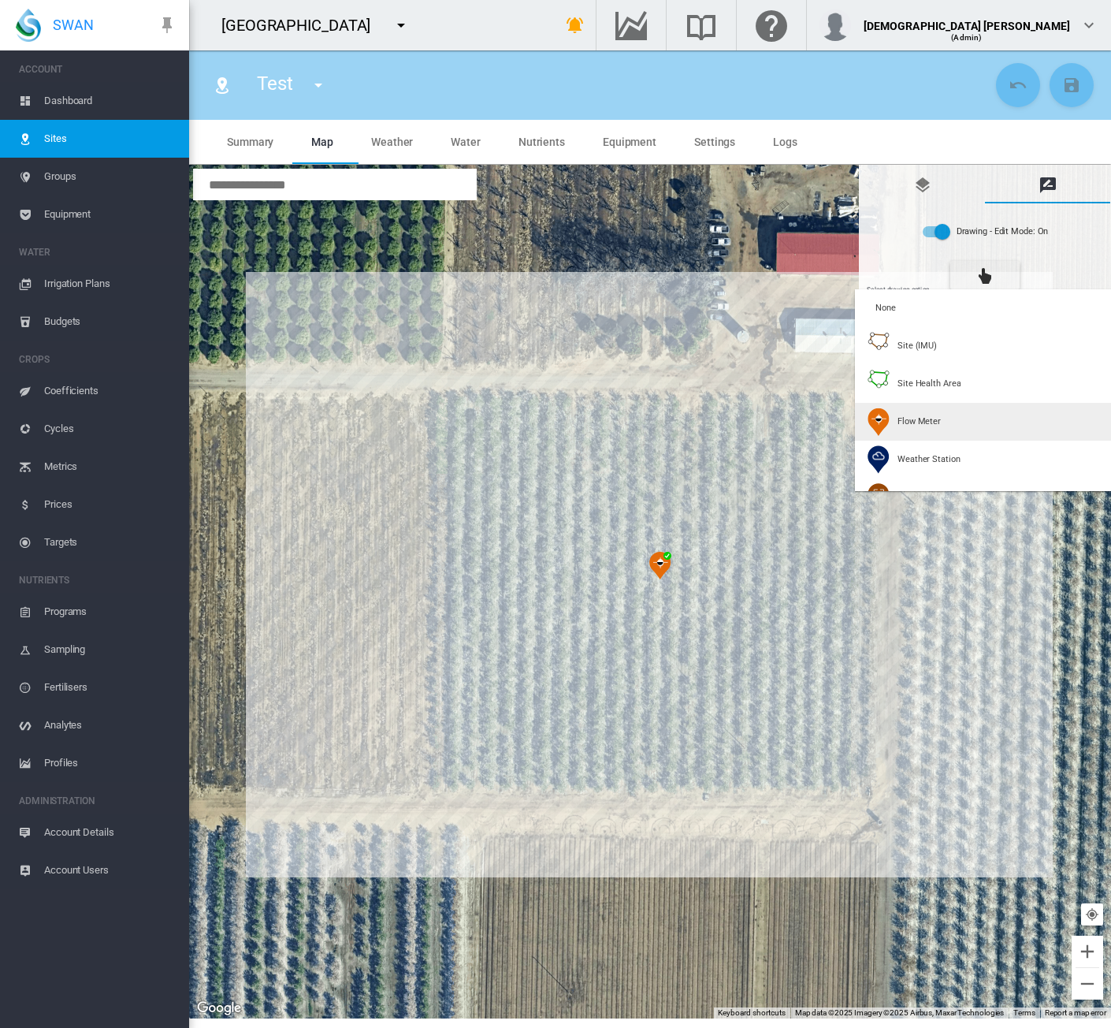
click at [888, 414] on img at bounding box center [879, 422] width 22 height 28
type input "*"
type input "**"
type input "*****"
type input "***"
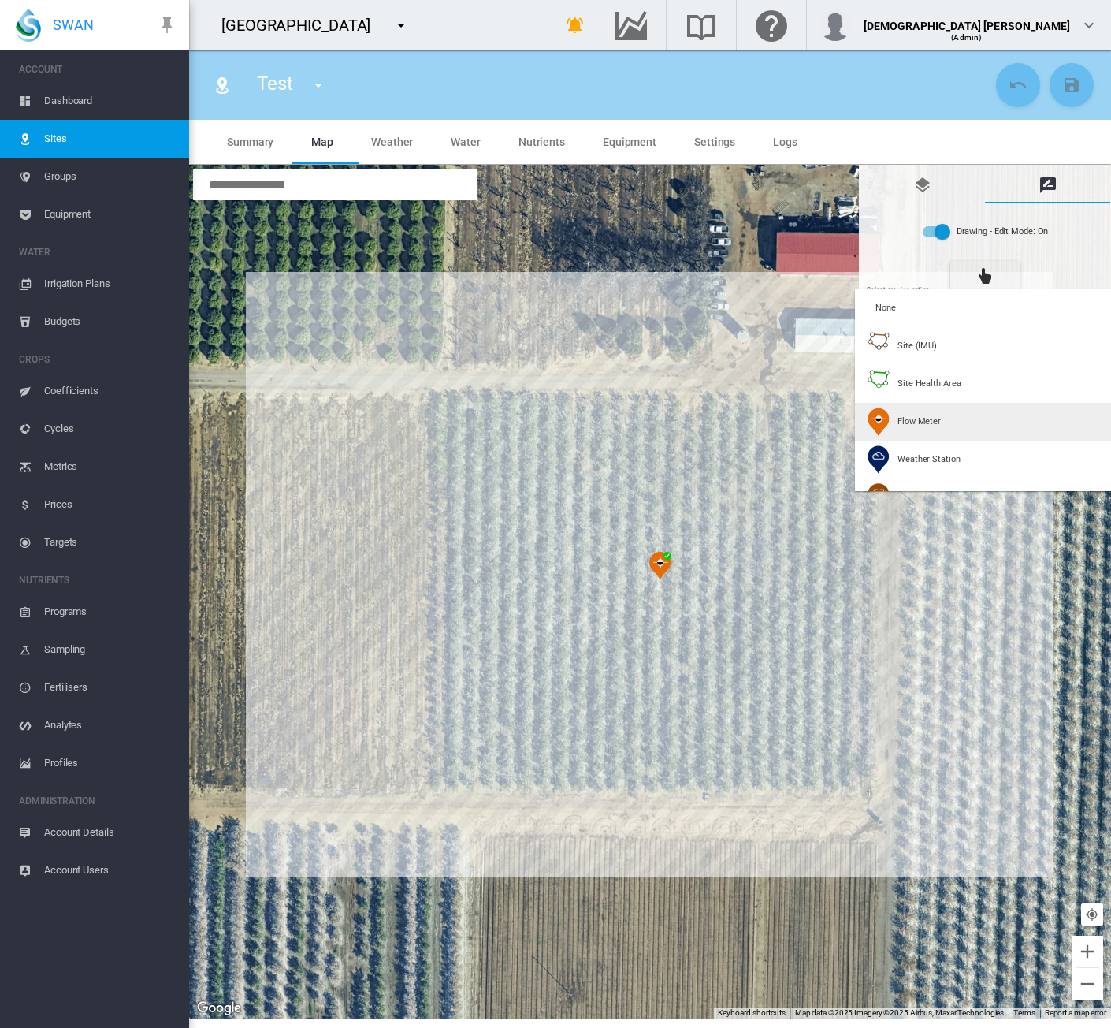
type input "*****"
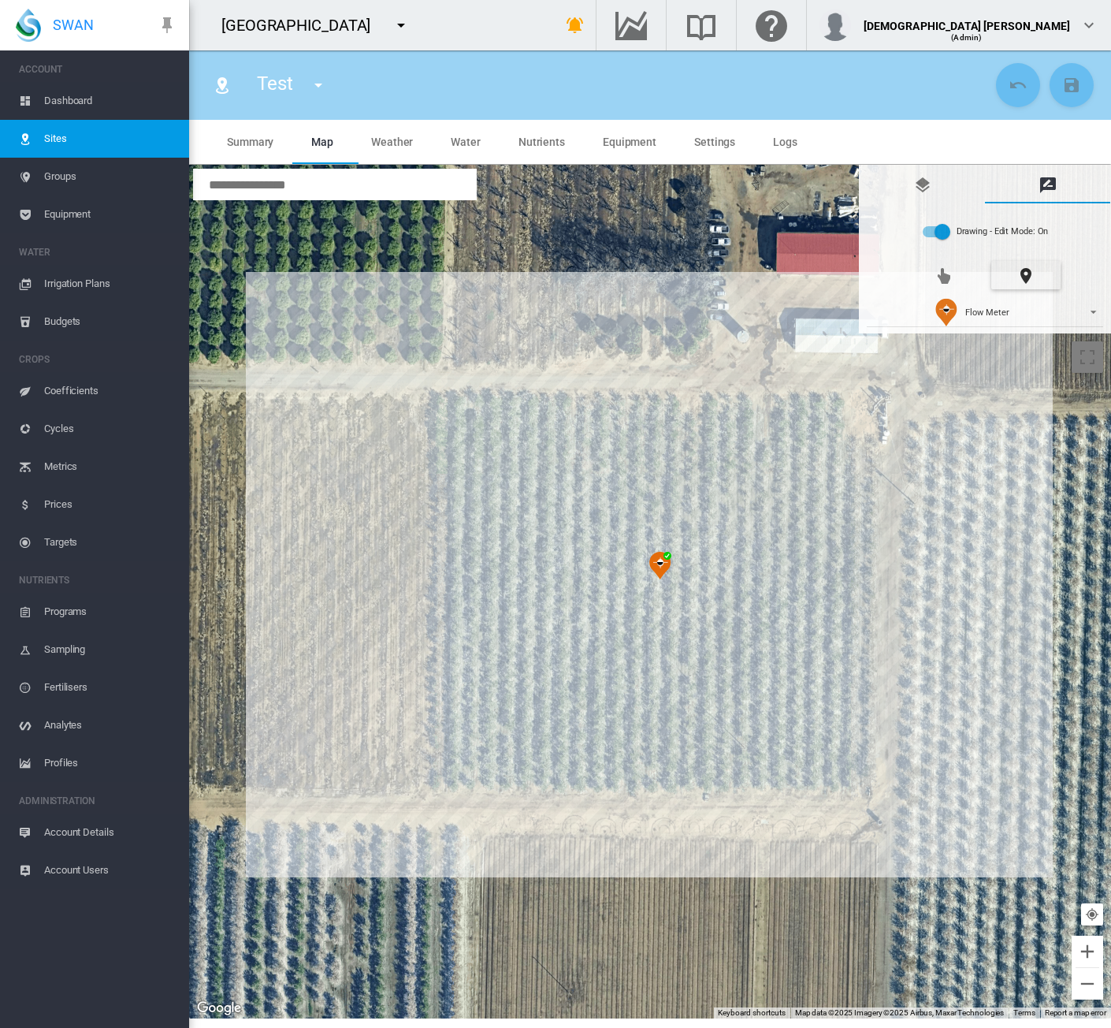
click at [527, 445] on div at bounding box center [650, 592] width 922 height 854
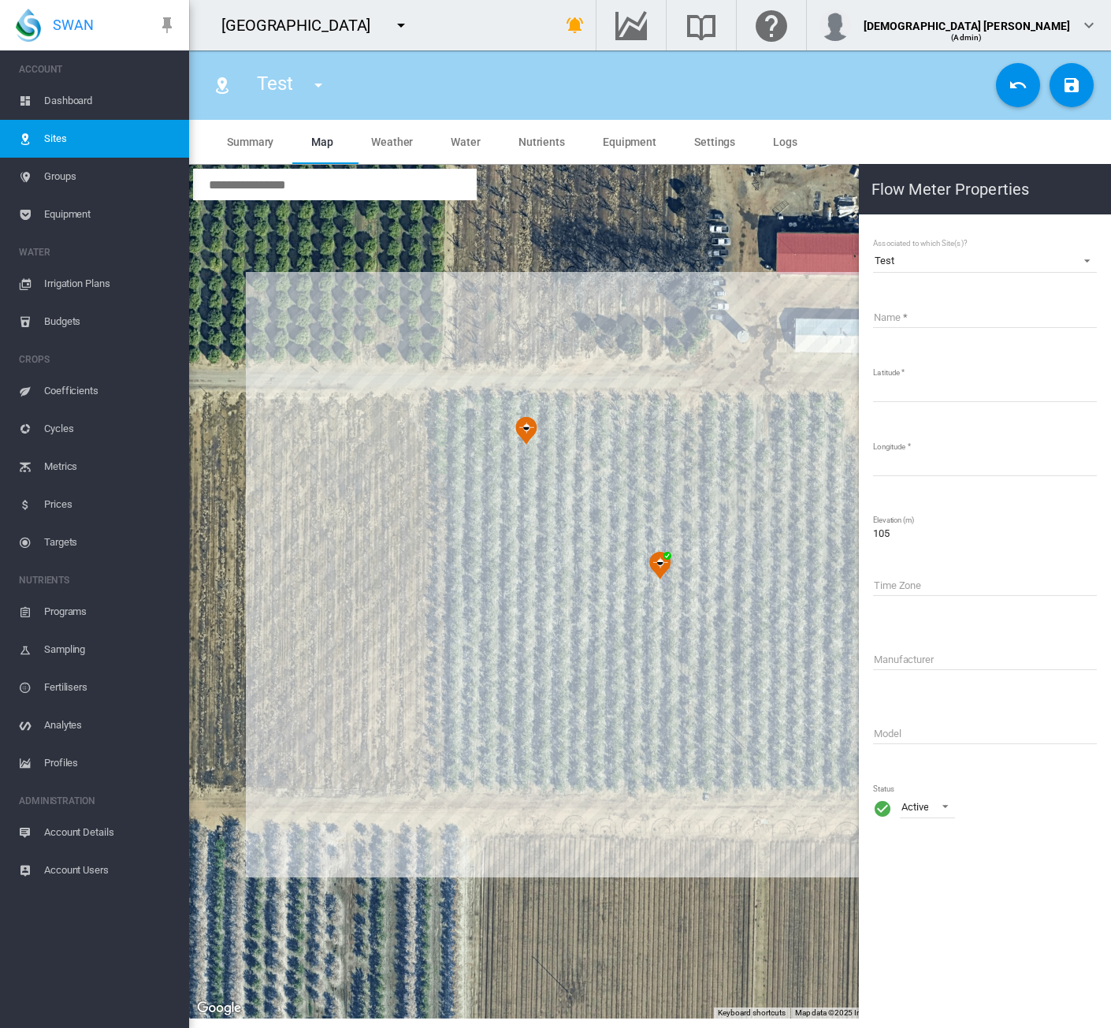
click at [897, 314] on input "Name" at bounding box center [985, 316] width 224 height 24
type input "********"
click at [1064, 84] on md-icon "icon-content-save" at bounding box center [1072, 85] width 19 height 19
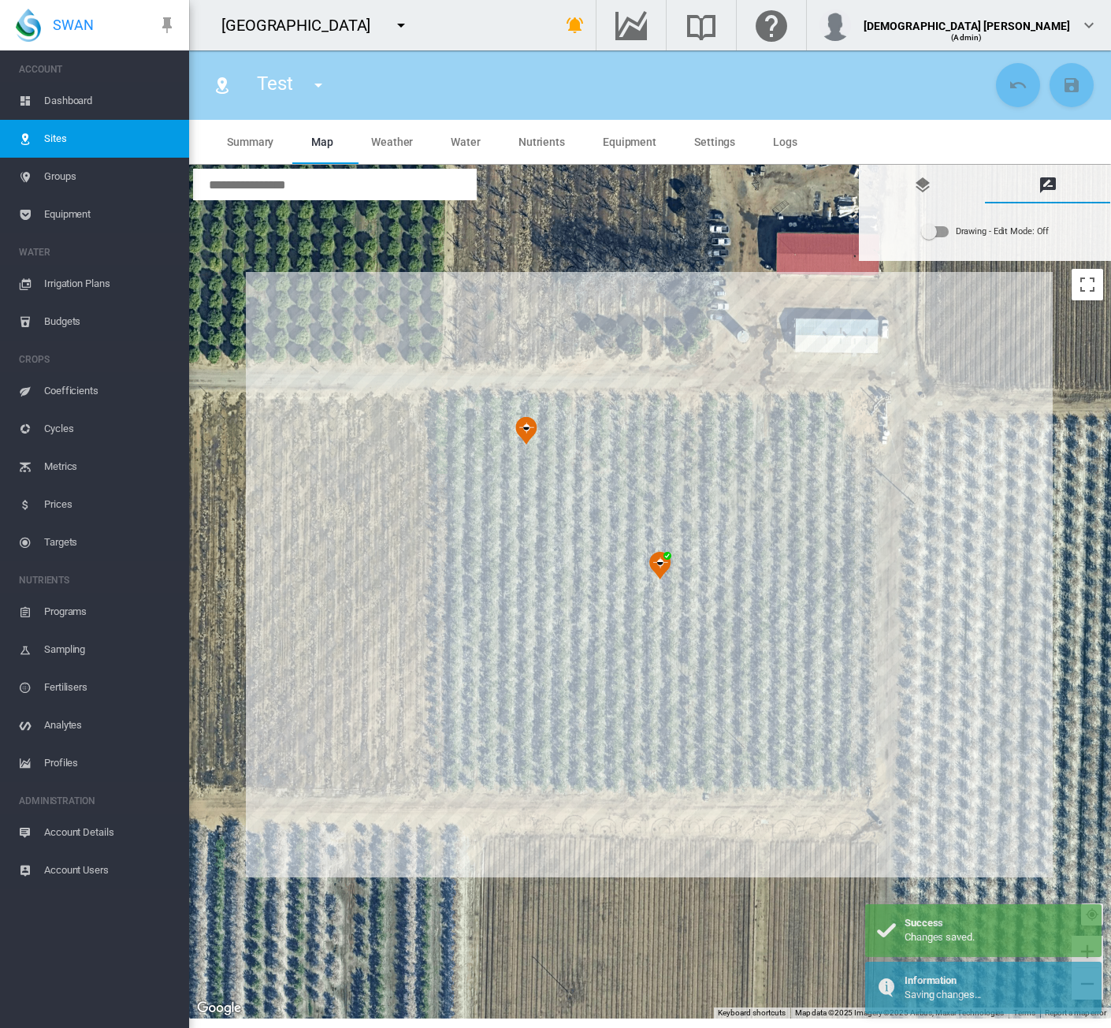
click at [110, 210] on span "Equipment" at bounding box center [110, 214] width 132 height 38
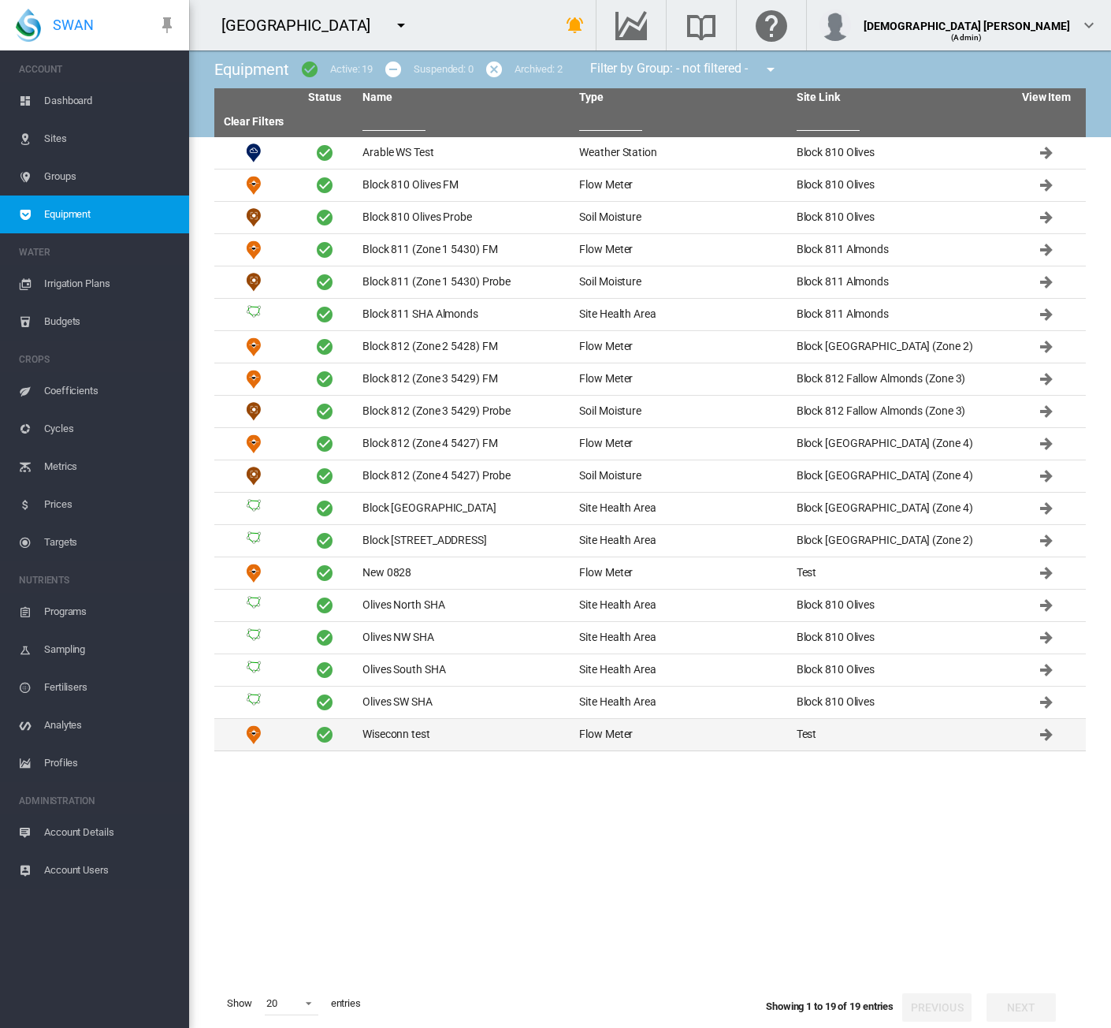
click at [390, 734] on td "Wiseconn test" at bounding box center [464, 735] width 217 height 32
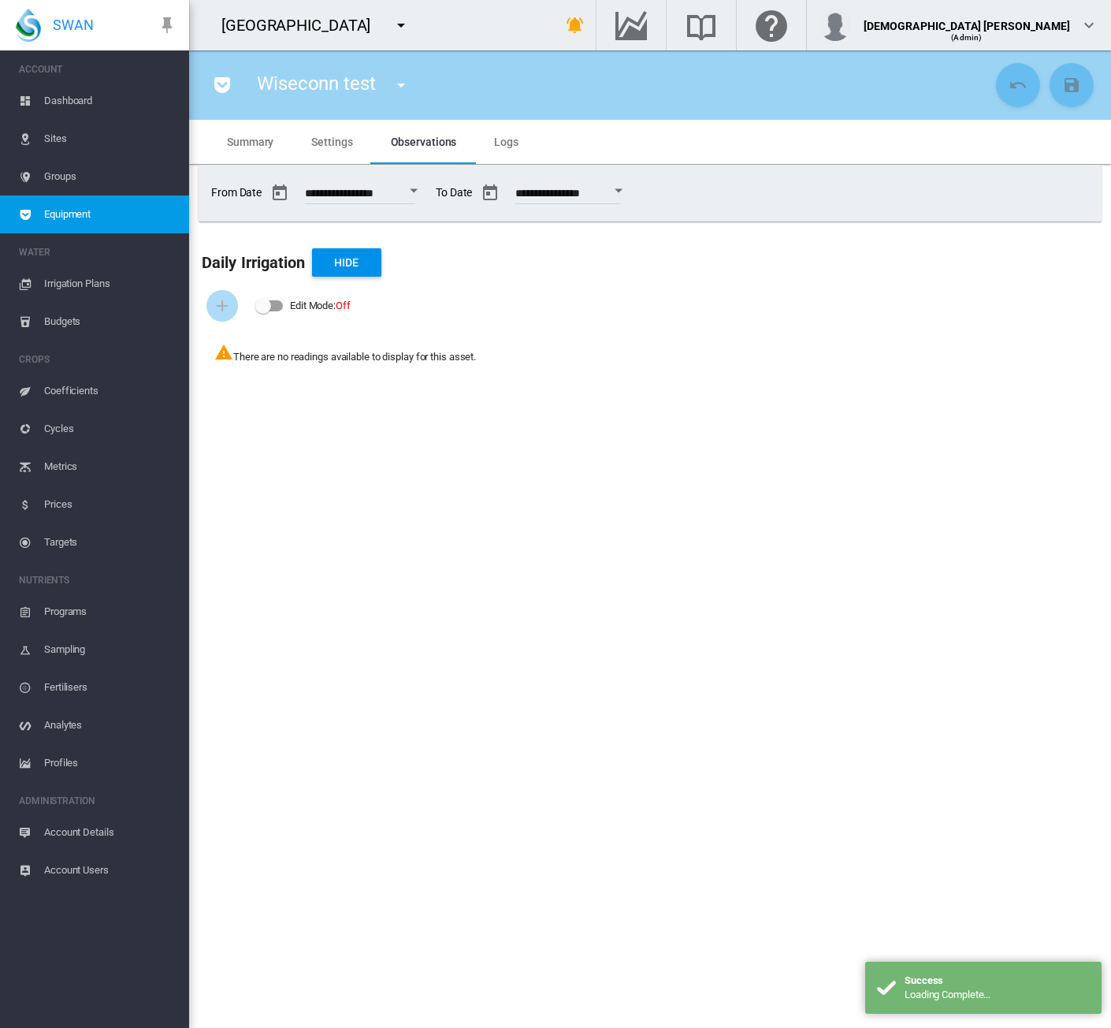
click at [334, 142] on span "Settings" at bounding box center [331, 142] width 41 height 13
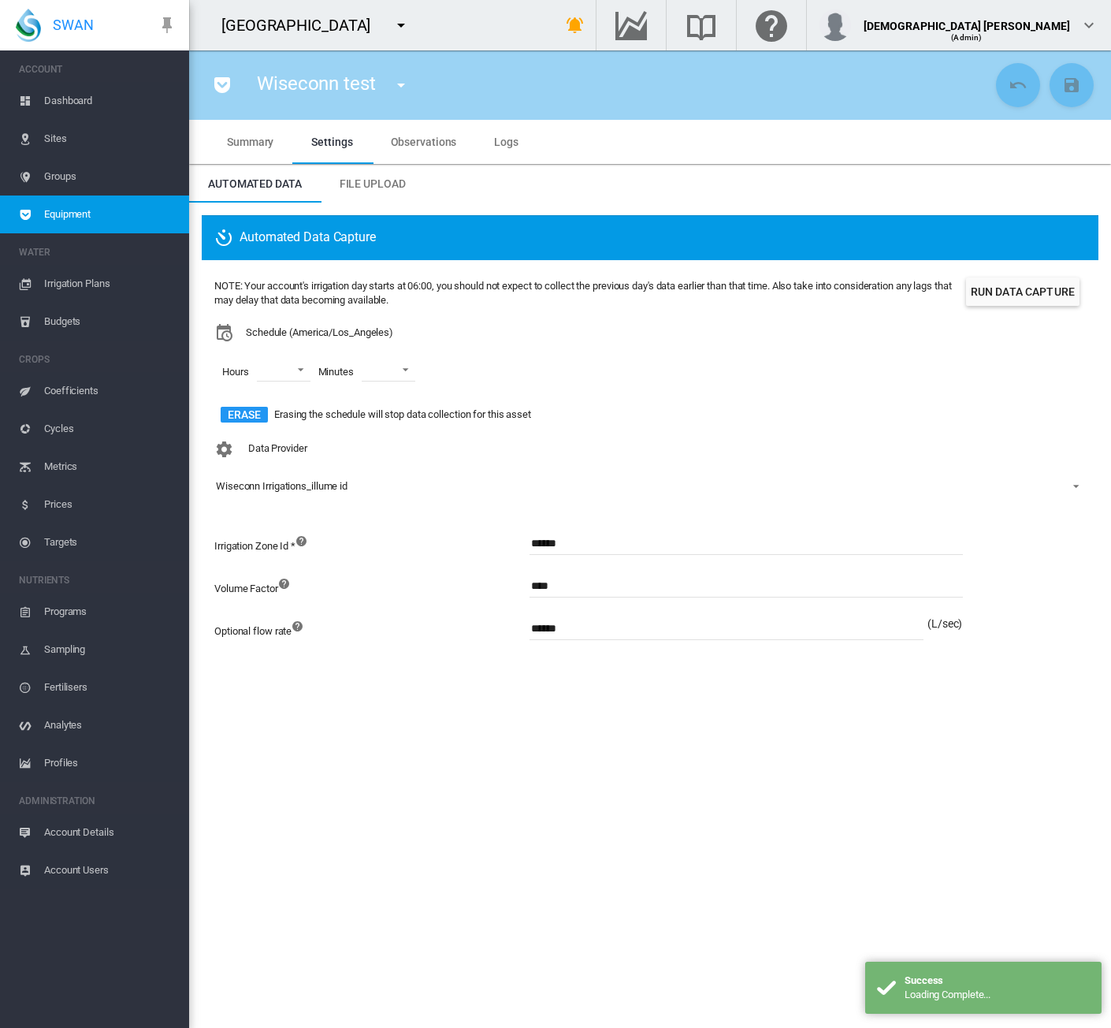
click at [1014, 293] on button "Run Data Capture" at bounding box center [1023, 291] width 114 height 28
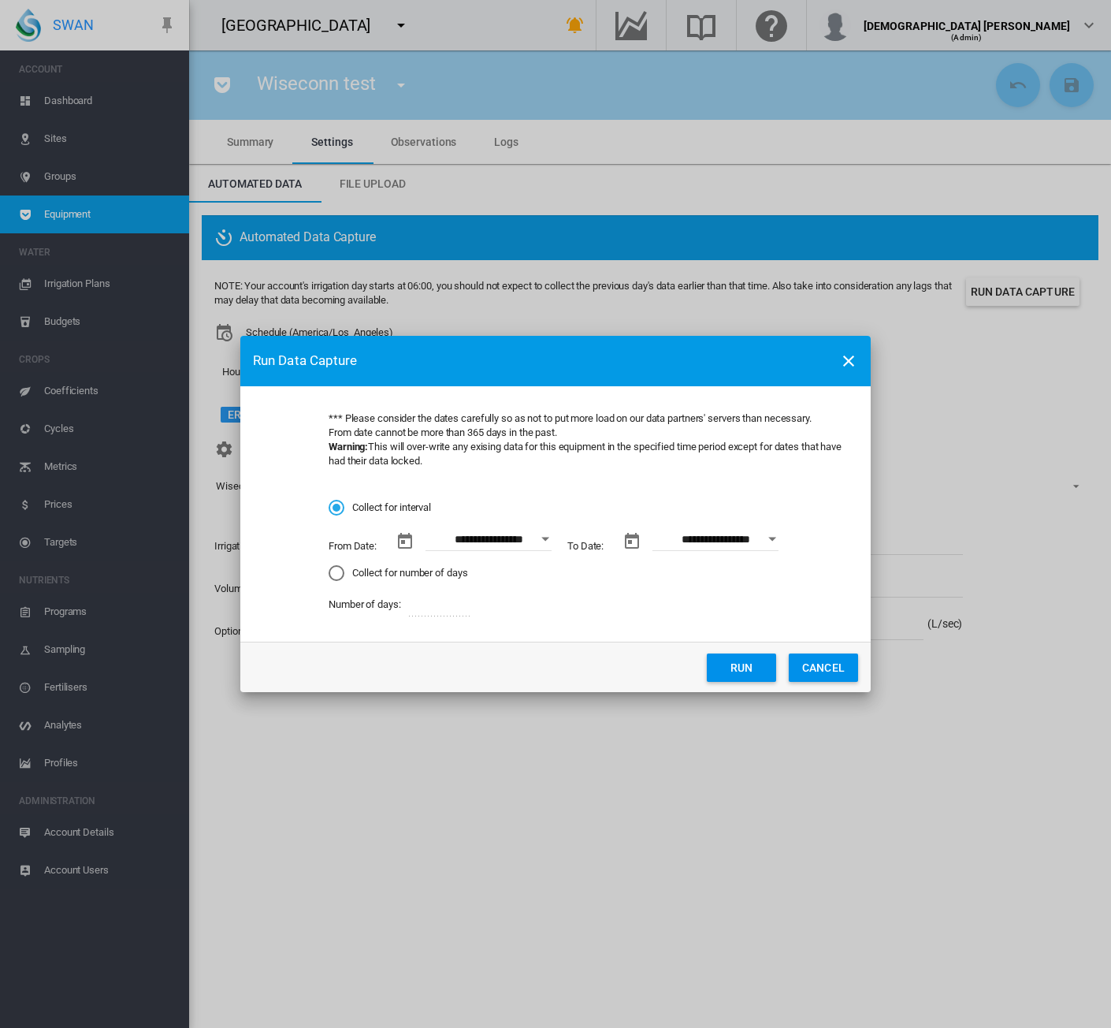
click at [542, 544] on button "Open calendar" at bounding box center [545, 539] width 28 height 28
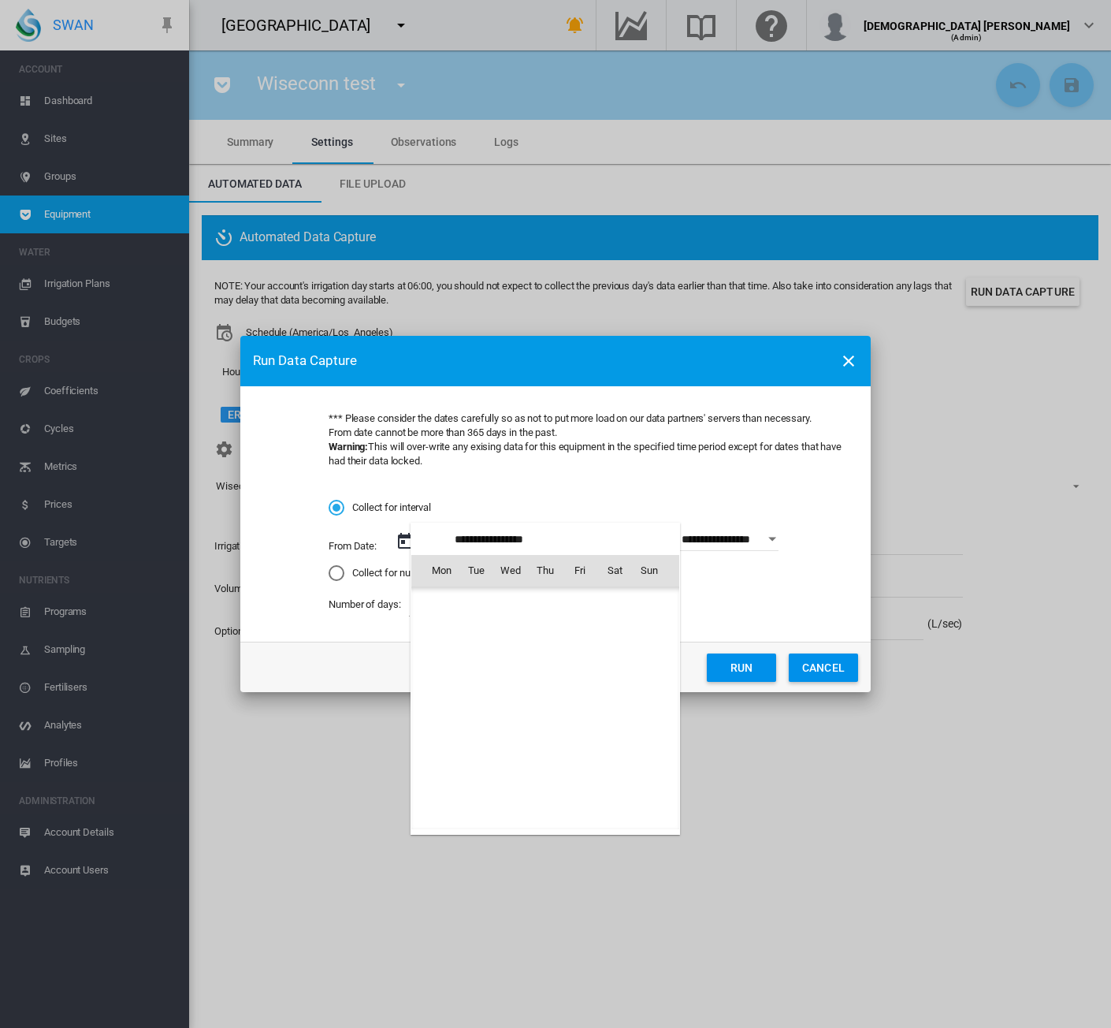
scroll to position [364910, 0]
click at [443, 702] on span "18" at bounding box center [442, 709] width 32 height 32
type input "**********"
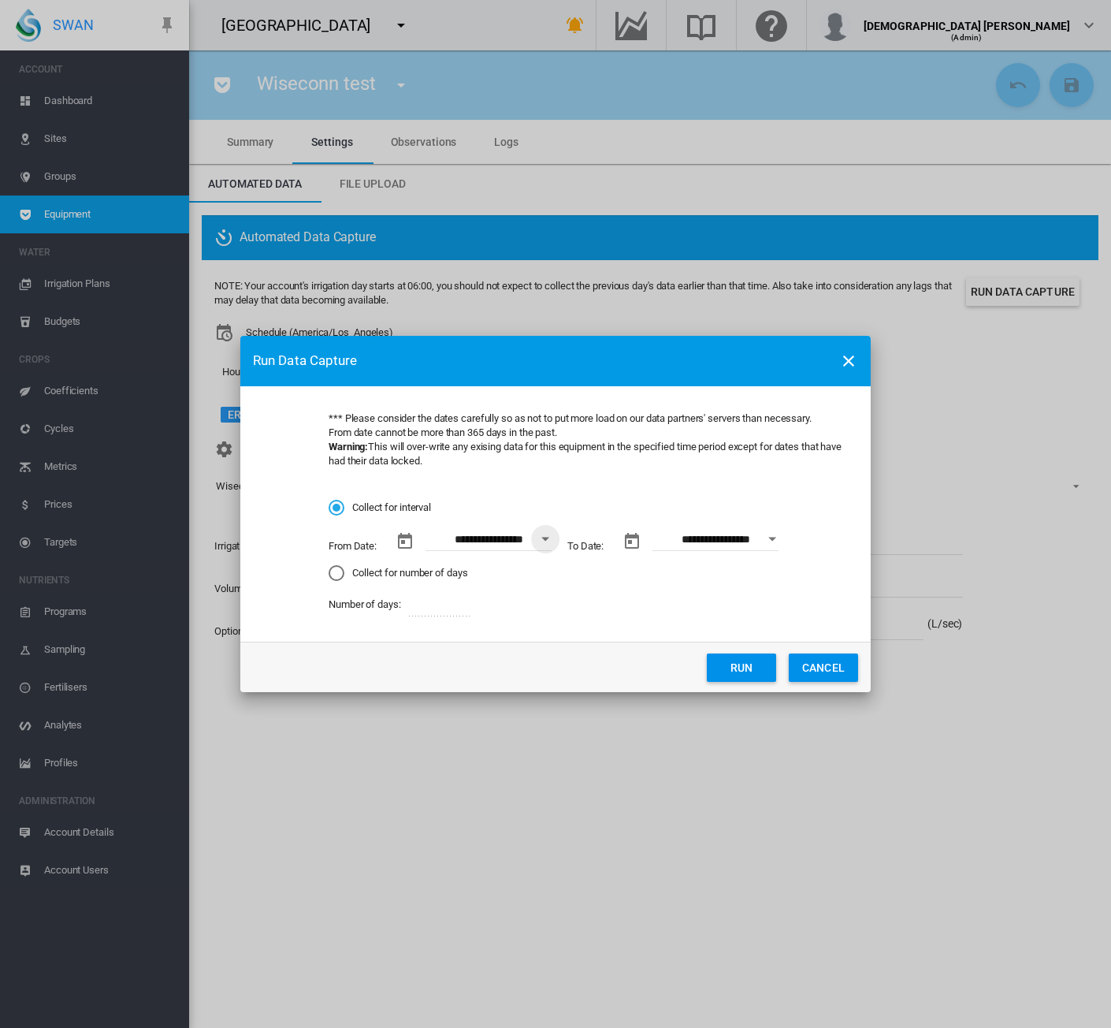
click at [776, 543] on button "Open calendar" at bounding box center [772, 539] width 28 height 28
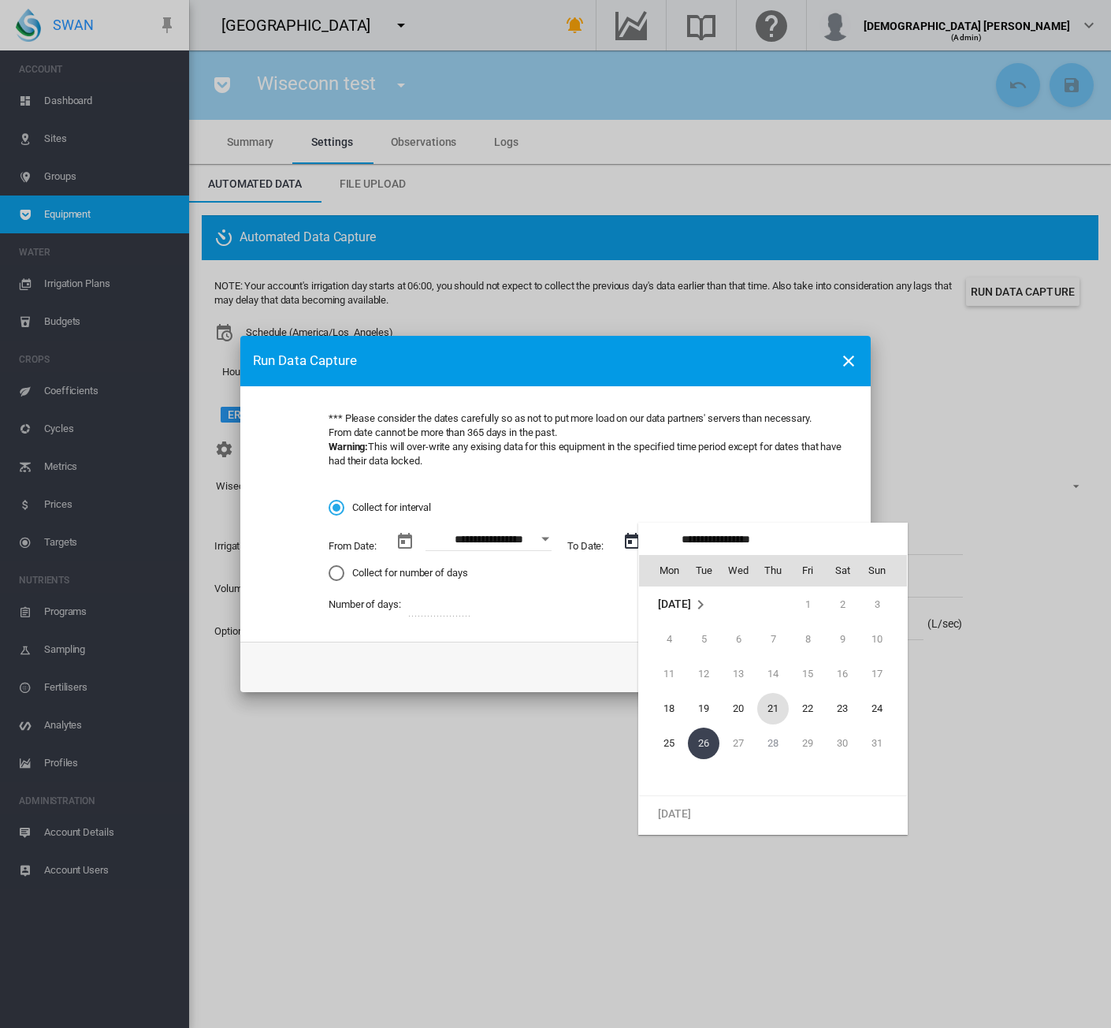
click at [771, 716] on span "21" at bounding box center [773, 709] width 32 height 32
type input "**********"
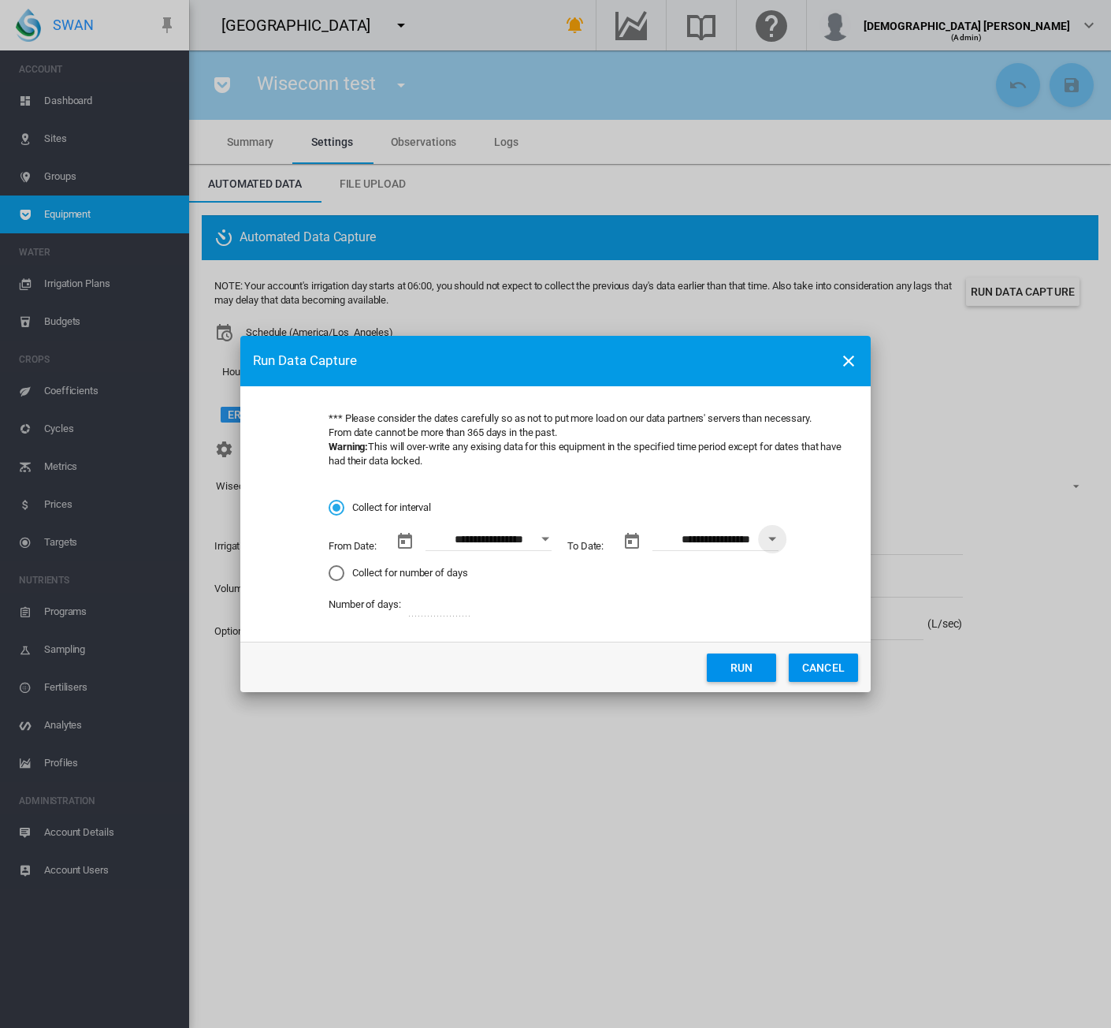
click at [734, 673] on button "Run" at bounding box center [741, 667] width 69 height 28
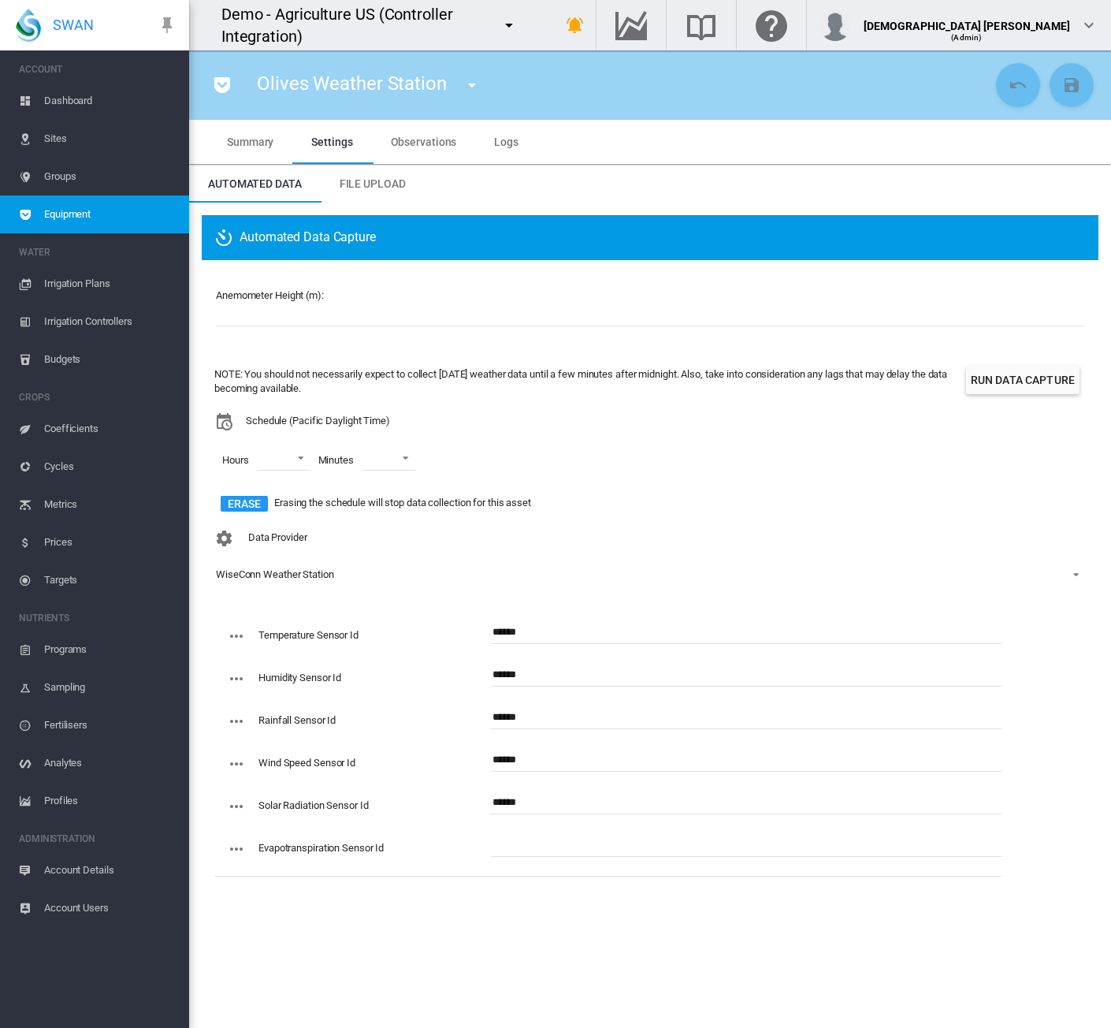
click at [519, 29] on md-icon "icon-menu-down" at bounding box center [509, 25] width 19 height 19
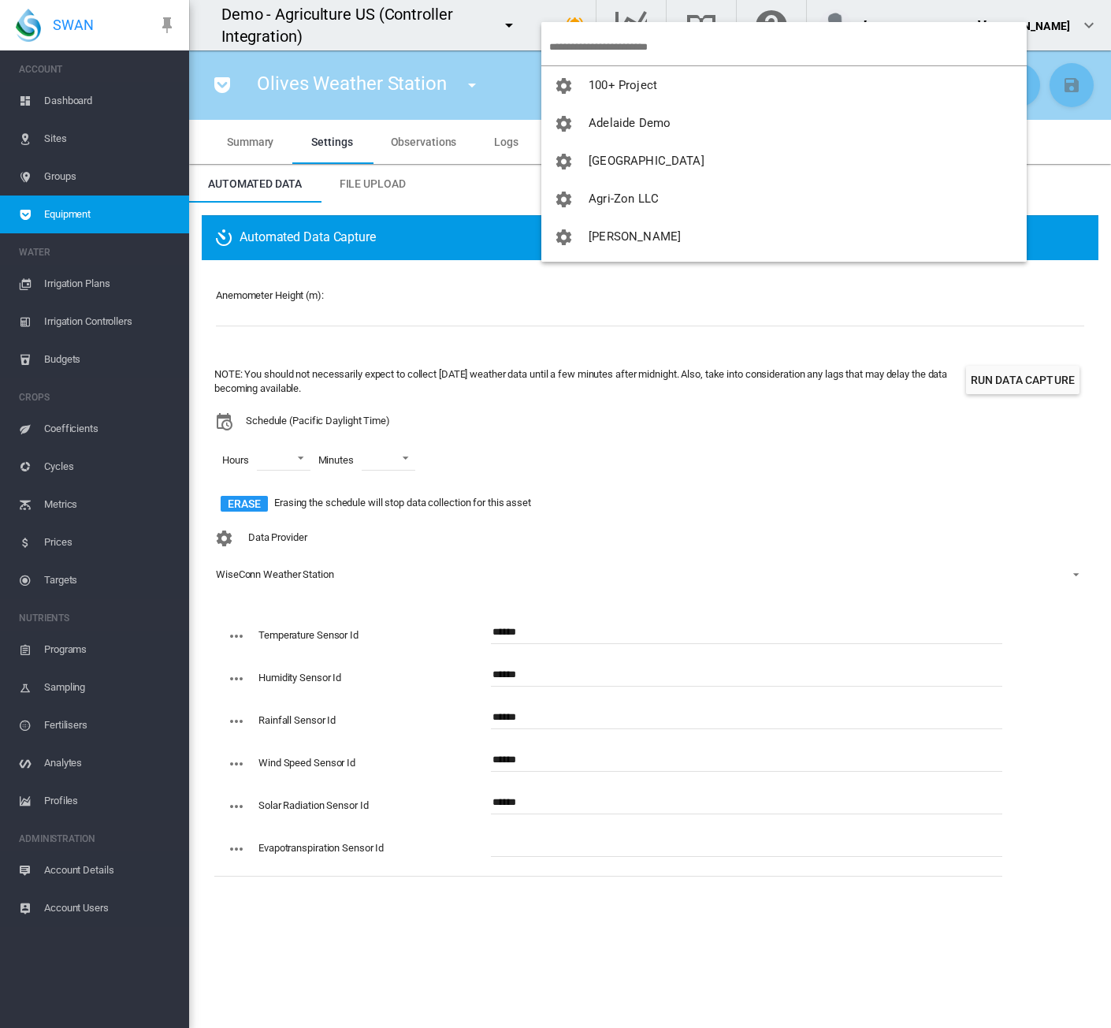
click at [574, 50] on input "search" at bounding box center [788, 46] width 478 height 37
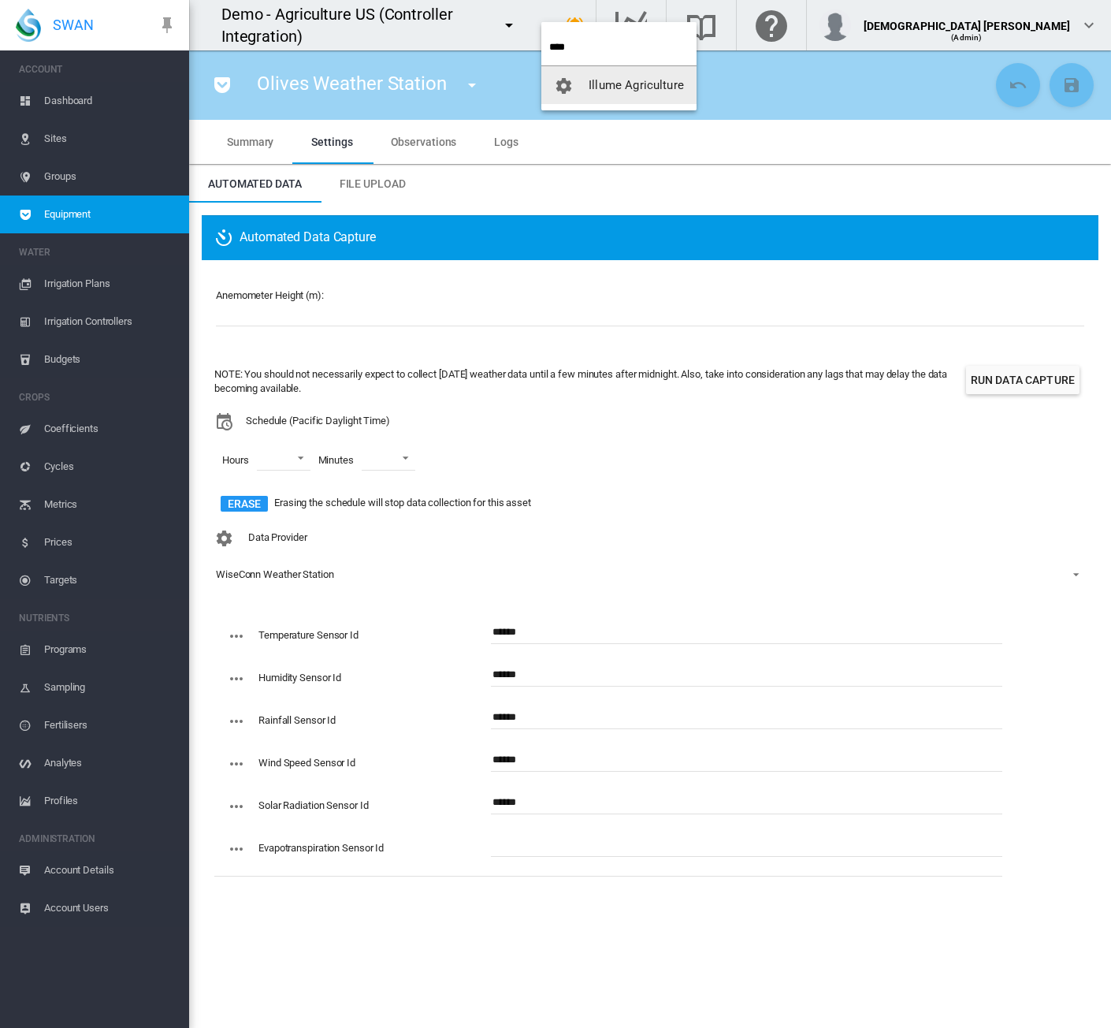
type input "****"
click at [587, 86] on span "button" at bounding box center [571, 85] width 35 height 14
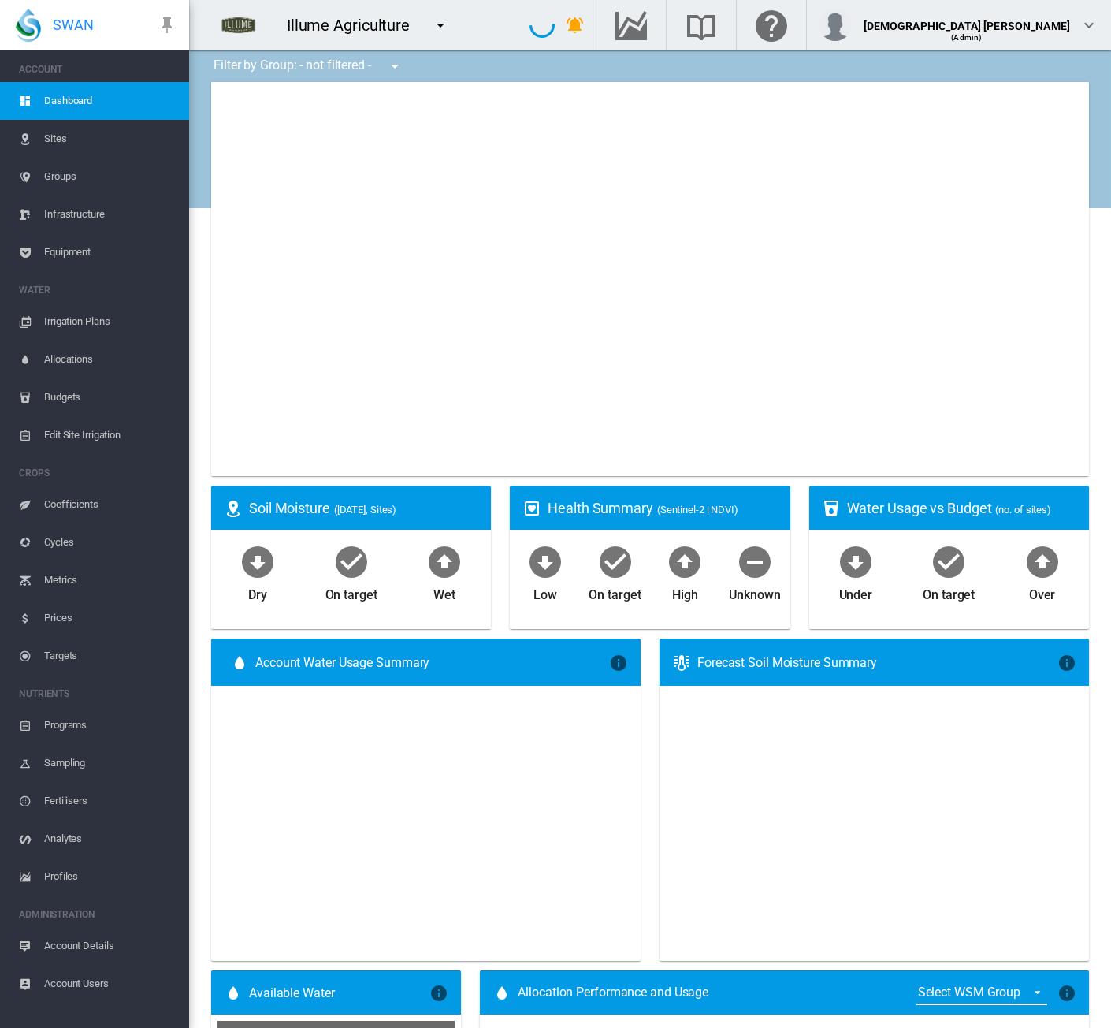
type input "**********"
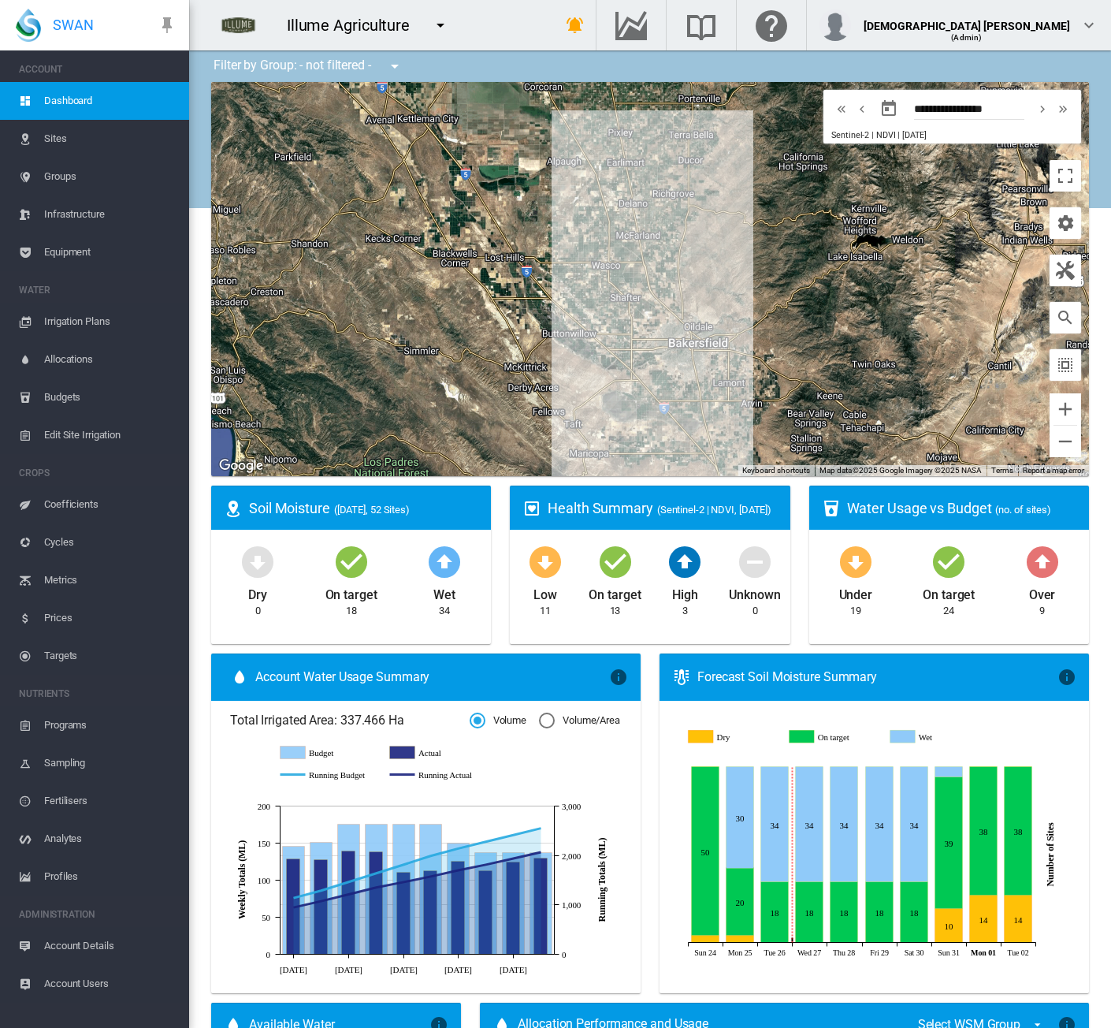
click at [109, 257] on span "Equipment" at bounding box center [110, 252] width 132 height 38
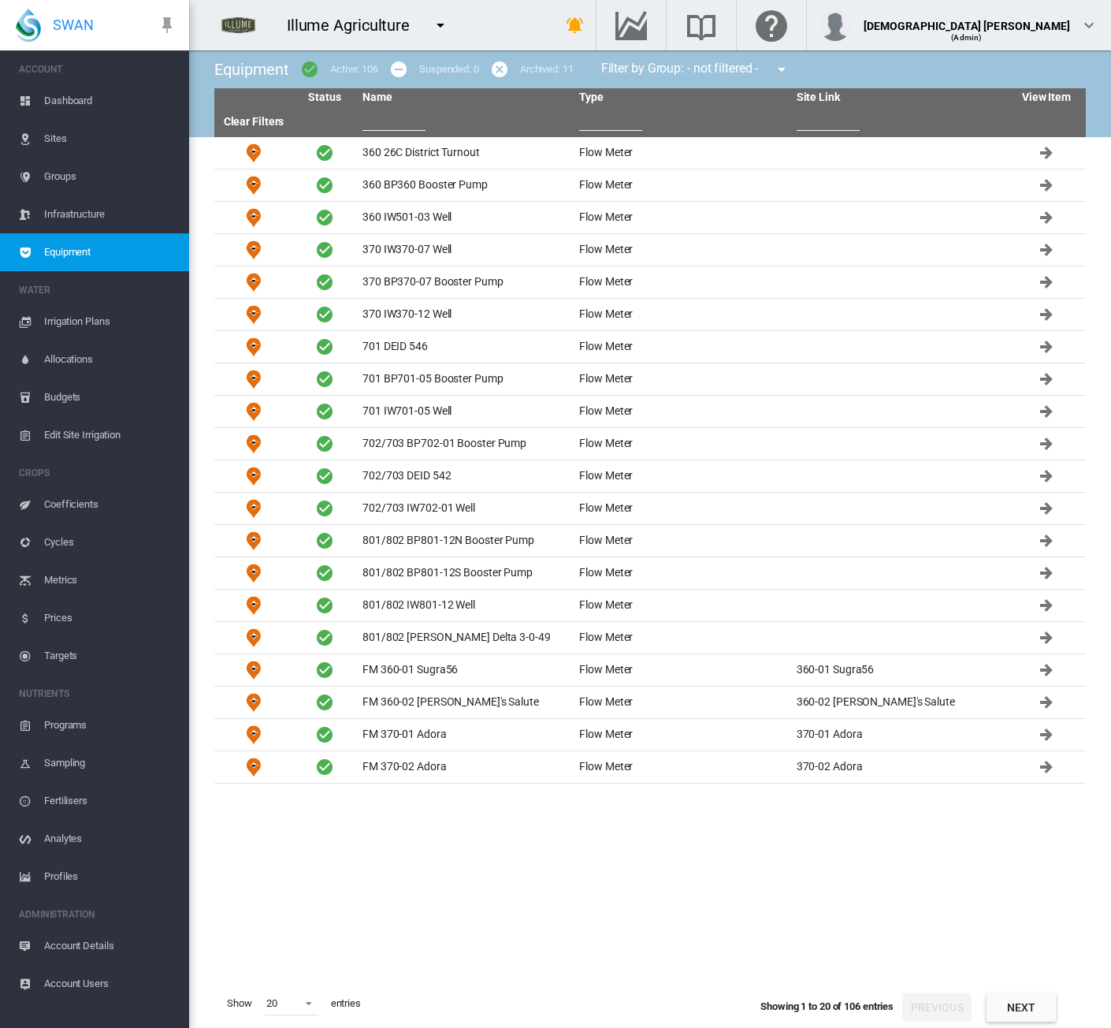
click at [400, 115] on input "text" at bounding box center [394, 119] width 63 height 24
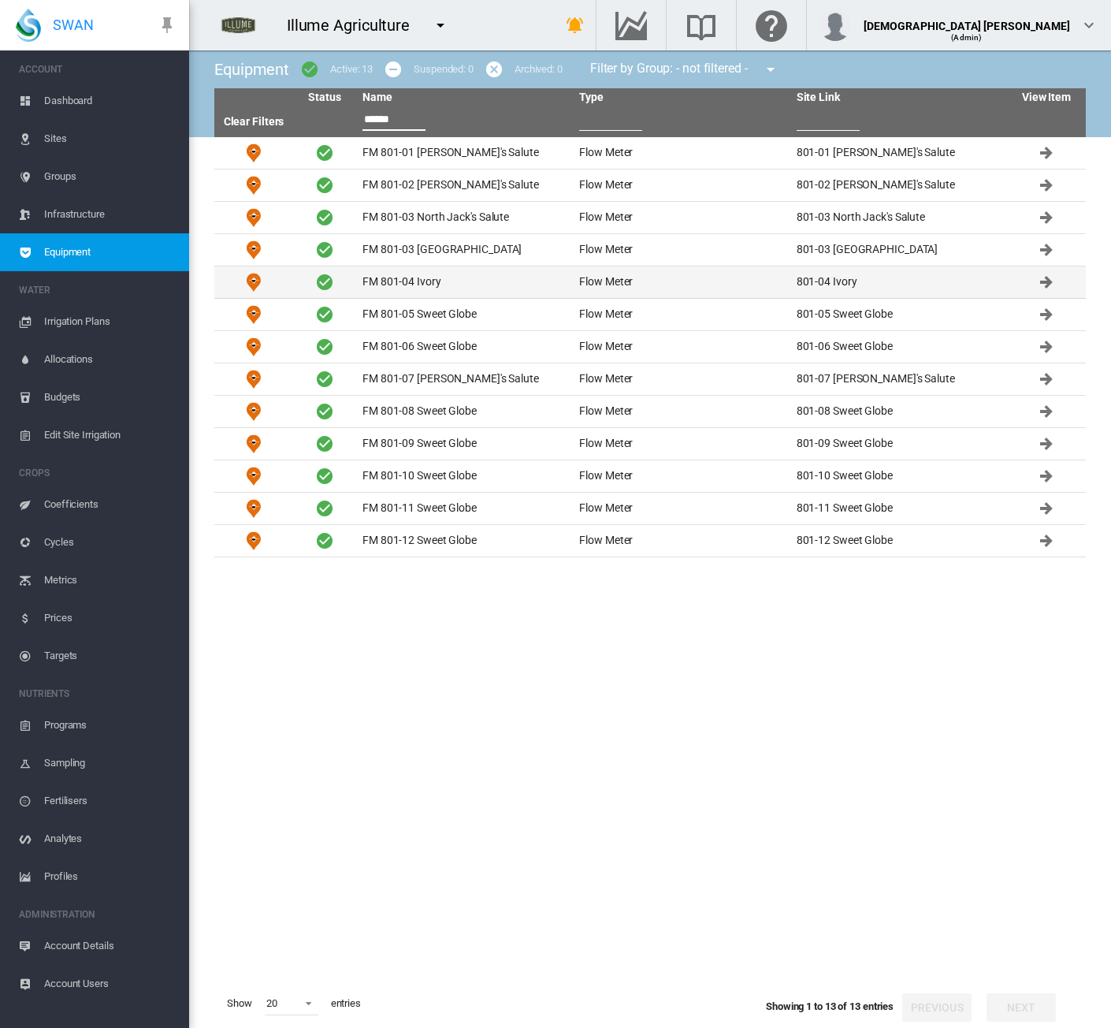
type input "******"
click at [423, 280] on td "FM 801-04 Ivory" at bounding box center [464, 282] width 217 height 32
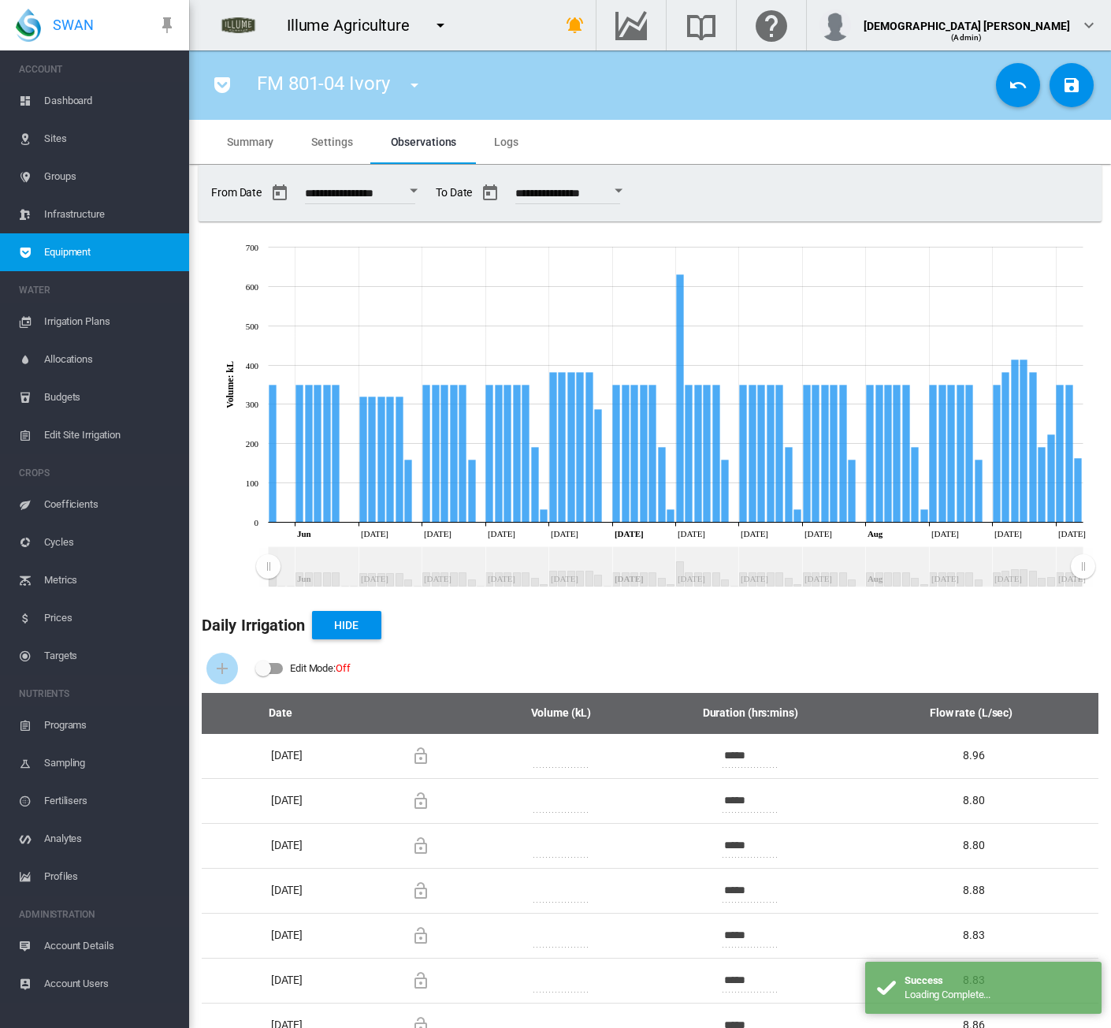
click at [125, 244] on span "Equipment" at bounding box center [110, 252] width 132 height 38
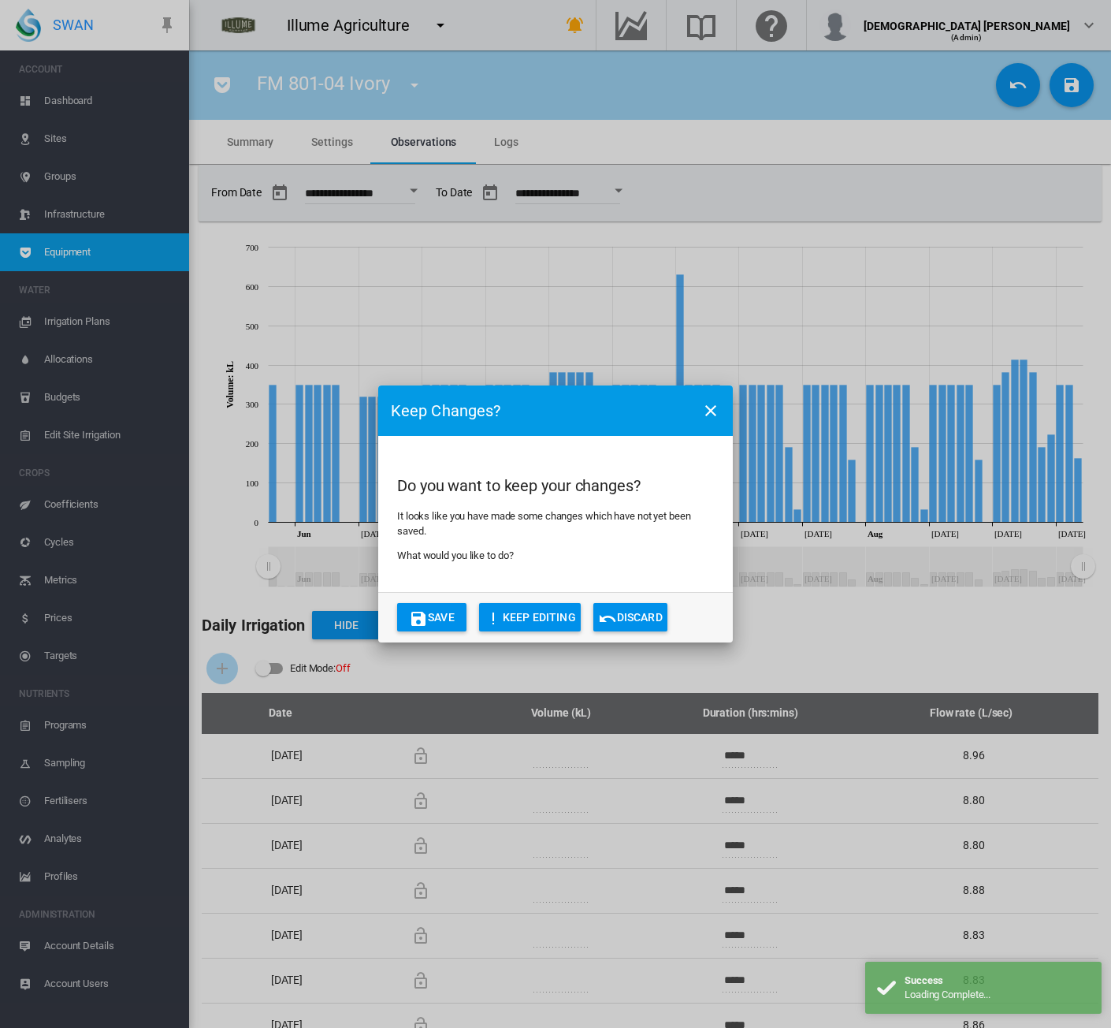
click at [621, 622] on button "Discard" at bounding box center [631, 617] width 74 height 28
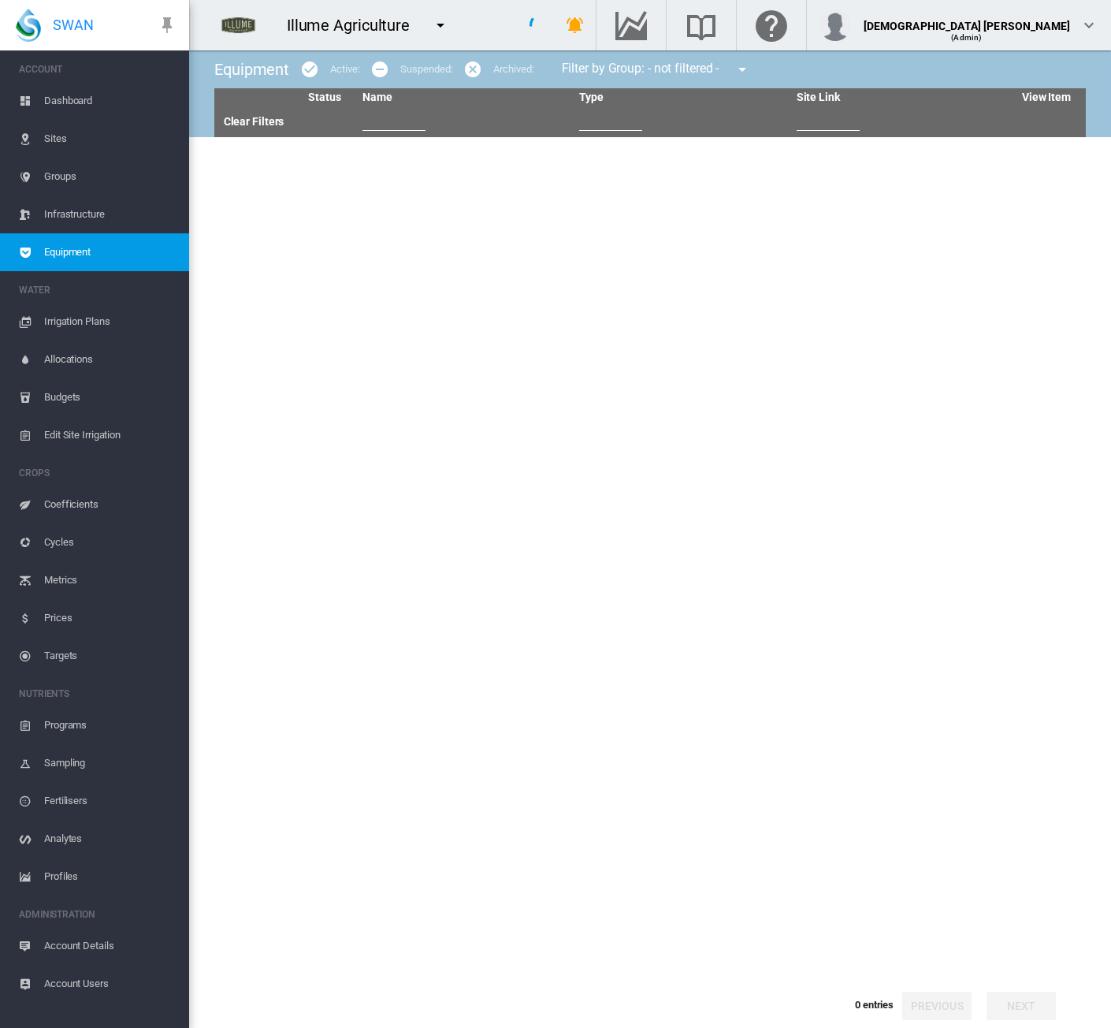
type input "******"
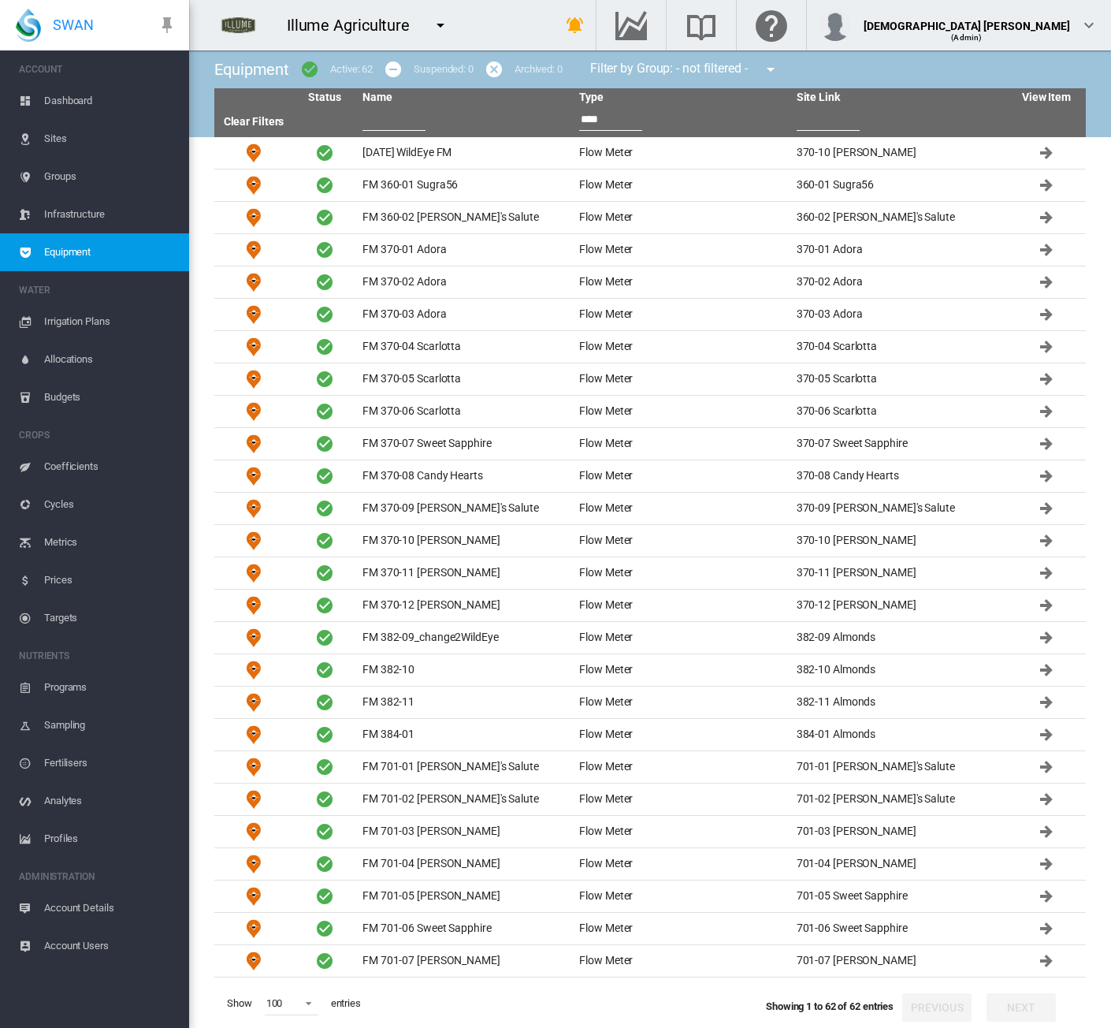
click at [389, 115] on input "text" at bounding box center [394, 119] width 63 height 24
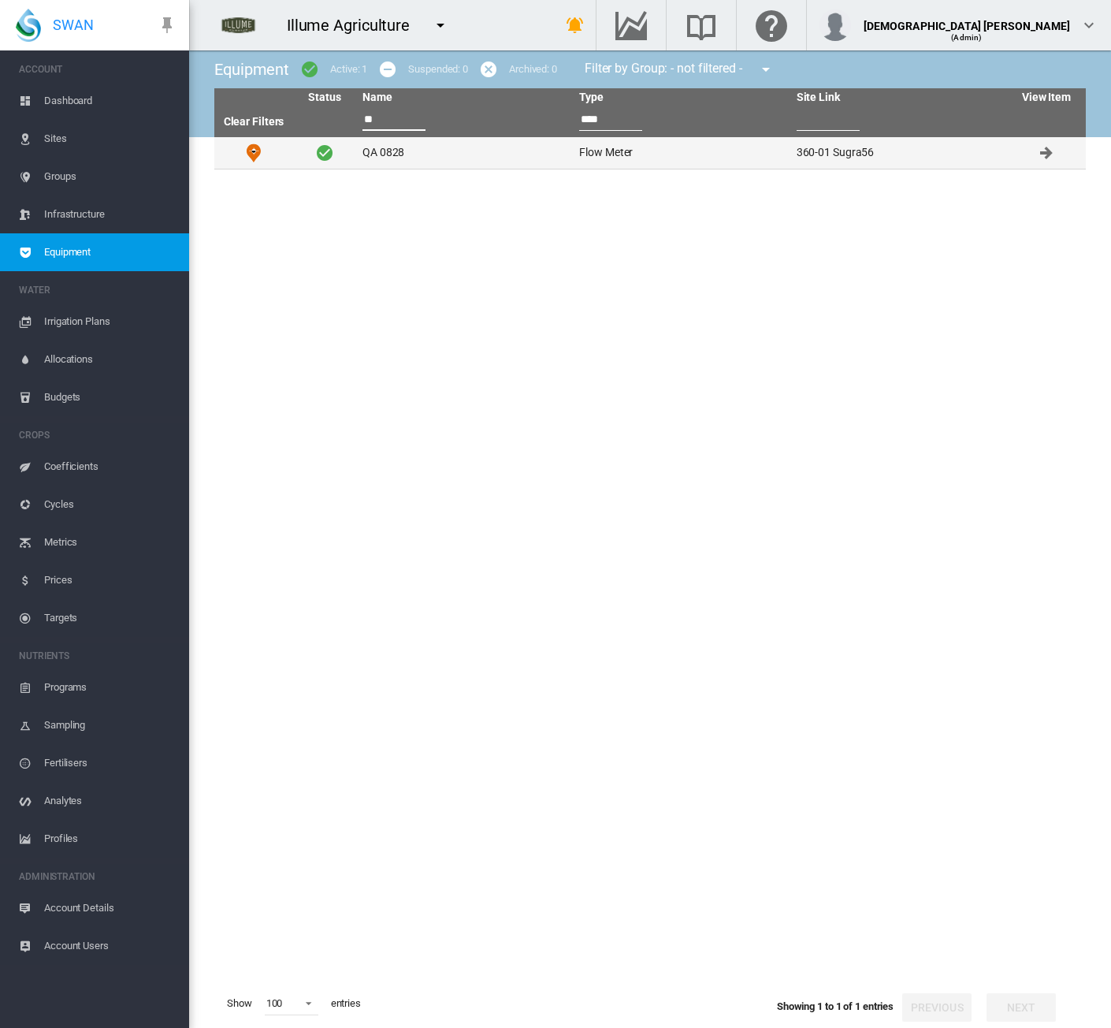
type input "**"
click at [442, 157] on td "QA 0828" at bounding box center [464, 153] width 217 height 32
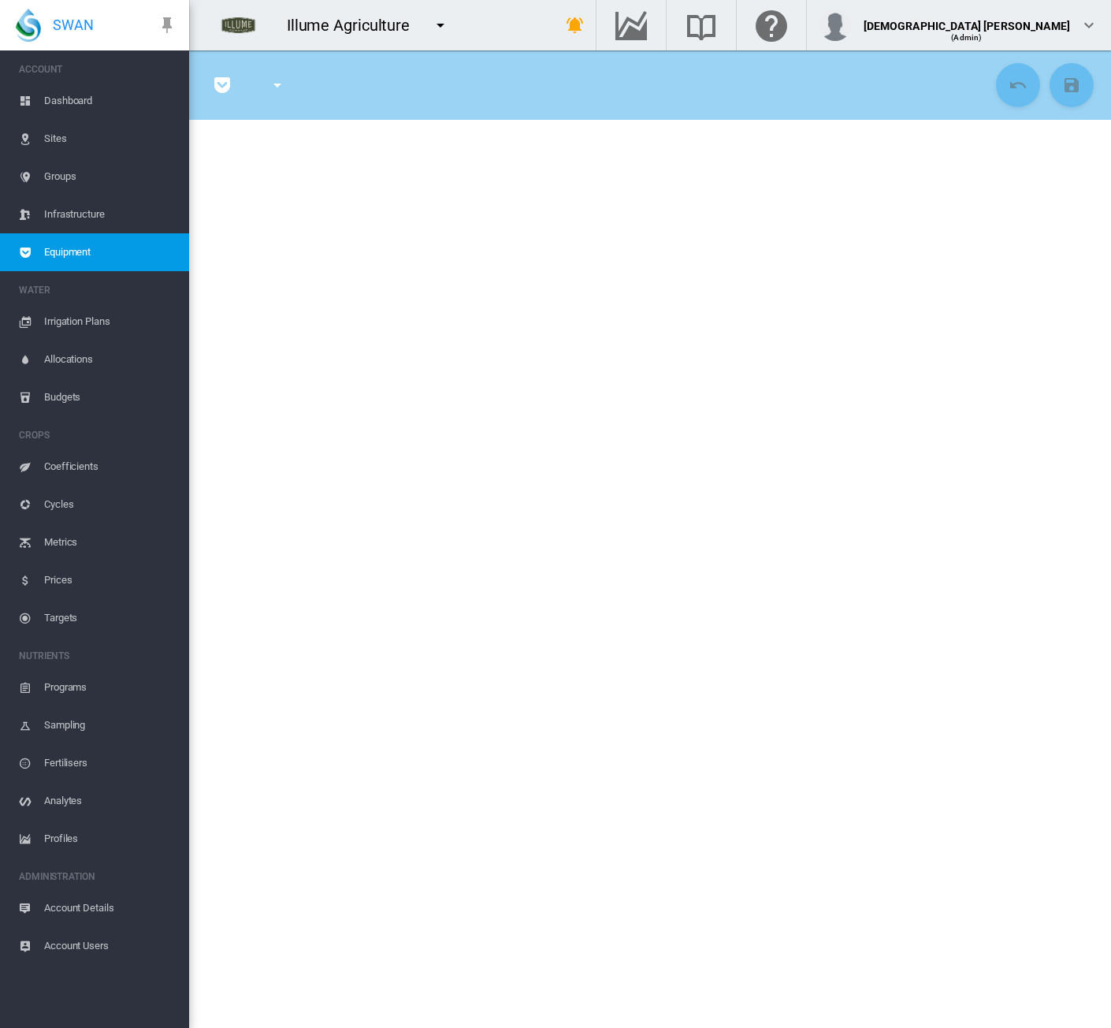
click at [102, 252] on span "Equipment" at bounding box center [110, 252] width 132 height 38
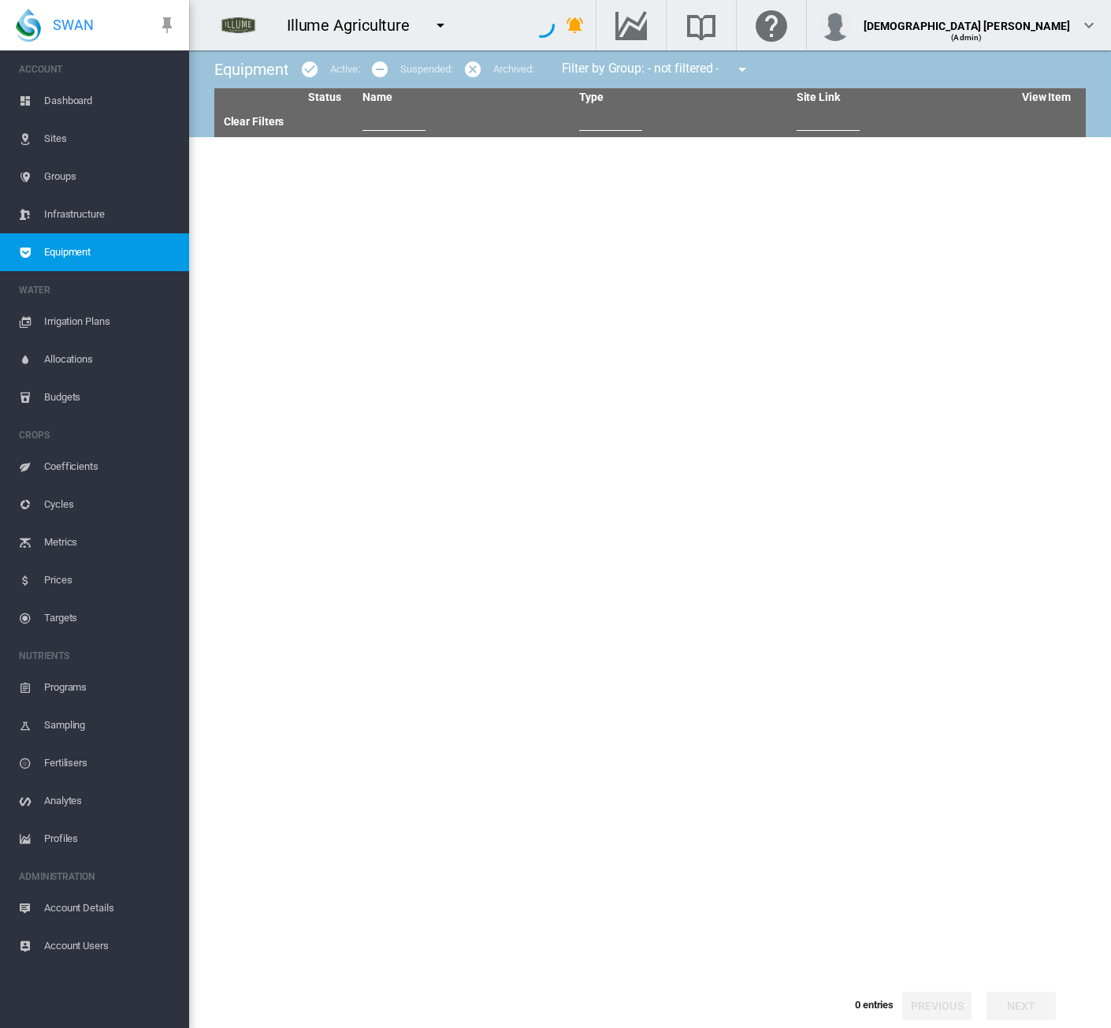
type input "**"
type input "****"
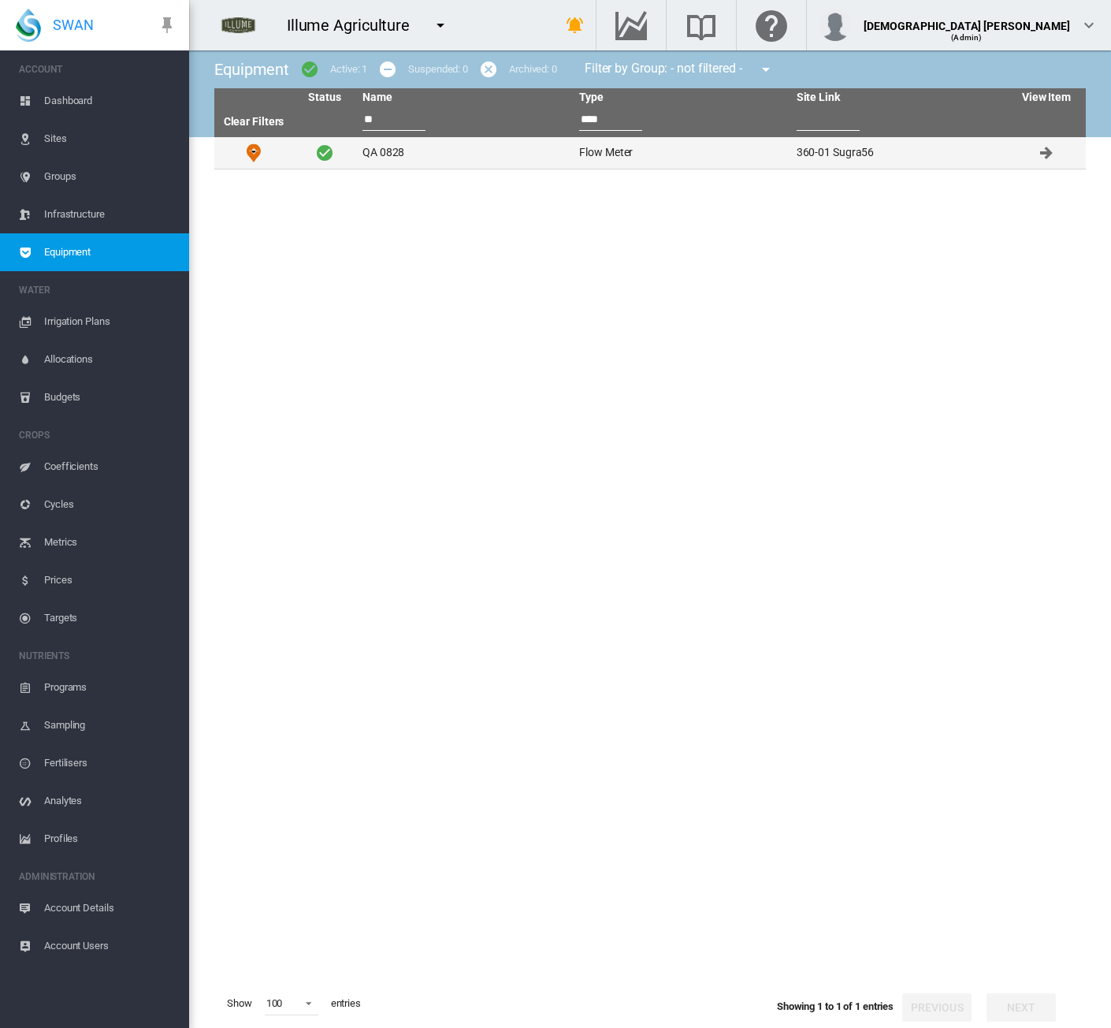
click at [404, 154] on td "QA 0828" at bounding box center [464, 153] width 217 height 32
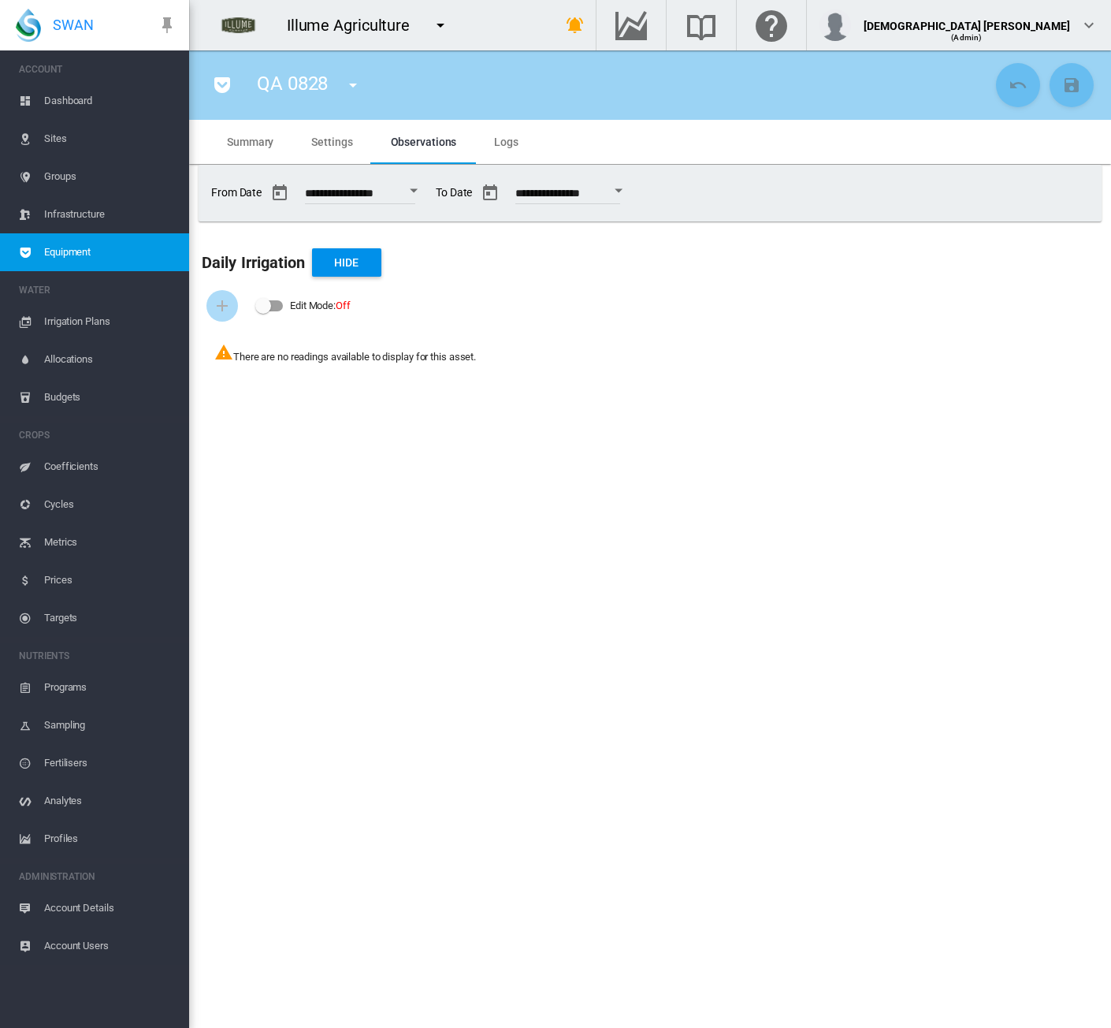
click at [329, 139] on span "Settings" at bounding box center [331, 142] width 41 height 13
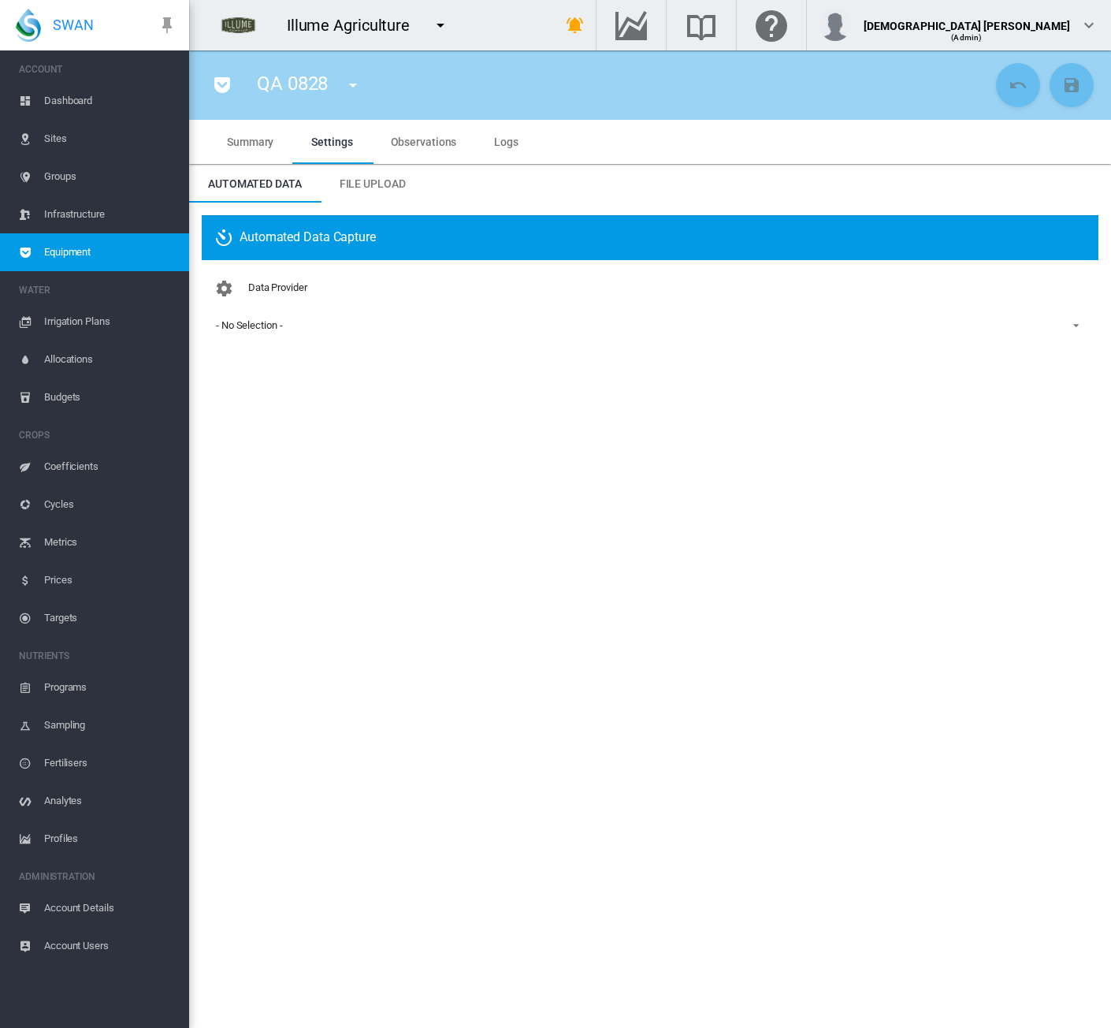
click at [265, 331] on div "- No Selection -" at bounding box center [249, 325] width 66 height 12
click at [352, 619] on md-backdrop at bounding box center [555, 514] width 1111 height 1028
click at [89, 902] on span "Account Details" at bounding box center [110, 908] width 132 height 38
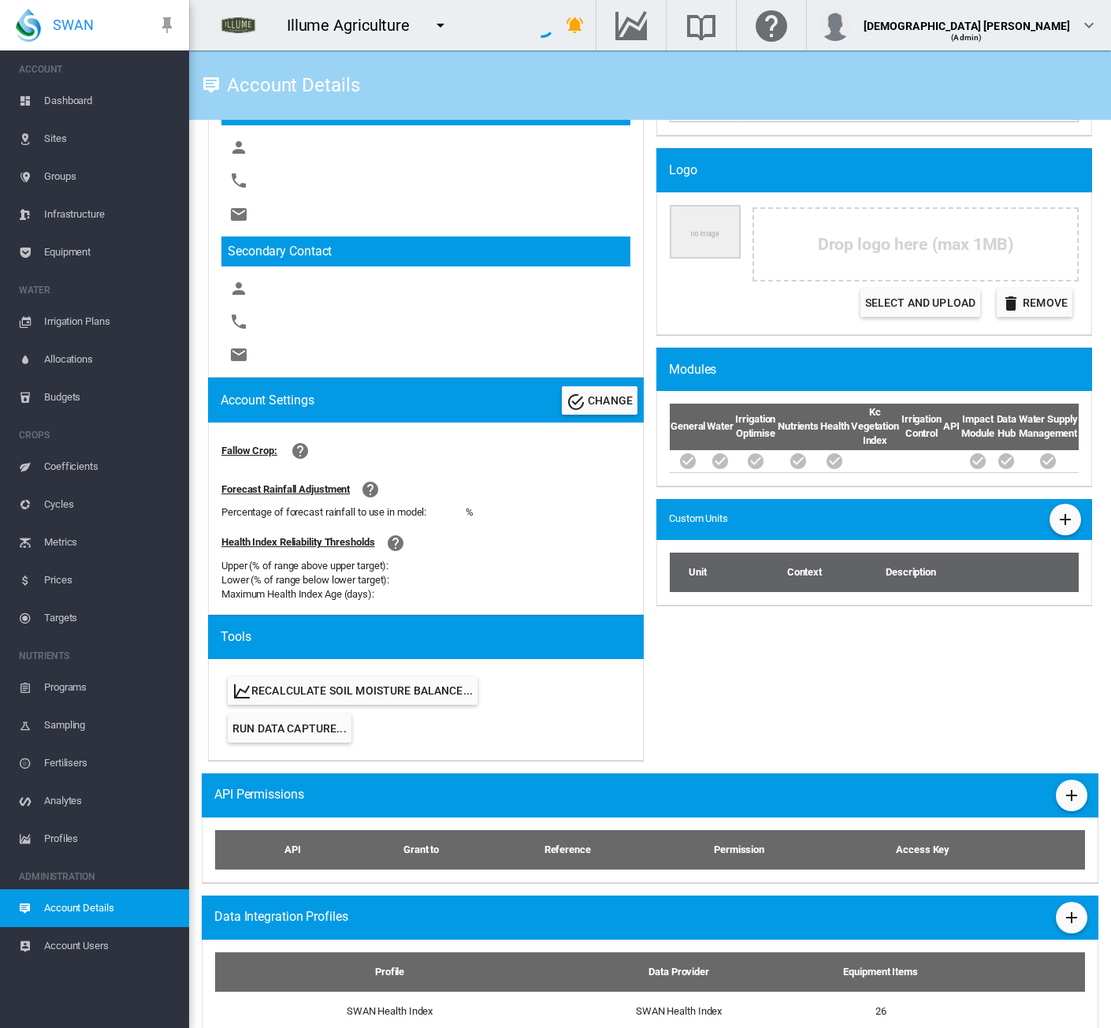
scroll to position [590, 0]
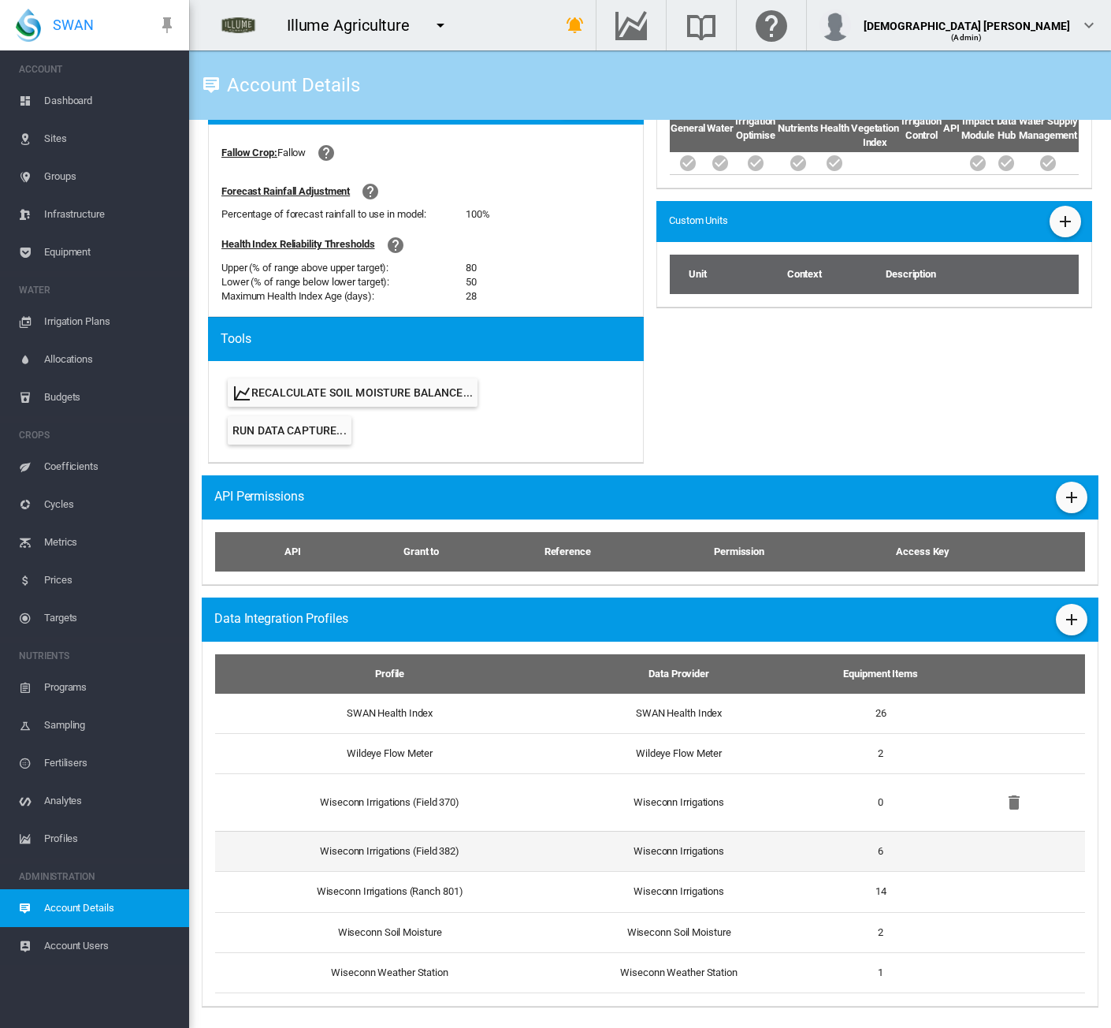
click at [546, 856] on td "Wiseconn Irrigations (Field 382)" at bounding box center [383, 851] width 337 height 40
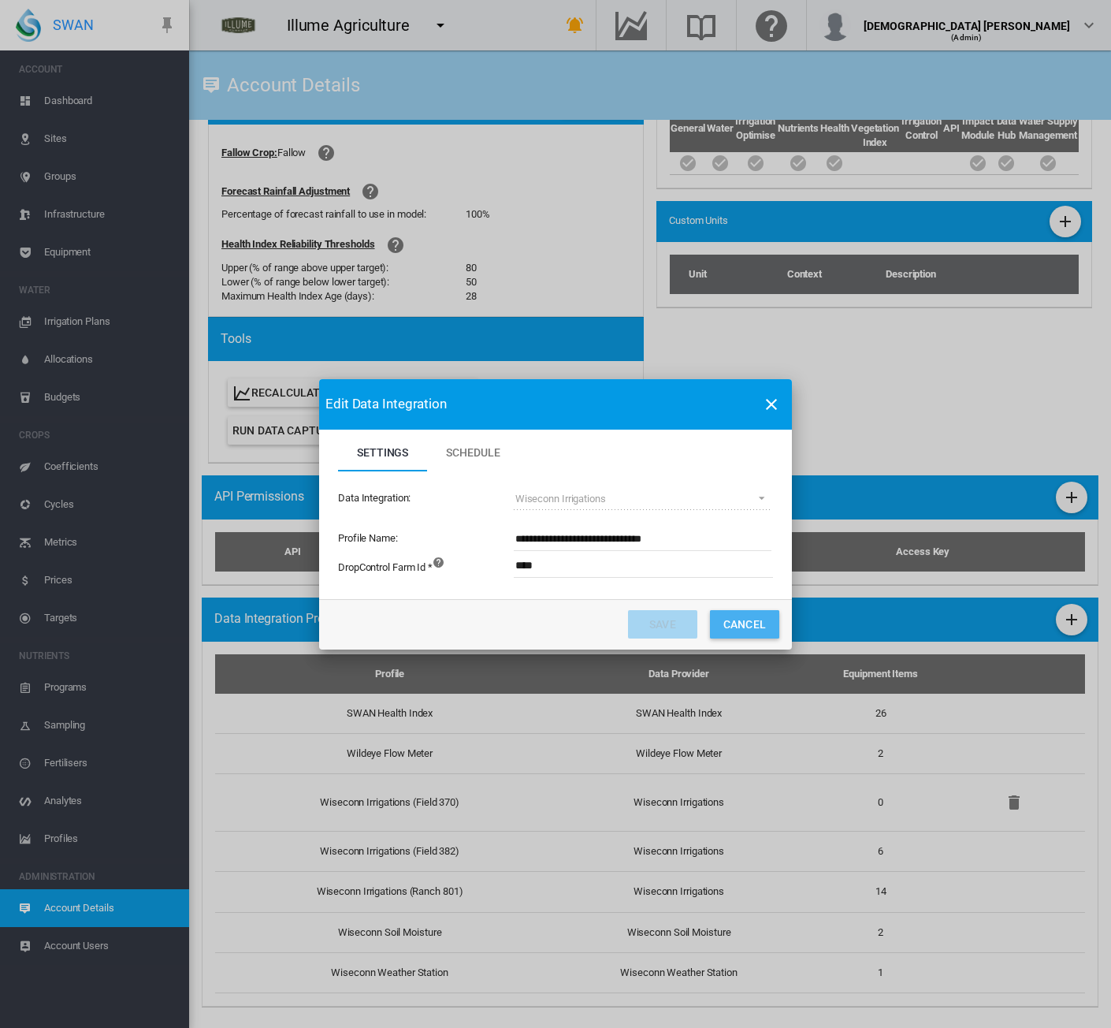
drag, startPoint x: 761, startPoint y: 628, endPoint x: 668, endPoint y: 726, distance: 134.9
click at [761, 627] on button "Cancel" at bounding box center [744, 624] width 69 height 28
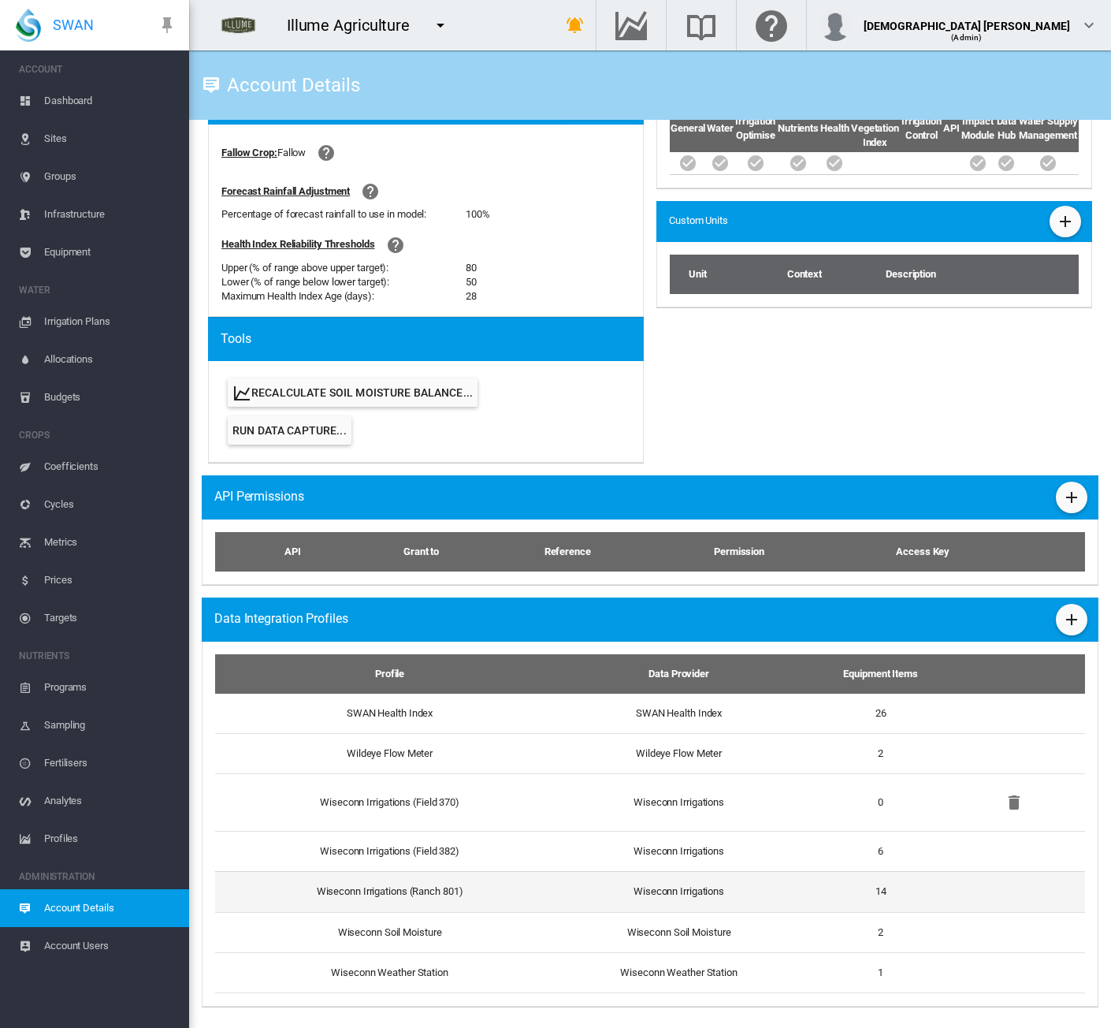
click at [509, 891] on td "Wiseconn Irrigations (Ranch 801)" at bounding box center [383, 891] width 337 height 40
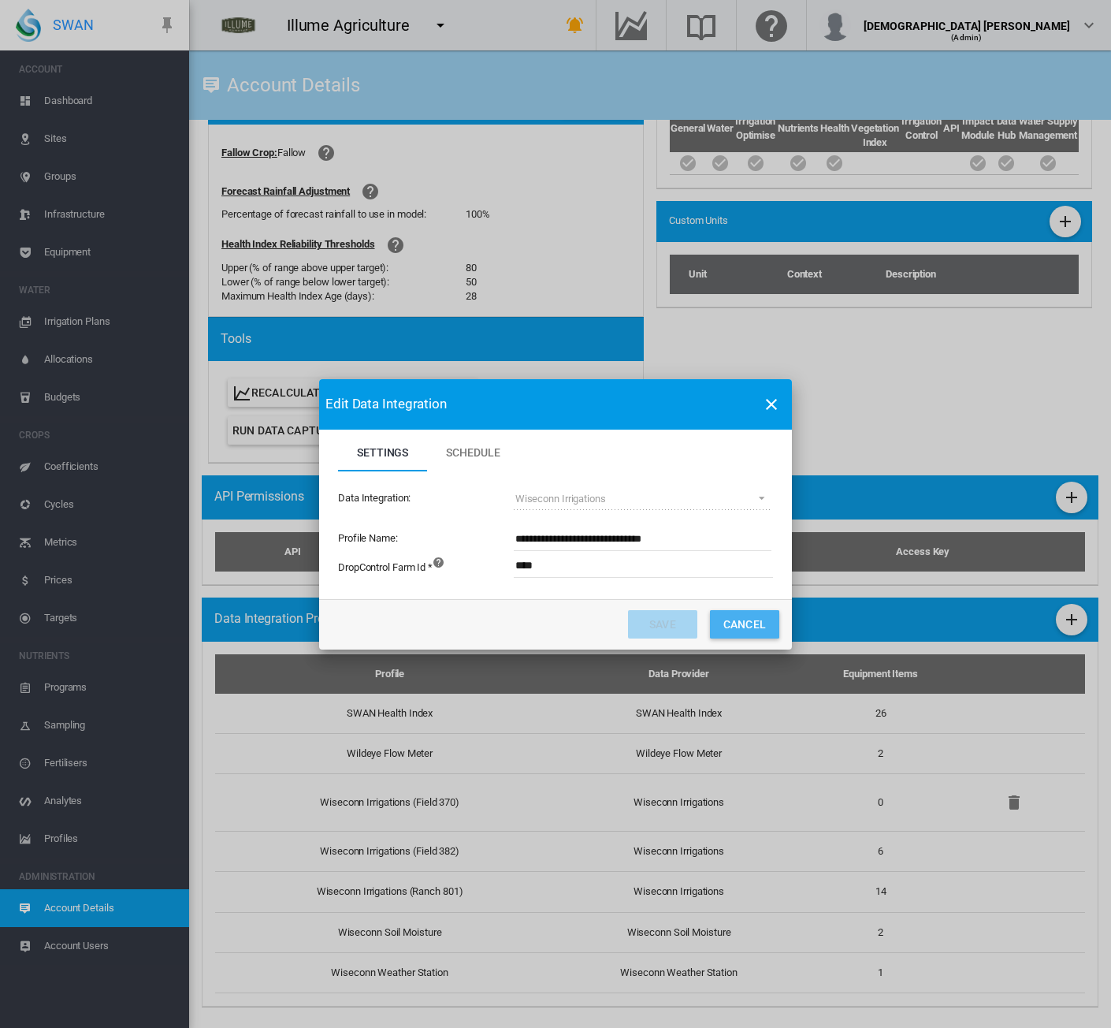
click at [742, 619] on button "Cancel" at bounding box center [744, 624] width 69 height 28
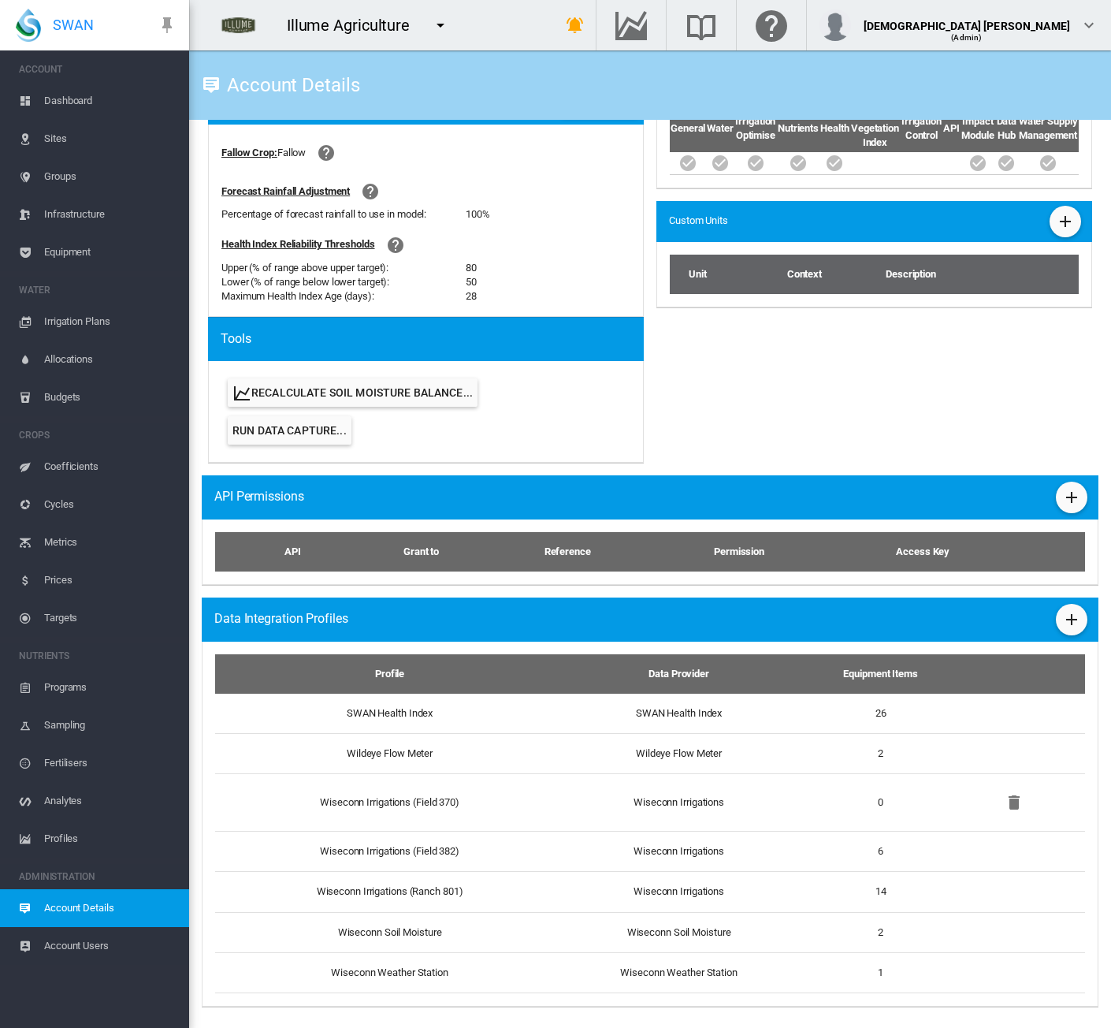
click at [87, 255] on span "Equipment" at bounding box center [110, 252] width 132 height 38
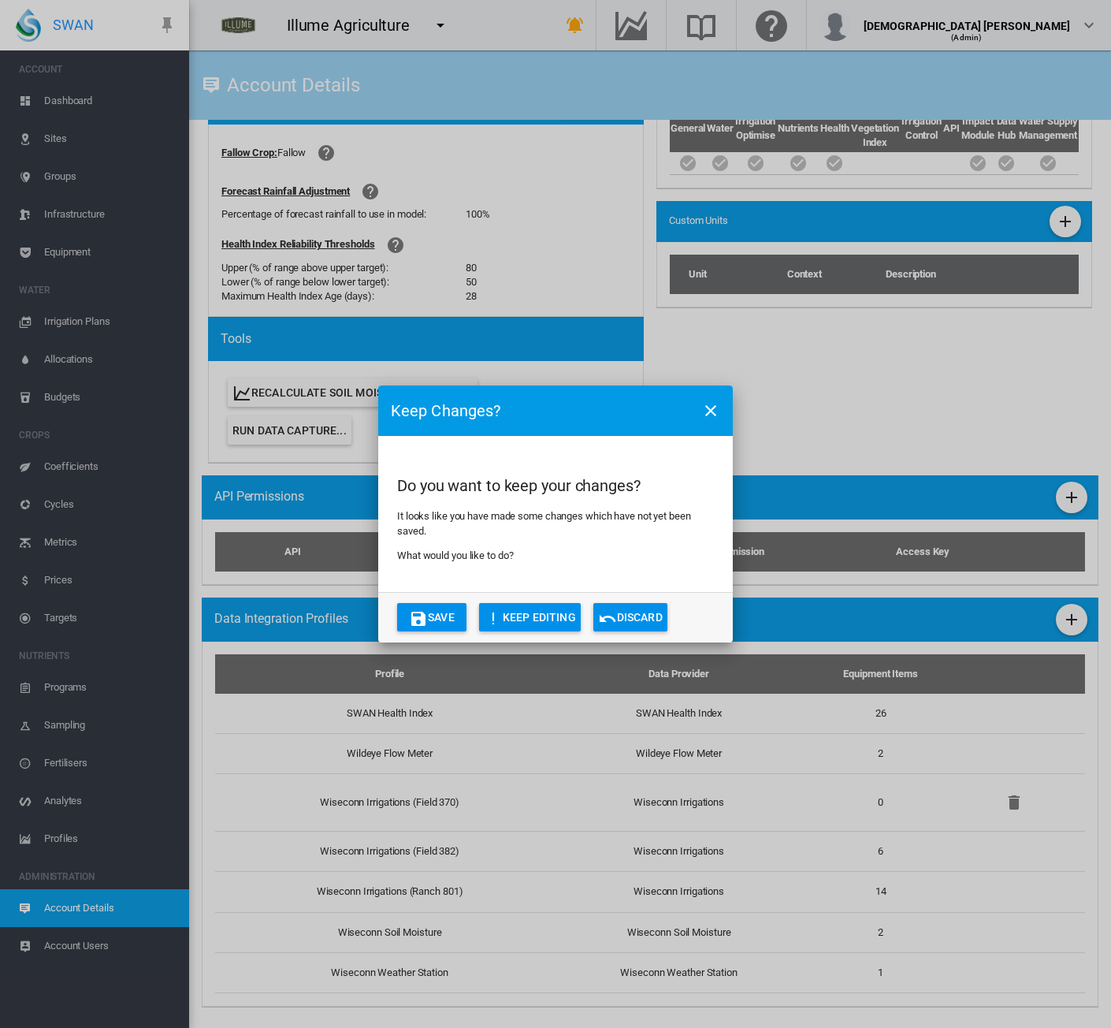
click at [642, 607] on button "Discard" at bounding box center [631, 617] width 74 height 28
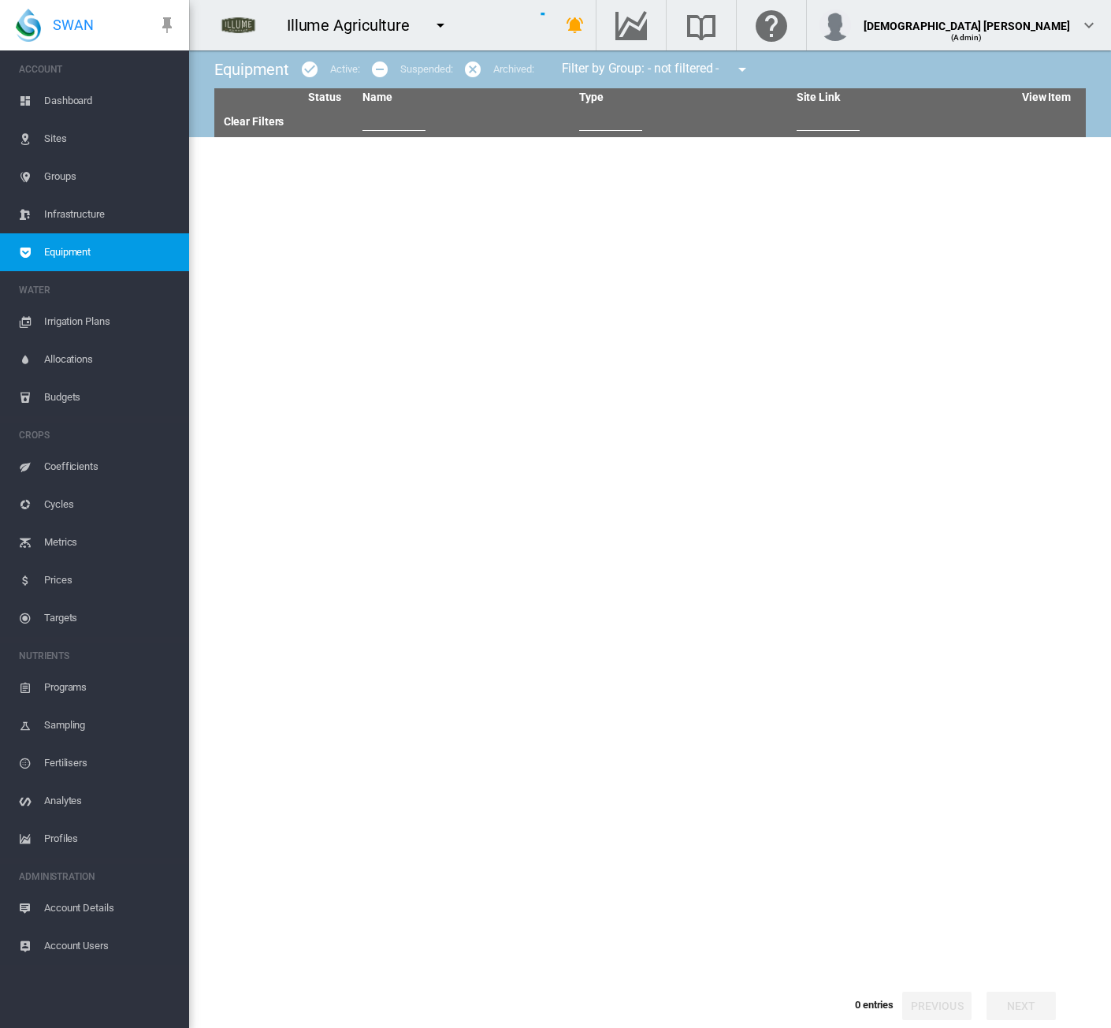
type input "**"
type input "****"
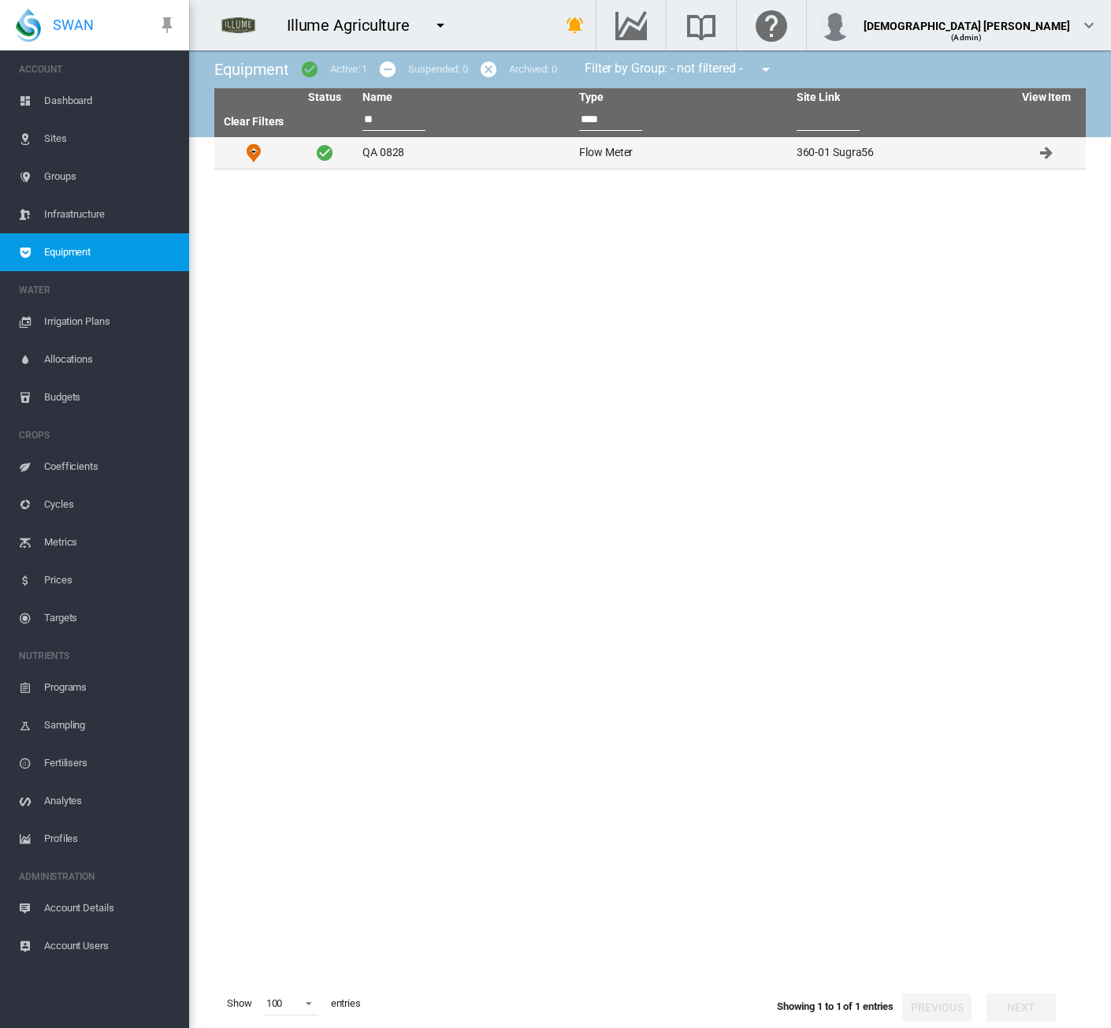
click at [493, 162] on td "QA 0828" at bounding box center [464, 153] width 217 height 32
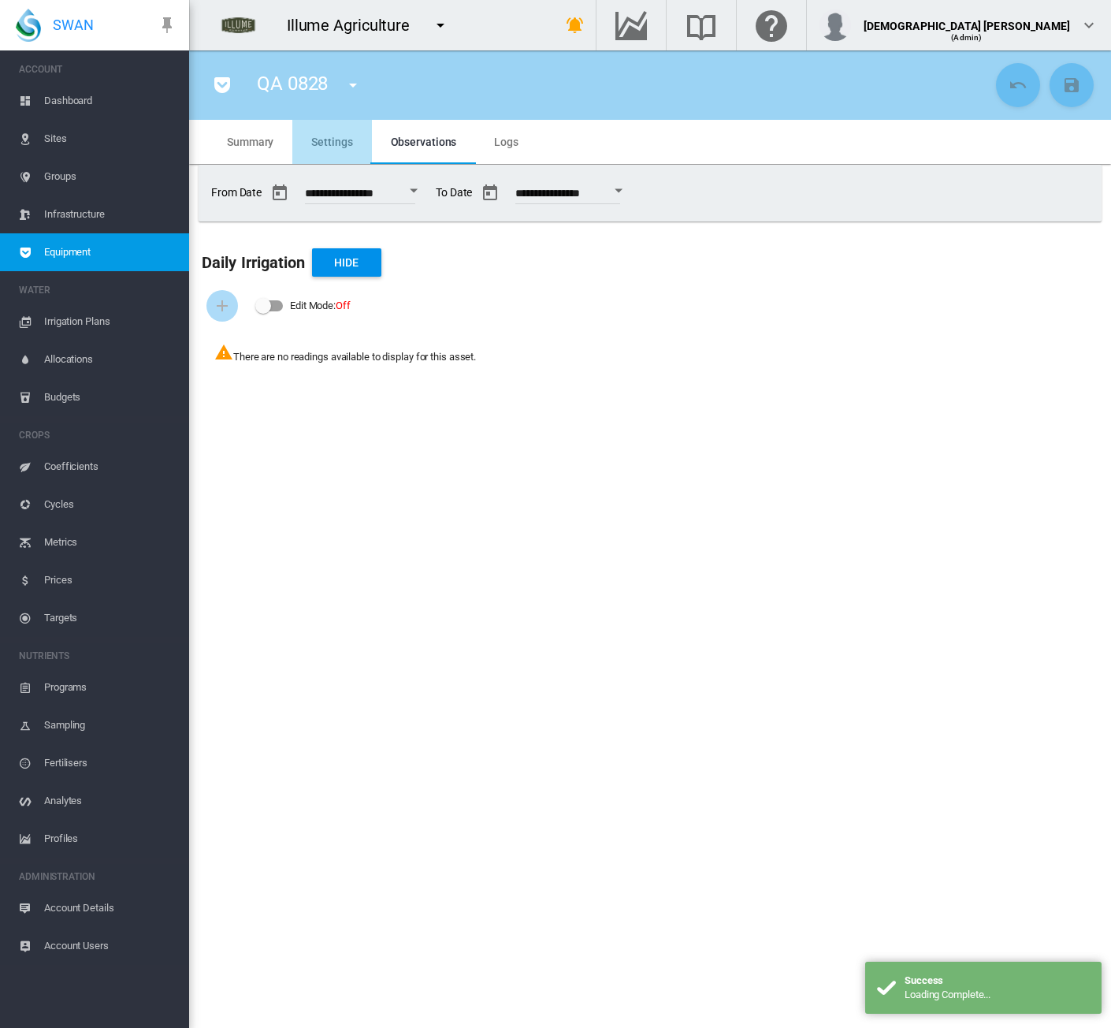
click at [359, 139] on md-tab-item "Settings" at bounding box center [331, 142] width 79 height 44
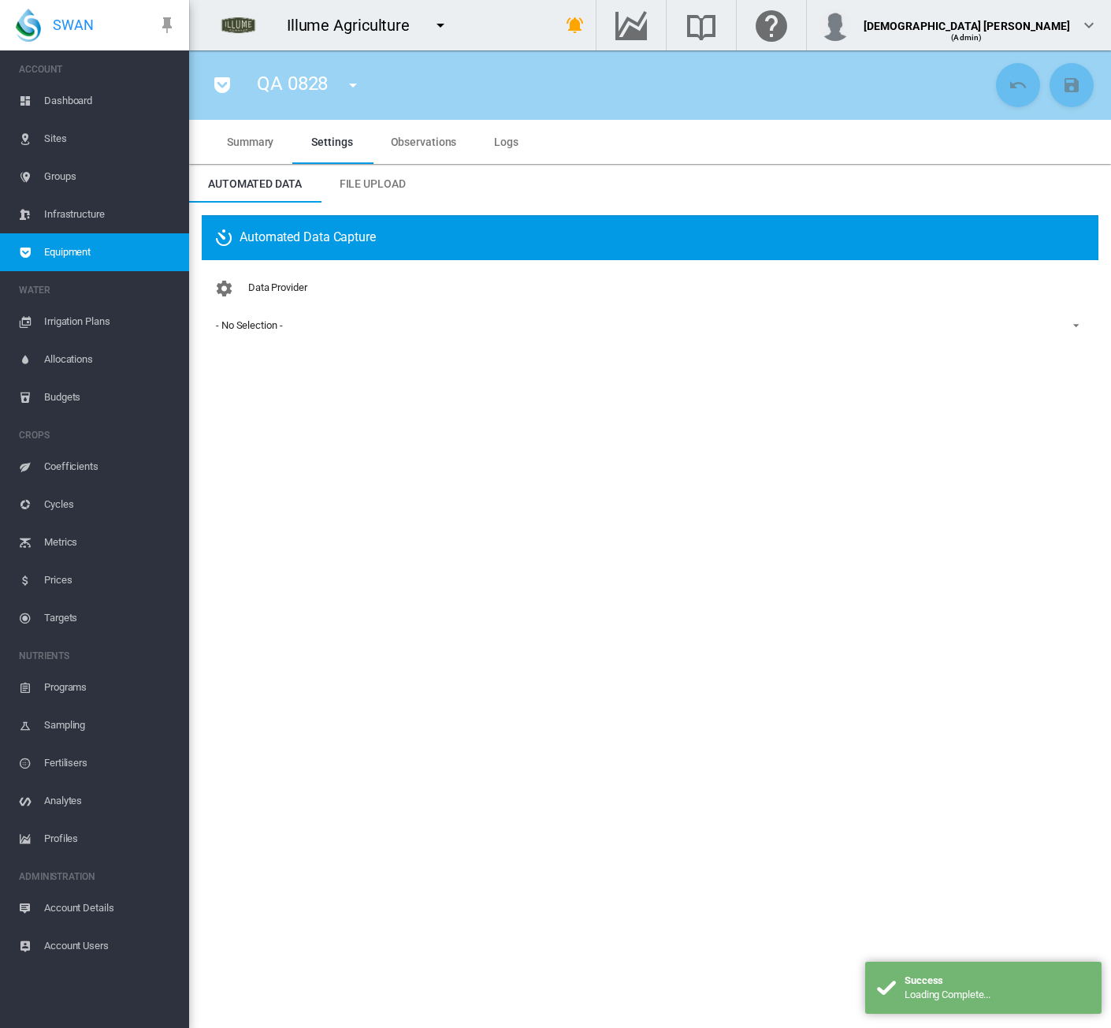
click at [251, 337] on md-select-value "- No Selection -" at bounding box center [650, 326] width 872 height 24
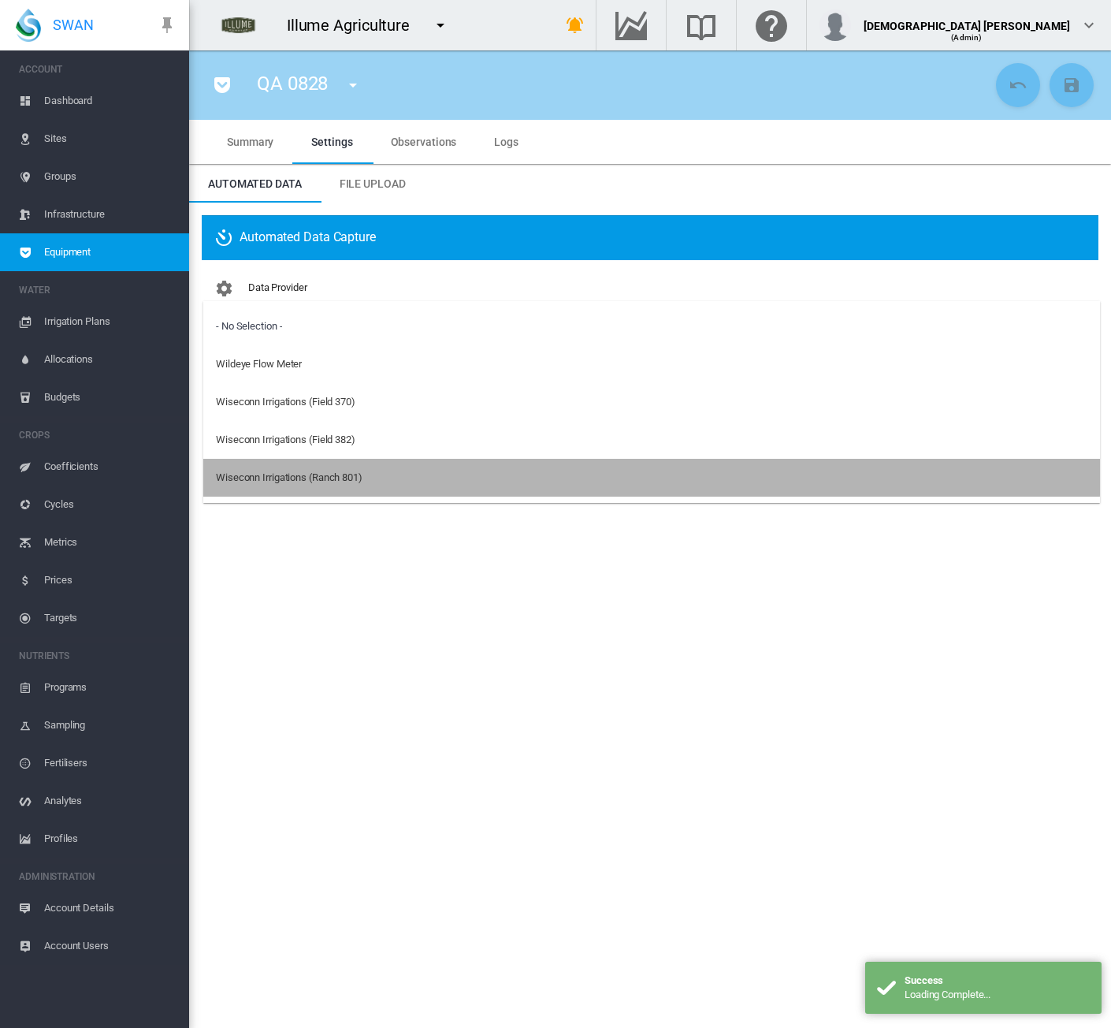
click at [278, 471] on div "Wiseconn Irrigations (Ranch 801)" at bounding box center [289, 478] width 147 height 14
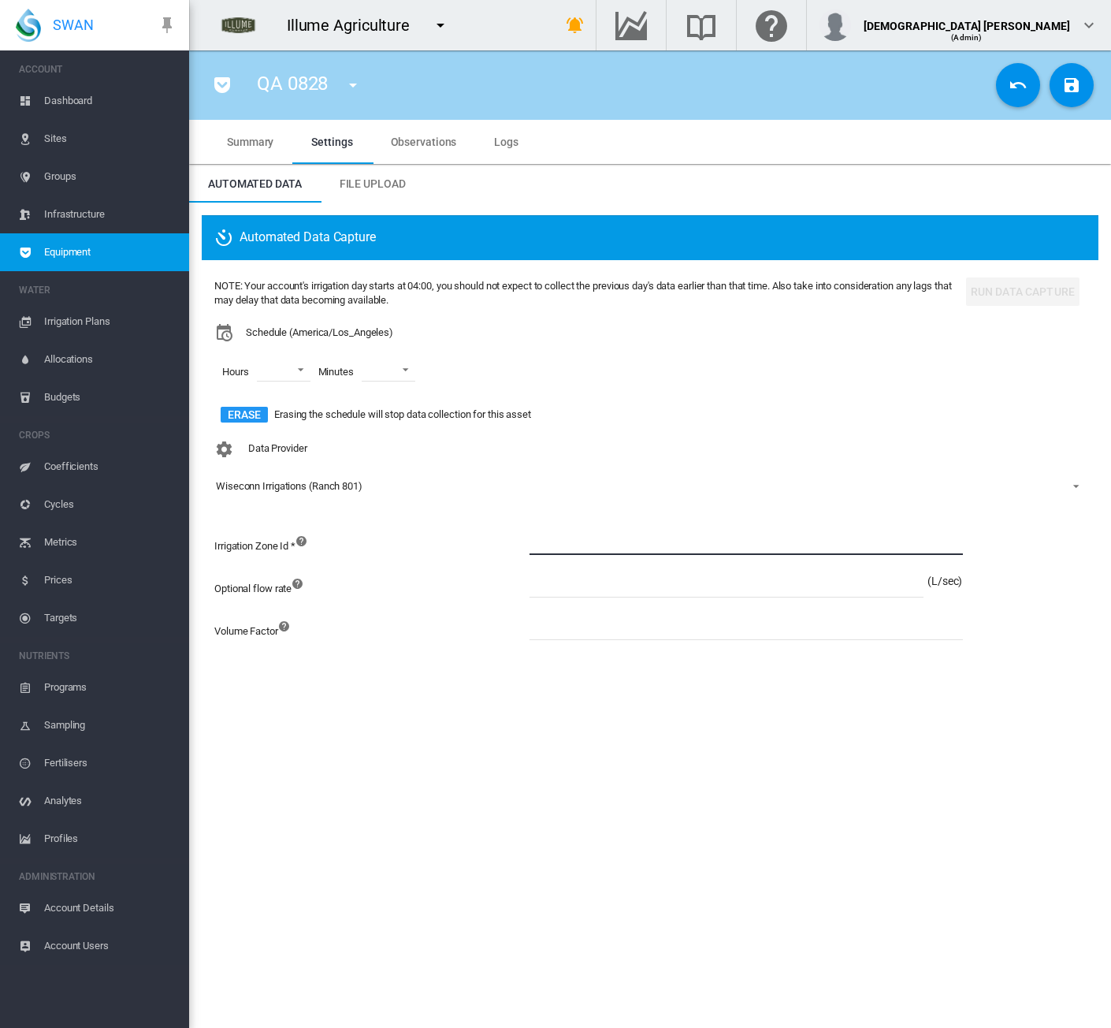
click at [587, 544] on input at bounding box center [747, 543] width 434 height 24
type input "******"
click at [542, 588] on input at bounding box center [727, 586] width 394 height 24
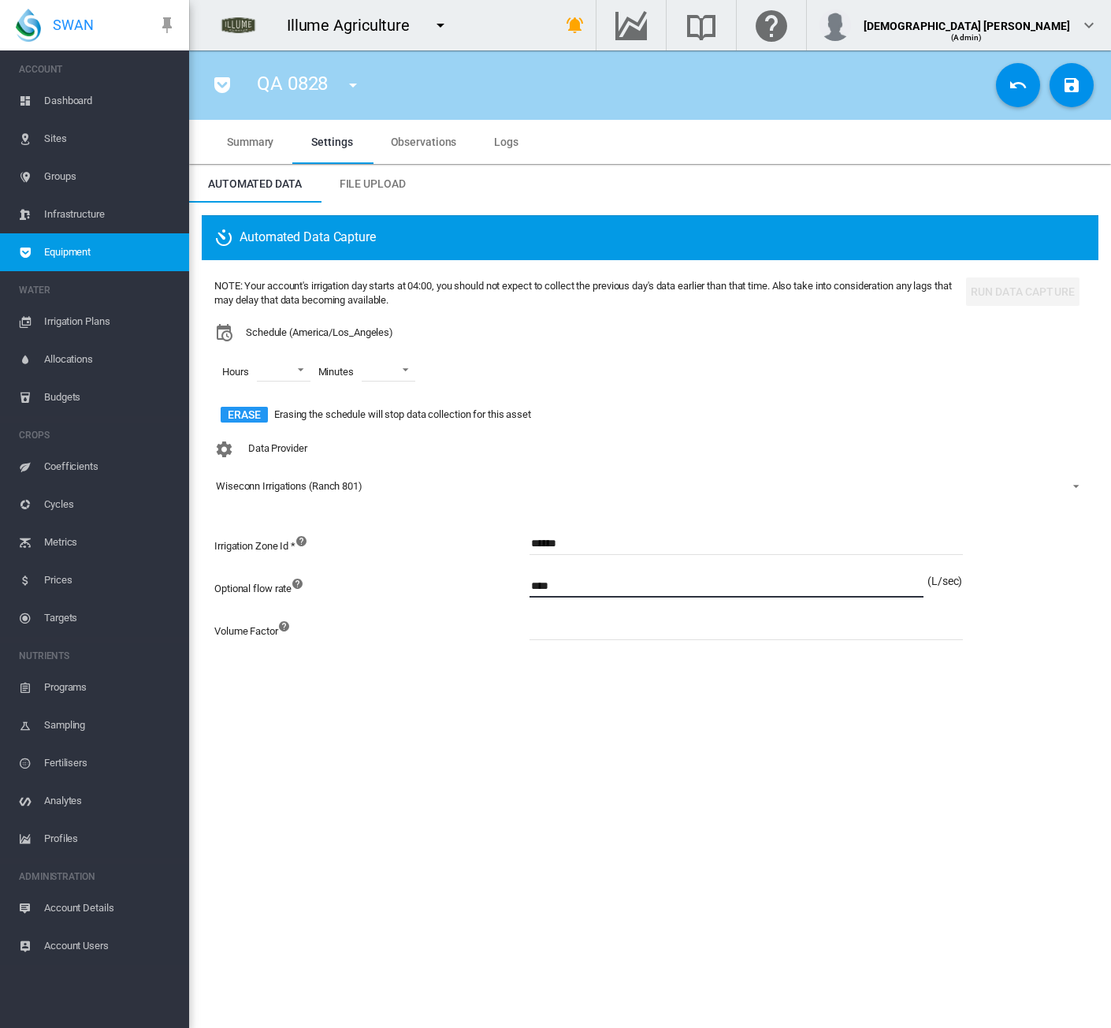
type input "****"
click at [622, 627] on input at bounding box center [747, 628] width 434 height 24
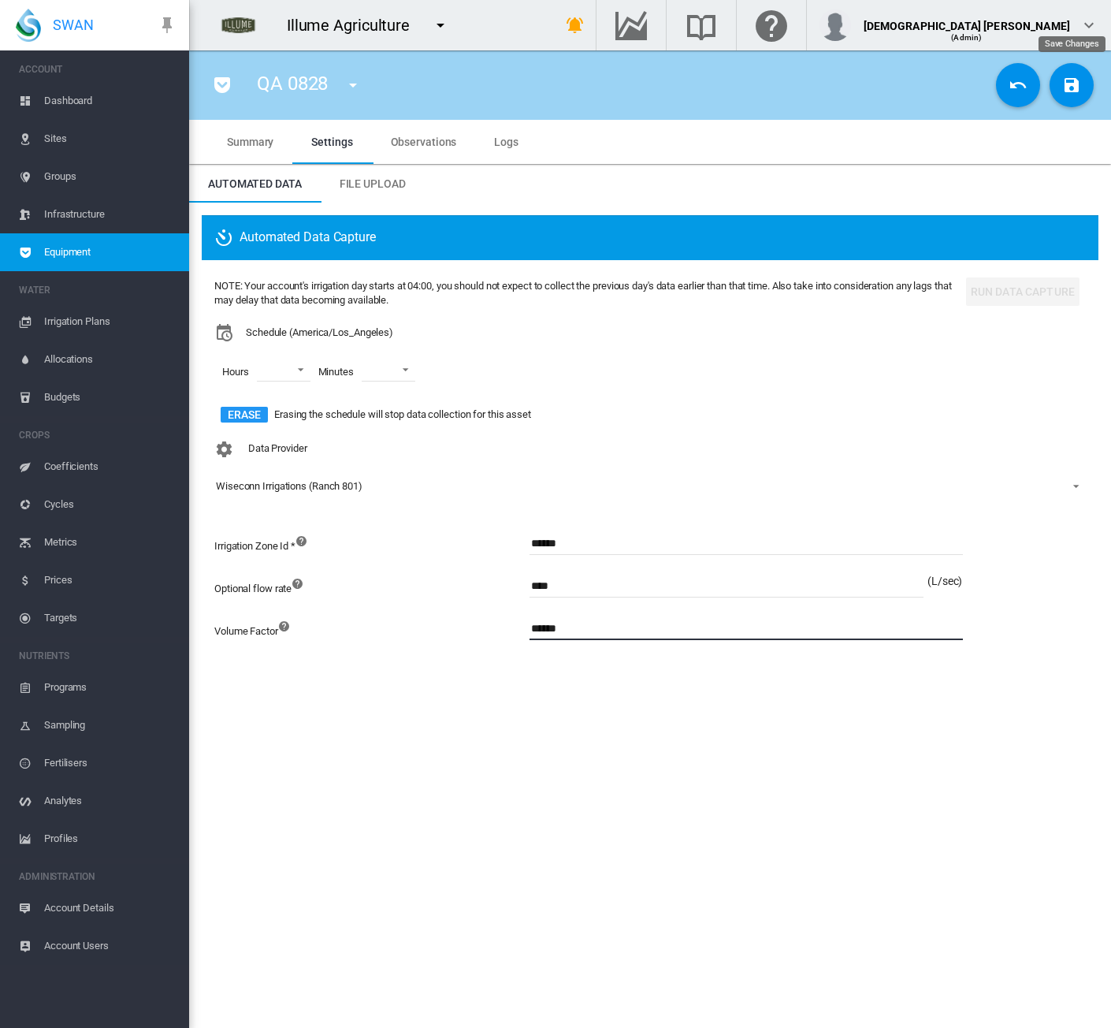
type input "******"
click at [1061, 83] on button "Save Changes" at bounding box center [1072, 85] width 44 height 44
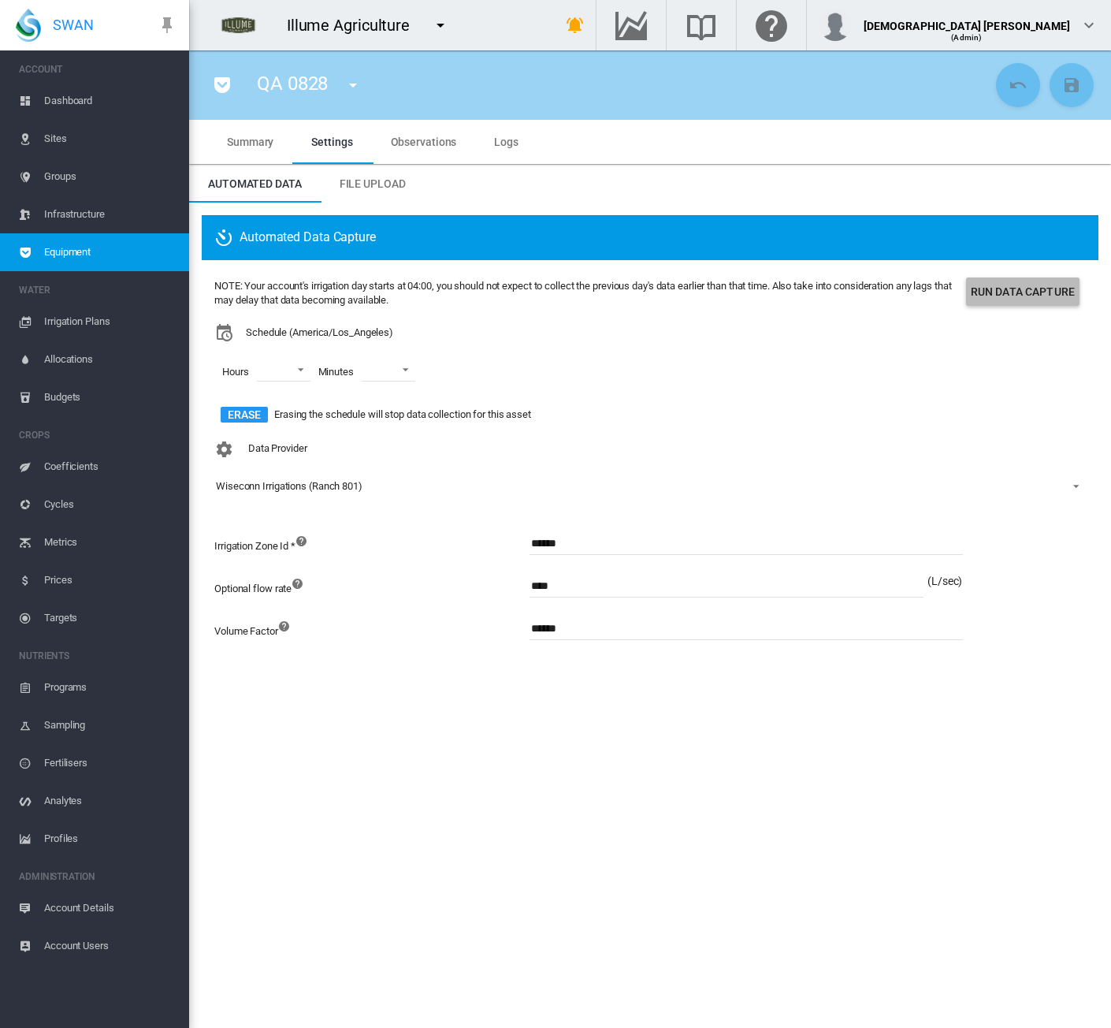
click at [1026, 281] on button "Run Data Capture" at bounding box center [1023, 291] width 114 height 28
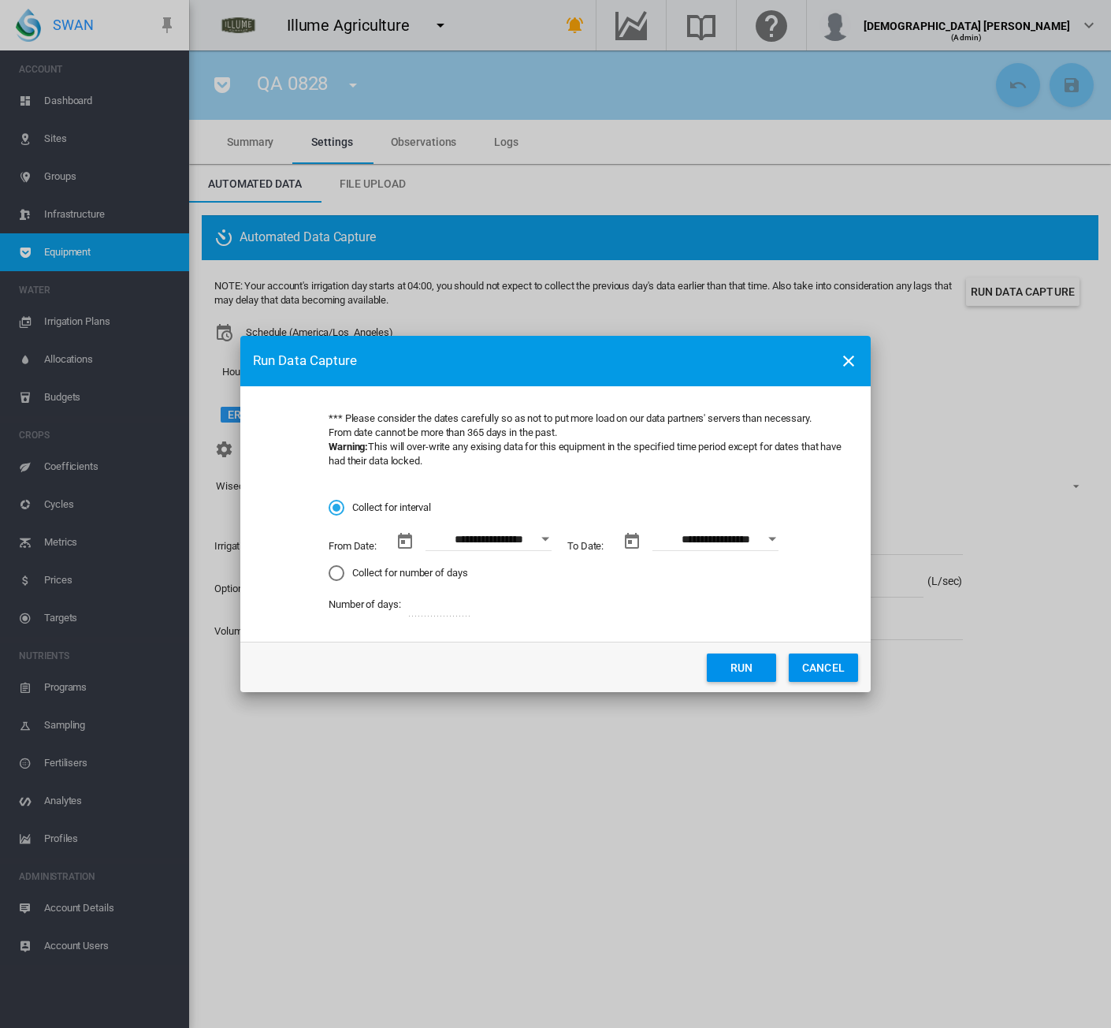
click at [542, 543] on button "Open calendar" at bounding box center [545, 539] width 28 height 28
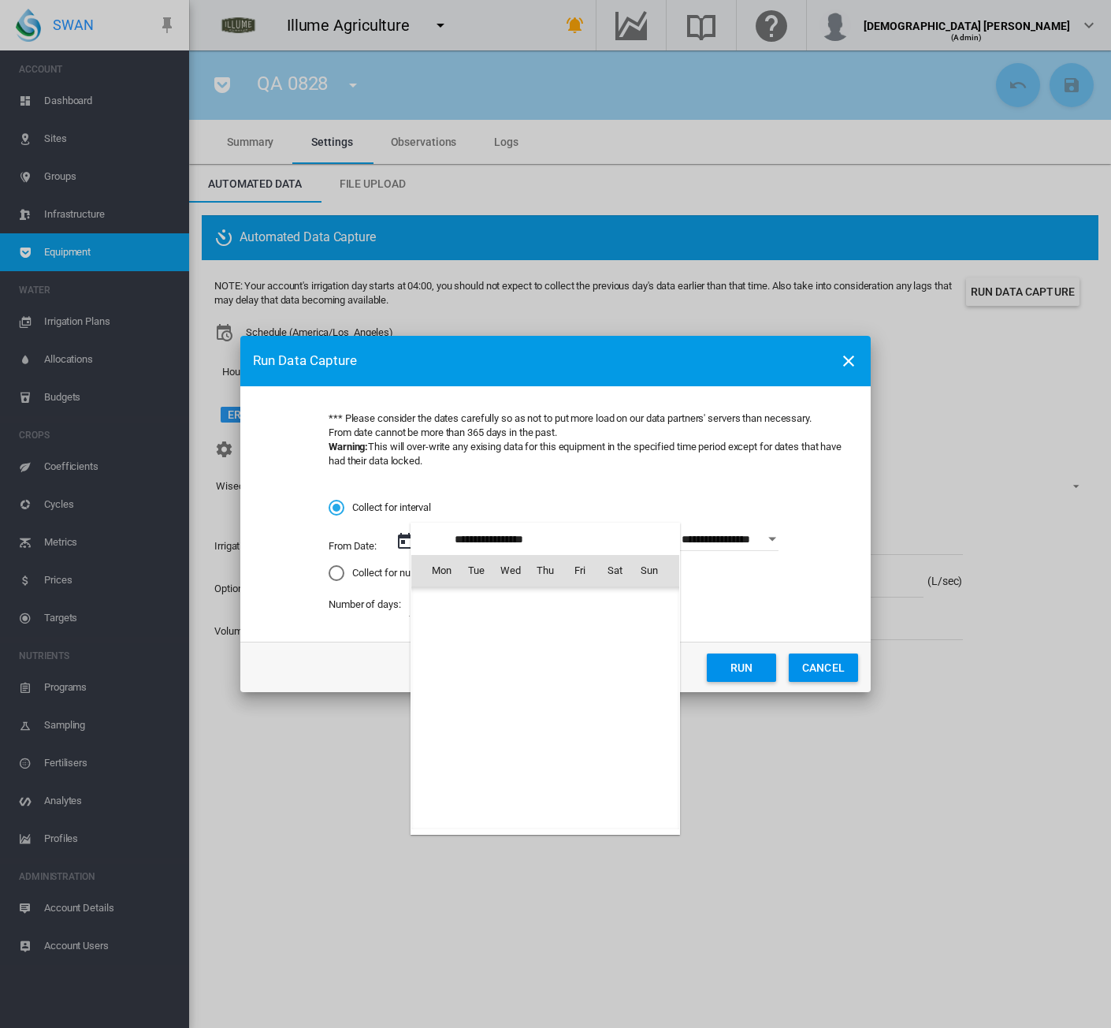
scroll to position [364910, 0]
click at [448, 704] on span "18" at bounding box center [442, 709] width 32 height 32
type input "**********"
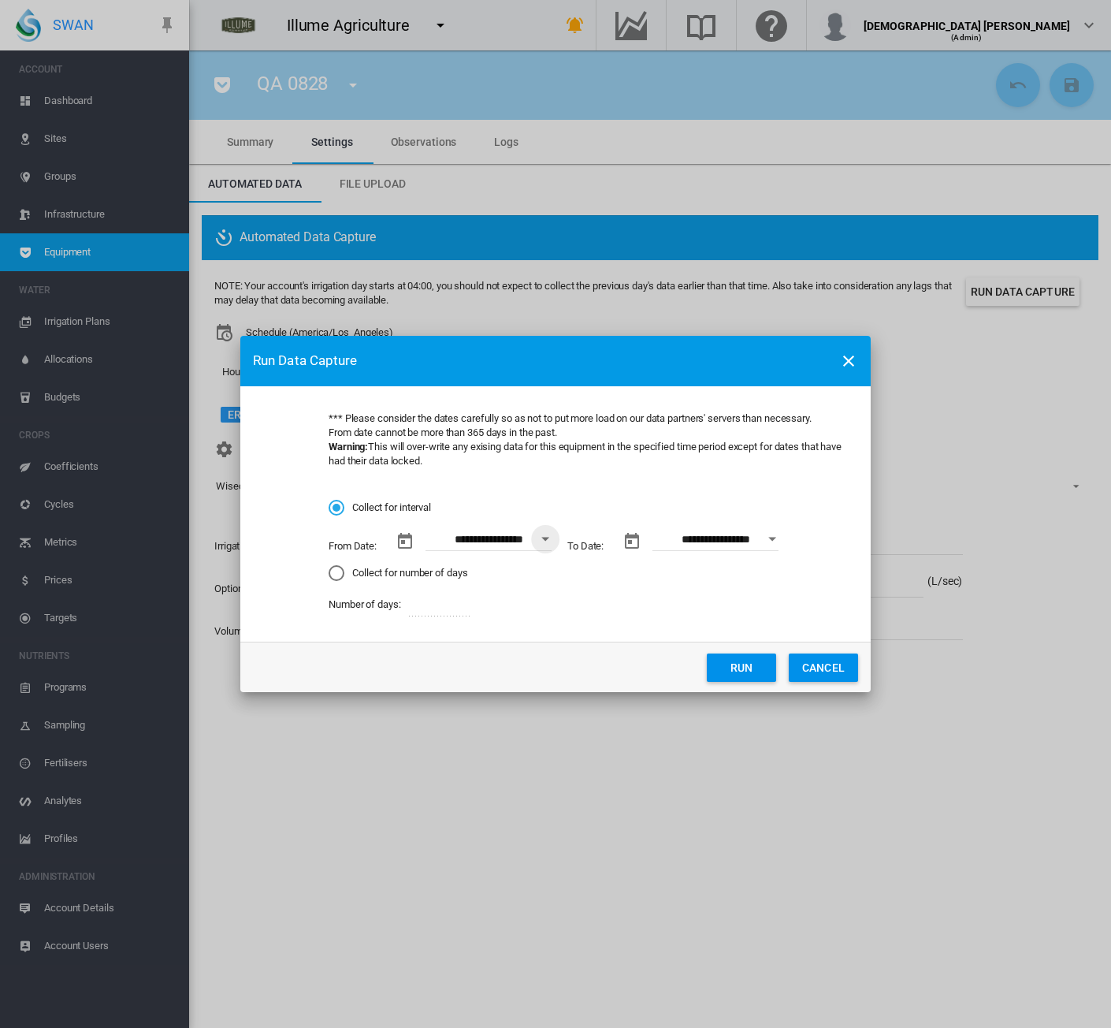
click at [780, 540] on button "Open calendar" at bounding box center [772, 539] width 28 height 28
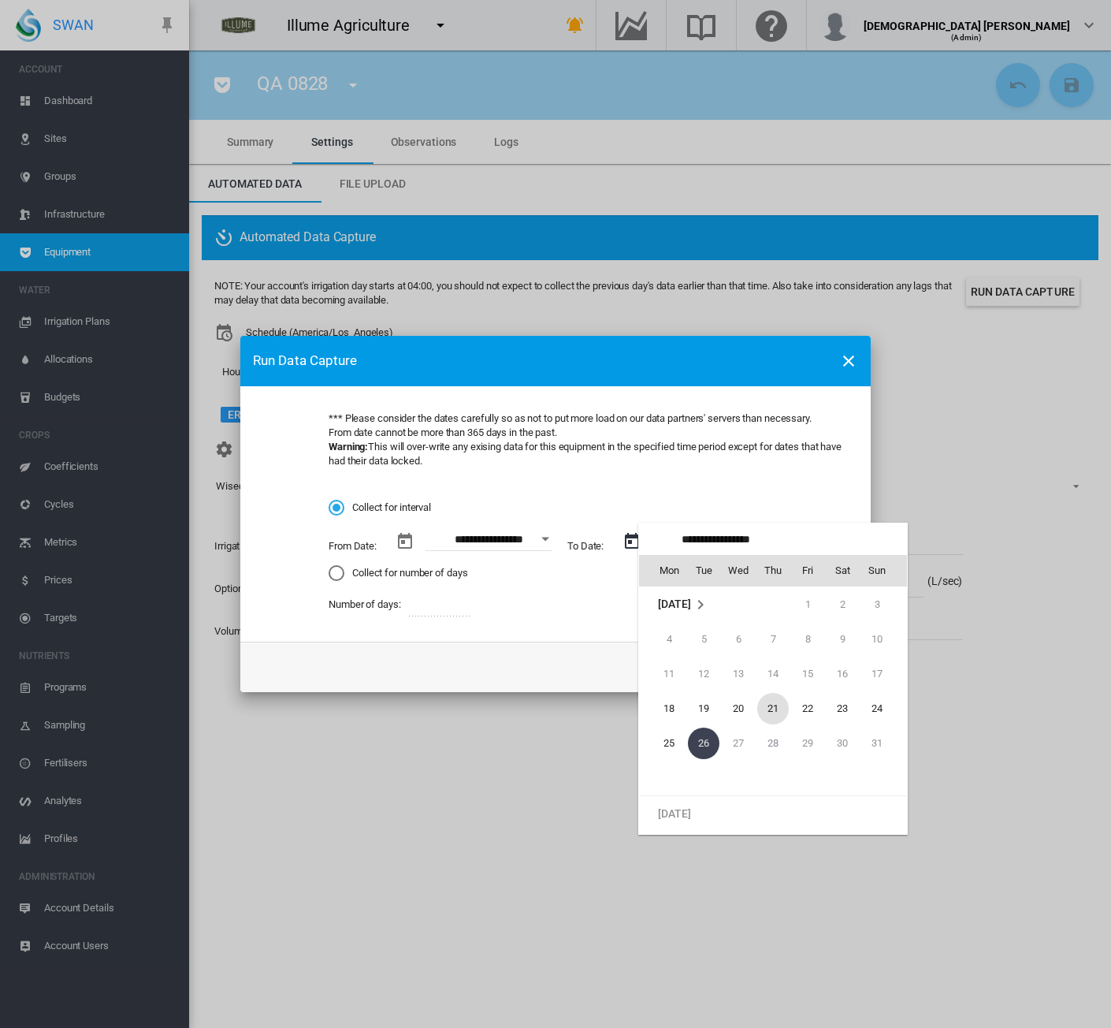
click at [764, 704] on span "21" at bounding box center [773, 709] width 32 height 32
type input "**********"
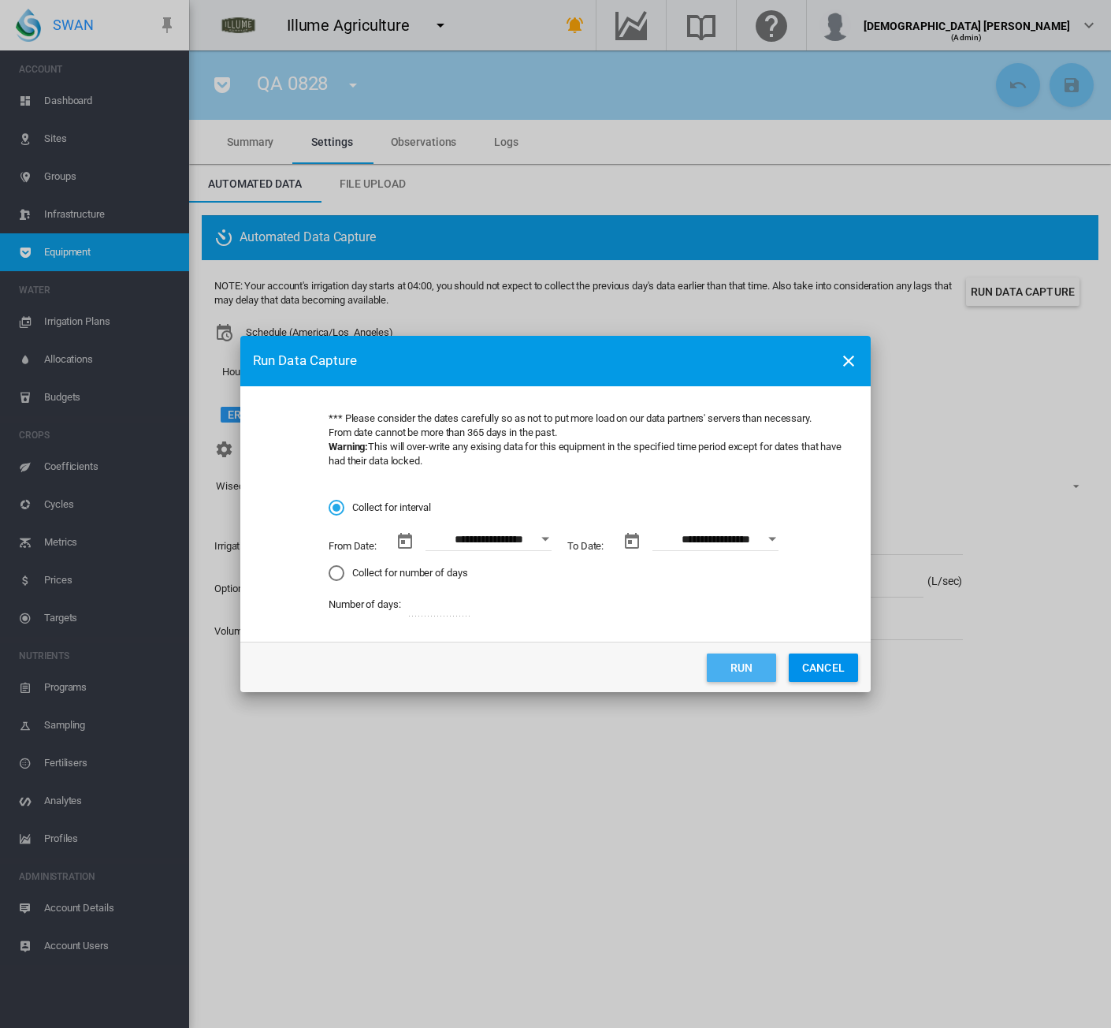
click at [752, 664] on button "Run" at bounding box center [741, 667] width 69 height 28
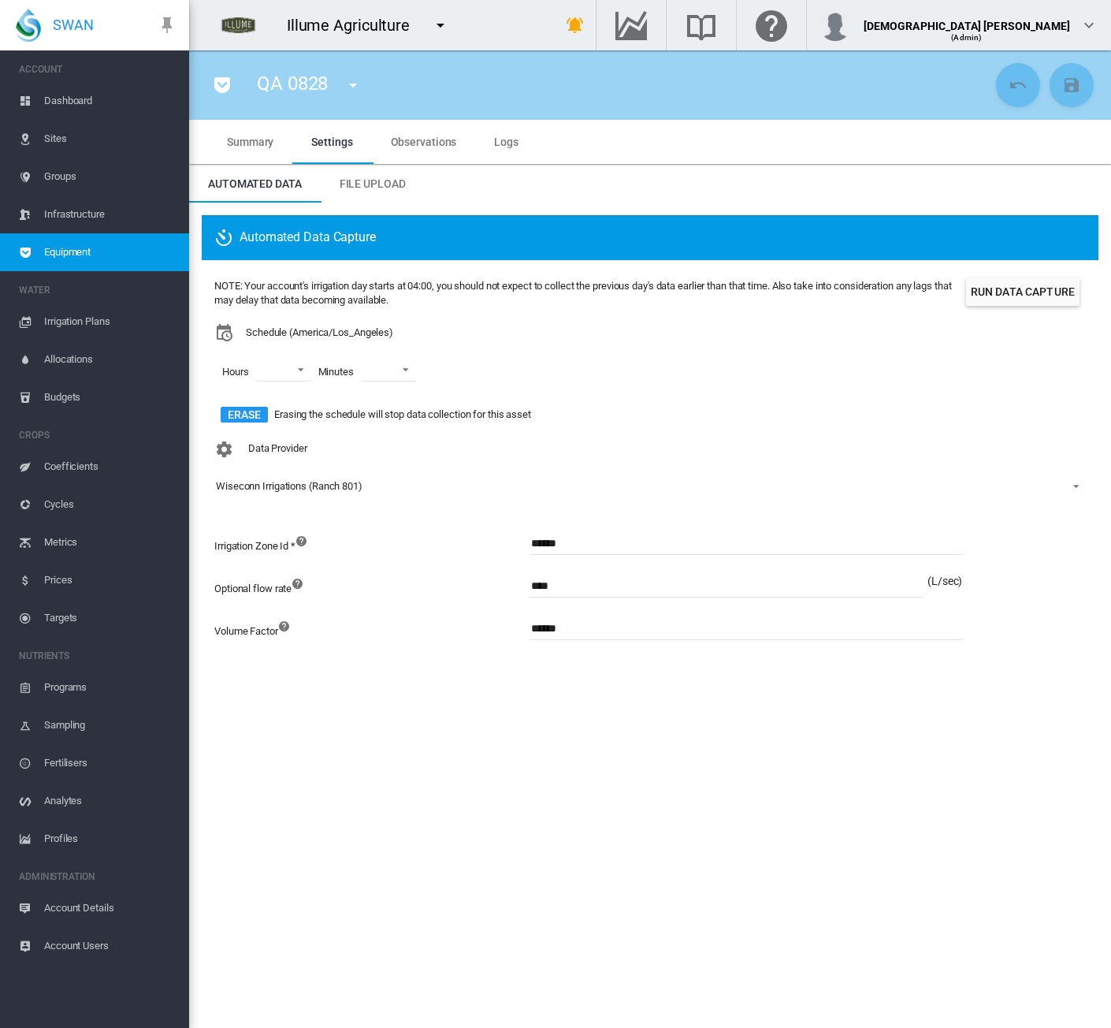
click at [119, 261] on span "Equipment" at bounding box center [110, 252] width 132 height 38
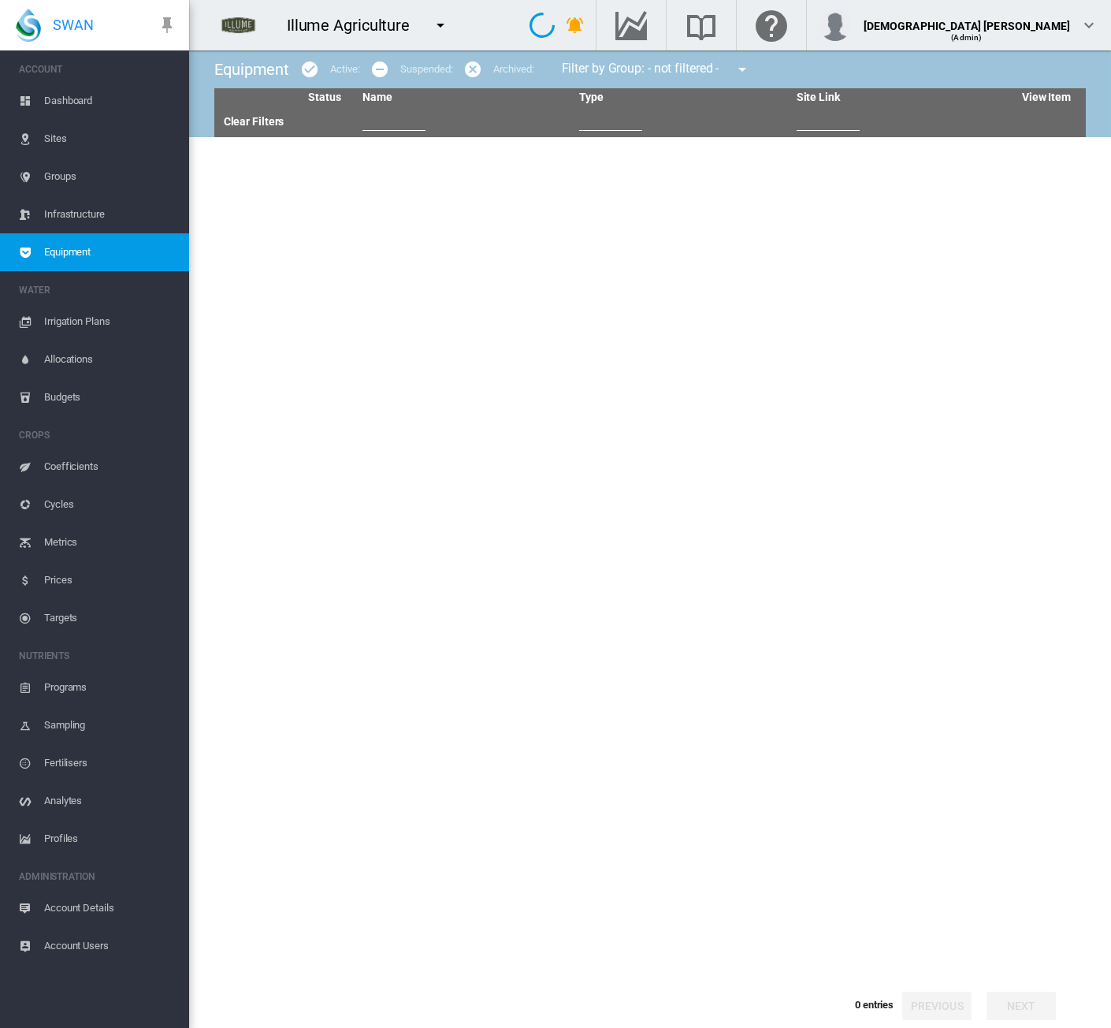
type input "**"
type input "****"
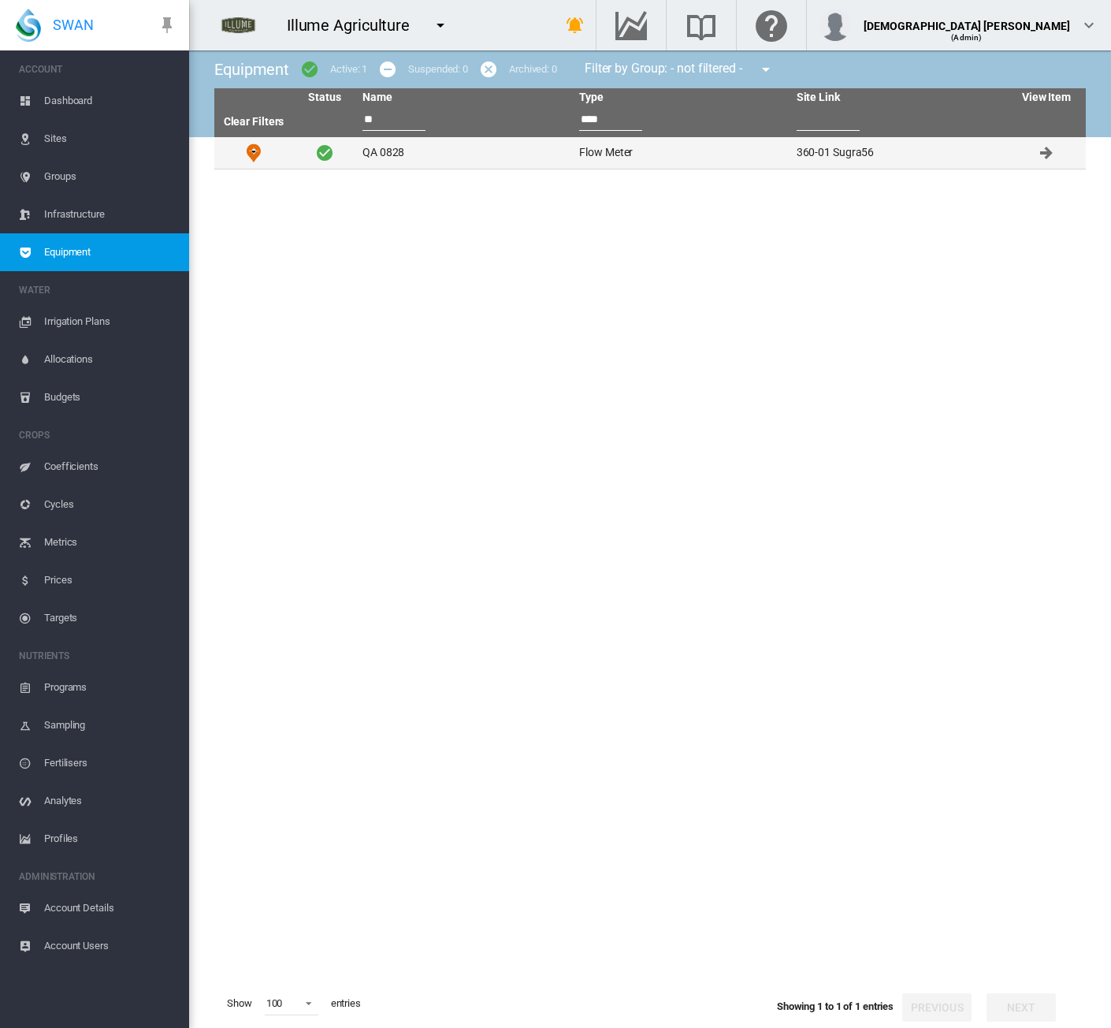
click at [404, 158] on td "QA 0828" at bounding box center [464, 153] width 217 height 32
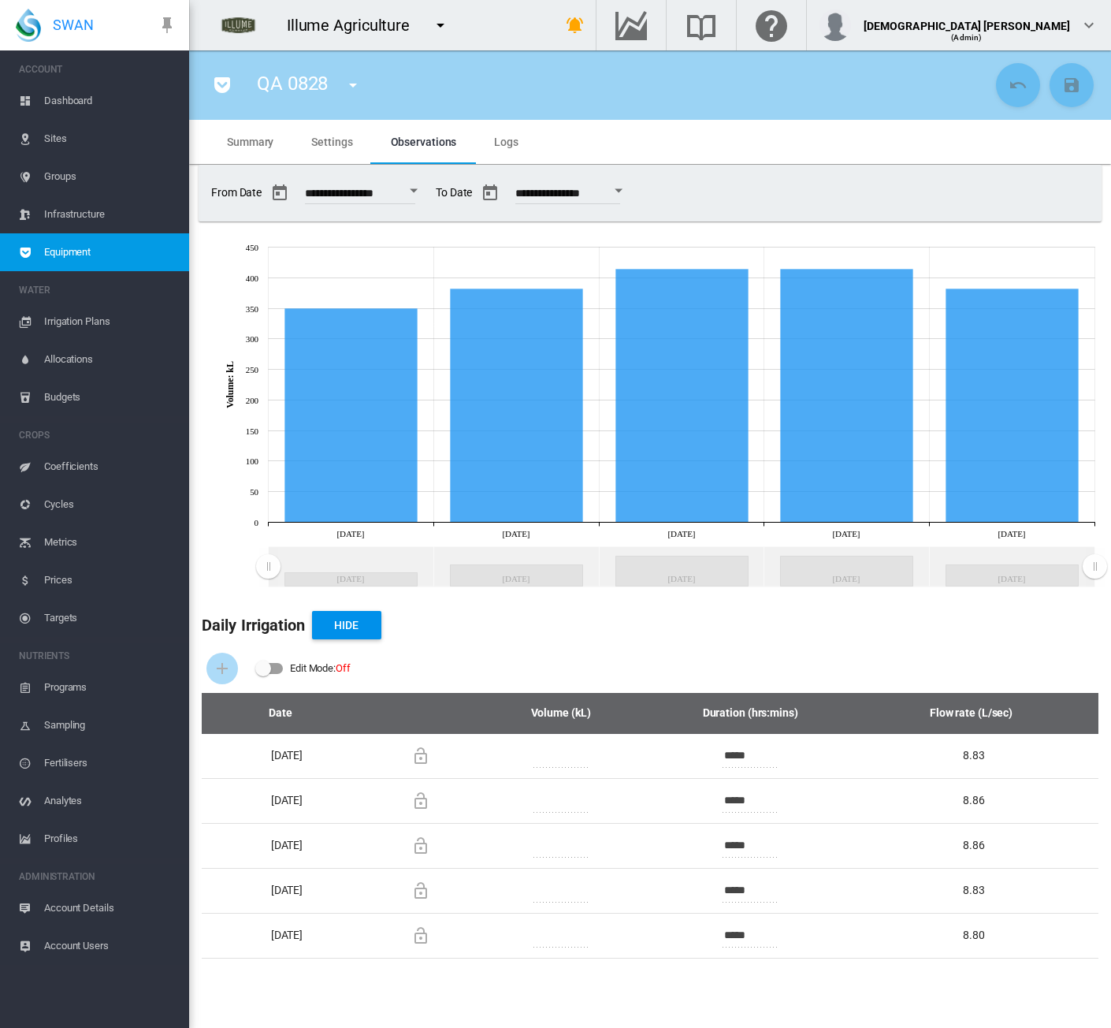
click at [321, 144] on span "Settings" at bounding box center [331, 142] width 41 height 13
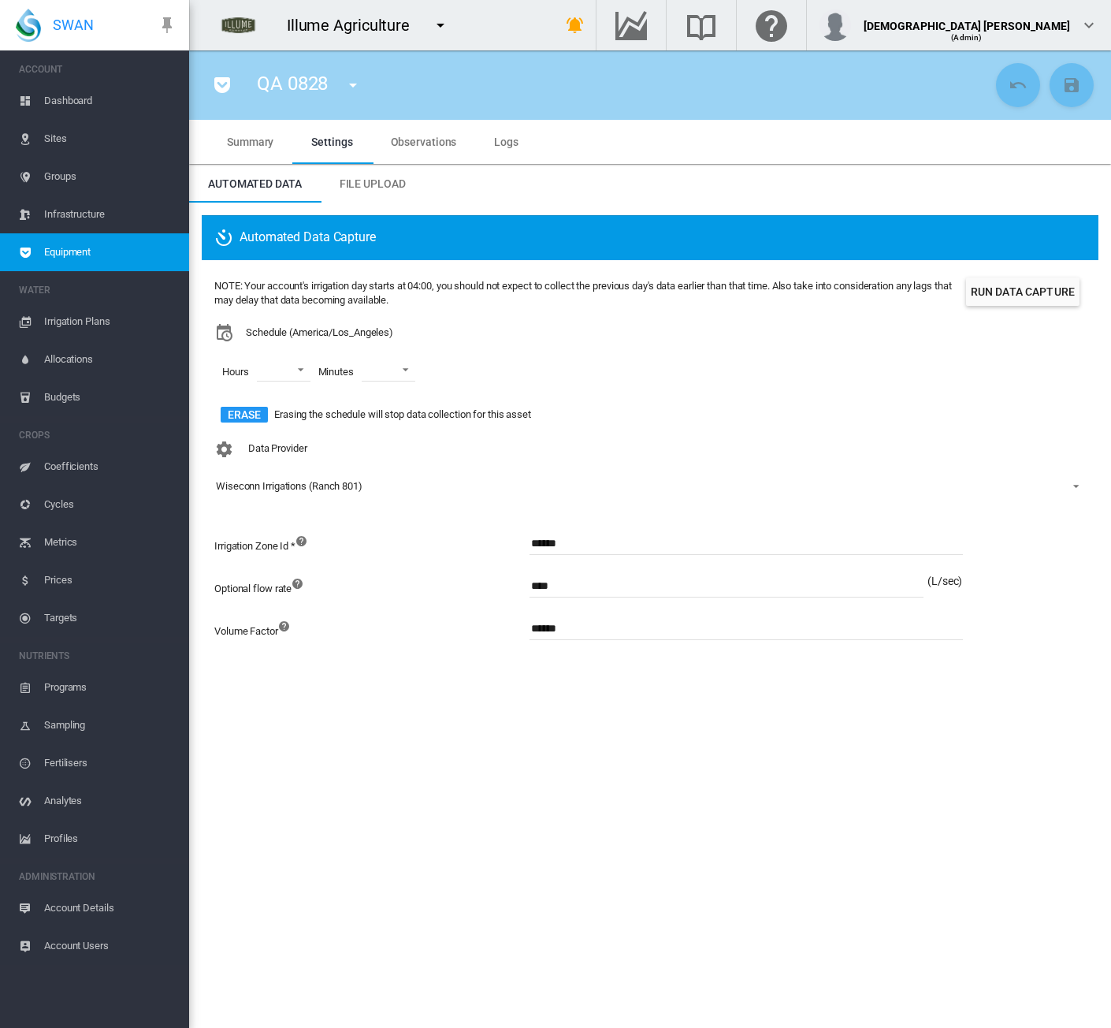
click at [986, 292] on button "Run Data Capture" at bounding box center [1023, 291] width 114 height 28
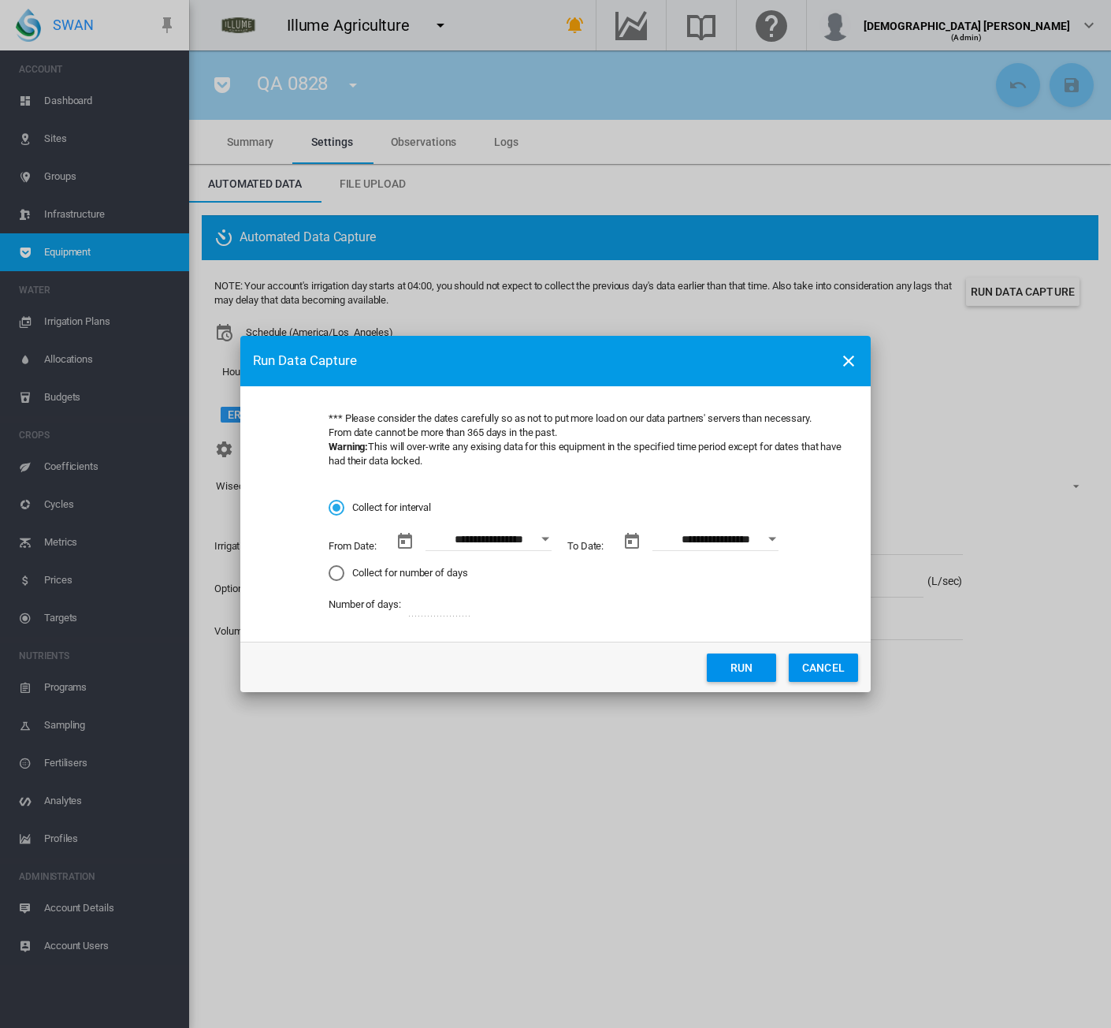
click at [548, 542] on button "Open calendar" at bounding box center [545, 539] width 28 height 28
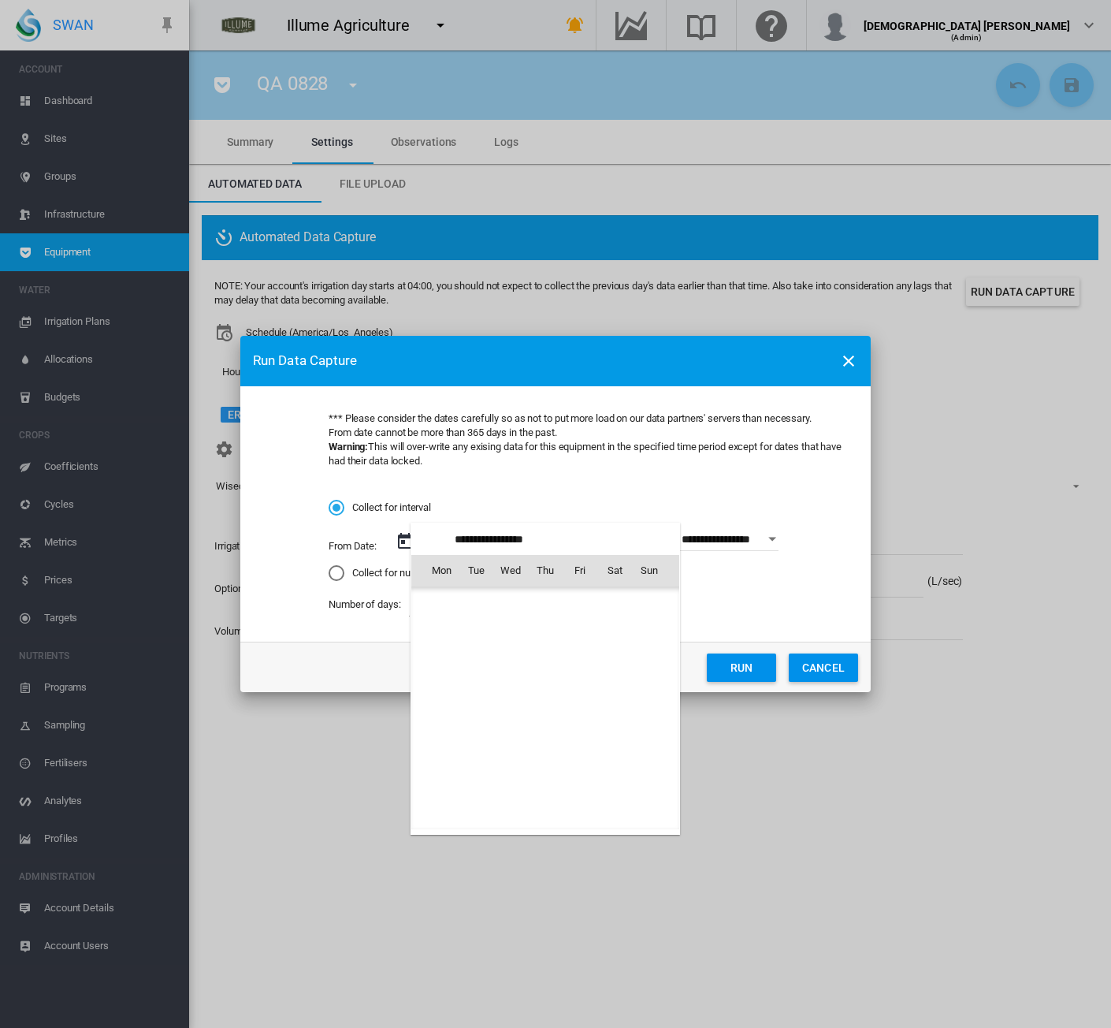
scroll to position [364910, 0]
click at [443, 710] on span "18" at bounding box center [442, 709] width 32 height 32
type input "**********"
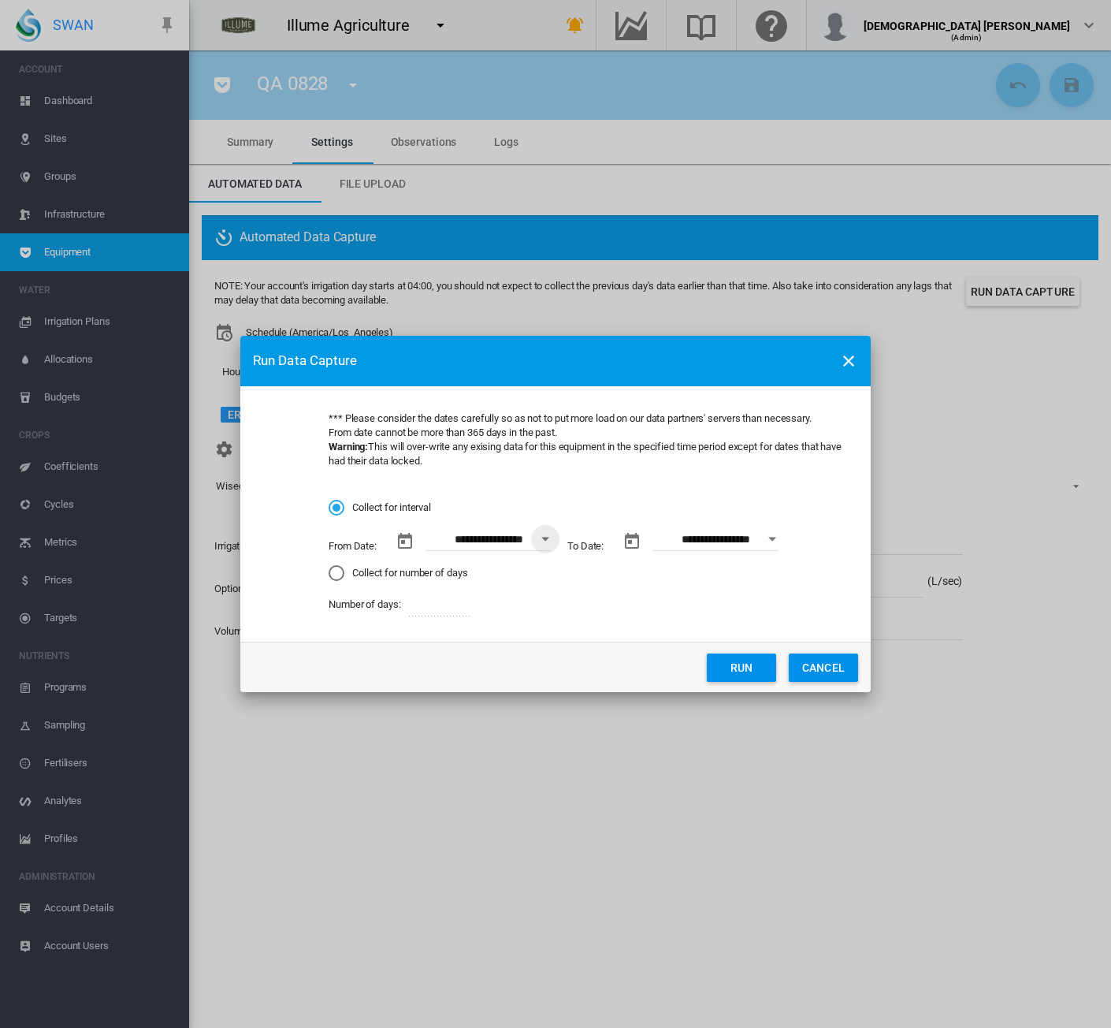
click at [727, 672] on button "Run" at bounding box center [741, 667] width 69 height 28
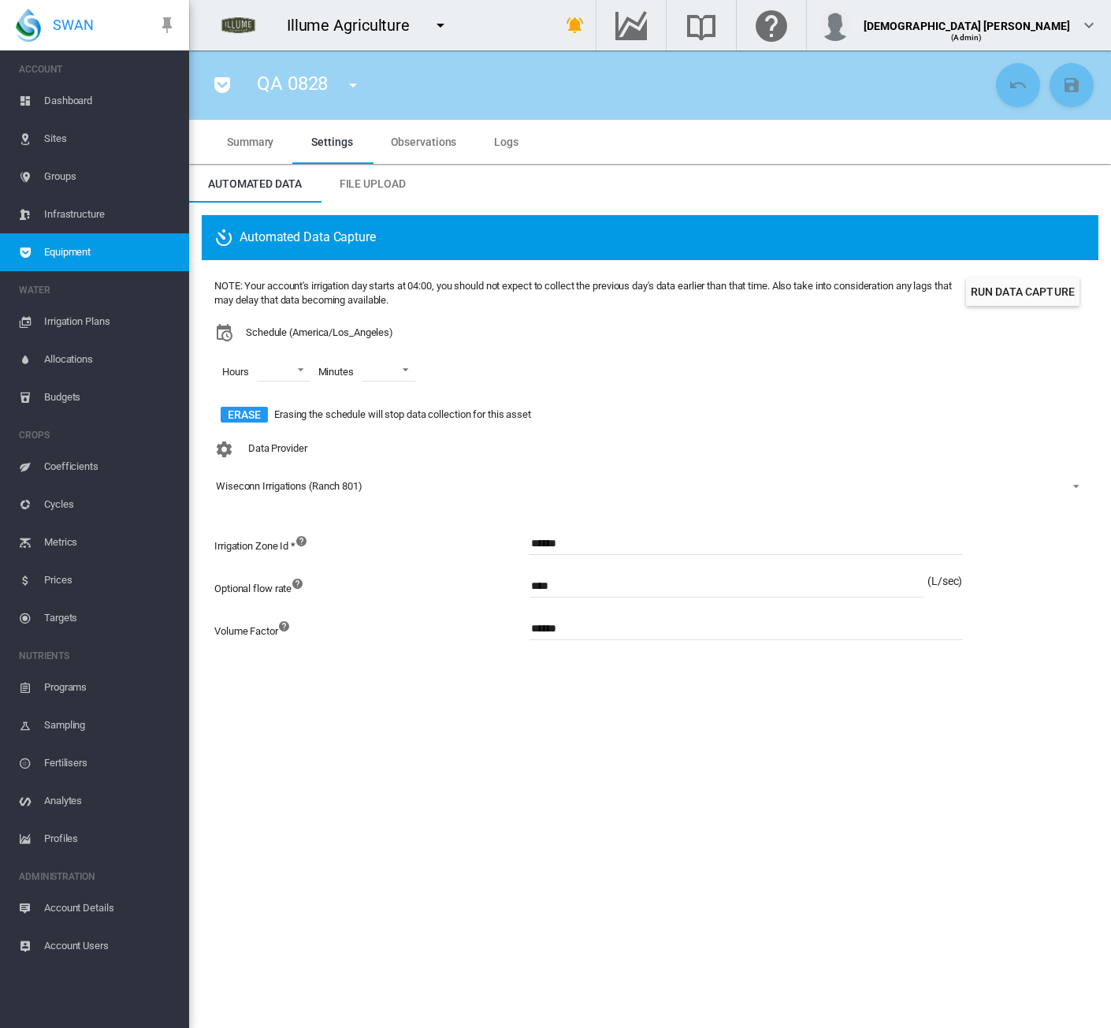
drag, startPoint x: 97, startPoint y: 251, endPoint x: 106, endPoint y: 299, distance: 48.9
click at [97, 251] on span "Equipment" at bounding box center [110, 252] width 132 height 38
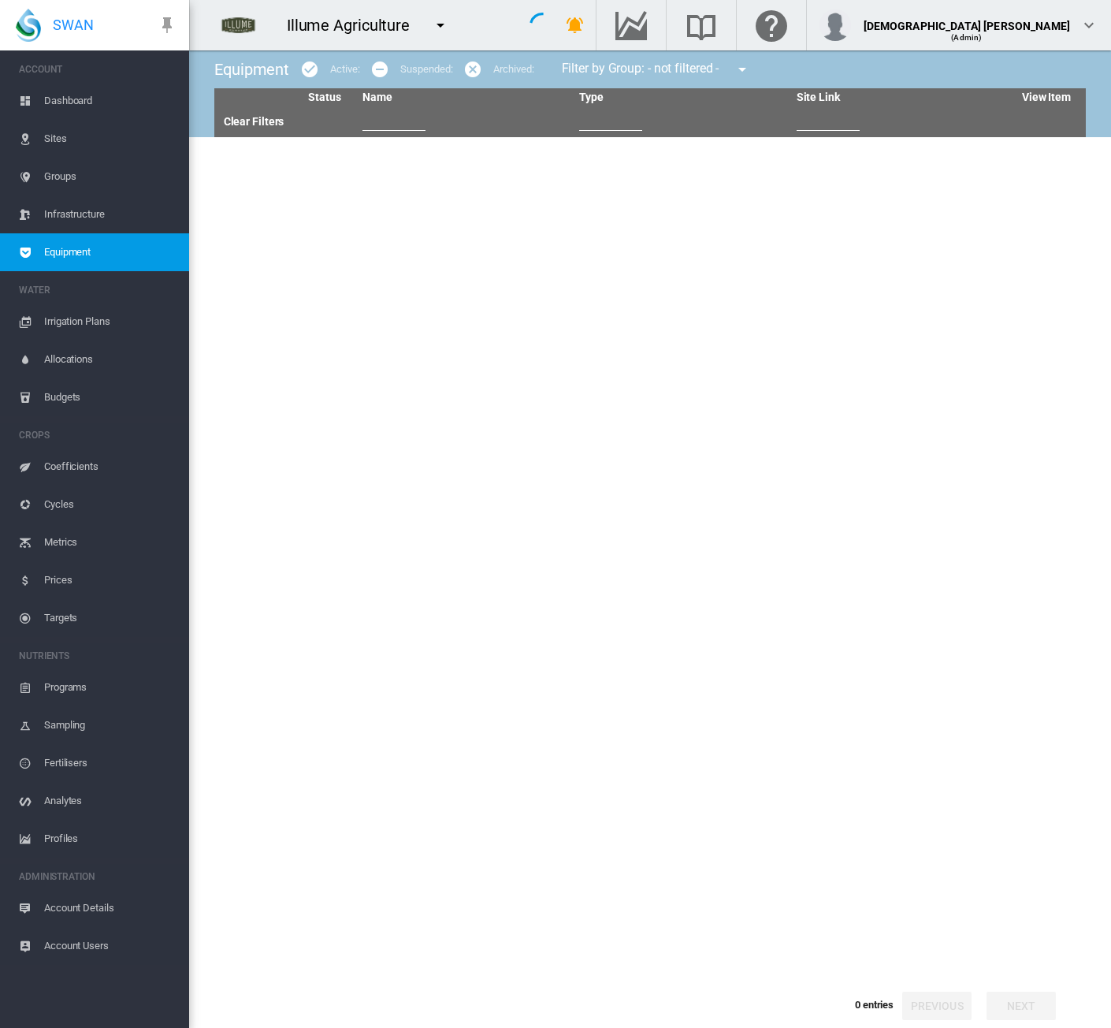
type input "**"
type input "****"
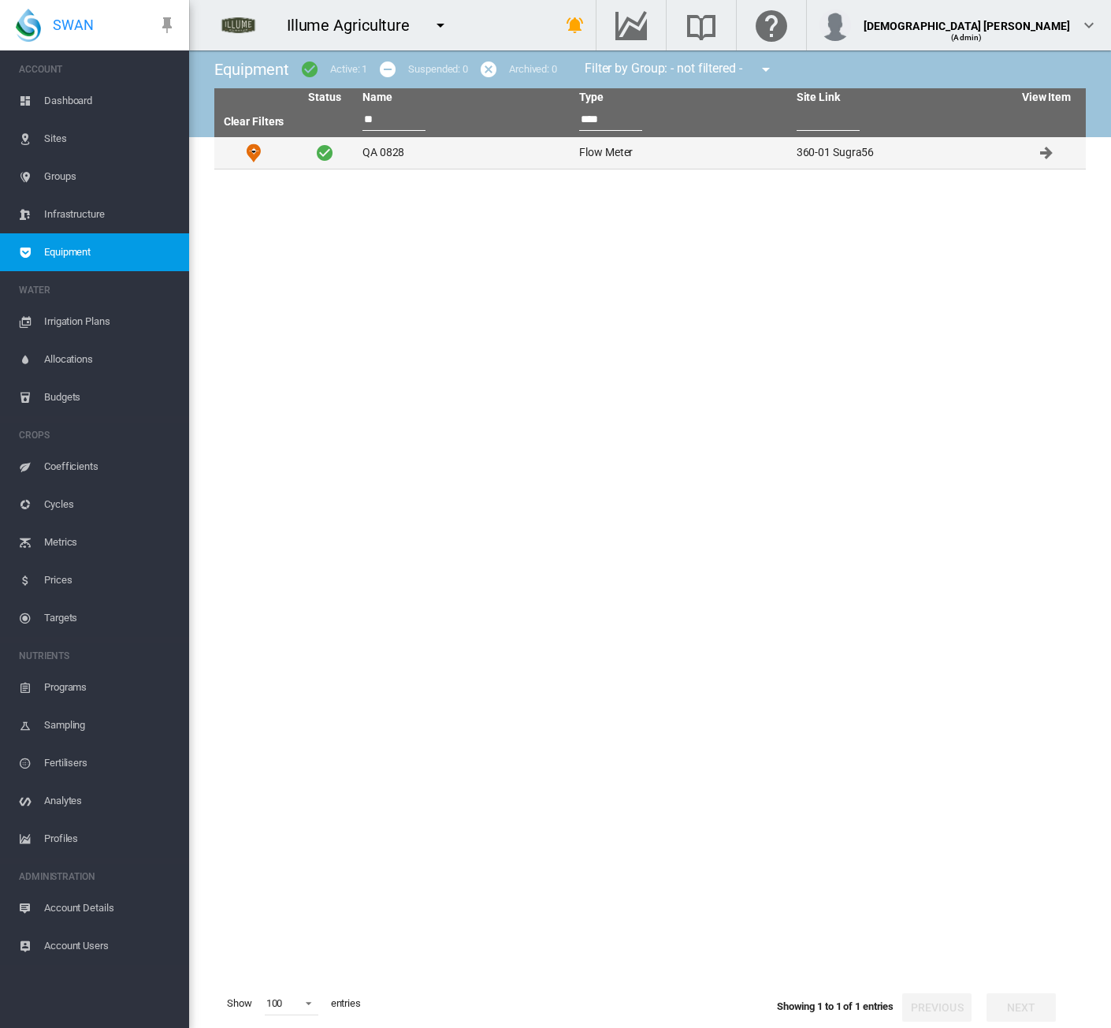
click at [411, 154] on td "QA 0828" at bounding box center [464, 153] width 217 height 32
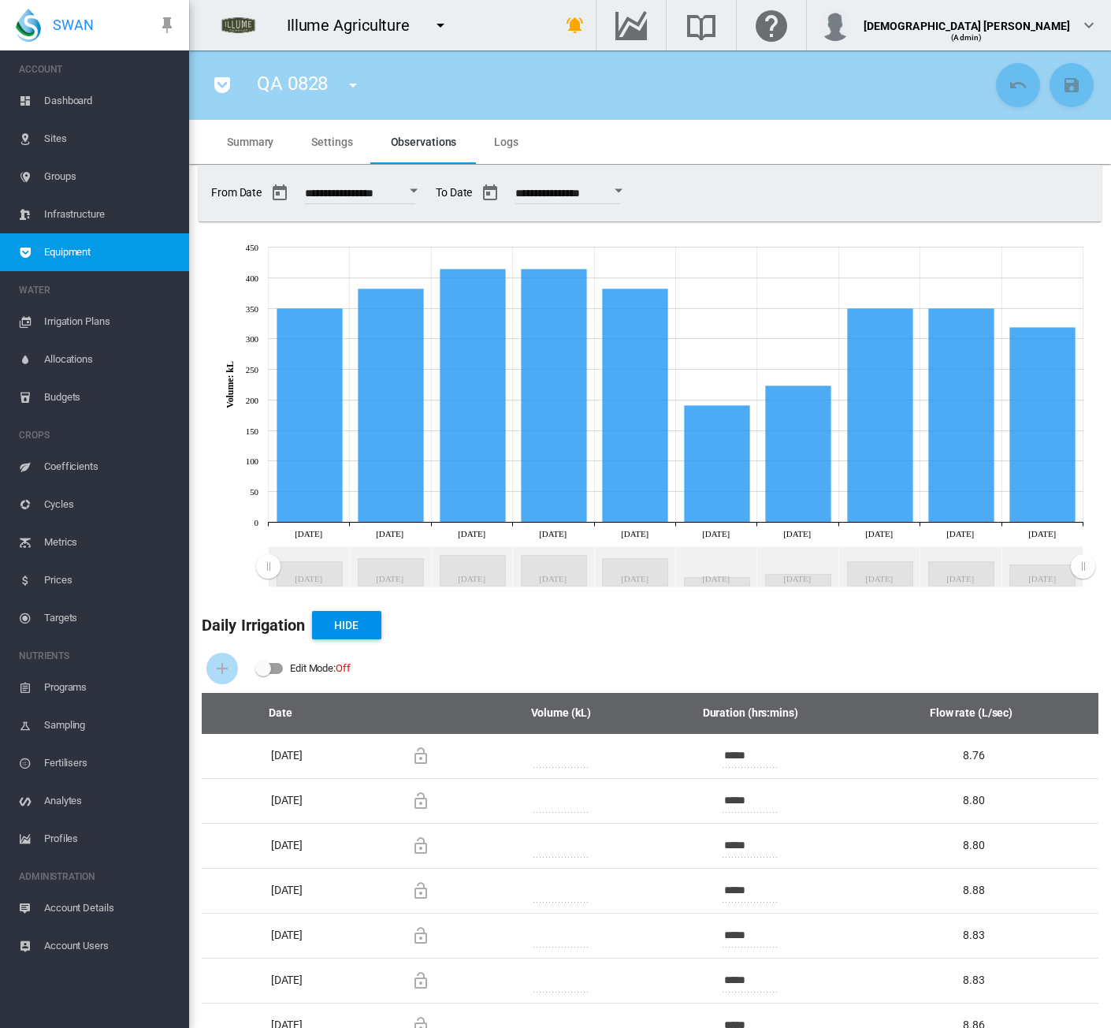
click at [626, 669] on div "Edit Mode: Off" at bounding box center [650, 668] width 897 height 49
click at [510, 143] on span "Logs" at bounding box center [506, 142] width 24 height 13
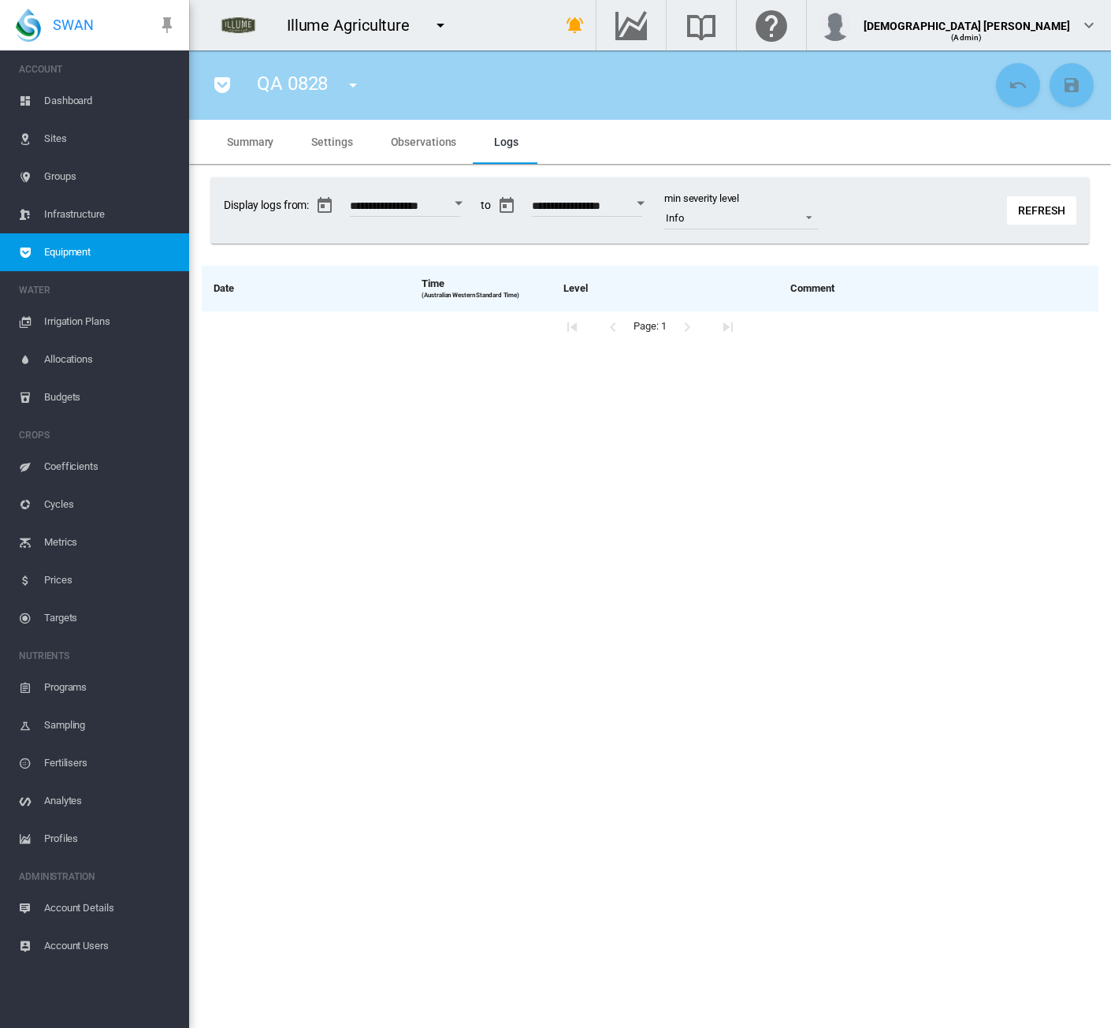
click at [333, 136] on span "Settings" at bounding box center [331, 142] width 41 height 13
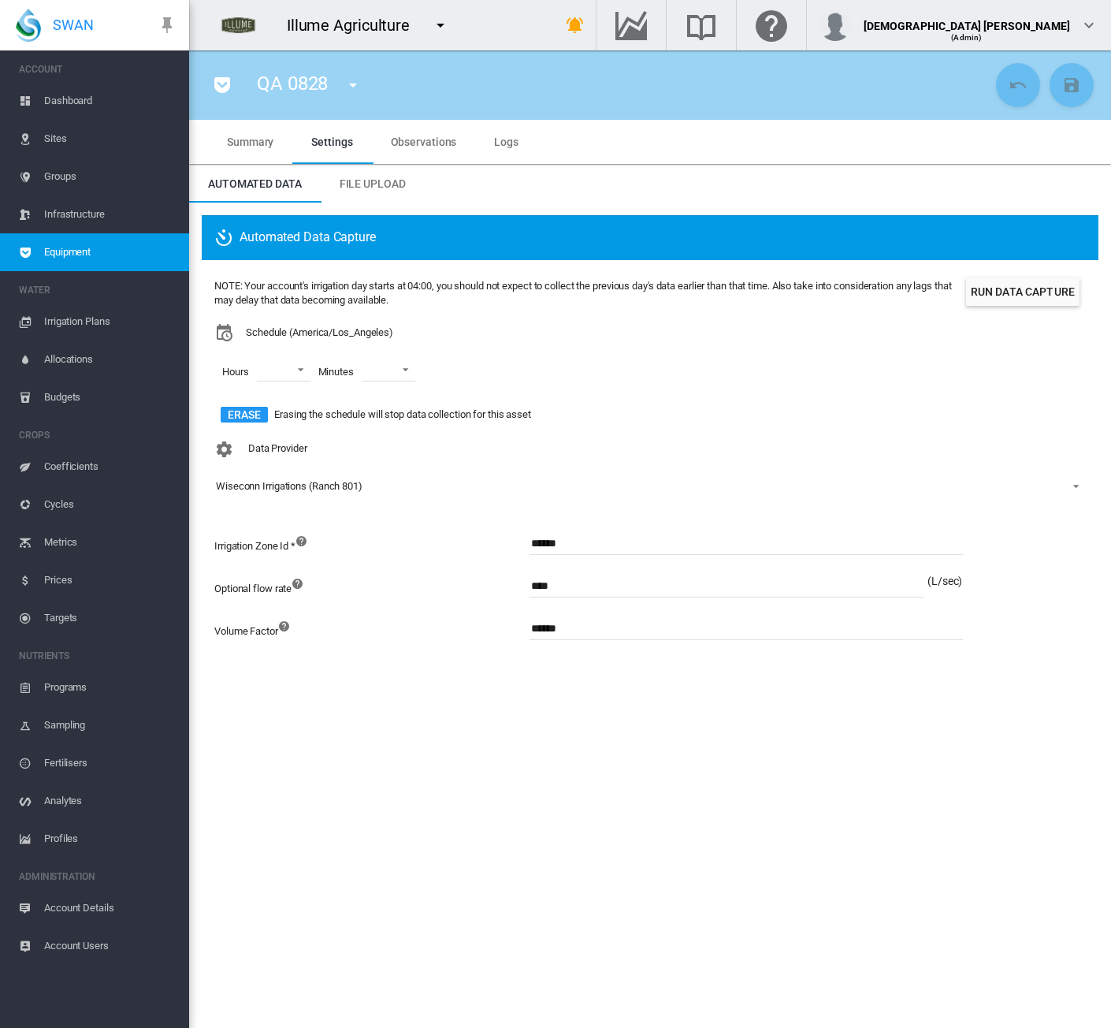
click at [408, 143] on span "Observations" at bounding box center [424, 142] width 66 height 13
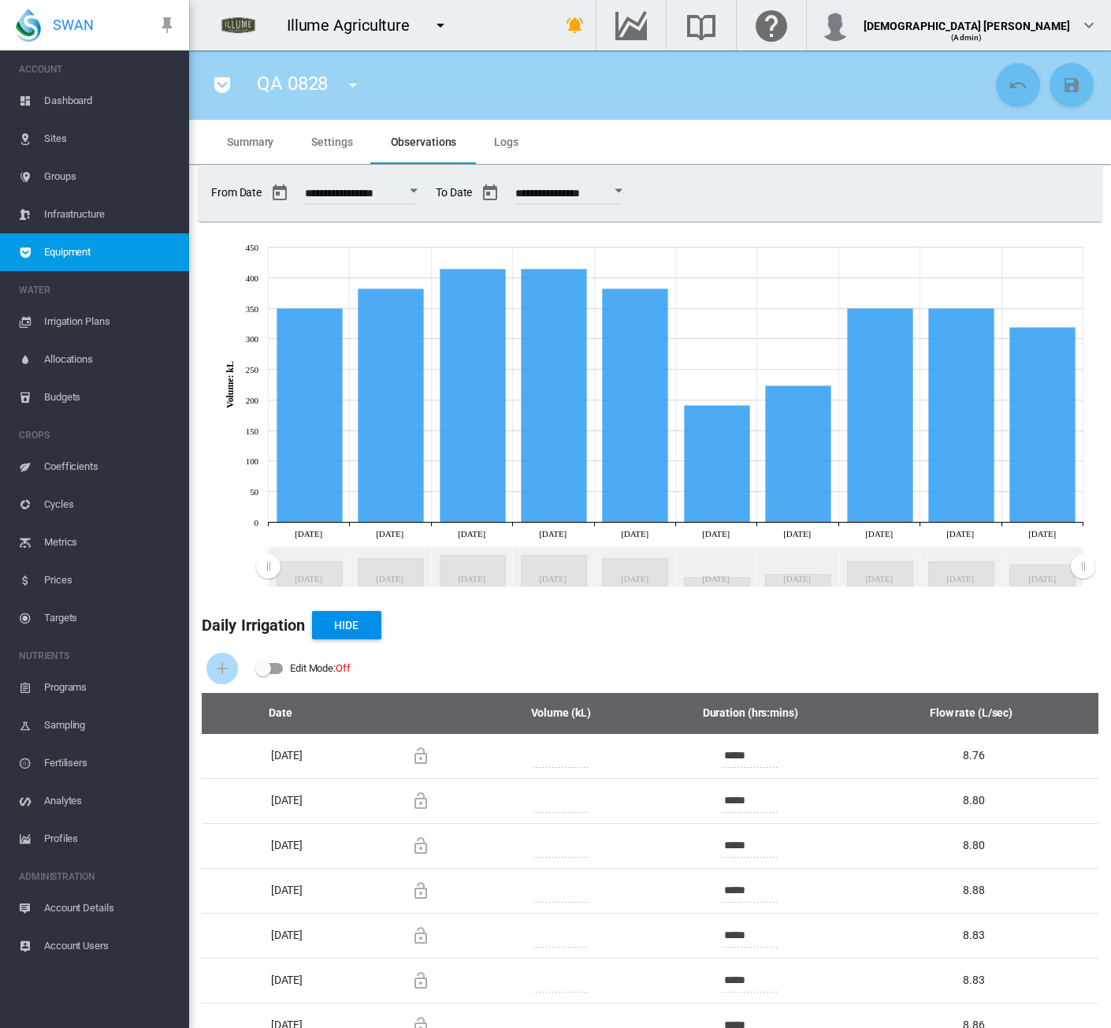
click at [530, 618] on div "Daily Irrigation Hide" at bounding box center [650, 625] width 897 height 38
drag, startPoint x: 86, startPoint y: 910, endPoint x: 186, endPoint y: 887, distance: 102.7
click at [86, 910] on span "Account Details" at bounding box center [110, 908] width 132 height 38
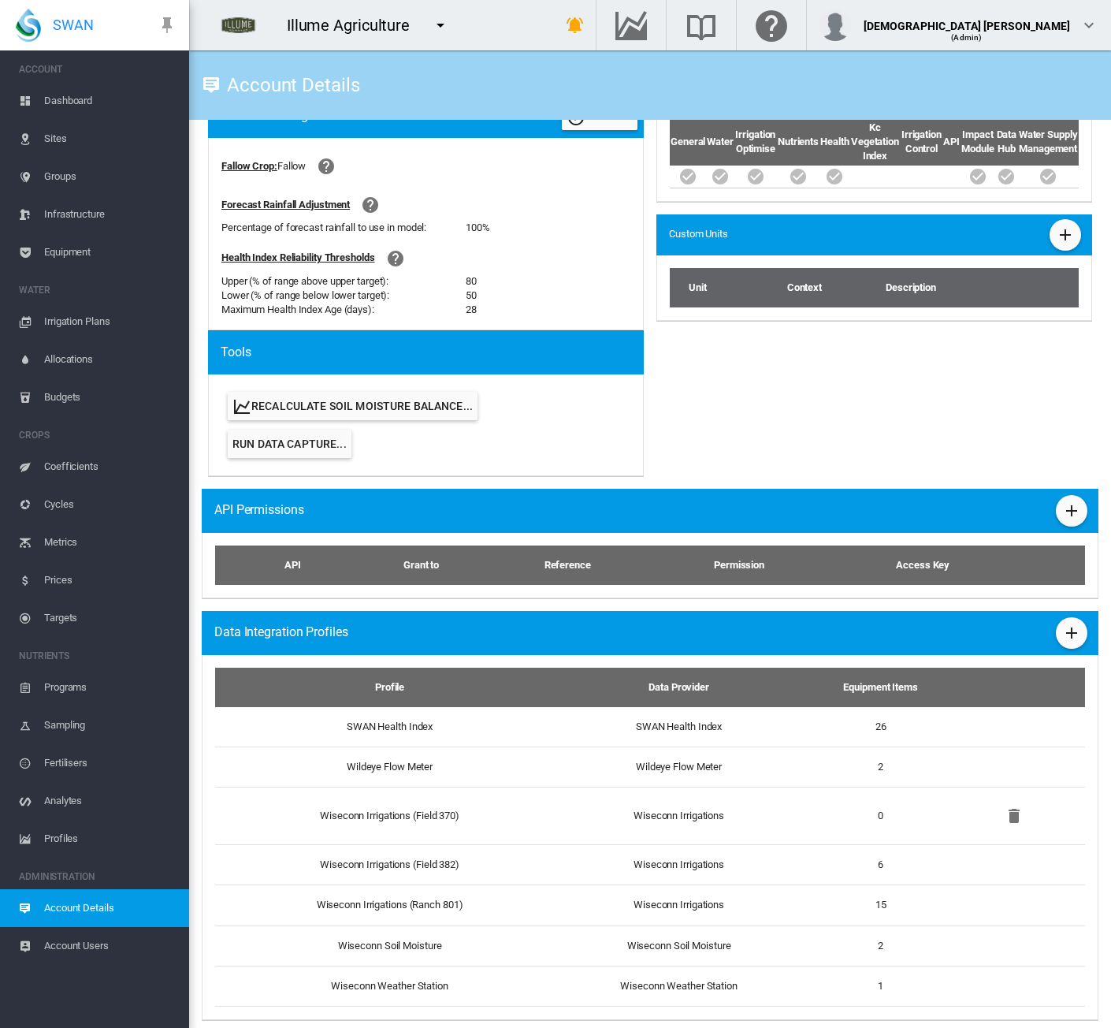
scroll to position [590, 0]
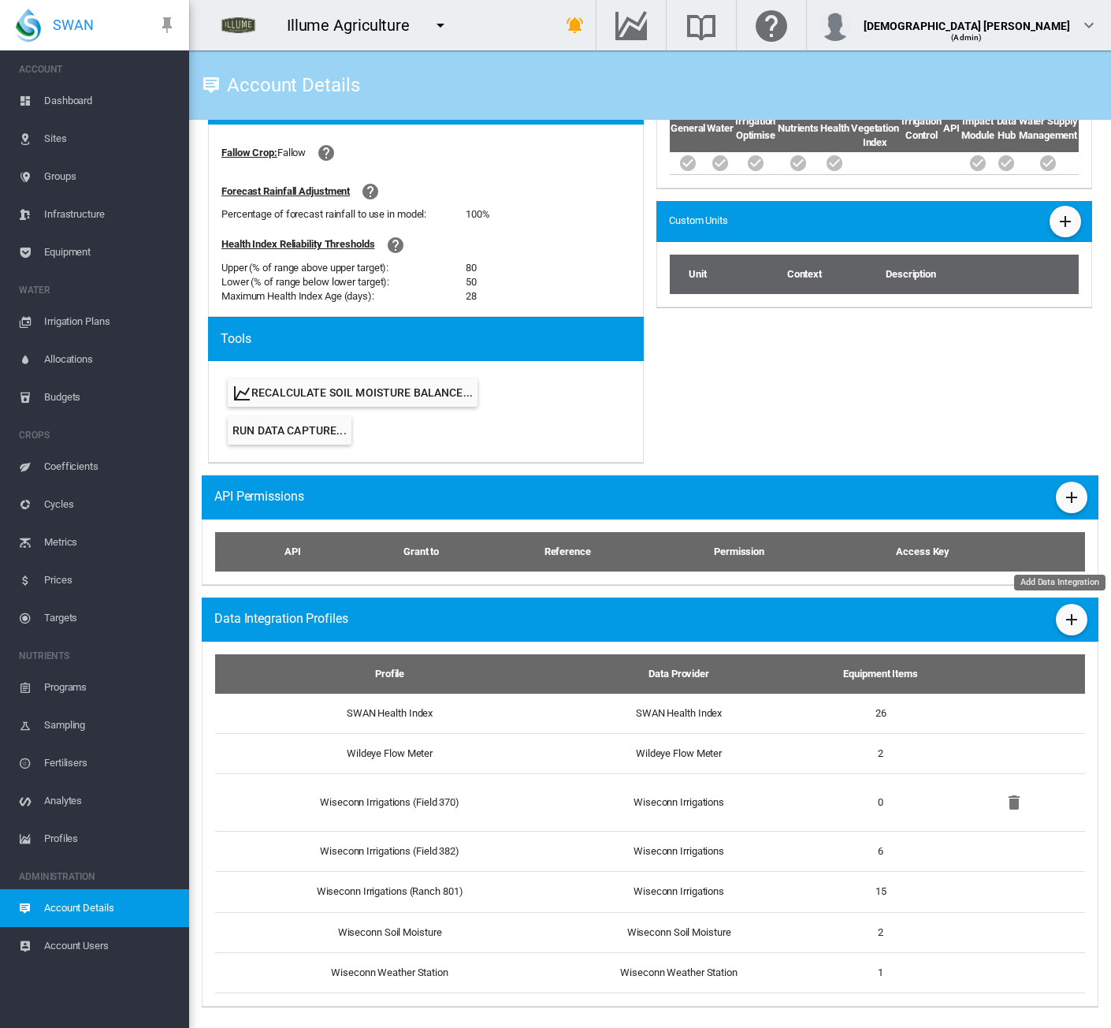
click at [1063, 612] on md-icon "icon-plus" at bounding box center [1072, 619] width 19 height 19
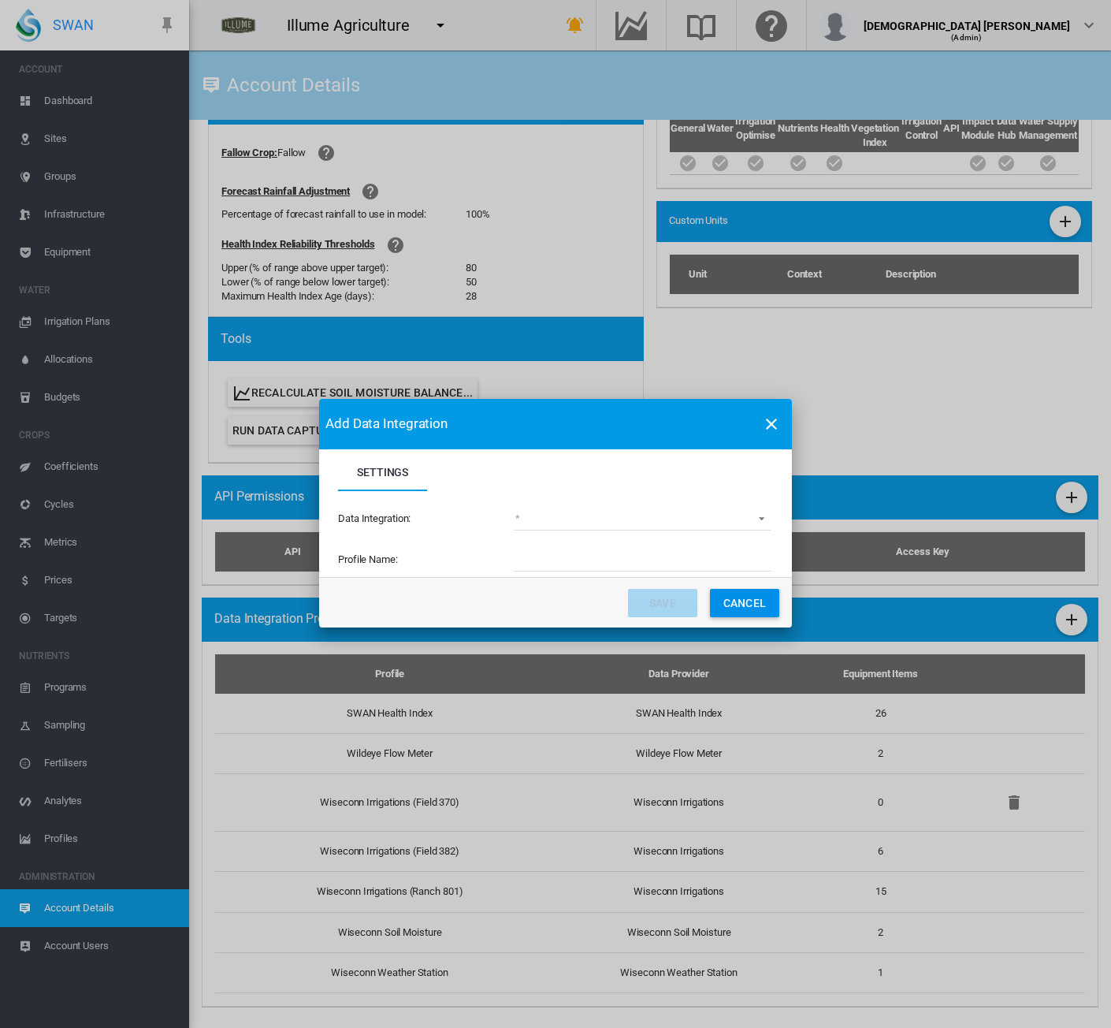
click at [544, 517] on md-select "(deprecated) Toro Lynx Course By Station Adcon Soil Moisture Aquacheck Soil Moi…" at bounding box center [643, 519] width 258 height 24
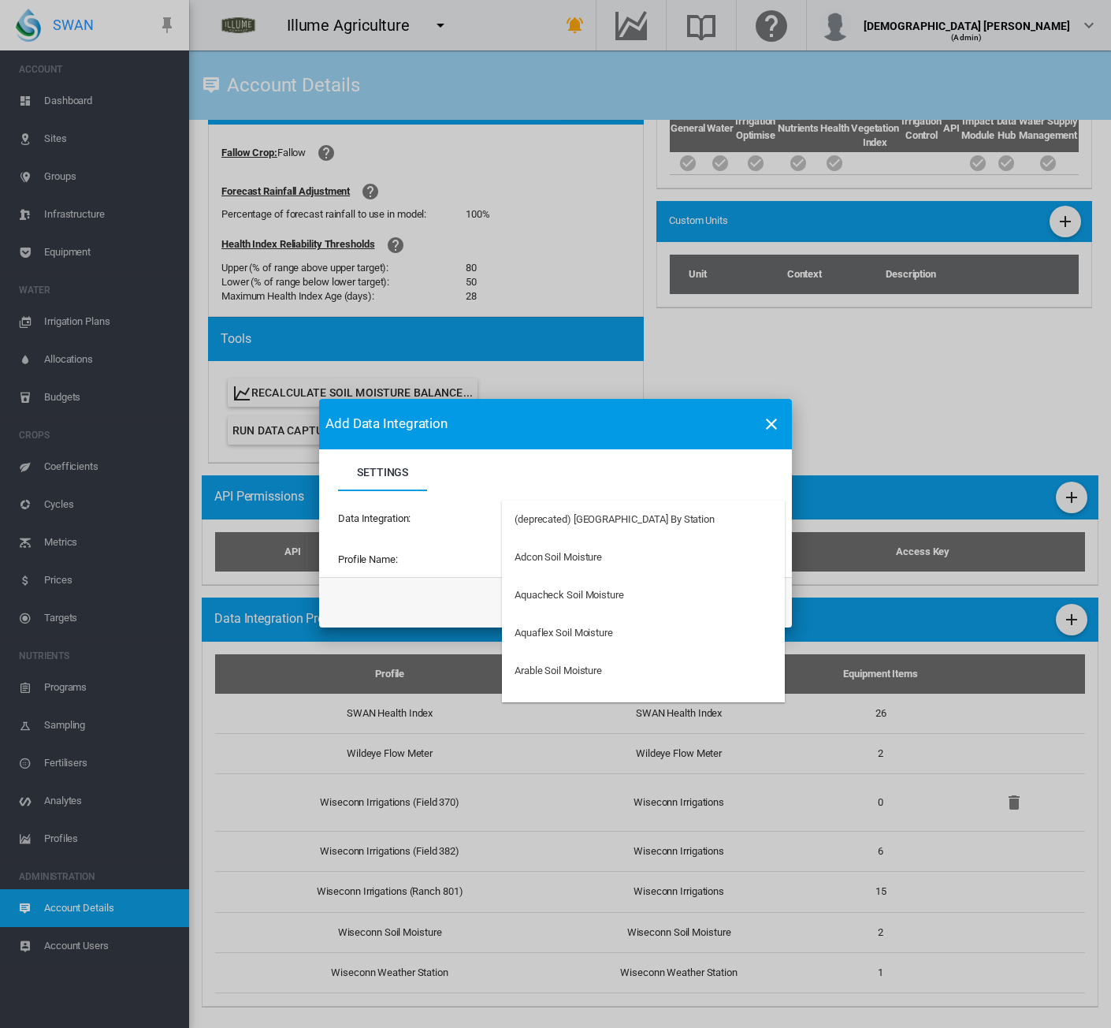
type md-option "34"
type md-option "50"
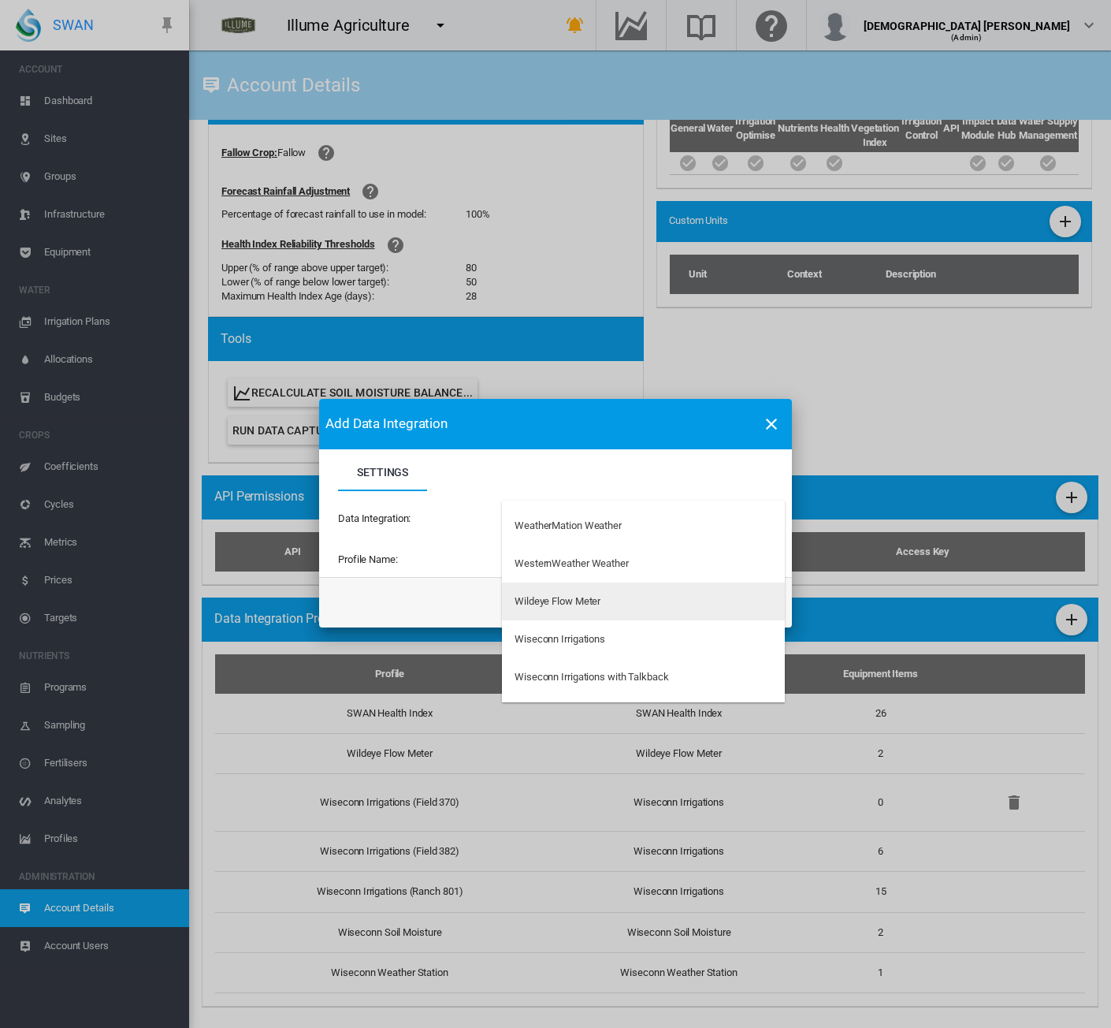
type md-option "292"
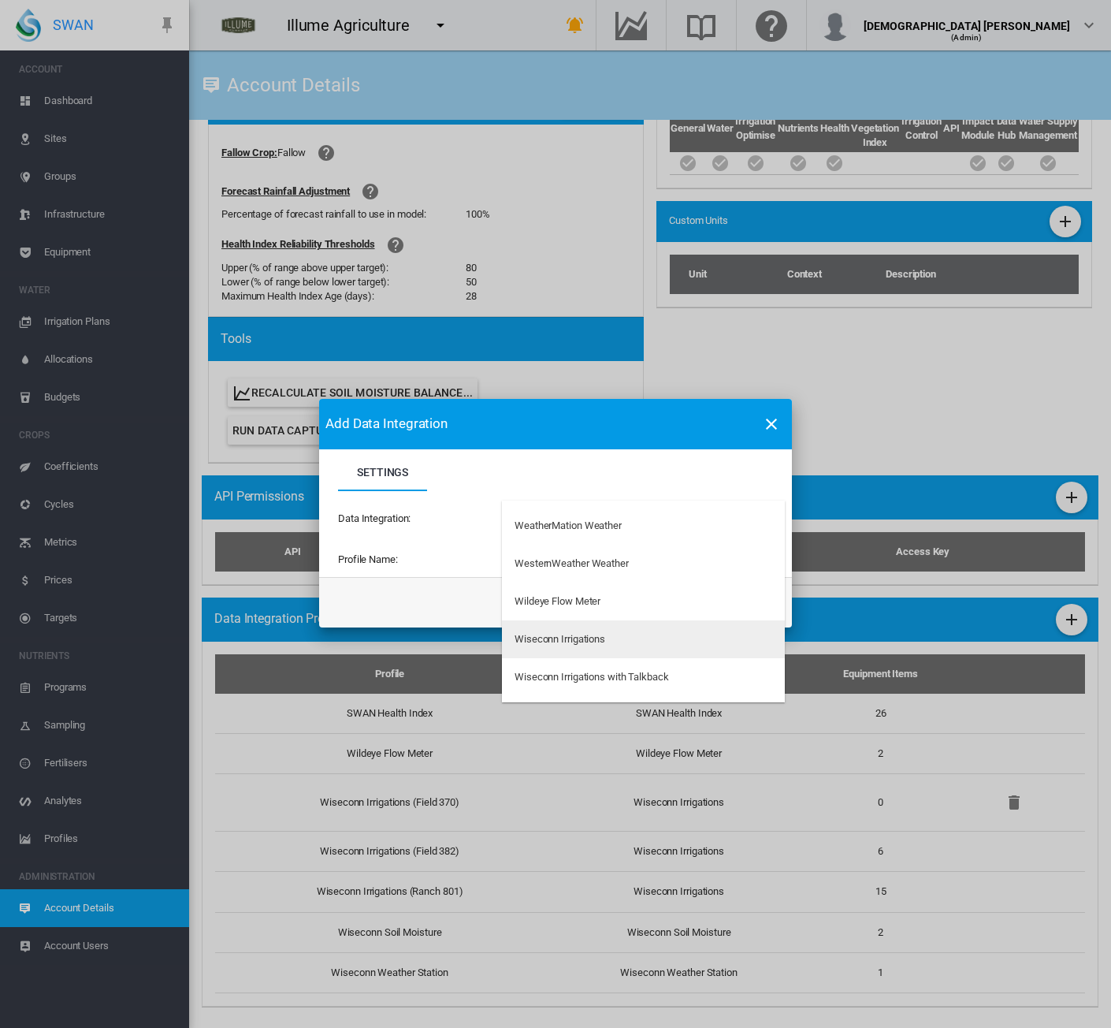
type md-option "147"
click at [566, 639] on div "Wiseconn Irrigations" at bounding box center [560, 639] width 91 height 14
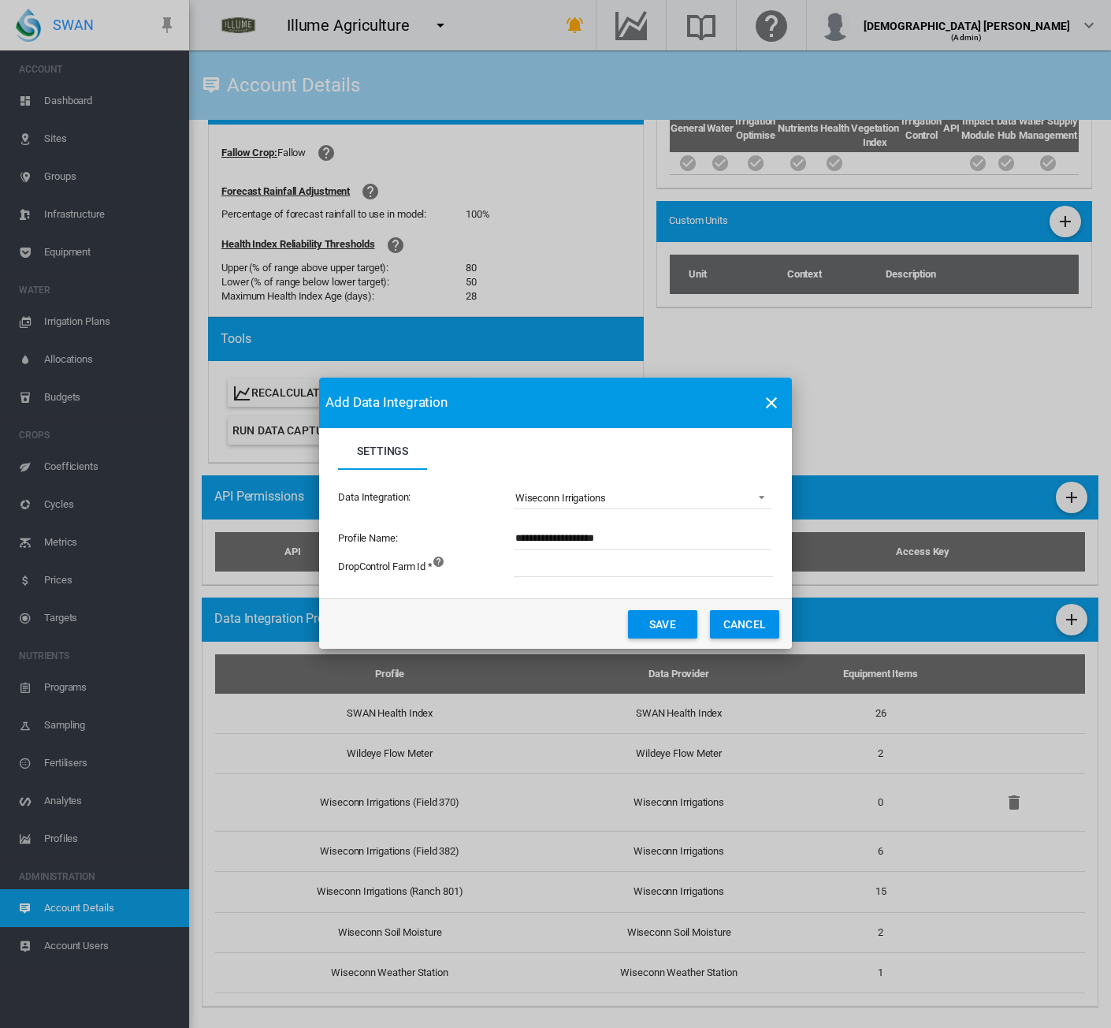
click at [626, 543] on input "**********" at bounding box center [643, 539] width 258 height 24
type input "**********"
click at [614, 568] on input "Settings Settings ..." at bounding box center [731, 565] width 434 height 24
type input "*****"
click at [663, 623] on button "Save" at bounding box center [662, 624] width 69 height 28
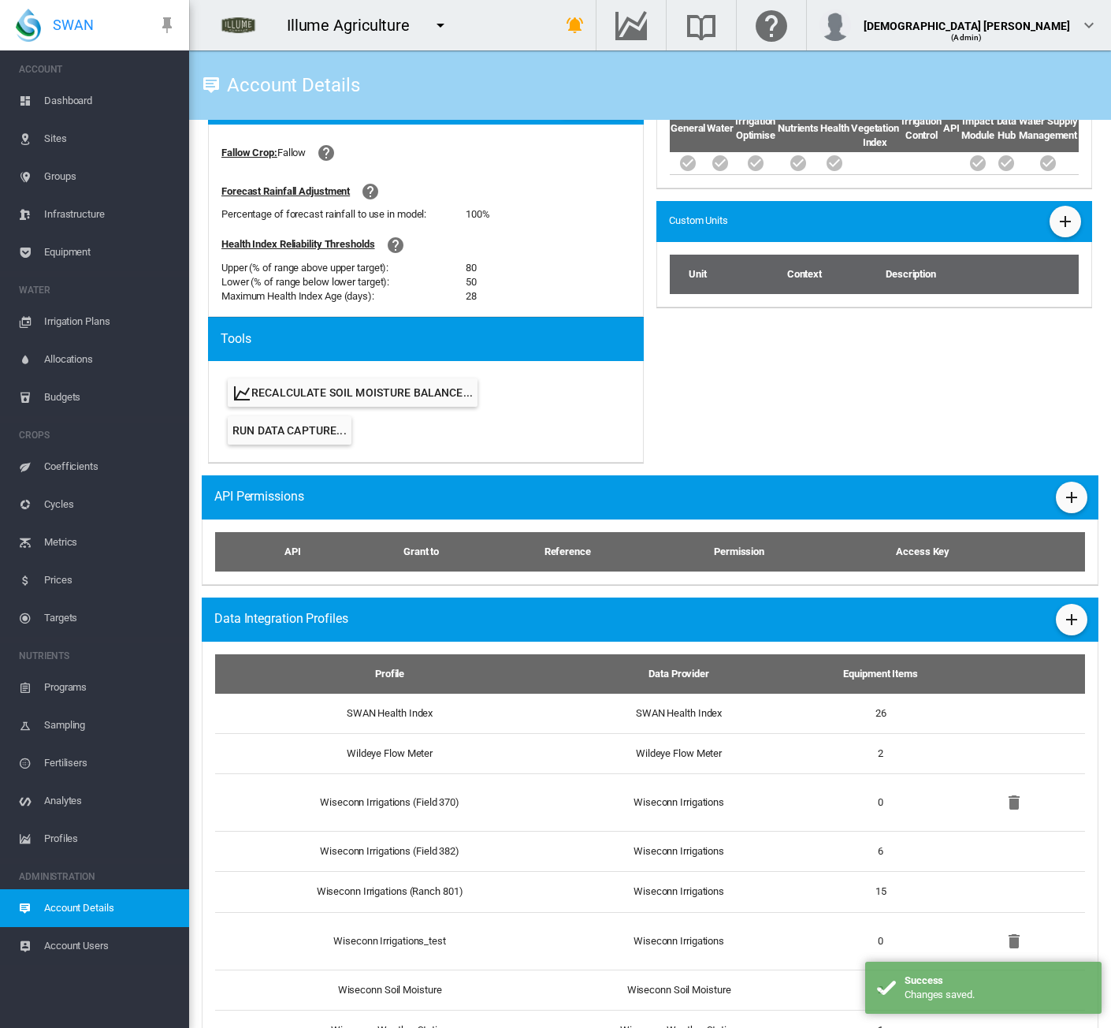
click at [66, 252] on span "Equipment" at bounding box center [110, 252] width 132 height 38
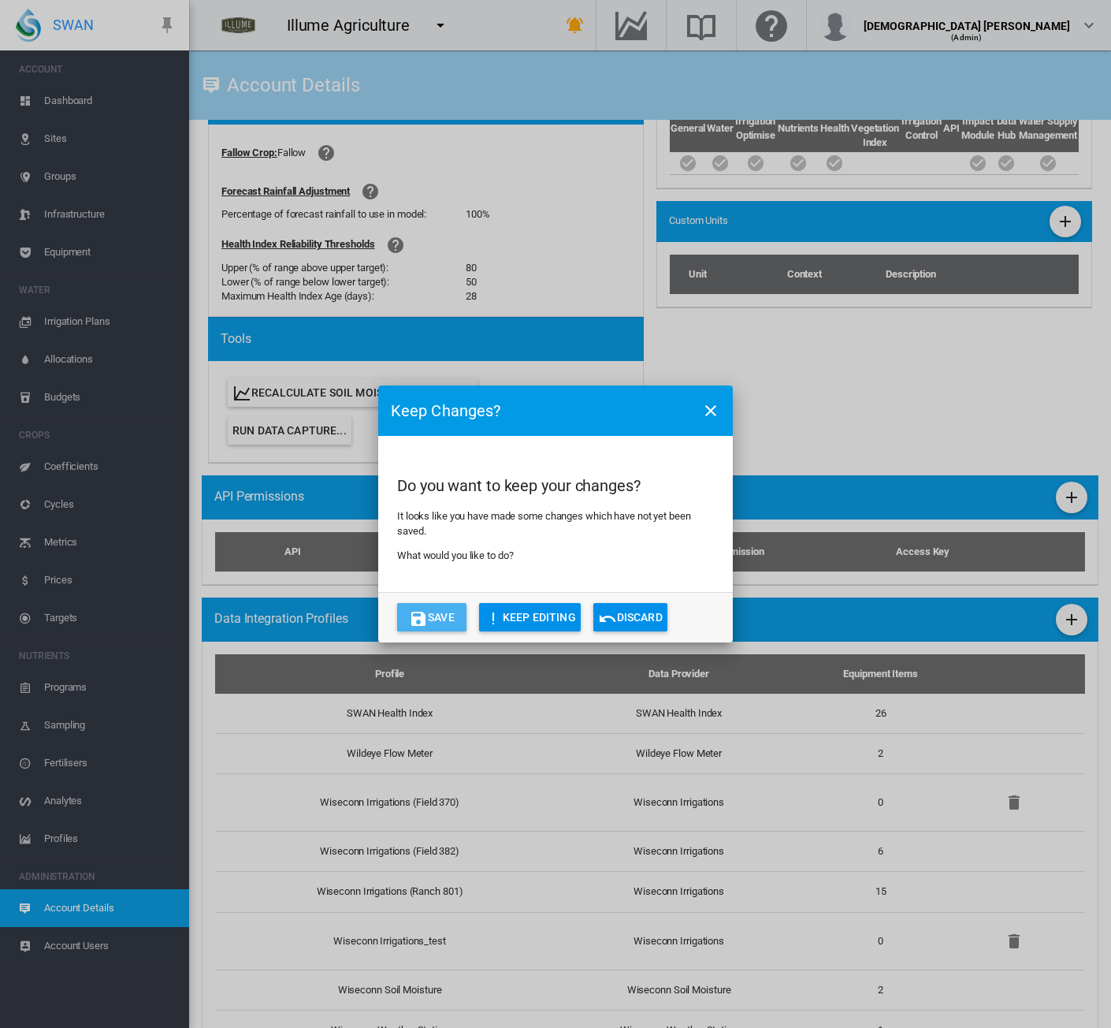
click at [437, 614] on button "Save" at bounding box center [431, 617] width 69 height 28
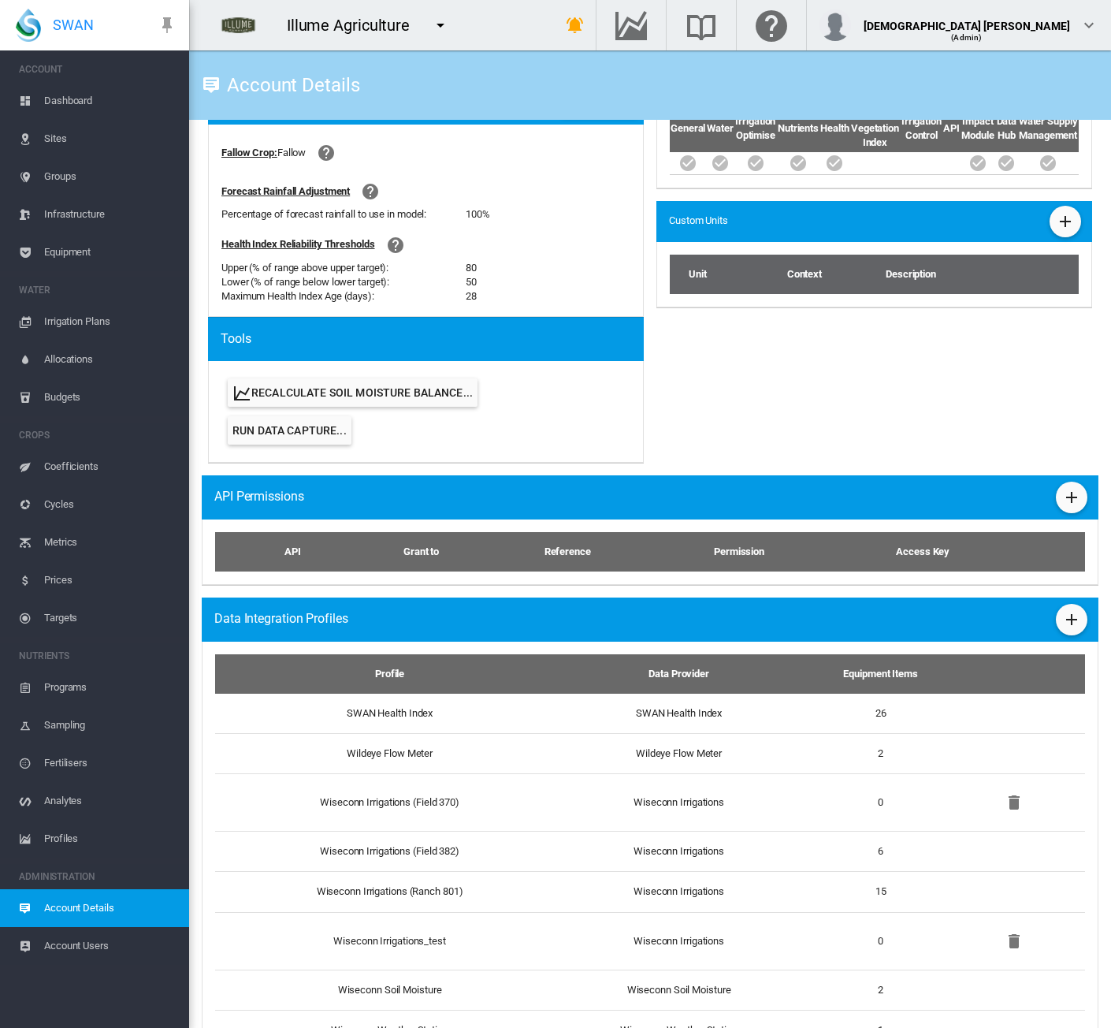
click at [73, 806] on span "Analytes" at bounding box center [110, 801] width 132 height 38
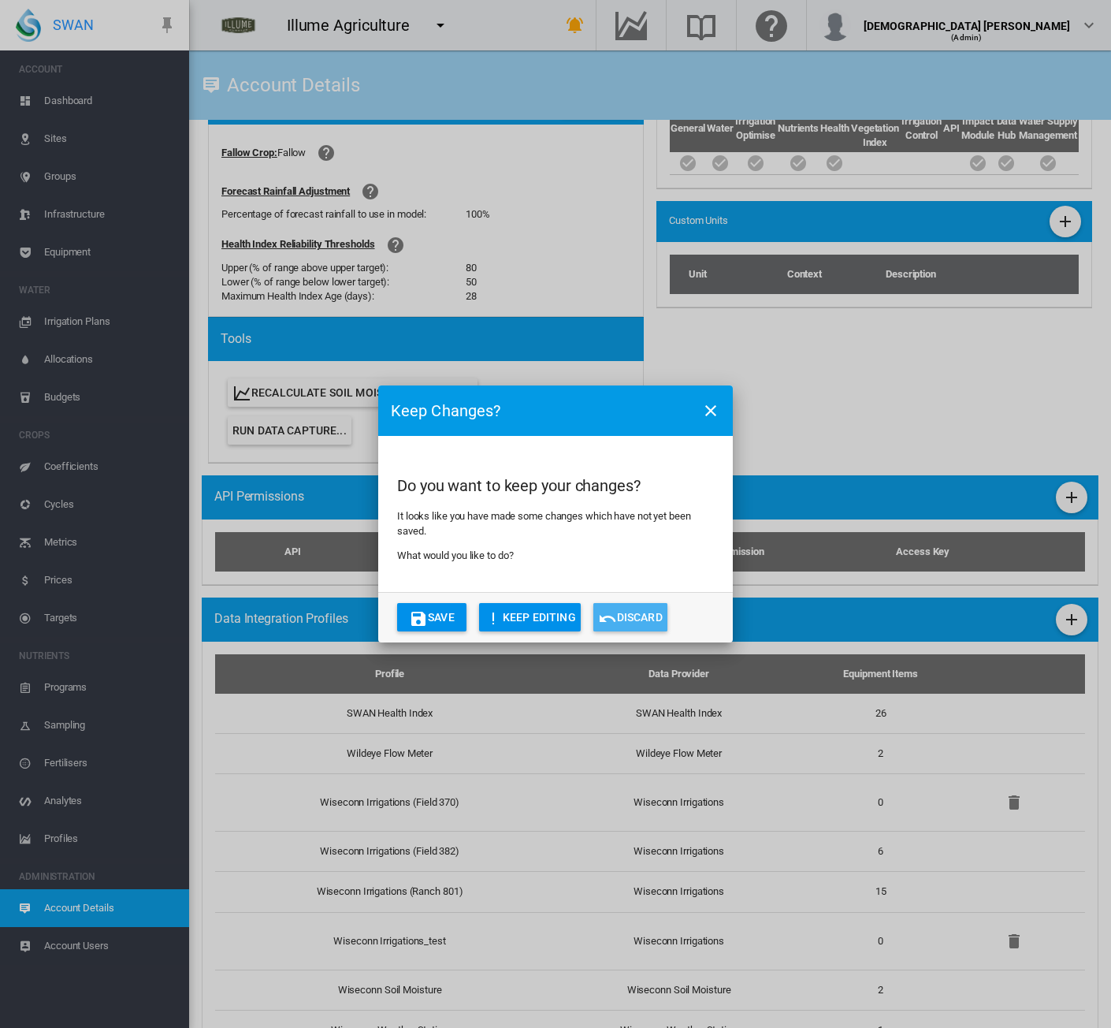
click at [615, 616] on md-icon "icon-undo" at bounding box center [607, 618] width 19 height 19
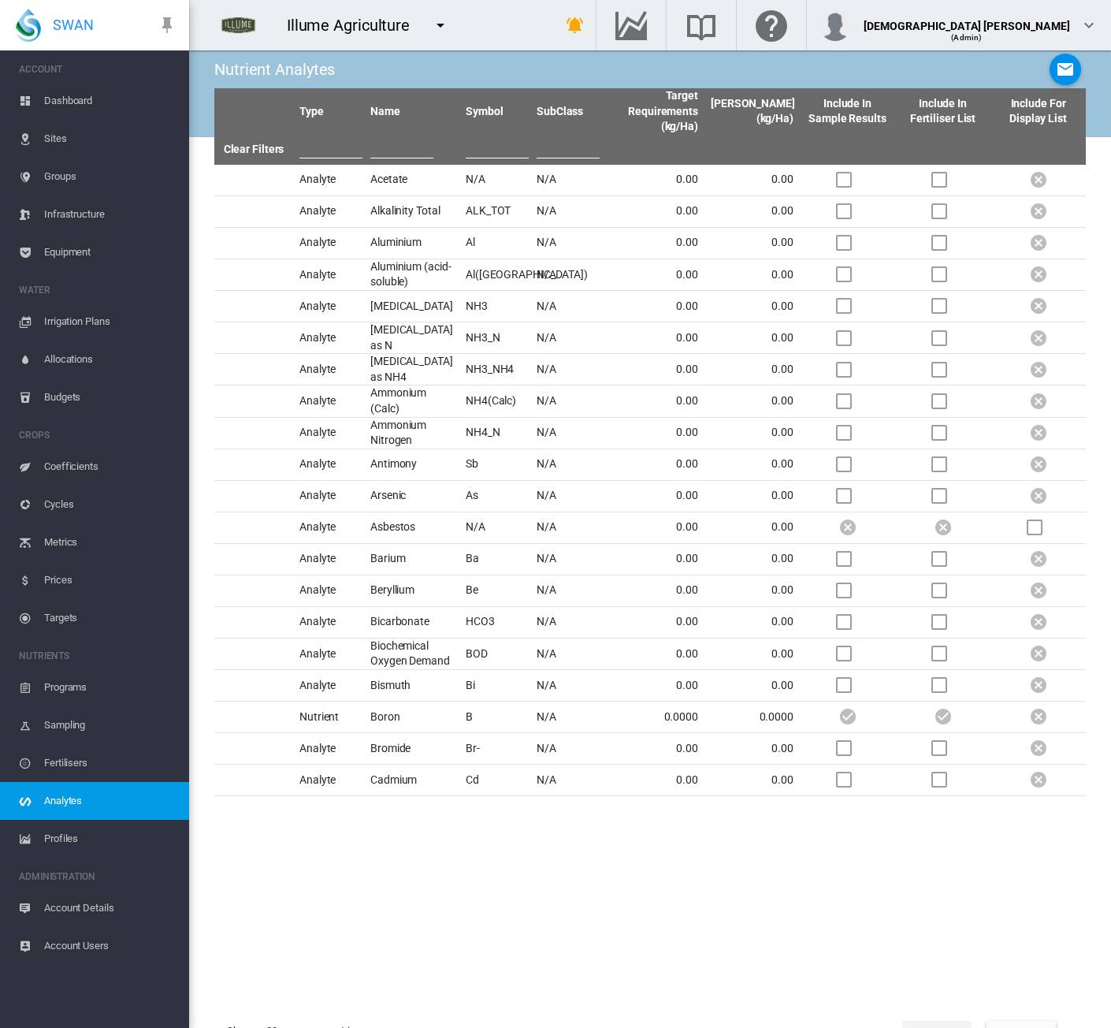
click at [73, 906] on span "Account Details" at bounding box center [110, 908] width 132 height 38
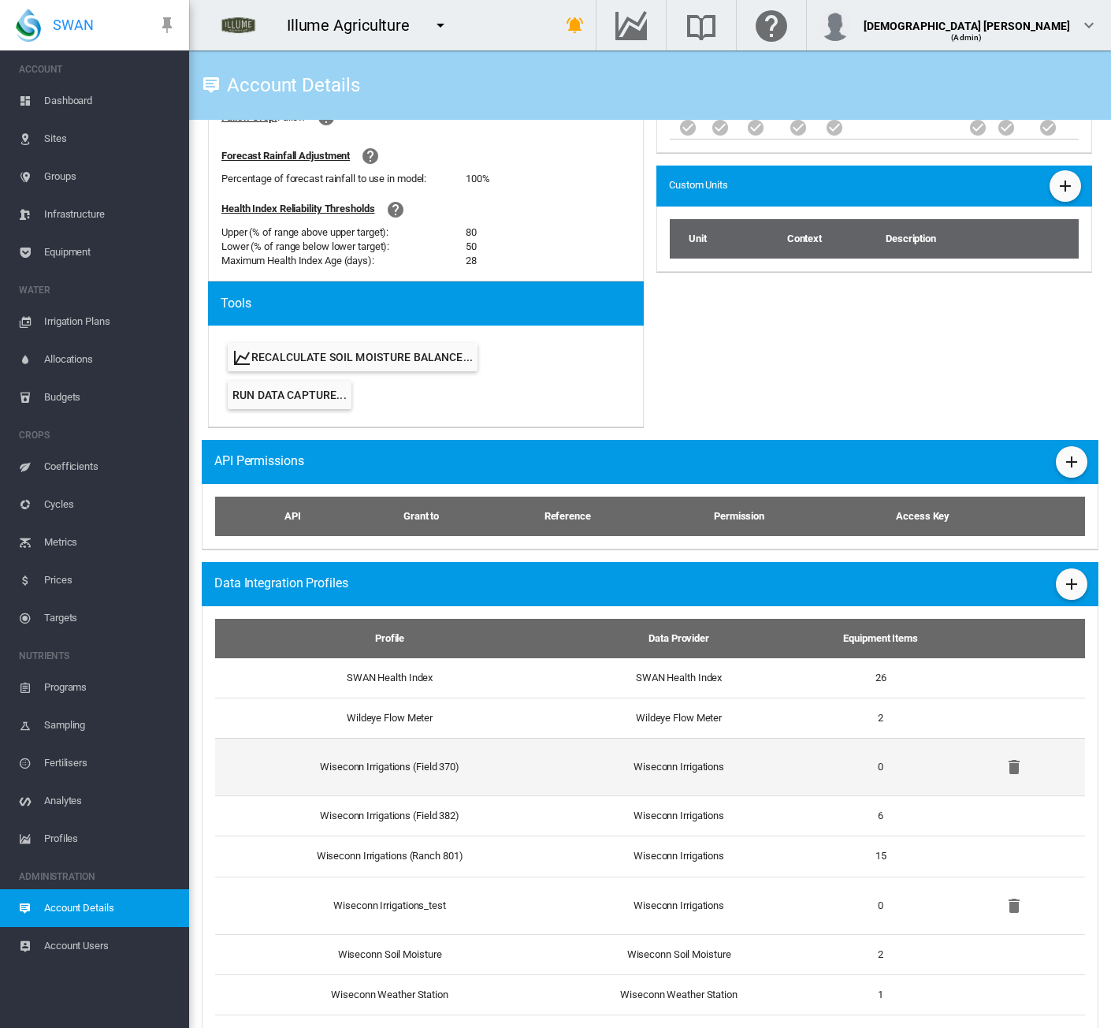
scroll to position [631, 0]
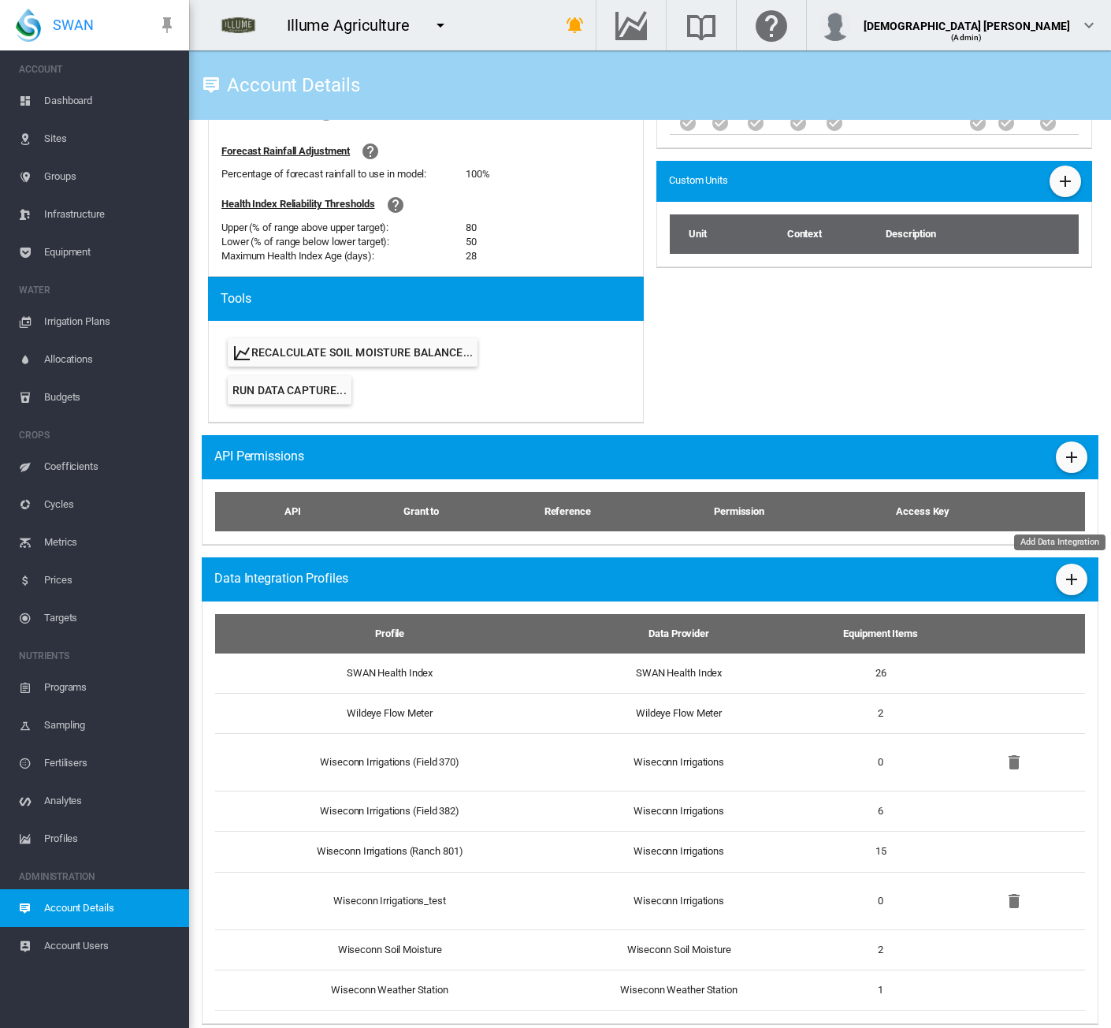
click at [1063, 567] on button "Add Data Integration" at bounding box center [1072, 580] width 32 height 32
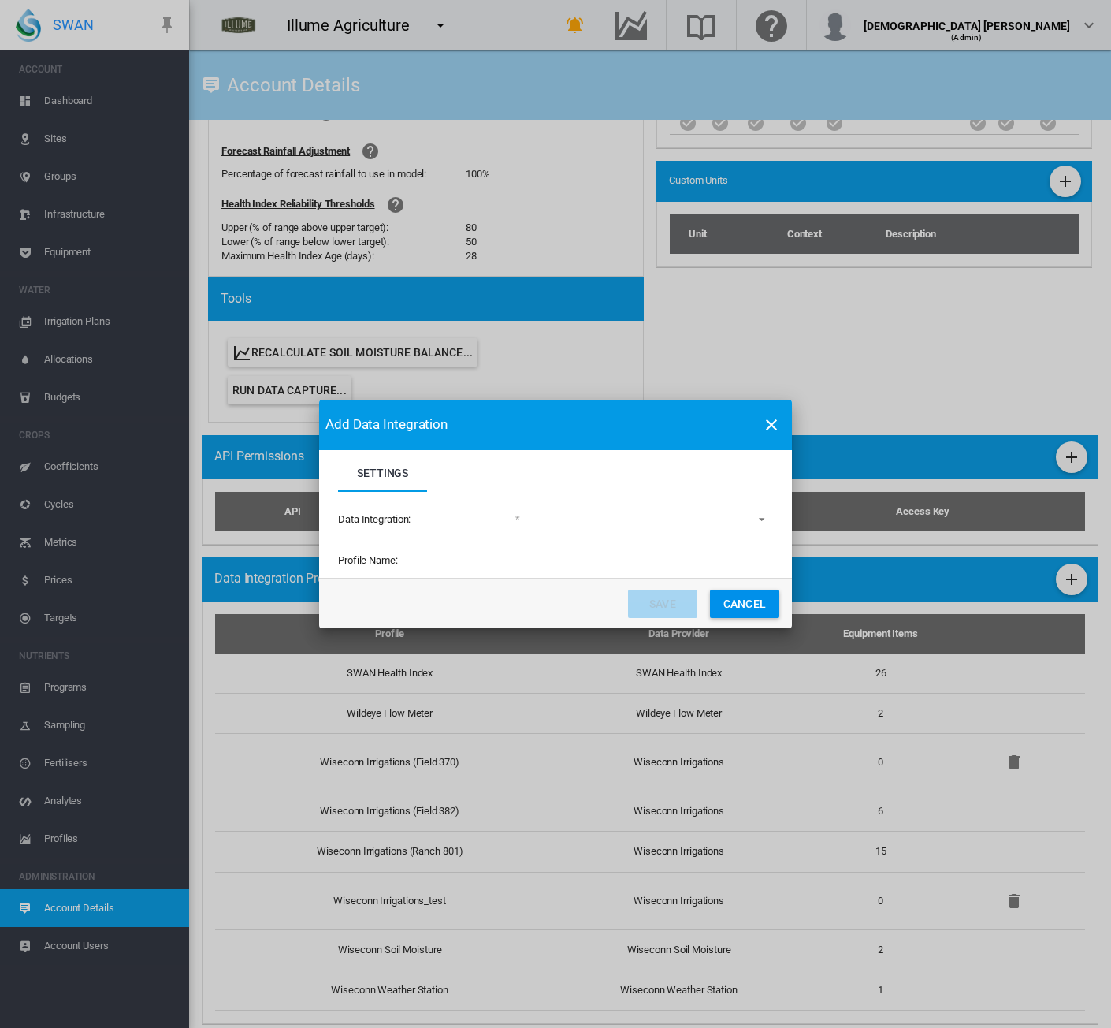
click at [601, 515] on md-select "(deprecated) Toro Lynx Course By Station Adcon Soil Moisture Aquacheck Soil Moi…" at bounding box center [643, 520] width 258 height 24
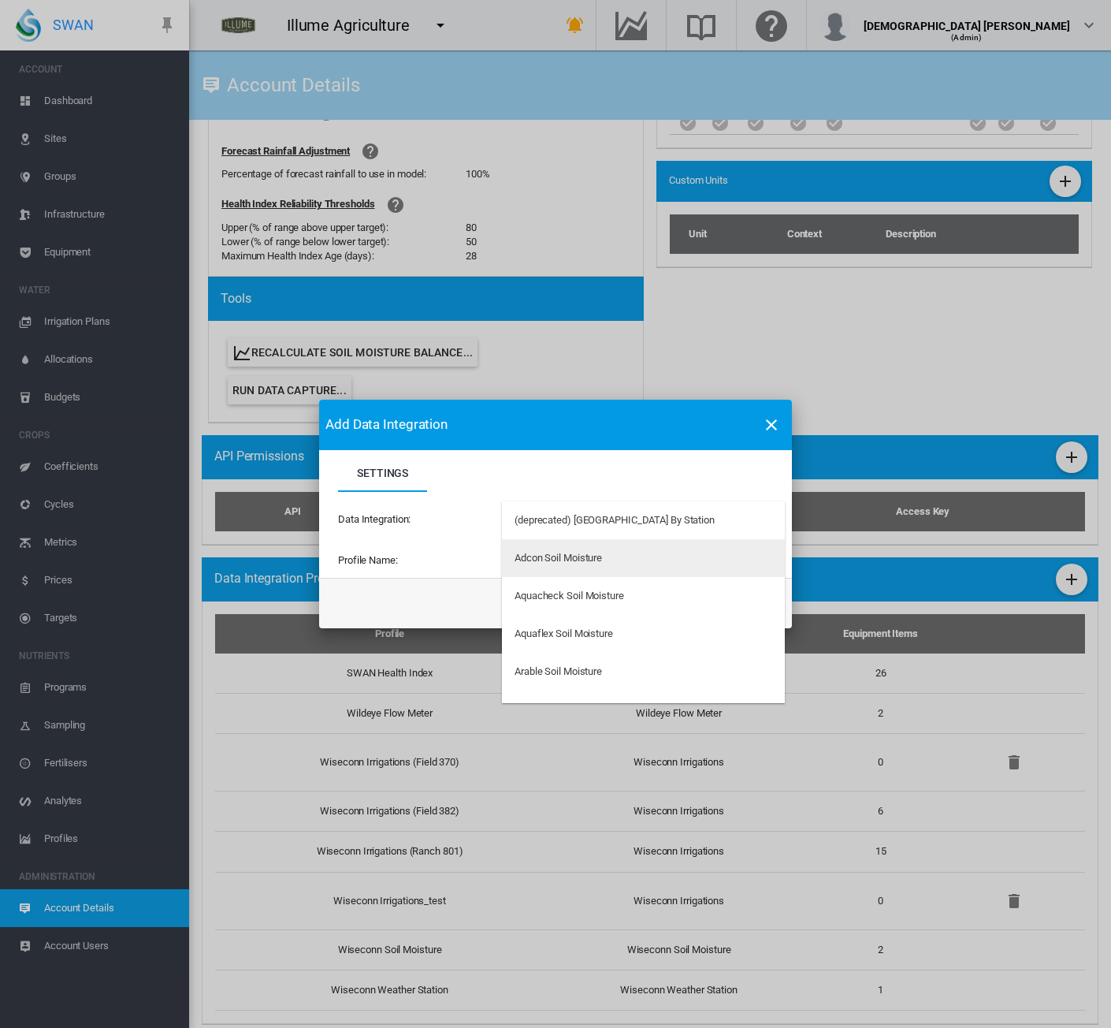
click at [579, 567] on md-option "Adcon Soil Moisture" at bounding box center [643, 558] width 283 height 38
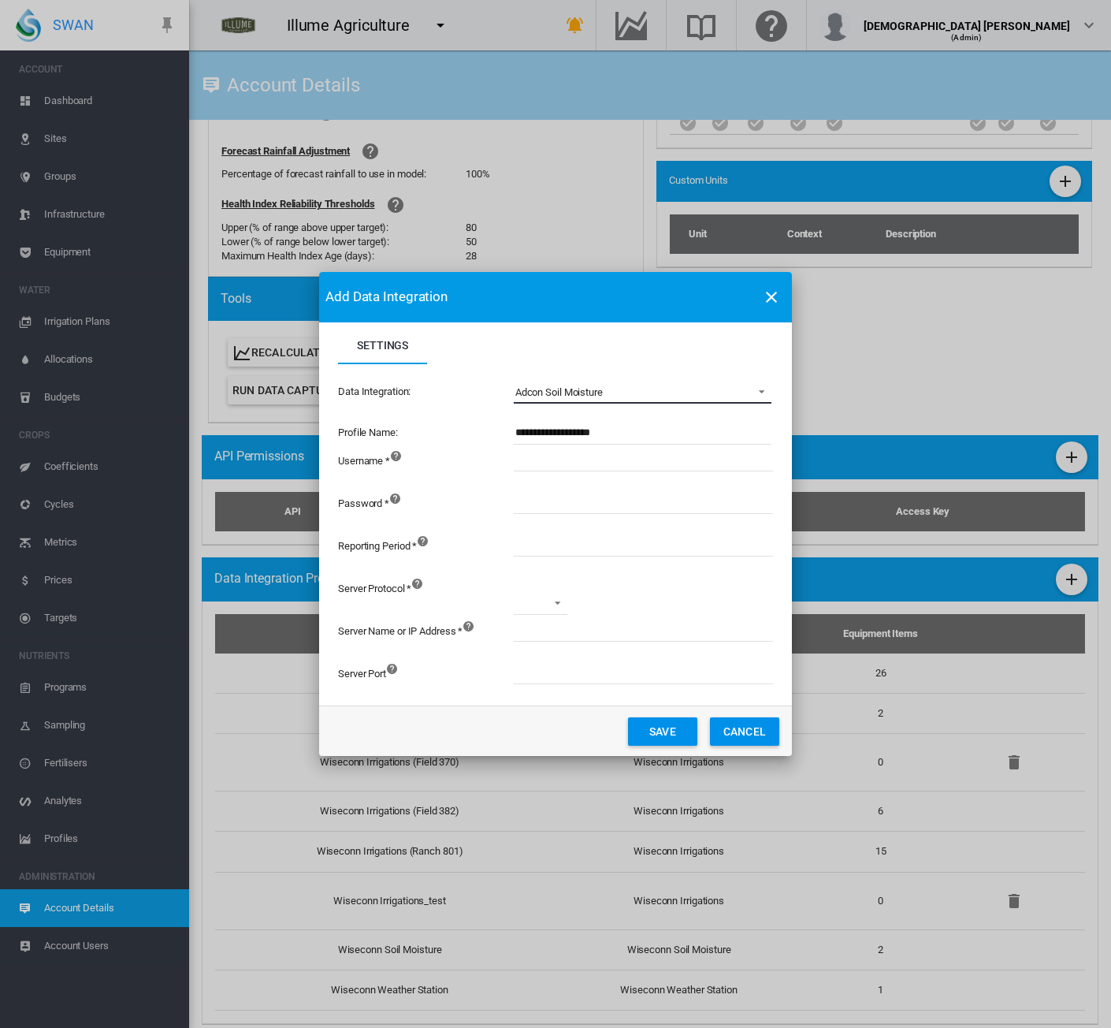
click at [637, 390] on span "Adcon Soil Moisture" at bounding box center [629, 392] width 229 height 14
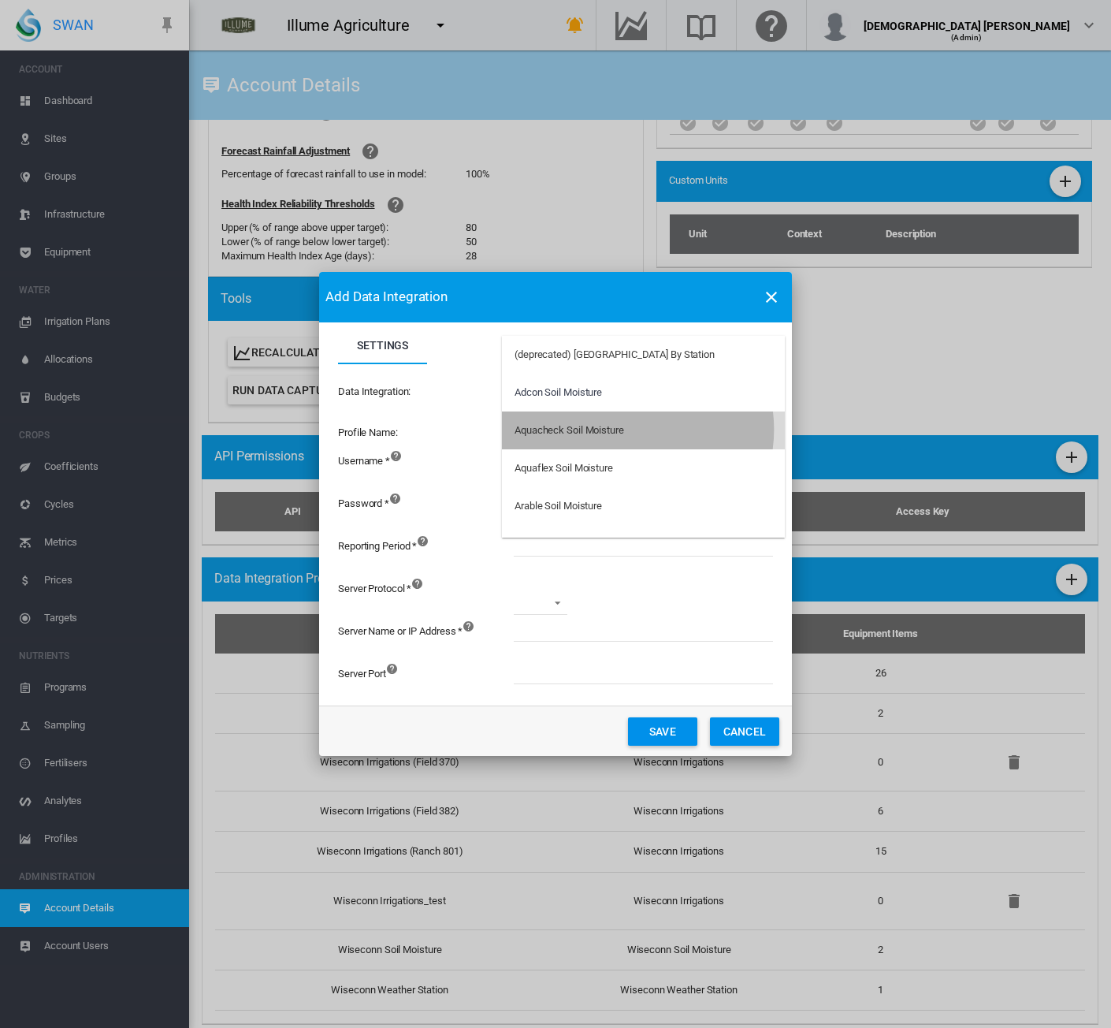
click at [624, 430] on div "Aquacheck Soil Moisture" at bounding box center [570, 430] width 110 height 14
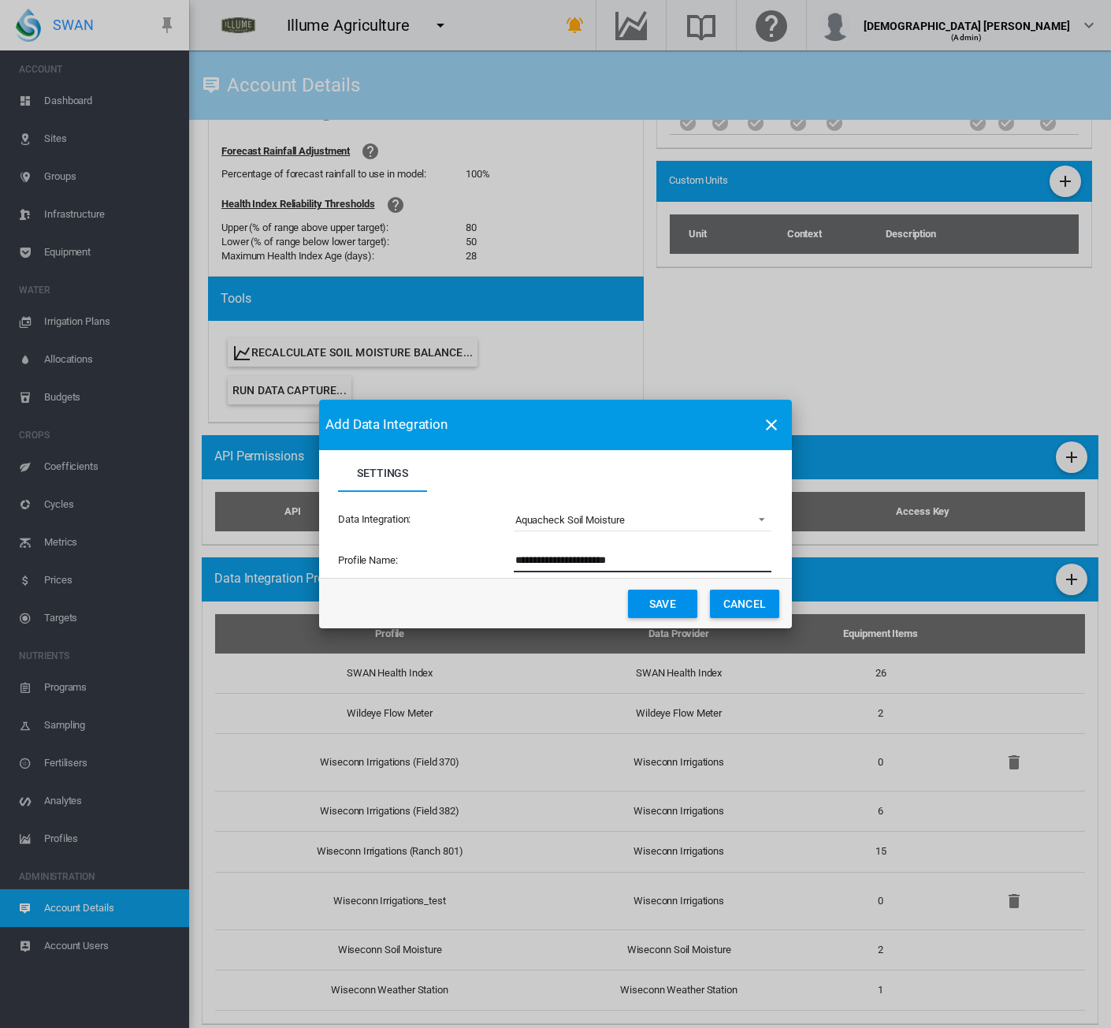
click at [657, 565] on input "**********" at bounding box center [643, 561] width 258 height 24
type input "**********"
click at [653, 604] on button "Save" at bounding box center [662, 604] width 69 height 28
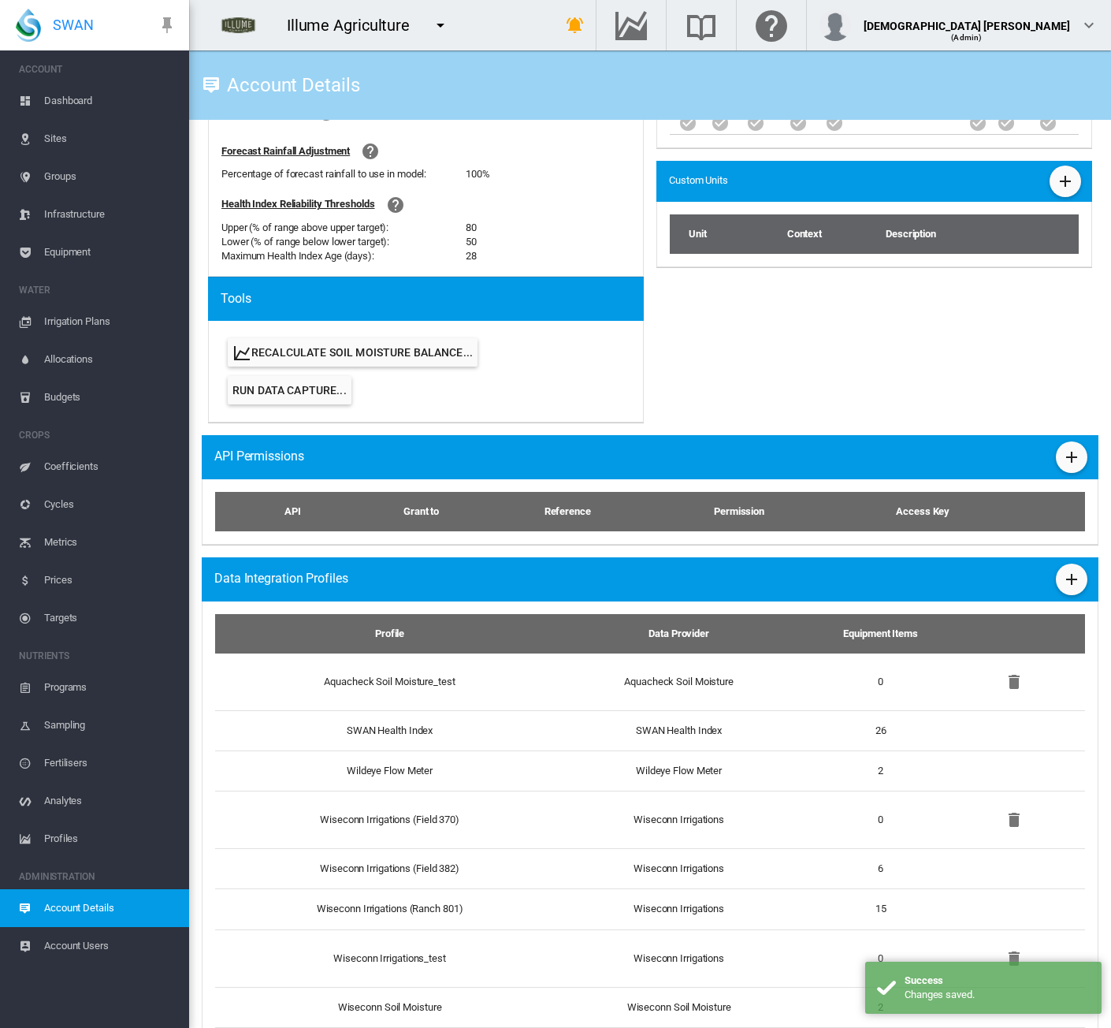
click at [69, 256] on span "Equipment" at bounding box center [110, 252] width 132 height 38
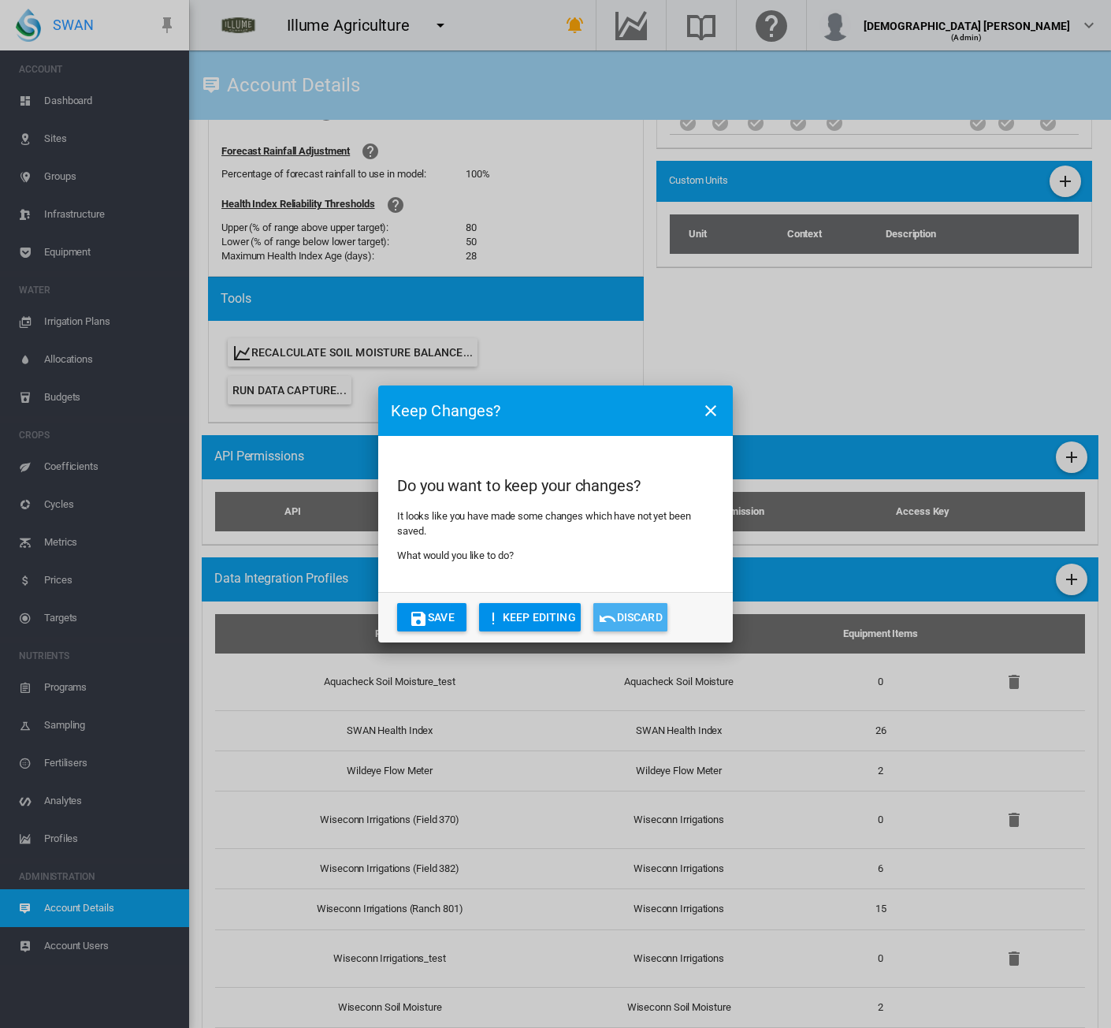
click at [620, 616] on button "Discard" at bounding box center [631, 617] width 74 height 28
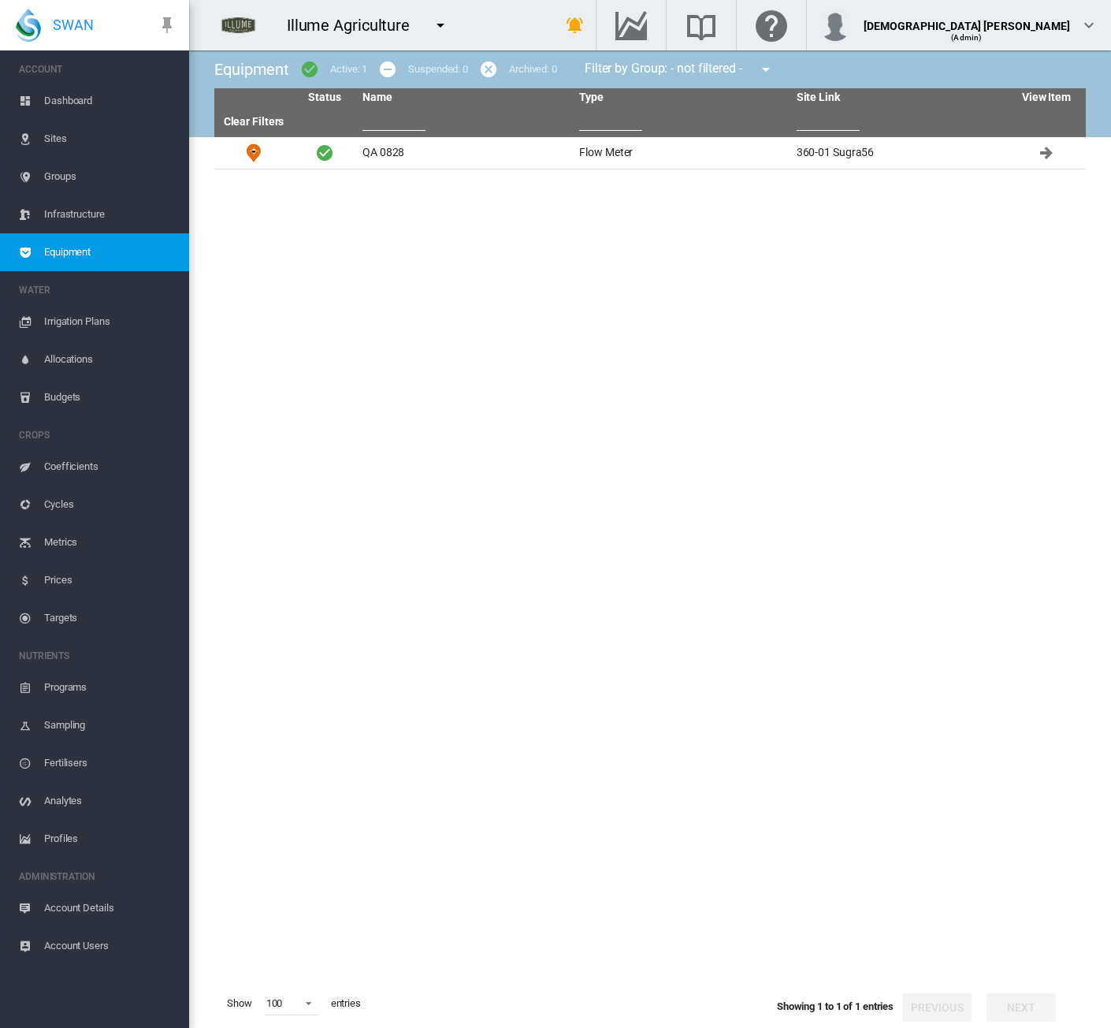
type input "**"
type input "****"
drag, startPoint x: 512, startPoint y: 302, endPoint x: 493, endPoint y: 322, distance: 27.4
click at [512, 302] on tbody "QA 0828 Flow Meter 360-01 Sugra56" at bounding box center [650, 558] width 872 height 842
click at [76, 911] on span "Account Details" at bounding box center [110, 908] width 132 height 38
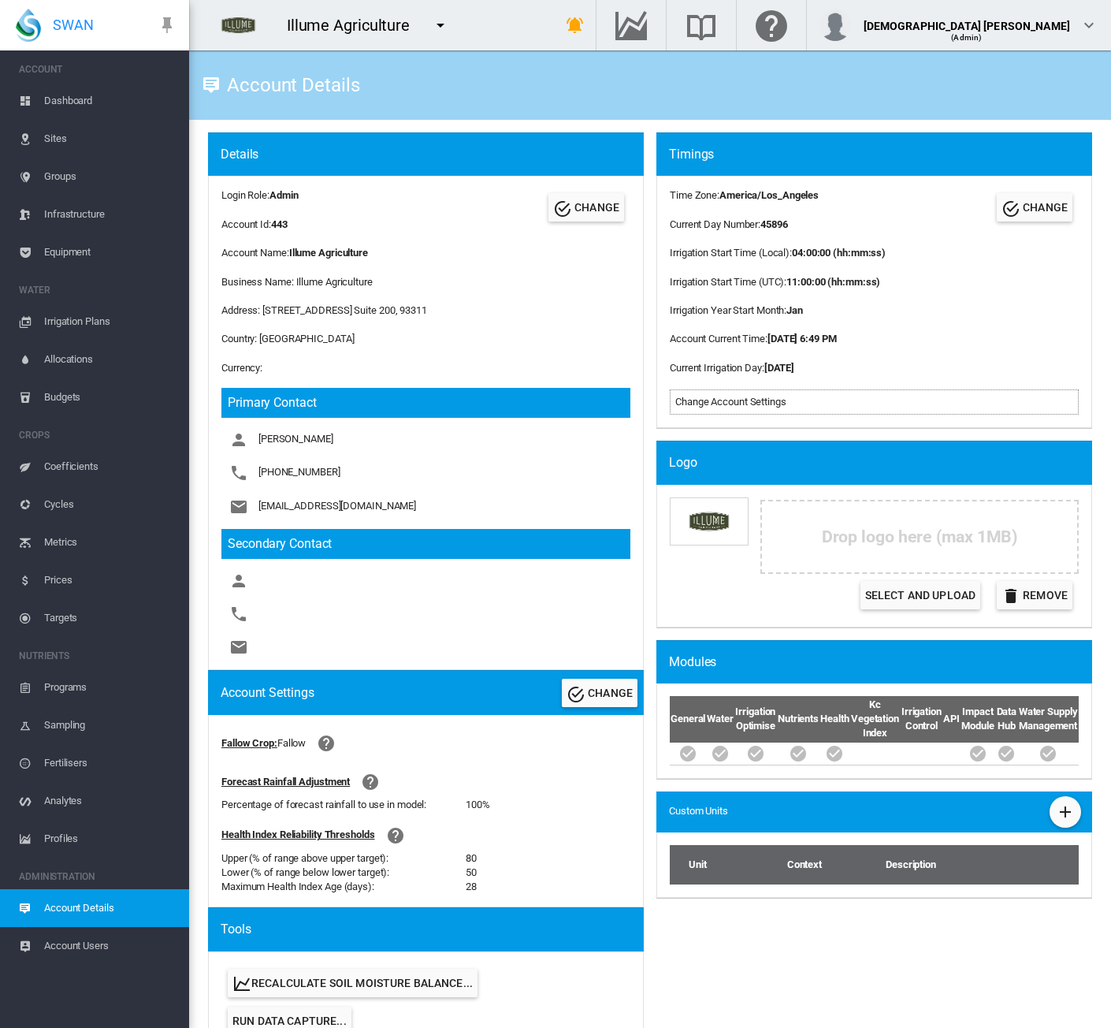
scroll to position [705, 0]
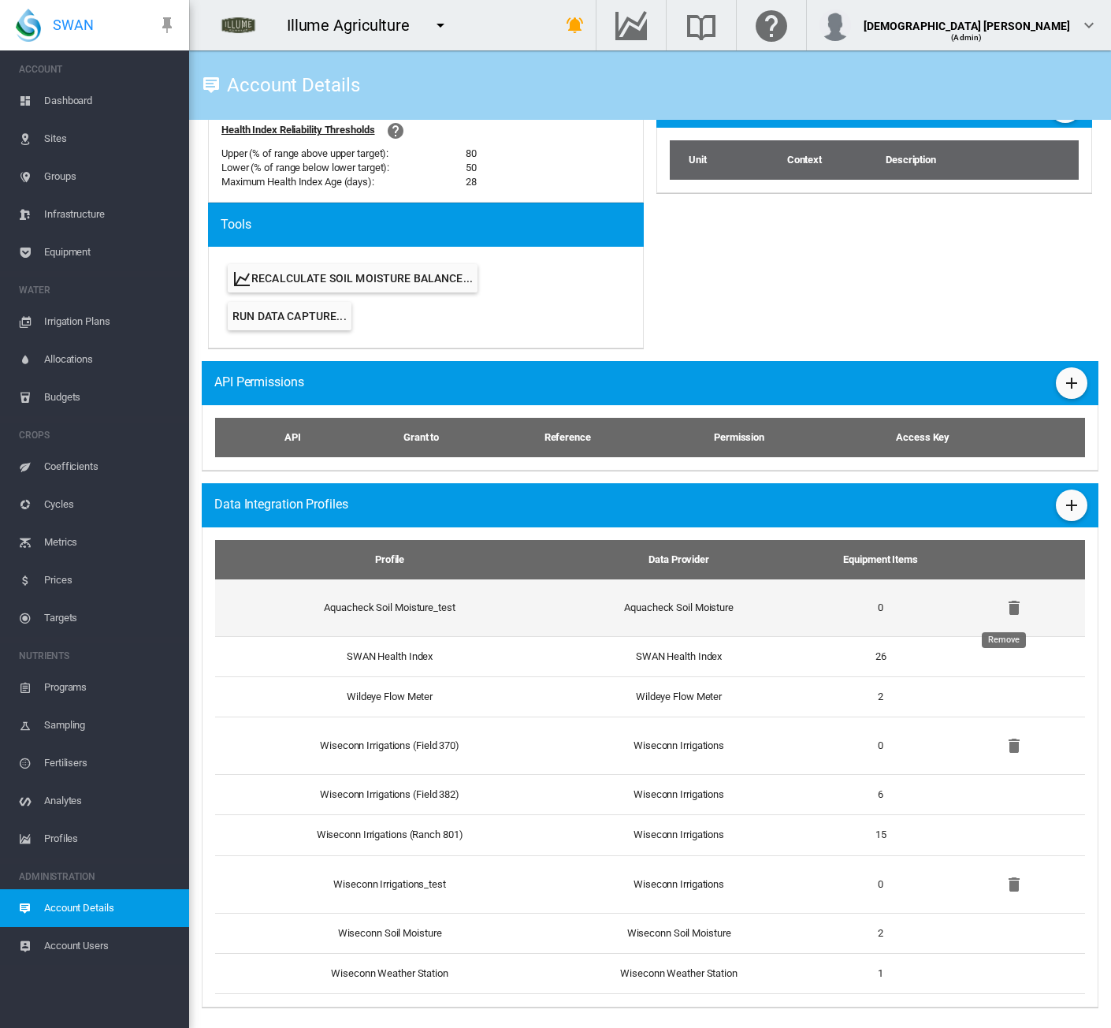
click at [1005, 605] on md-icon "icon-delete" at bounding box center [1014, 607] width 19 height 19
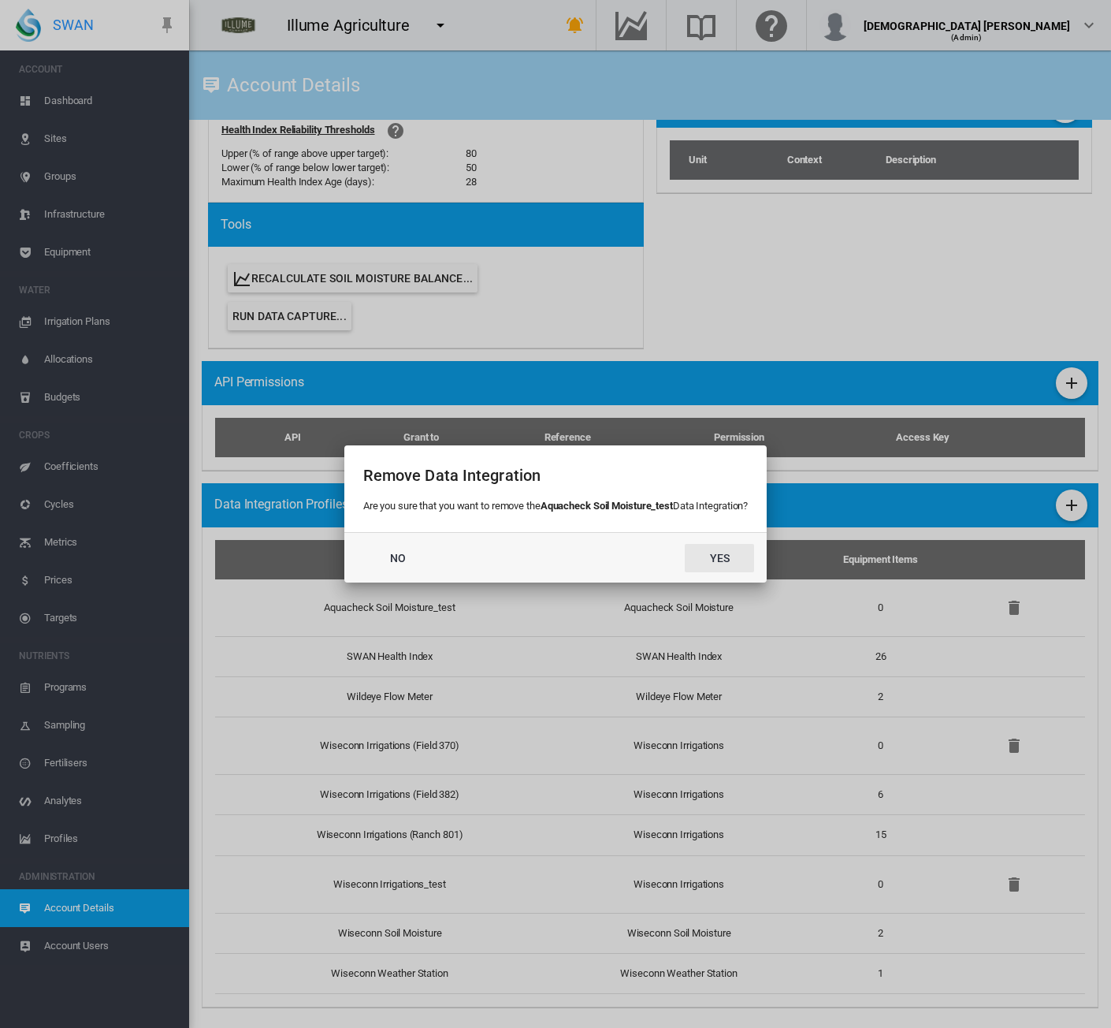
click at [716, 563] on button "Yes" at bounding box center [719, 558] width 69 height 28
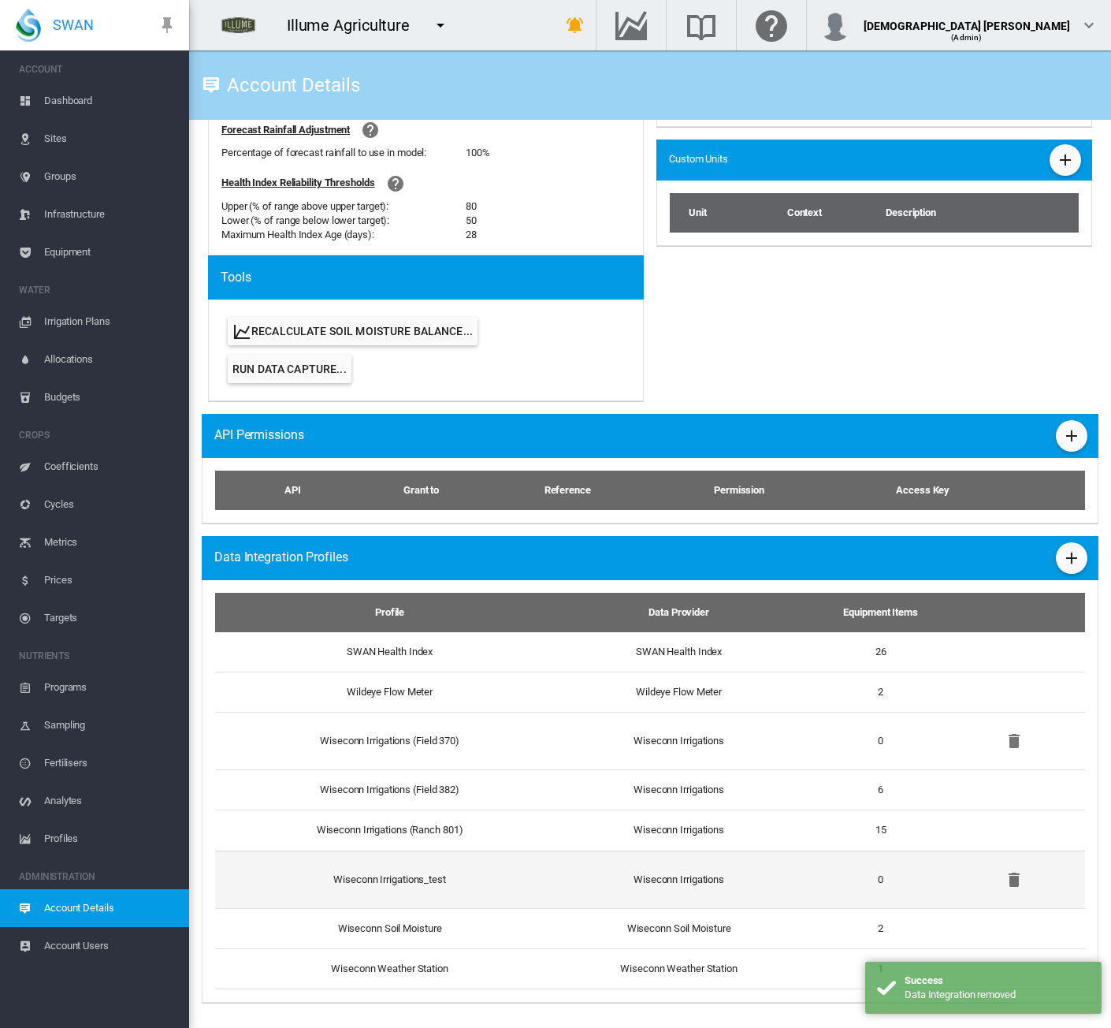
scroll to position [648, 0]
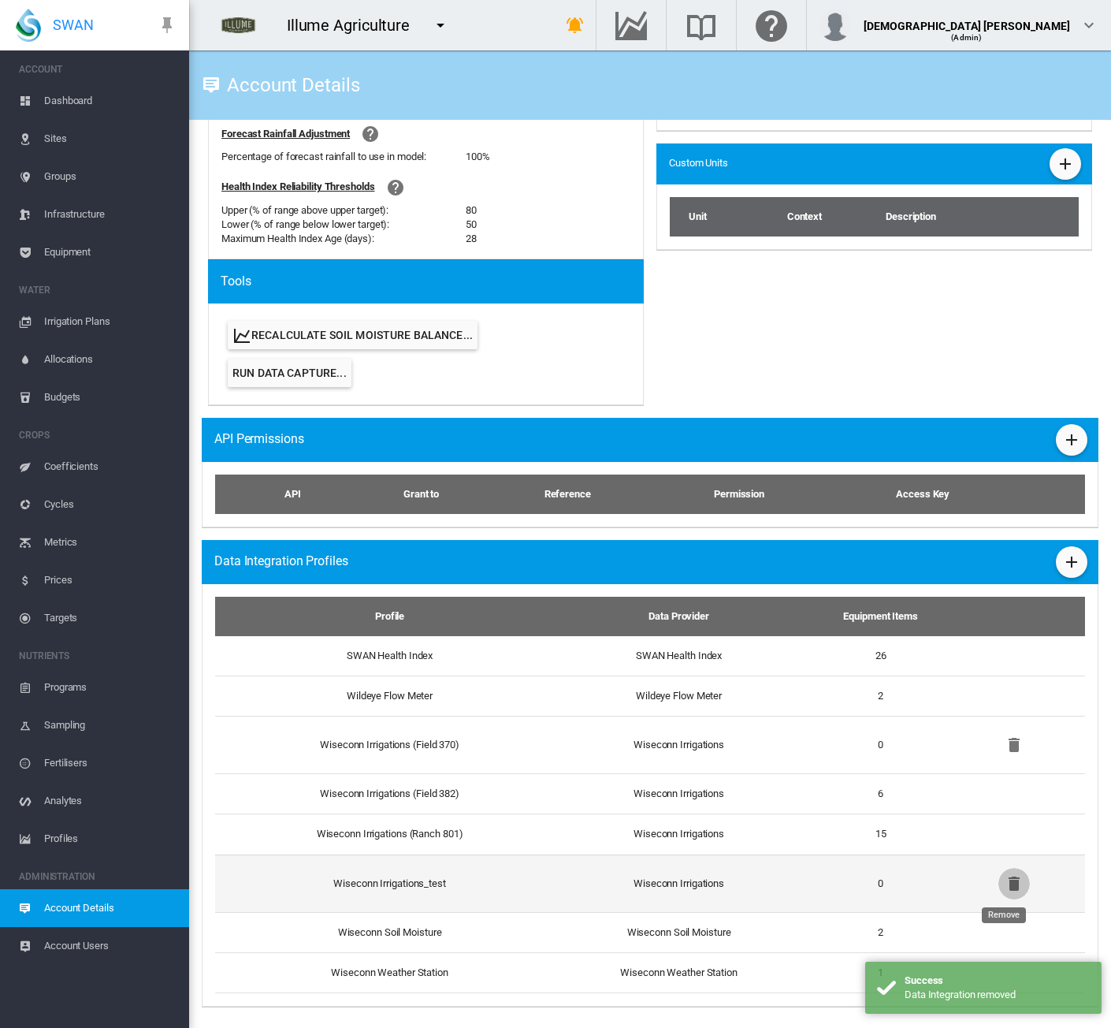
click at [1005, 884] on md-icon "icon-delete" at bounding box center [1014, 883] width 19 height 19
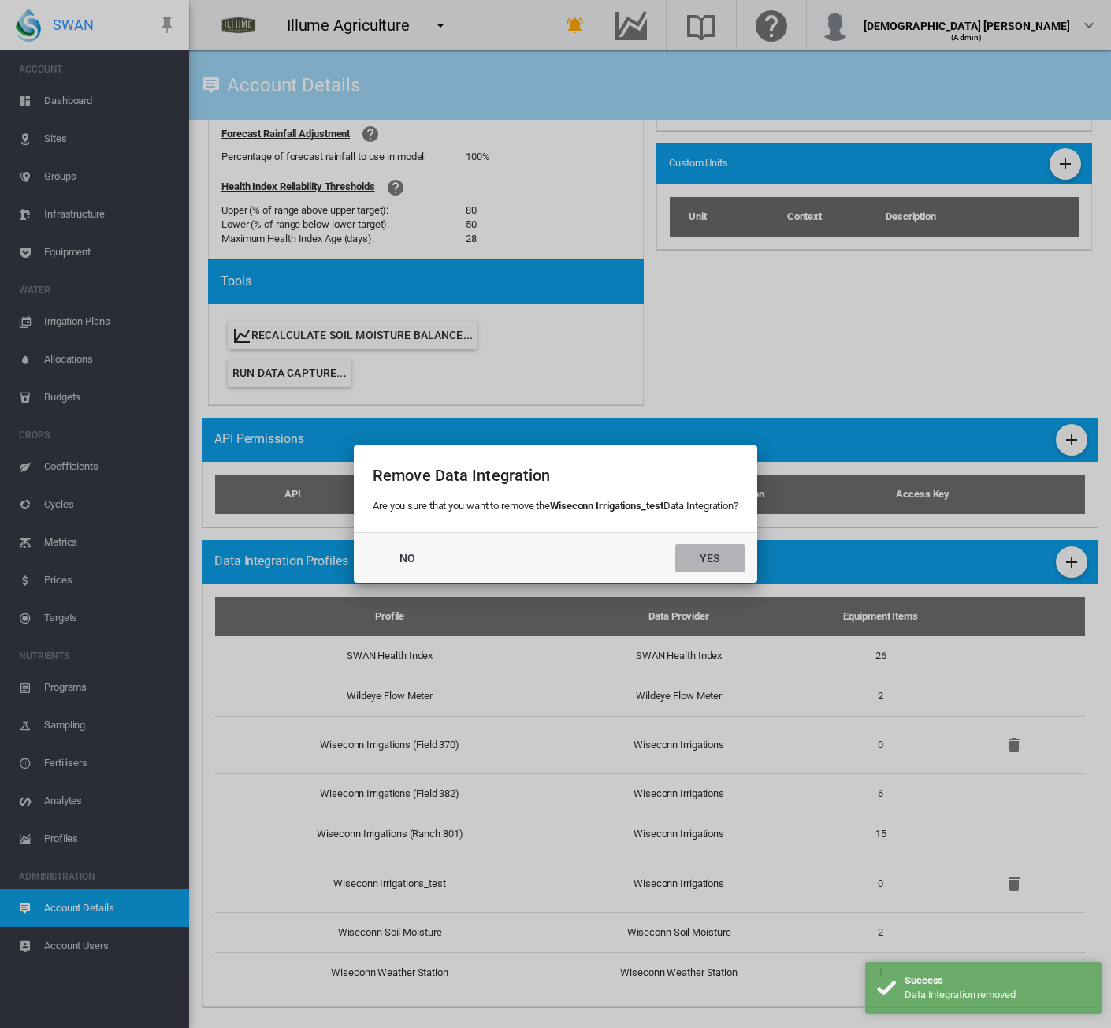
click at [709, 546] on button "Yes" at bounding box center [710, 558] width 69 height 28
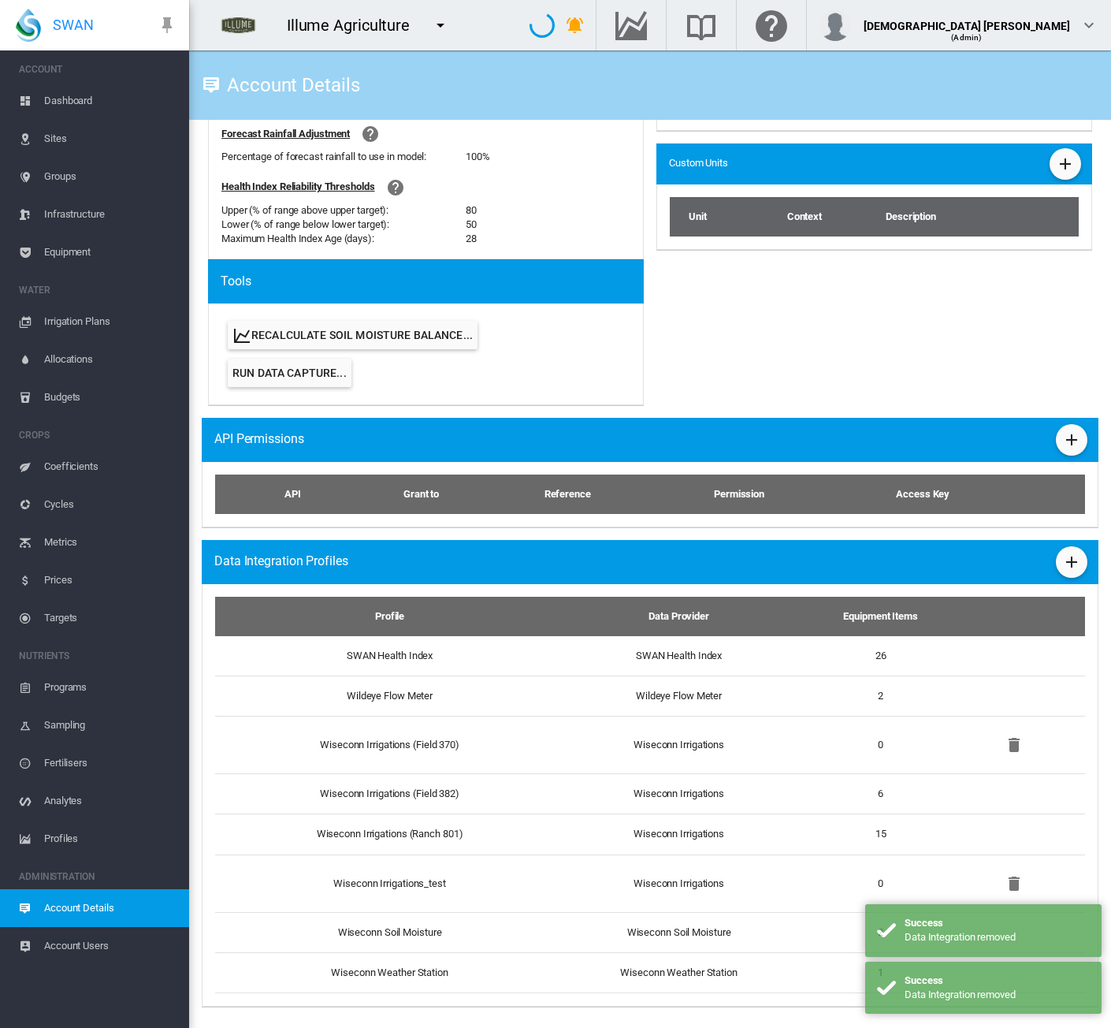
scroll to position [590, 0]
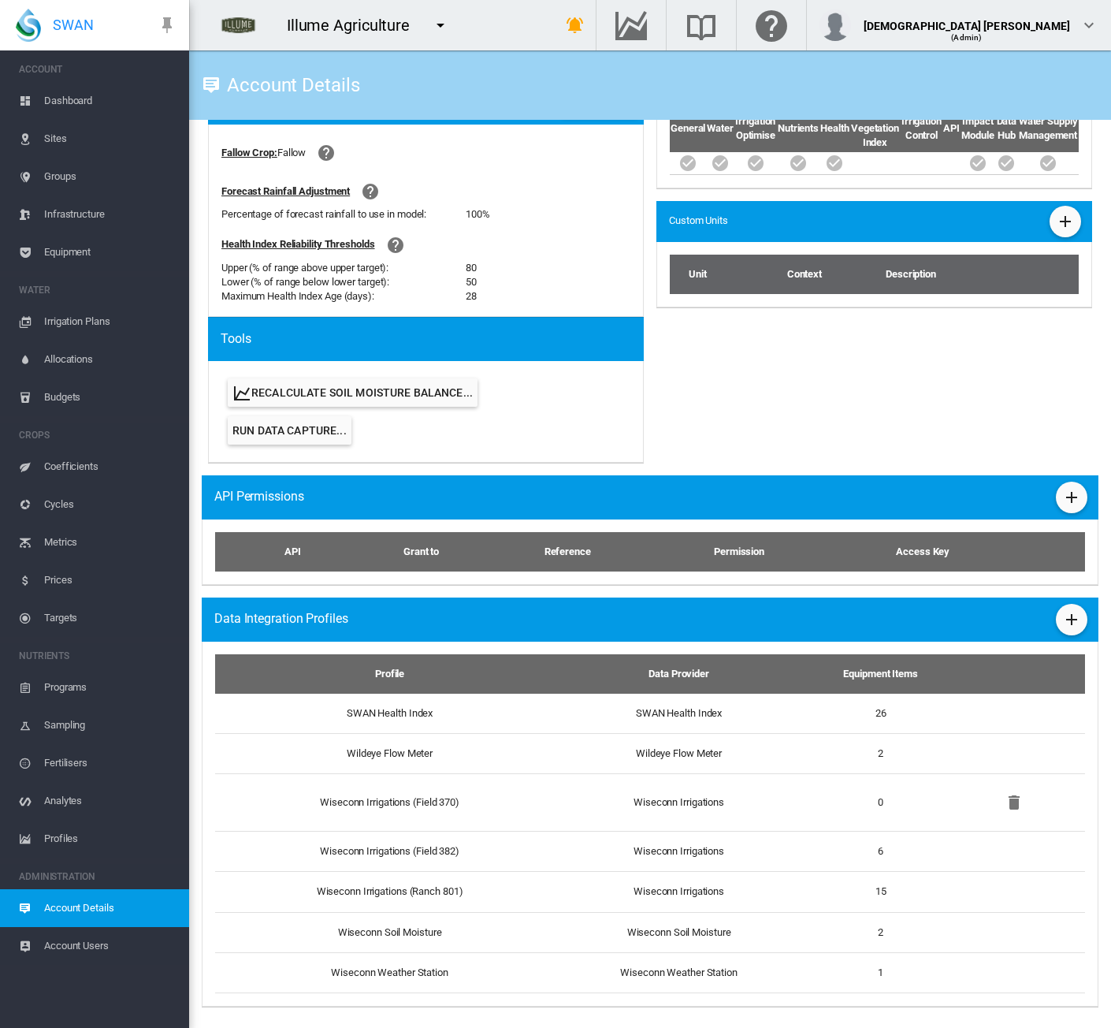
click at [772, 416] on div "Timings Time Zone : America/Los_Angeles Current Day Number : 45896 Irrigation S…" at bounding box center [874, 8] width 448 height 933
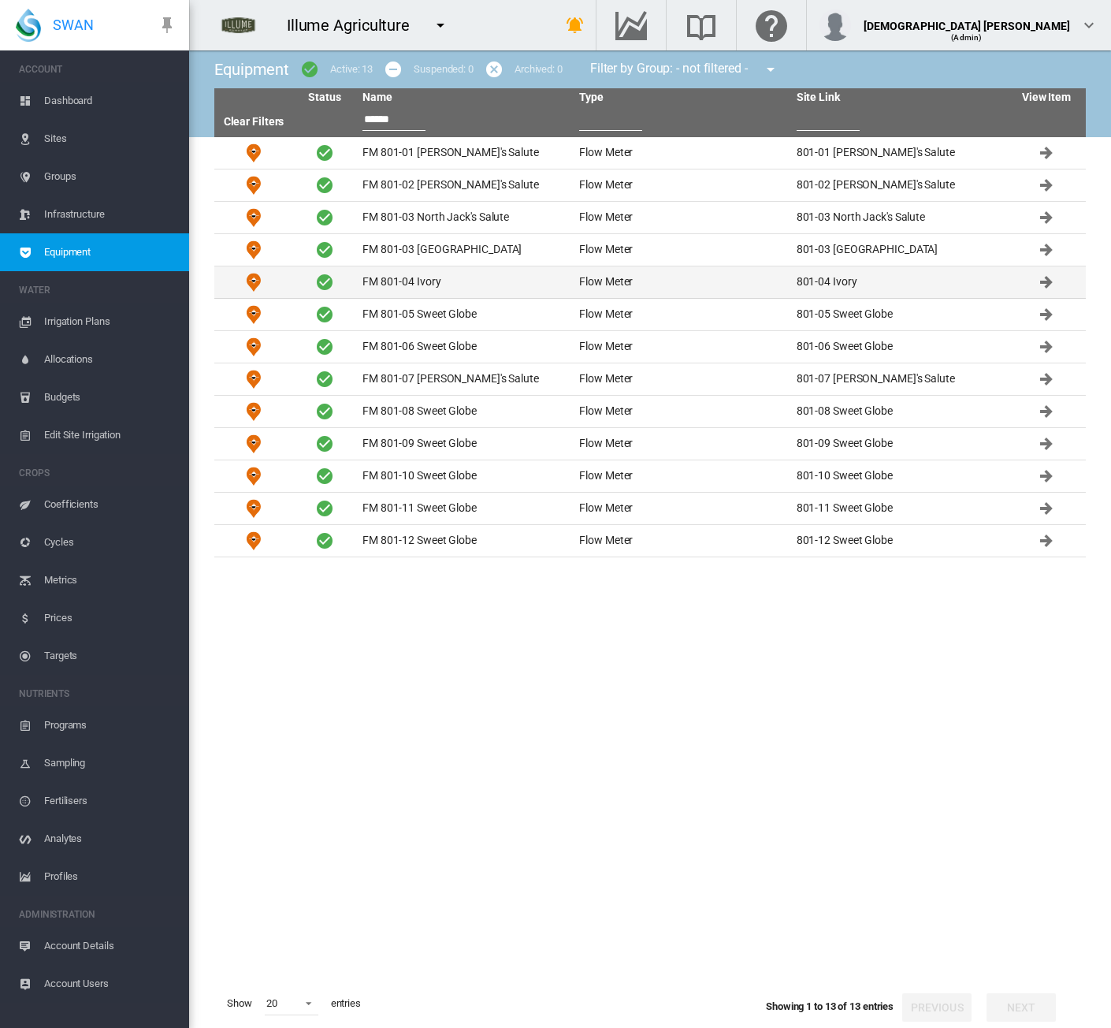
click at [396, 278] on td "FM 801-04 Ivory" at bounding box center [464, 282] width 217 height 32
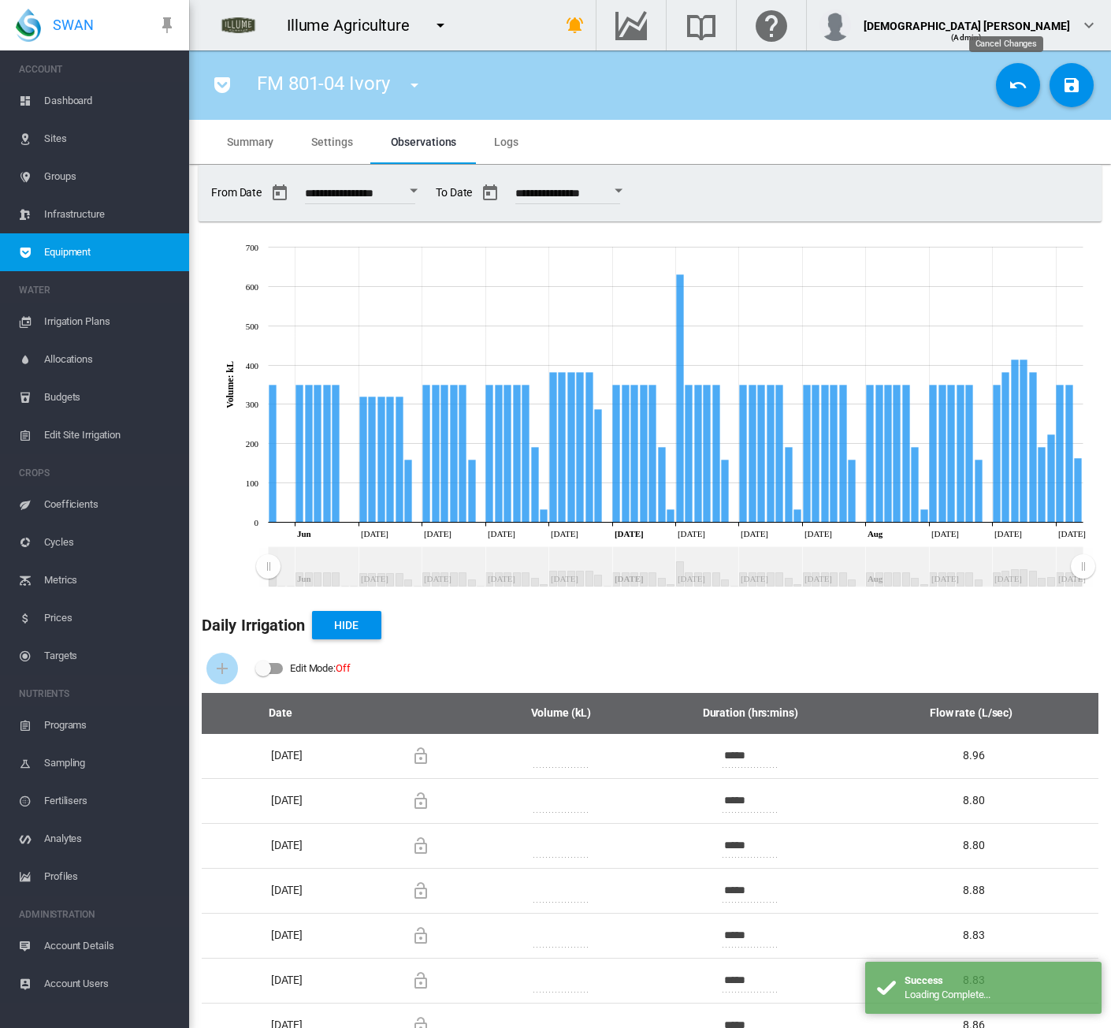
click at [1009, 92] on md-icon "icon-undo" at bounding box center [1018, 85] width 19 height 19
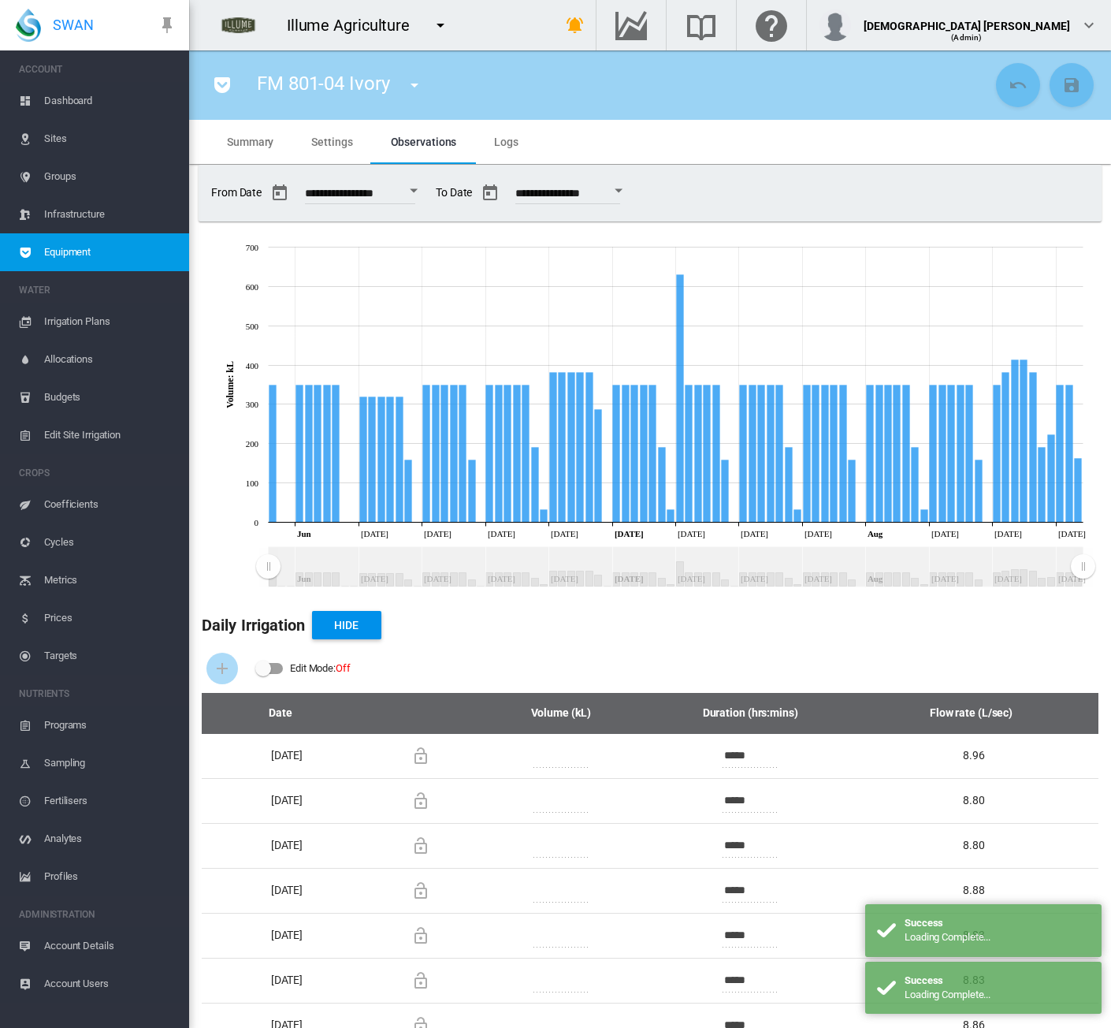
click at [422, 192] on button "Open calendar" at bounding box center [414, 191] width 28 height 28
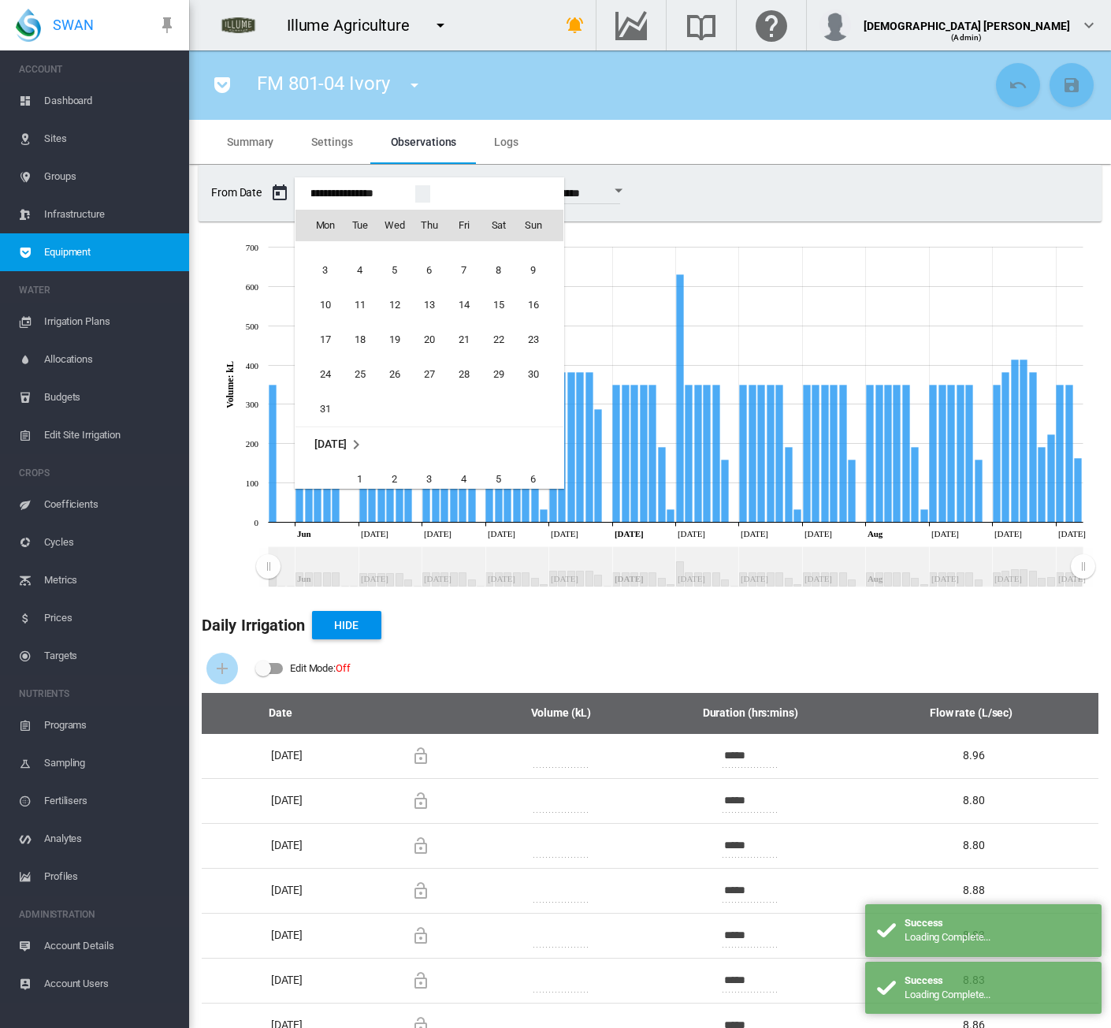
scroll to position [37961, 0]
click at [504, 311] on span "1" at bounding box center [499, 315] width 32 height 32
type input "**********"
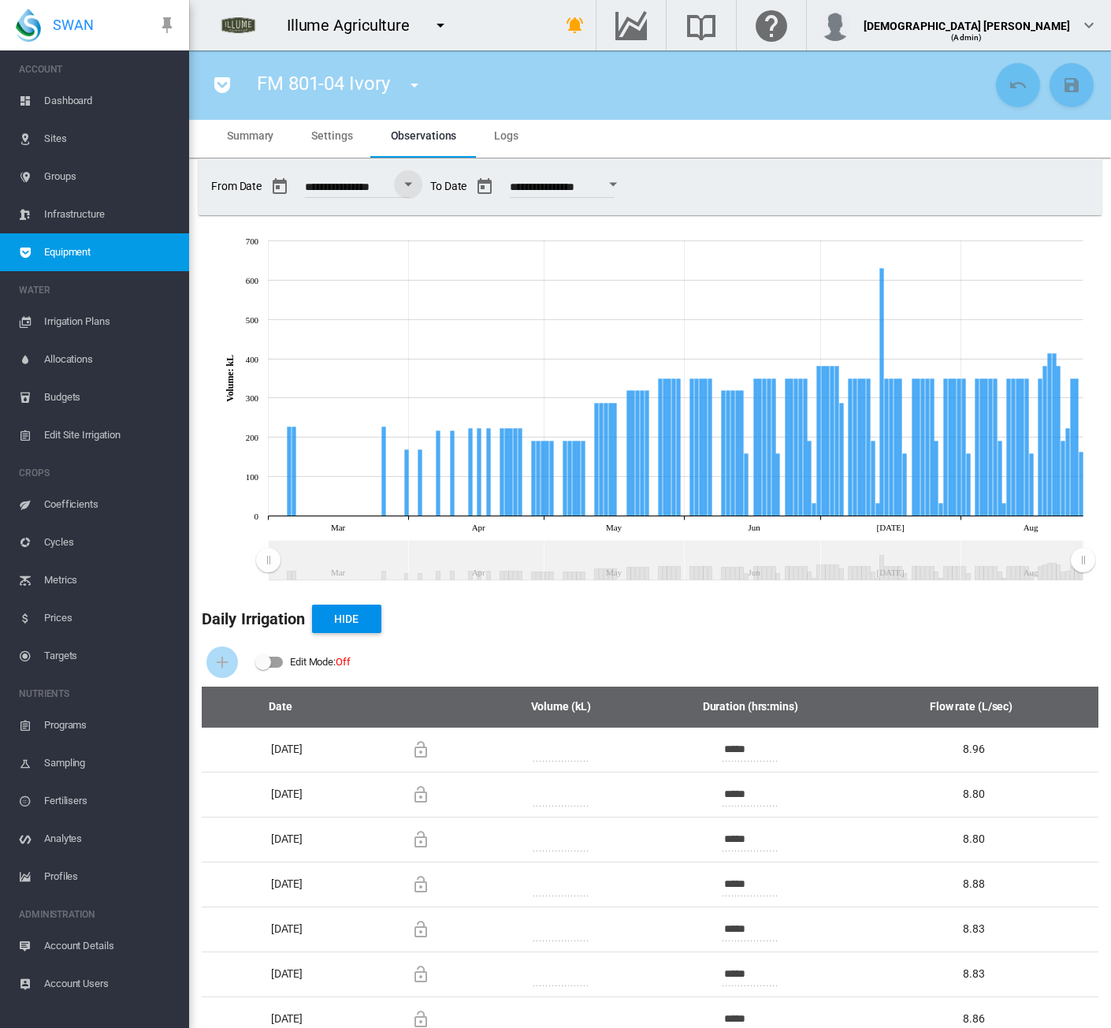
scroll to position [0, 0]
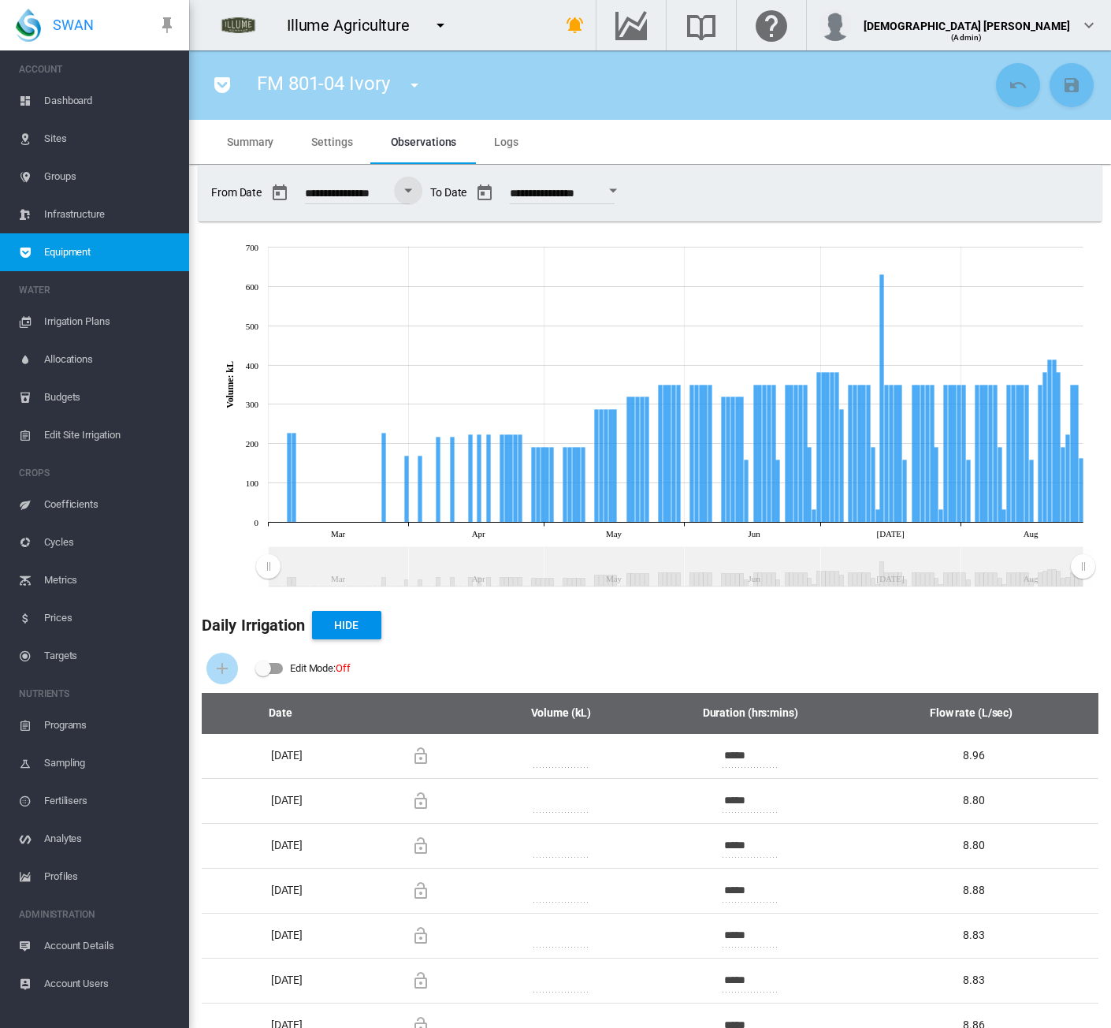
click at [414, 86] on md-icon "icon-menu-down" at bounding box center [414, 85] width 19 height 19
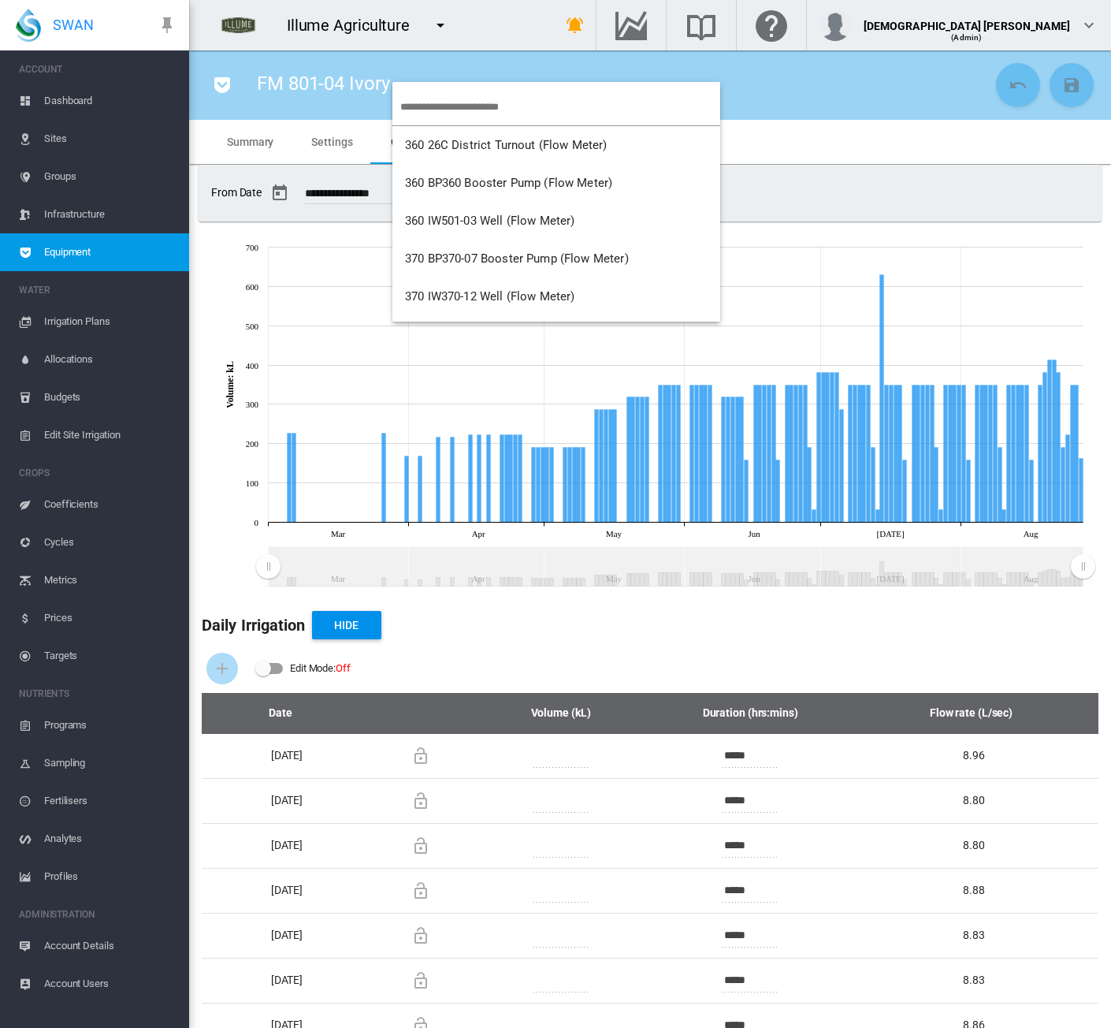
click at [429, 106] on input "search" at bounding box center [560, 106] width 320 height 37
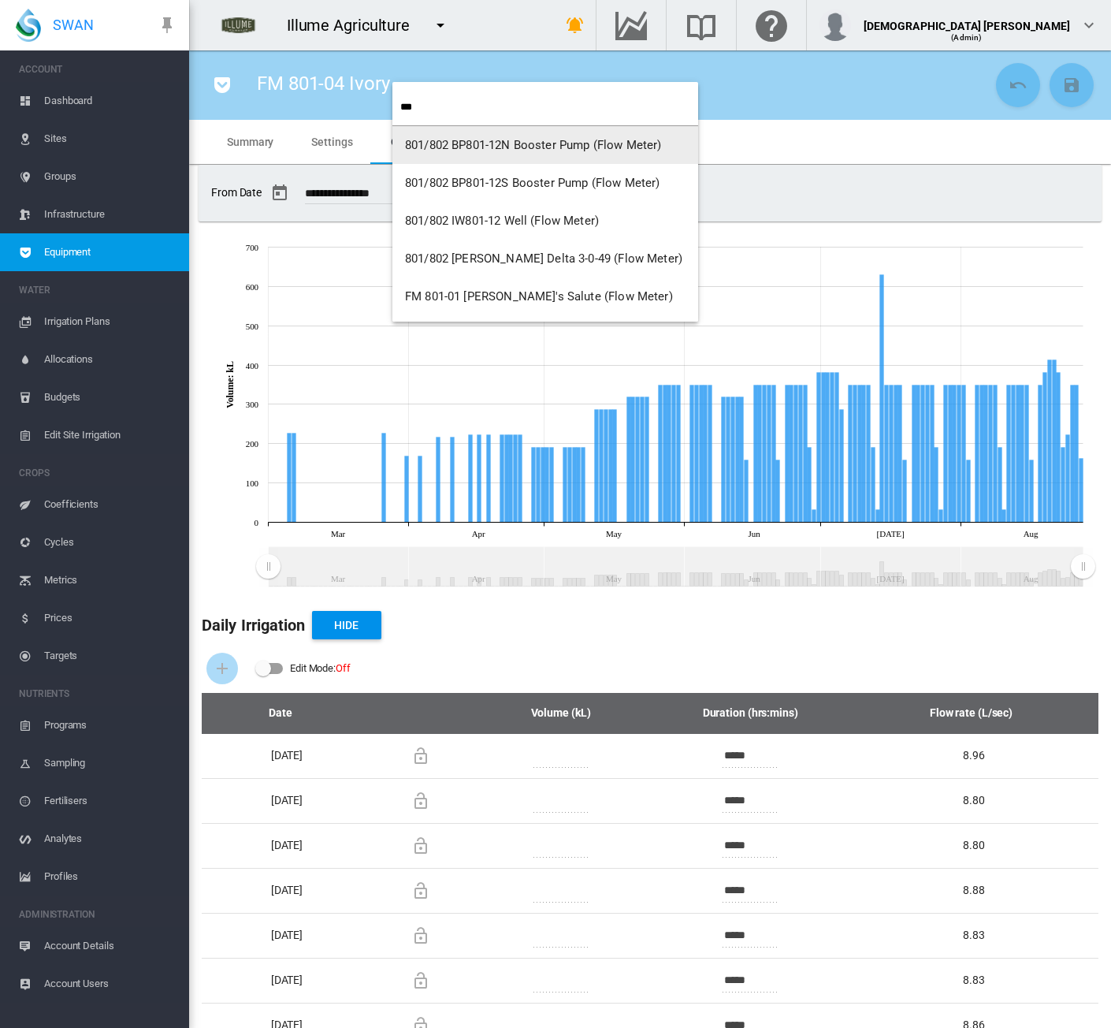
type input "***"
click at [426, 132] on button "801/802 BP801-12N Booster Pump (Flow Meter)" at bounding box center [546, 145] width 306 height 38
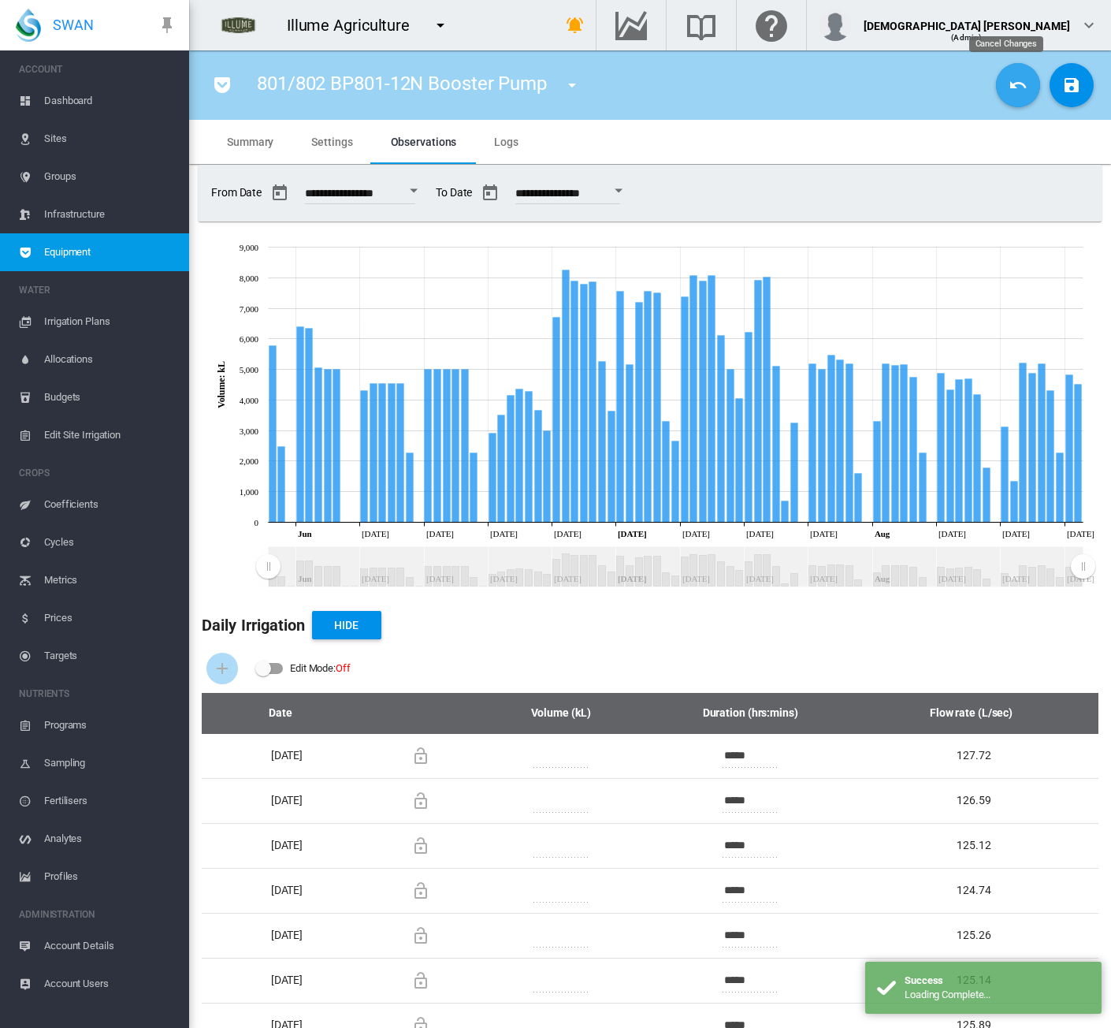
click at [1009, 89] on md-icon "icon-undo" at bounding box center [1018, 85] width 19 height 19
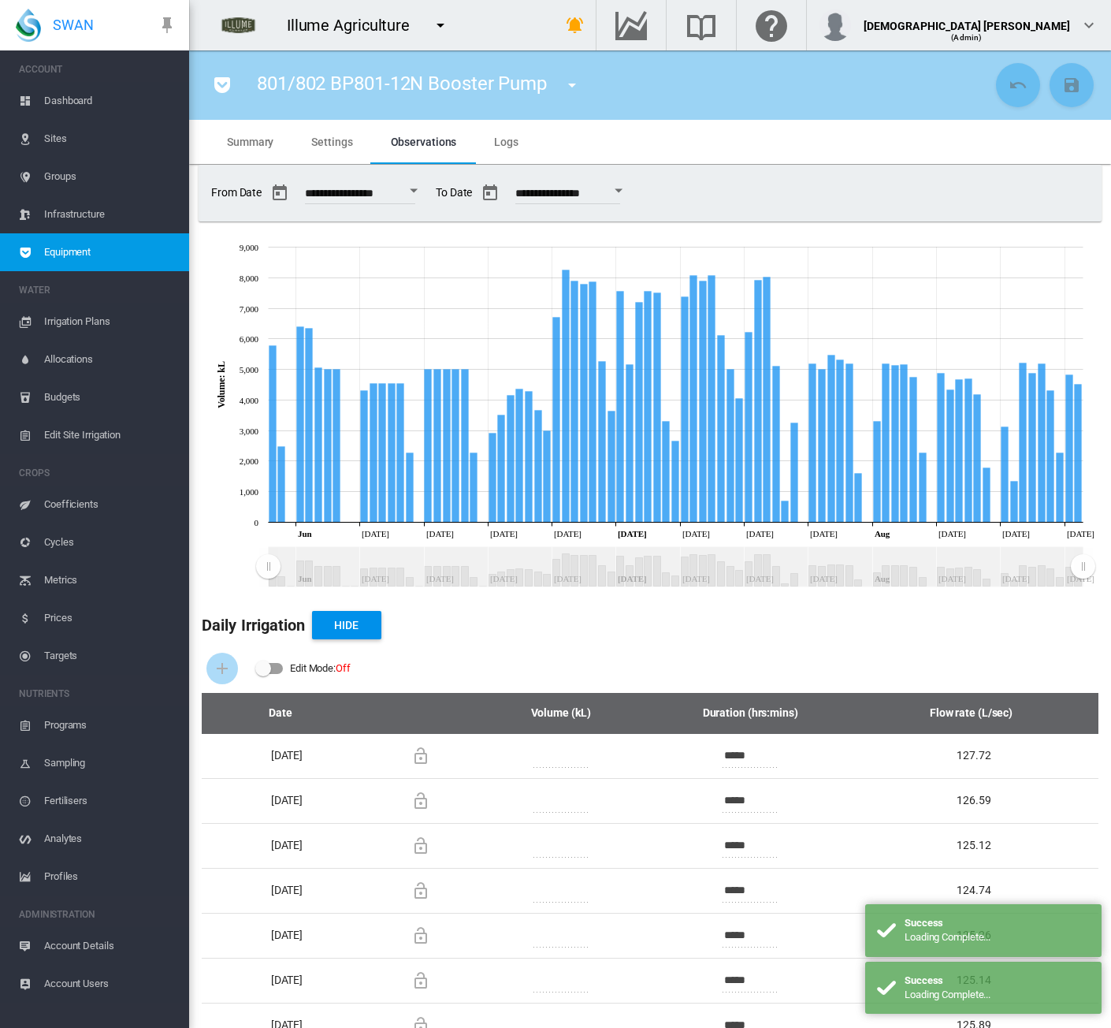
click at [428, 187] on button "Open calendar" at bounding box center [414, 191] width 28 height 28
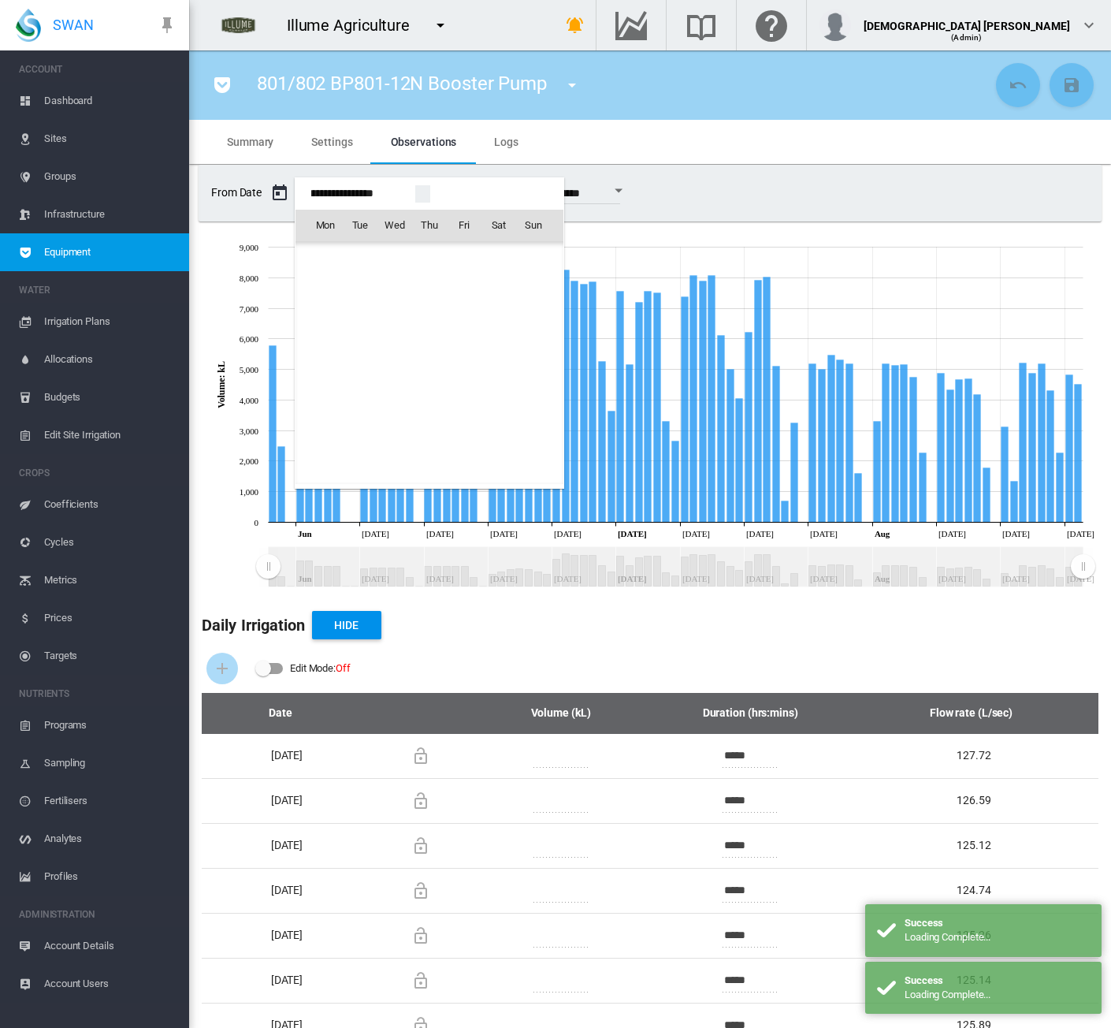
scroll to position [37961, 0]
click at [501, 313] on span "1" at bounding box center [499, 315] width 32 height 32
type input "**********"
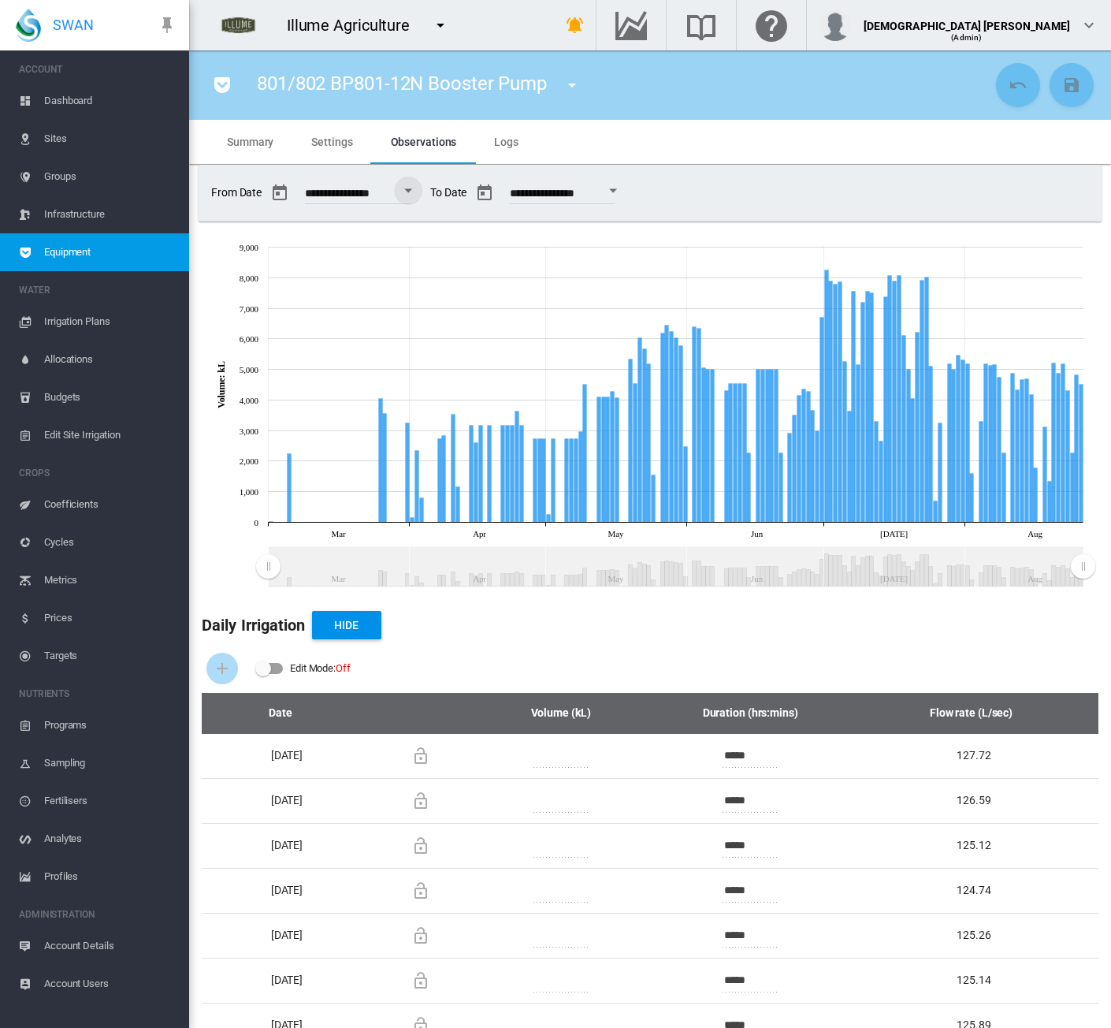
click at [82, 256] on span "Equipment" at bounding box center [110, 252] width 132 height 38
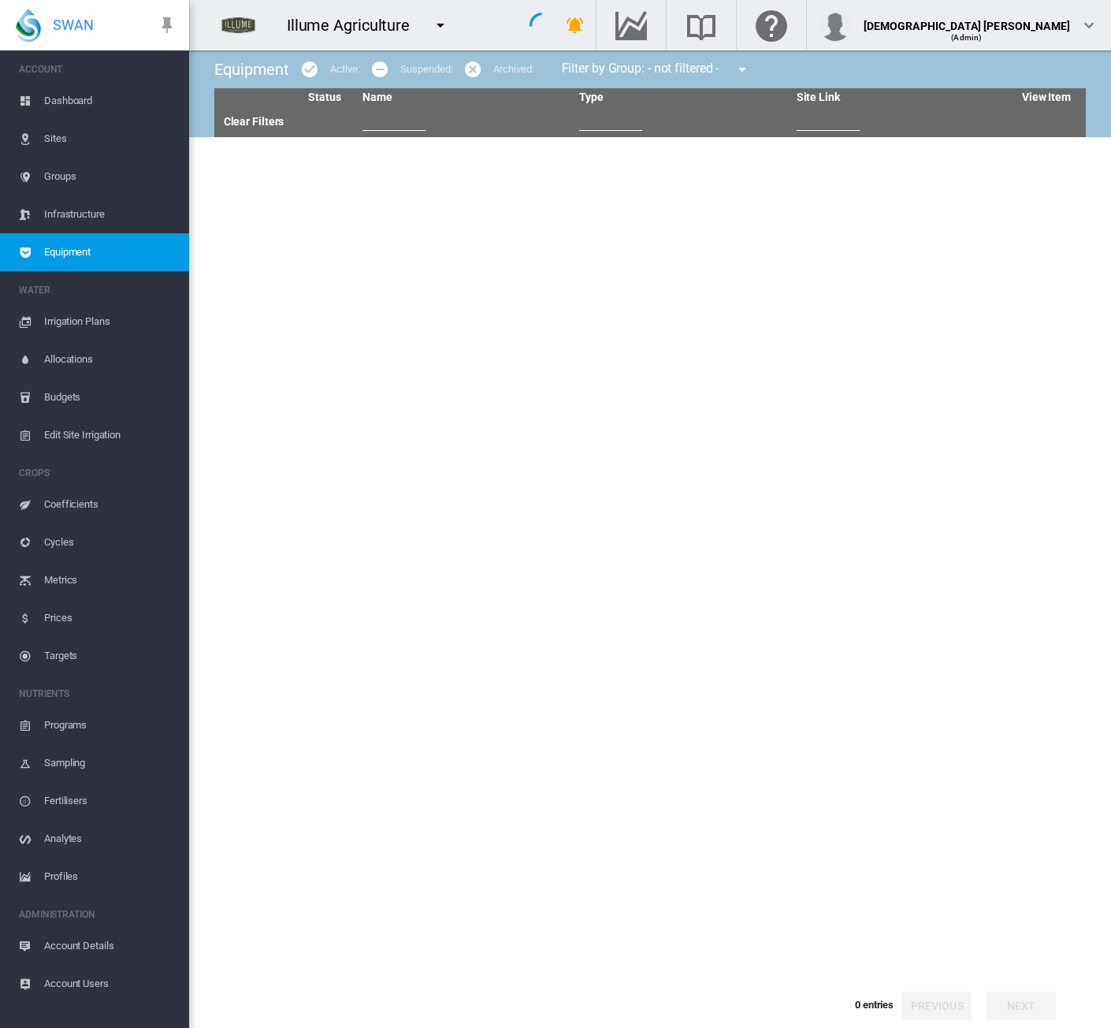
type input "******"
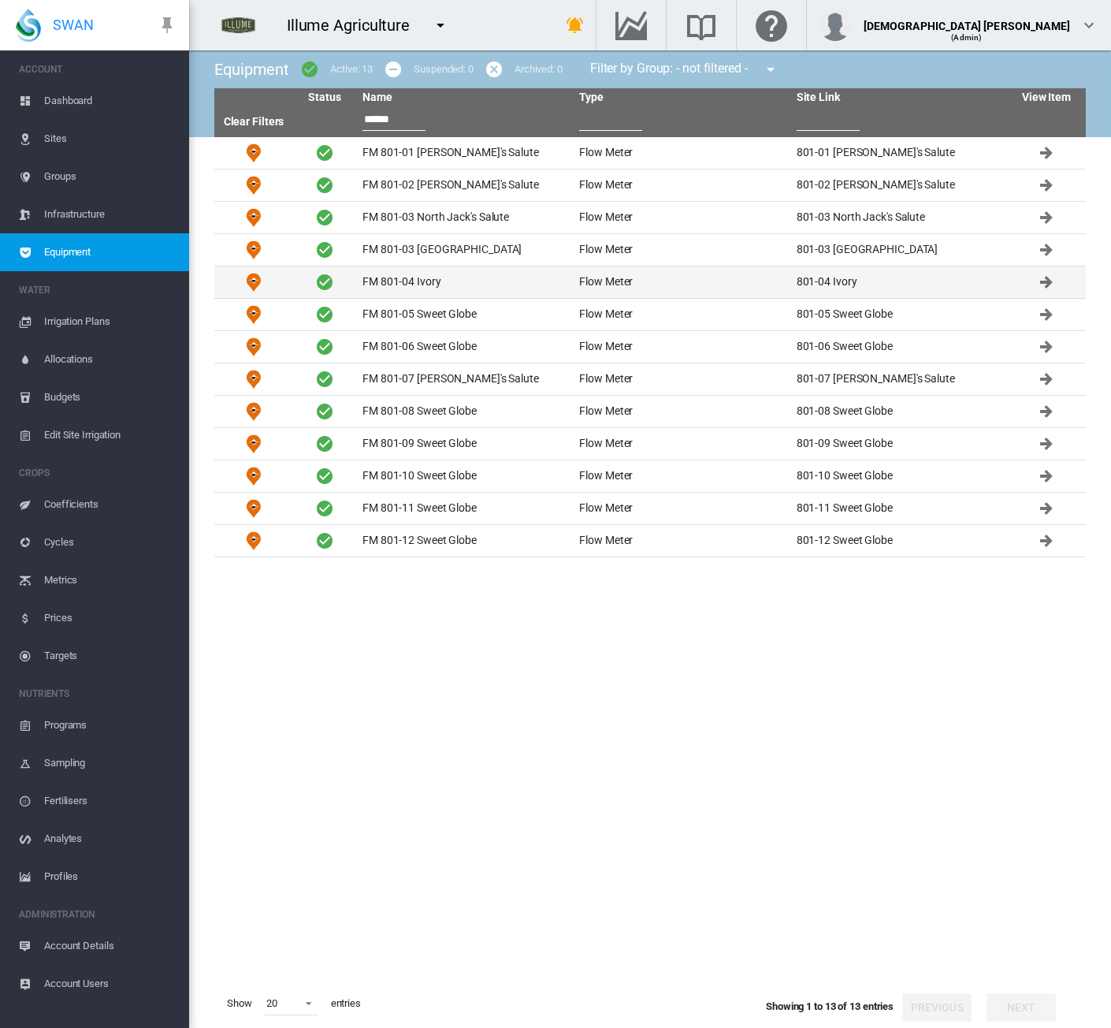
click at [437, 277] on td "FM 801-04 Ivory" at bounding box center [464, 282] width 217 height 32
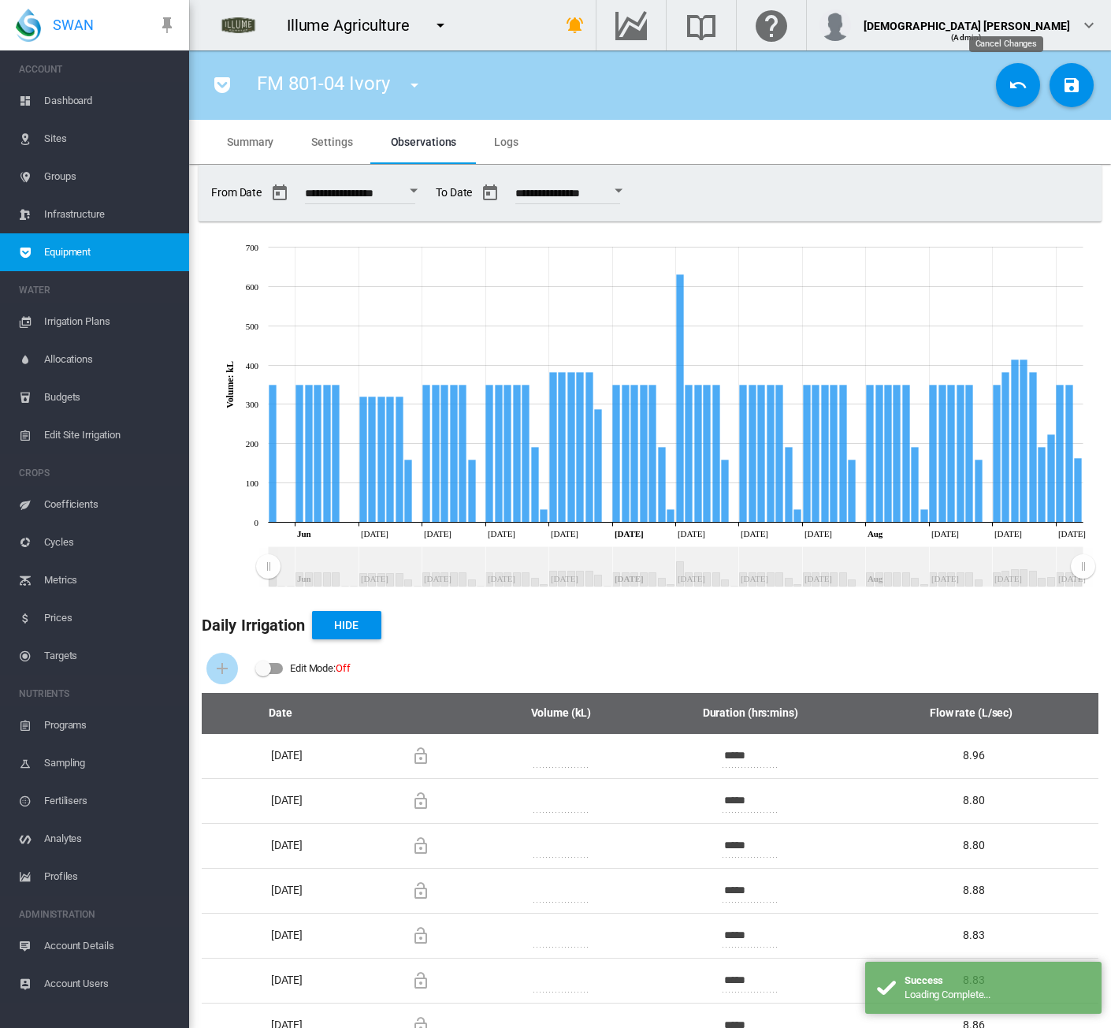
click at [1009, 93] on md-icon "icon-undo" at bounding box center [1018, 85] width 19 height 19
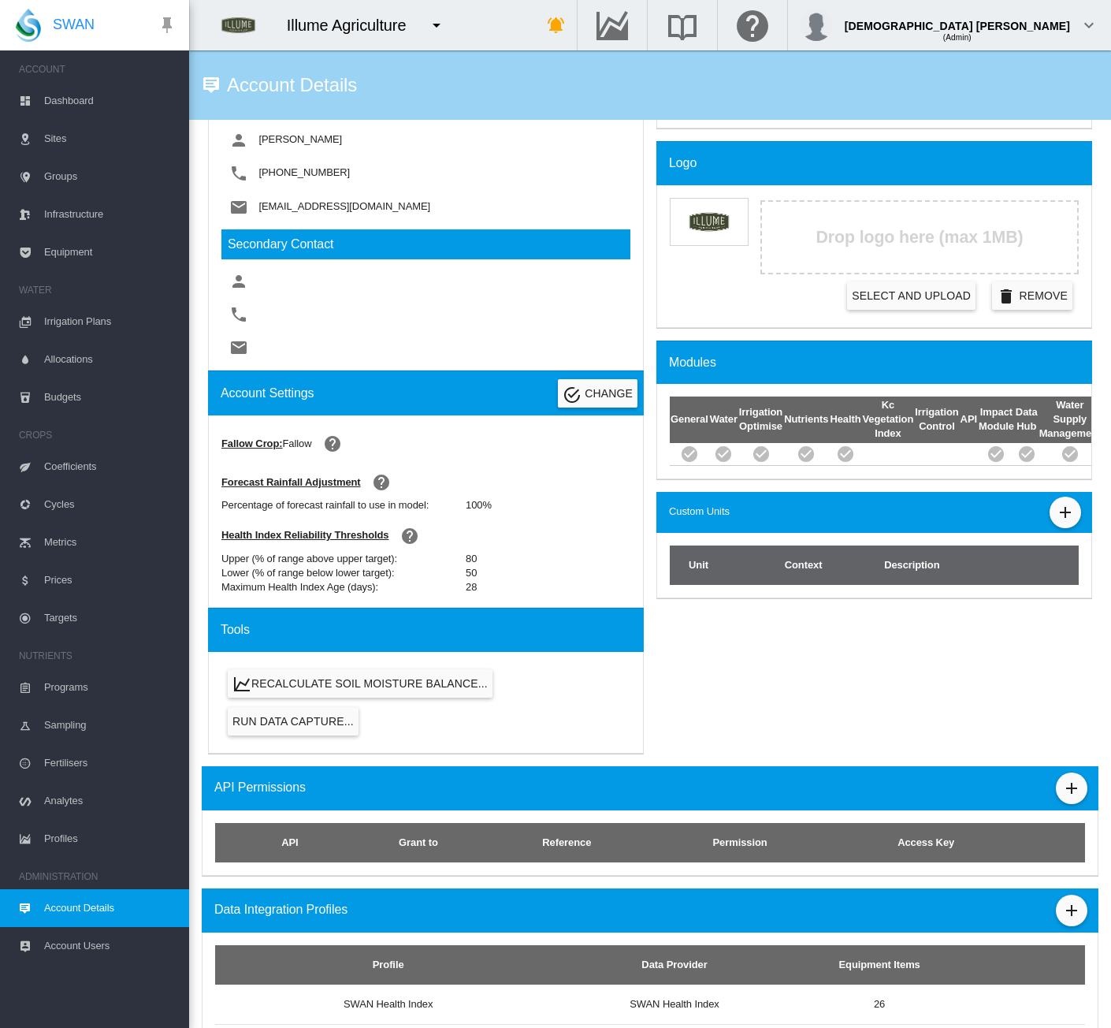
scroll to position [590, 0]
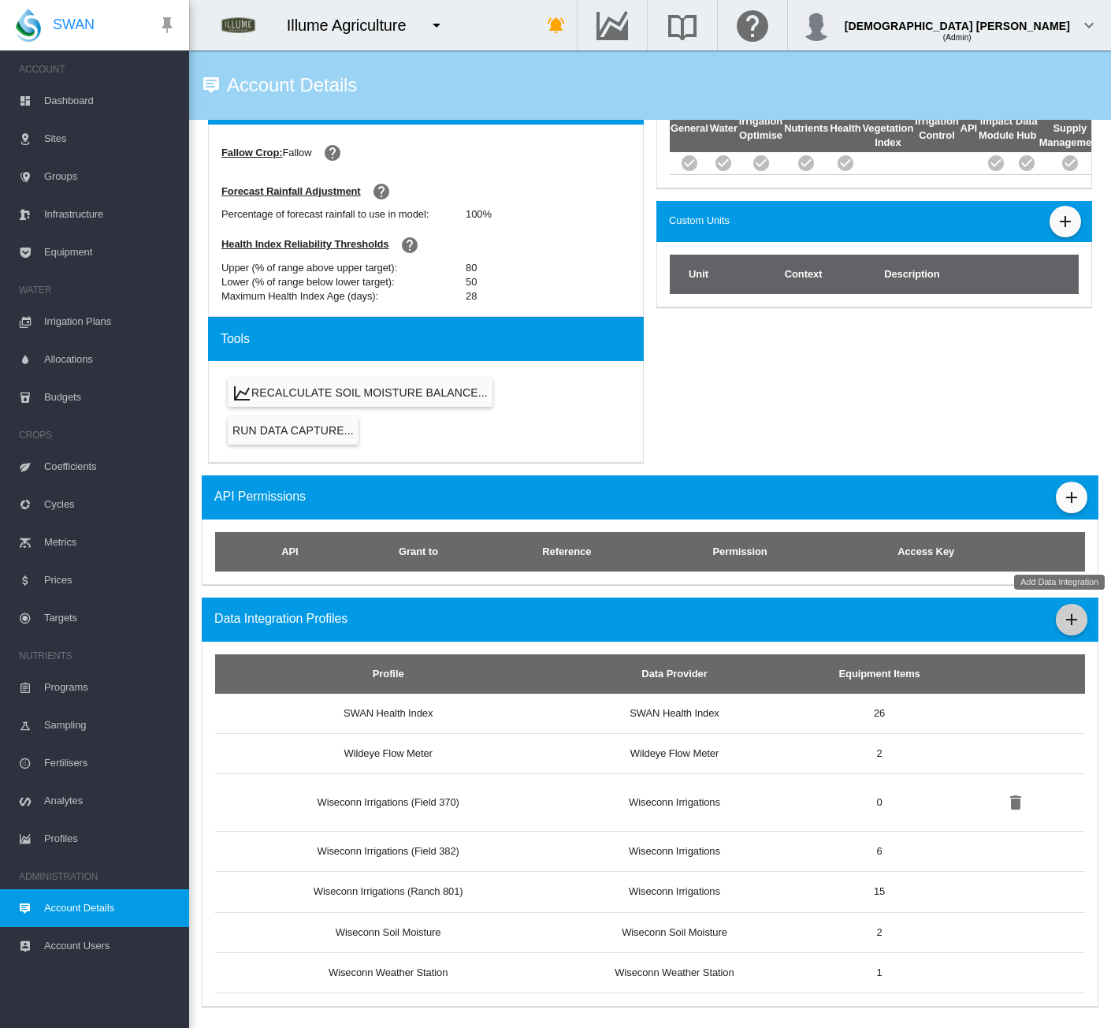
click at [1063, 619] on md-icon "icon-plus" at bounding box center [1072, 619] width 19 height 19
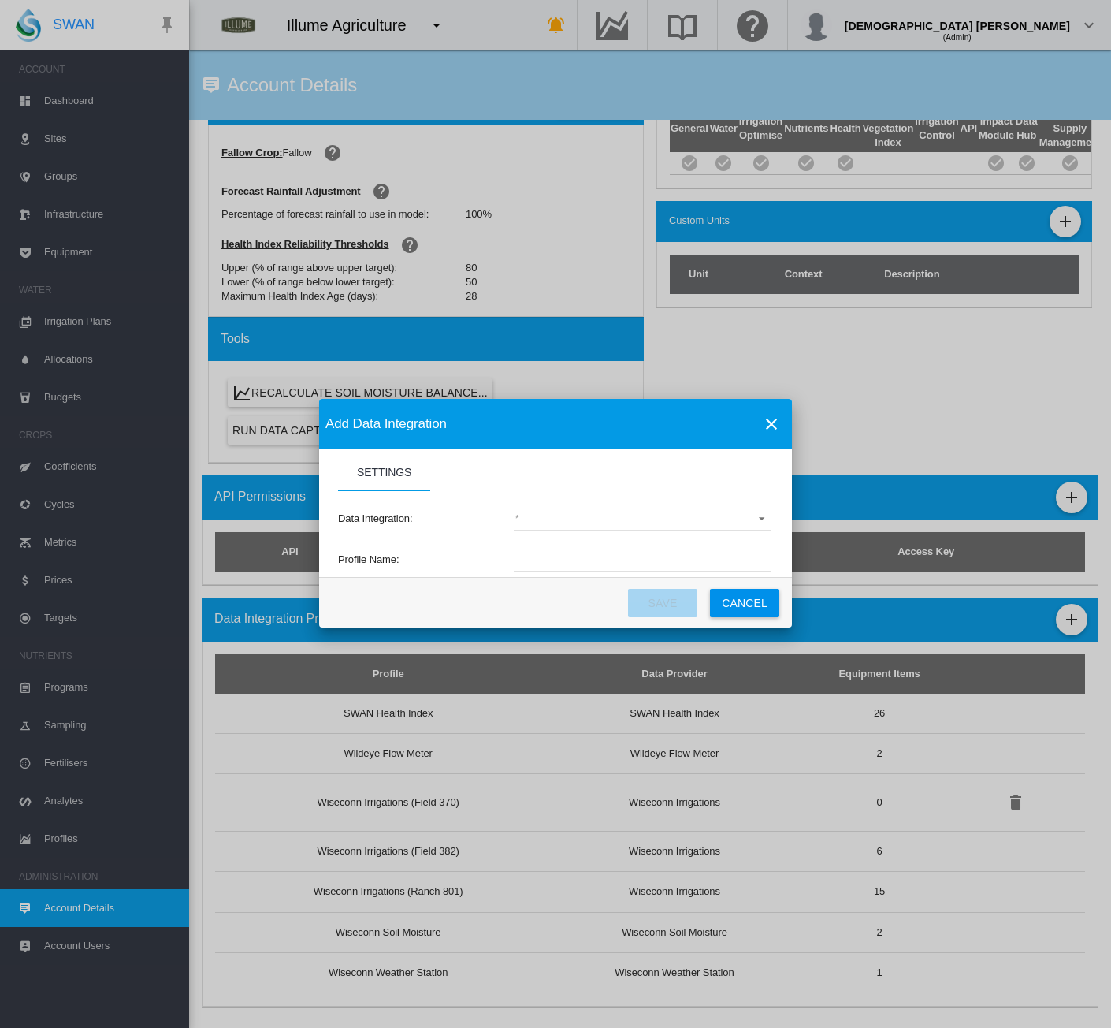
click at [594, 521] on md-select "(deprecated) Toro Lynx Course By Station Adcon Soil Moisture Aquacheck Soil Moi…" at bounding box center [643, 519] width 258 height 24
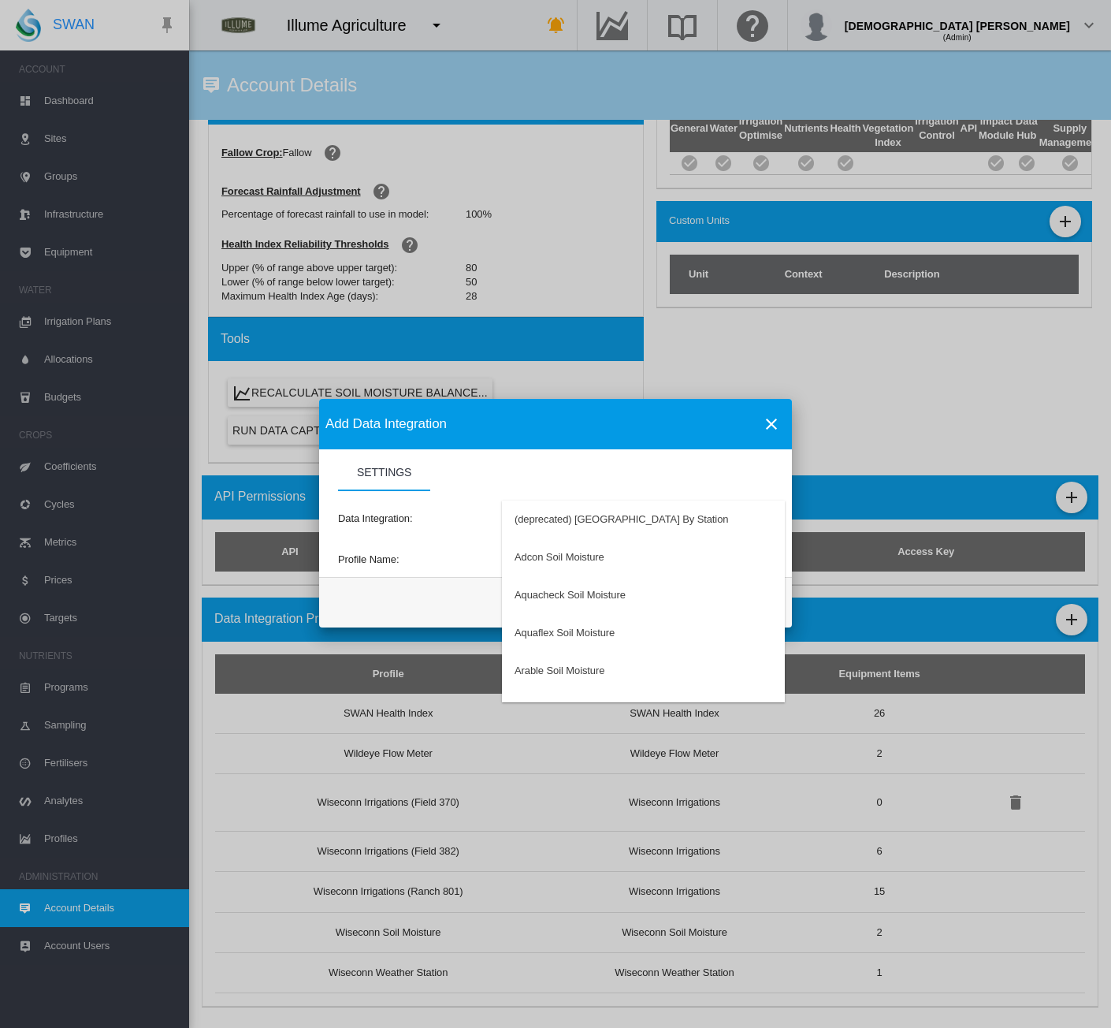
type md-option "34"
type md-option "50"
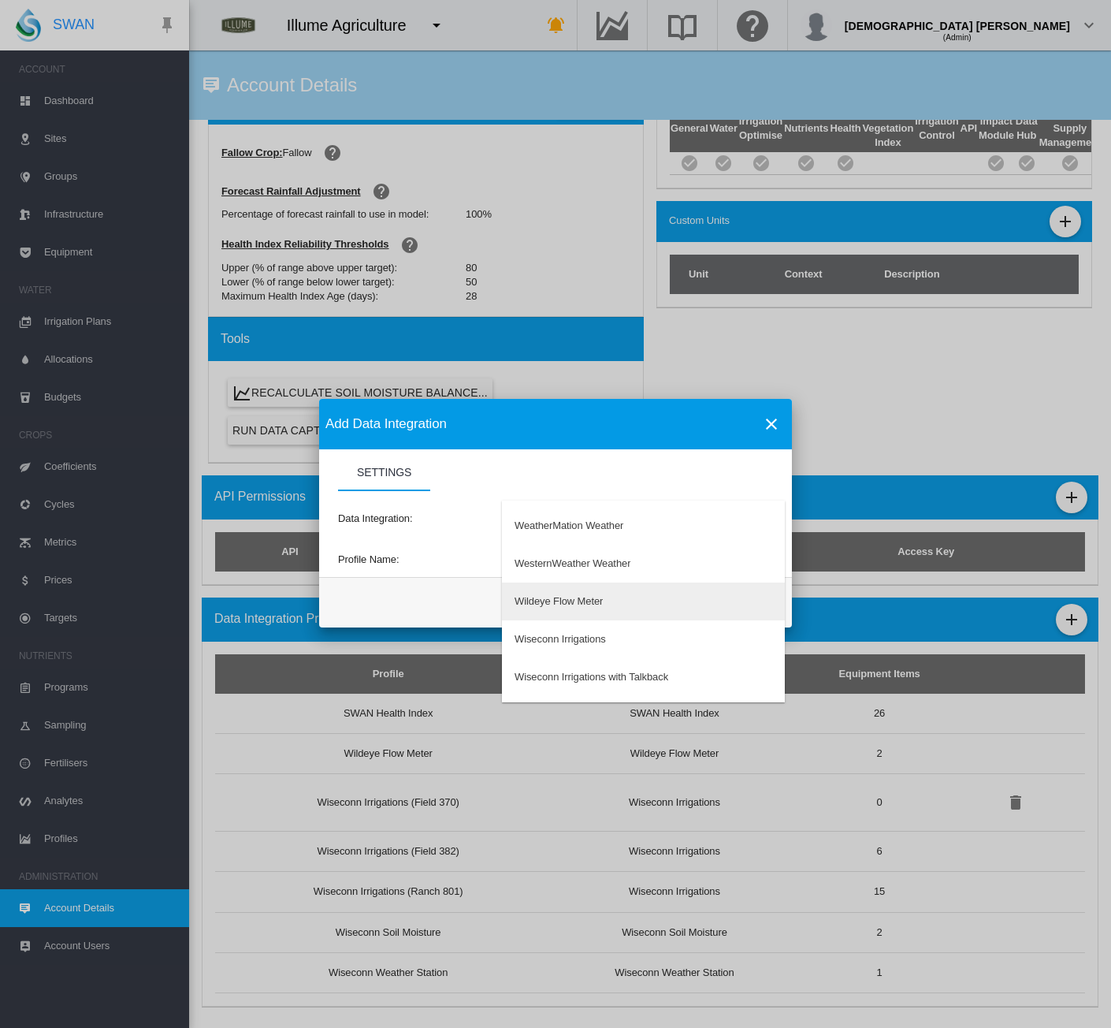
type md-option "292"
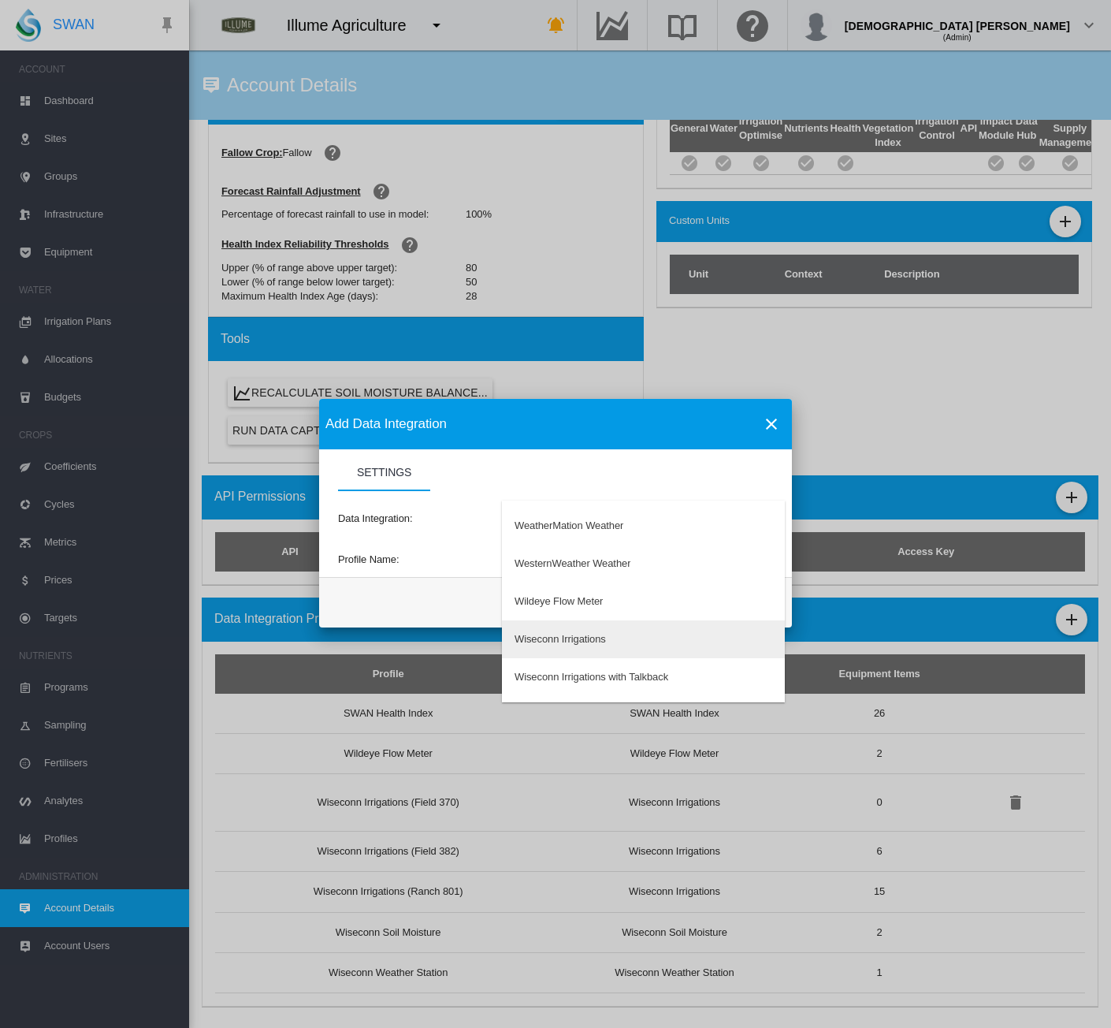
type md-option "147"
click at [552, 646] on div "Wiseconn Irrigations" at bounding box center [560, 639] width 91 height 14
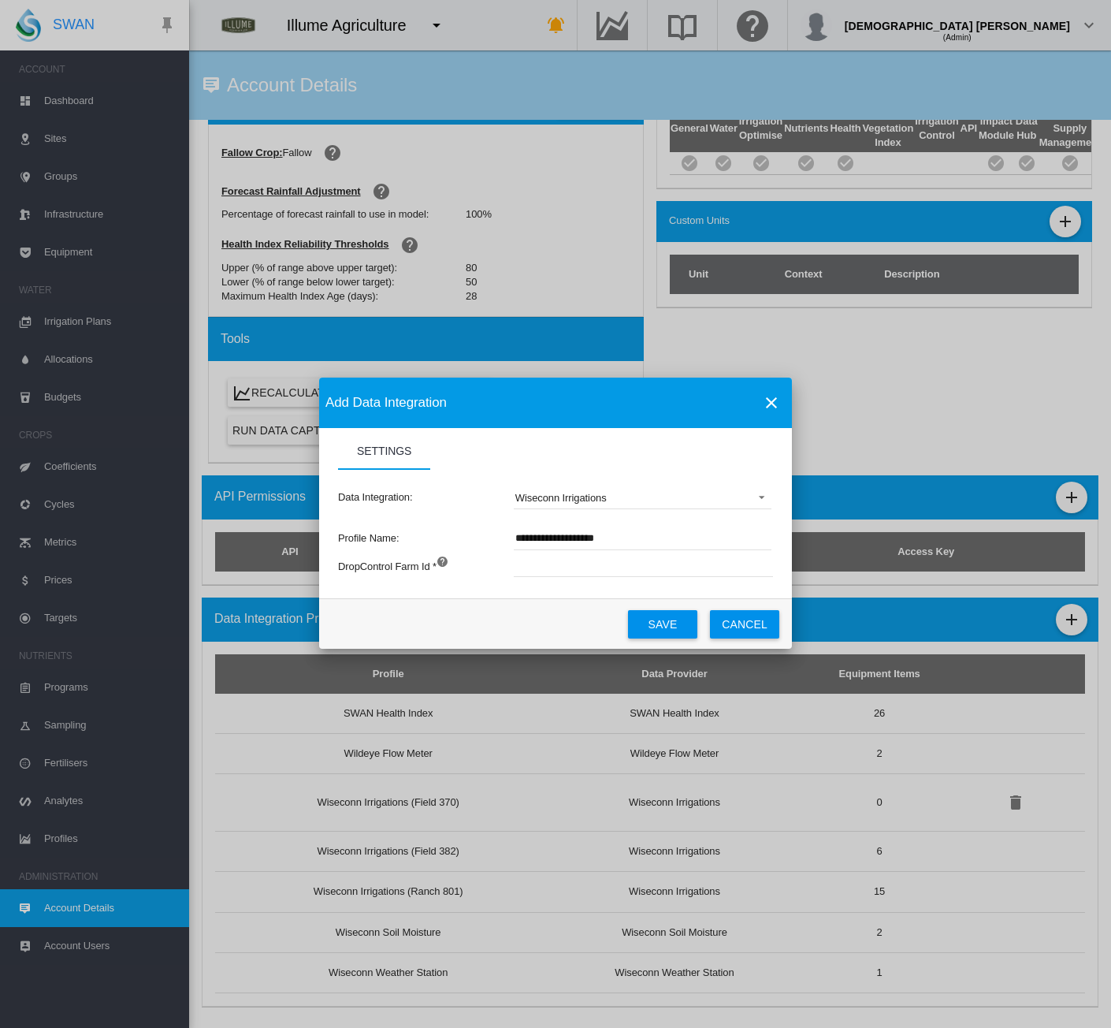
click at [629, 533] on input "**********" at bounding box center [643, 539] width 258 height 24
type input "**********"
click at [578, 567] on input "Settings Settings ..." at bounding box center [731, 565] width 434 height 24
type input "******"
click at [647, 631] on button "Save" at bounding box center [662, 624] width 69 height 28
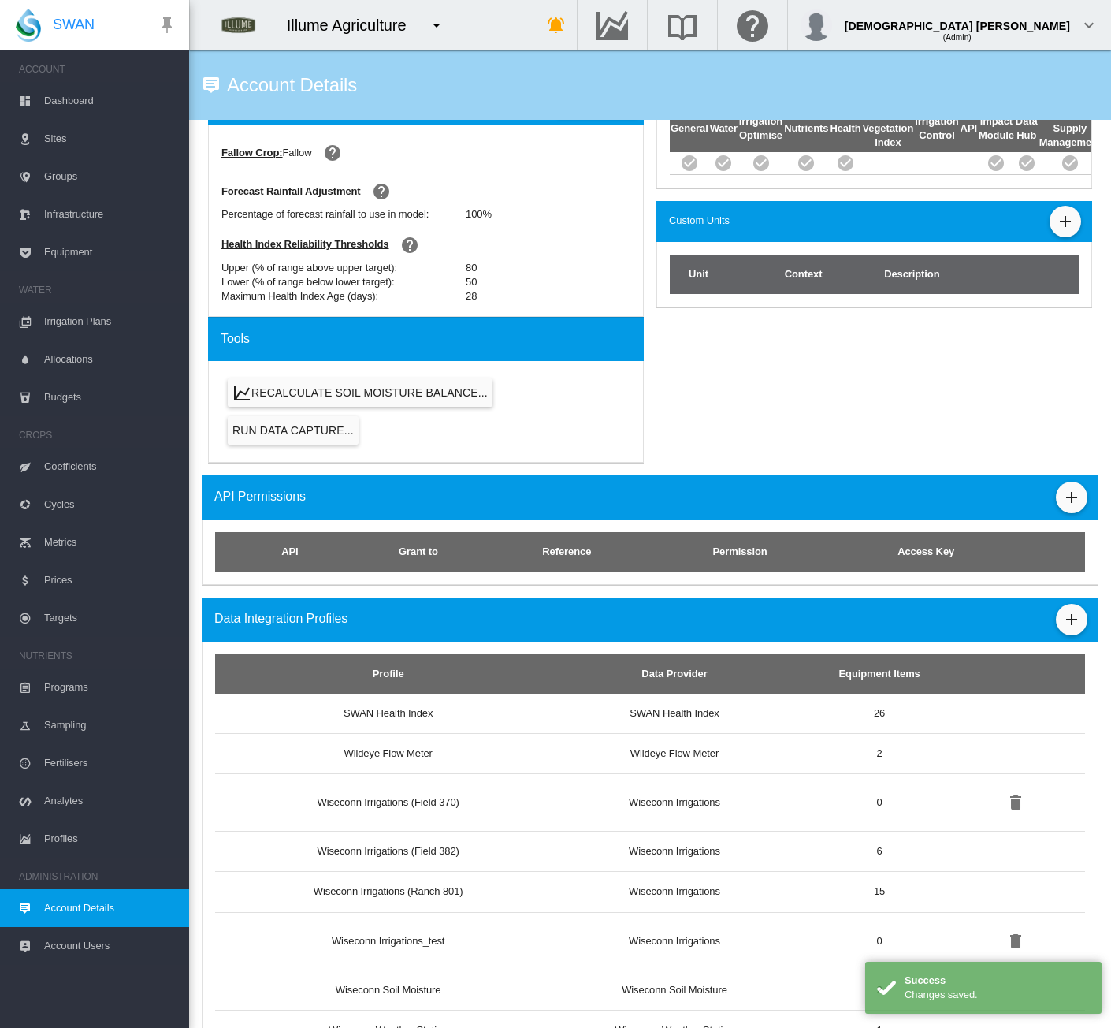
click at [50, 255] on span "Equipment" at bounding box center [110, 252] width 132 height 38
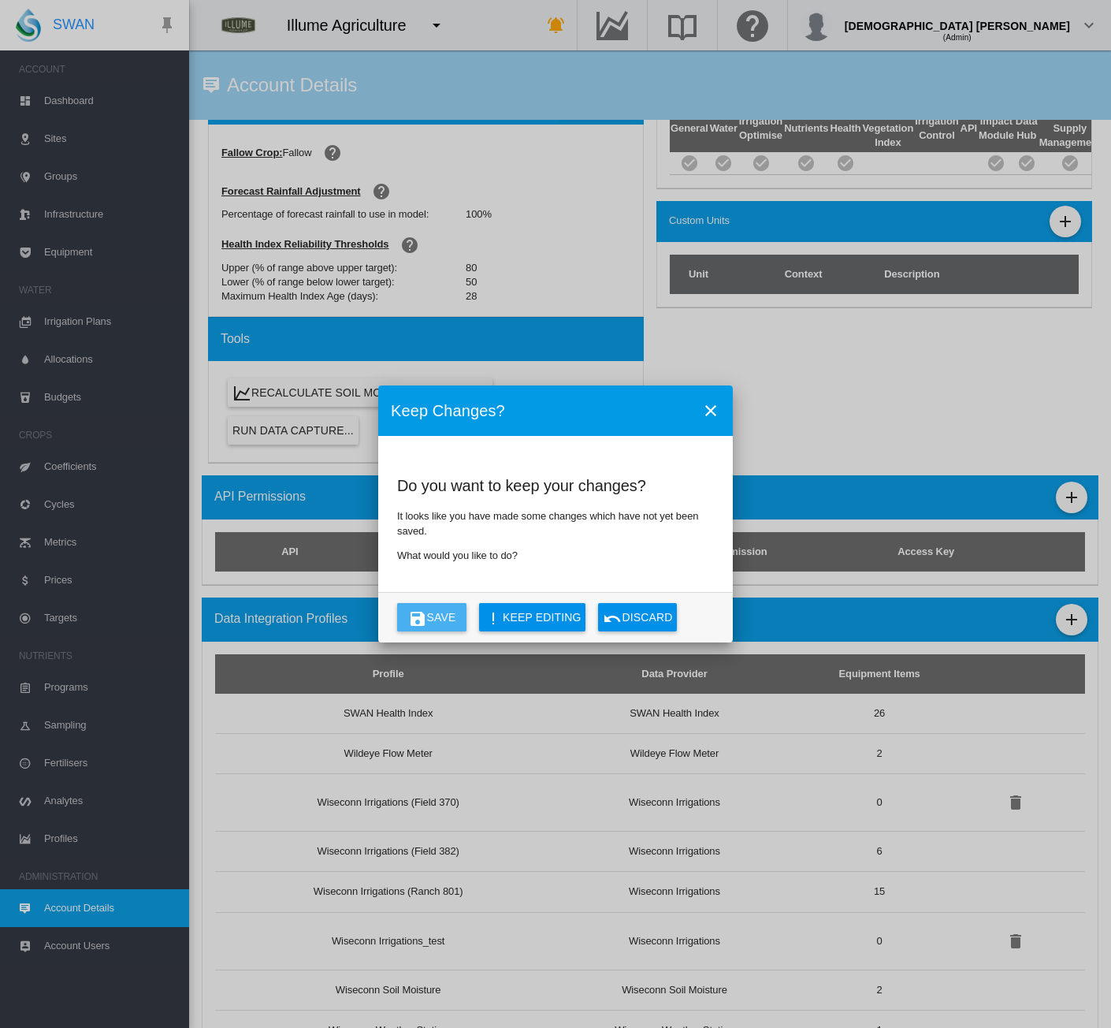
click at [441, 616] on button "Save" at bounding box center [431, 617] width 69 height 28
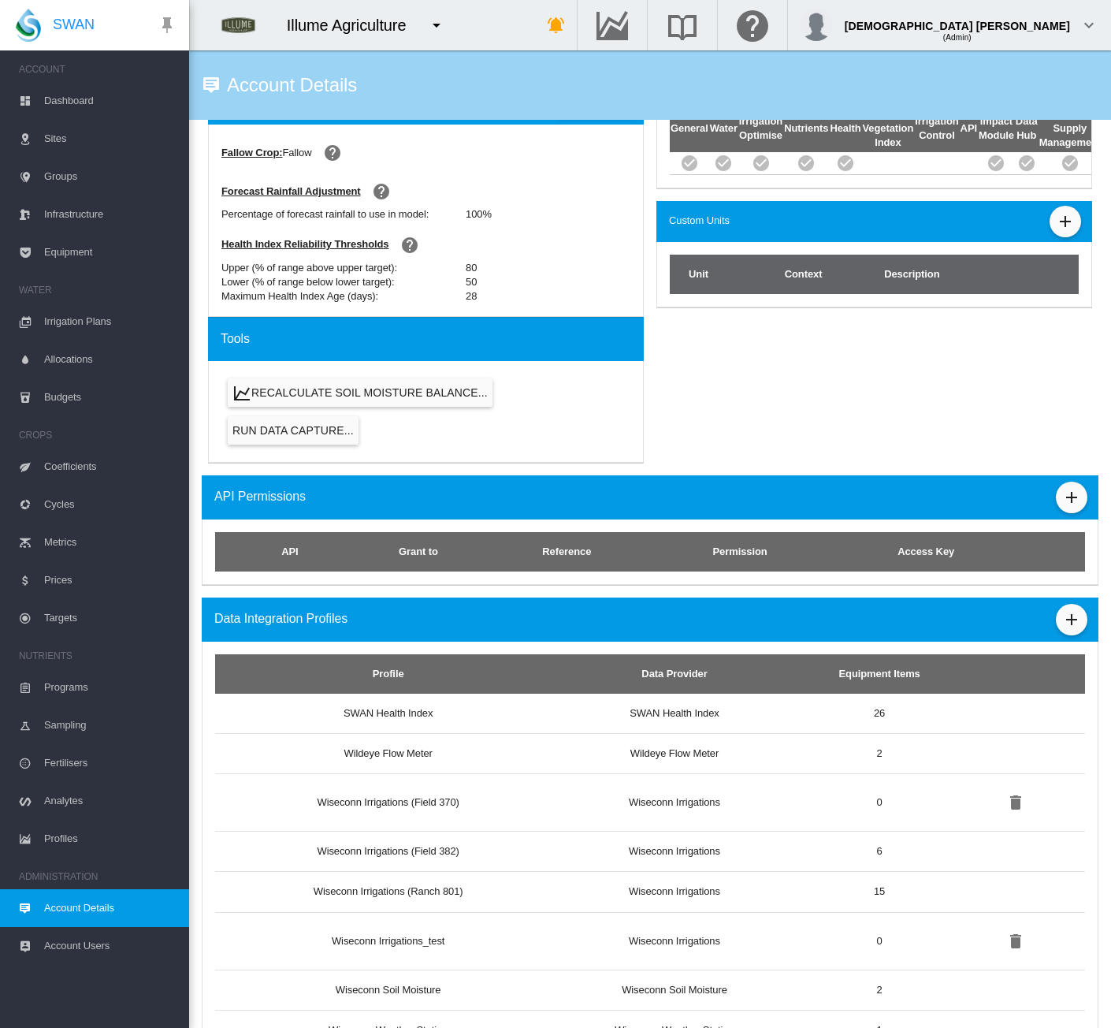
click at [59, 95] on span "Dashboard" at bounding box center [110, 101] width 132 height 38
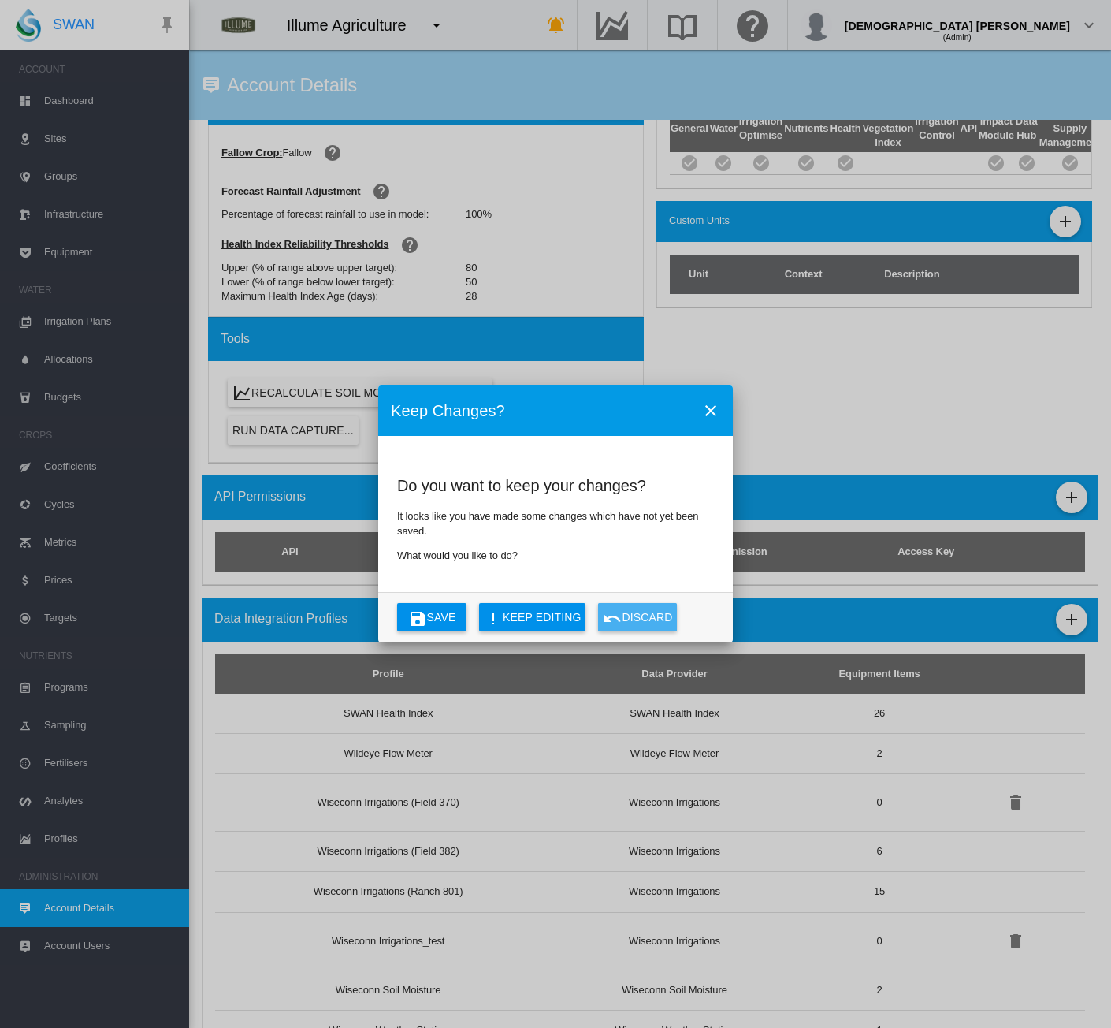
click at [657, 626] on button "Discard" at bounding box center [637, 617] width 79 height 28
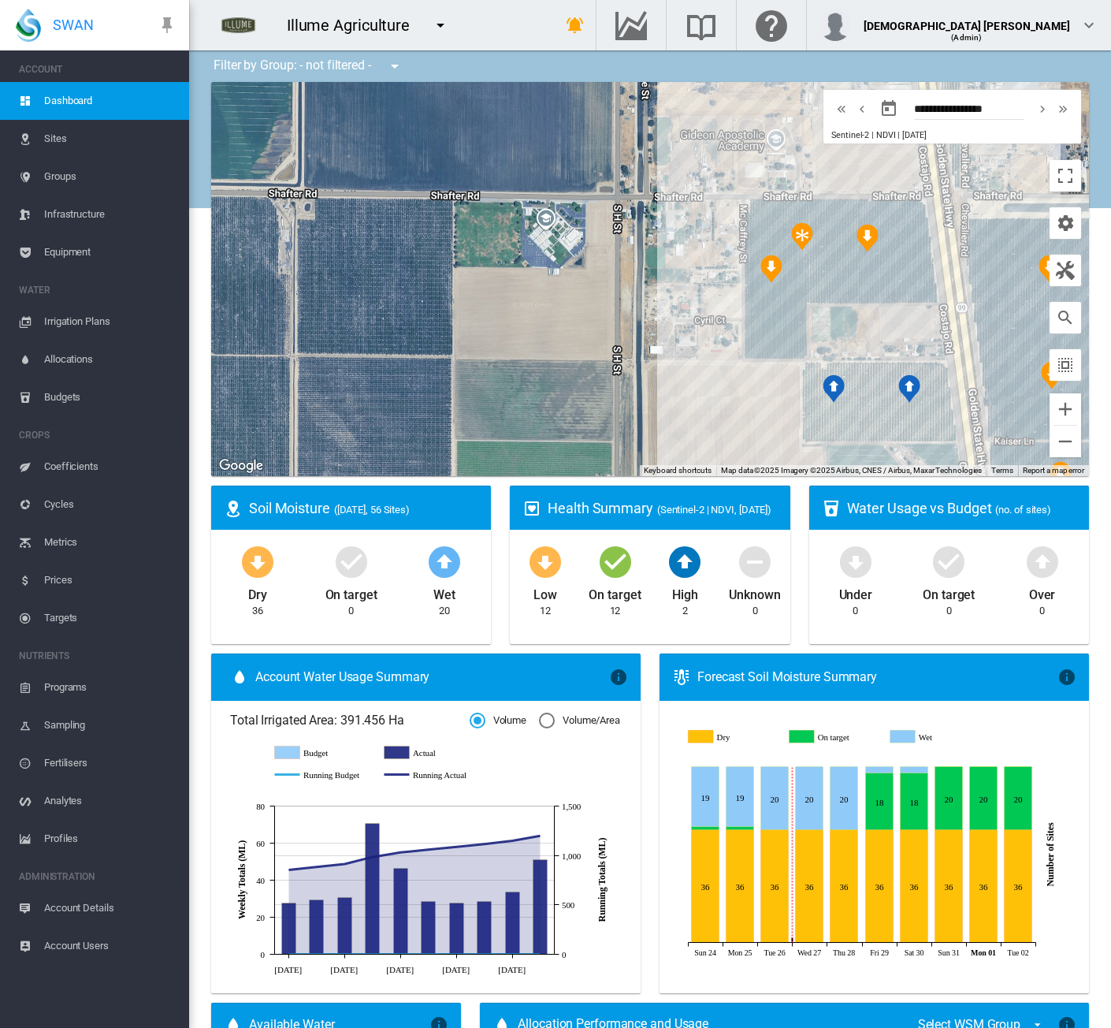
click at [90, 903] on span "Account Details" at bounding box center [110, 908] width 132 height 38
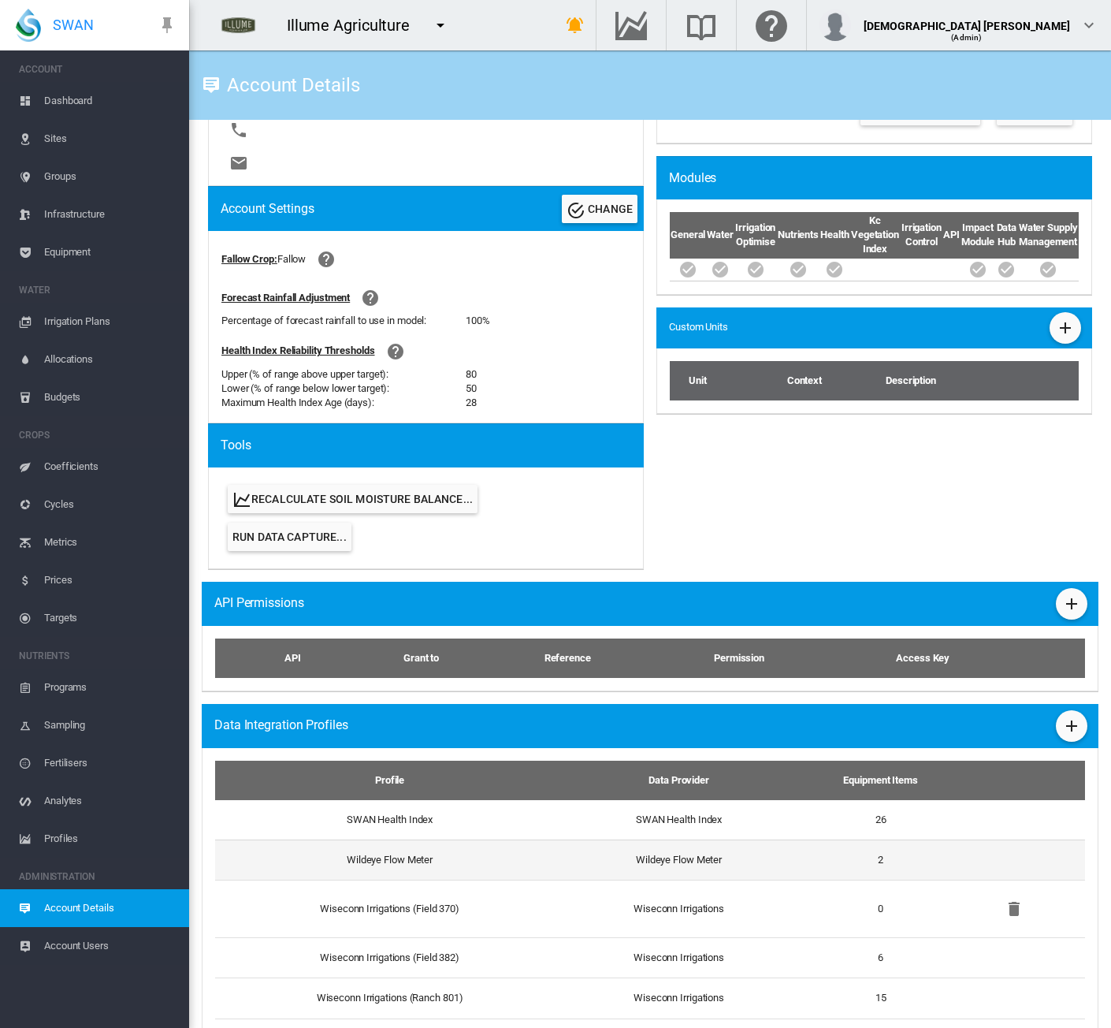
scroll to position [648, 0]
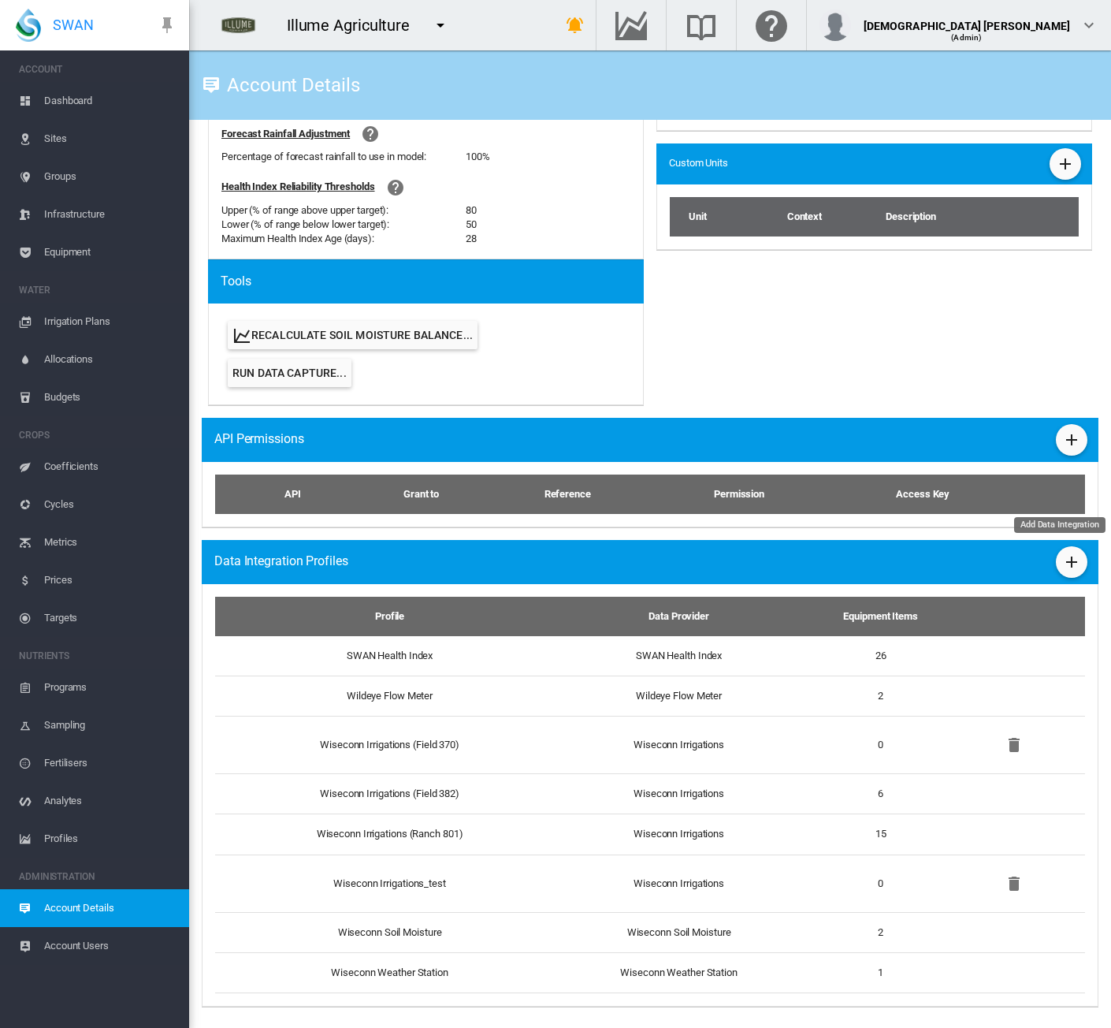
click at [1063, 568] on md-icon "icon-plus" at bounding box center [1072, 562] width 19 height 19
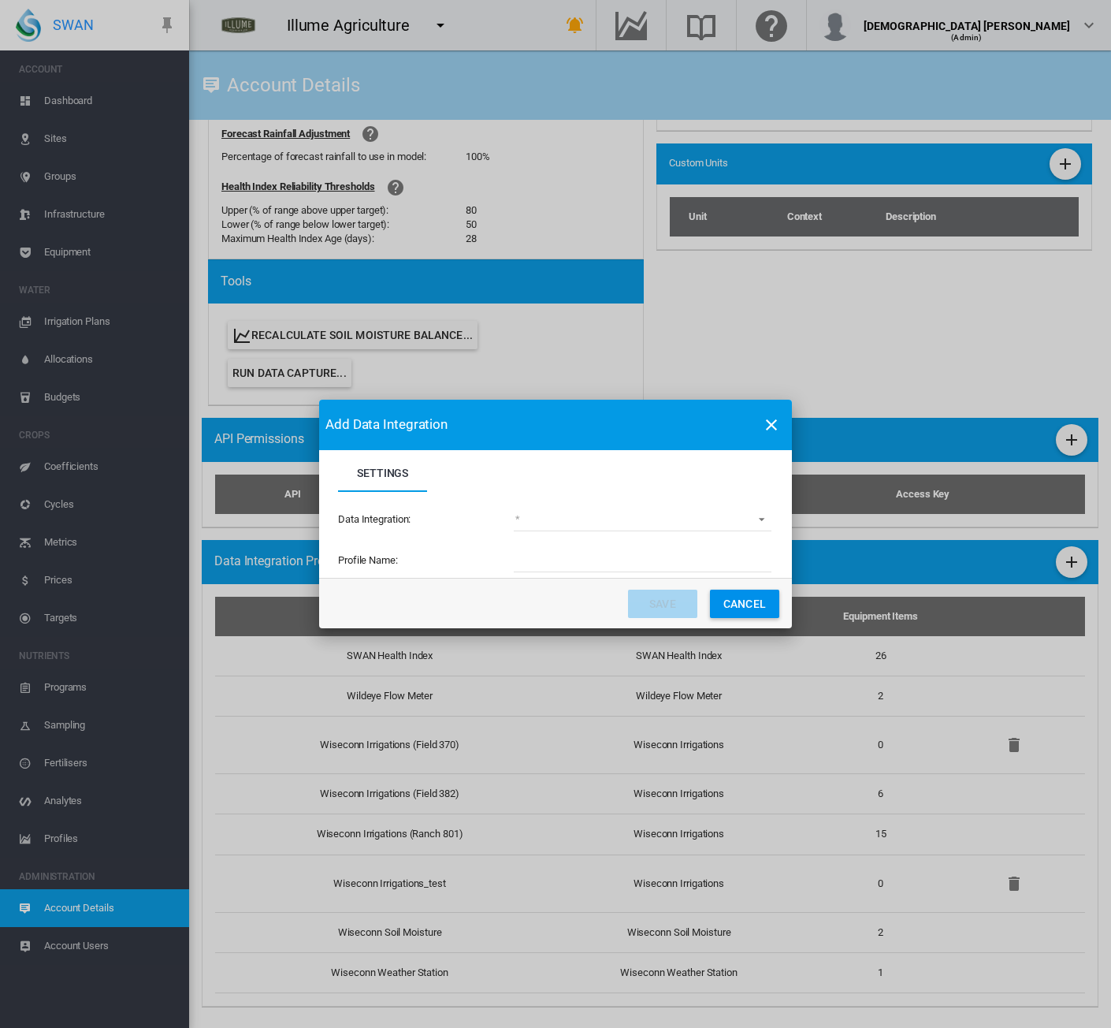
click at [659, 527] on md-select "(deprecated) Toro Lynx Course By Station Adcon Soil Moisture Aquacheck Soil Moi…" at bounding box center [643, 520] width 258 height 24
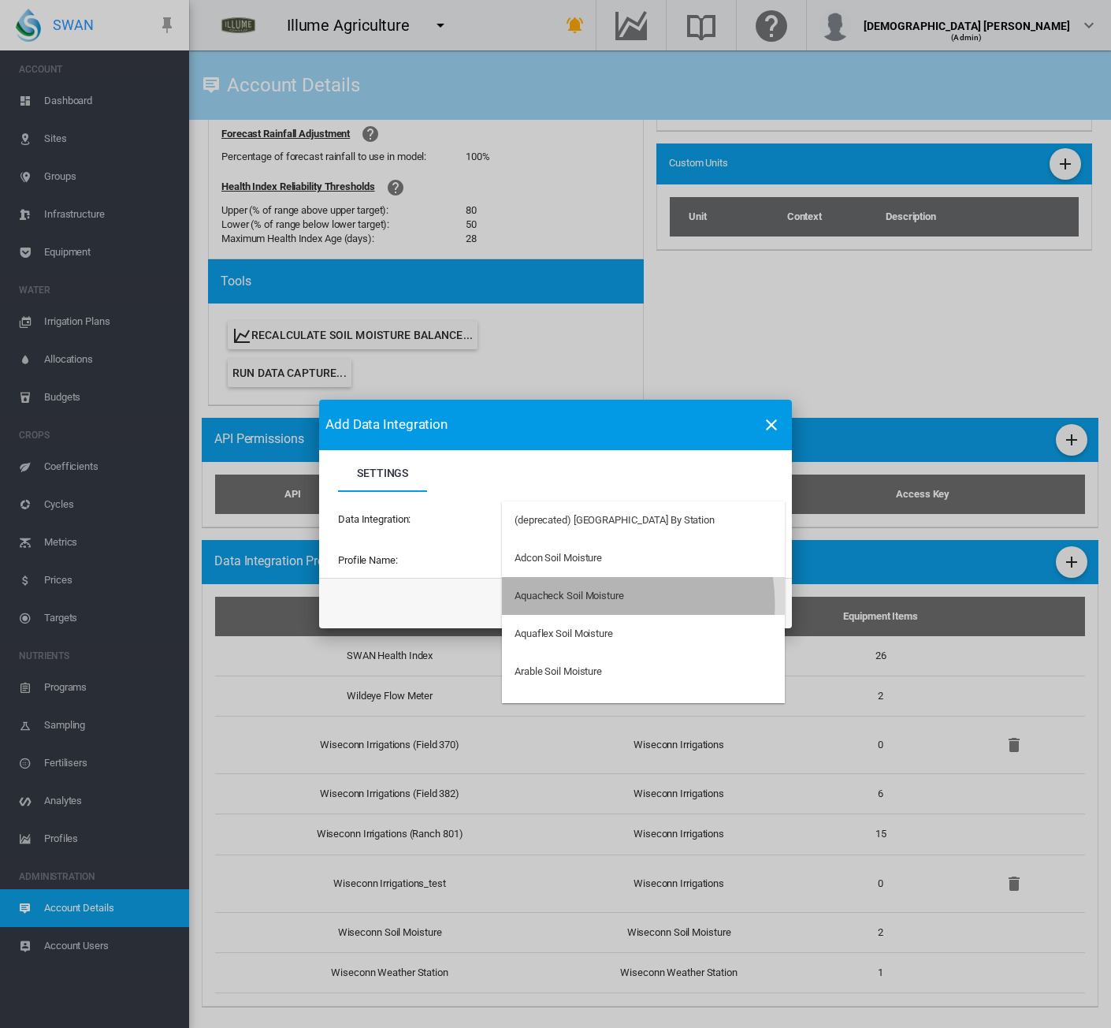
click at [594, 604] on md-option "Aquacheck Soil Moisture" at bounding box center [643, 596] width 283 height 38
type input "**********"
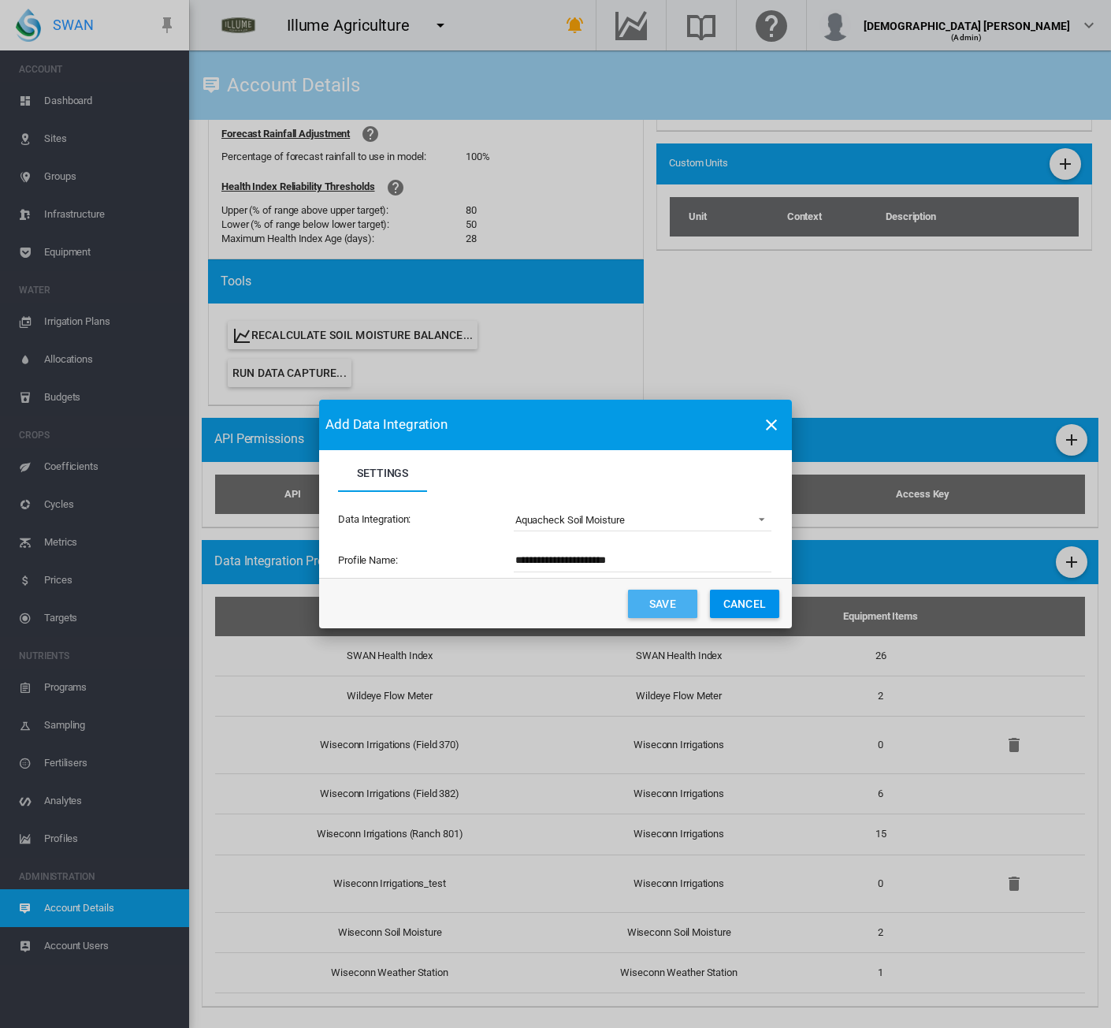
click at [656, 602] on button "Save" at bounding box center [662, 604] width 69 height 28
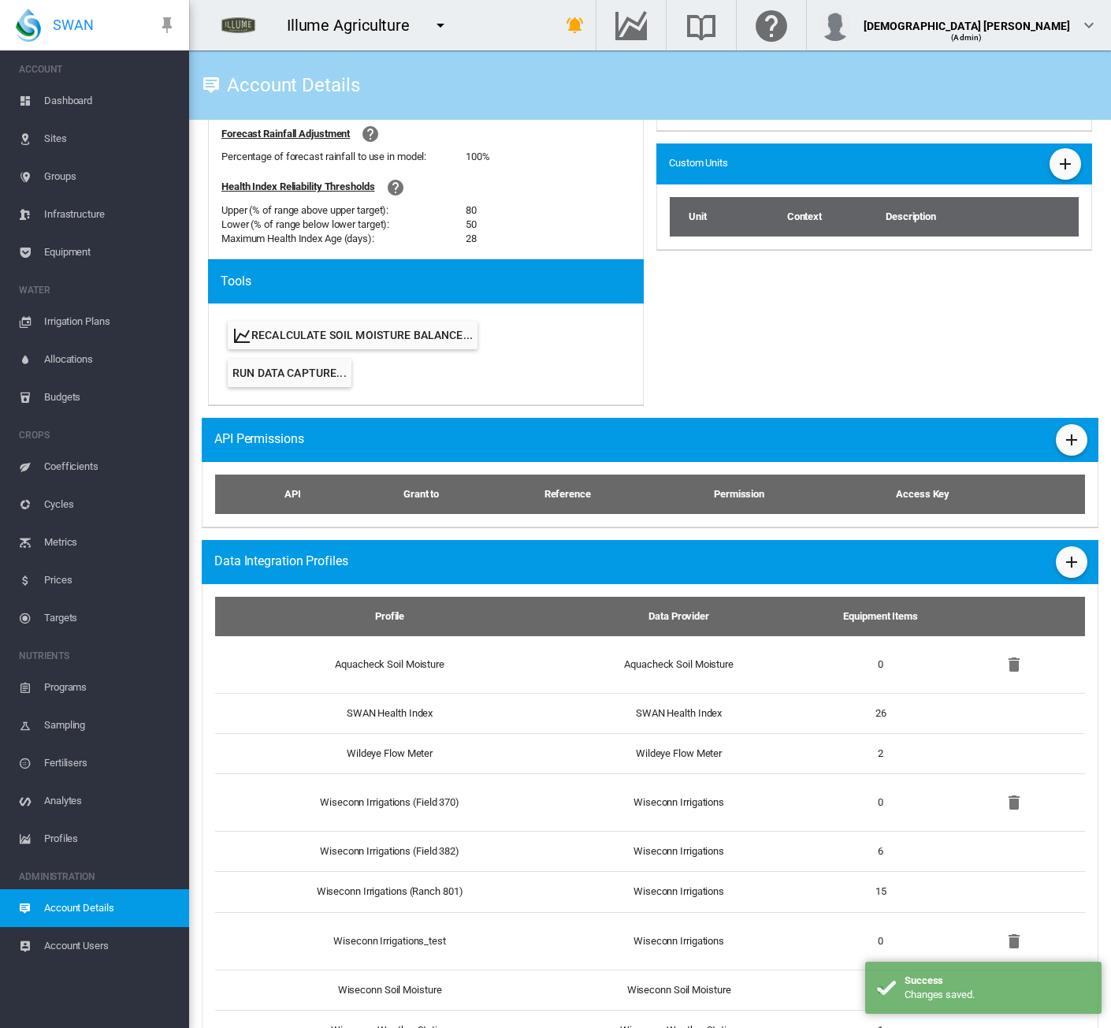
click at [52, 250] on span "Equipment" at bounding box center [110, 252] width 132 height 38
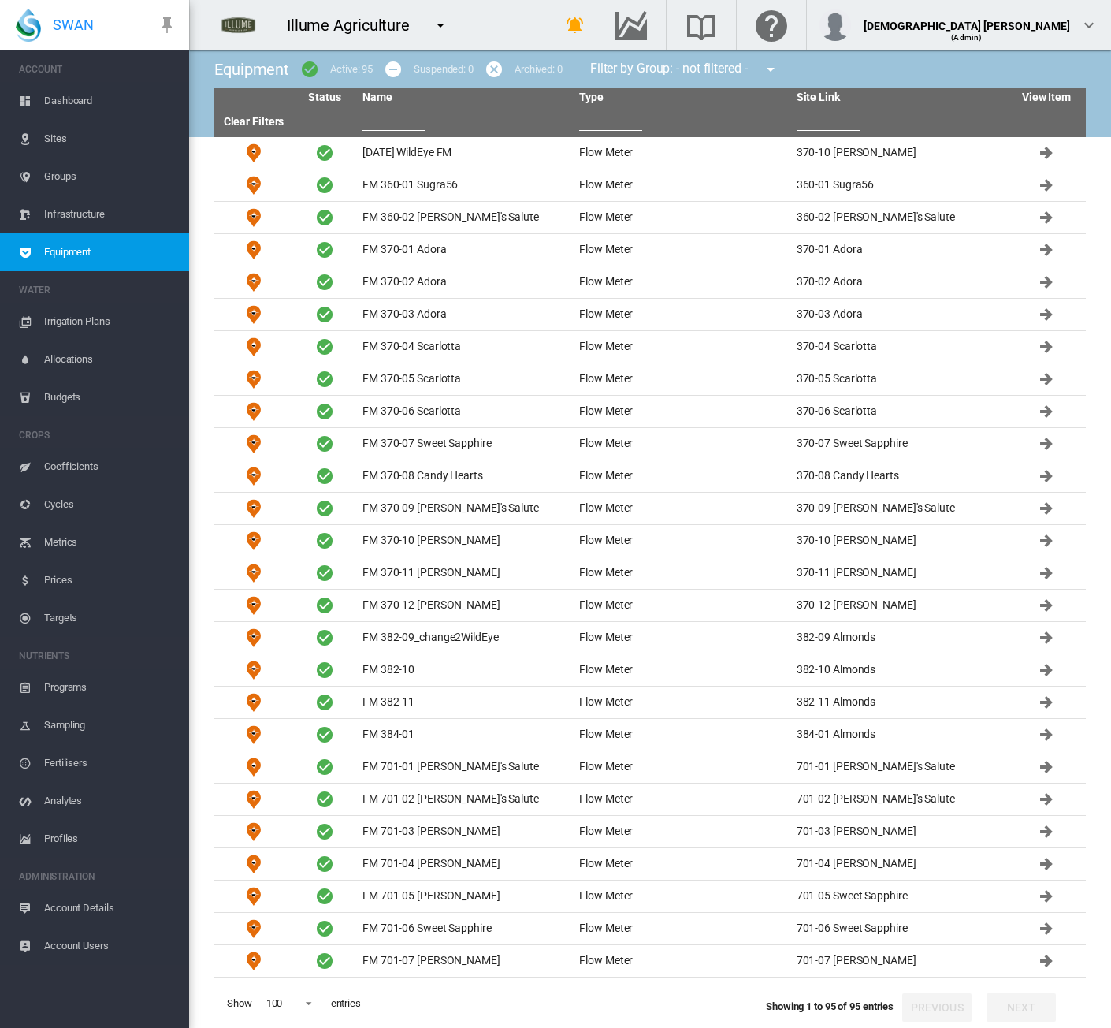
click at [95, 911] on span "Account Details" at bounding box center [110, 908] width 132 height 38
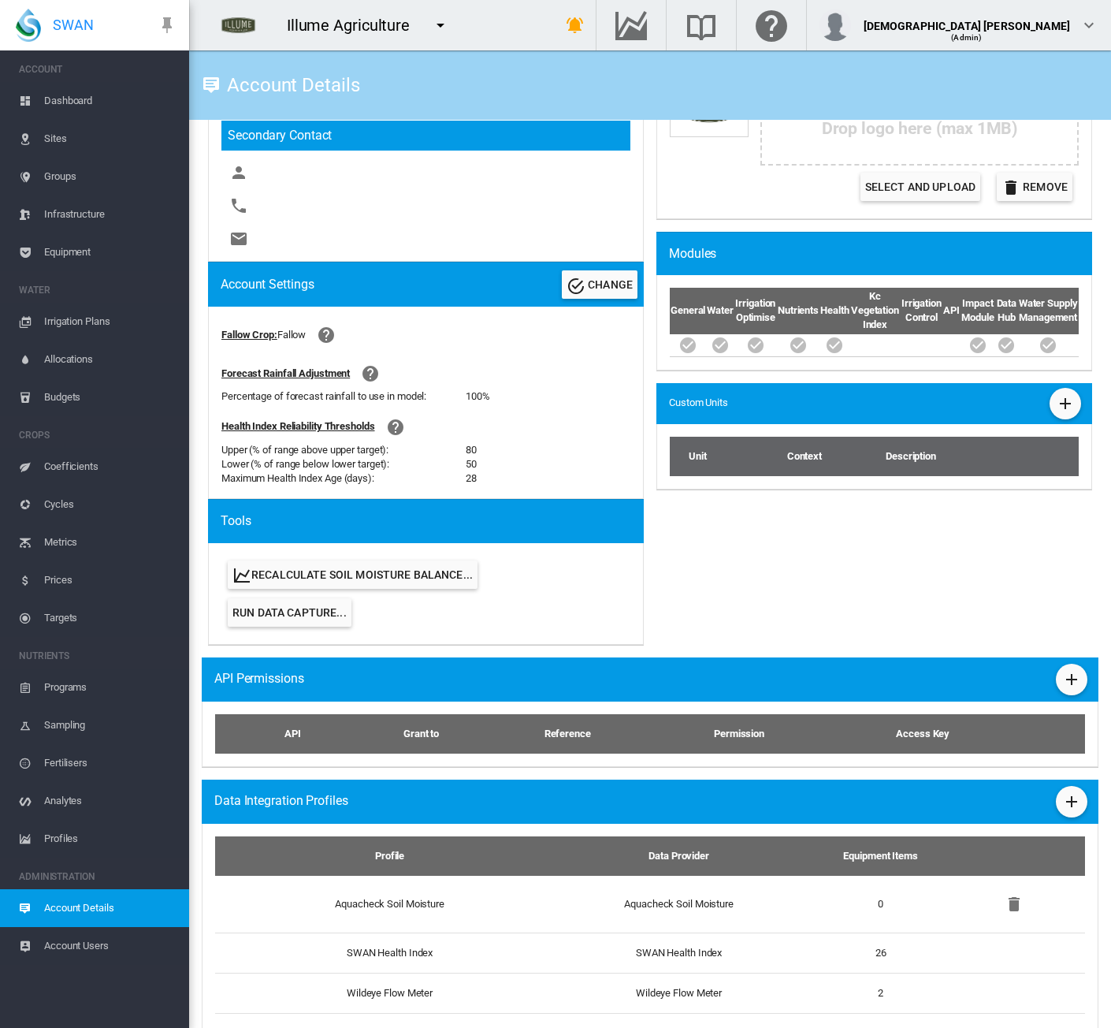
scroll to position [631, 0]
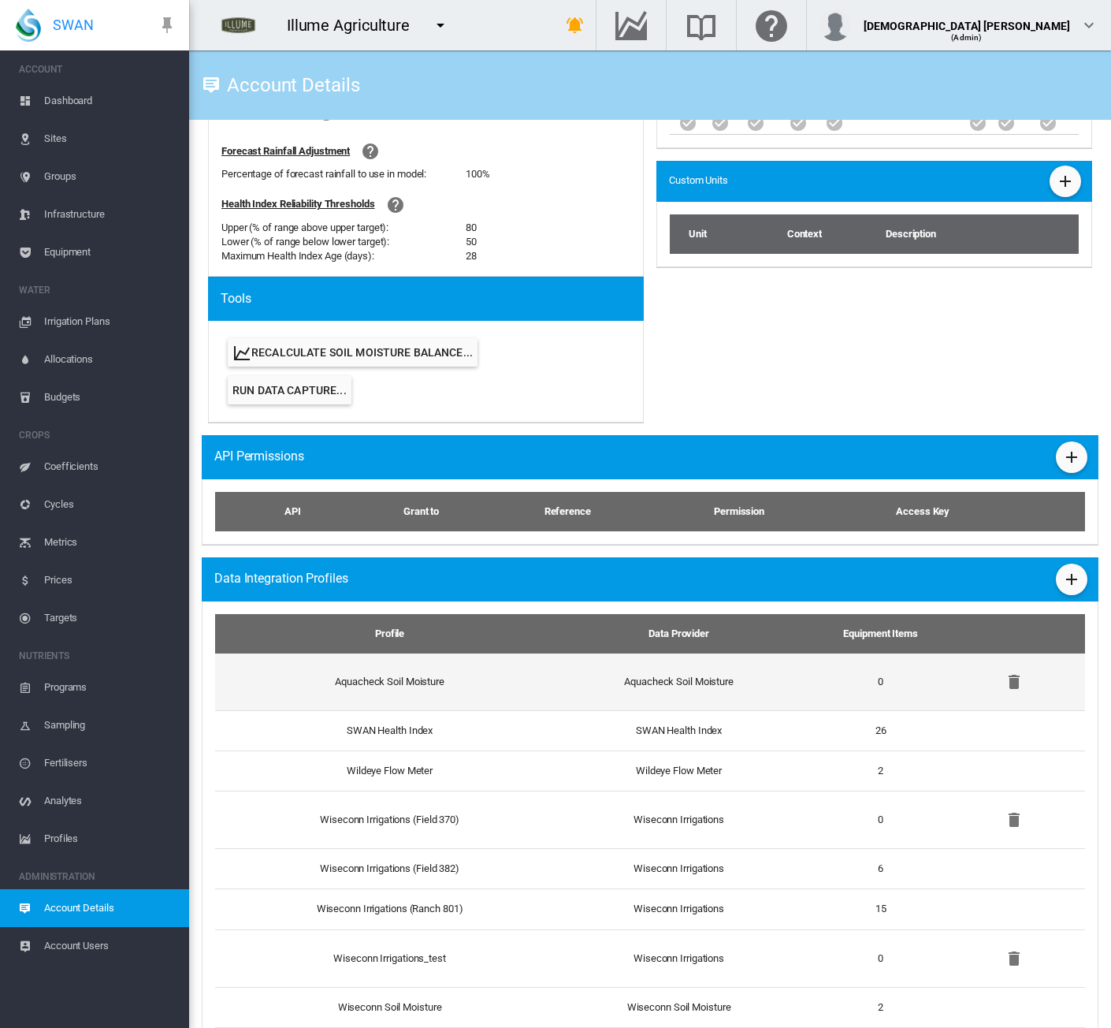
click at [683, 686] on td "Aquacheck Soil Moisture" at bounding box center [679, 681] width 255 height 57
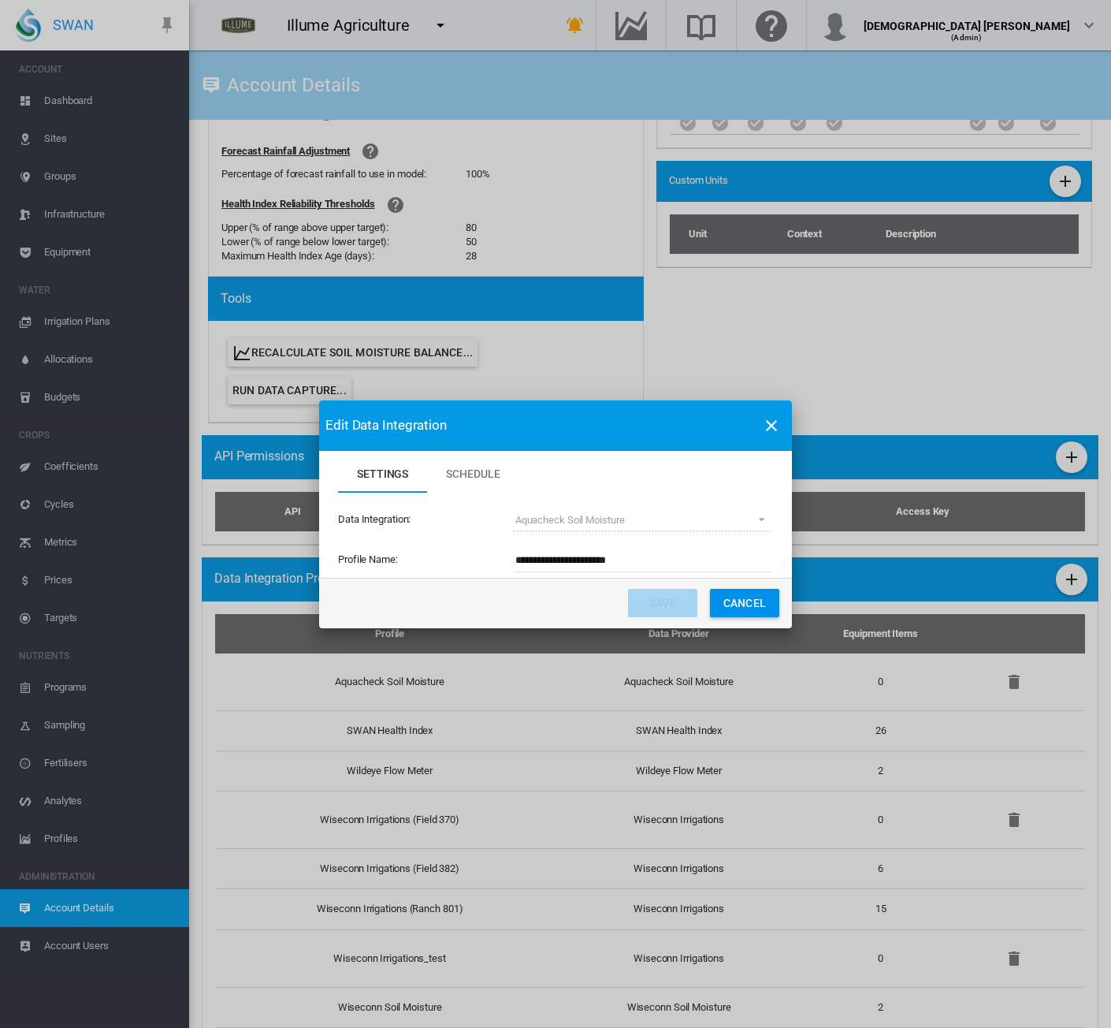
click at [739, 601] on button "Cancel" at bounding box center [744, 603] width 69 height 28
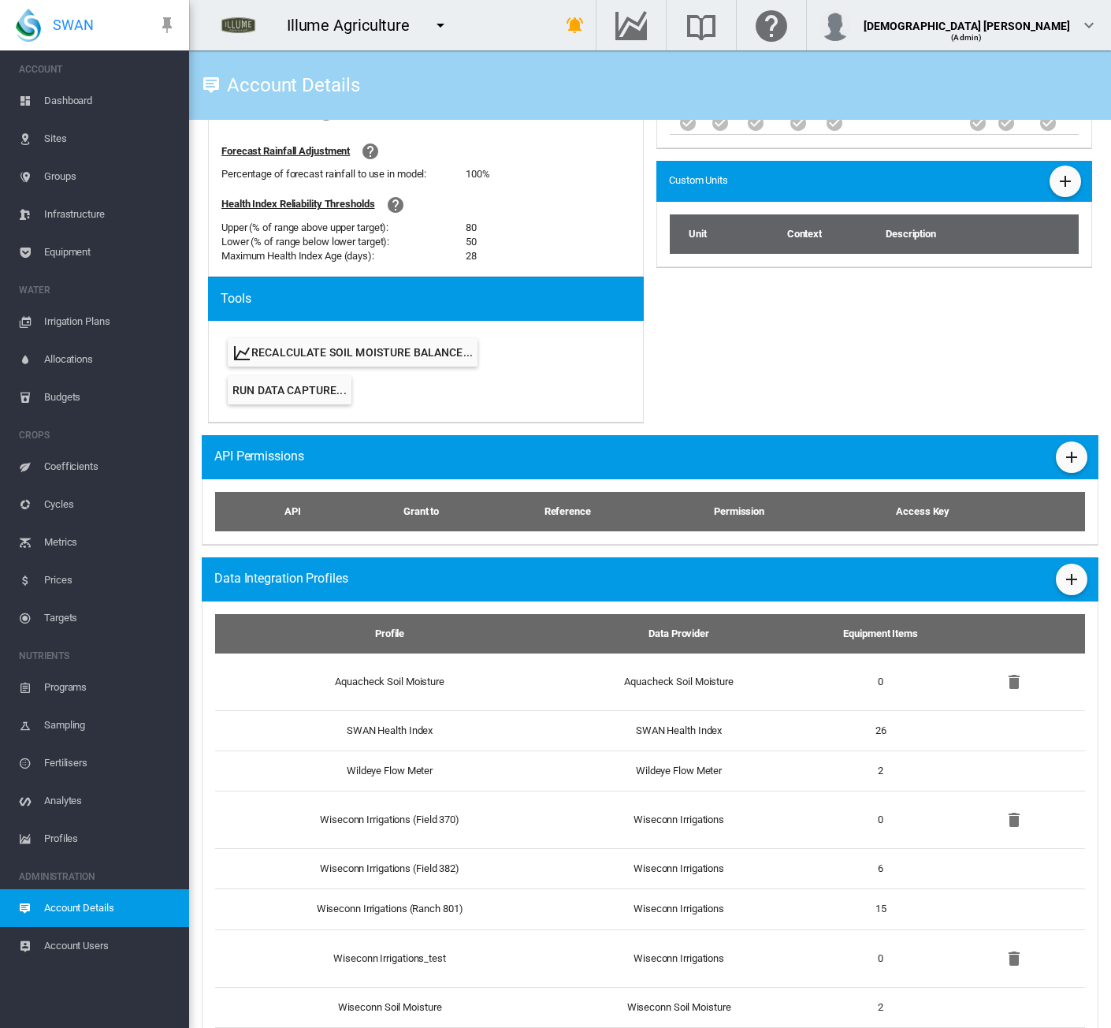
click at [57, 141] on span "Sites" at bounding box center [110, 139] width 132 height 38
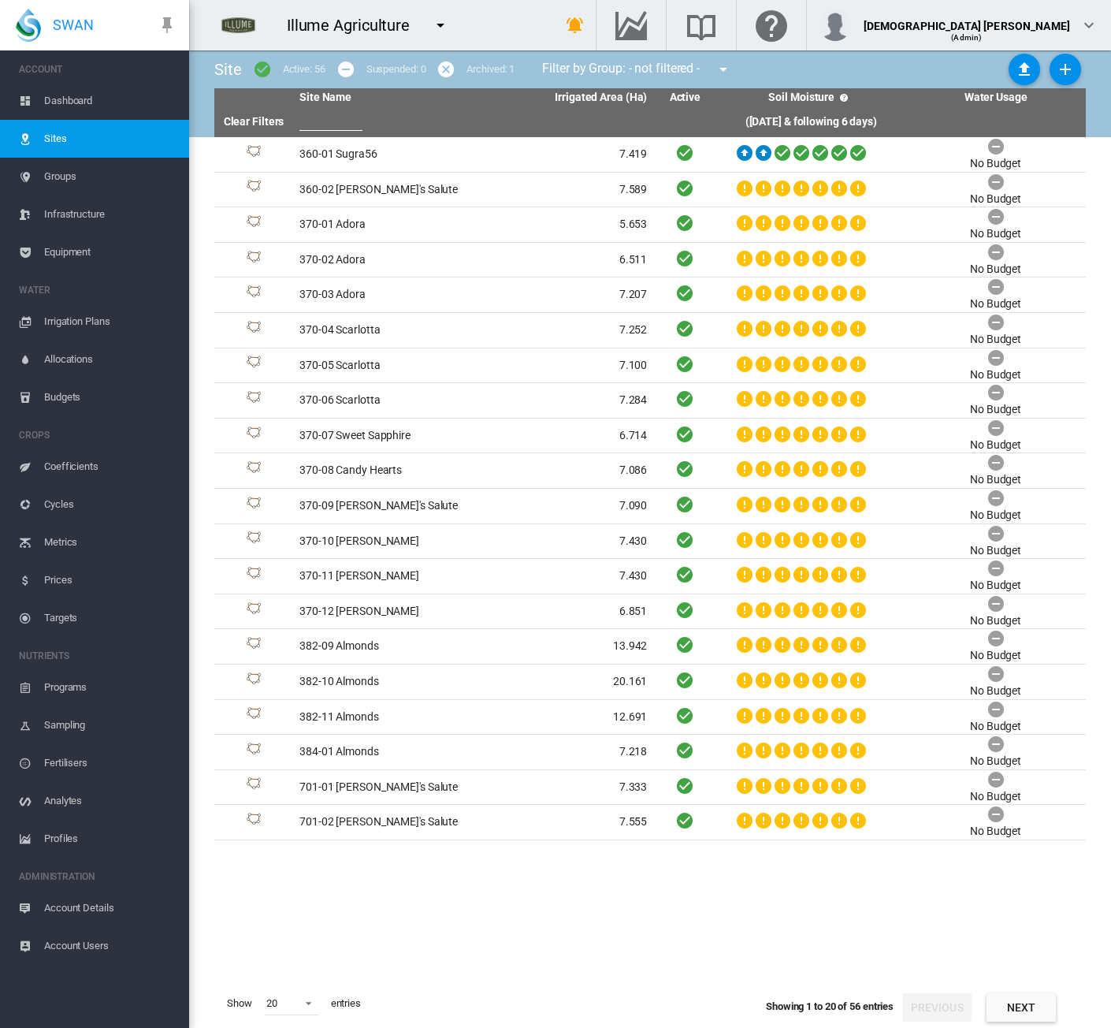
click at [65, 907] on span "Account Details" at bounding box center [110, 908] width 132 height 38
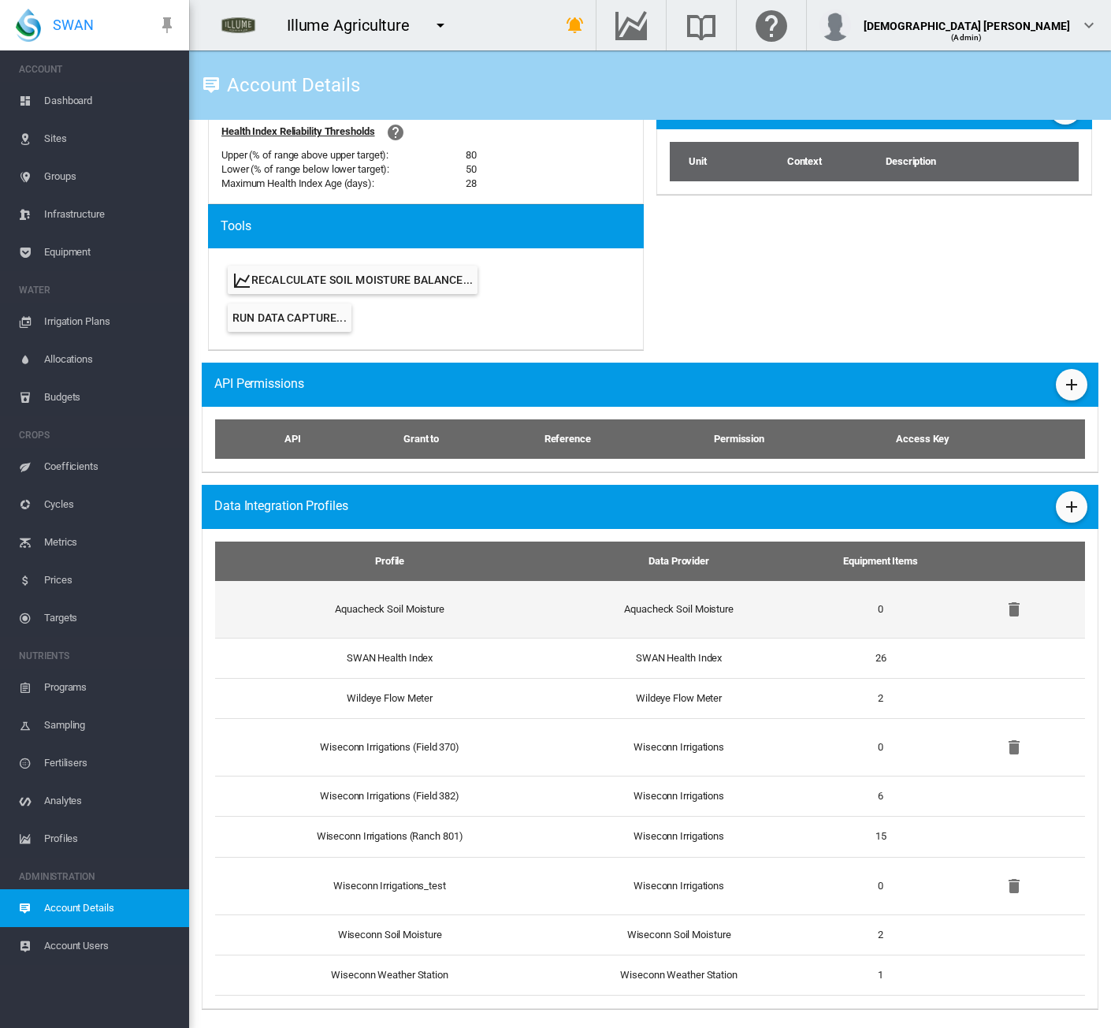
scroll to position [705, 0]
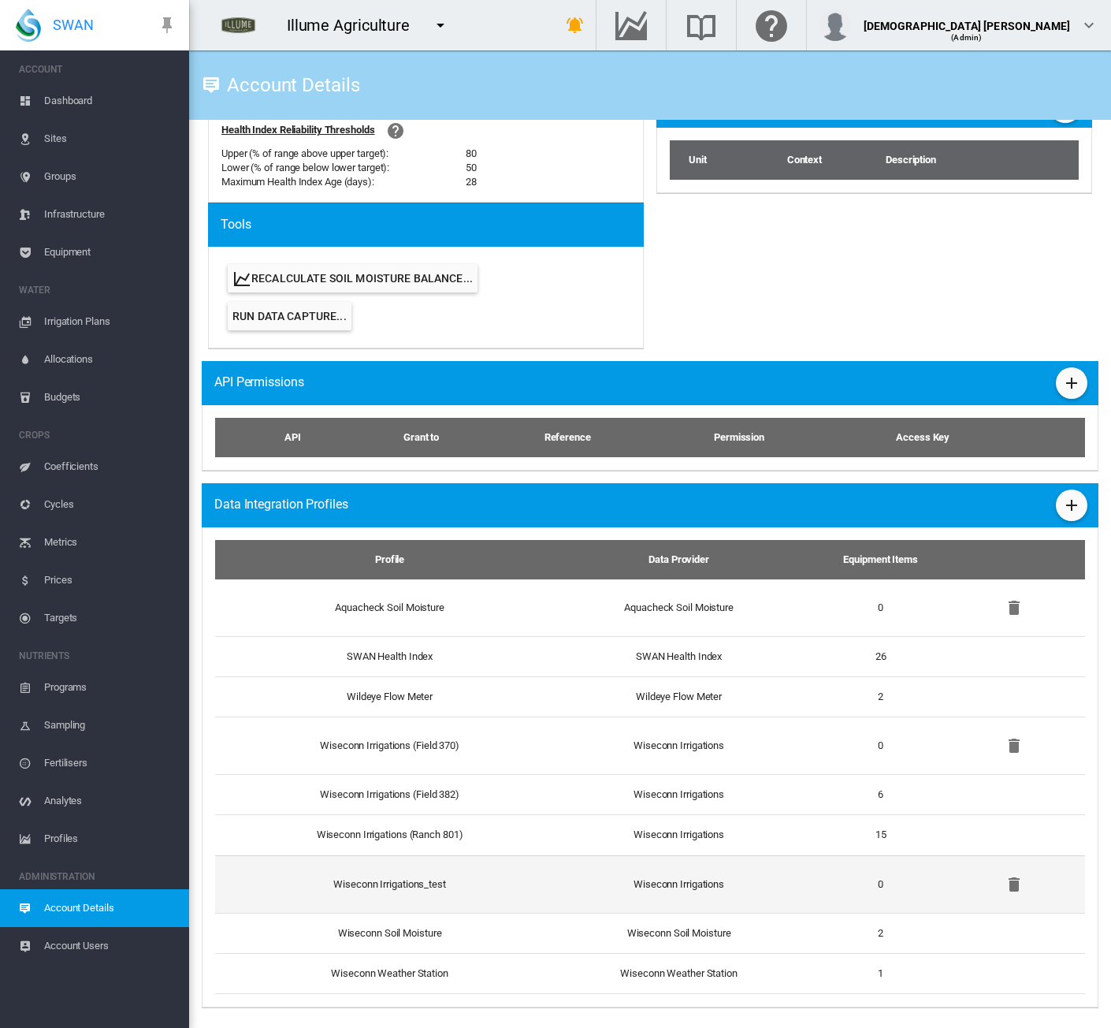
click at [651, 874] on td "Wiseconn Irrigations" at bounding box center [679, 884] width 255 height 58
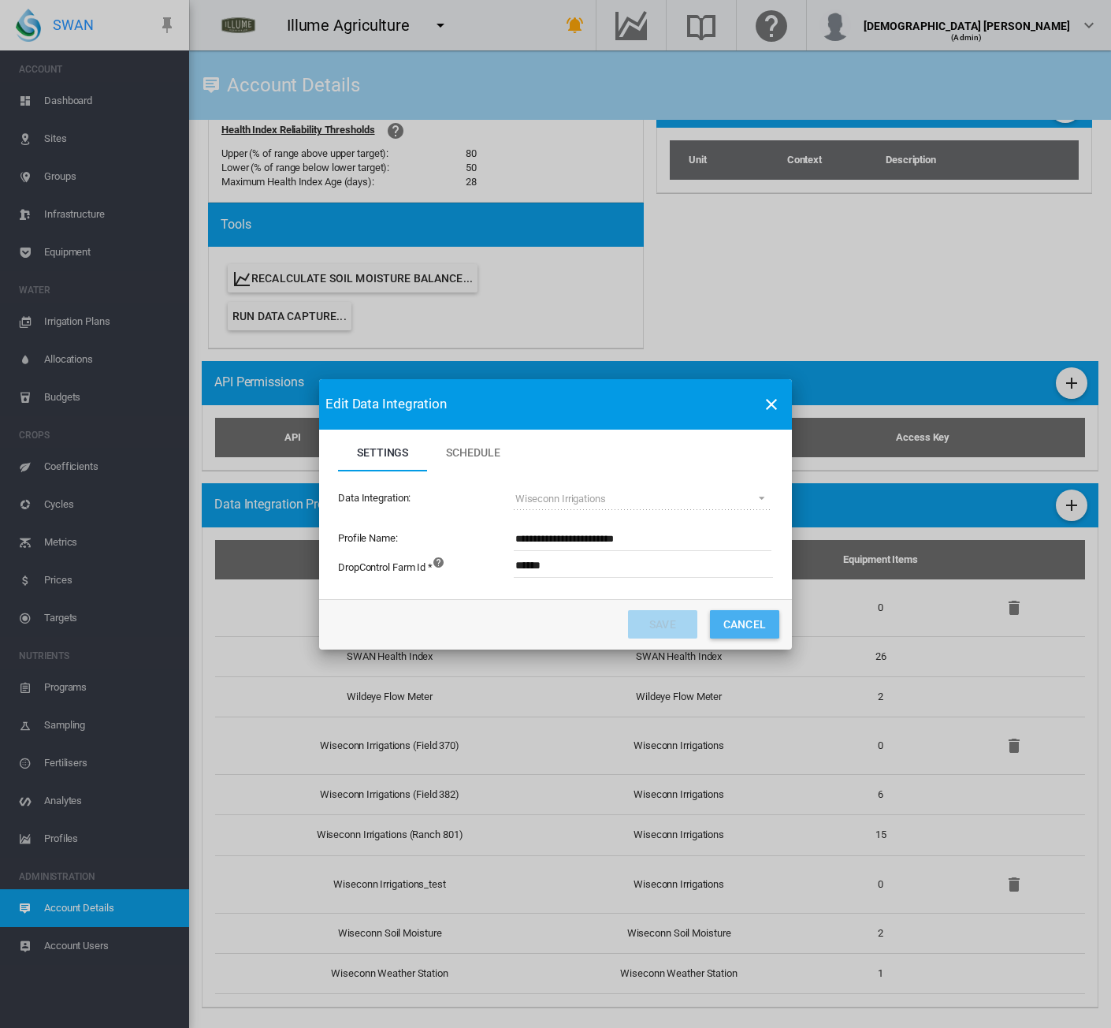
click at [755, 620] on button "Cancel" at bounding box center [744, 624] width 69 height 28
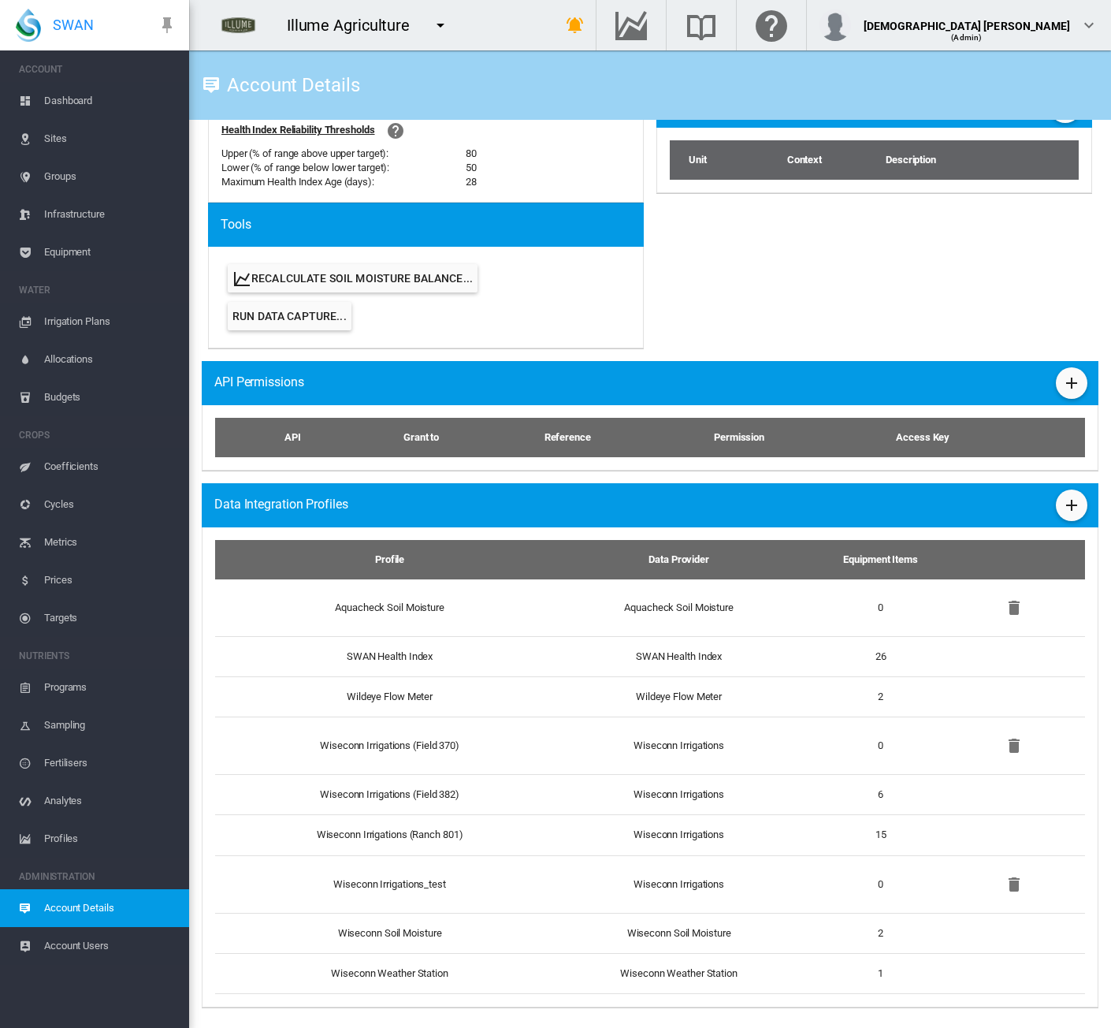
click at [63, 256] on span "Equipment" at bounding box center [110, 252] width 132 height 38
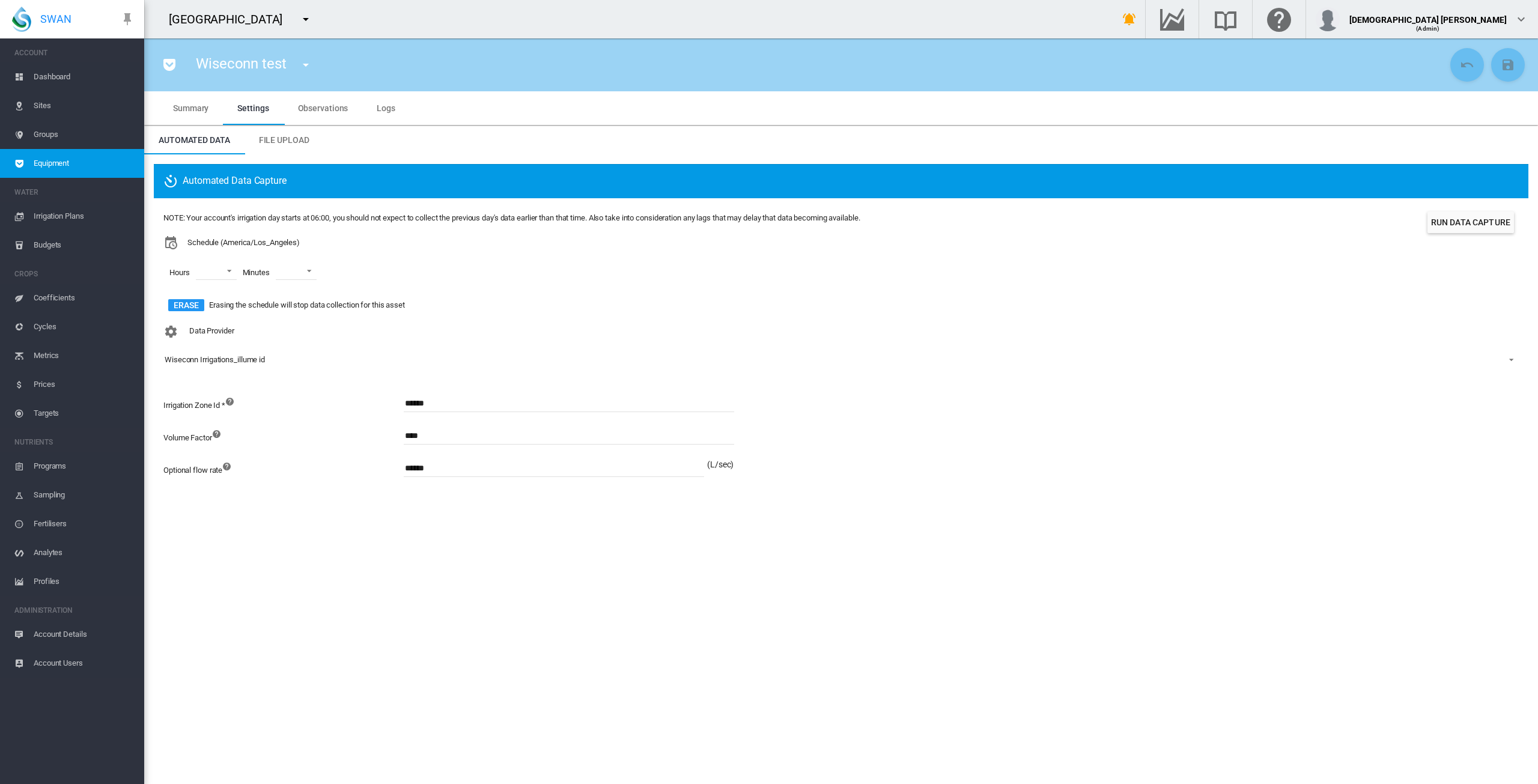
click at [299, 18] on md-icon "icon-menu-down" at bounding box center [306, 19] width 14 height 14
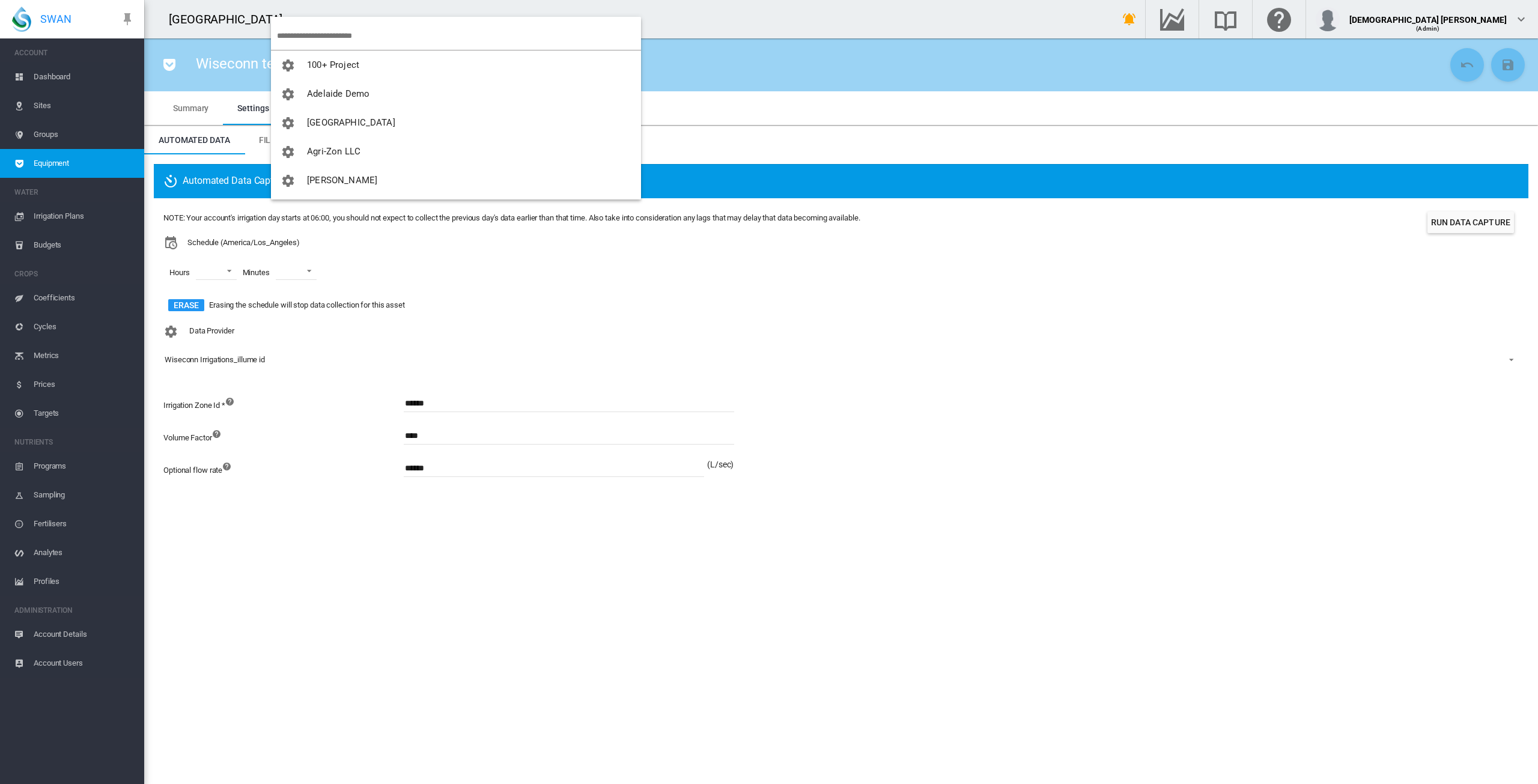
click at [322, 42] on input "search" at bounding box center [459, 35] width 364 height 28
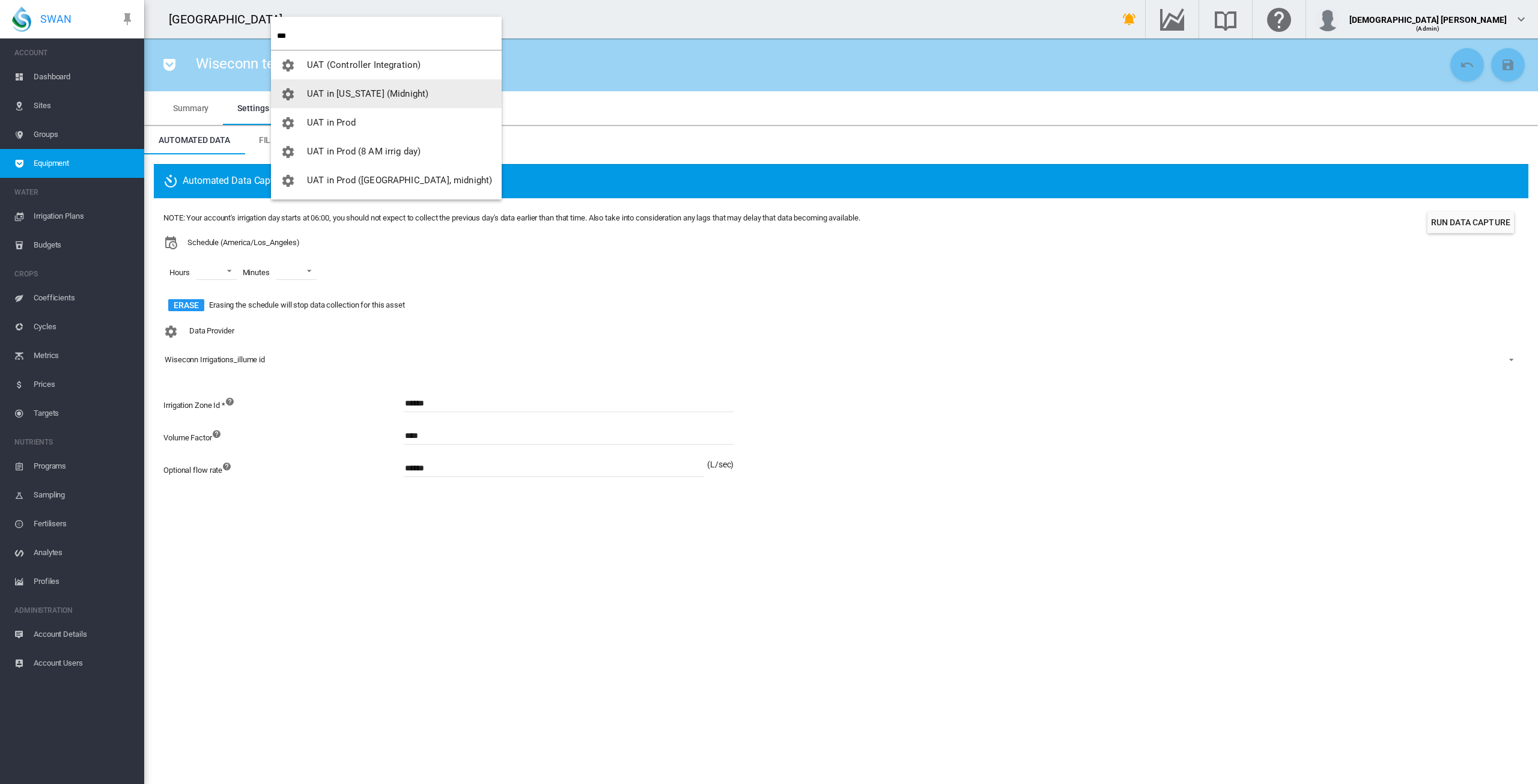
type input "***"
click at [337, 120] on span "UAT in Prod" at bounding box center [332, 123] width 49 height 11
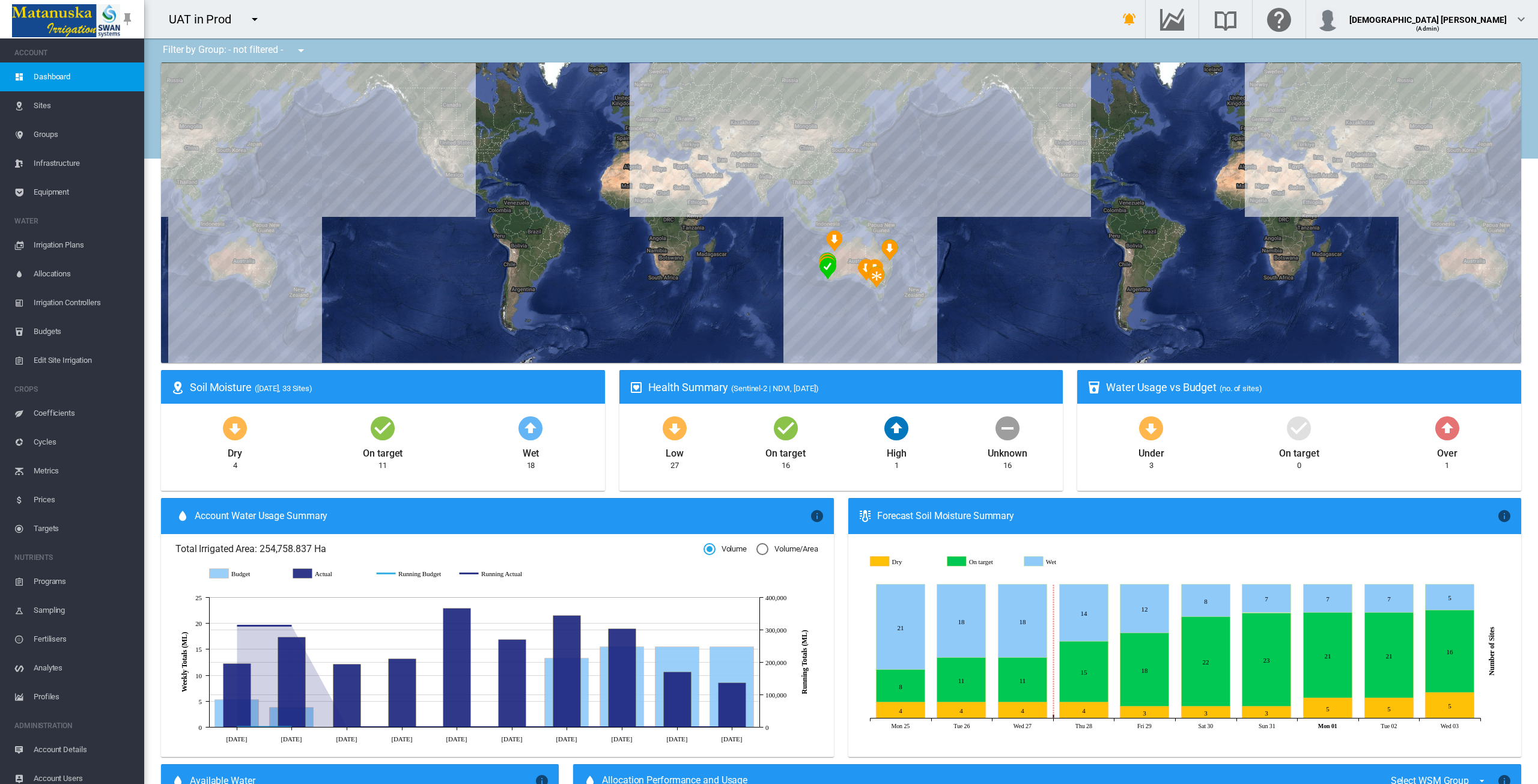
click at [53, 104] on span "Sites" at bounding box center [84, 106] width 101 height 29
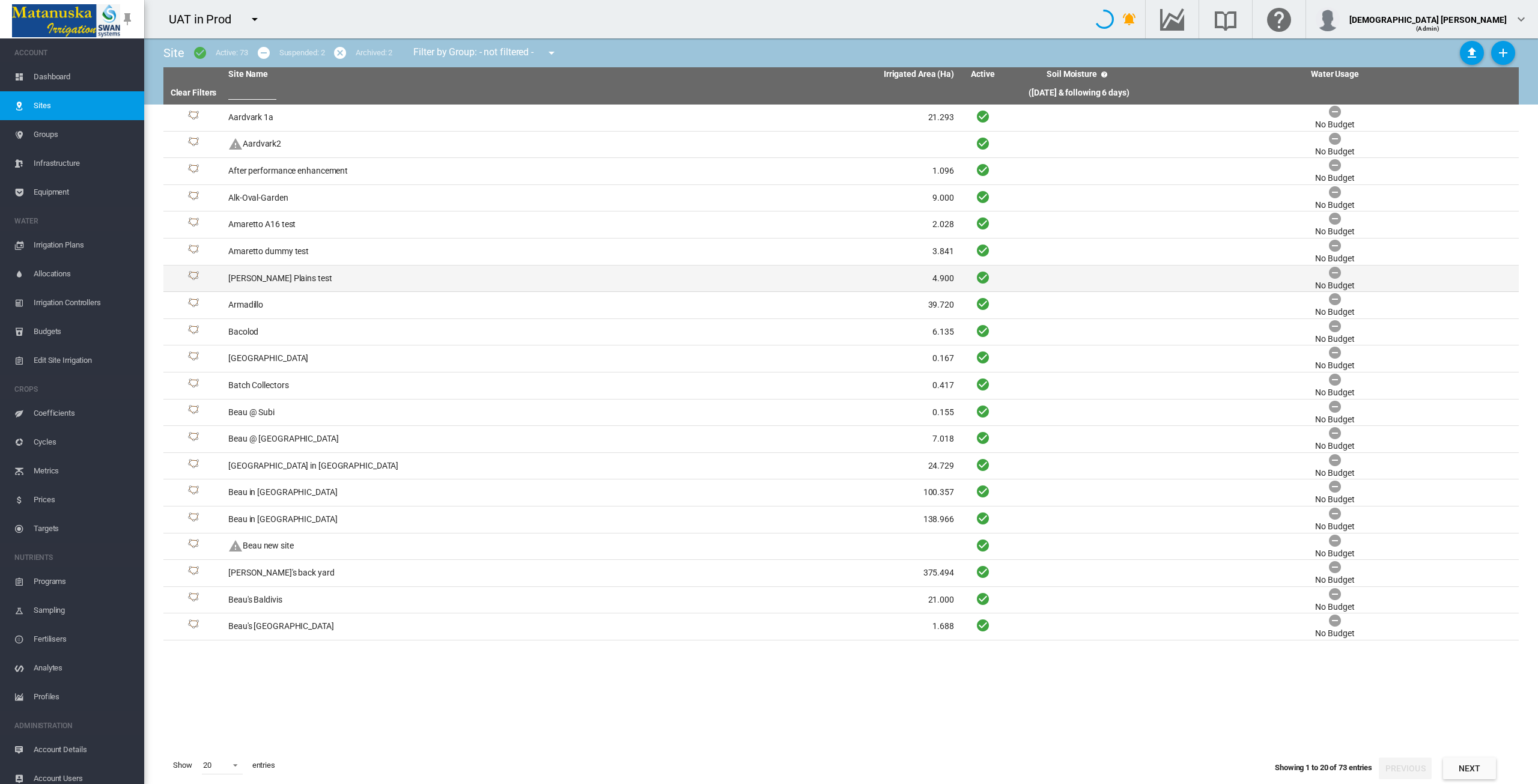
click at [255, 277] on td "Anna Plains test" at bounding box center [407, 278] width 367 height 27
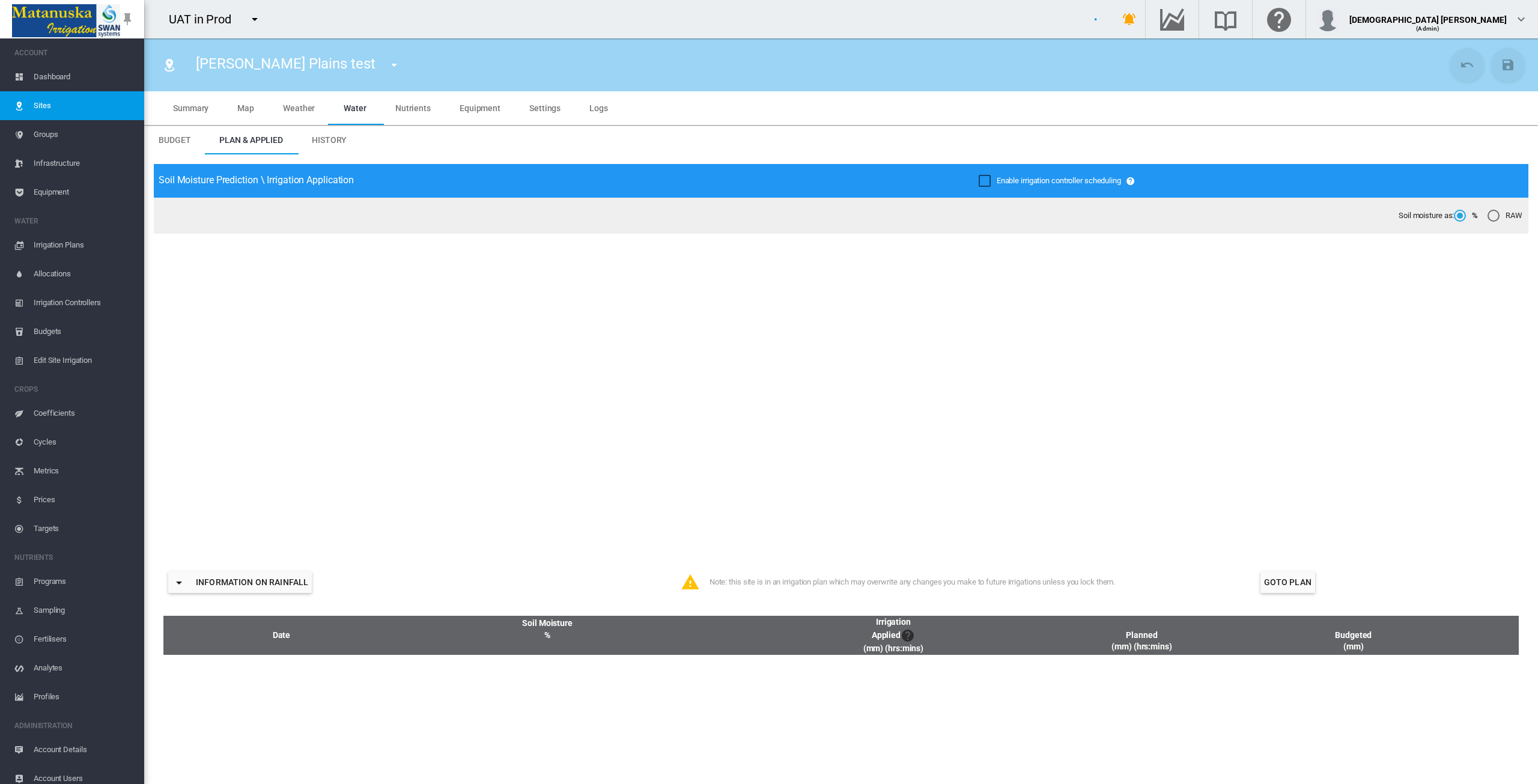
click at [417, 112] on span "Nutrients" at bounding box center [413, 108] width 36 height 10
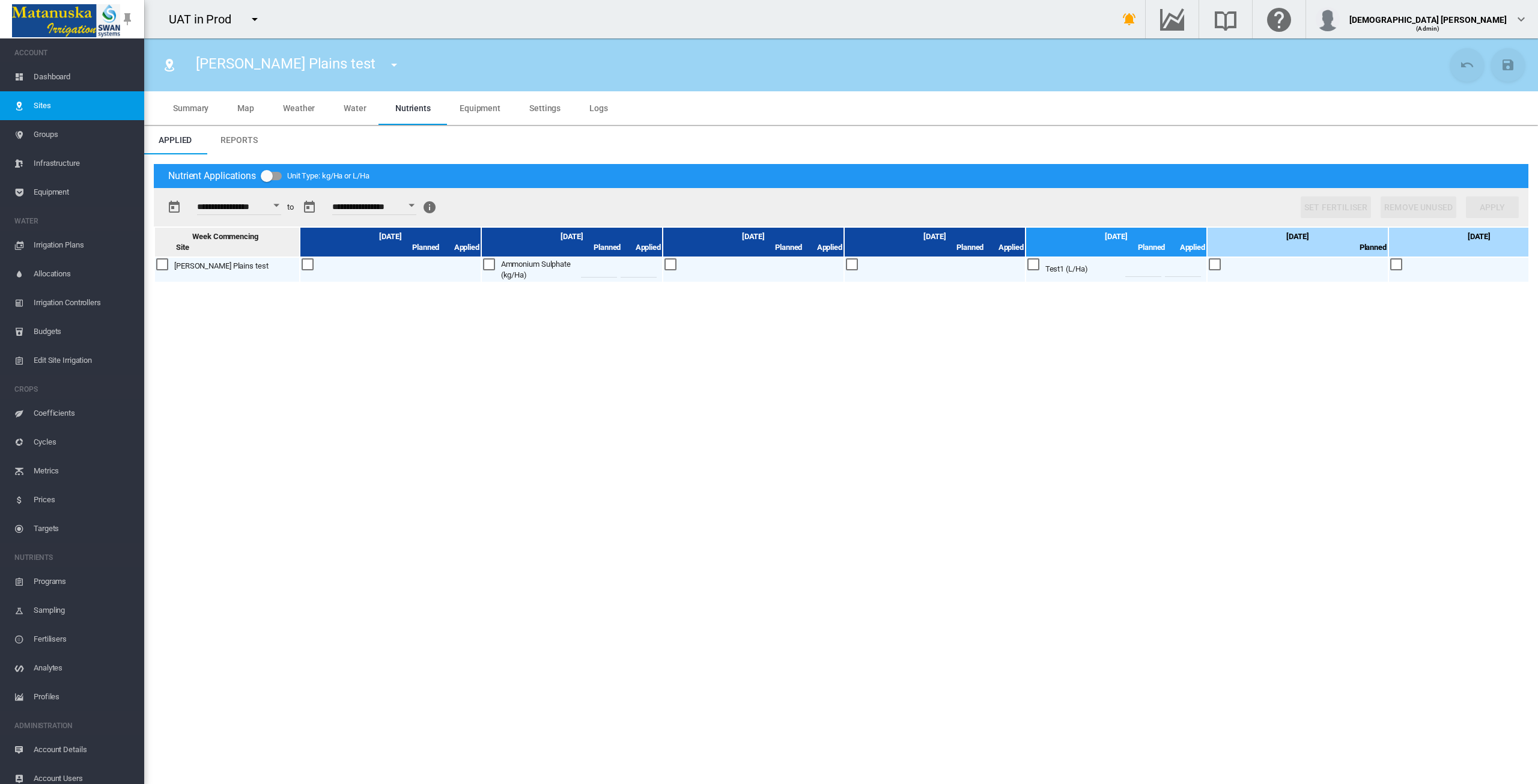
click at [279, 203] on button "Open calendar" at bounding box center [276, 205] width 21 height 21
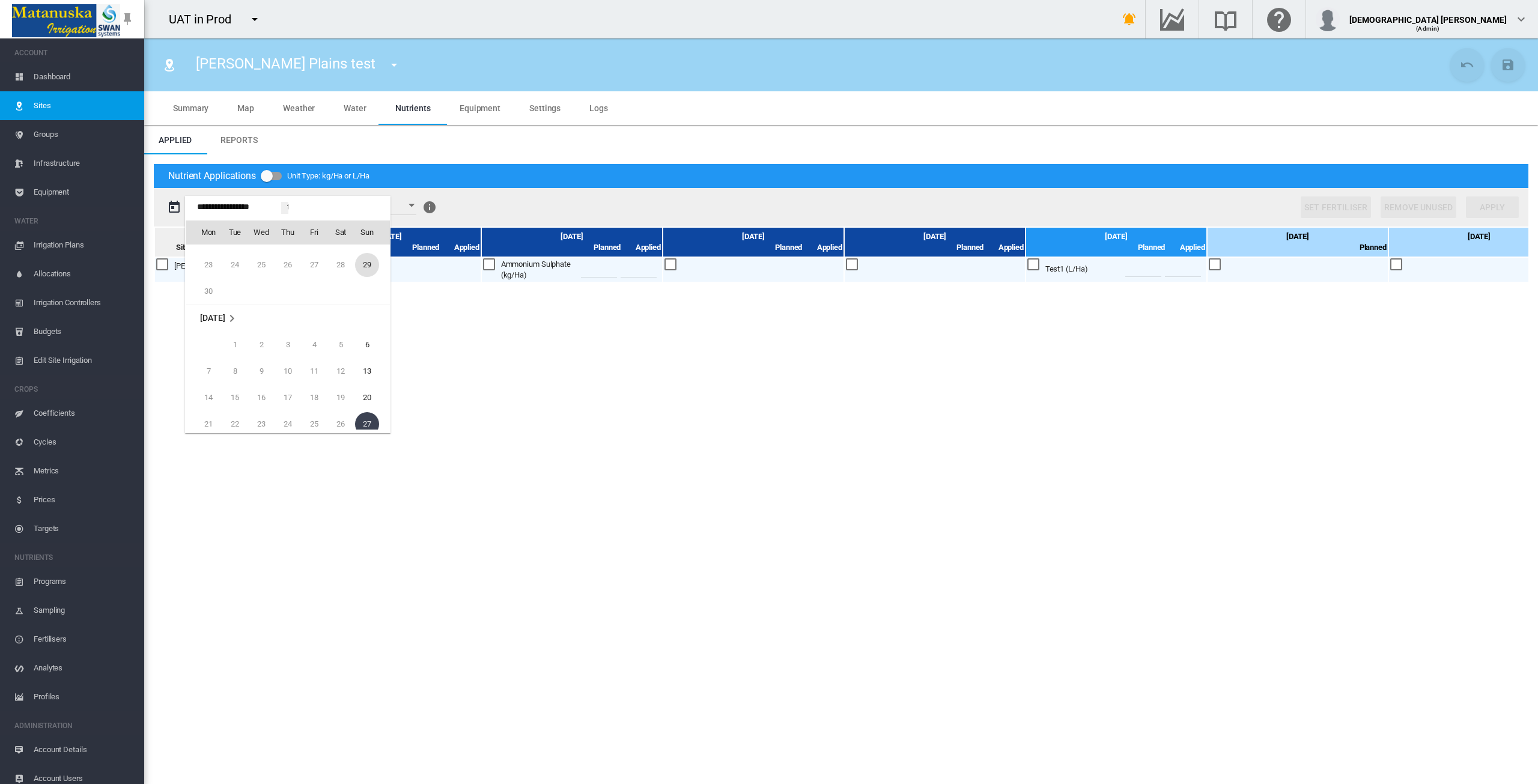
click at [367, 264] on span "29" at bounding box center [367, 265] width 24 height 24
type input "**********"
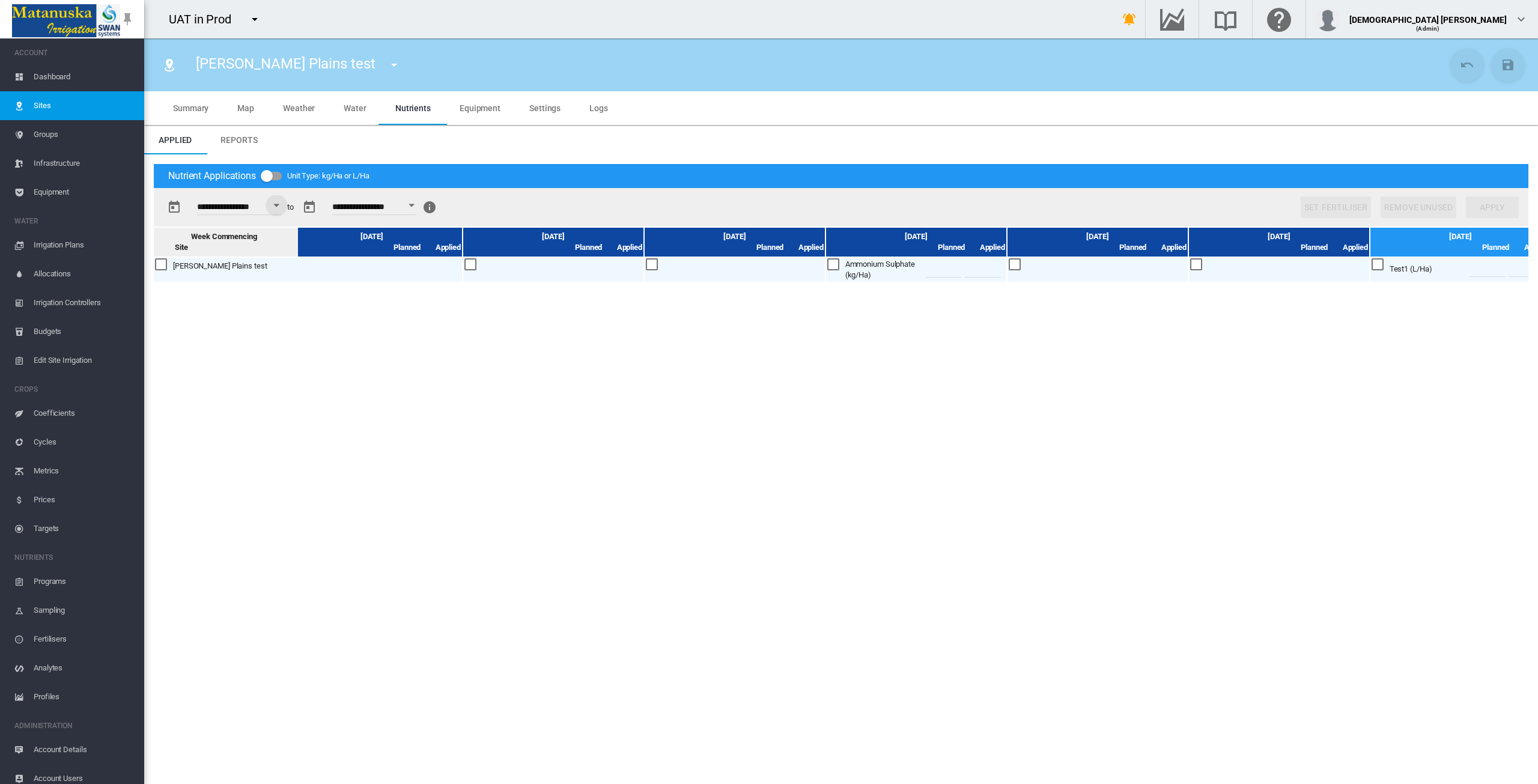
scroll to position [0, 405]
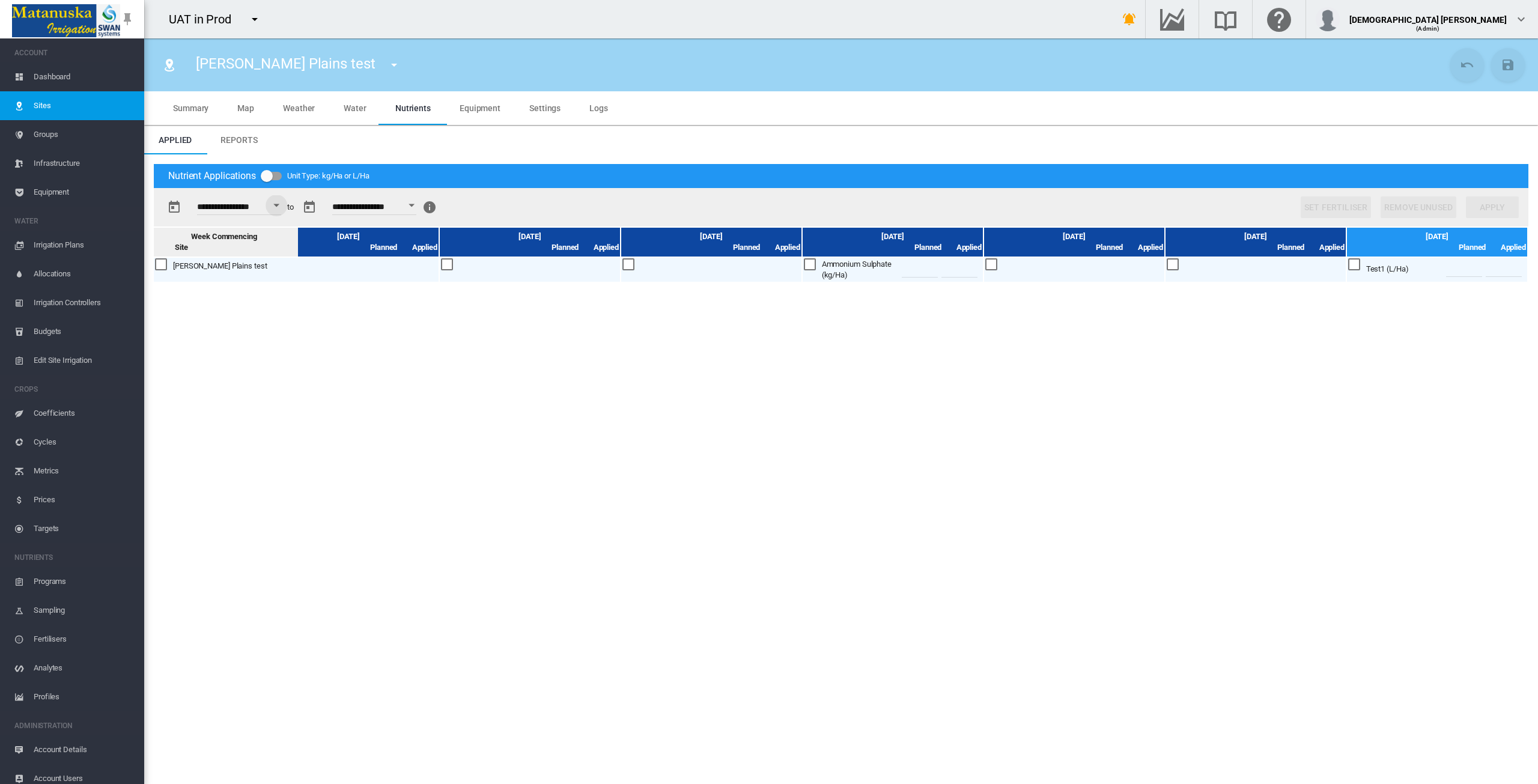
click at [45, 694] on span "Profiles" at bounding box center [84, 696] width 101 height 29
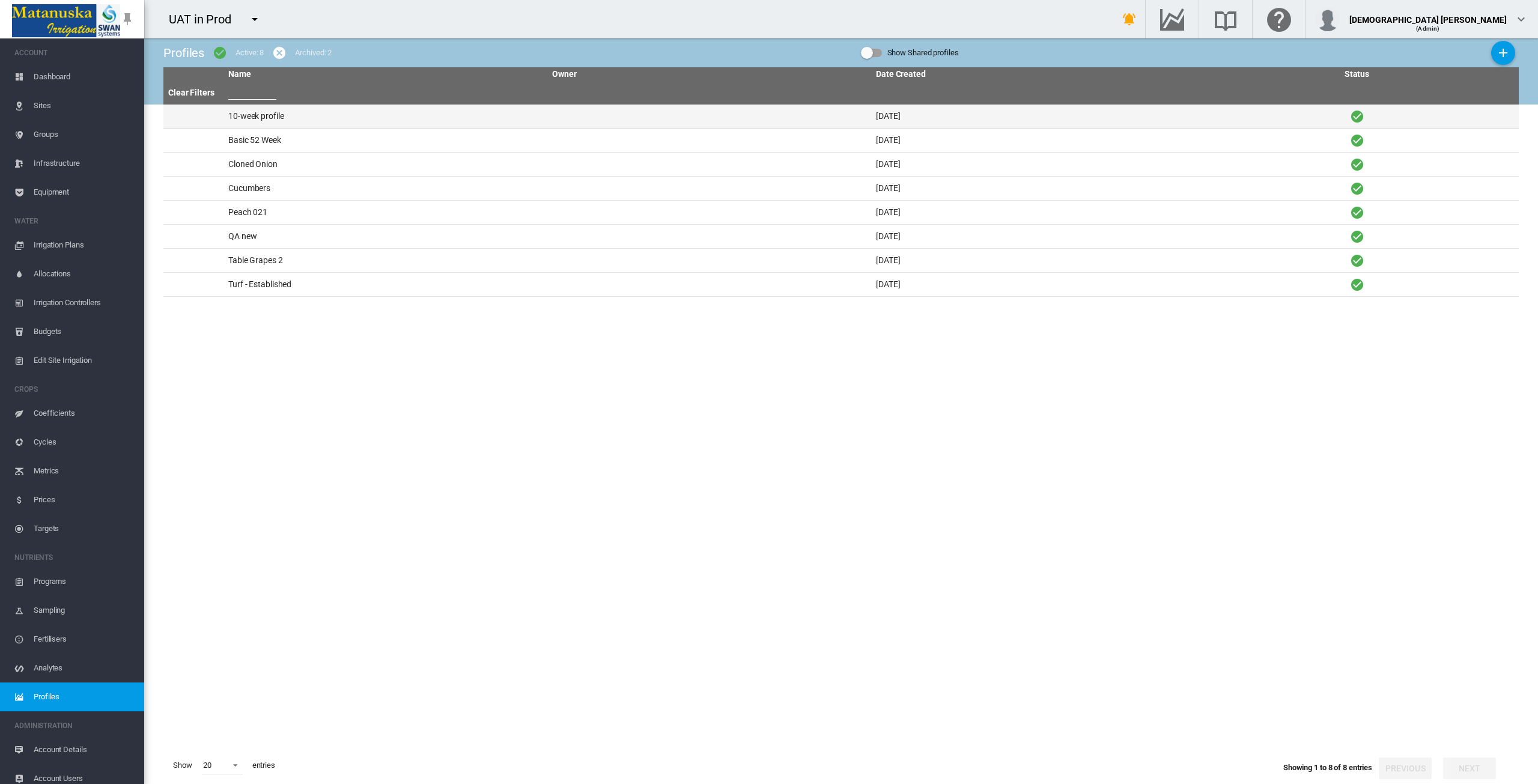
click at [270, 115] on td "10-week profile" at bounding box center [385, 116] width 324 height 24
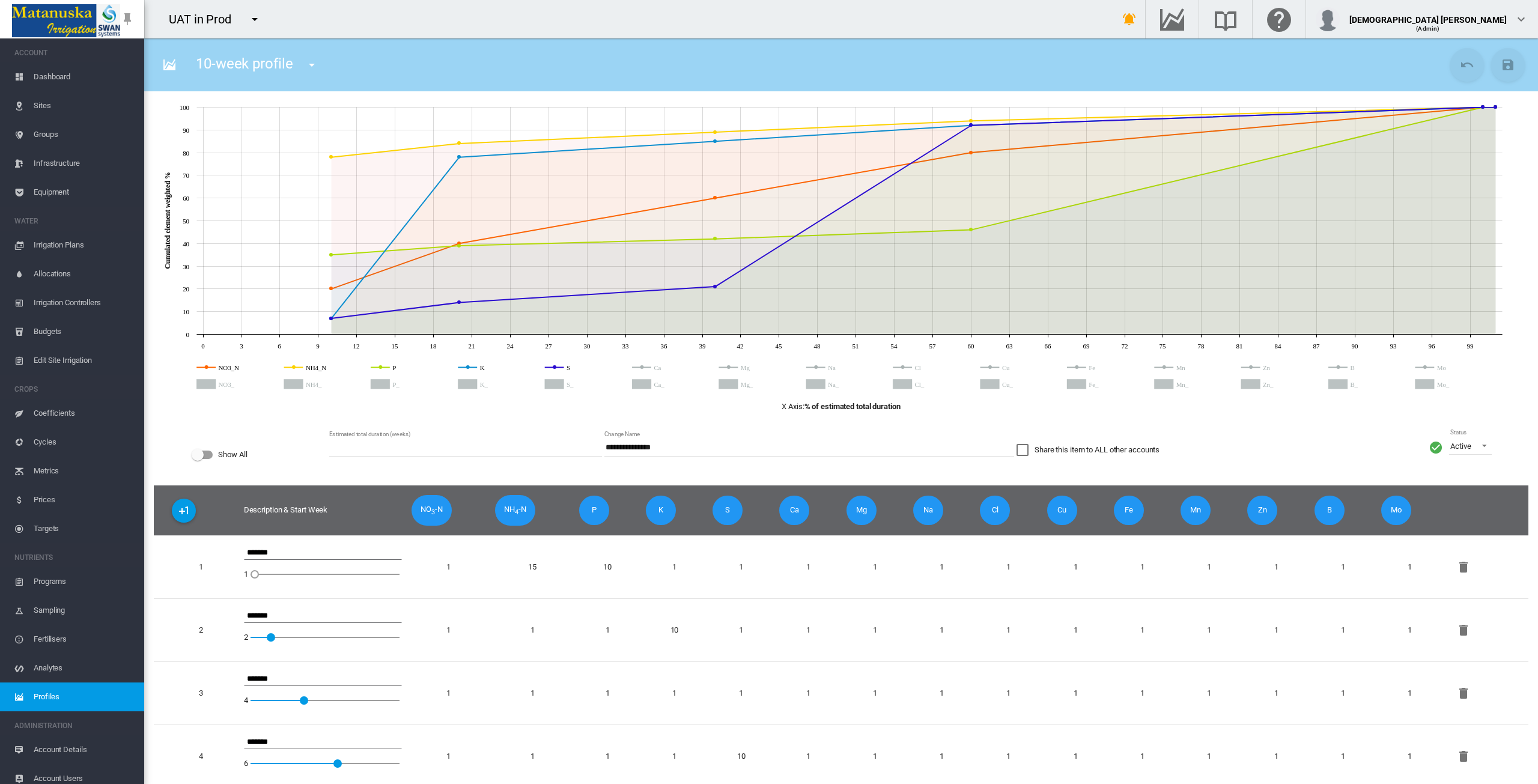
type input "**"
click at [467, 367] on circle "K" at bounding box center [469, 366] width 4 height 4
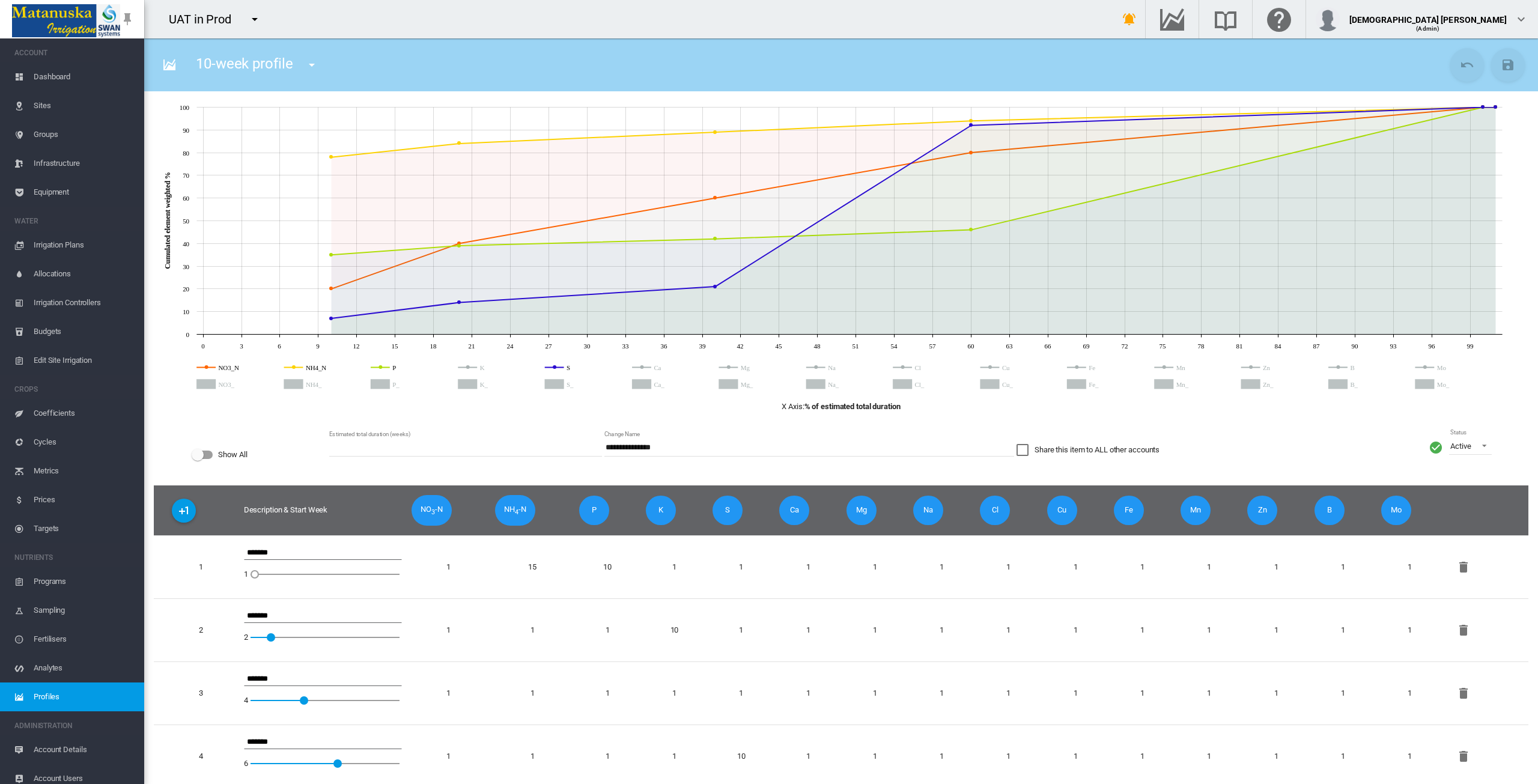
click at [381, 366] on circle "P" at bounding box center [381, 366] width 4 height 4
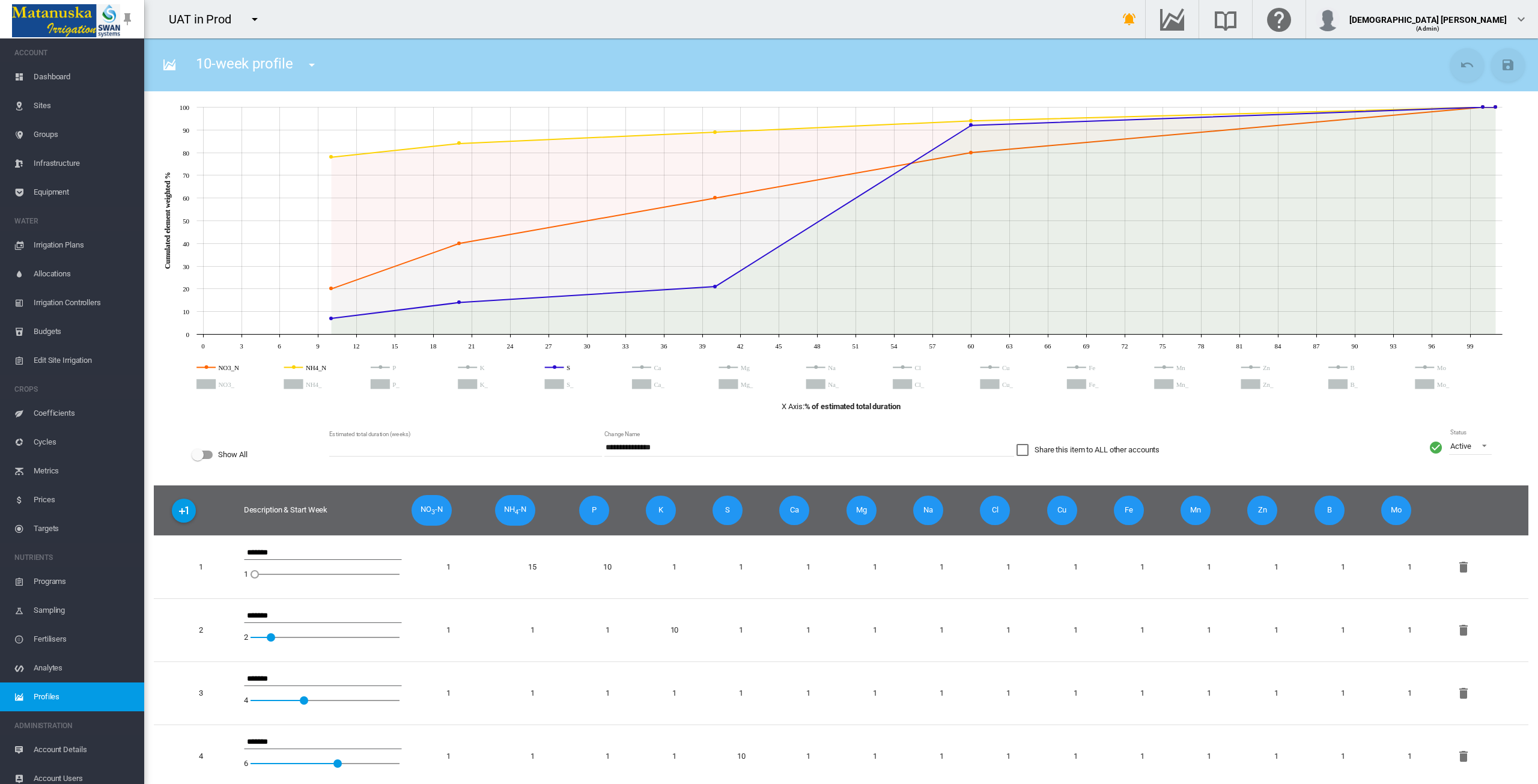
click at [296, 367] on icon "NH4_N" at bounding box center [294, 367] width 19 height 0
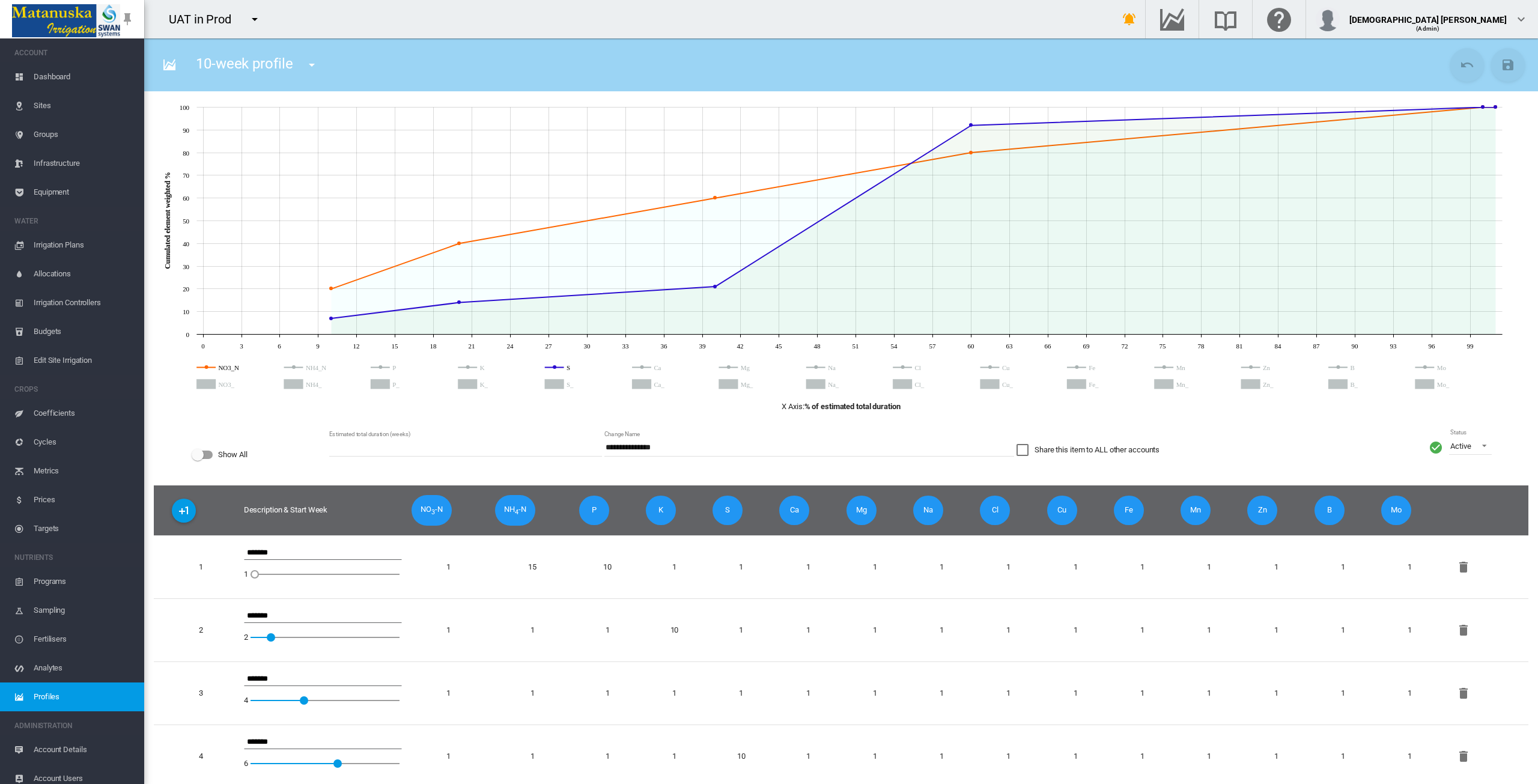
click at [211, 366] on icon at bounding box center [850, 375] width 1306 height 39
click at [207, 367] on circle "NO3_N" at bounding box center [207, 366] width 4 height 4
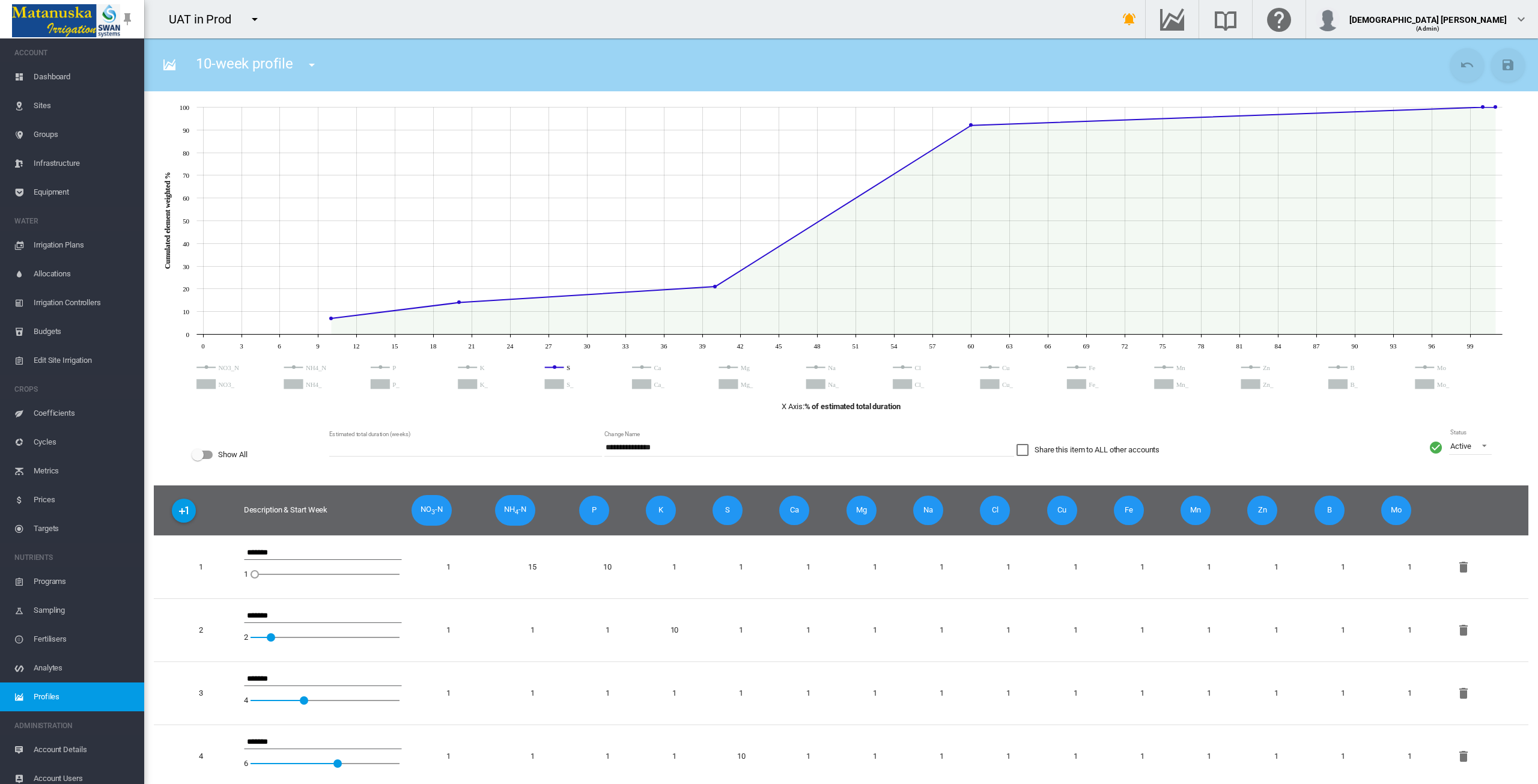
click at [556, 367] on circle "S" at bounding box center [556, 366] width 4 height 4
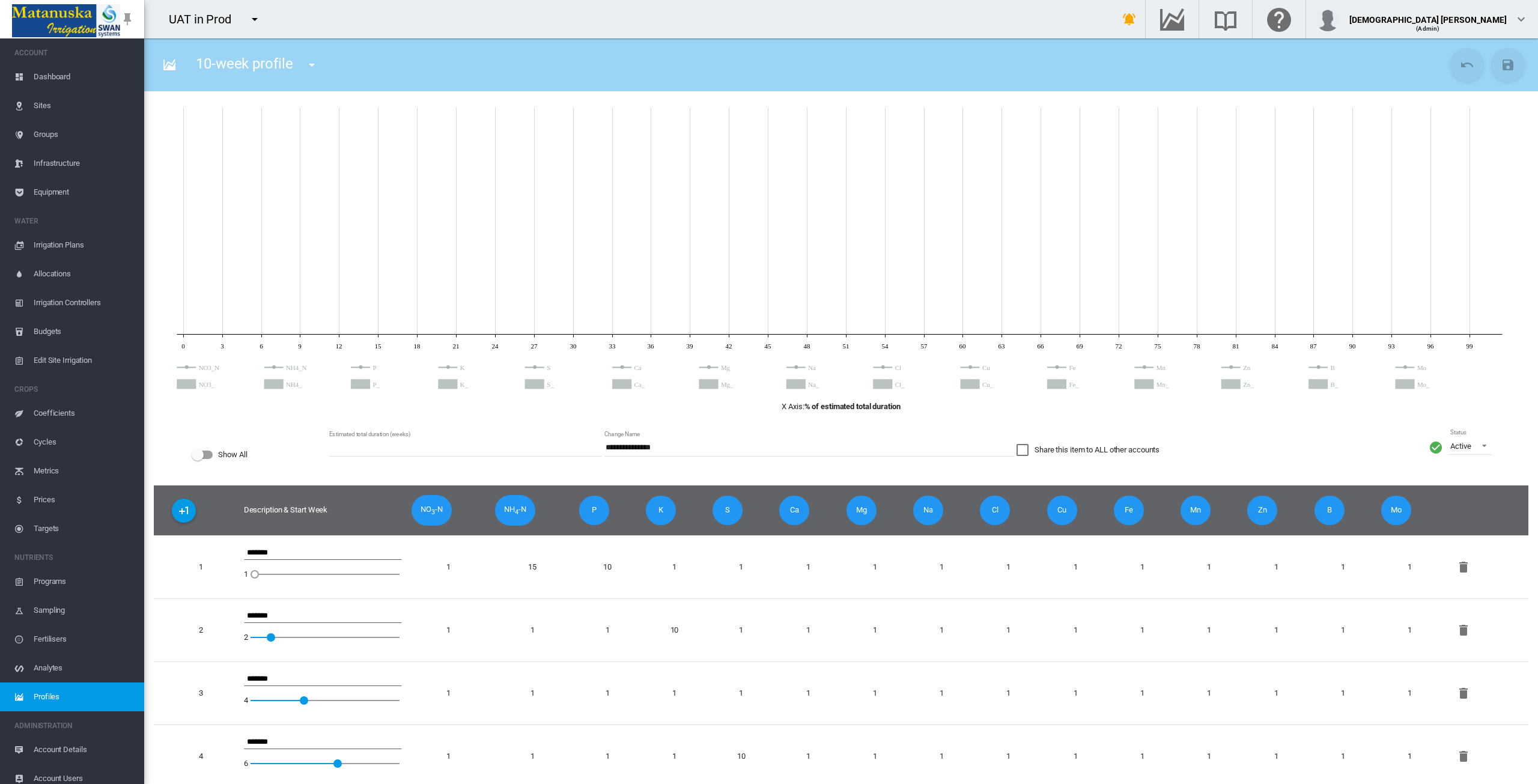
click at [543, 366] on icon at bounding box center [840, 375] width 1325 height 39
click at [536, 364] on icon at bounding box center [840, 375] width 1325 height 39
click at [536, 368] on circle "S" at bounding box center [537, 366] width 4 height 4
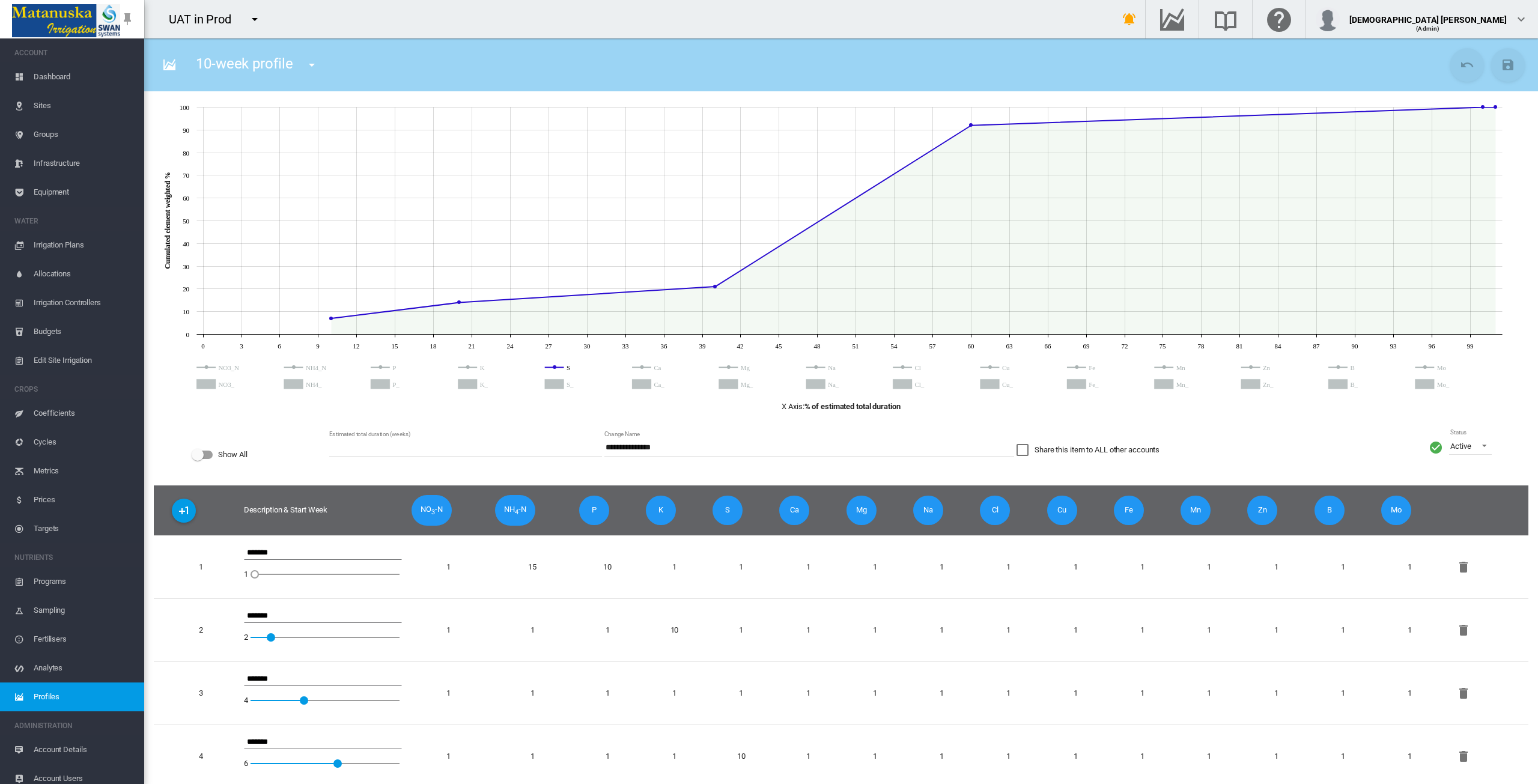
click at [739, 516] on span "S" at bounding box center [727, 510] width 30 height 29
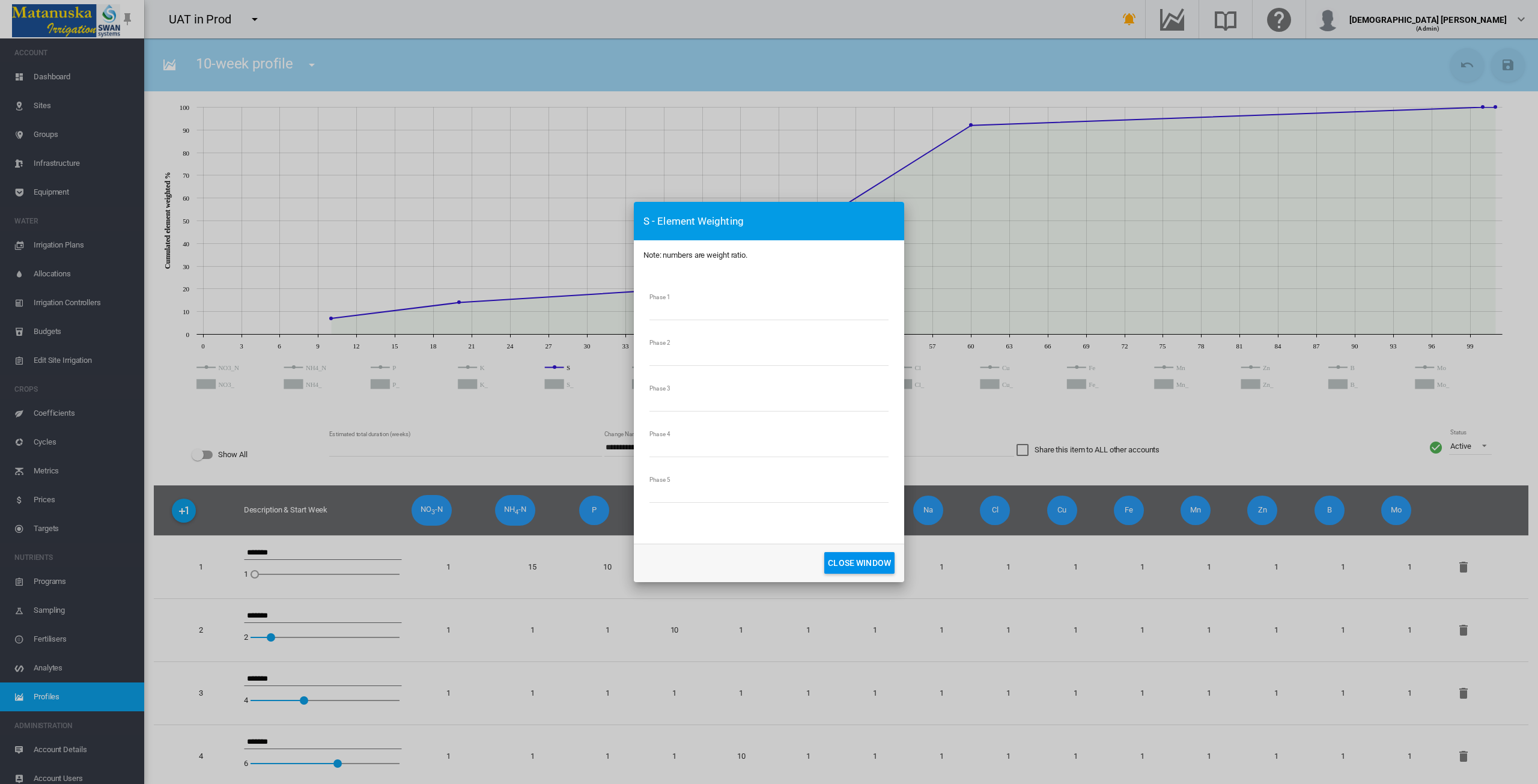
click at [658, 309] on input "*" at bounding box center [769, 311] width 239 height 18
drag, startPoint x: 658, startPoint y: 310, endPoint x: 643, endPoint y: 310, distance: 15.0
click at [643, 310] on md-dialog-content "Phase 1 * Phase 2 * Phase 3 * Phase 4 ** Phase 5 *" at bounding box center [769, 407] width 271 height 273
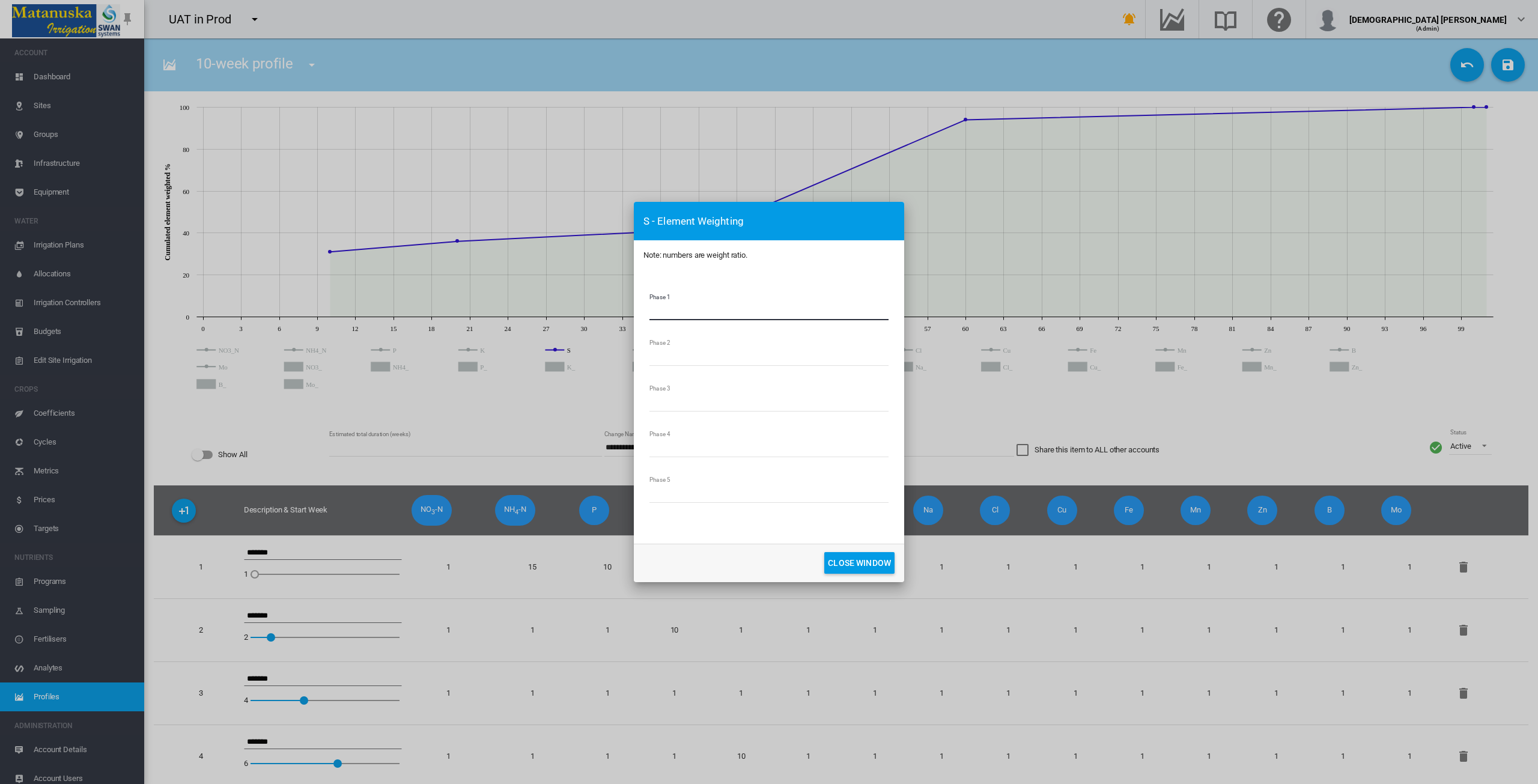
drag, startPoint x: 662, startPoint y: 312, endPoint x: 626, endPoint y: 312, distance: 36.0
click at [626, 312] on div "S - Element Weighting Note: numbers are weight ratio. Phase 1 * Phase 2 * Phase…" at bounding box center [769, 392] width 1538 height 784
type input "*"
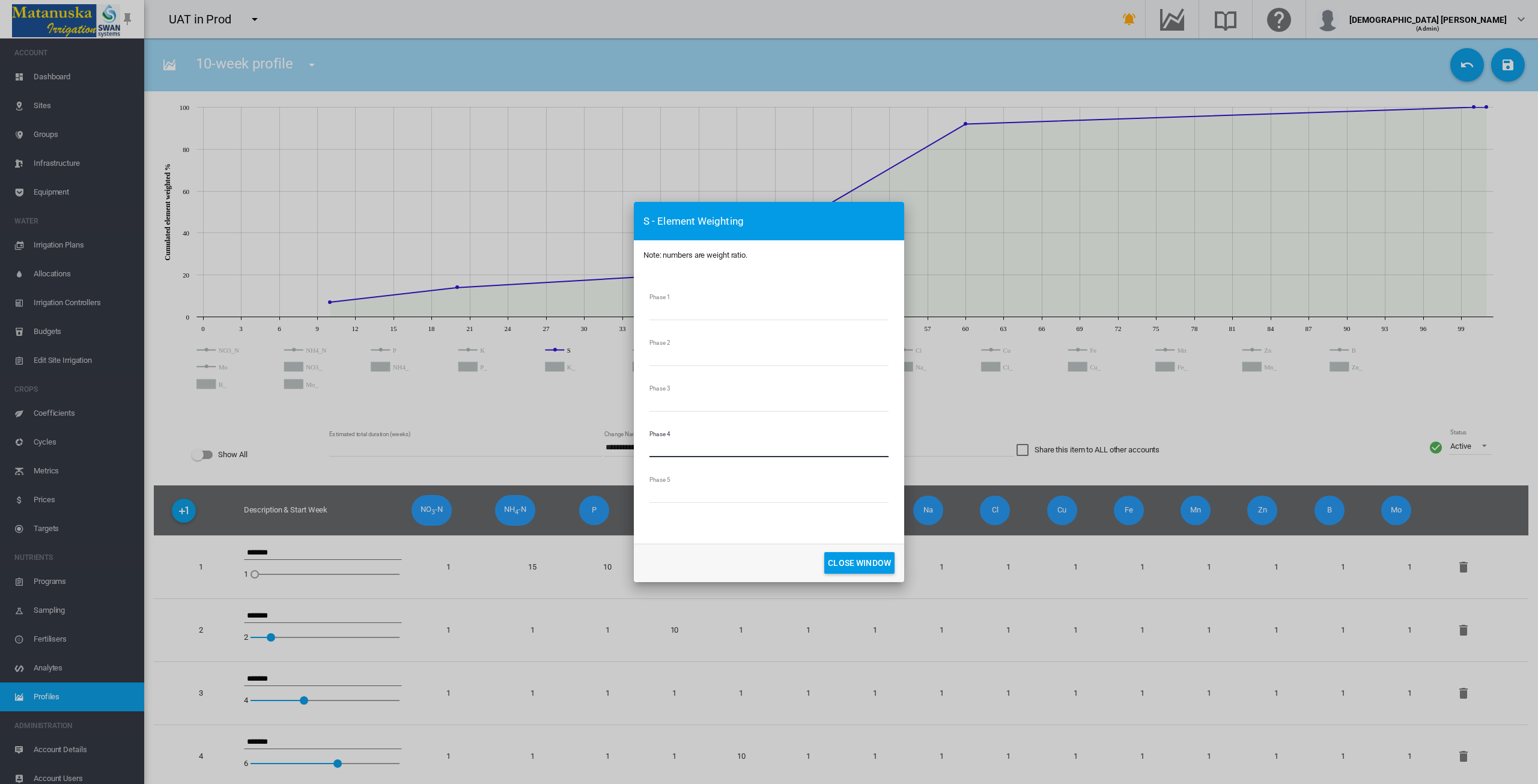
drag, startPoint x: 679, startPoint y: 445, endPoint x: 636, endPoint y: 446, distance: 43.0
click at [636, 446] on md-dialog-content "Phase 1 * Phase 2 * Phase 3 * Phase 4 ** Phase 5 *" at bounding box center [769, 407] width 271 height 273
type input "*"
click at [860, 562] on button "CLOSE WINDOW" at bounding box center [859, 562] width 70 height 21
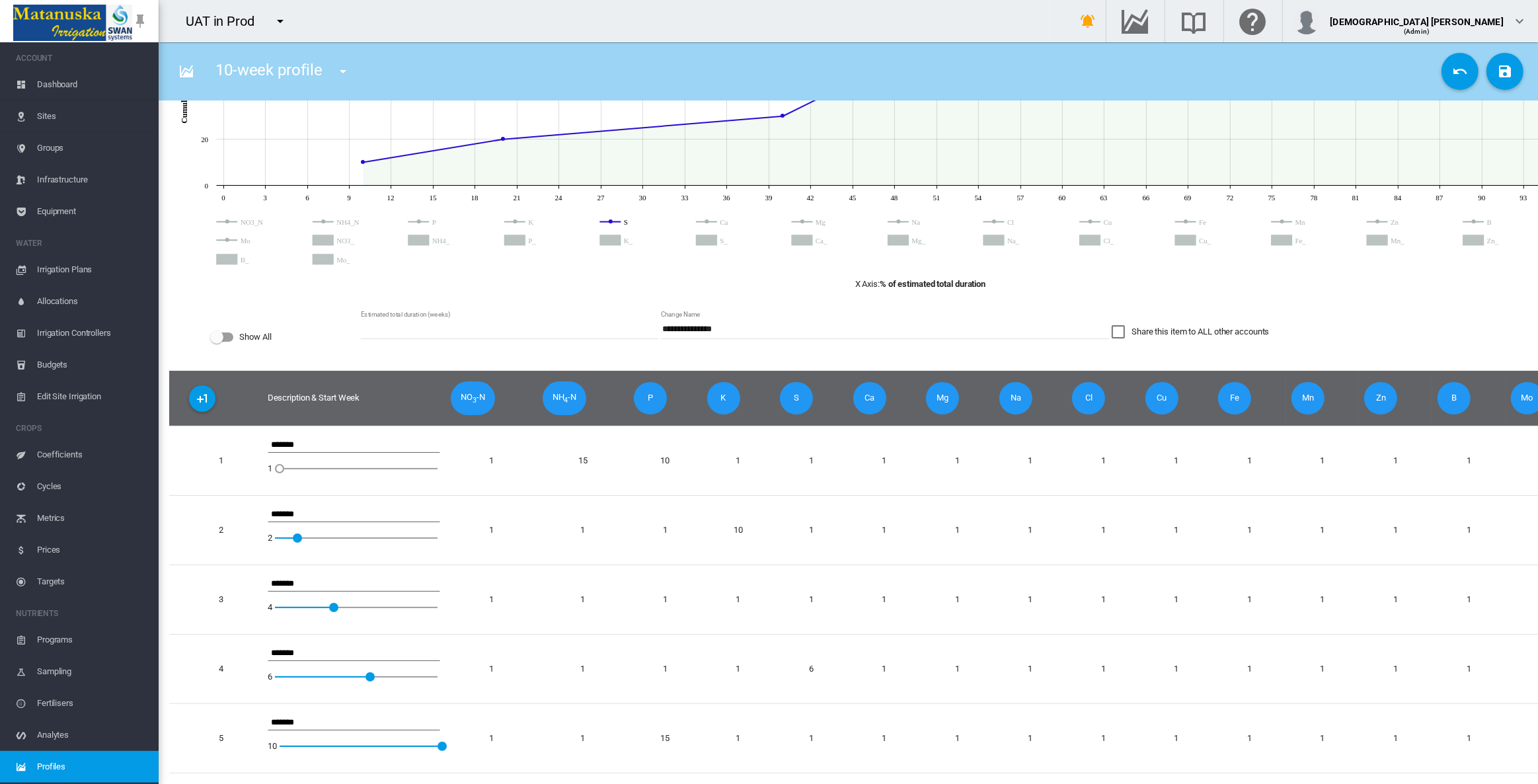
scroll to position [170, 0]
click at [1503, 72] on md-icon "icon-content-save" at bounding box center [1504, 71] width 16 height 16
click at [1450, 324] on md-input-container "Share this item to ALL other accounts" at bounding box center [1336, 337] width 451 height 27
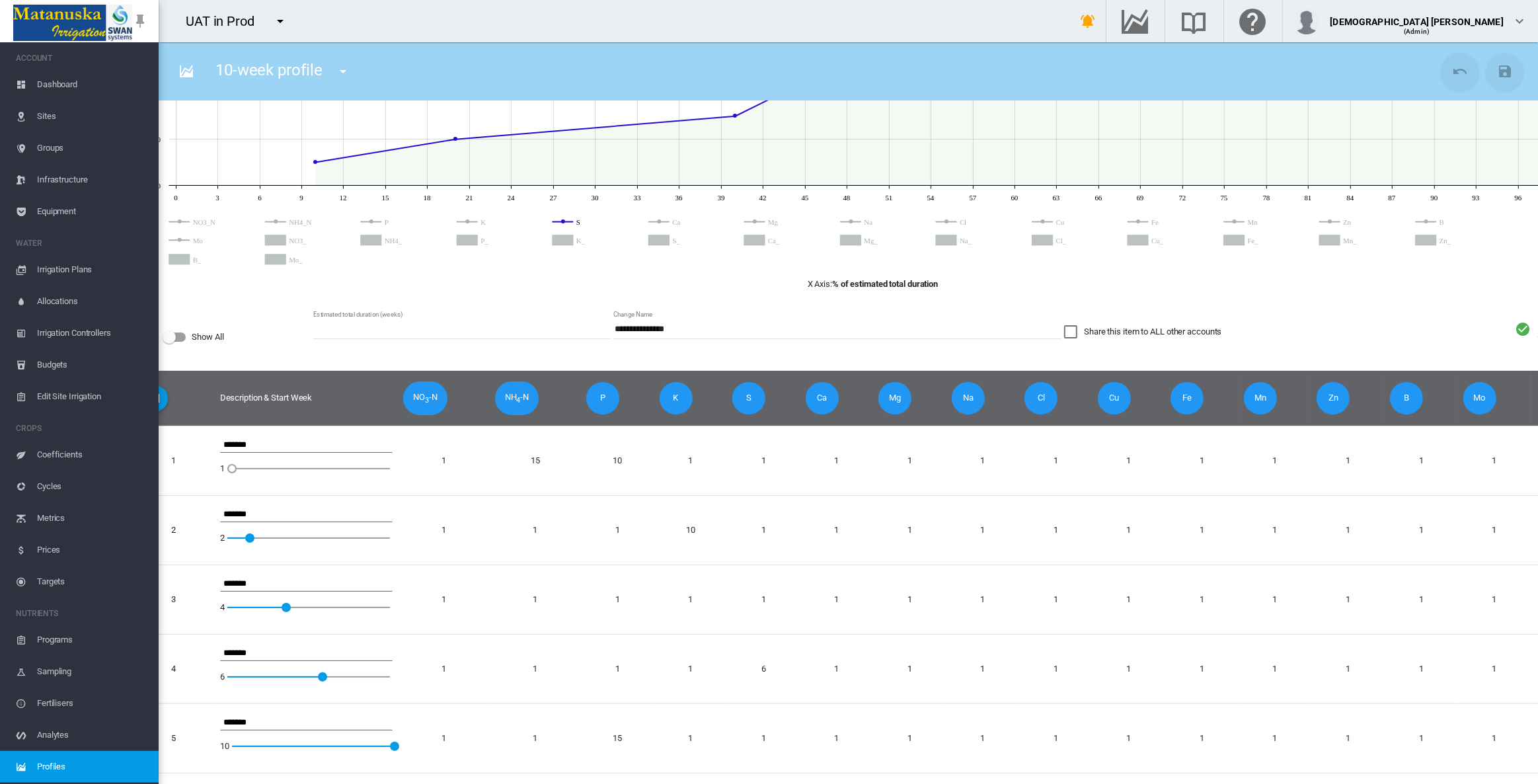
scroll to position [0, 46]
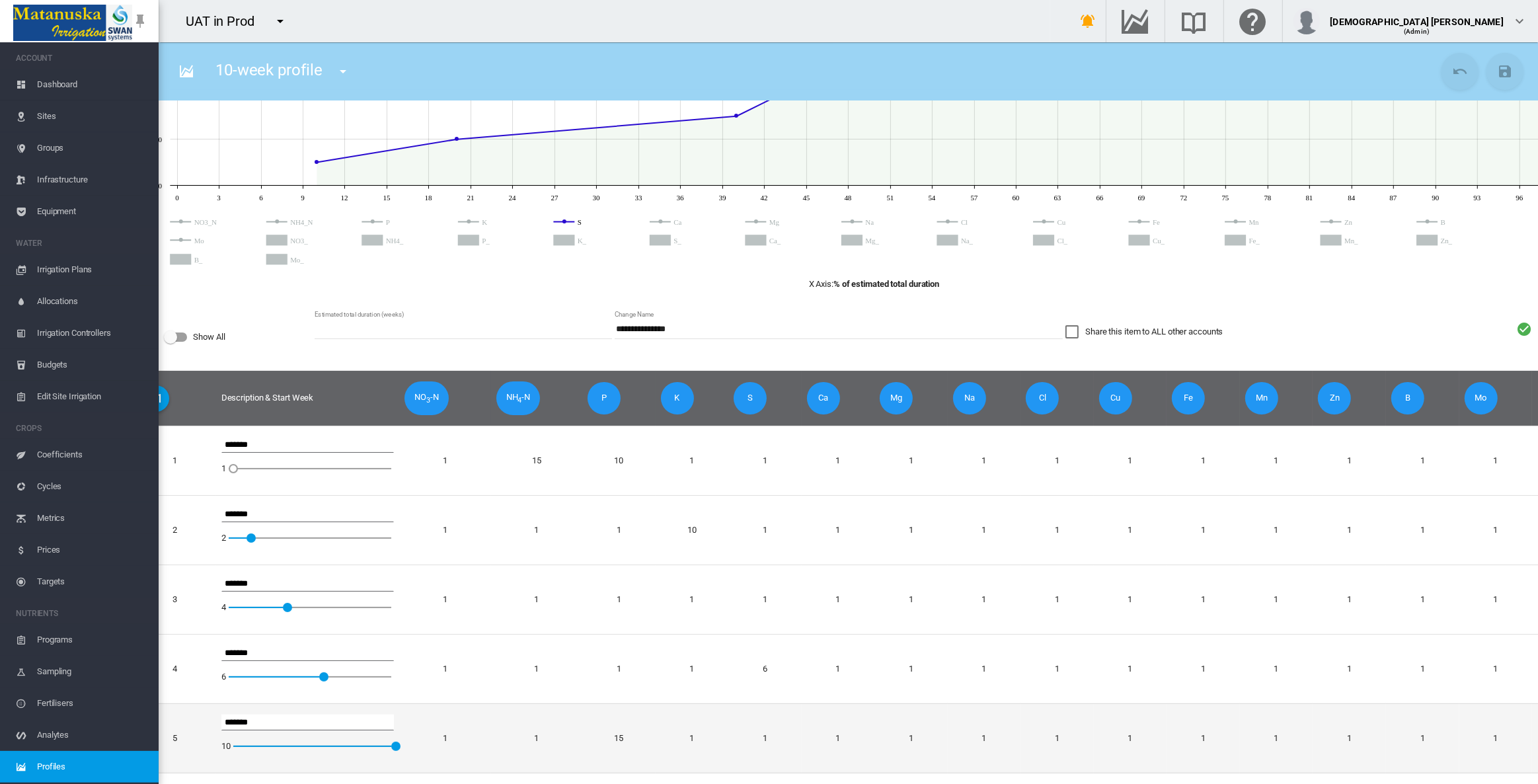
drag, startPoint x: 257, startPoint y: 716, endPoint x: 230, endPoint y: 715, distance: 27.0
click at [230, 715] on input "*******" at bounding box center [308, 722] width 174 height 16
click at [278, 715] on input "*******" at bounding box center [308, 722] width 174 height 16
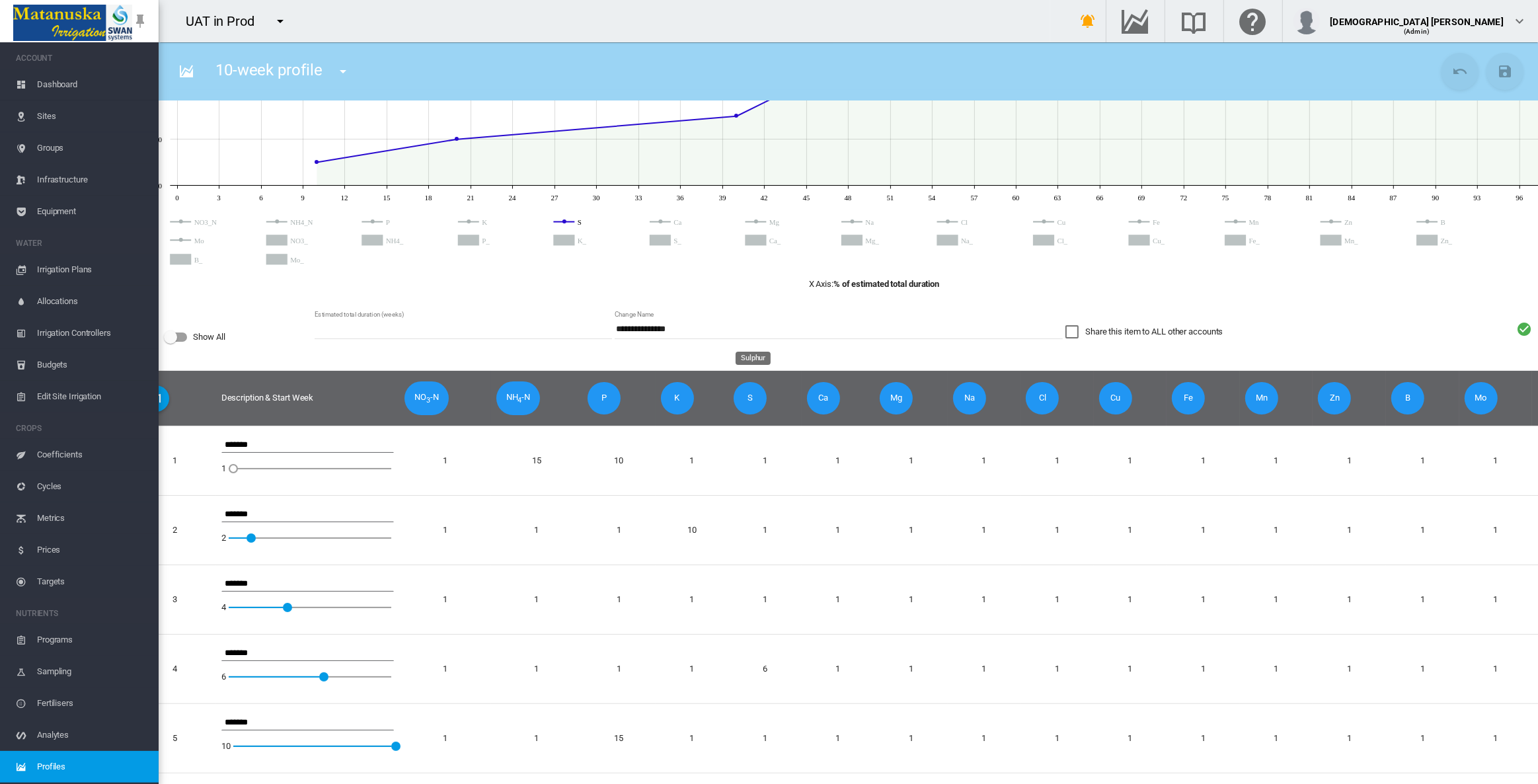
click at [752, 397] on span "S" at bounding box center [750, 398] width 33 height 32
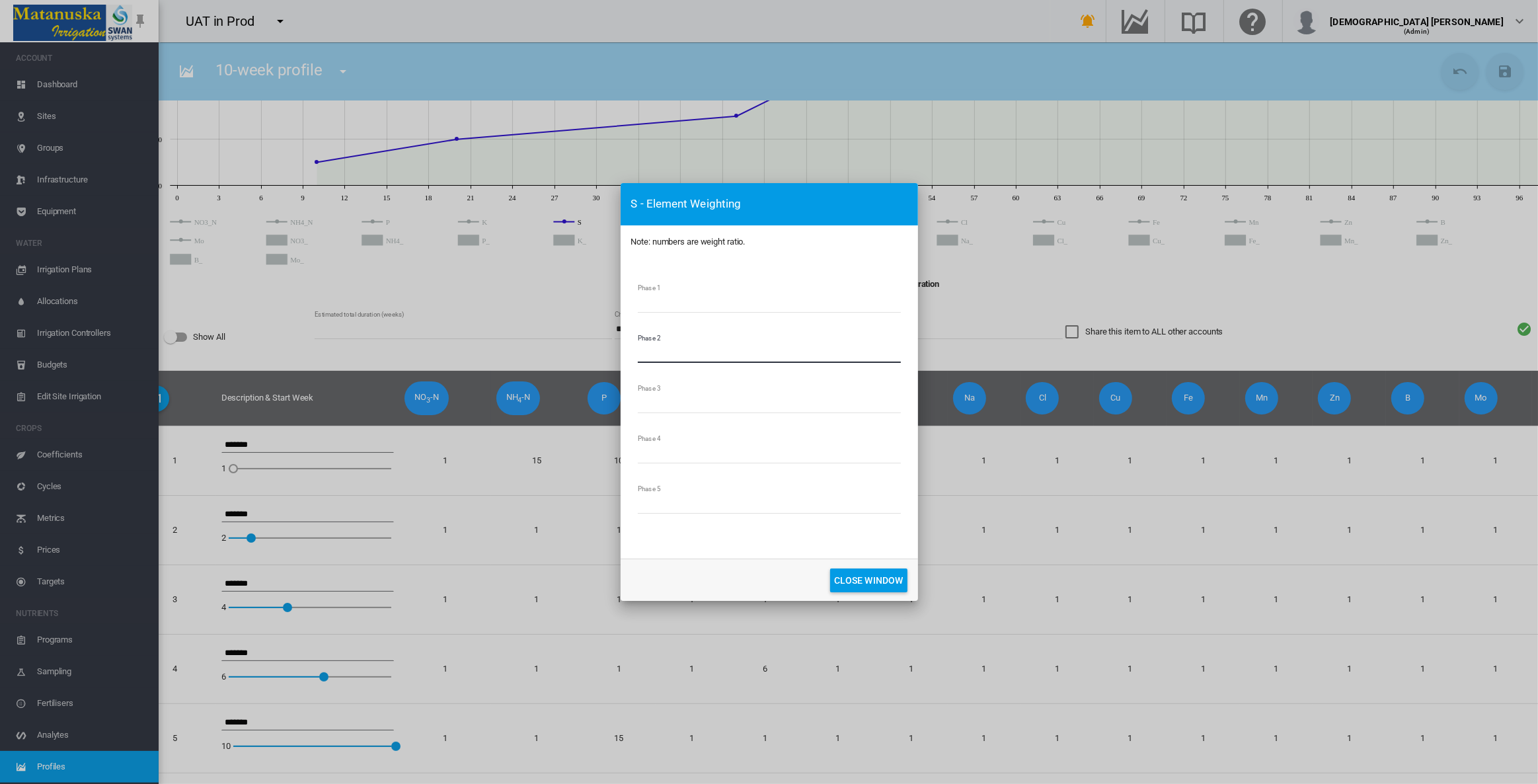
drag, startPoint x: 644, startPoint y: 354, endPoint x: 631, endPoint y: 353, distance: 13.0
click at [631, 353] on md-dialog-content "Phase 1 * Phase 2 * Phase 3 * Phase 4 * Phase 5 *" at bounding box center [769, 408] width 298 height 300
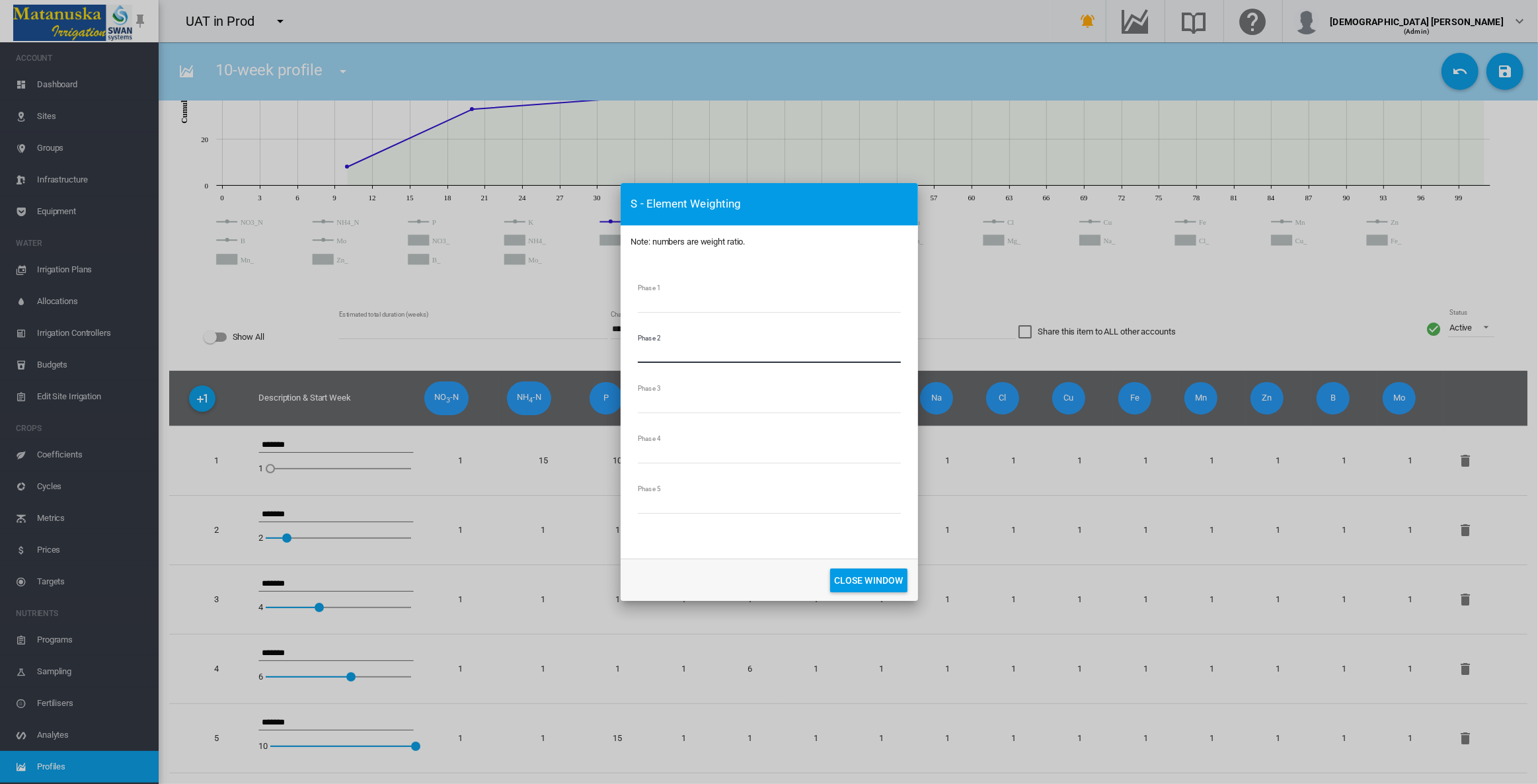
scroll to position [162, 0]
type input "*"
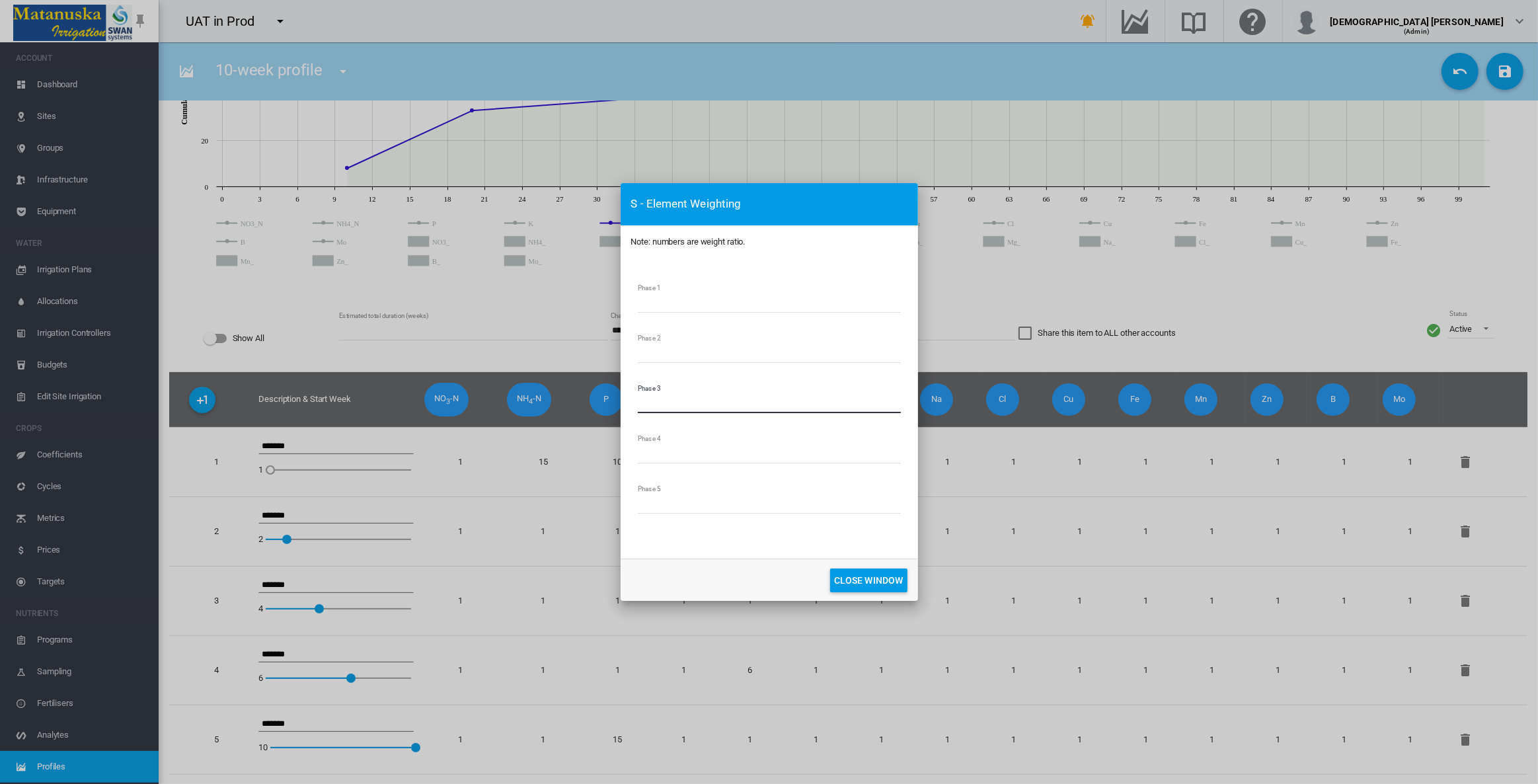
drag, startPoint x: 655, startPoint y: 406, endPoint x: 626, endPoint y: 406, distance: 29.0
click at [626, 406] on md-dialog-content "Phase 1 * Phase 2 * Phase 3 * Phase 4 * Phase 5 *" at bounding box center [769, 408] width 298 height 300
drag, startPoint x: 653, startPoint y: 451, endPoint x: 620, endPoint y: 451, distance: 33.0
click at [621, 451] on md-dialog-content "Phase 1 * Phase 2 * Phase 3 * Phase 4 * Phase 5 *" at bounding box center [769, 408] width 298 height 300
click at [611, 451] on div "S - Element Weighting Note: numbers are weight ratio. Phase 1 * Phase 2 * Phase…" at bounding box center [769, 392] width 1538 height 784
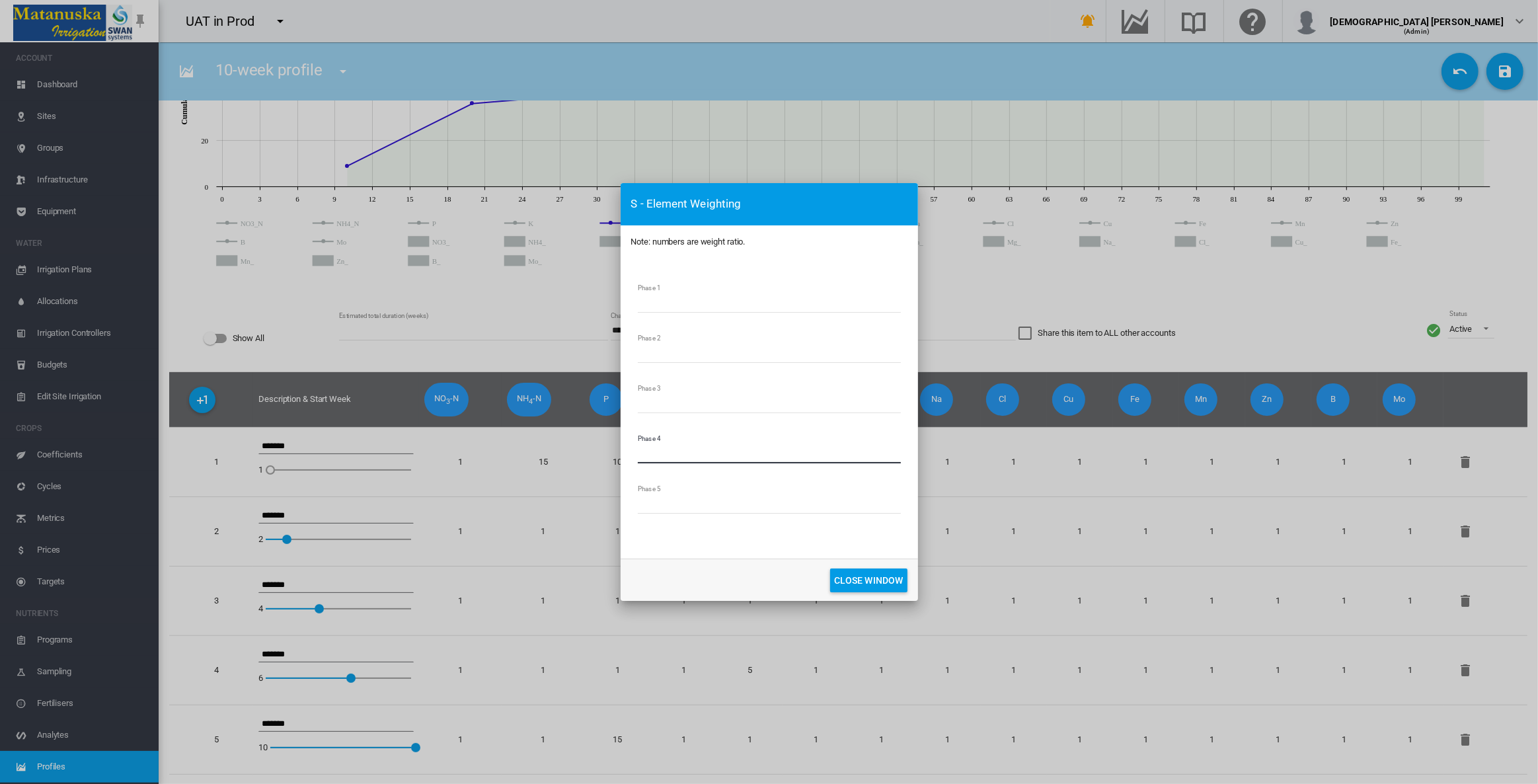
type input "*"
drag, startPoint x: 657, startPoint y: 504, endPoint x: 622, endPoint y: 504, distance: 35.0
click at [622, 504] on md-dialog-content "Phase 1 * Phase 2 * Phase 3 * Phase 4 * Phase 5 *" at bounding box center [769, 408] width 298 height 300
type input "*"
click at [838, 579] on button "CLOSE WINDOW" at bounding box center [869, 580] width 77 height 23
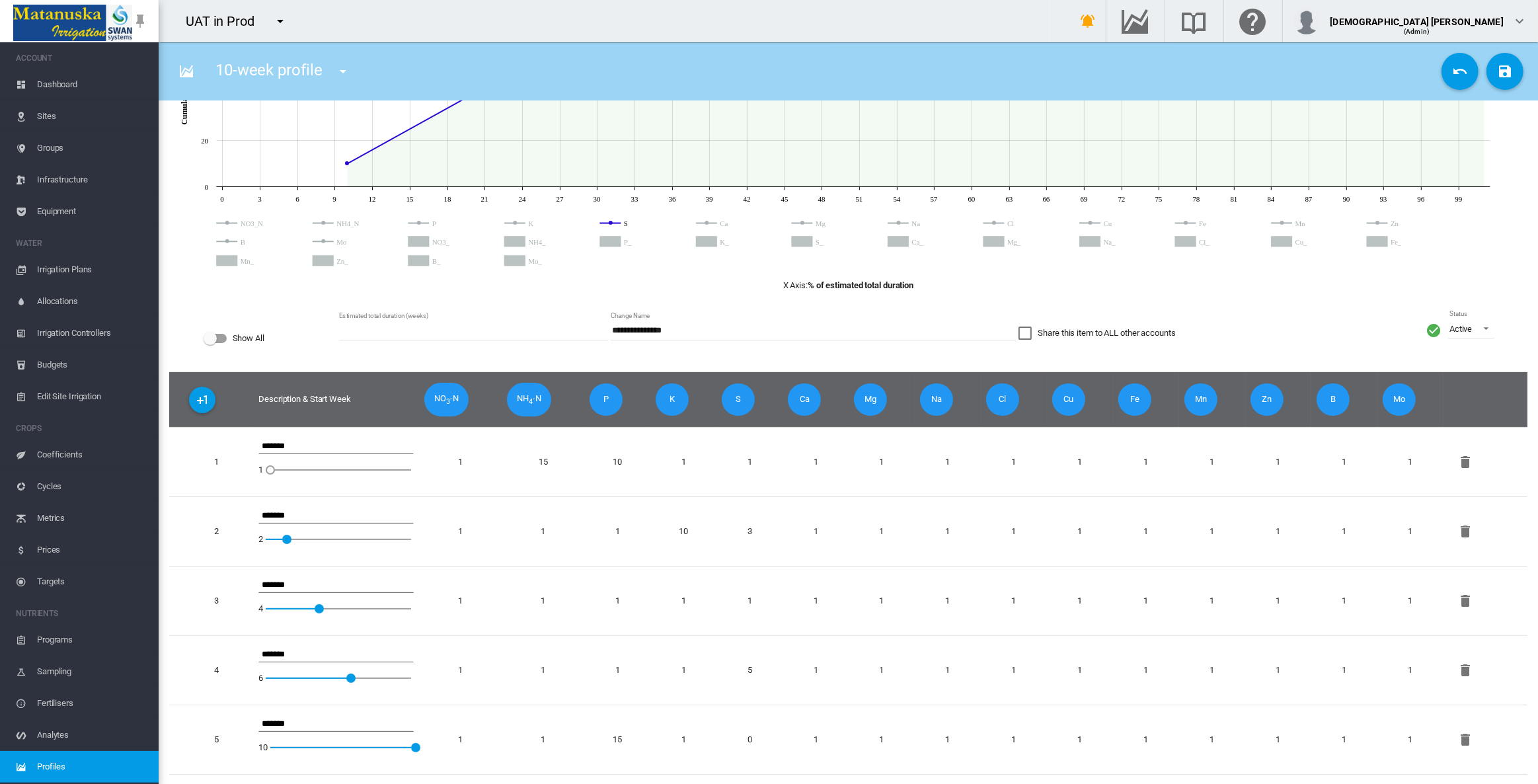
click at [1499, 75] on md-icon "icon-content-save" at bounding box center [1504, 71] width 16 height 16
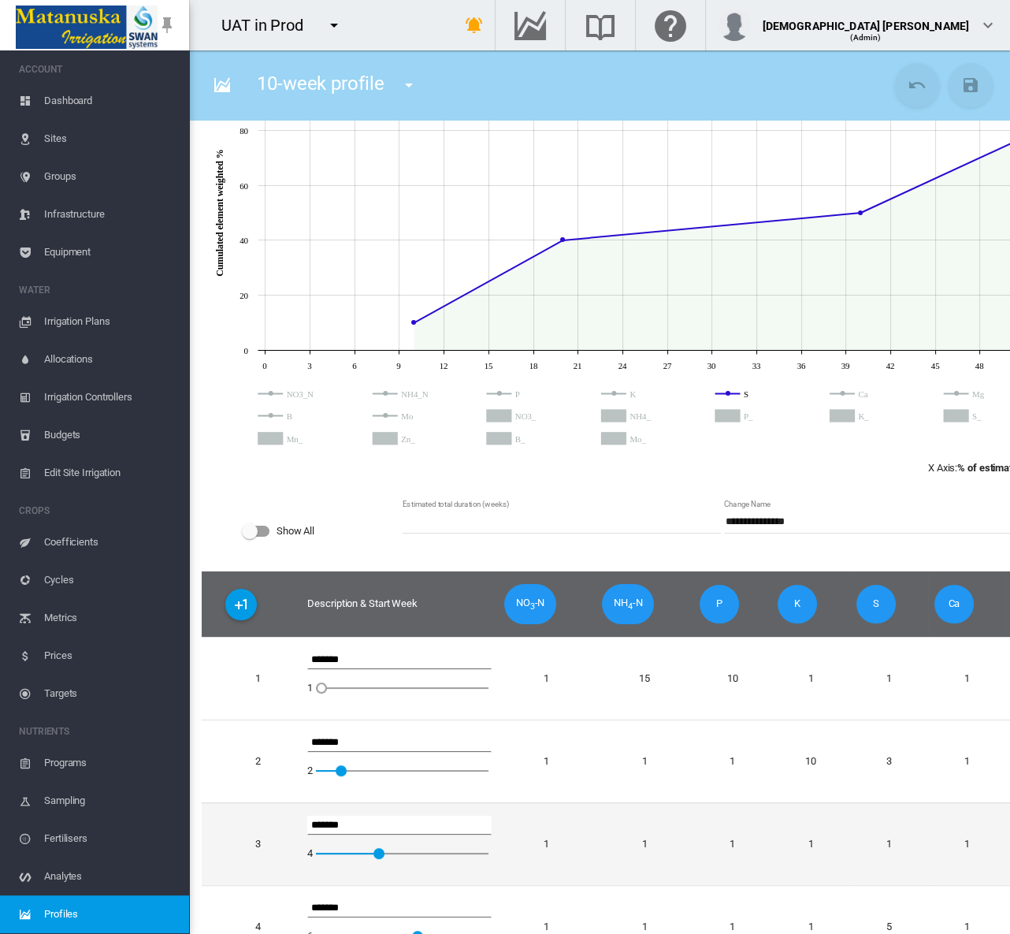
scroll to position [0, 0]
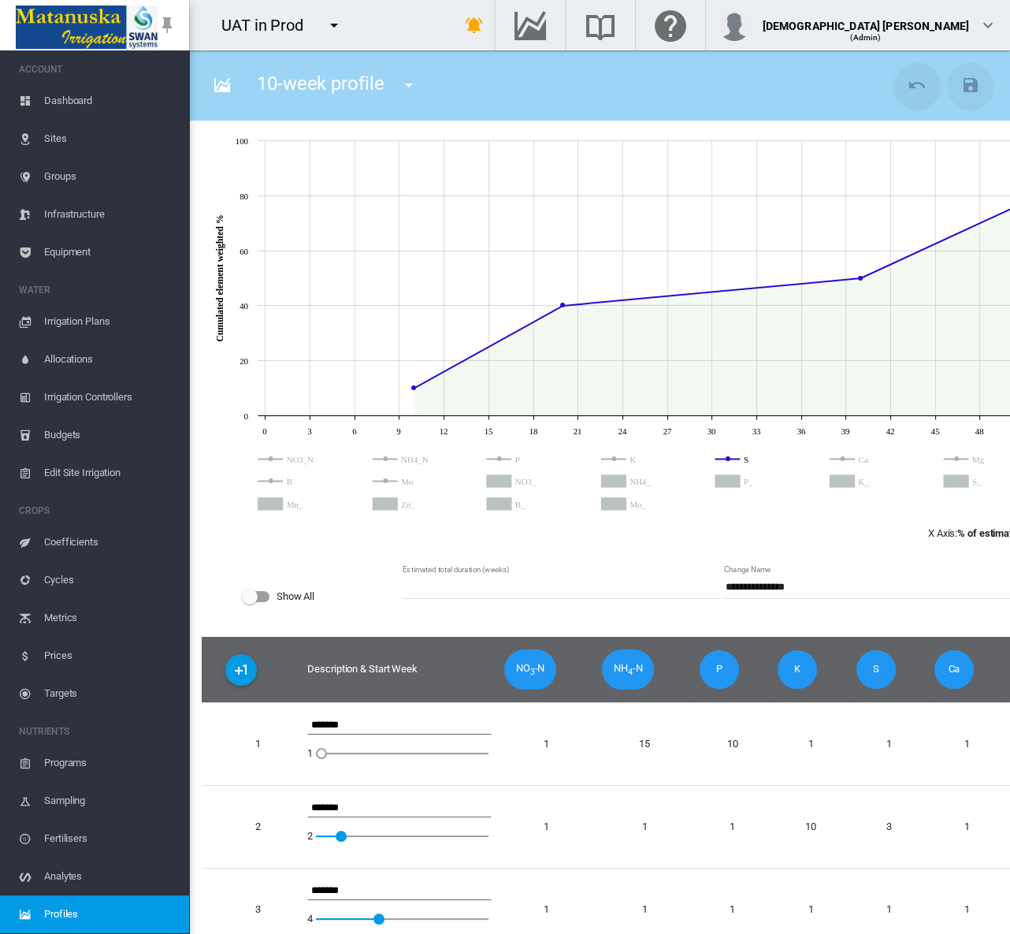
click at [974, 536] on b "% of estimated total duration" at bounding box center [1021, 533] width 126 height 12
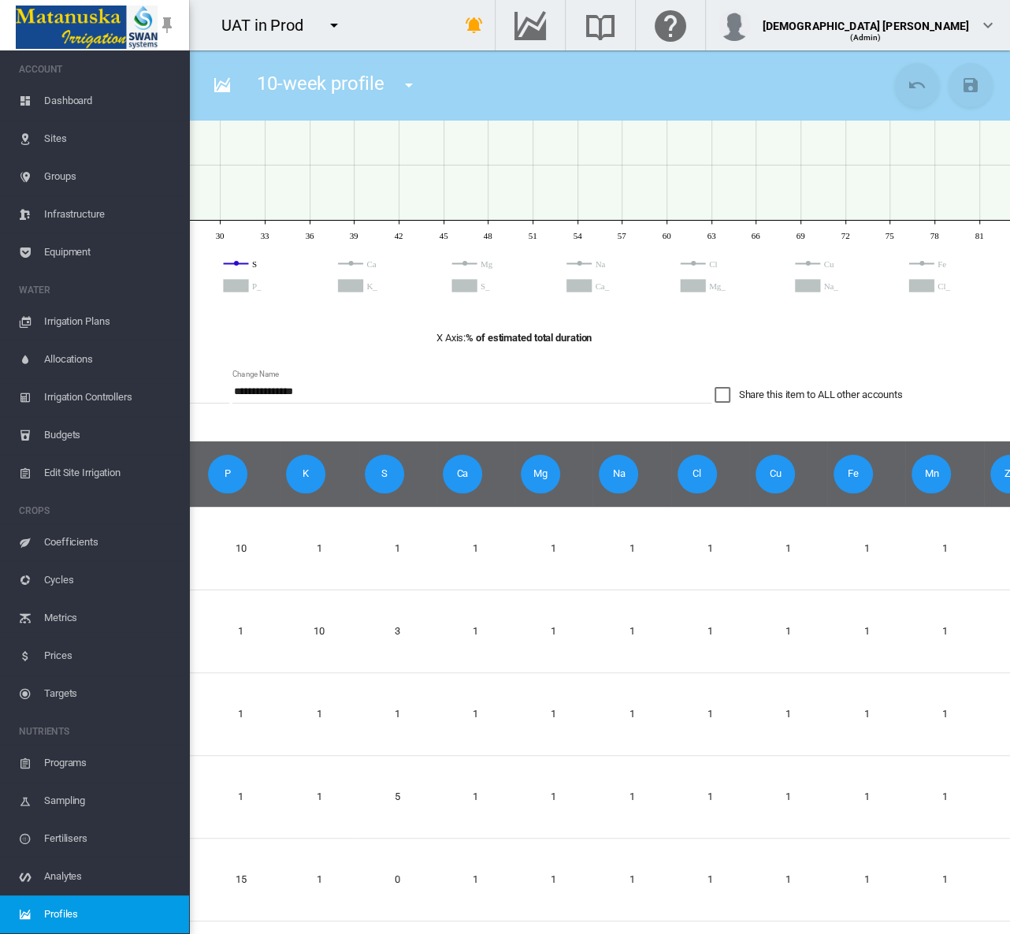
scroll to position [0, 489]
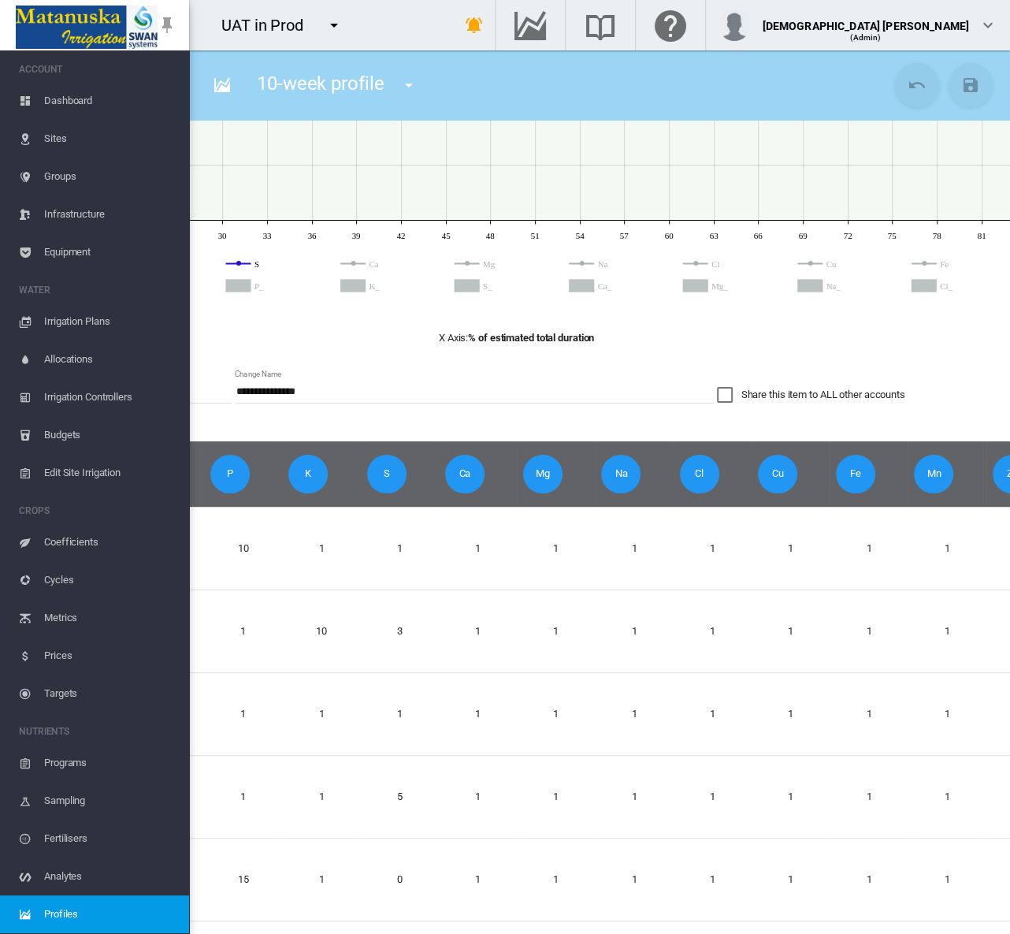
click at [84, 245] on span "Equipment" at bounding box center [110, 252] width 132 height 38
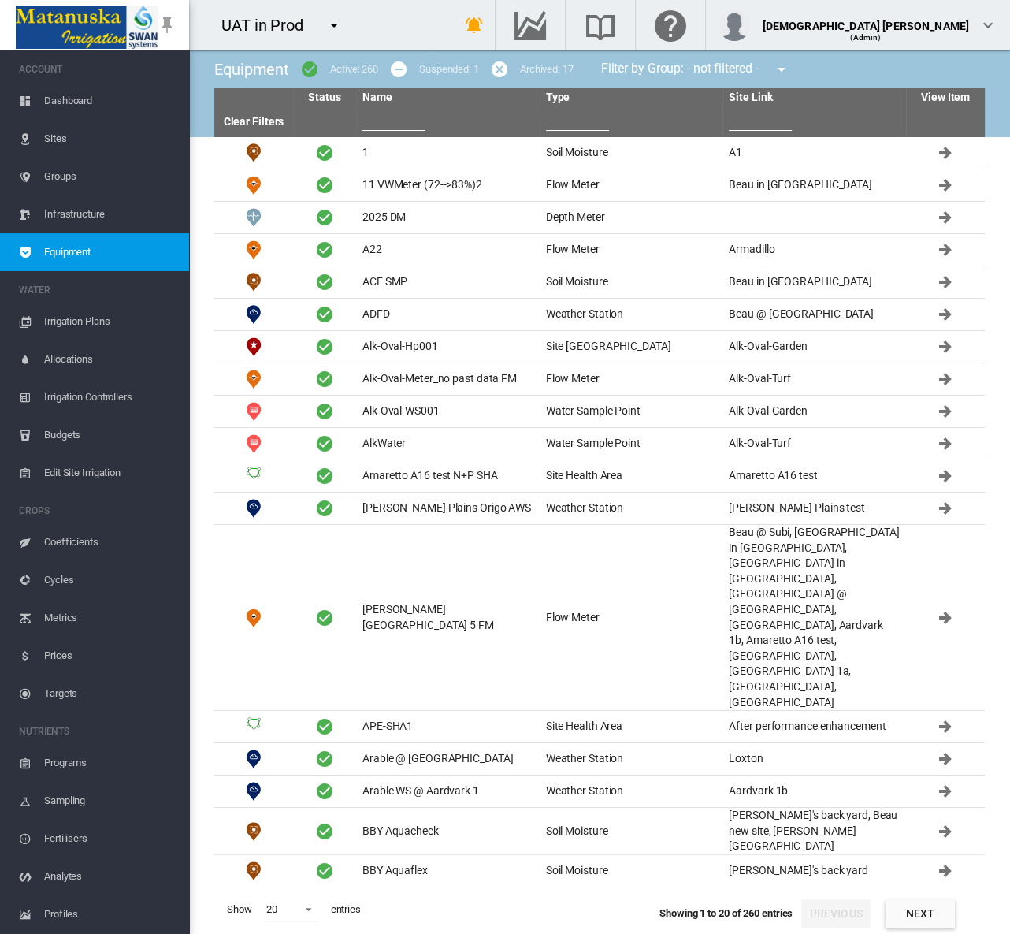
click at [73, 314] on span "Irrigation Plans" at bounding box center [110, 322] width 132 height 38
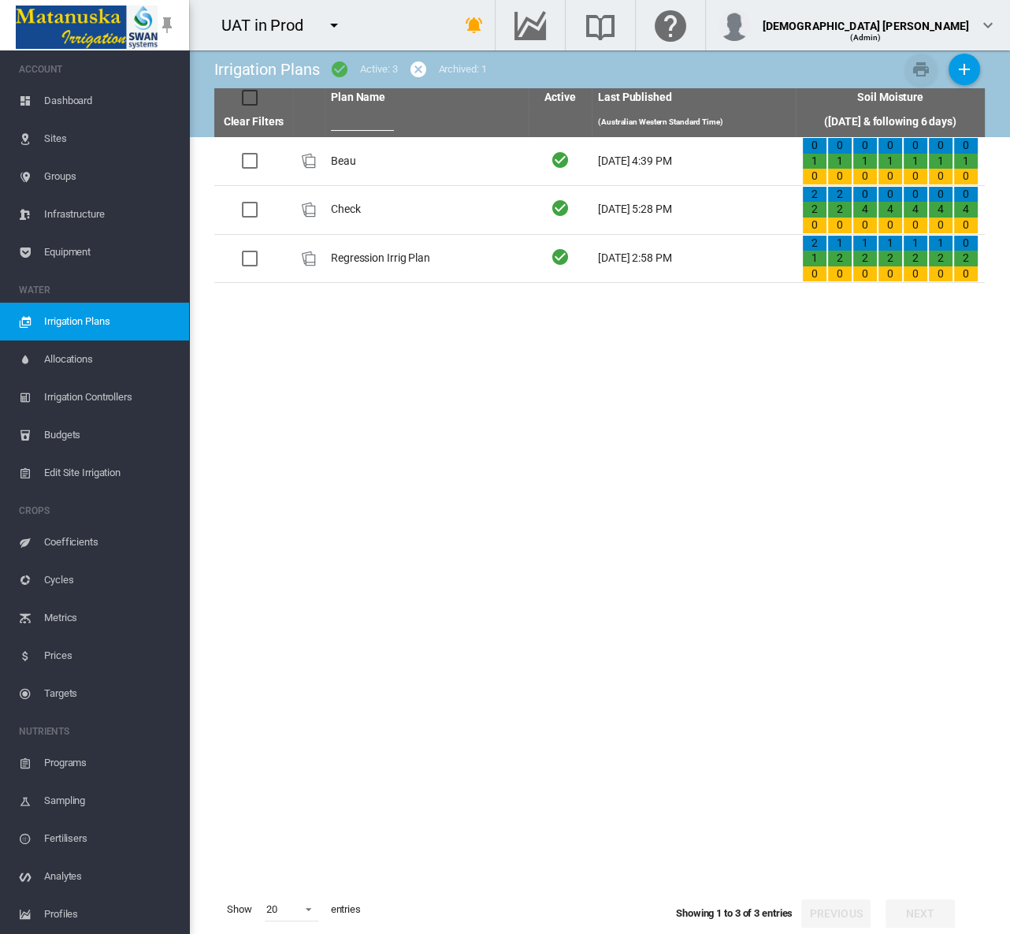
click at [978, 774] on tbody "Beau Jun 25, 2020, 4:39 PM 0 1 0 0 1 0 0 0 0 0 0 0 0 0" at bounding box center [599, 511] width 771 height 748
click at [78, 175] on span "Groups" at bounding box center [110, 177] width 132 height 38
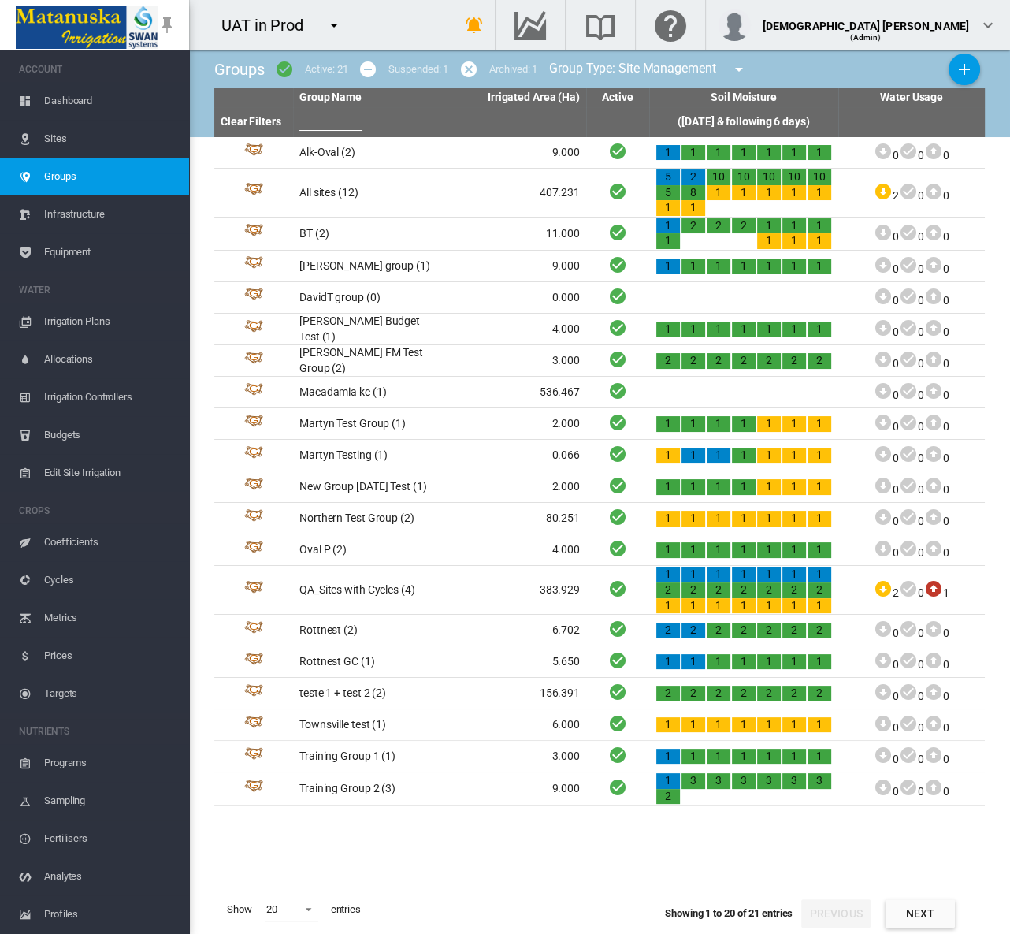
click at [471, 70] on md-icon "icon-cancel" at bounding box center [469, 69] width 19 height 19
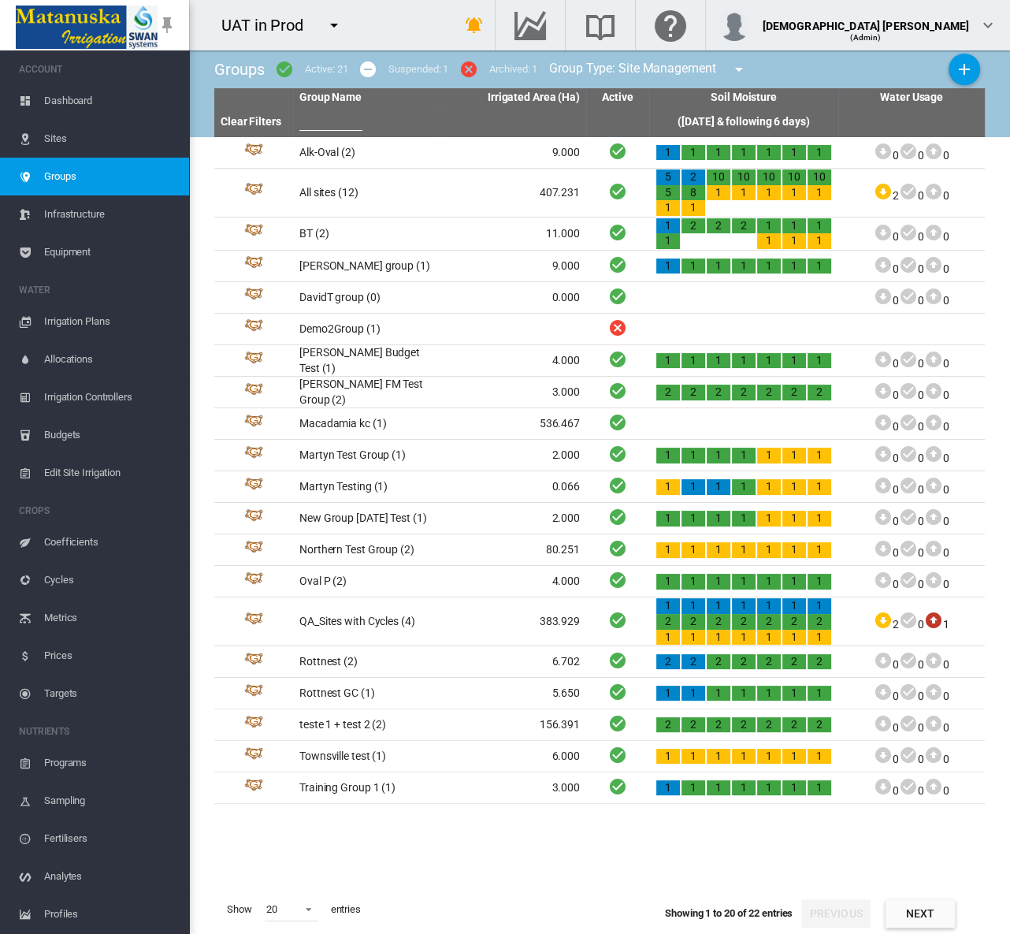
click at [376, 70] on md-icon "icon-minus-circle" at bounding box center [368, 69] width 19 height 19
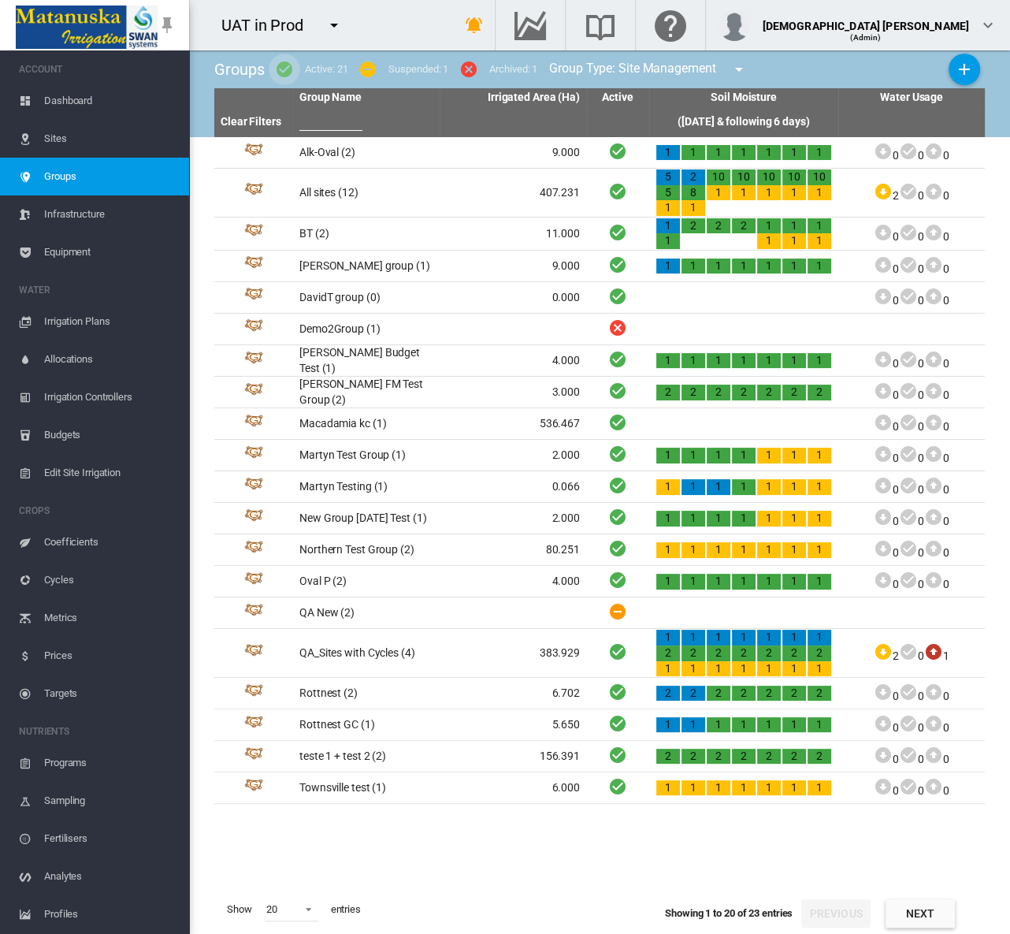
click at [287, 69] on md-icon "icon-checkbox-marked-circle" at bounding box center [284, 69] width 19 height 19
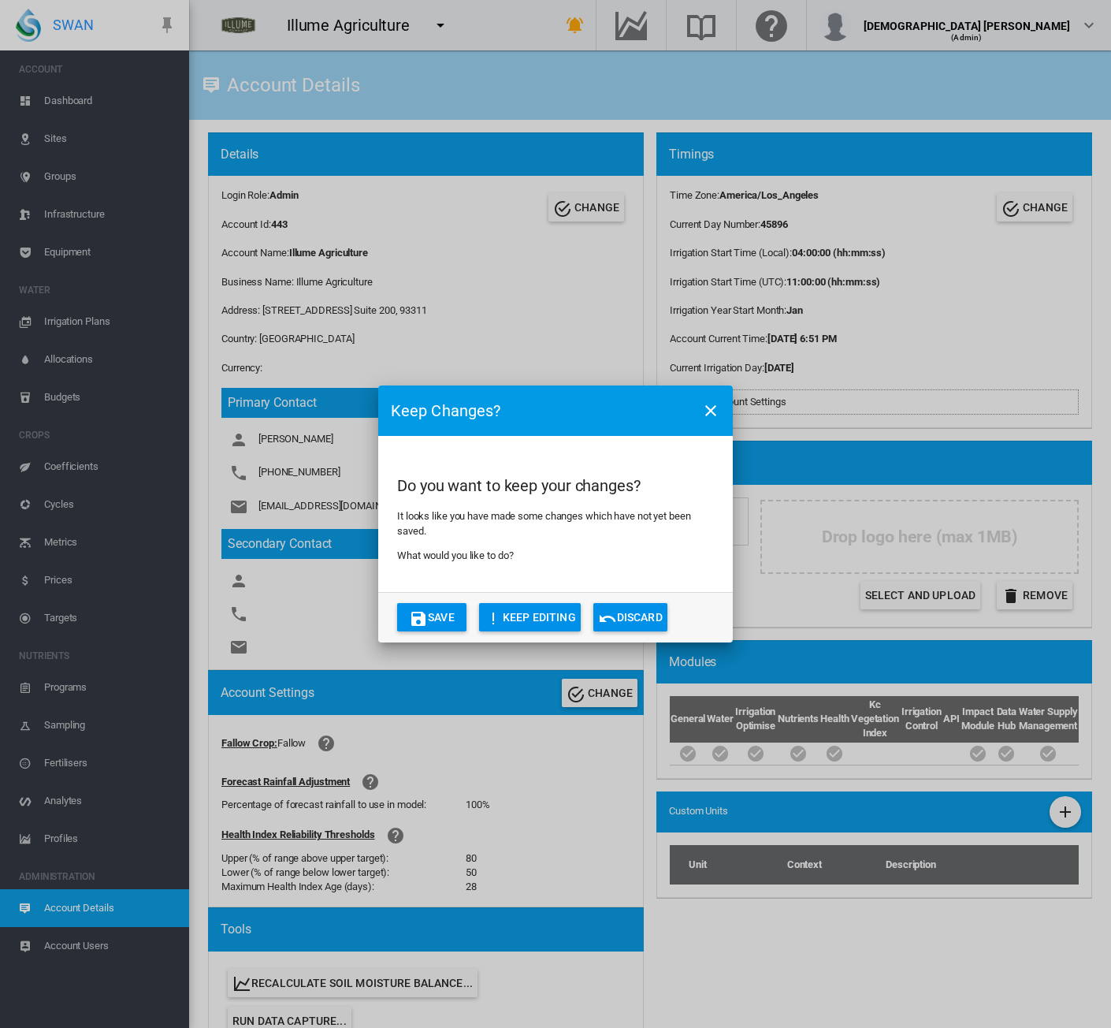
scroll to position [705, 0]
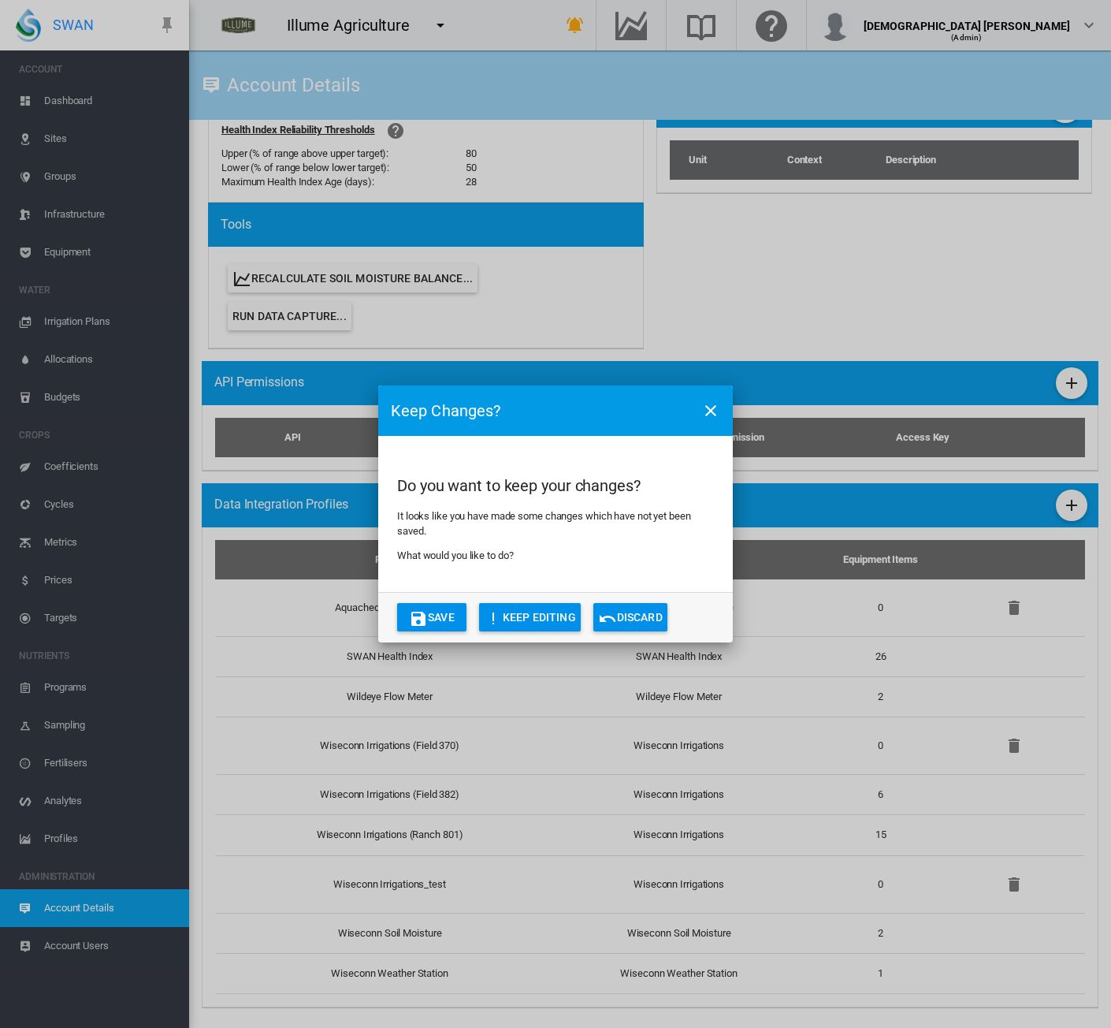
click at [628, 620] on button "Discard" at bounding box center [631, 617] width 74 height 28
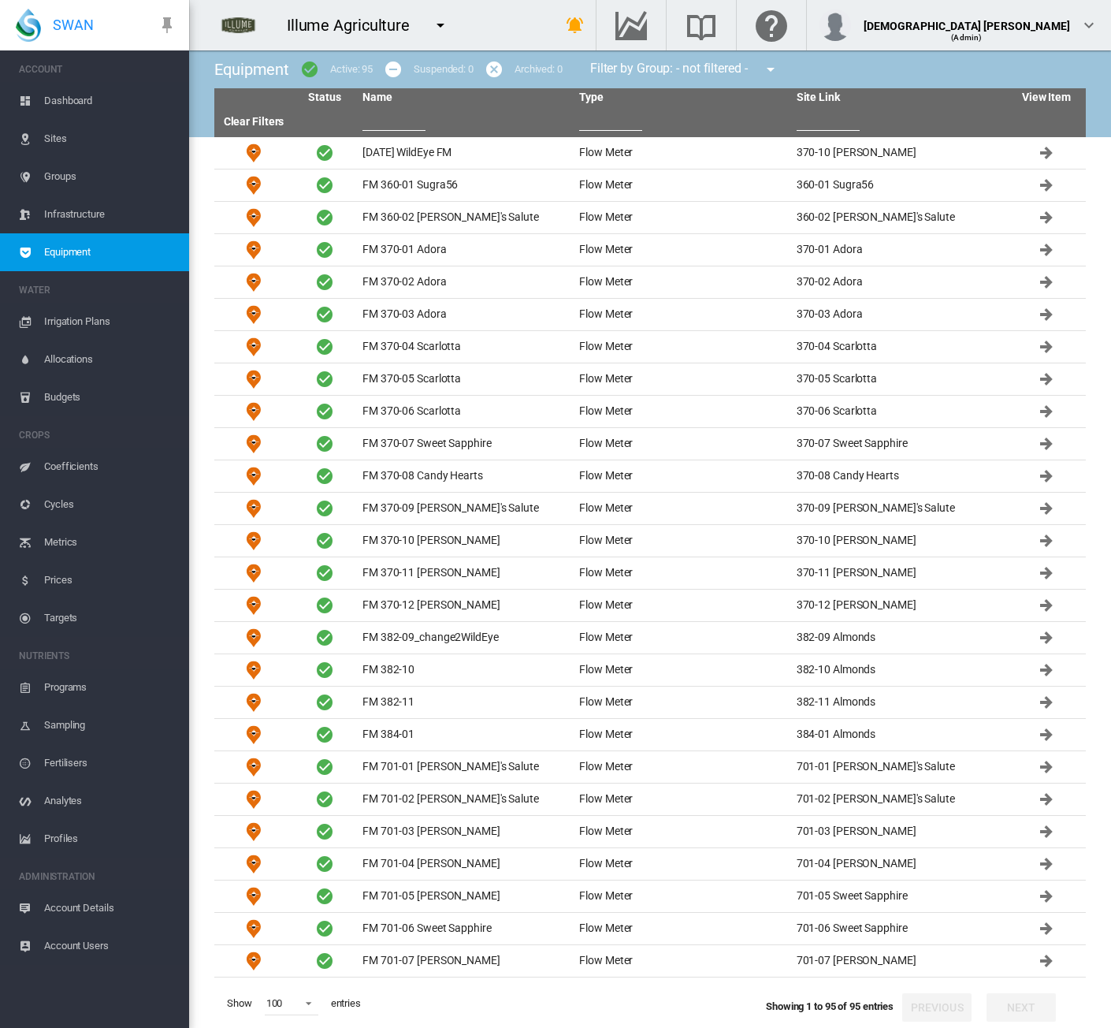
click at [396, 121] on input "text" at bounding box center [394, 119] width 63 height 24
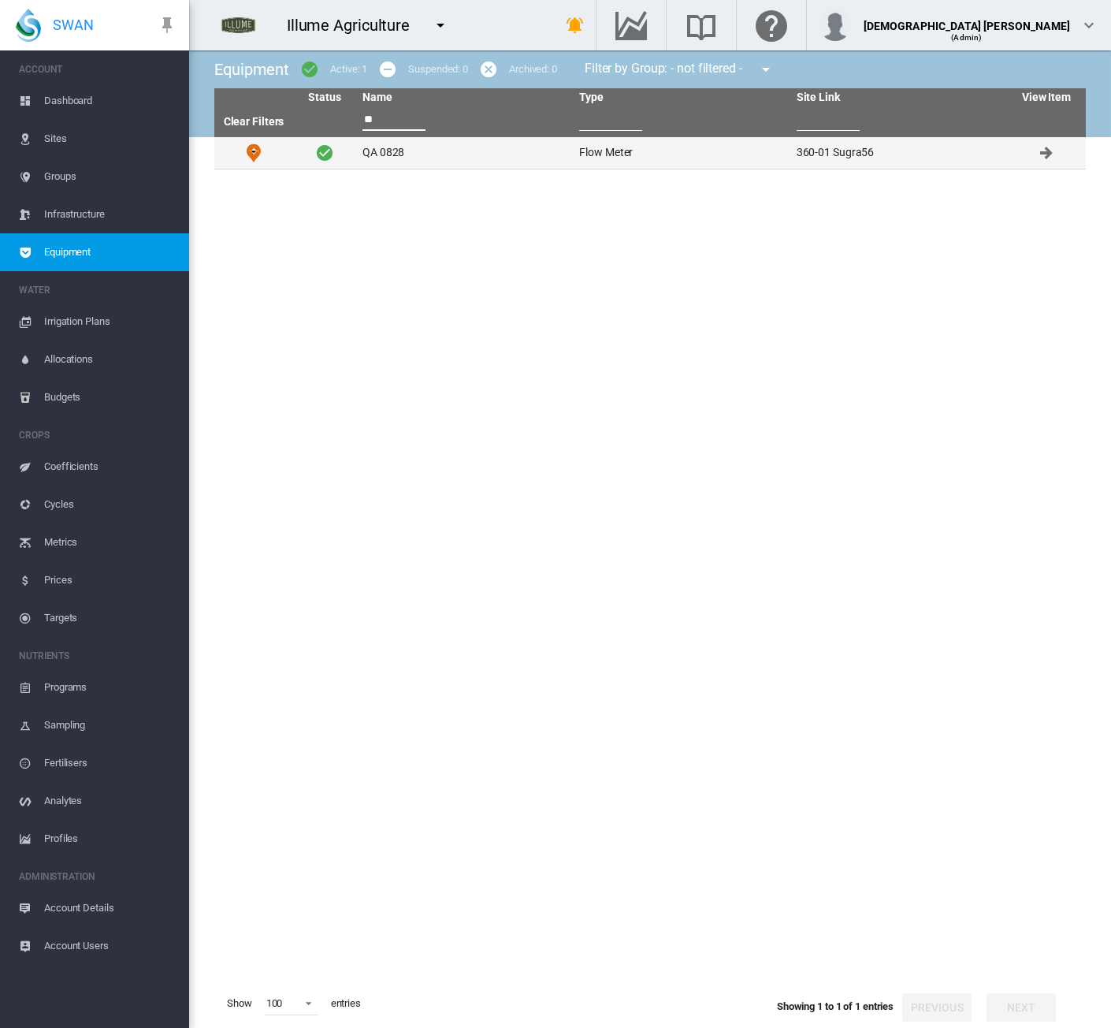
type input "**"
click at [408, 157] on td "QA 0828" at bounding box center [464, 153] width 217 height 32
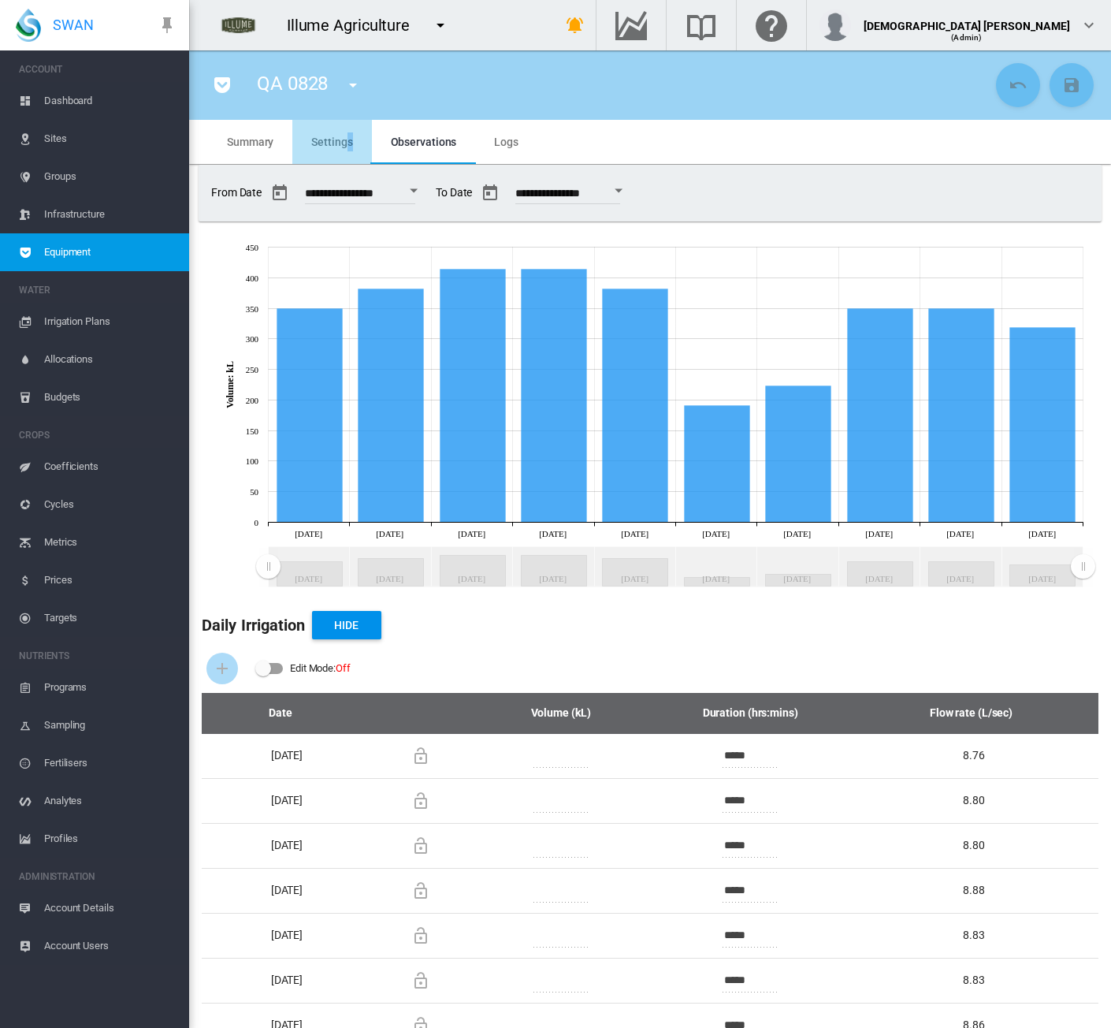
drag, startPoint x: 345, startPoint y: 133, endPoint x: 364, endPoint y: 147, distance: 23.2
click at [364, 147] on md-tab-item "Settings" at bounding box center [331, 142] width 79 height 44
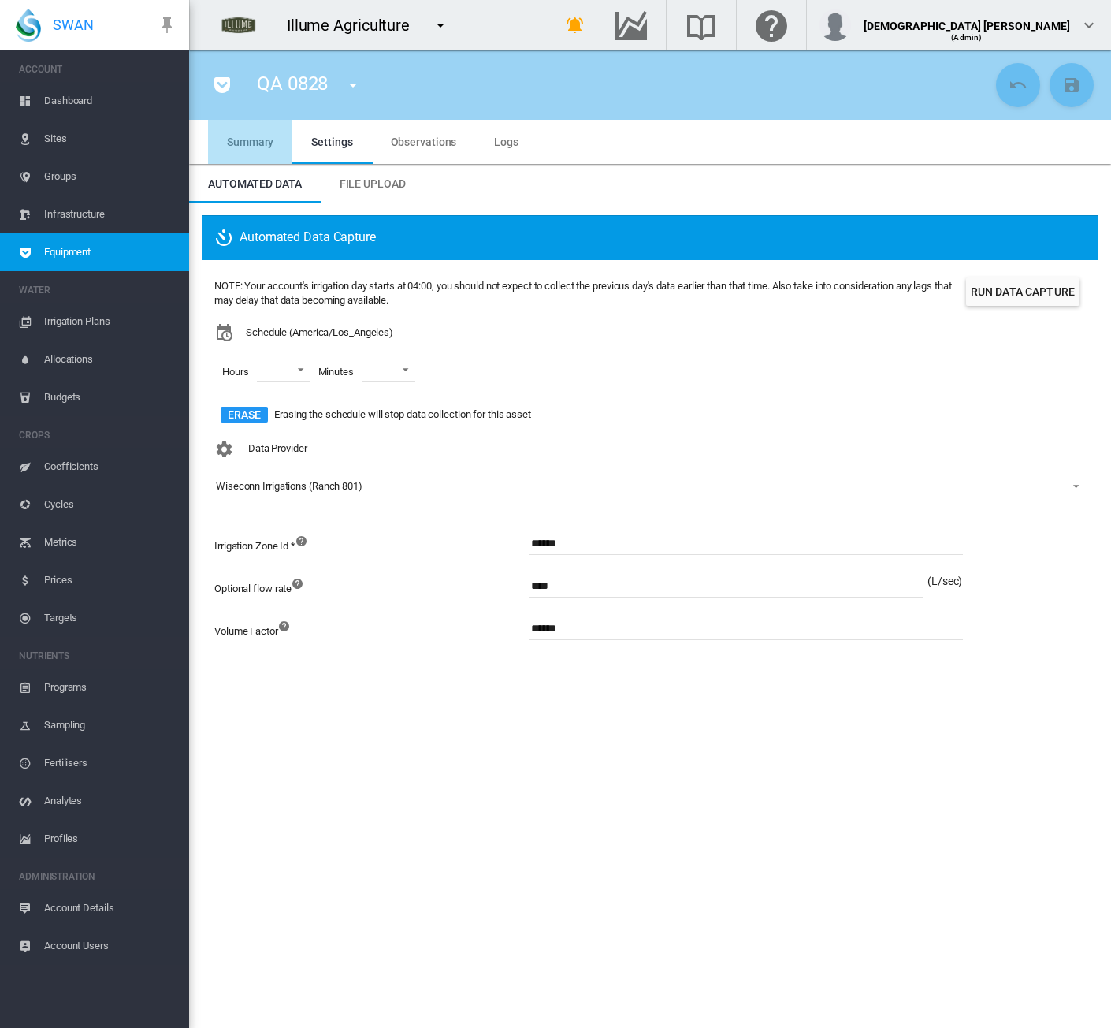
click at [262, 147] on span "Summary" at bounding box center [250, 142] width 47 height 13
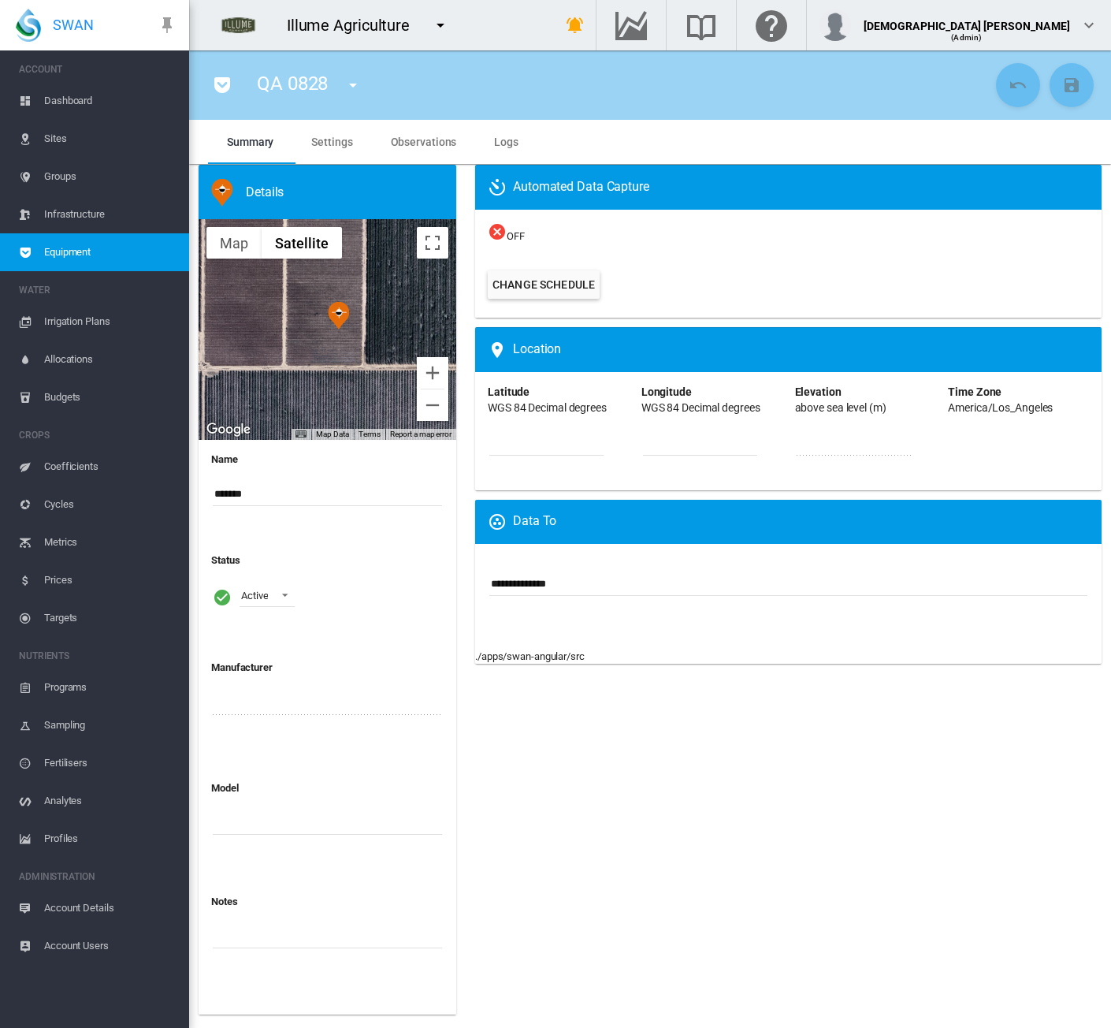
click at [307, 140] on md-tab-item "Settings" at bounding box center [331, 142] width 79 height 44
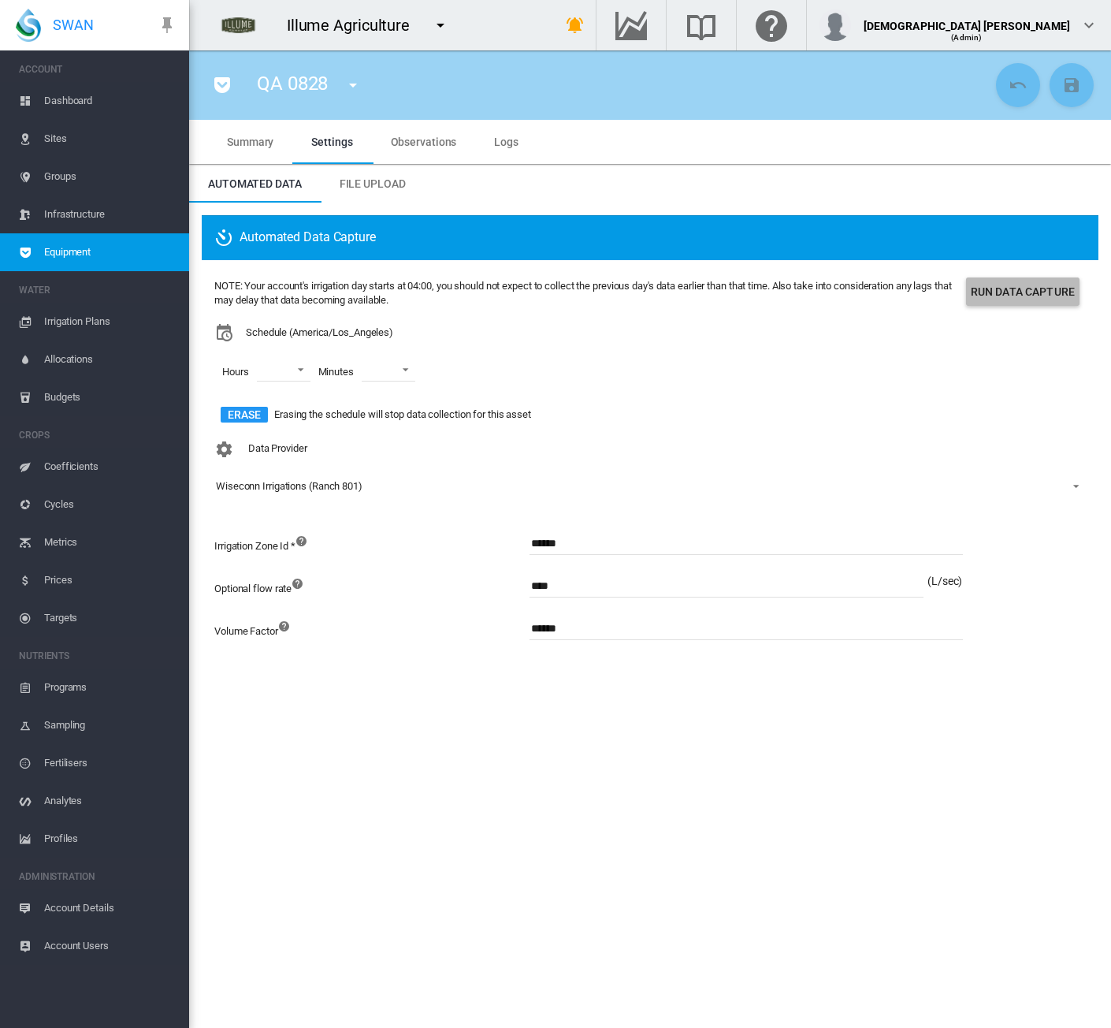
click at [1014, 301] on button "Run Data Capture" at bounding box center [1023, 291] width 114 height 28
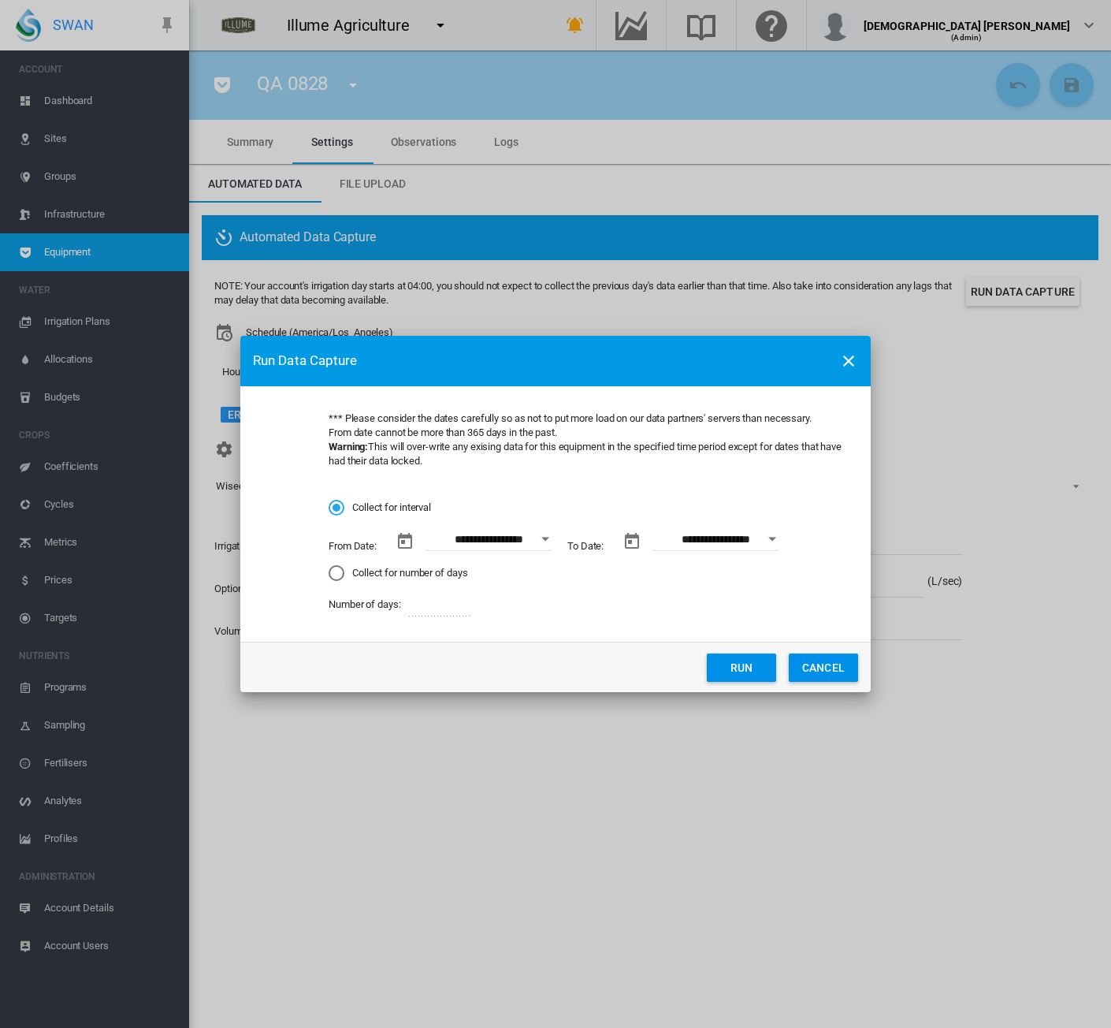
click at [538, 537] on button "Open calendar" at bounding box center [545, 539] width 28 height 28
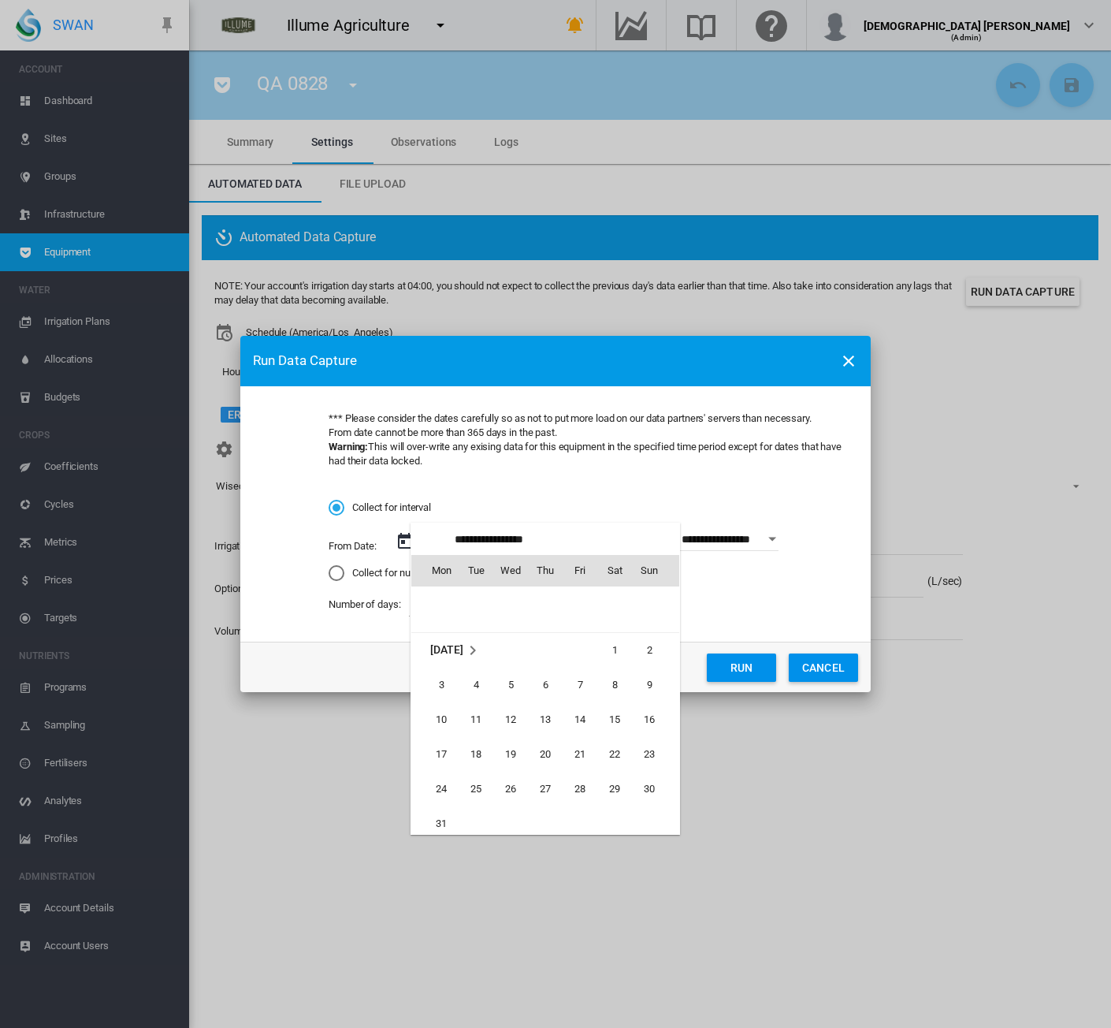
scroll to position [363806, 0]
click at [512, 689] on span "5" at bounding box center [511, 699] width 32 height 32
type input "**********"
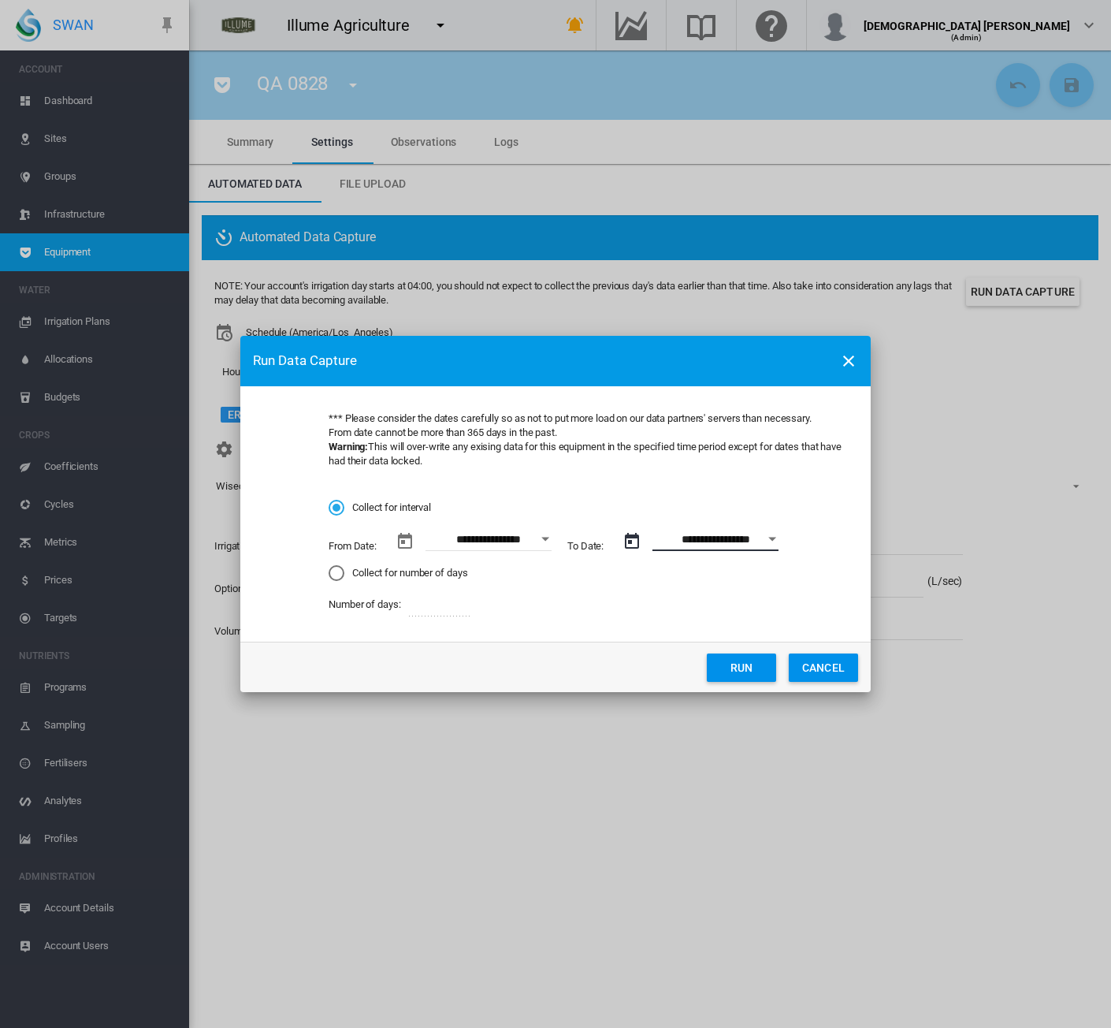
click at [715, 542] on input "**********" at bounding box center [716, 539] width 126 height 24
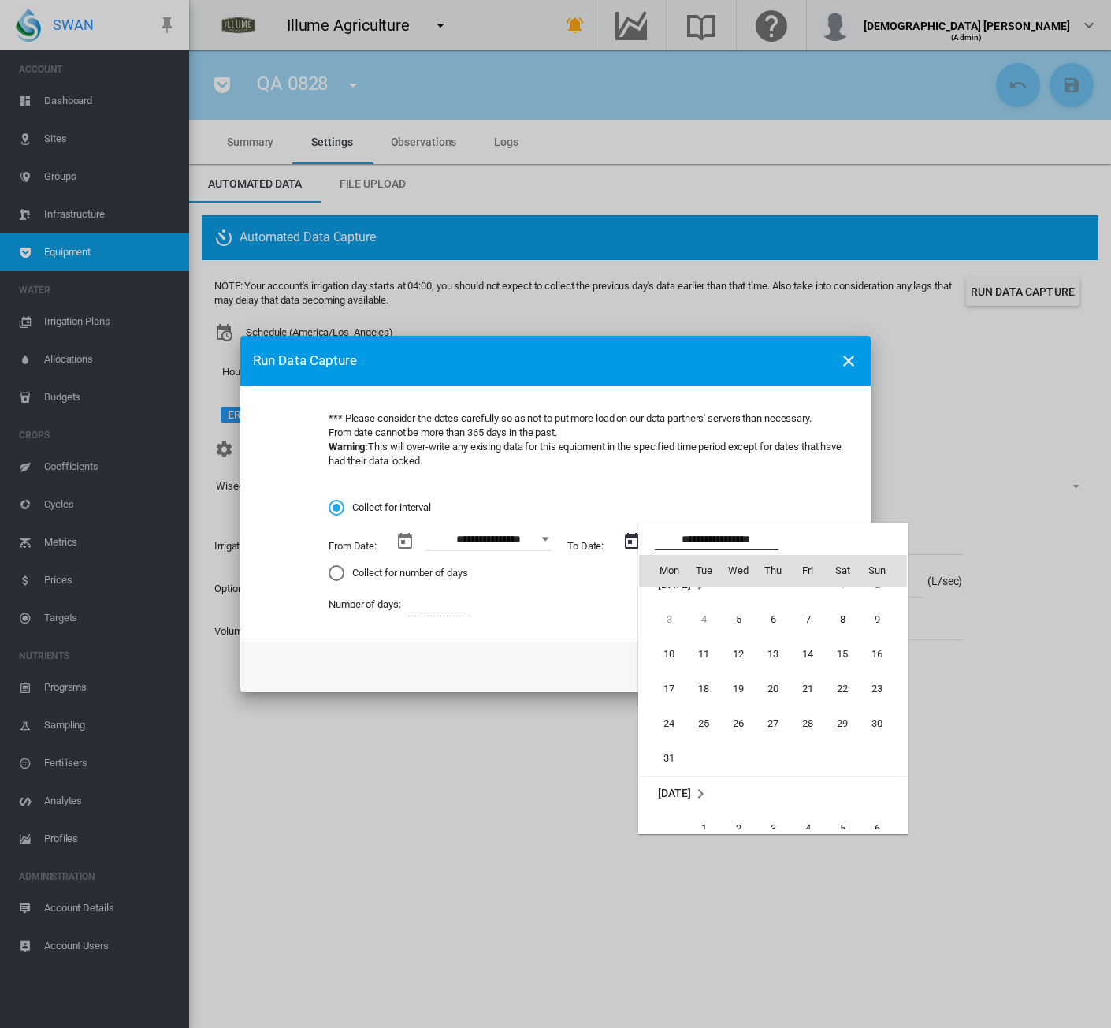
scroll to position [0, 0]
click at [730, 668] on span "12" at bounding box center [739, 674] width 32 height 32
type input "**********"
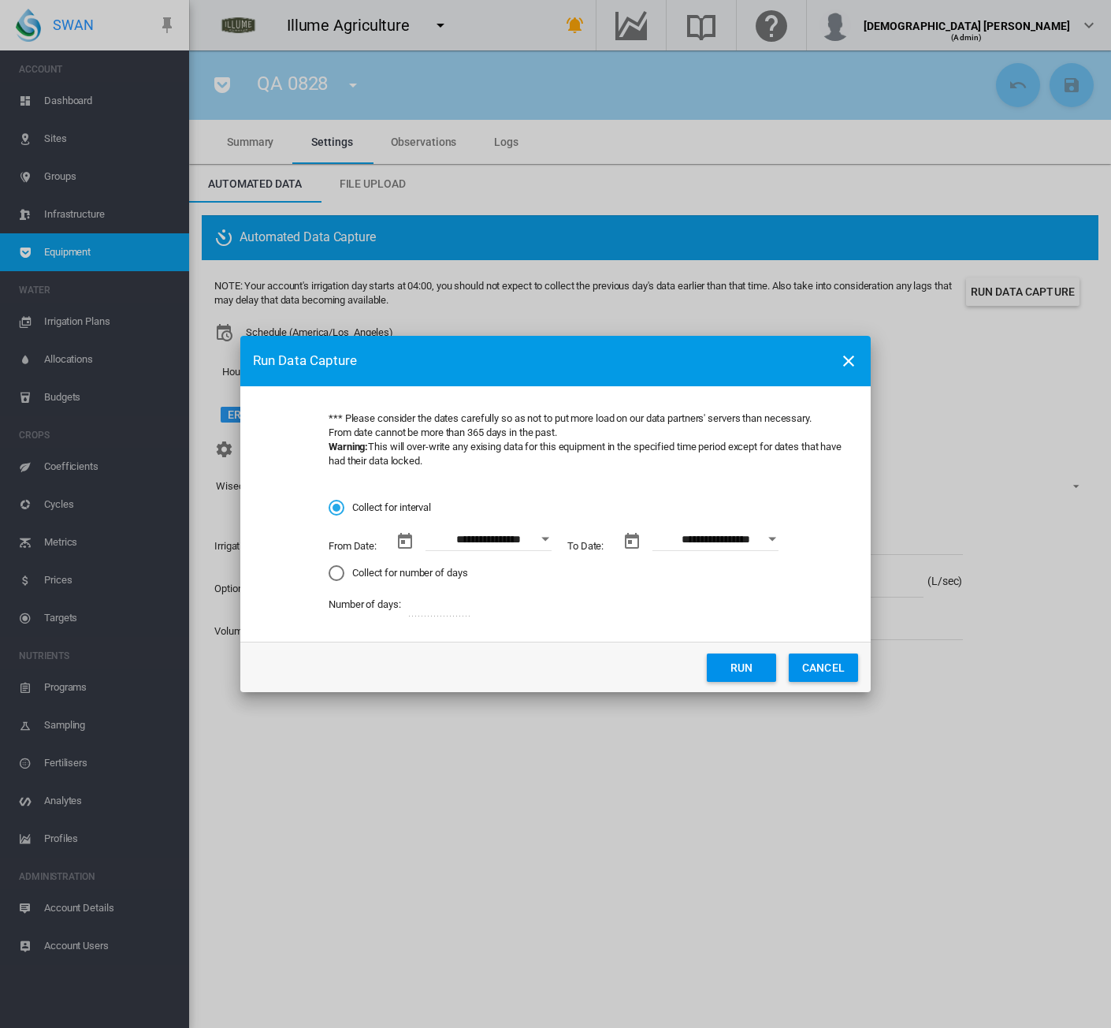
click at [740, 668] on button "Run" at bounding box center [741, 667] width 69 height 28
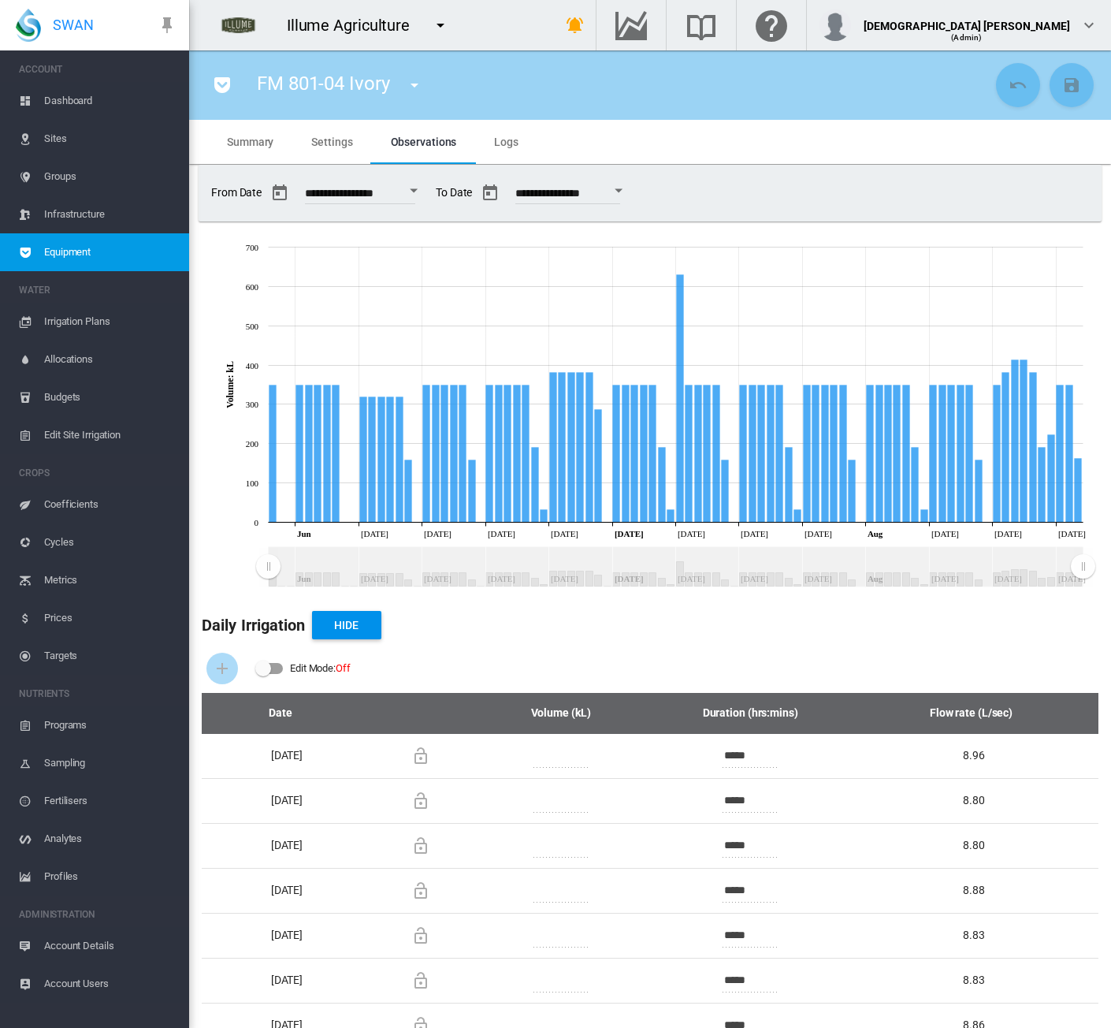
click at [418, 192] on div "Open calendar" at bounding box center [414, 191] width 8 height 4
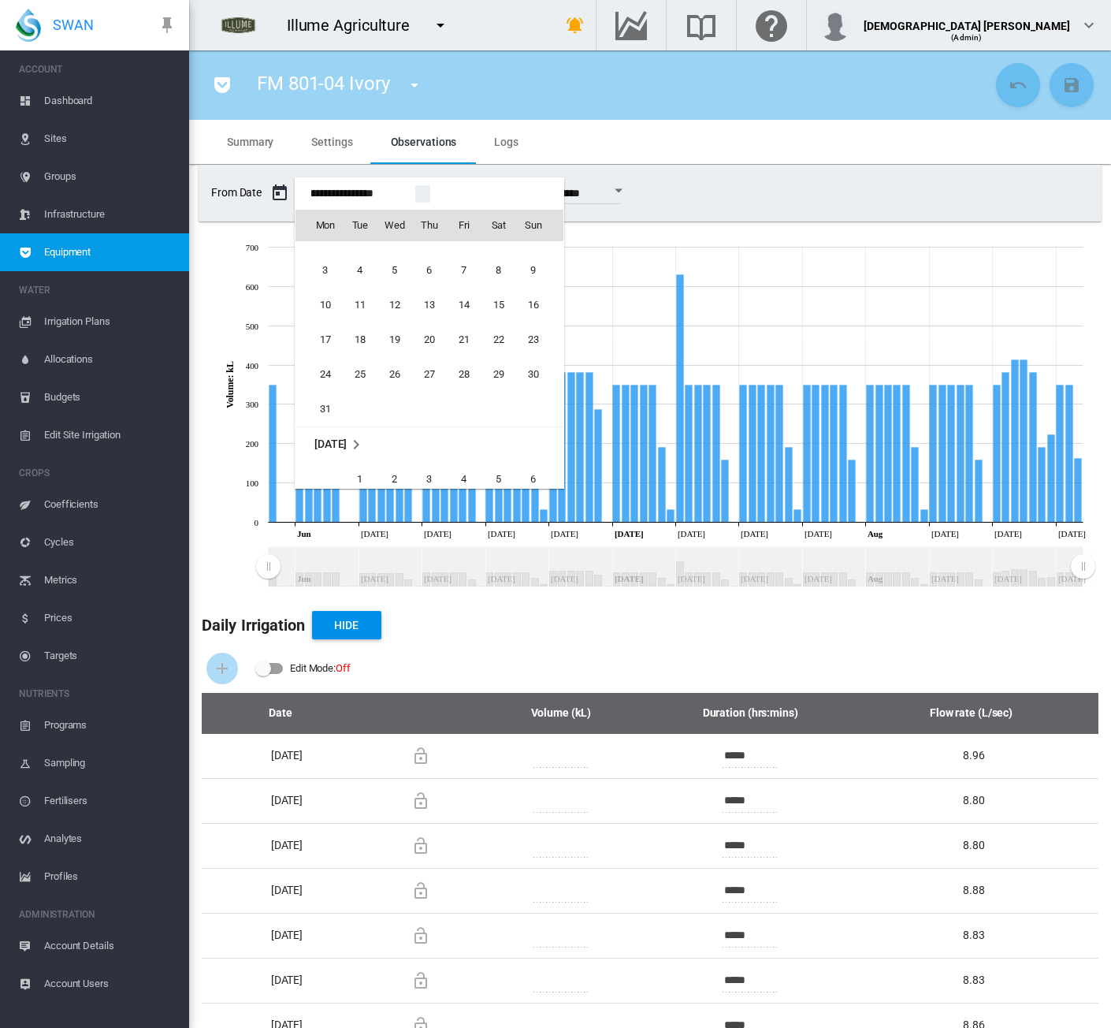
scroll to position [37803, 0]
click at [492, 265] on span "1" at bounding box center [499, 264] width 32 height 32
type input "**********"
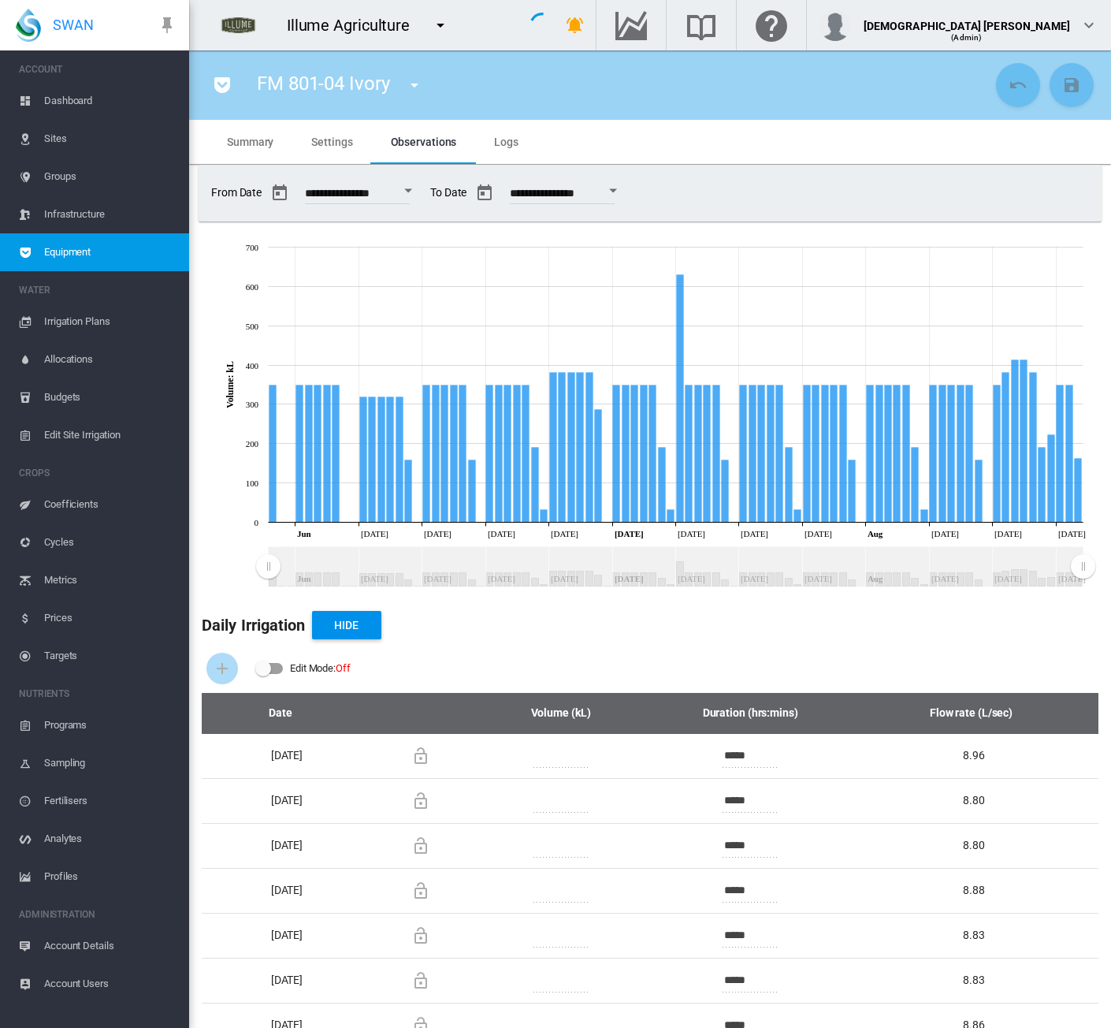
type input "***"
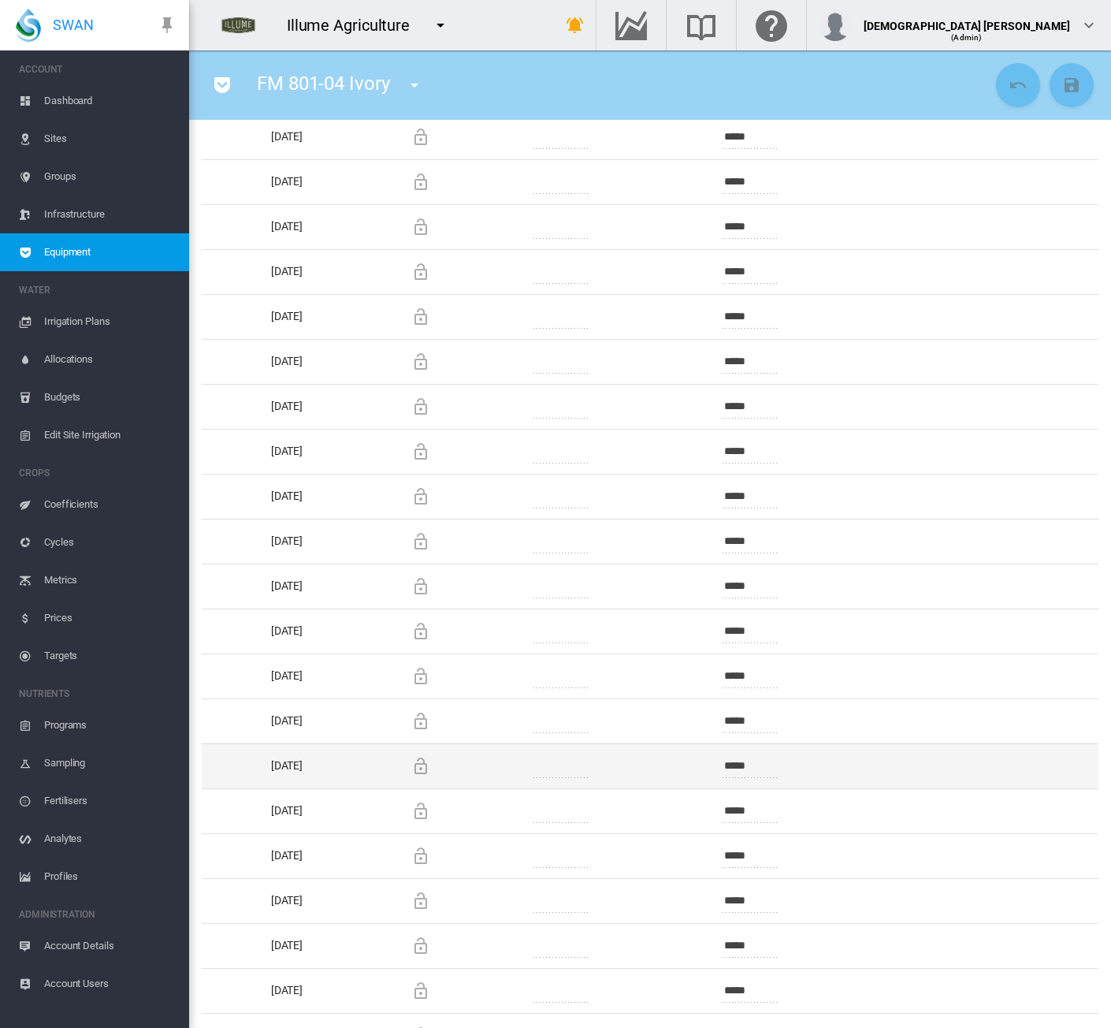
scroll to position [7559, 0]
